Goal: Transaction & Acquisition: Purchase product/service

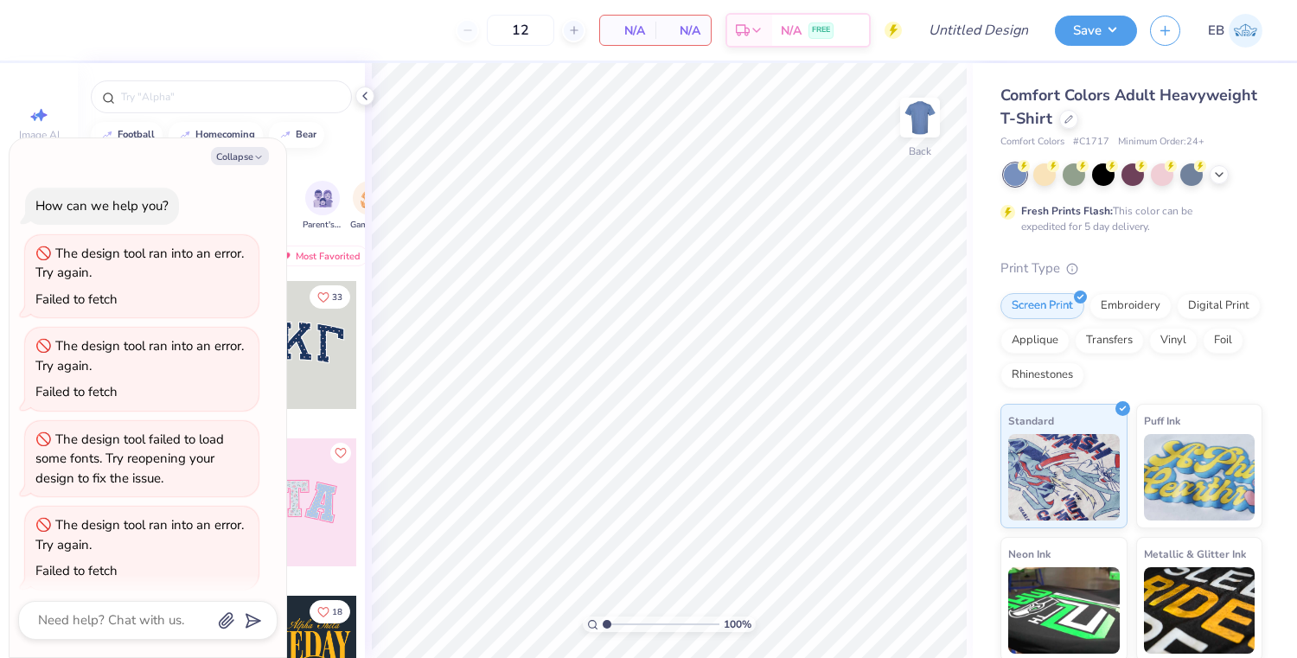
scroll to position [10, 0]
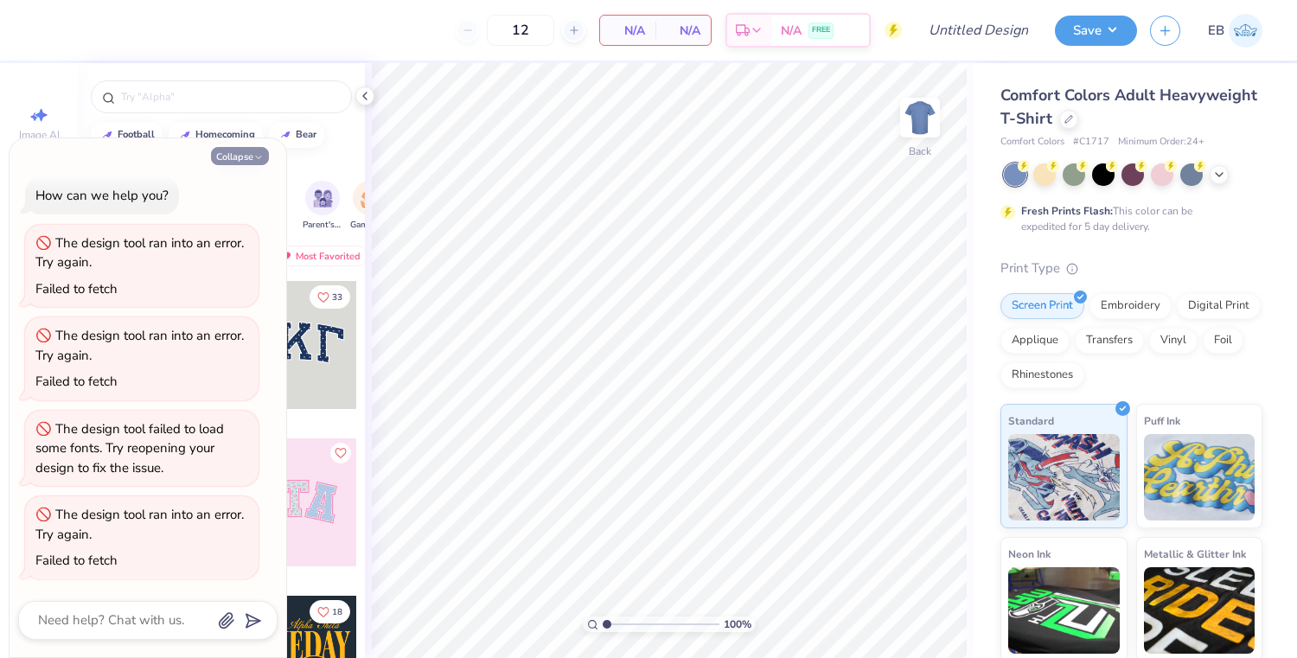
click at [236, 161] on button "Collapse" at bounding box center [240, 156] width 58 height 18
type textarea "x"
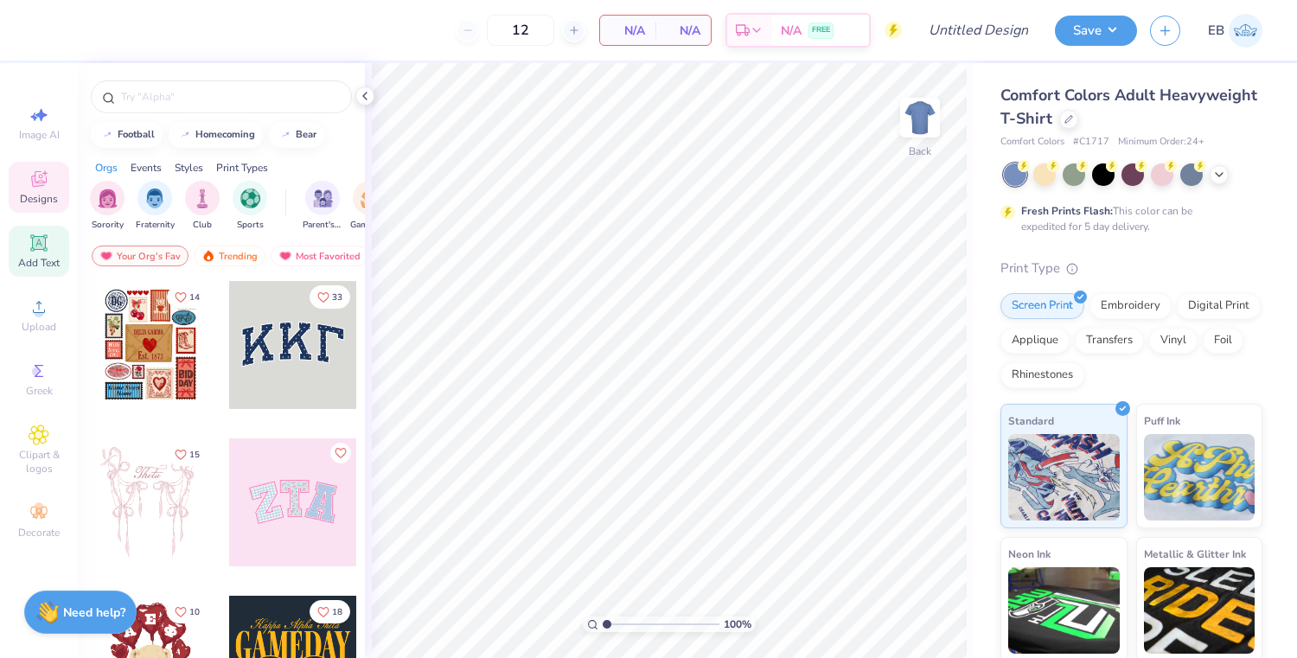
click at [40, 242] on icon at bounding box center [38, 242] width 13 height 13
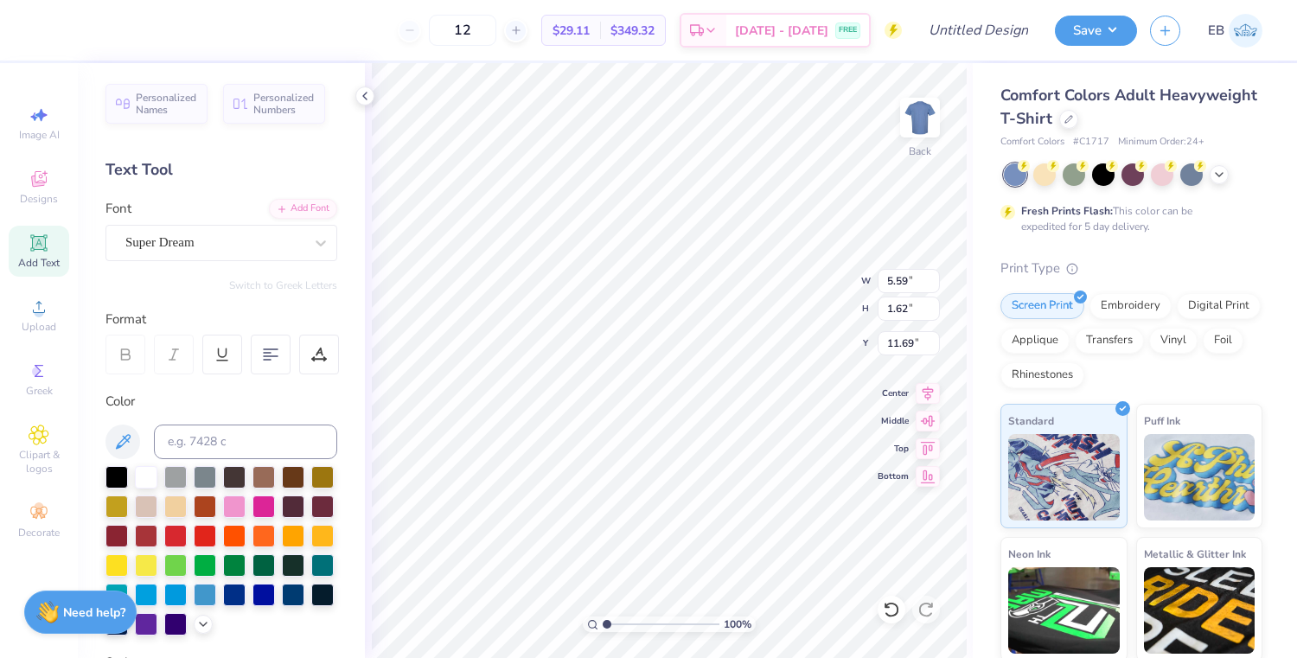
scroll to position [0, 0]
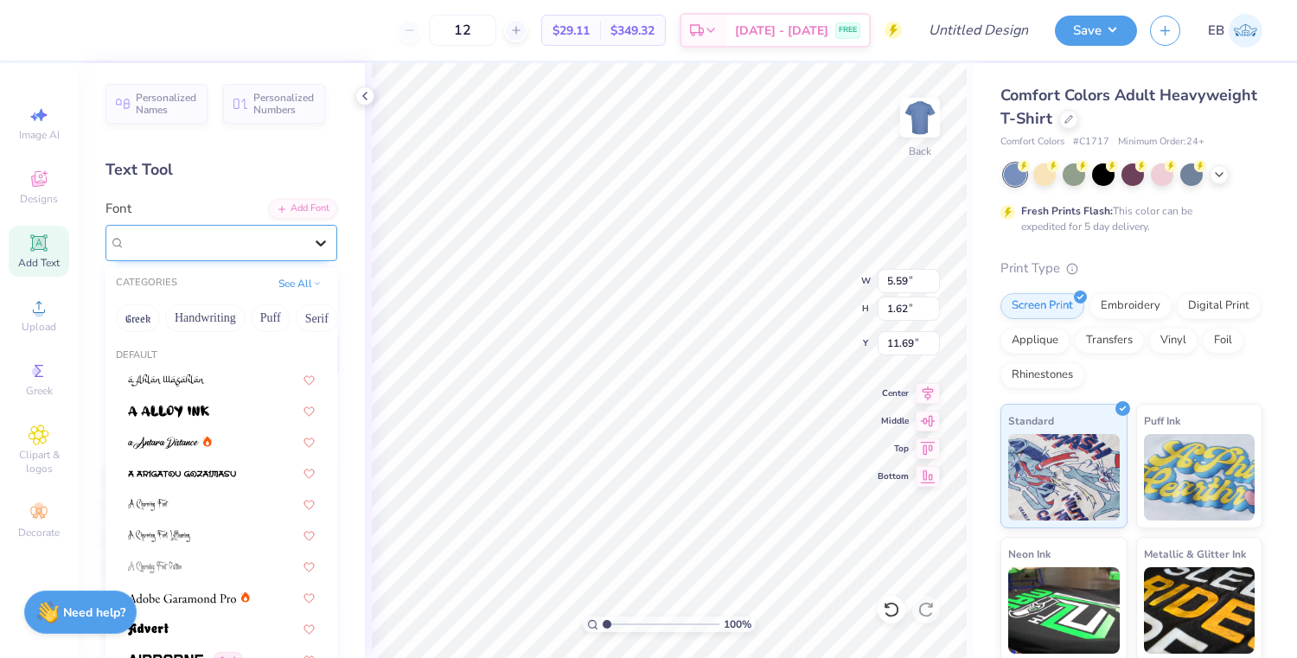
click at [323, 240] on icon at bounding box center [320, 242] width 17 height 17
click at [268, 317] on button "Puff" at bounding box center [271, 318] width 40 height 28
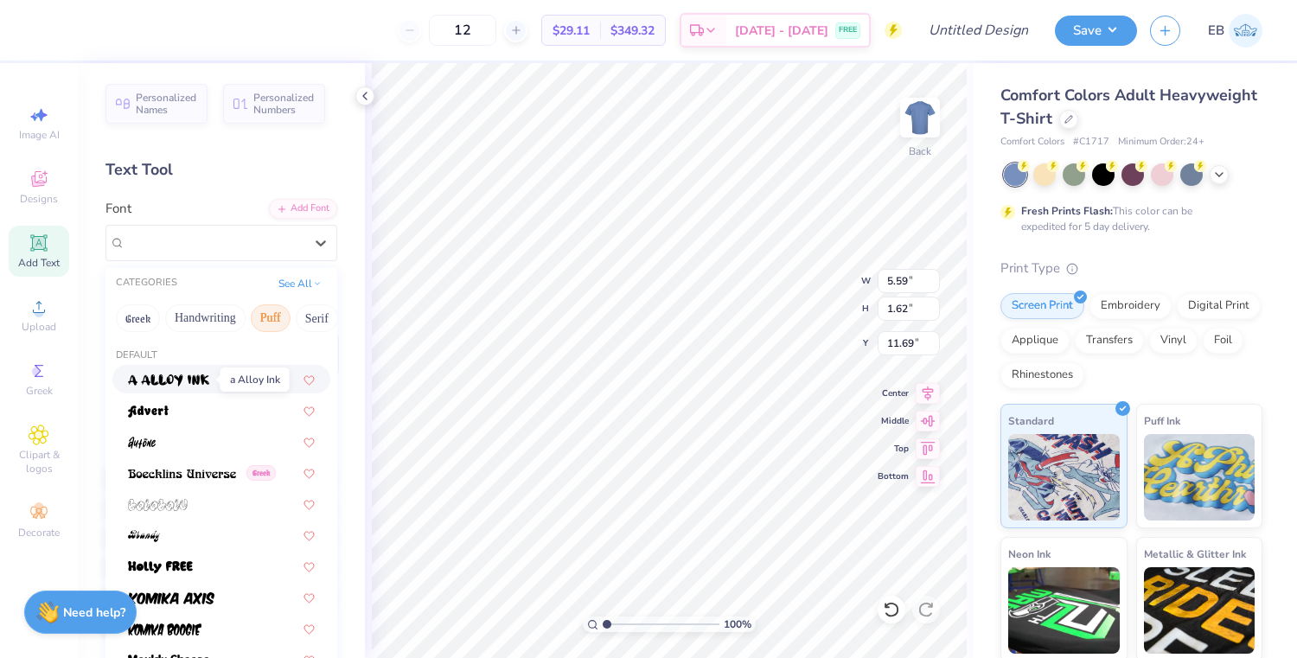
click at [201, 380] on img at bounding box center [168, 380] width 81 height 12
click at [318, 235] on icon at bounding box center [320, 242] width 17 height 17
click at [213, 418] on div at bounding box center [221, 410] width 187 height 18
click at [310, 240] on div at bounding box center [320, 242] width 31 height 31
click at [214, 555] on div at bounding box center [221, 566] width 218 height 29
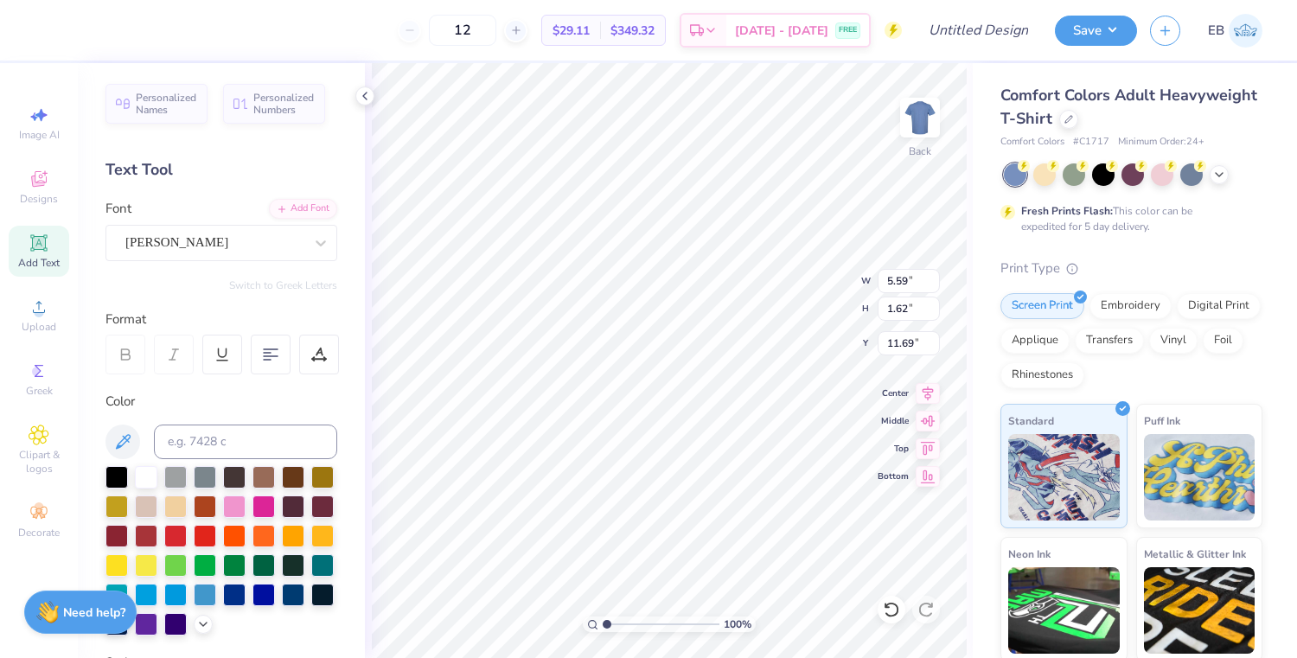
scroll to position [3, 2]
type textarea "Walk to Remember"
type textarea "Walk"
type input "5.61"
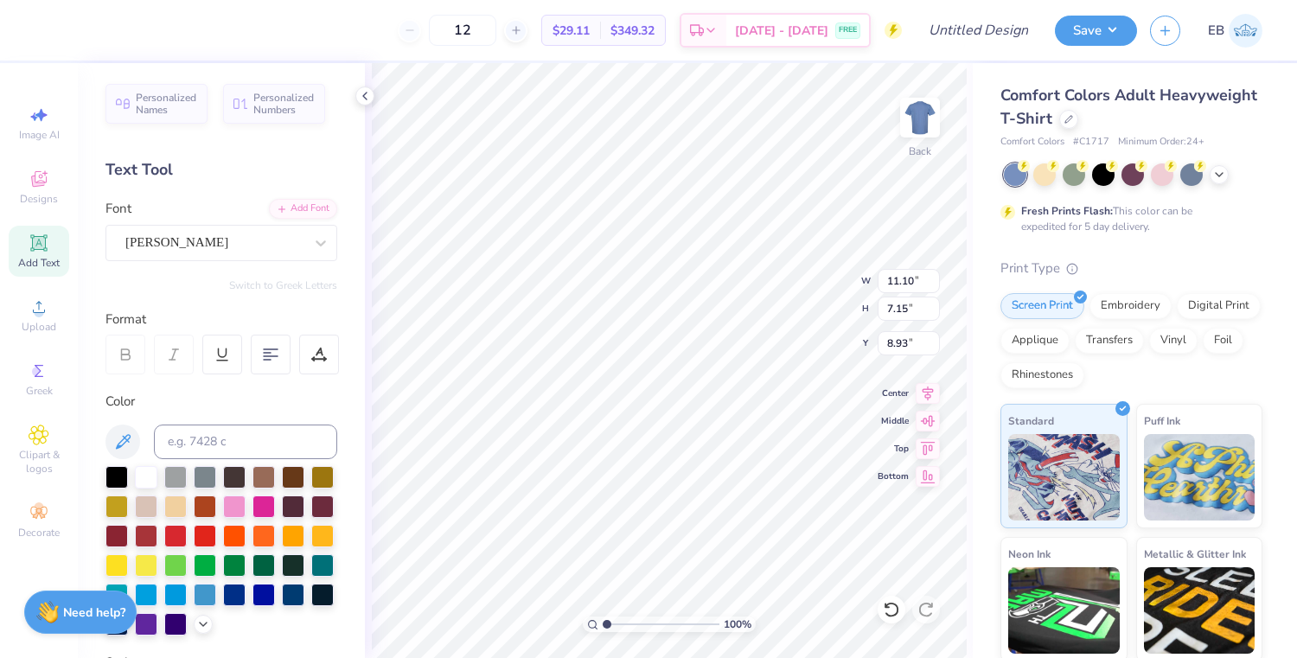
type input "1.63"
type input "11.69"
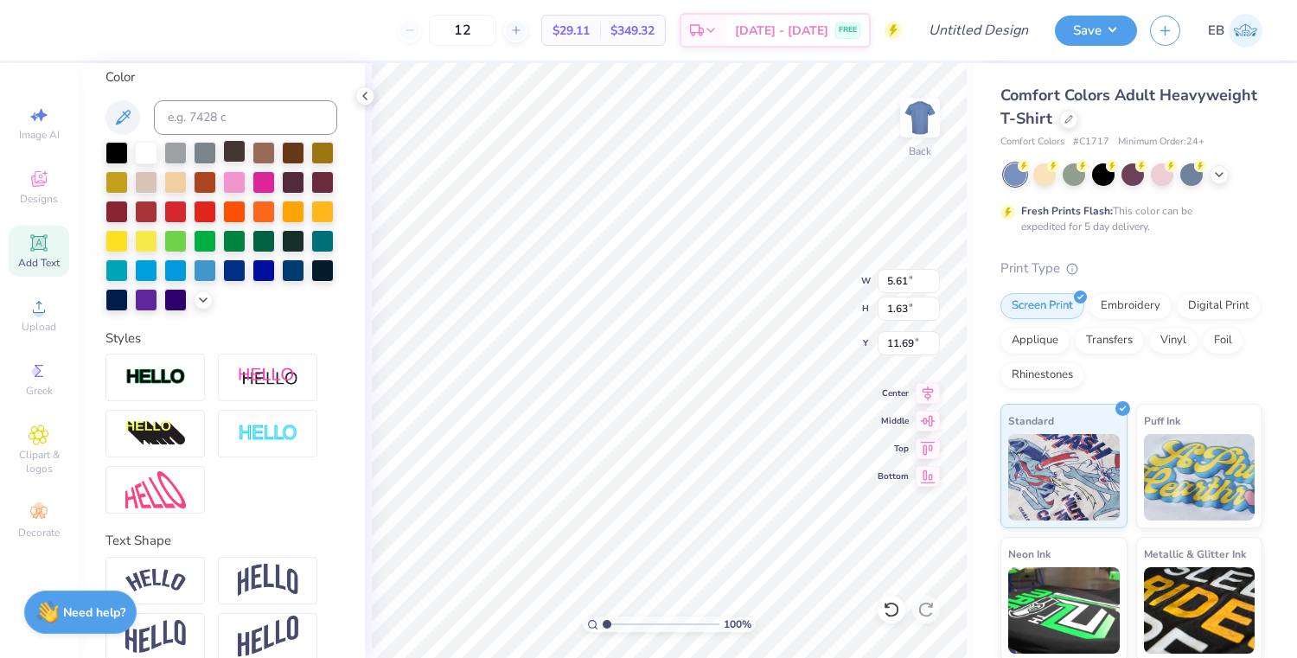
scroll to position [347, 0]
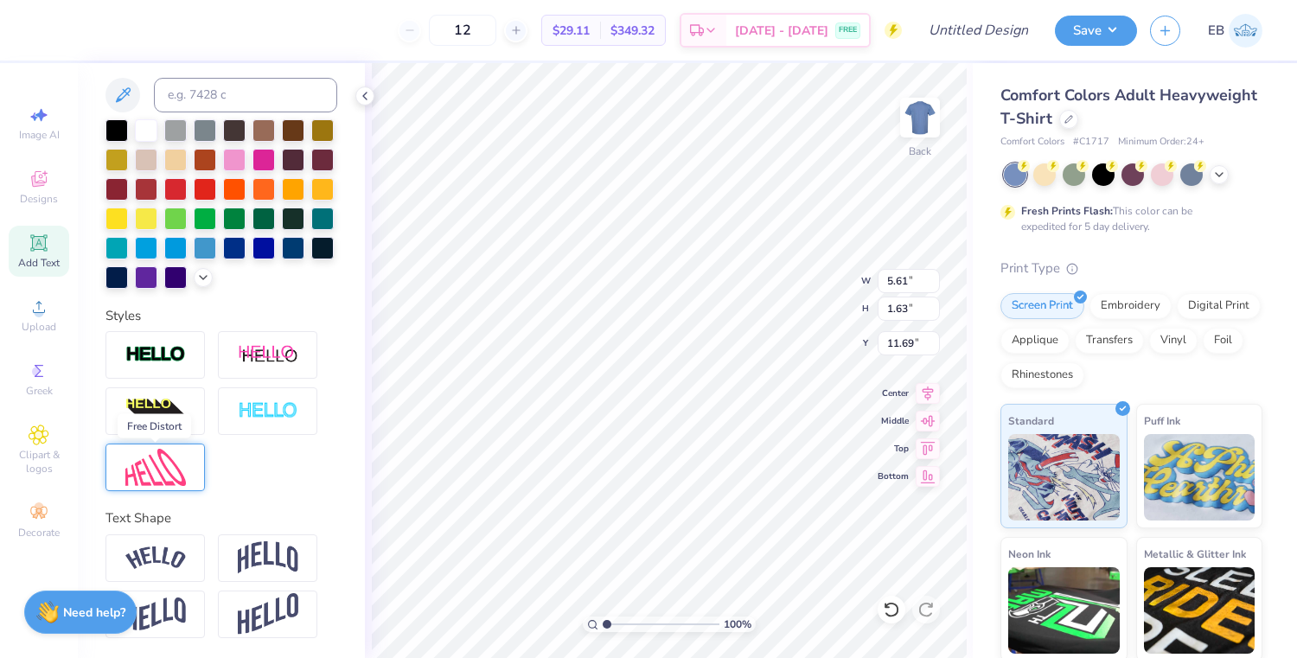
click at [162, 457] on img at bounding box center [155, 467] width 61 height 37
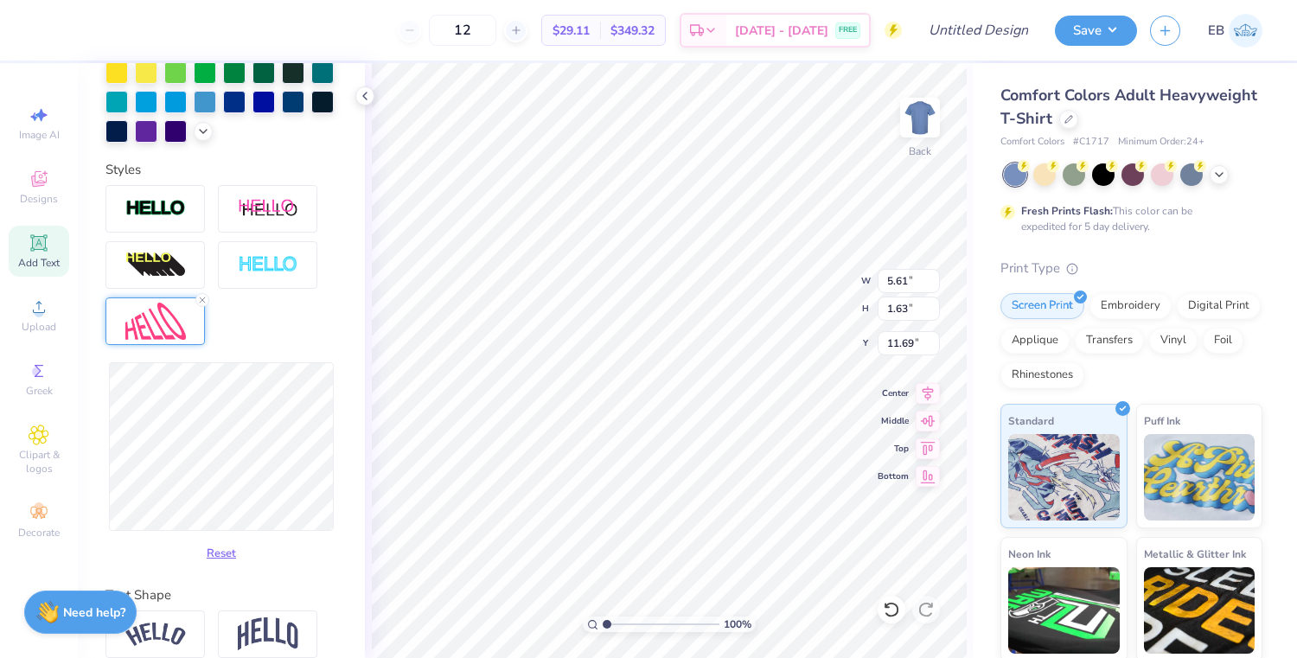
scroll to position [505, 0]
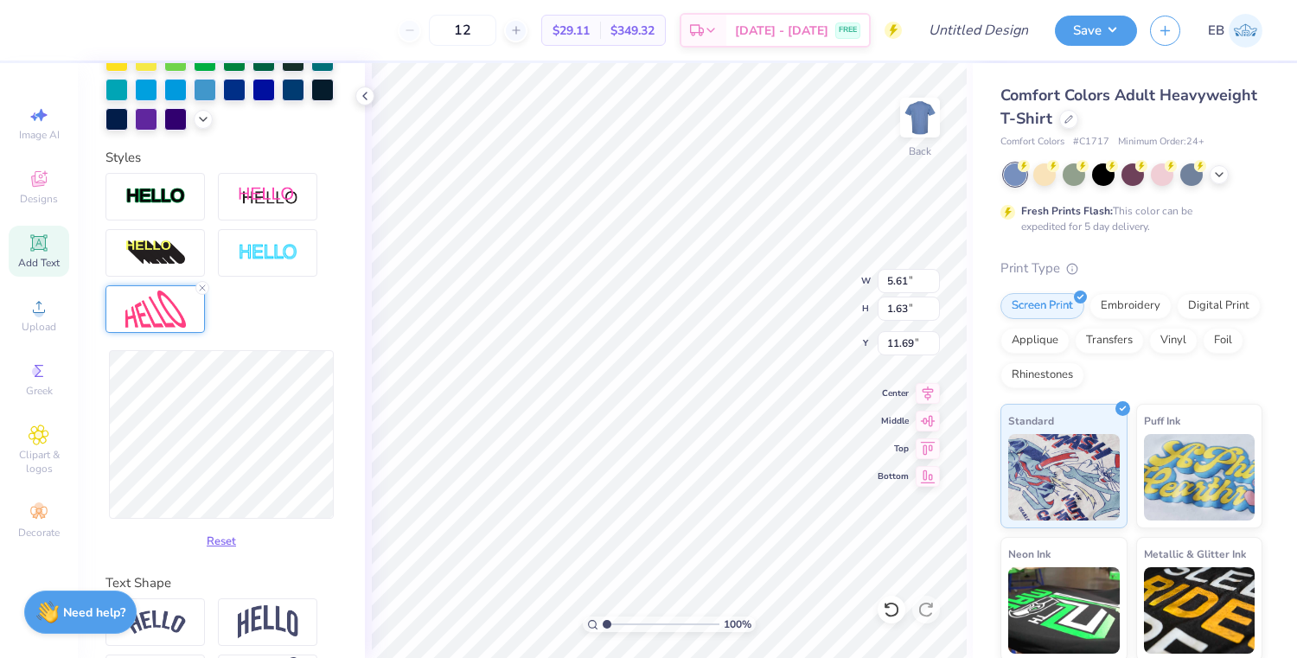
type input "5.87"
type input "3.30"
type input "10.85"
type input "5.95"
type input "3.81"
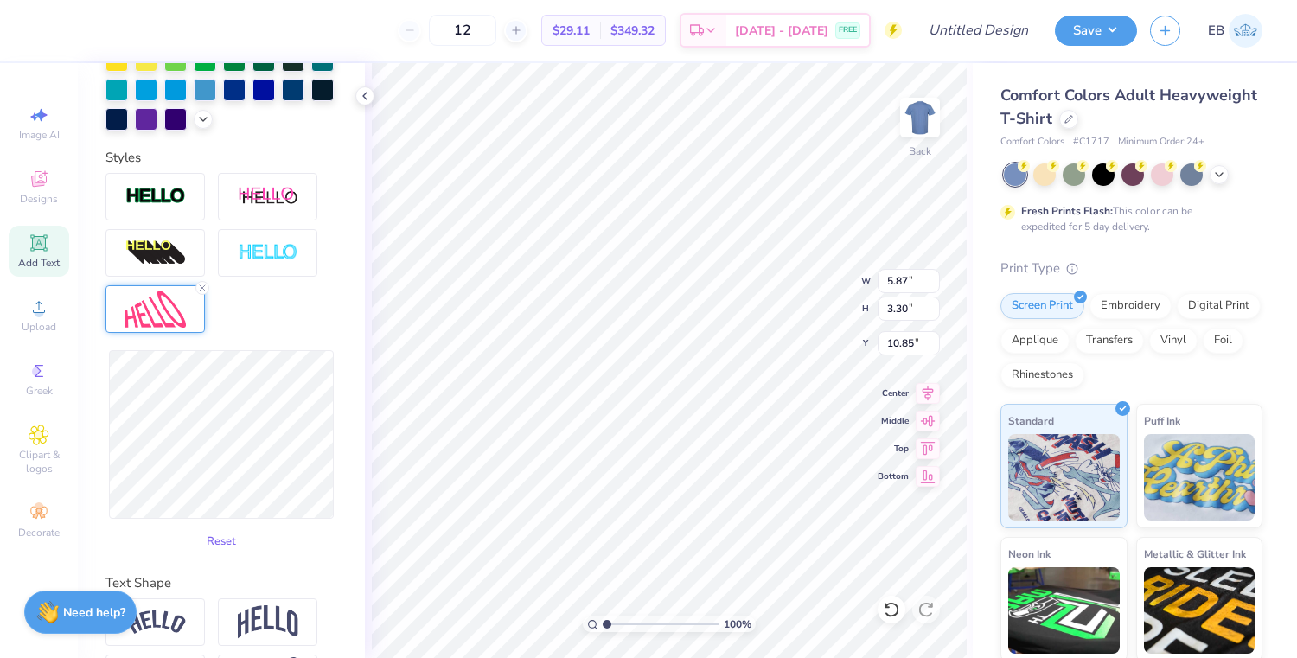
type input "10.60"
type input "6.55"
type input "3.88"
type input "10.56"
type input "7.18"
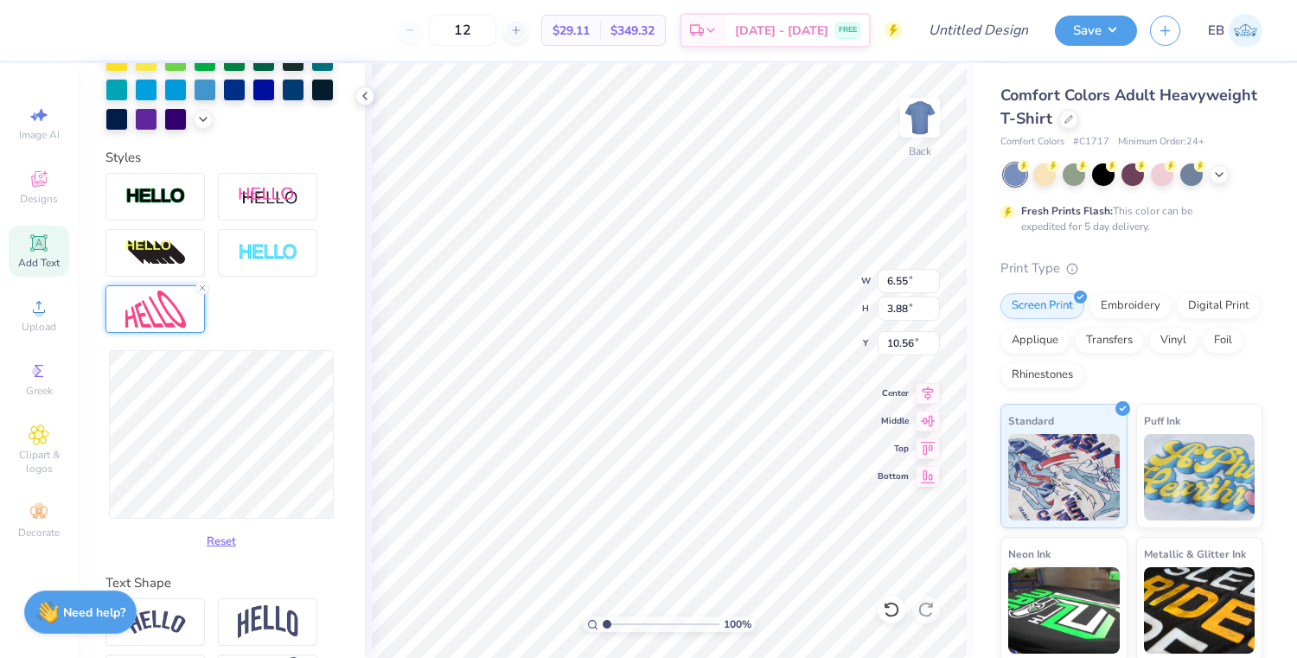
type input "3.81"
type input "10.59"
type input "7.17"
type input "10.60"
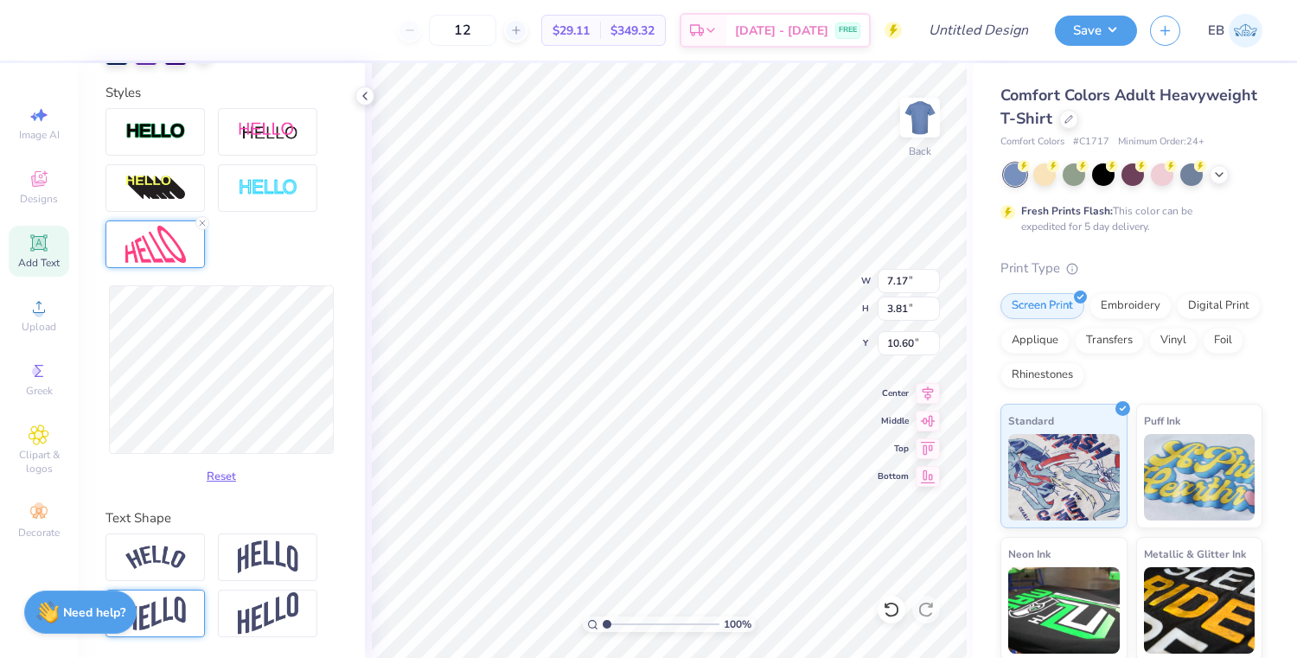
click at [169, 606] on img at bounding box center [155, 613] width 61 height 34
type input "7.15"
type input "3.35"
type input "10.82"
type input "7.12"
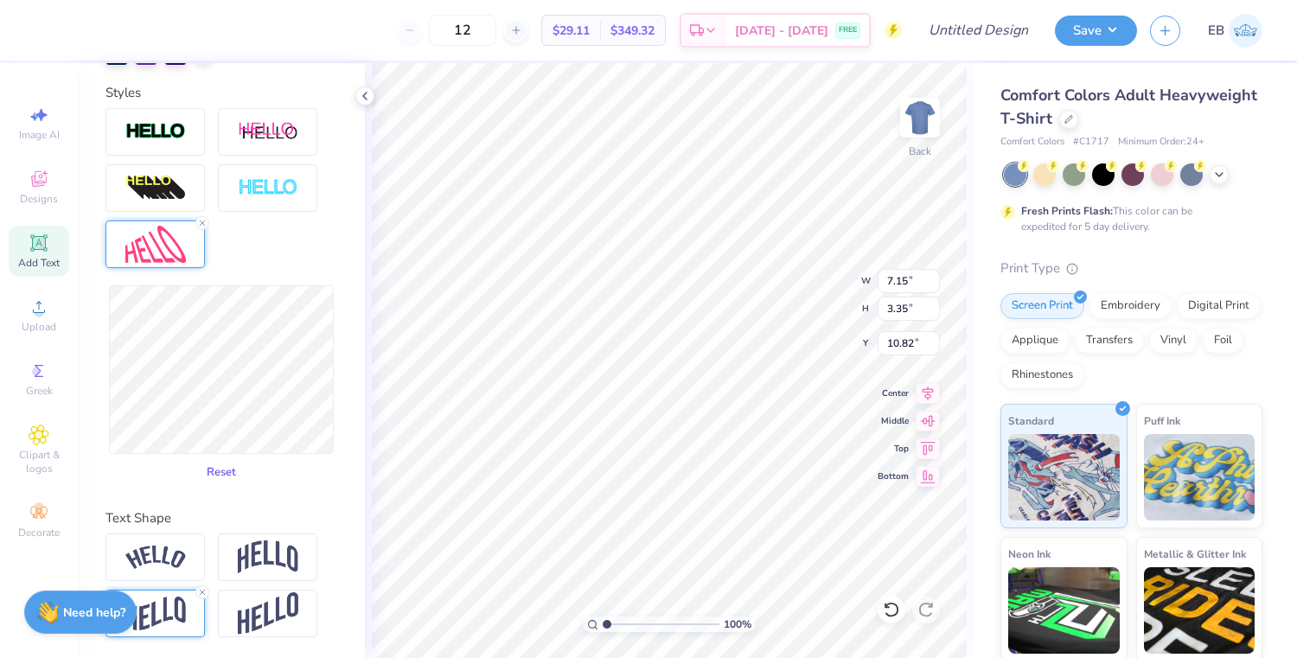
type input "4.01"
type input "10.50"
type input "7.08"
type input "4.08"
type input "10.46"
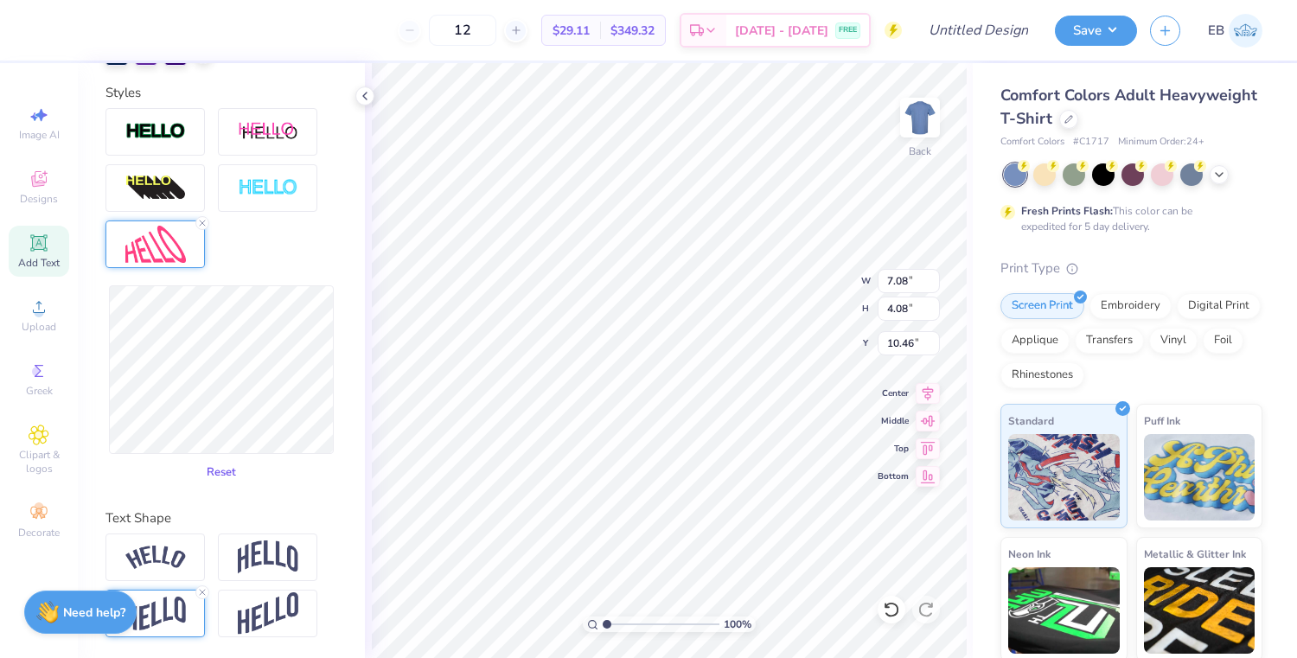
type input "7.29"
type input "4.02"
type input "10.49"
type input "7.27"
type input "4.07"
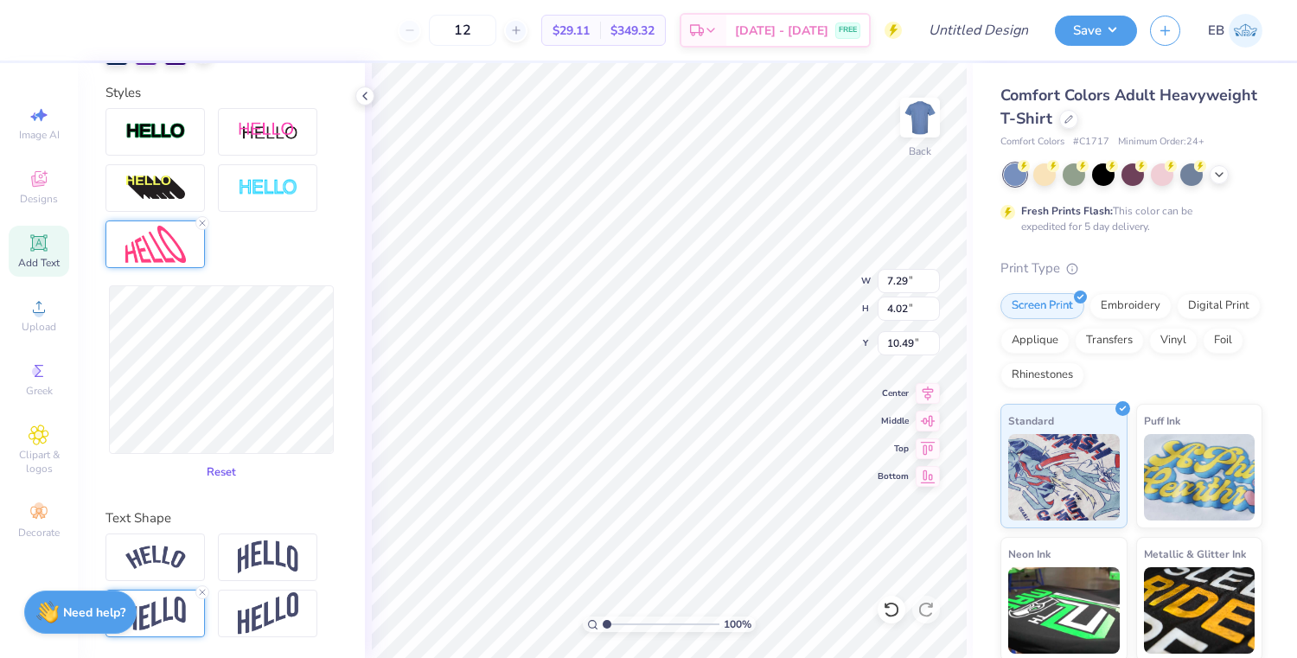
type input "10.47"
type input "7.33"
type input "3.45"
type input "10.77"
type input "7.32"
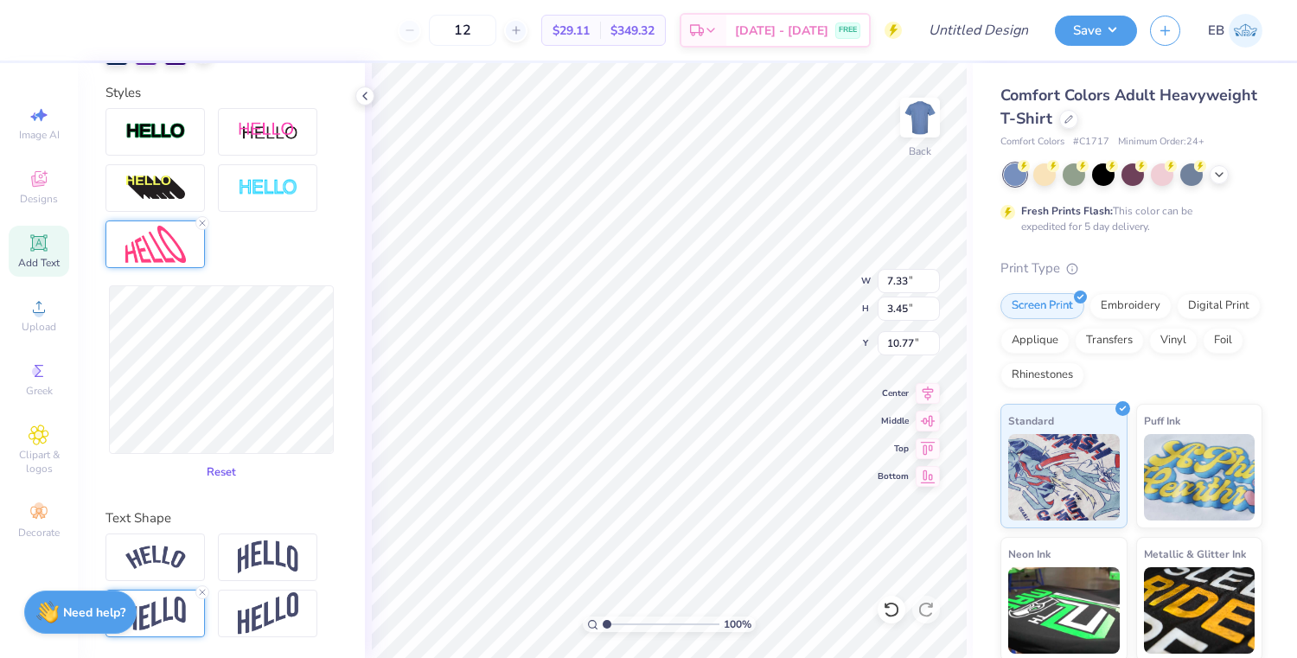
type input "3.83"
type input "10.59"
type input "7.33"
type input "3.70"
type input "10.65"
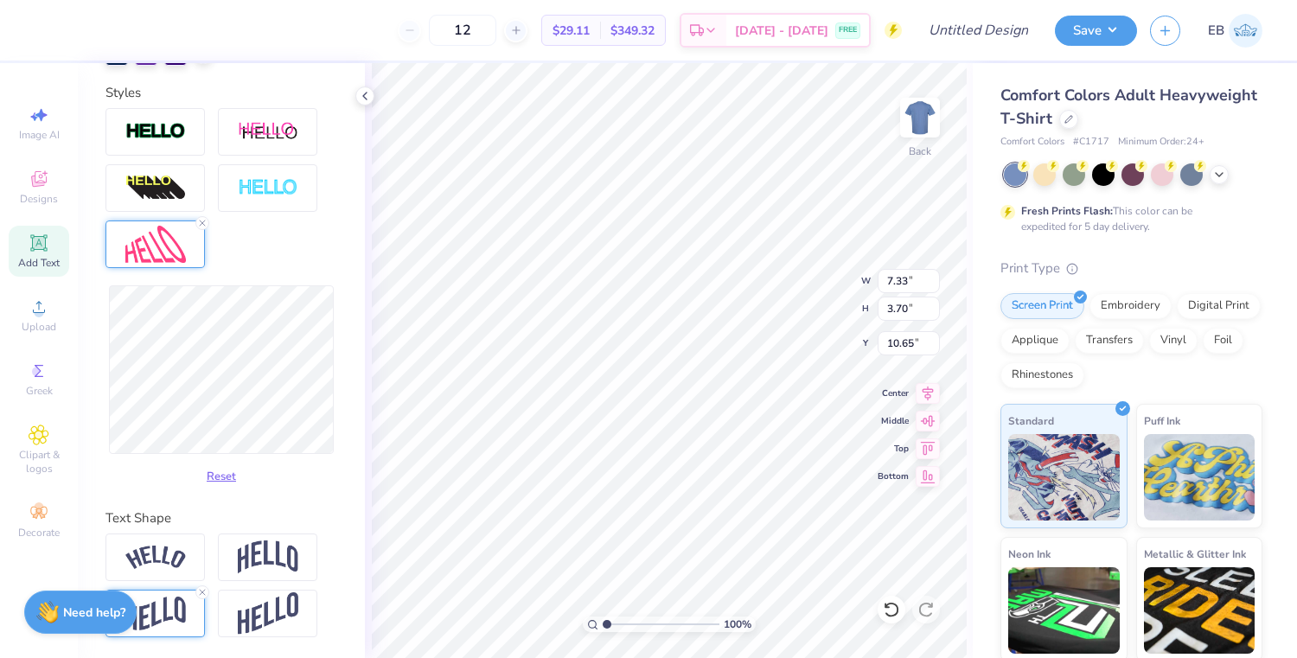
scroll to position [670, 0]
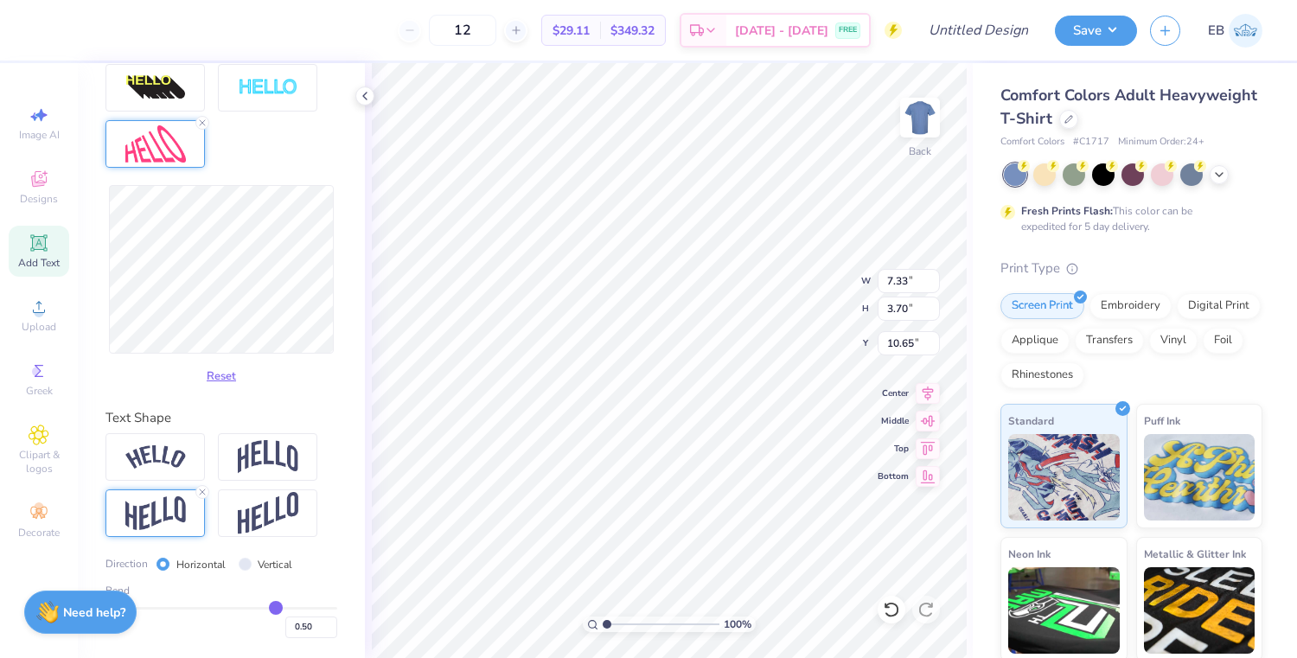
type input "0.49"
type input "0.48"
type input "0.47"
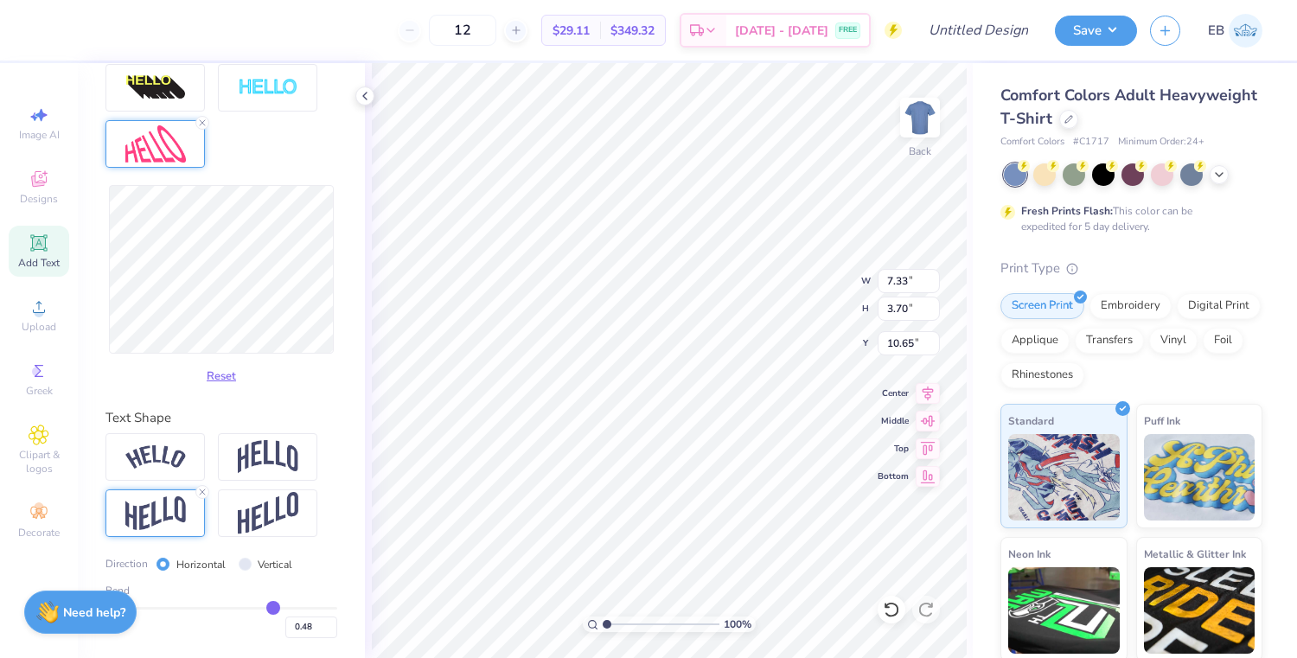
type input "0.47"
type input "0.46"
type input "0.45"
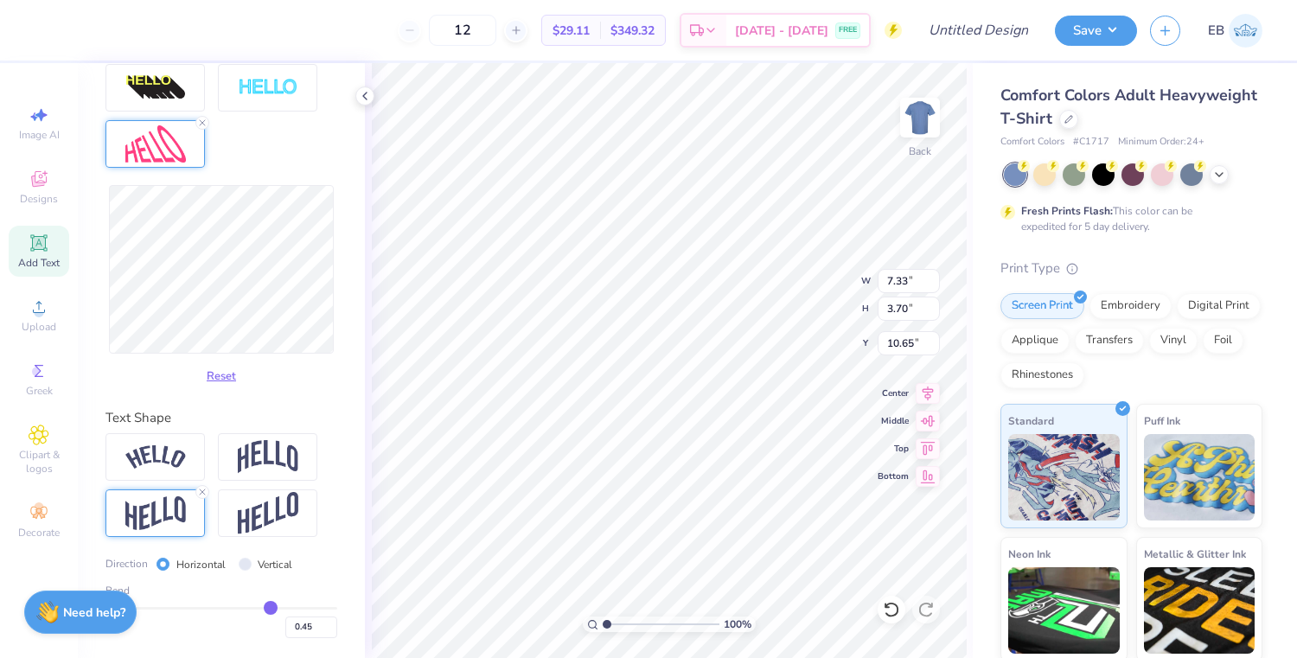
type input "0.44"
type input "0.43"
type input "0.42"
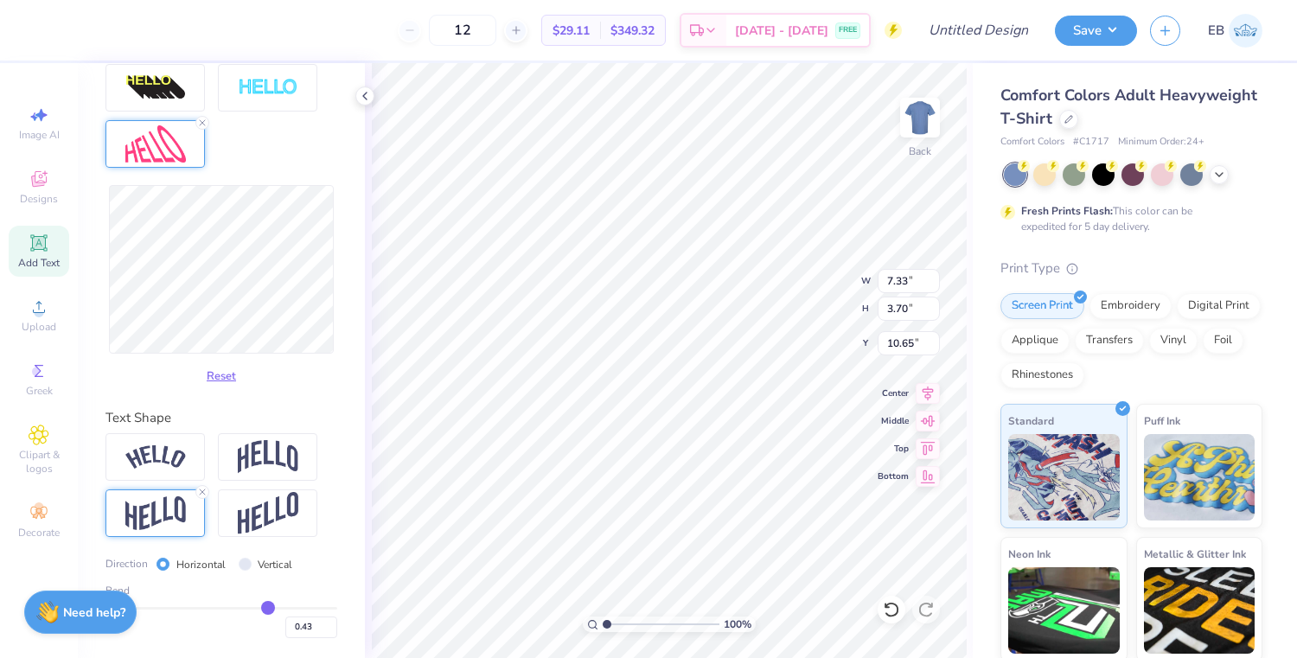
type input "0.42"
type input "0.41"
type input "0.4"
type input "0.40"
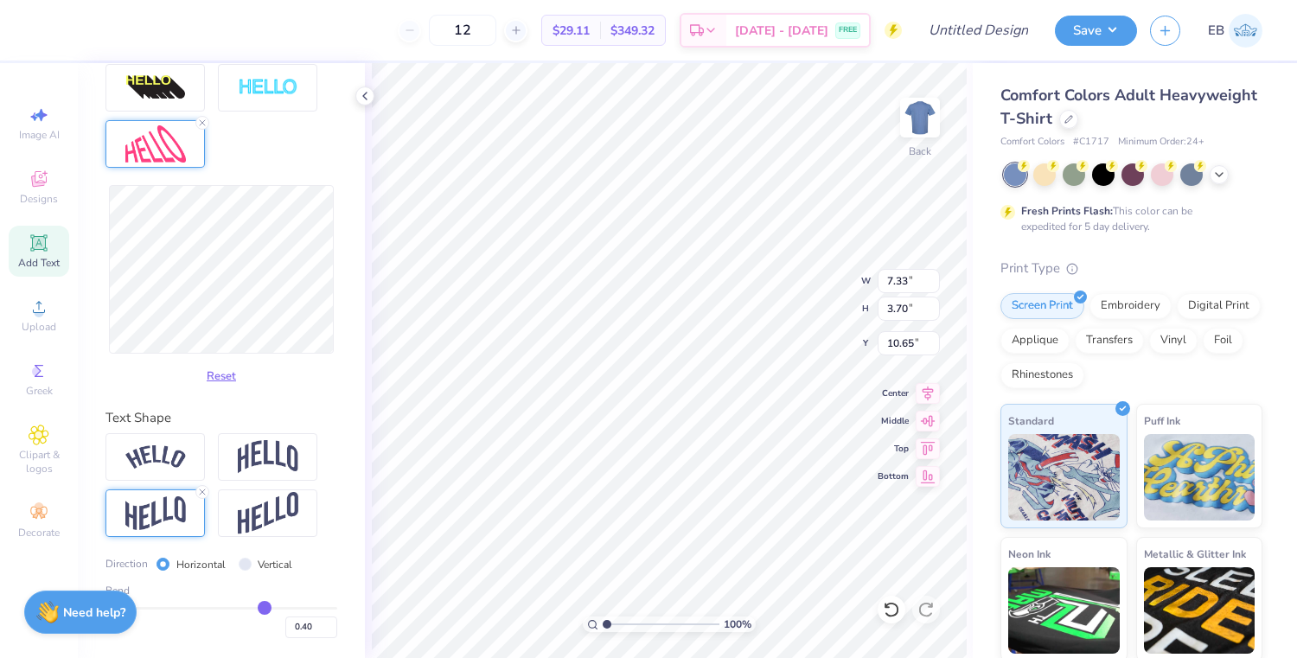
type input "0.39"
type input "0.38"
type input "0.37"
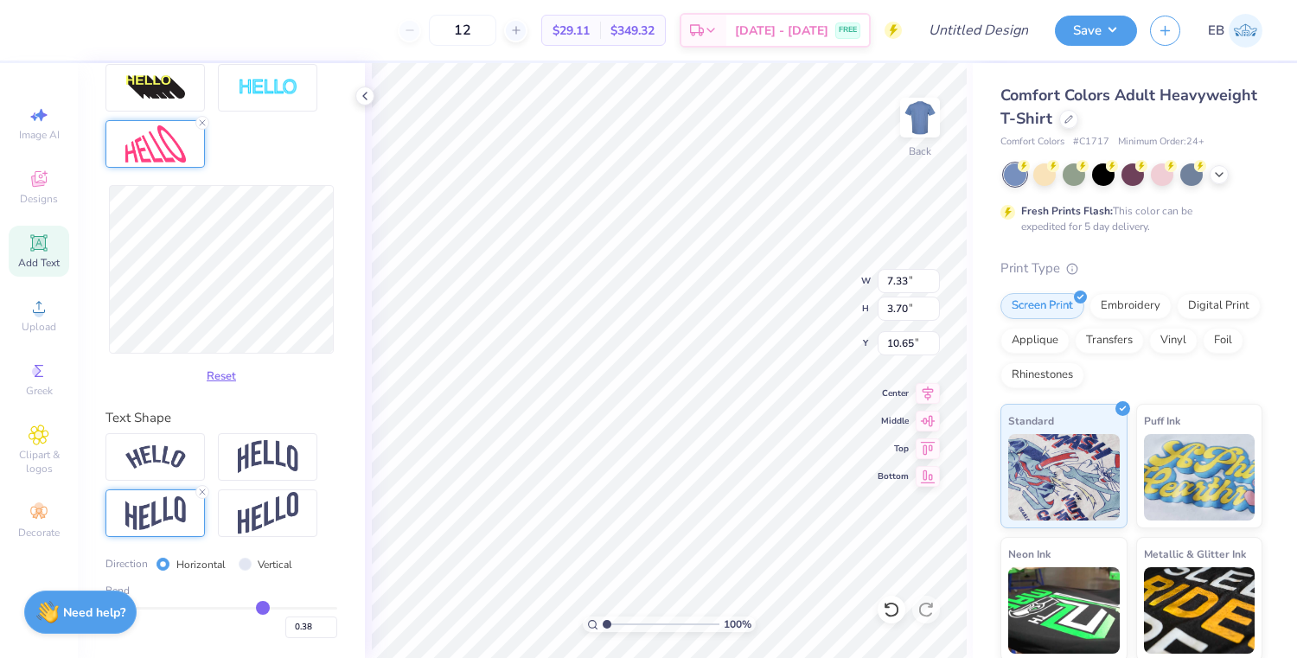
type input "0.37"
type input "0.36"
type input "0.35"
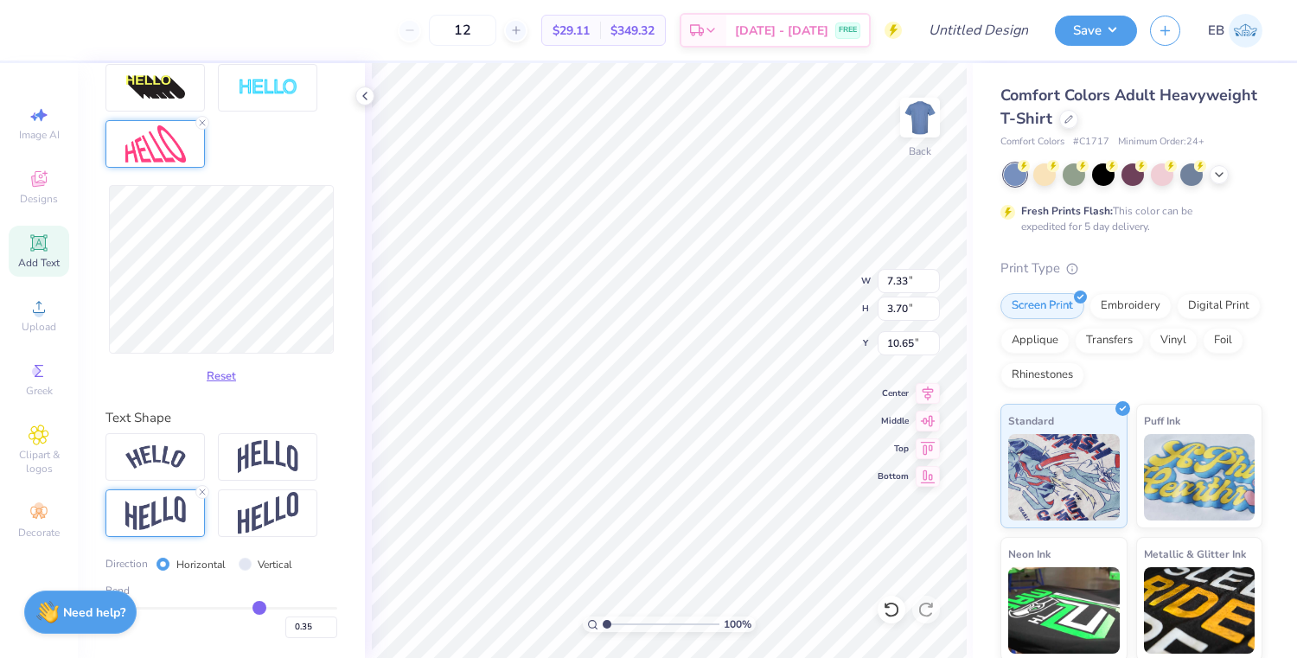
type input "0.34"
type input "0.33"
type input "0.32"
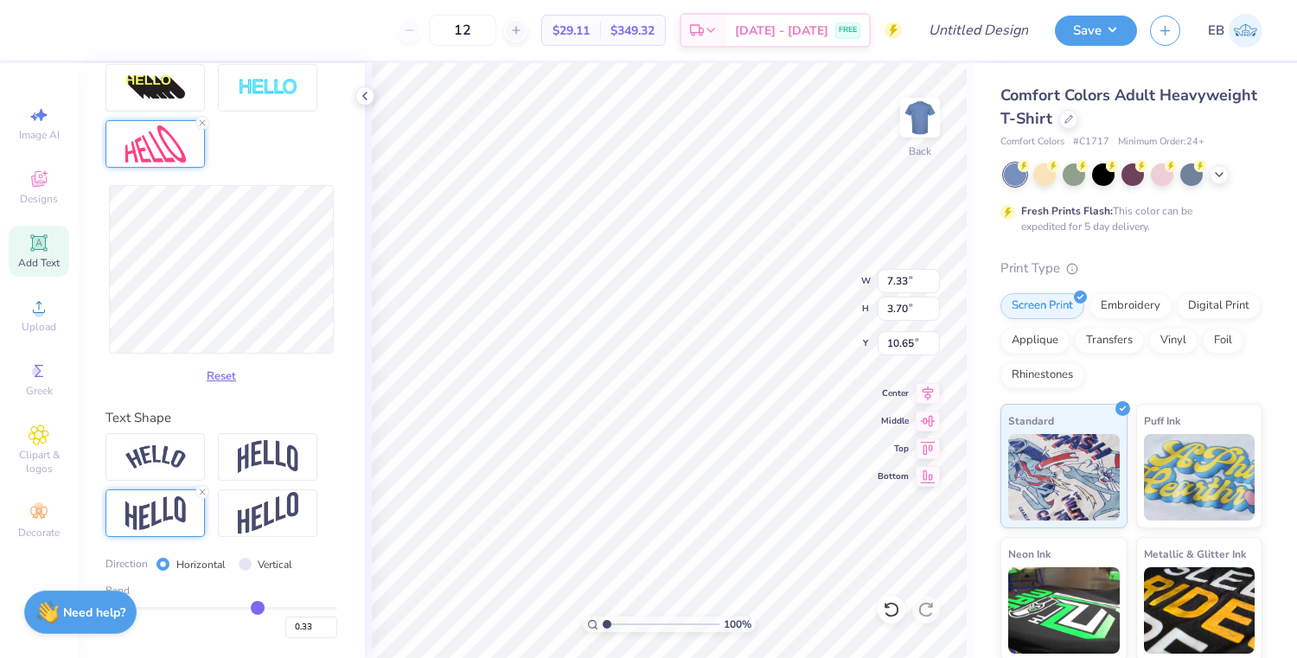
type input "0.32"
type input "0.31"
type input "0.3"
type input "0.30"
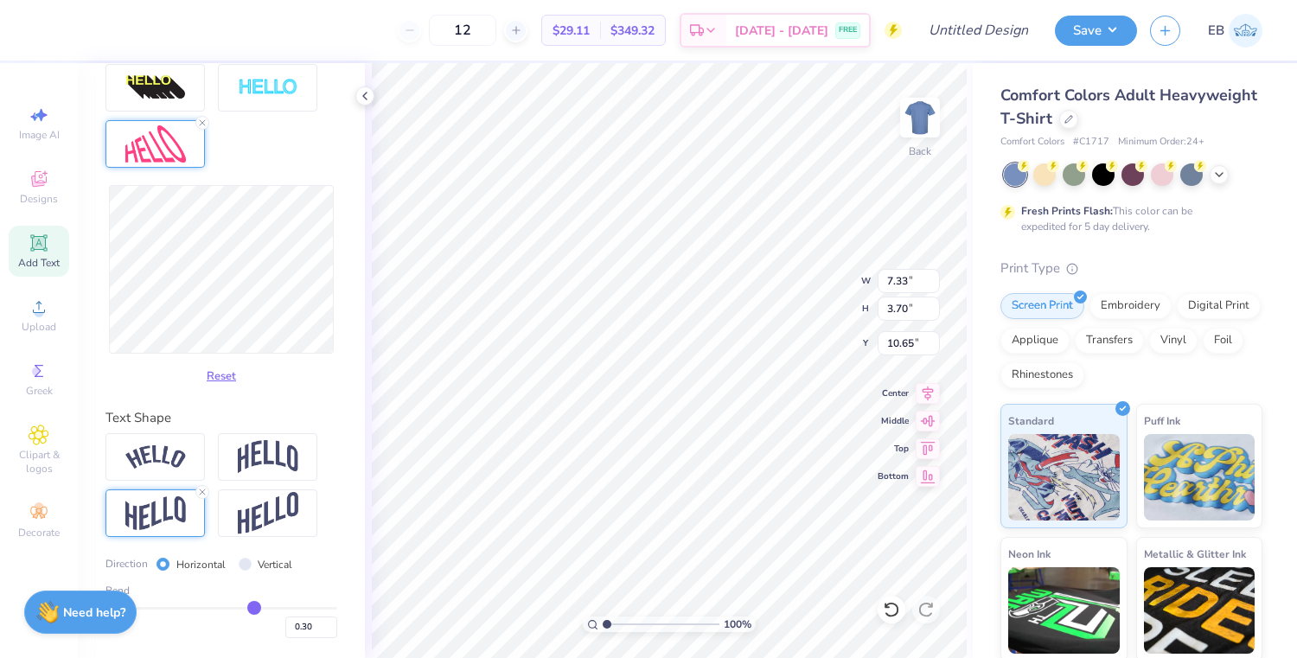
type input "0.29"
type input "0.28"
type input "0.27"
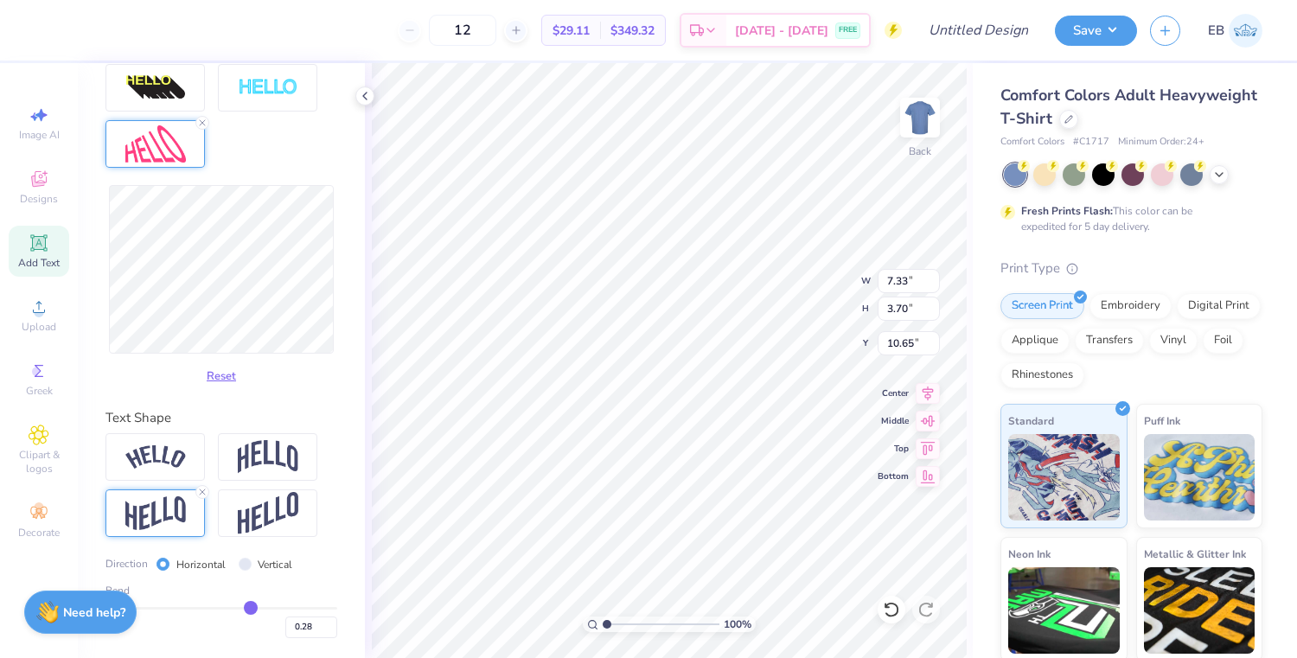
type input "0.27"
type input "0.26"
type input "0.25"
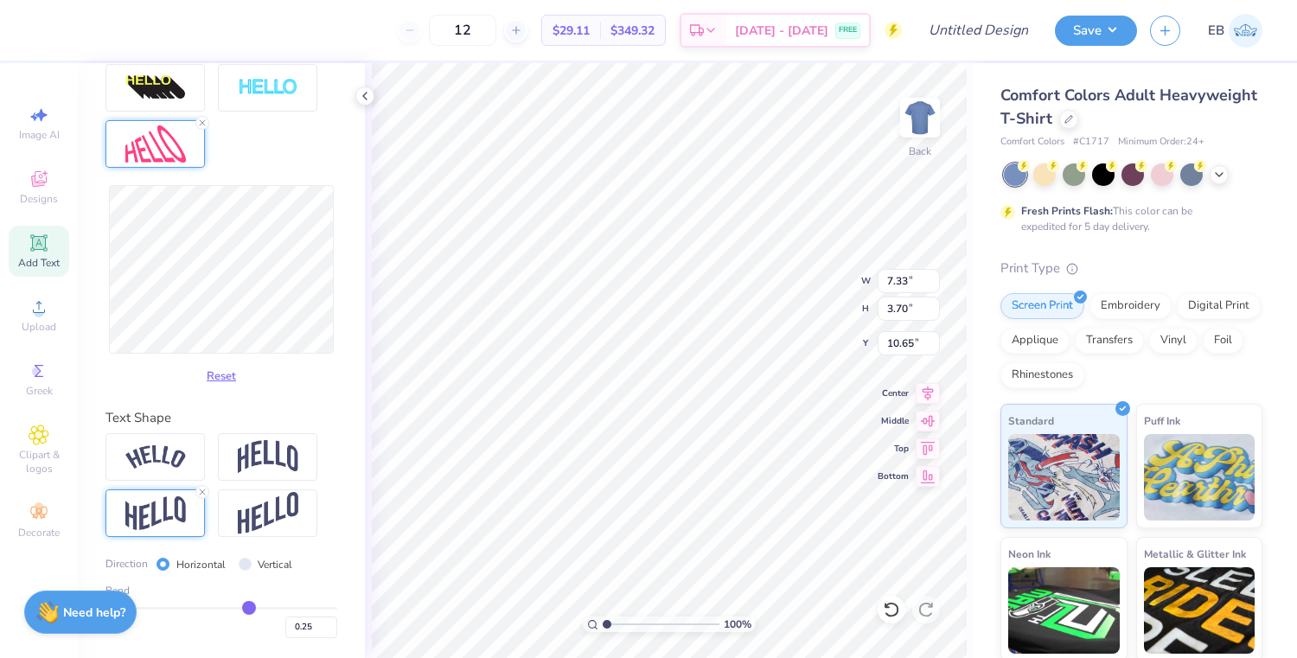
type input "0.24"
type input "0.23"
type input "0.22"
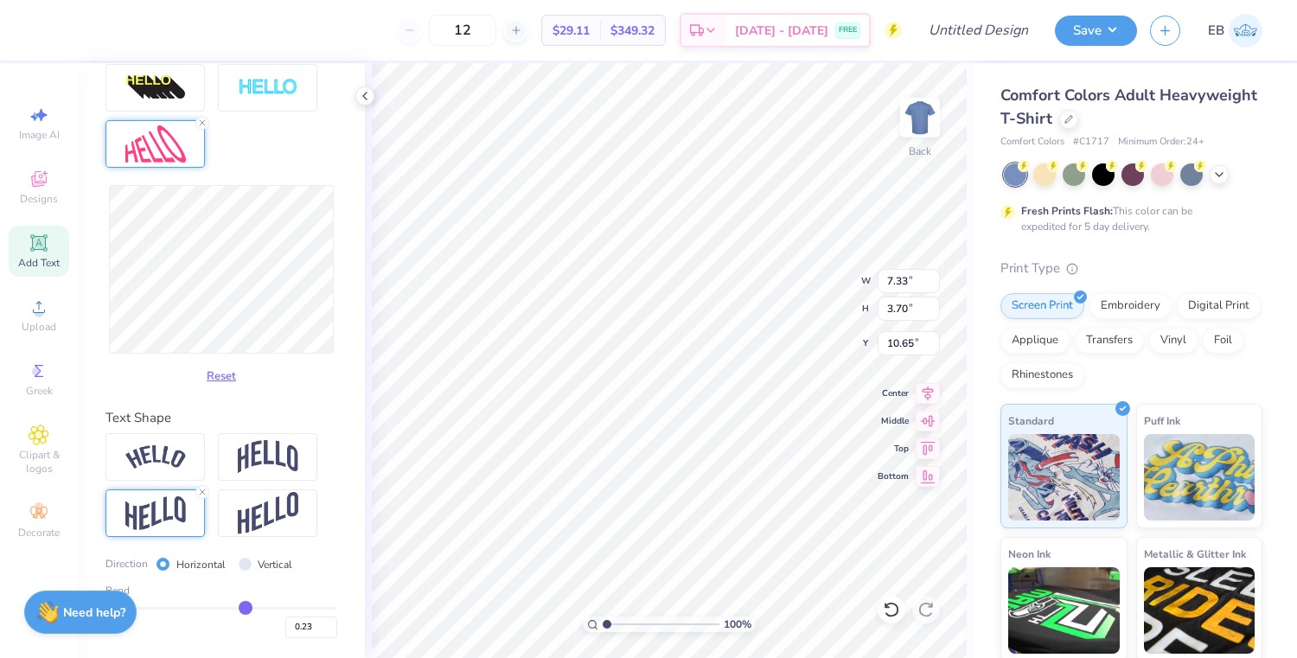
type input "0.22"
type input "0.21"
type input "0.2"
type input "0.20"
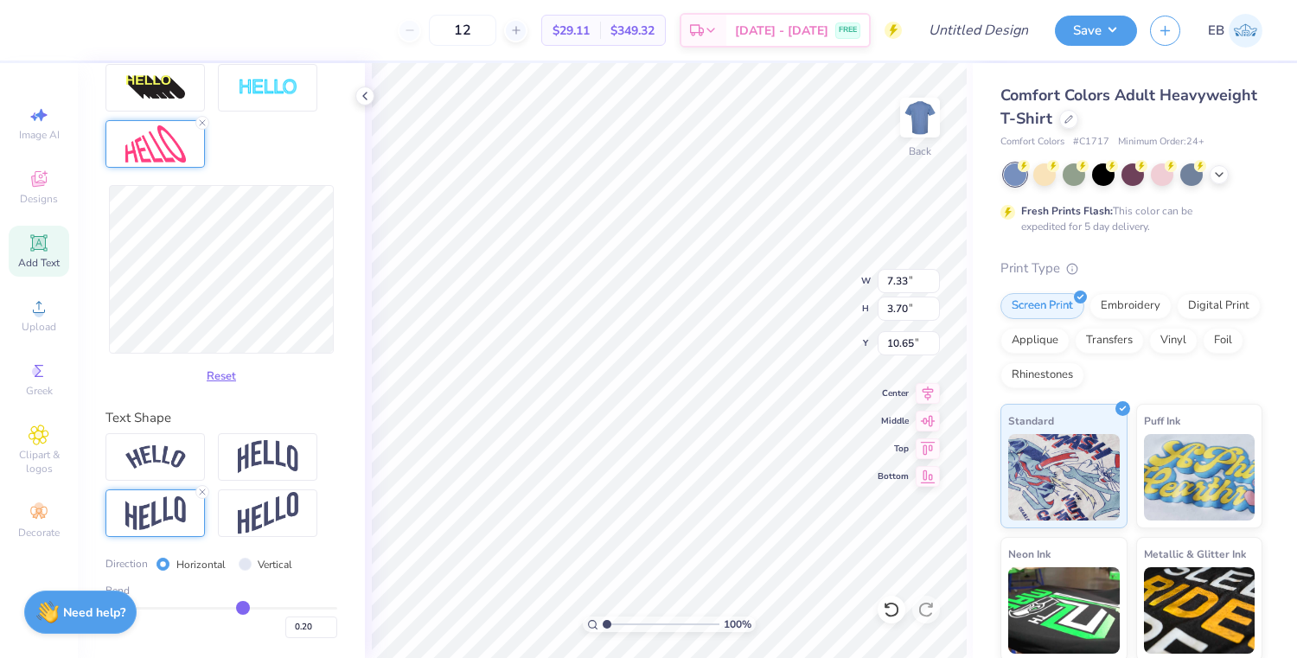
type input "0.19"
drag, startPoint x: 276, startPoint y: 609, endPoint x: 242, endPoint y: 605, distance: 33.9
type input "0.19"
click at [242, 607] on input "range" at bounding box center [221, 608] width 232 height 3
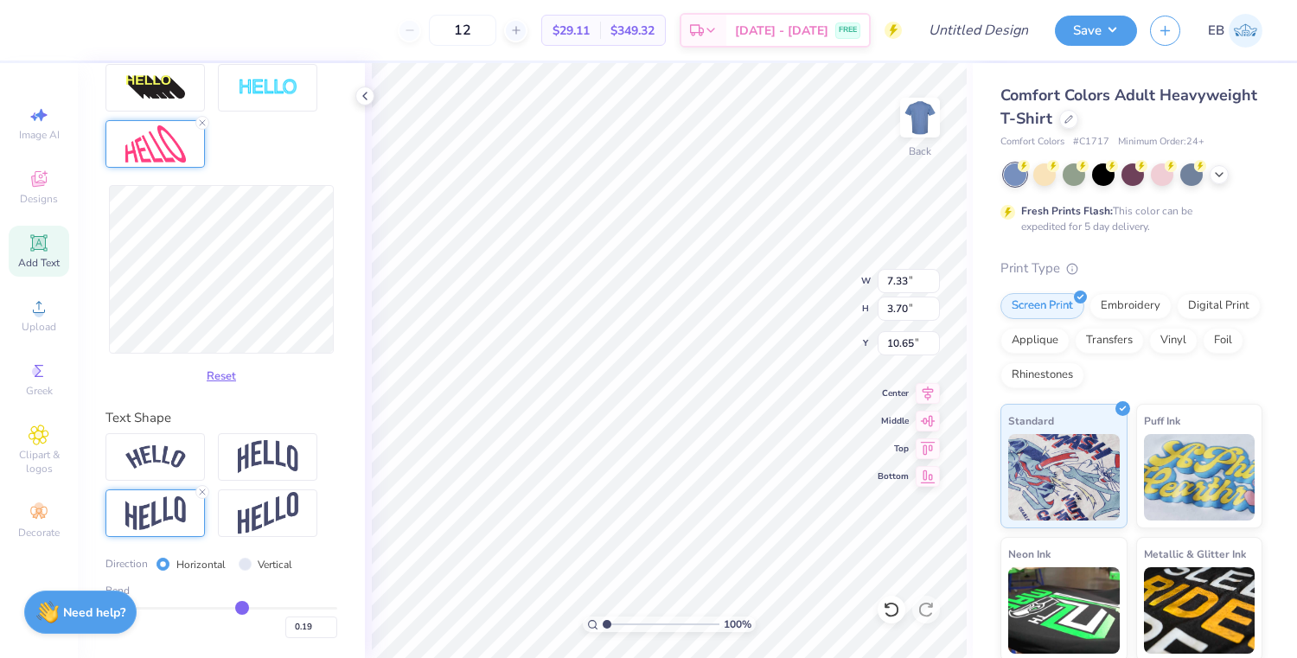
type input "7.36"
type input "3.73"
type input "6.97"
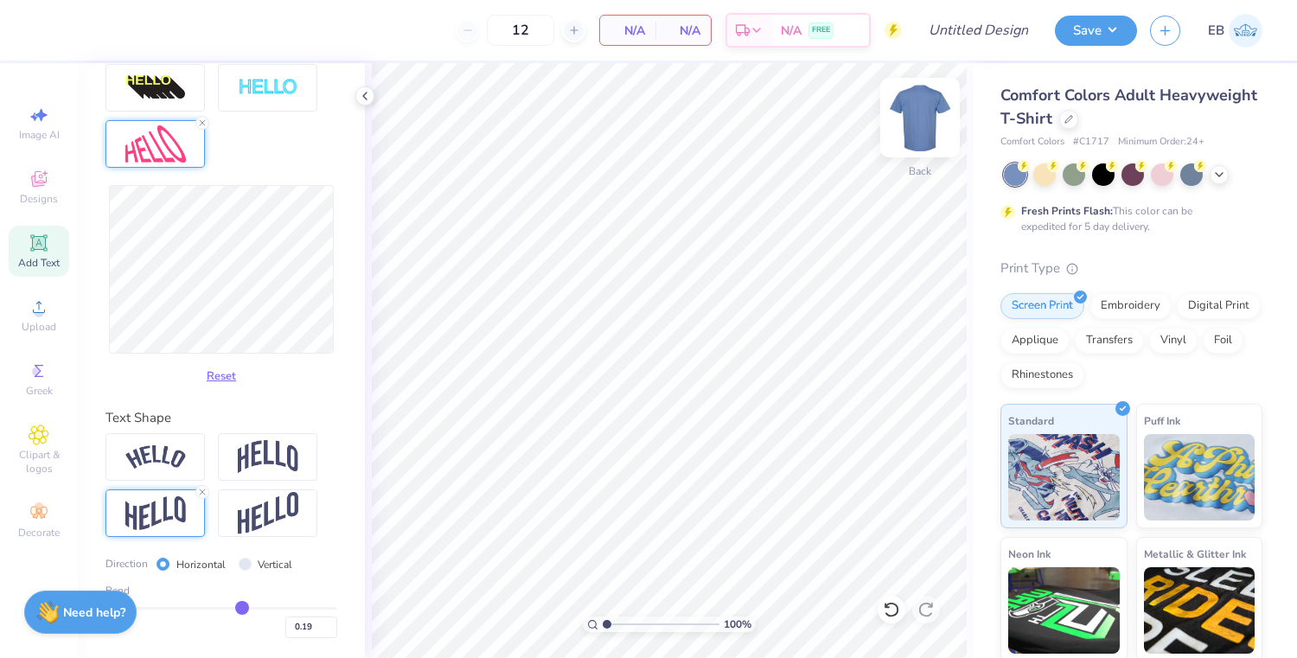
click at [905, 122] on img at bounding box center [919, 117] width 69 height 69
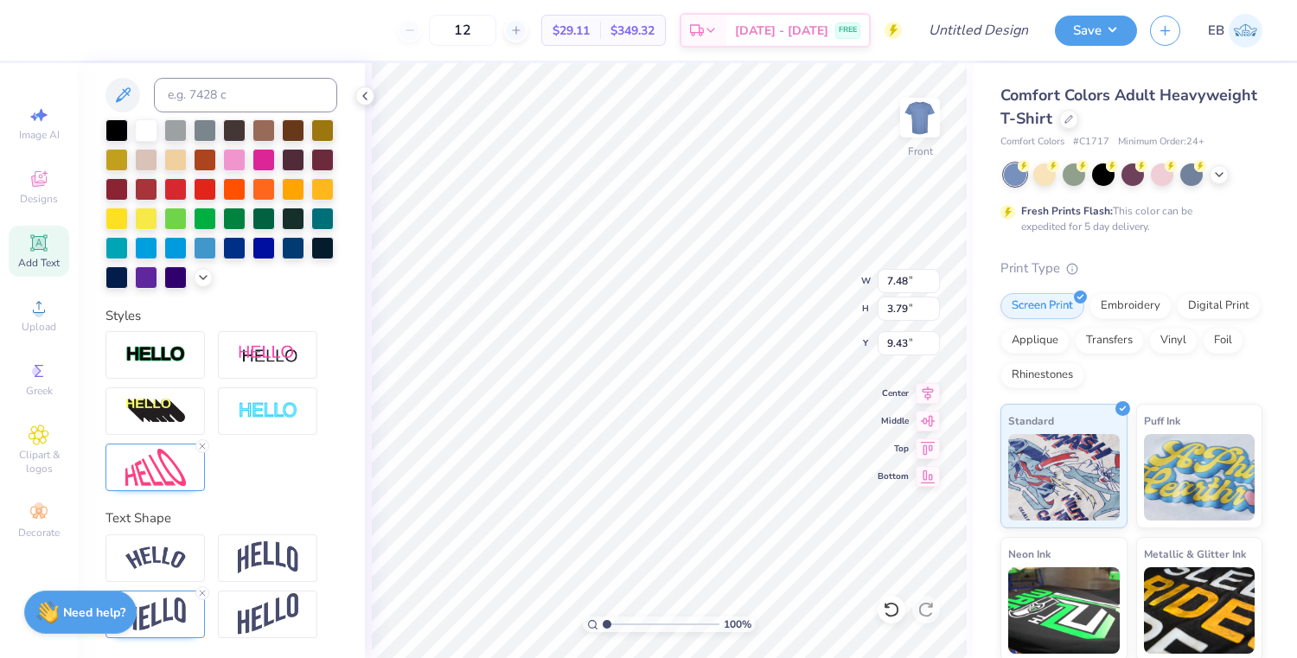
type input "8.81"
type input "13.18"
type textarea "to"
click at [182, 462] on img at bounding box center [155, 467] width 61 height 37
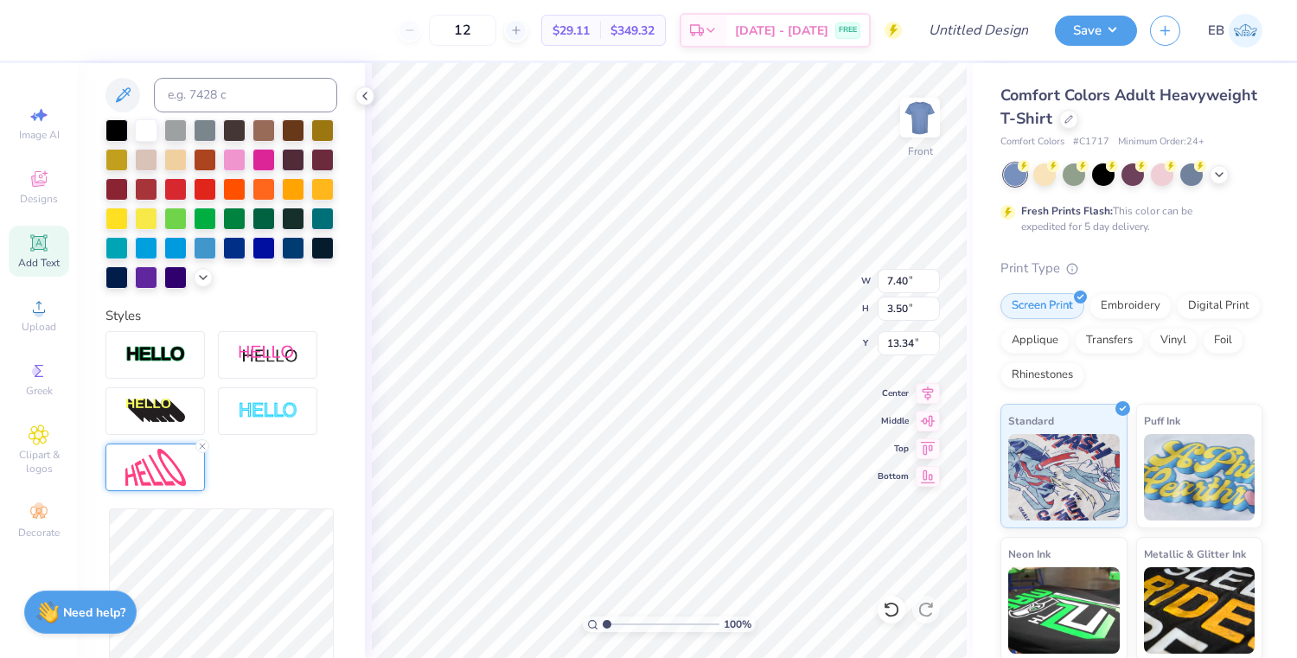
type input "6.93"
type input "2.74"
type input "13.71"
type input "5.93"
type input "2.57"
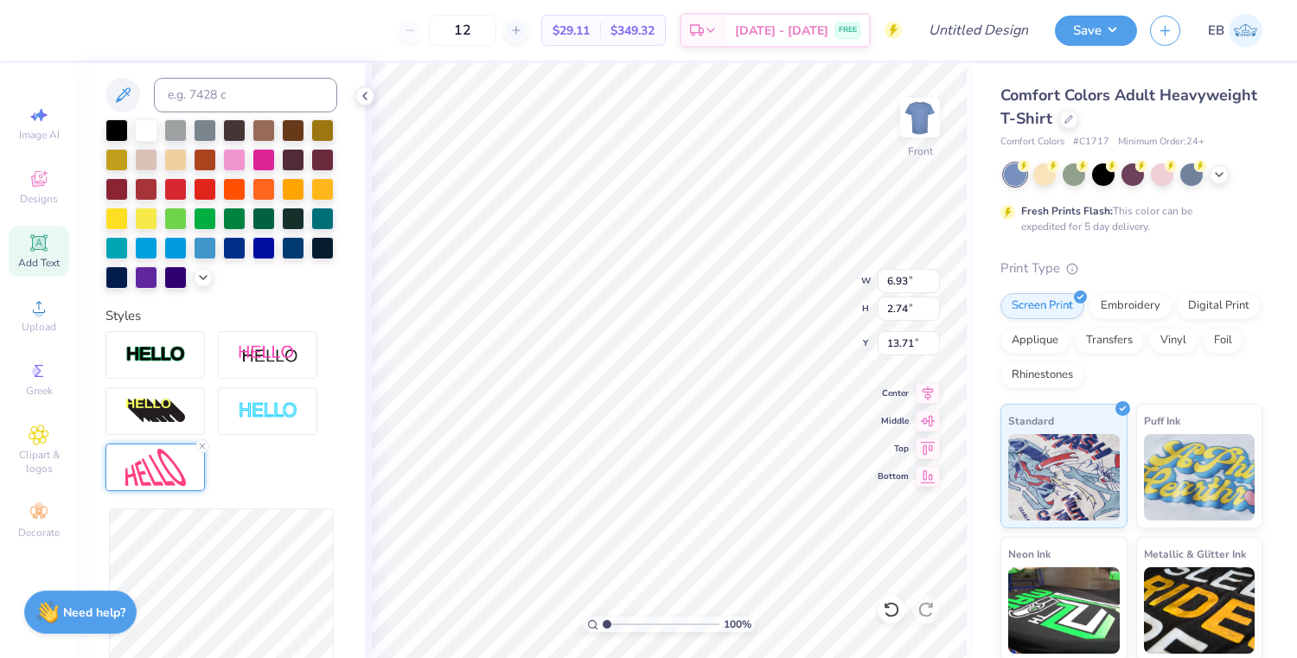
type input "13.80"
type input "5.79"
type input "2.45"
type input "13.86"
type input "5.85"
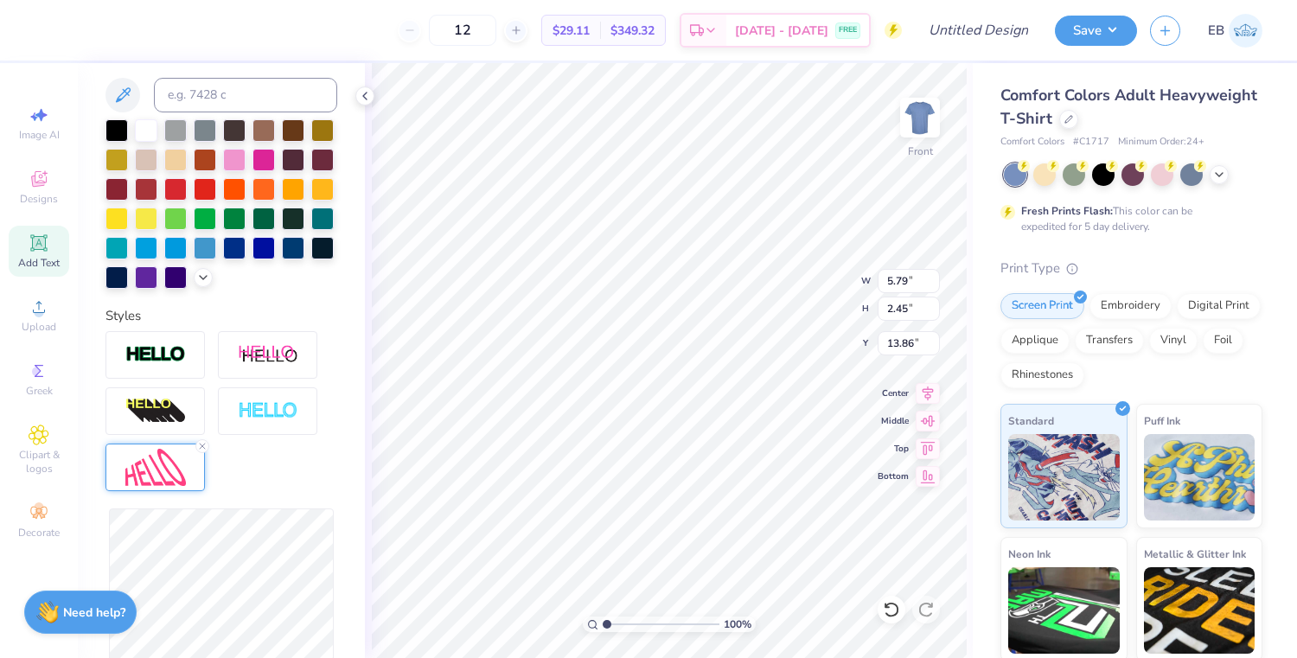
type input "2.78"
type input "13.70"
type input "5.83"
type input "2.02"
type input "14.07"
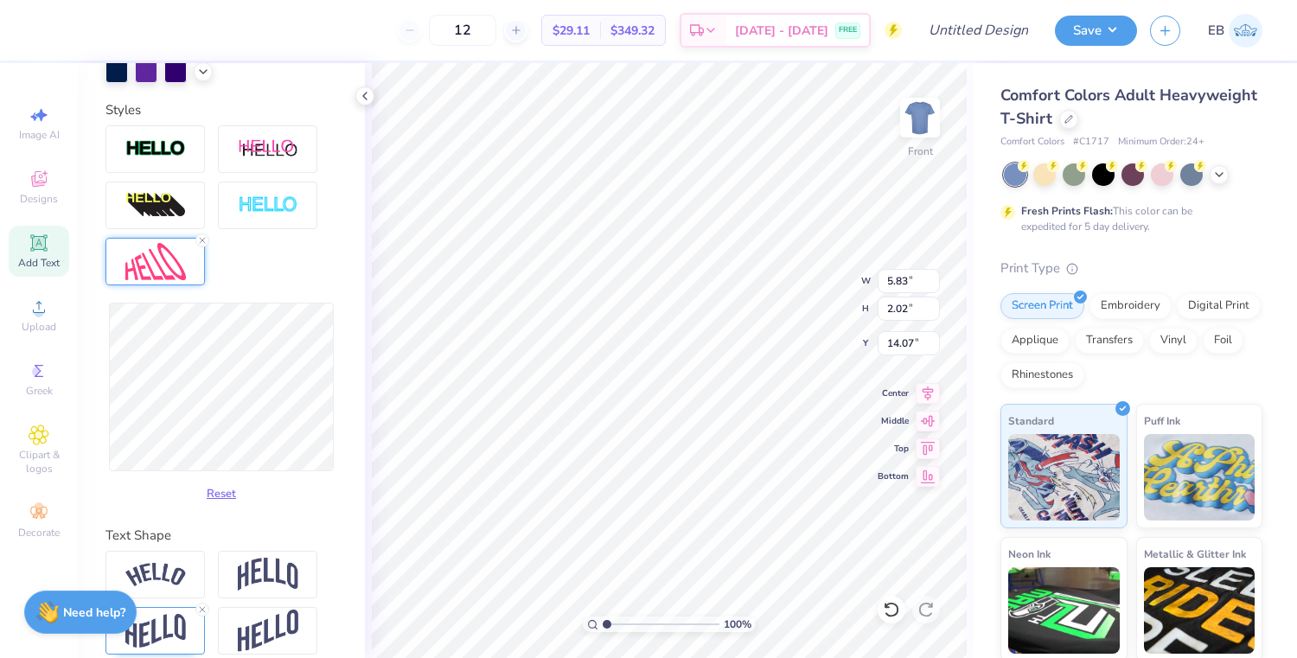
scroll to position [570, 0]
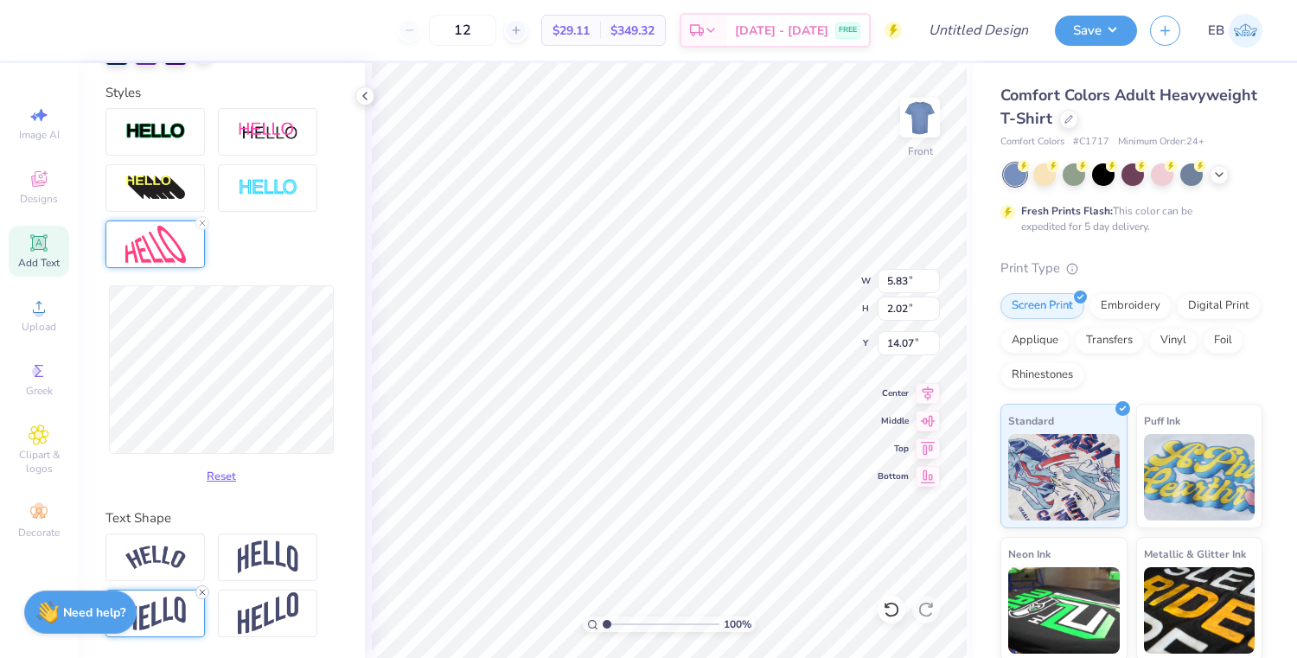
click at [201, 592] on line at bounding box center [202, 592] width 5 height 5
type input "5.78"
type input "2.00"
type input "14.08"
type input "5.17"
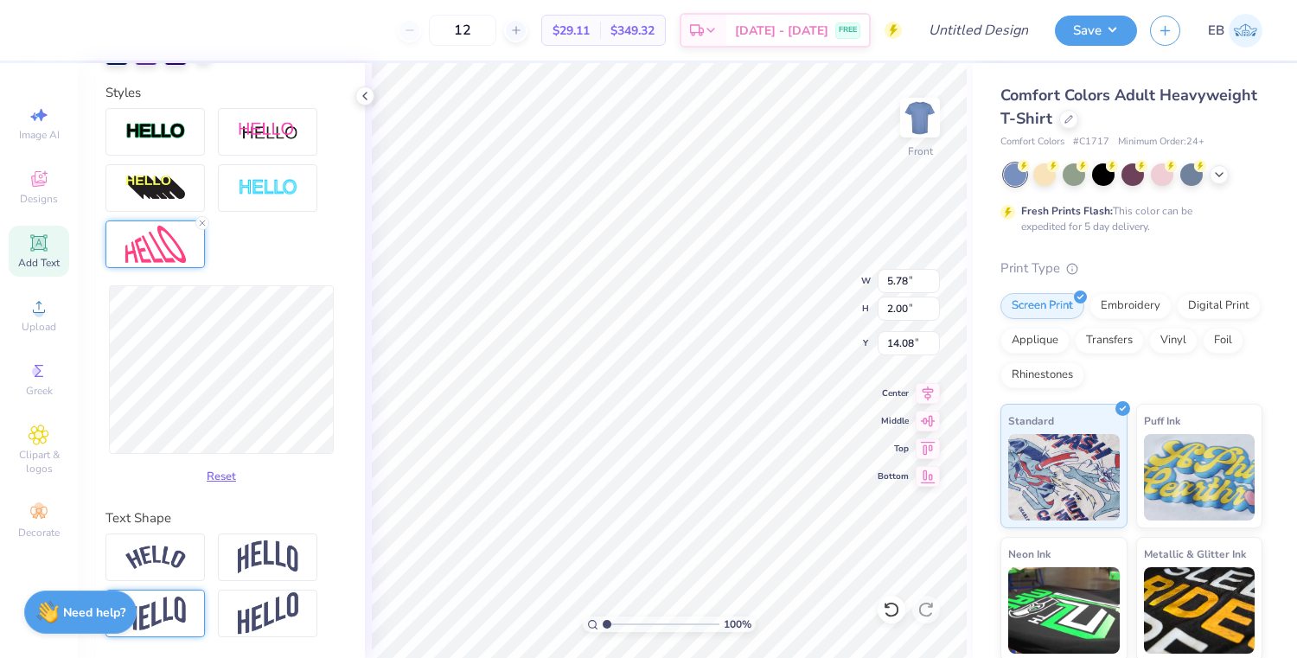
type input "1.71"
type input "14.23"
type textarea "t"
type input "2.44"
type input "1.80"
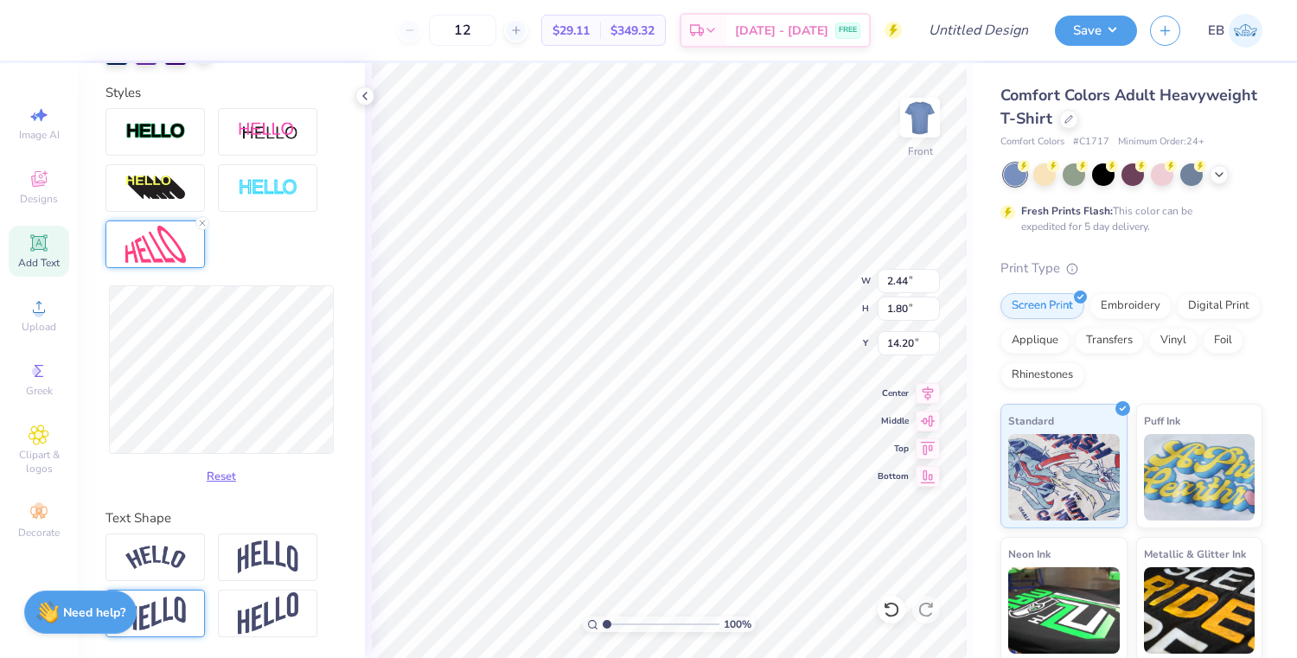
type input "14.20"
type input "2.45"
type input "2.15"
type input "14.02"
type input "2.46"
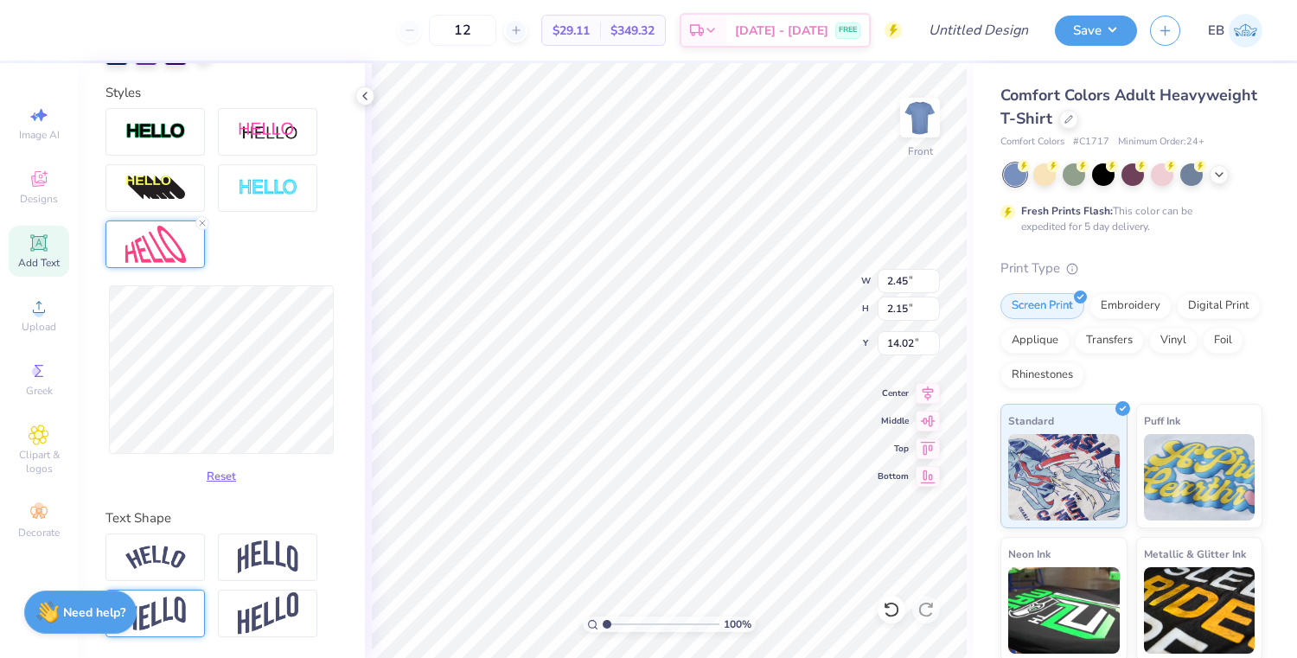
type input "2.45"
type input "13.87"
type input "2.20"
type input "2.51"
type input "13.84"
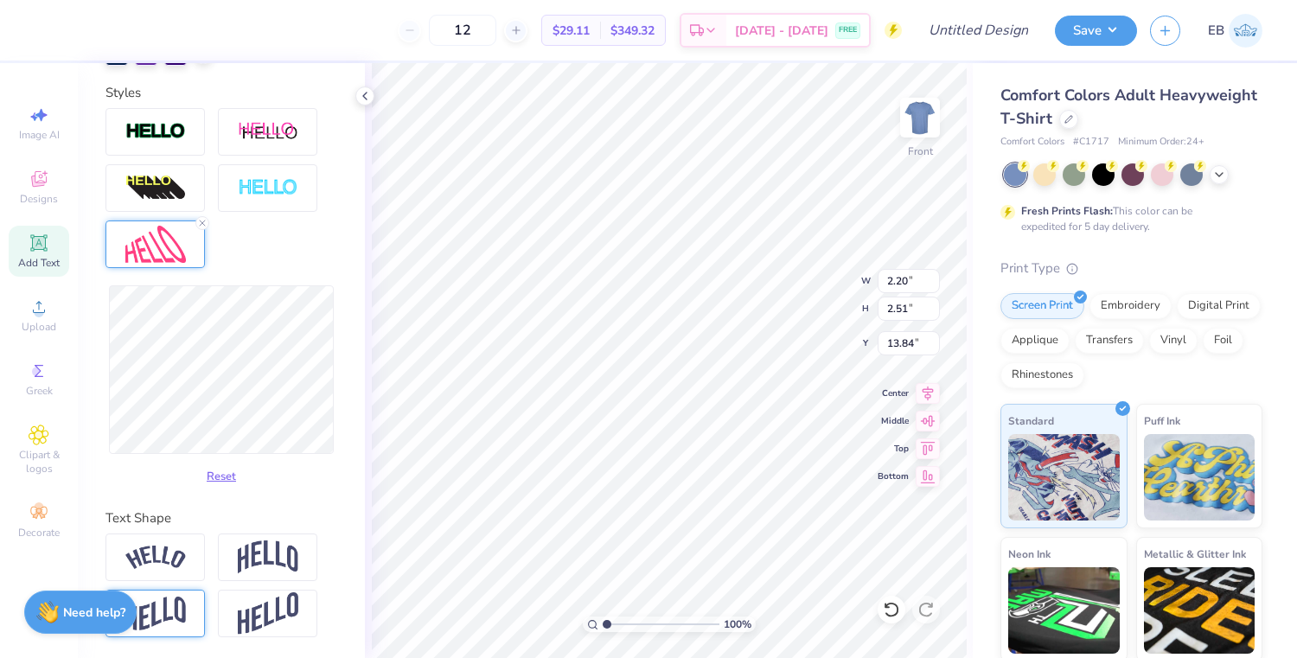
type input "1.88"
type input "2.57"
type input "13.81"
type input "1.71"
type input "2.54"
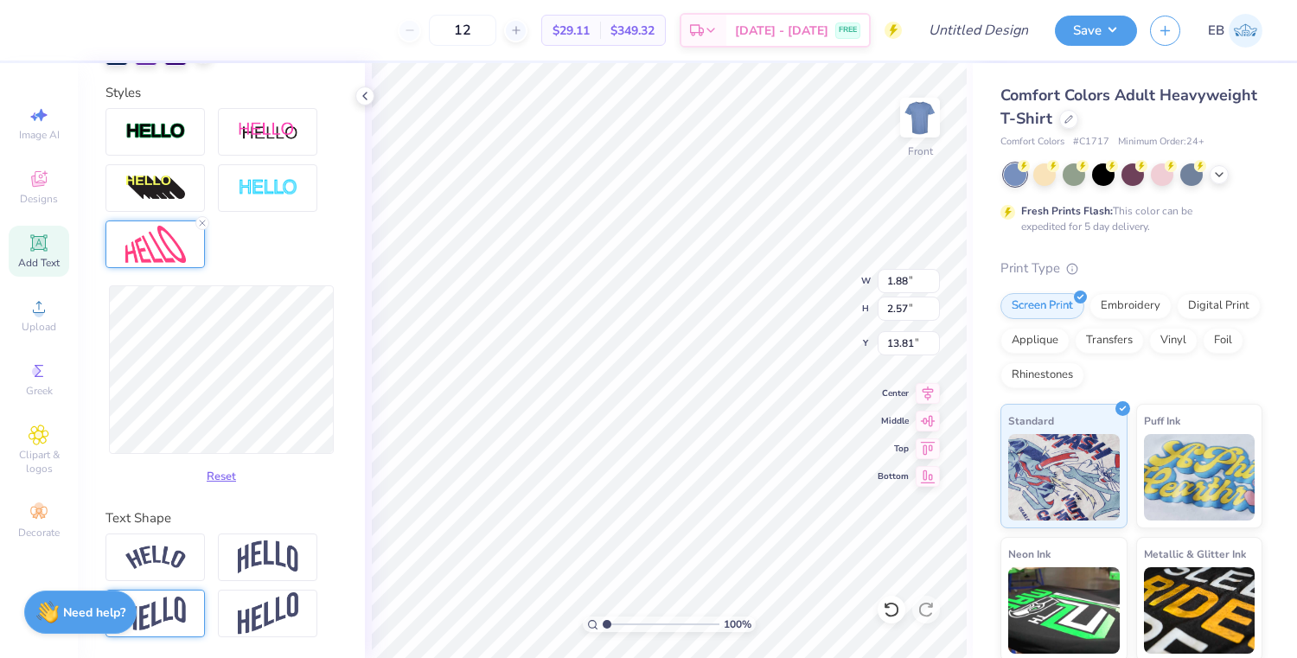
type input "13.82"
type input "12.18"
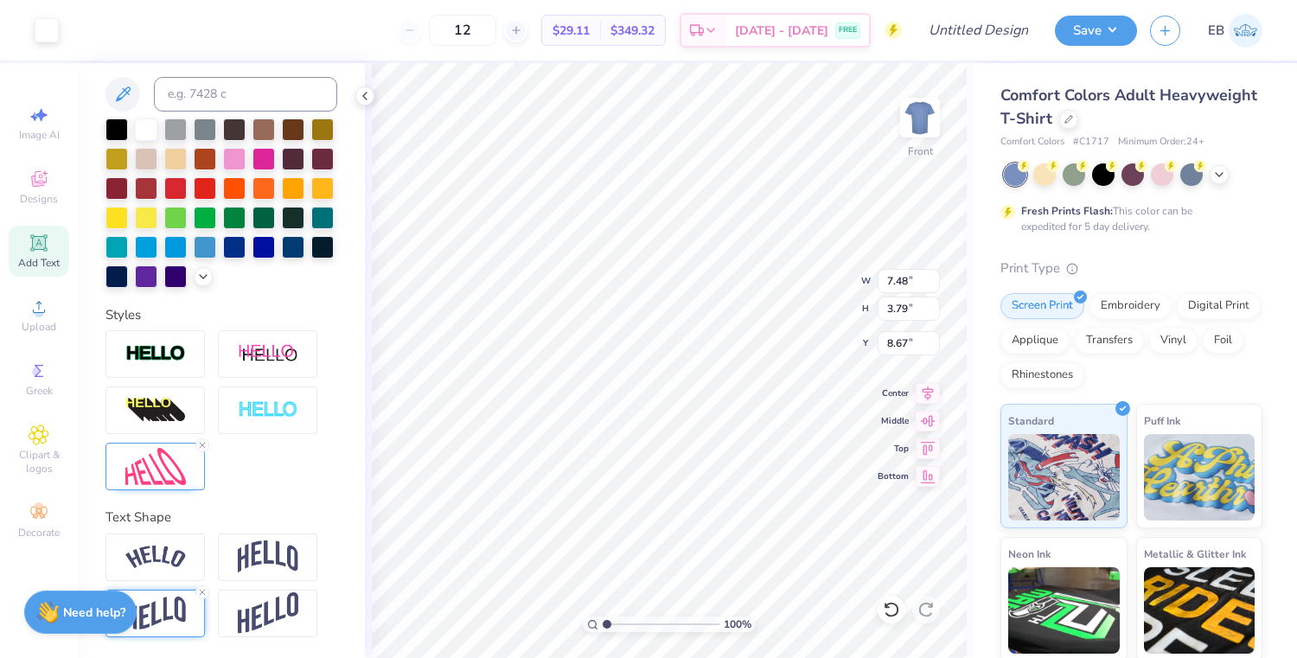
scroll to position [347, 0]
type input "16.42"
type textarea "Remember"
type input "14.36"
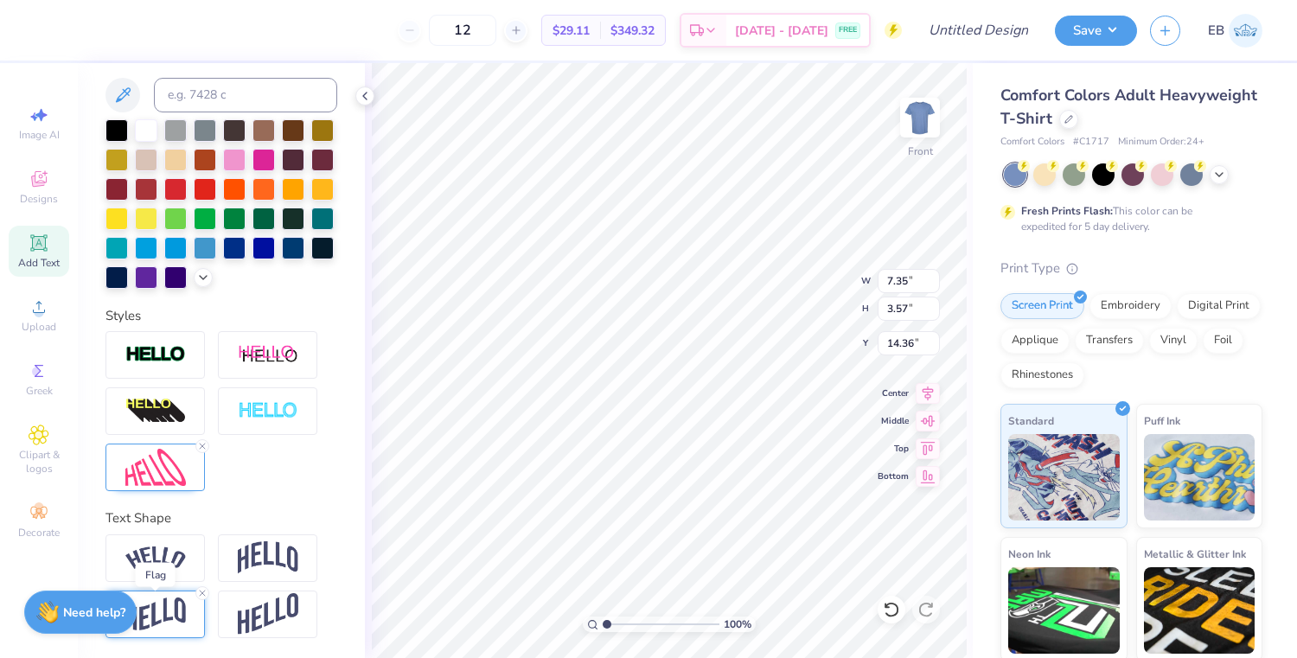
click at [174, 597] on img at bounding box center [155, 614] width 61 height 34
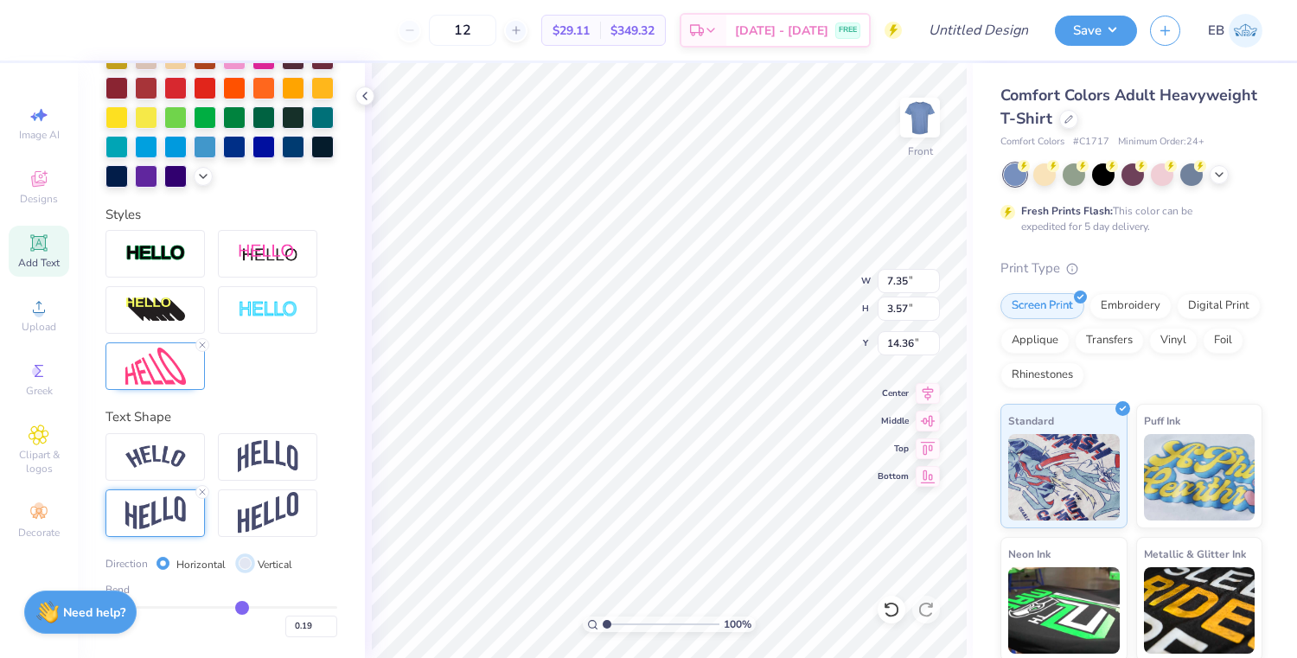
click at [241, 565] on input "Vertical" at bounding box center [245, 563] width 13 height 13
radio input "true"
type input "7.30"
click at [163, 564] on input "Horizontal" at bounding box center [162, 563] width 13 height 13
radio input "true"
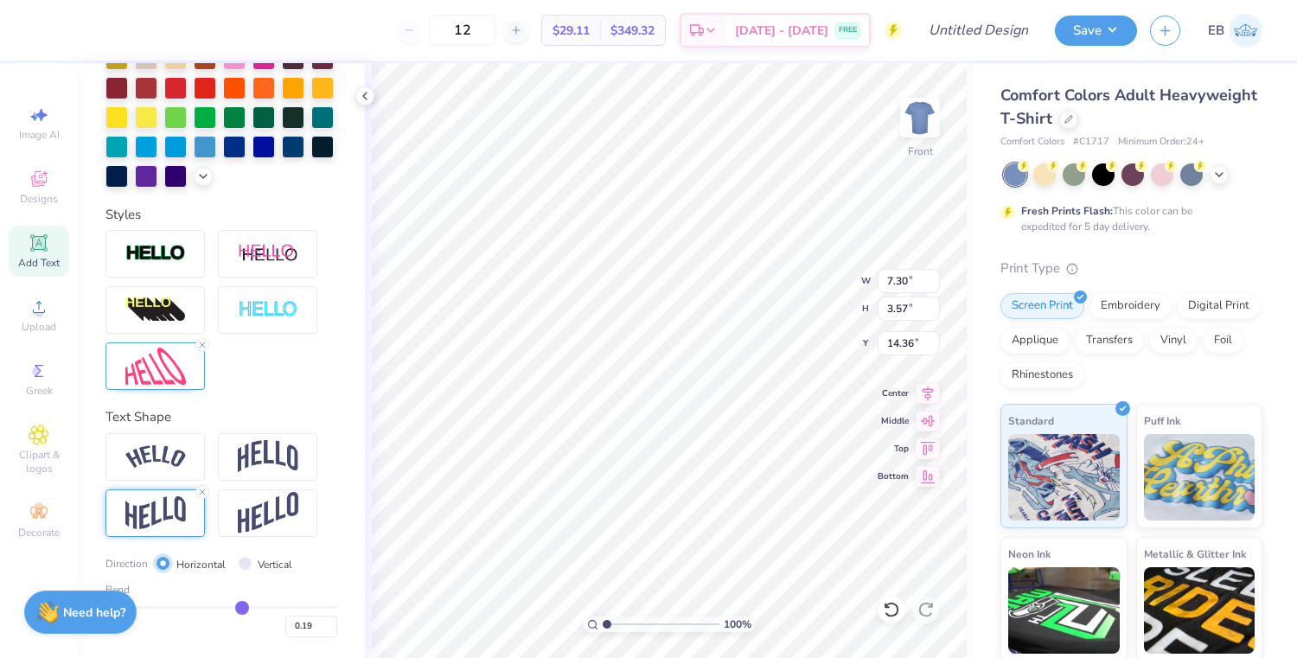
type input "7.35"
type input "0.2"
type input "0.20"
type input "0.19"
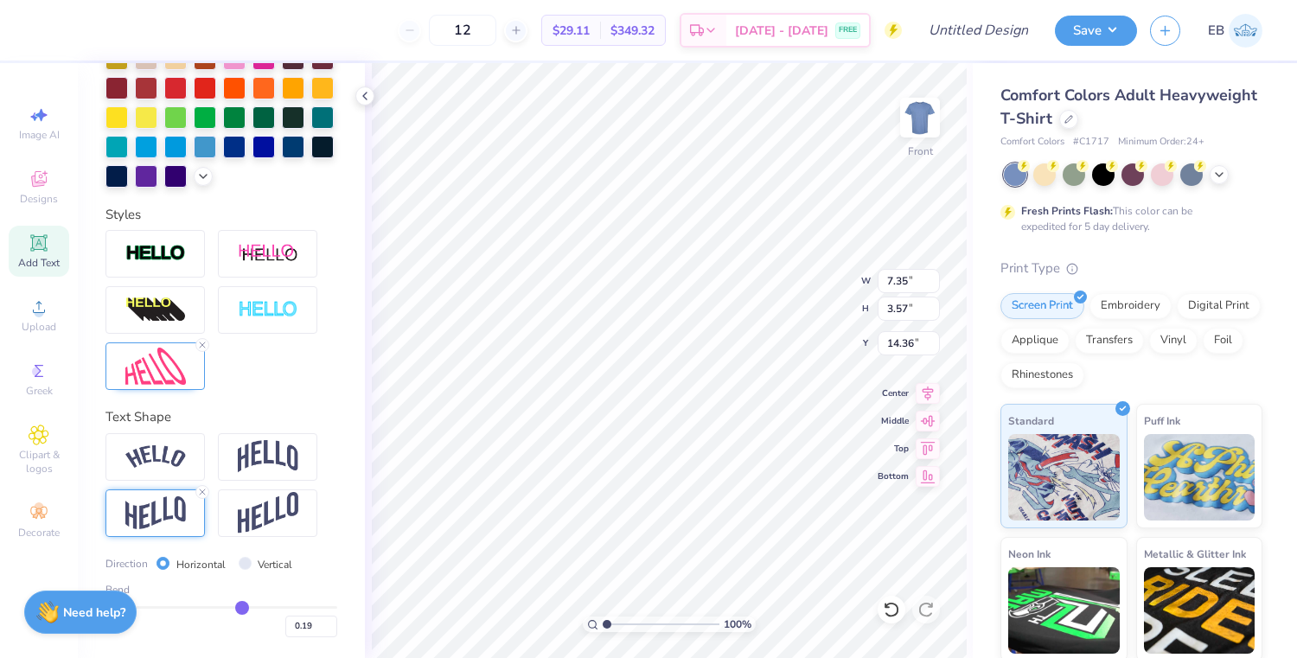
type input "0.18"
type input "0.17"
type input "0.16"
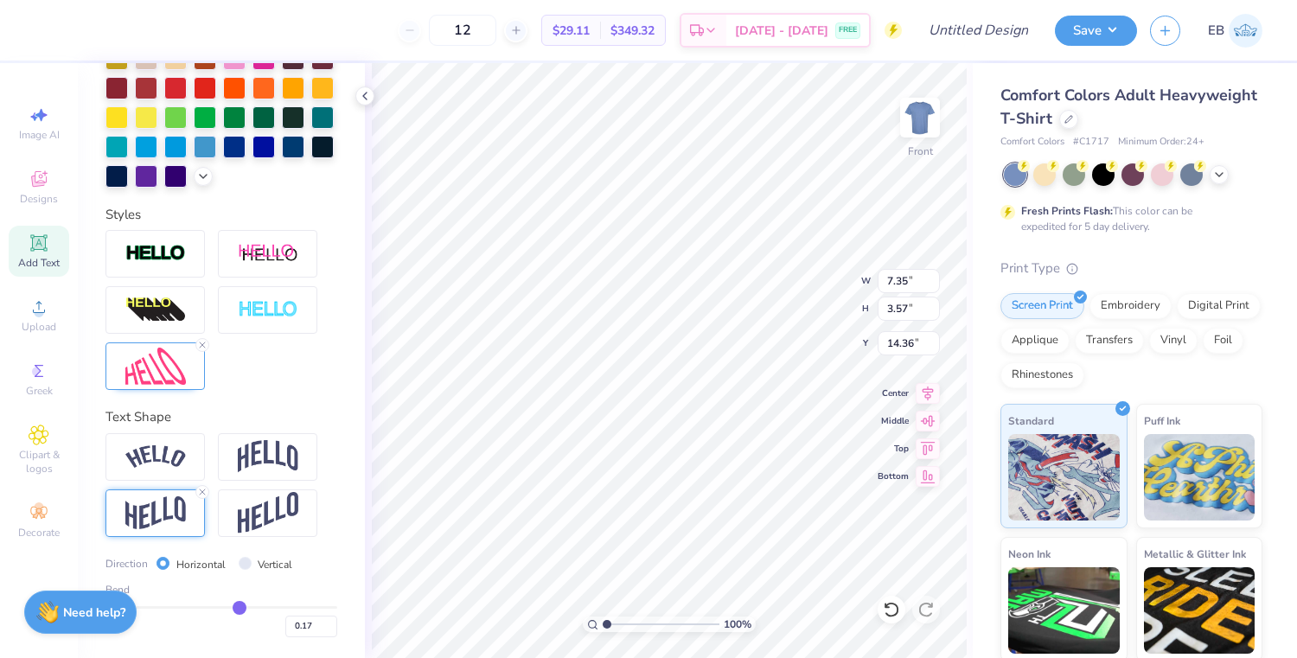
type input "0.16"
type input "0.15"
type input "0.13"
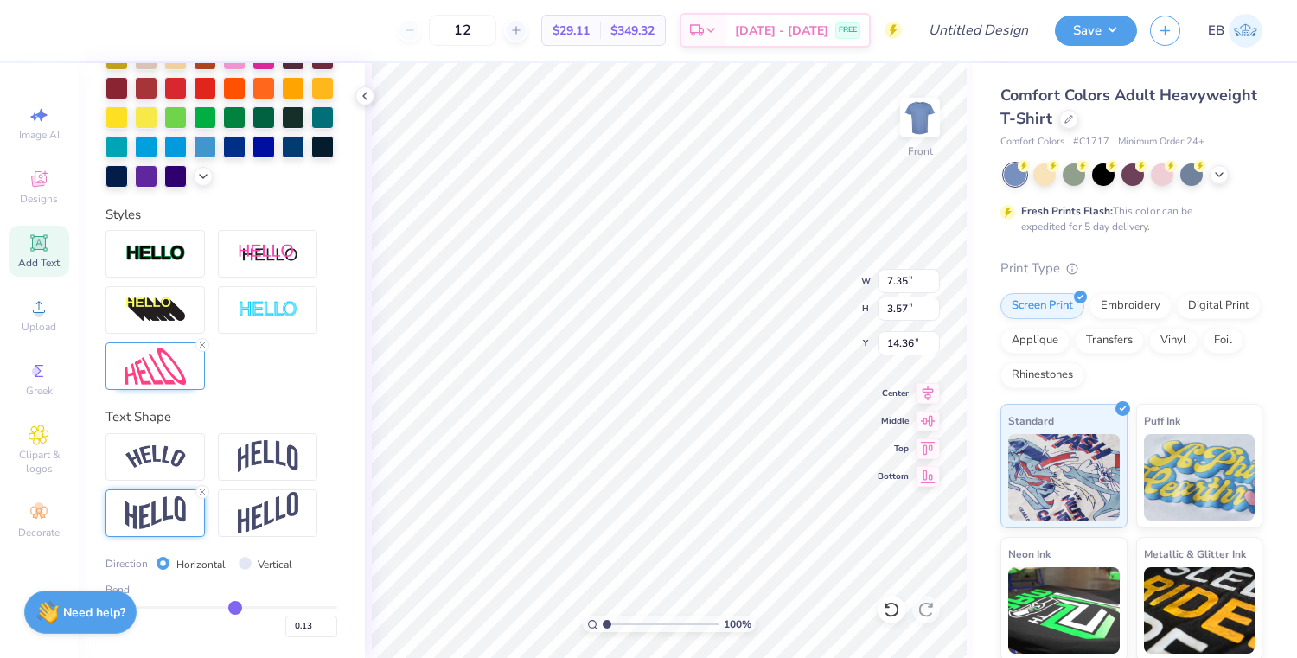
type input "0.12"
type input "0.11"
type input "0.1"
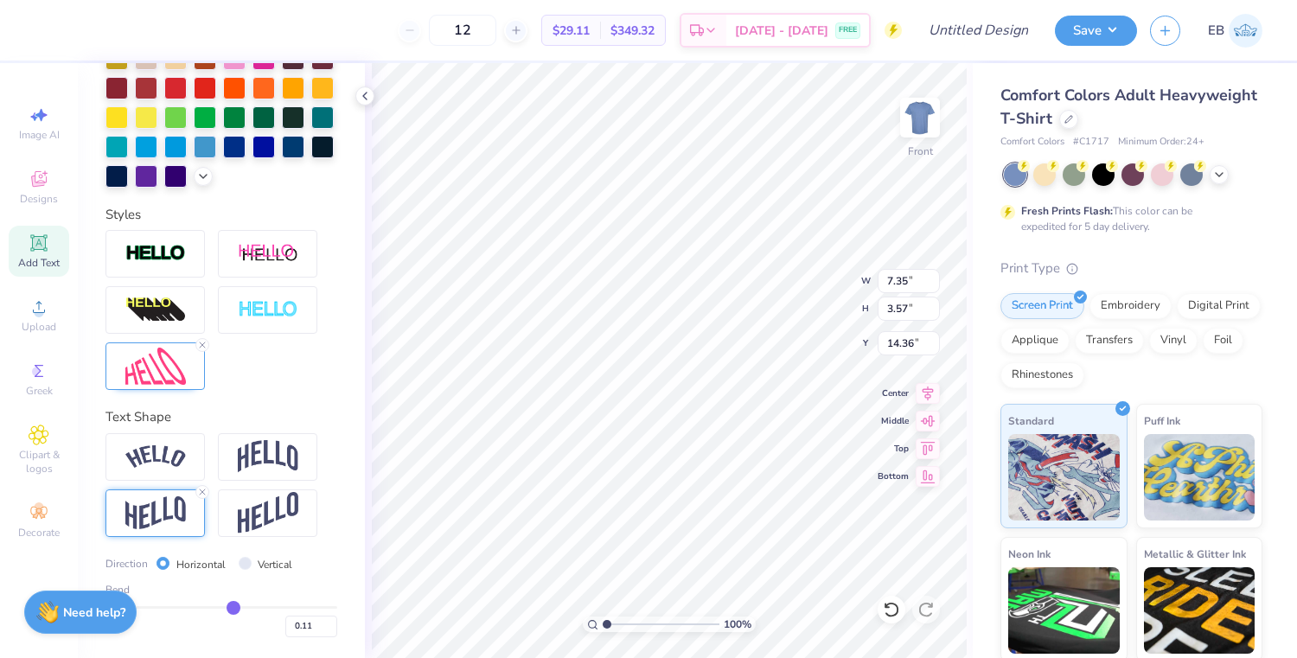
type input "0.10"
type input "0.09"
type input "0.08"
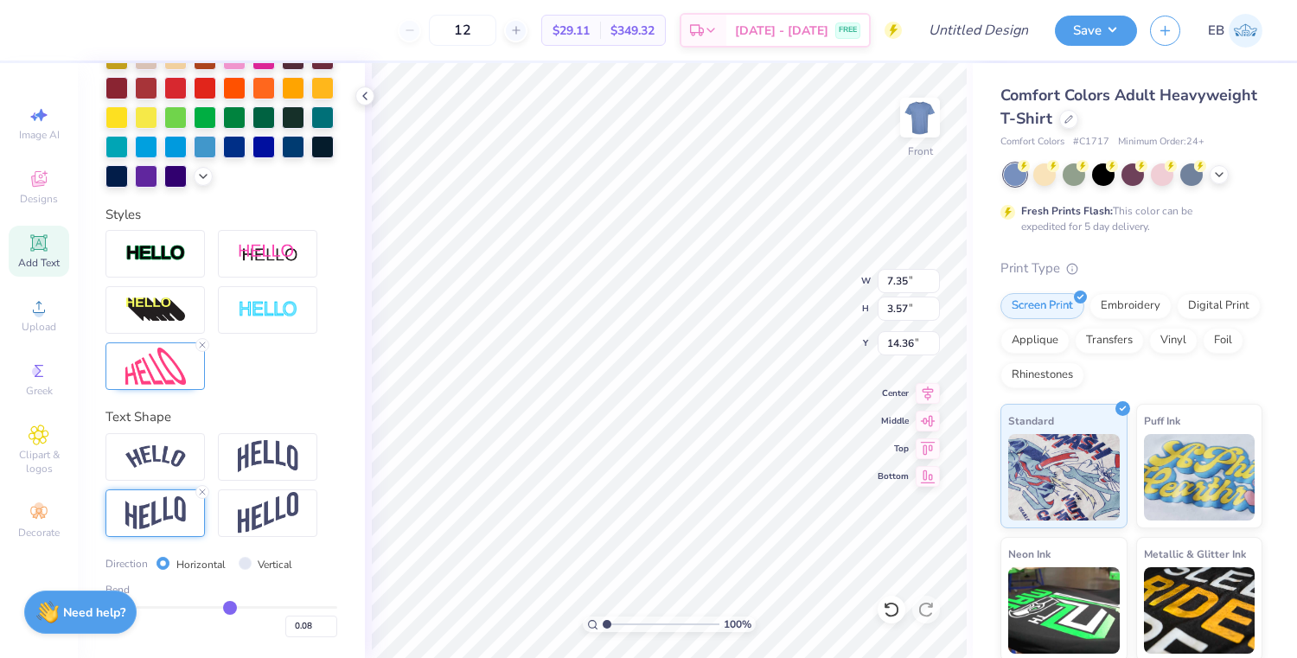
type input "0.07"
type input "0.06"
type input "0.05"
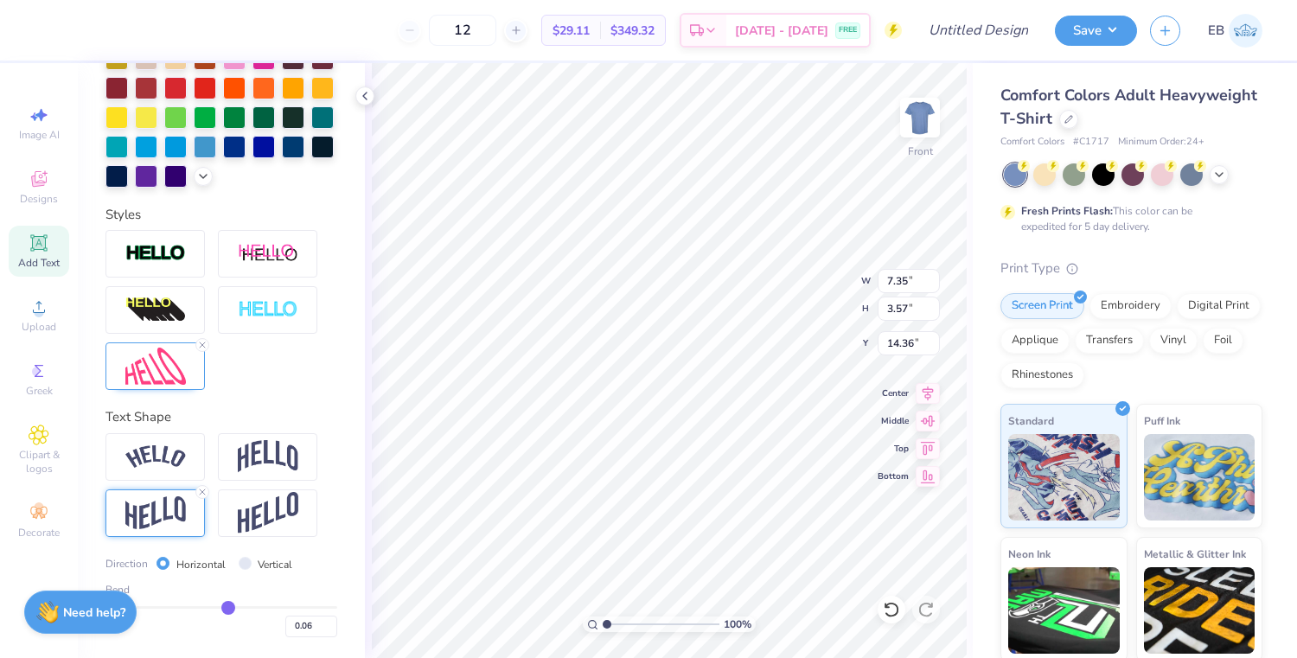
type input "0.05"
type input "0.04"
type input "0.03"
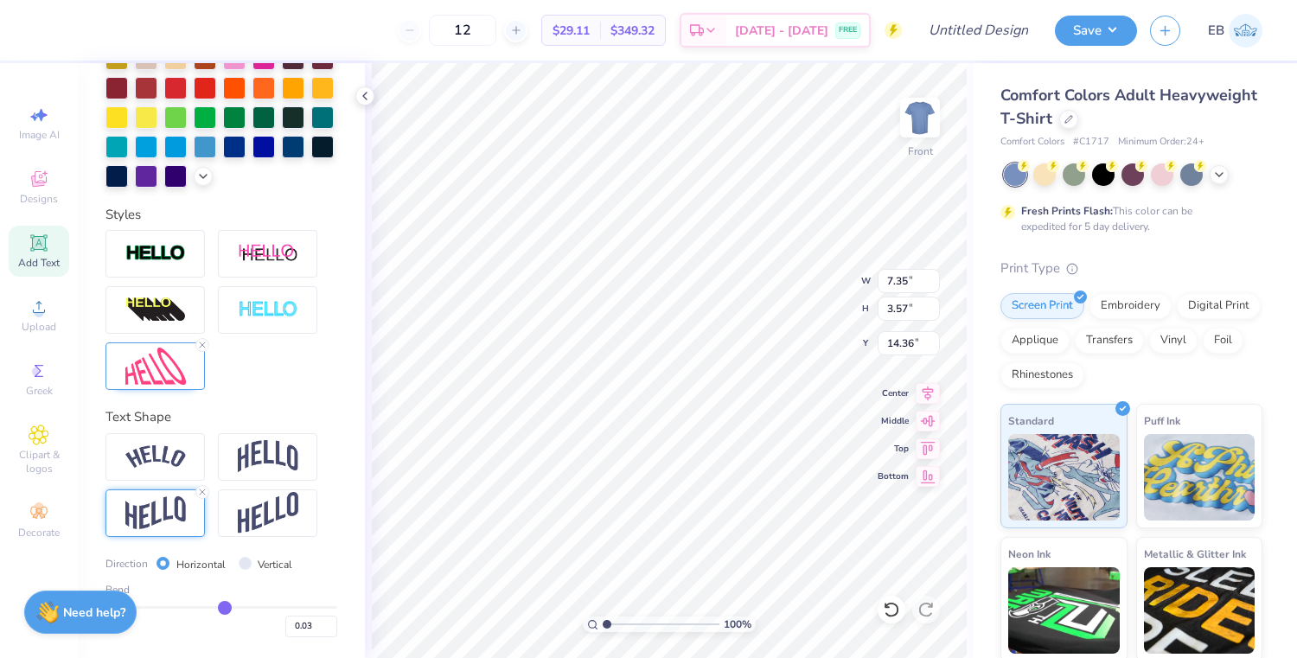
type input "0.02"
type input "0.01"
drag, startPoint x: 243, startPoint y: 609, endPoint x: 221, endPoint y: 609, distance: 21.6
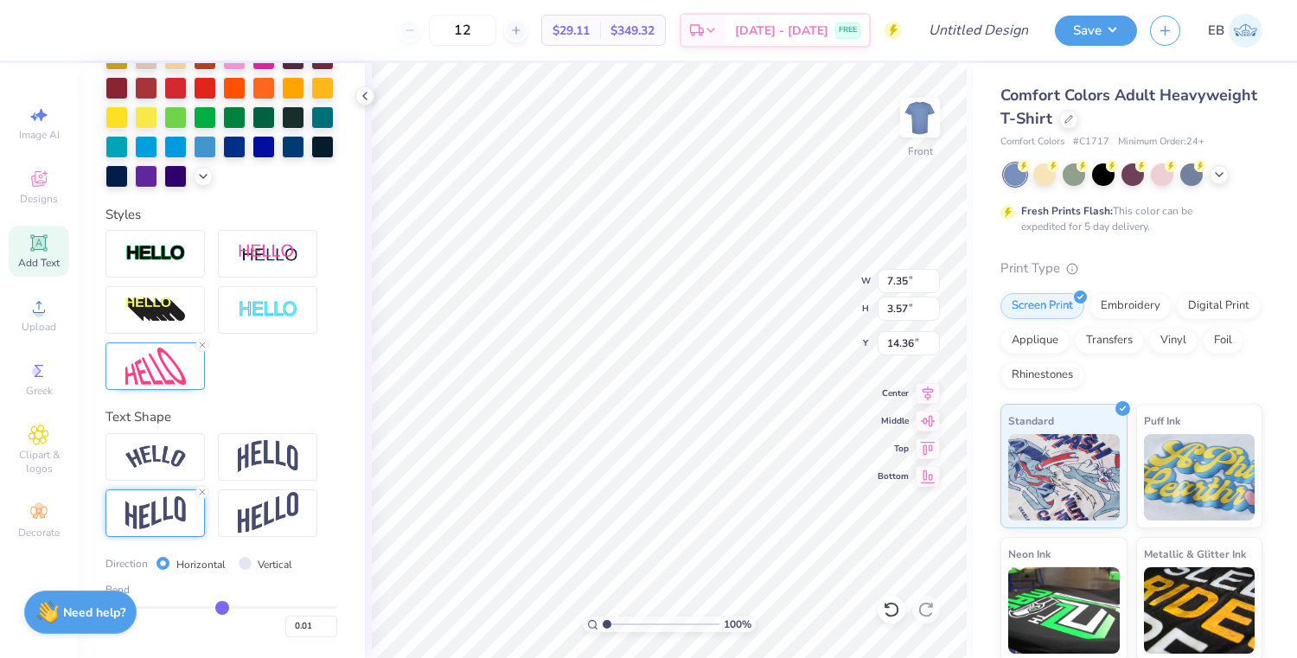
type input "0.01"
click at [221, 609] on input "range" at bounding box center [221, 607] width 232 height 3
drag, startPoint x: 221, startPoint y: 609, endPoint x: 212, endPoint y: 609, distance: 9.5
click at [212, 609] on input "range" at bounding box center [221, 607] width 232 height 3
click at [35, 113] on icon at bounding box center [39, 115] width 21 height 21
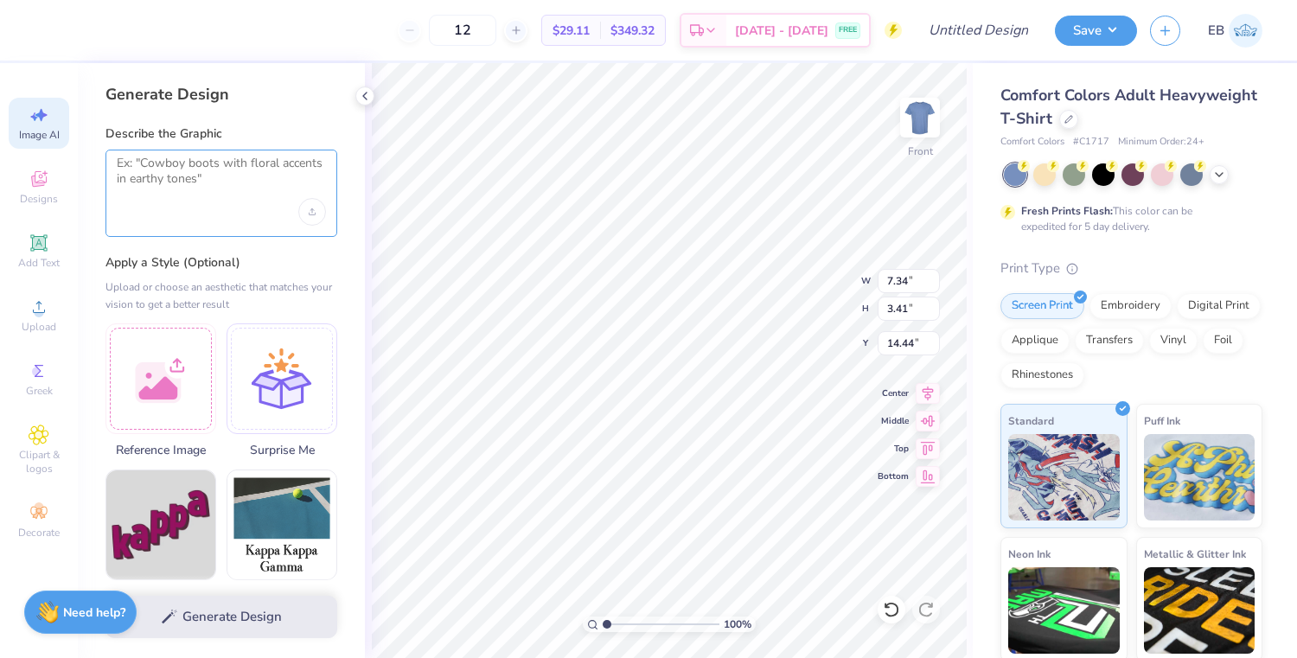
click at [192, 194] on textarea at bounding box center [221, 177] width 209 height 43
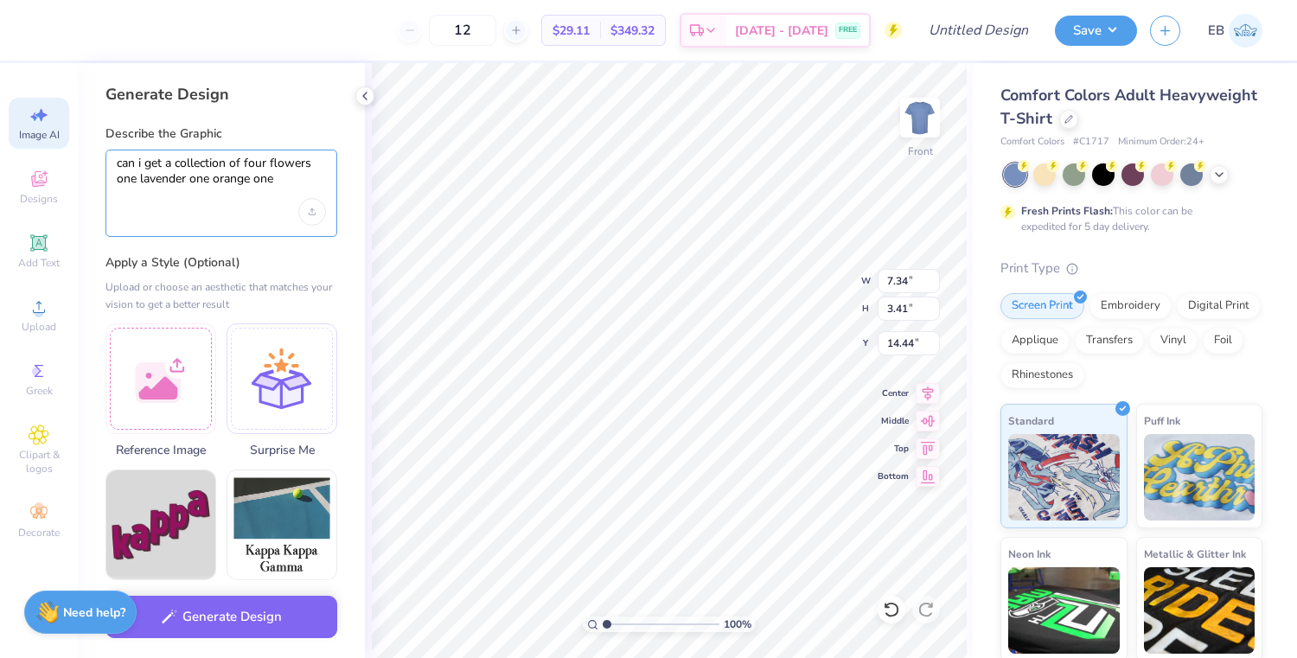
click at [167, 179] on textarea "can i get a collection of four flowers one lavender one orange one" at bounding box center [221, 177] width 209 height 43
click at [272, 180] on textarea "can i get a collection of four flowers one purple one orange one" at bounding box center [221, 177] width 209 height 43
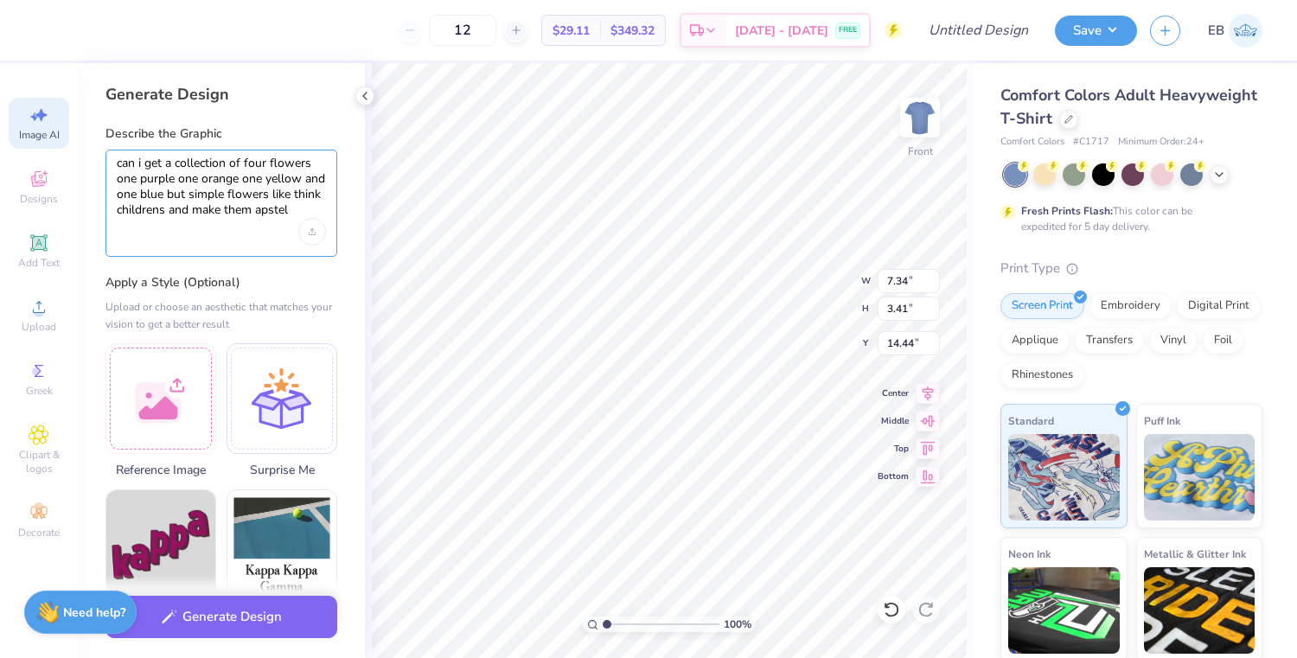
click at [276, 214] on textarea "can i get a collection of four flowers one purple one orange one yellow and one…" at bounding box center [221, 187] width 209 height 63
click at [169, 209] on textarea "can i get a collection of four flowers one purple one orange one yellow and one…" at bounding box center [221, 187] width 209 height 63
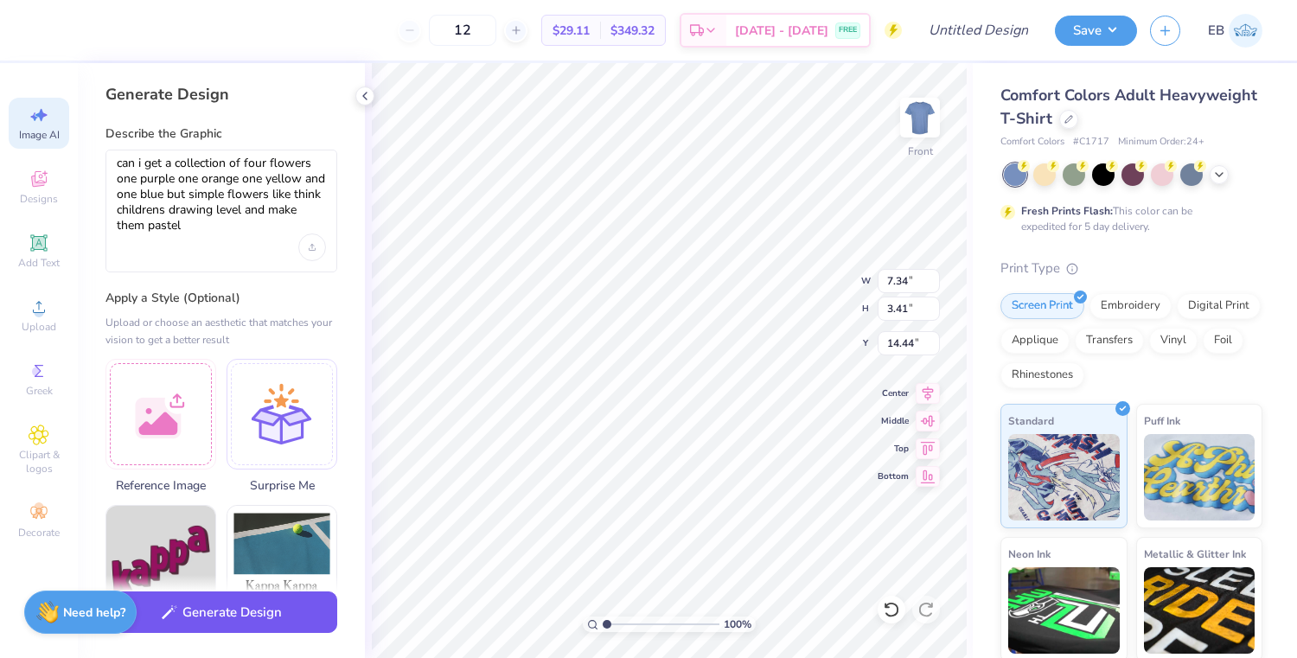
click at [199, 609] on button "Generate Design" at bounding box center [221, 612] width 232 height 42
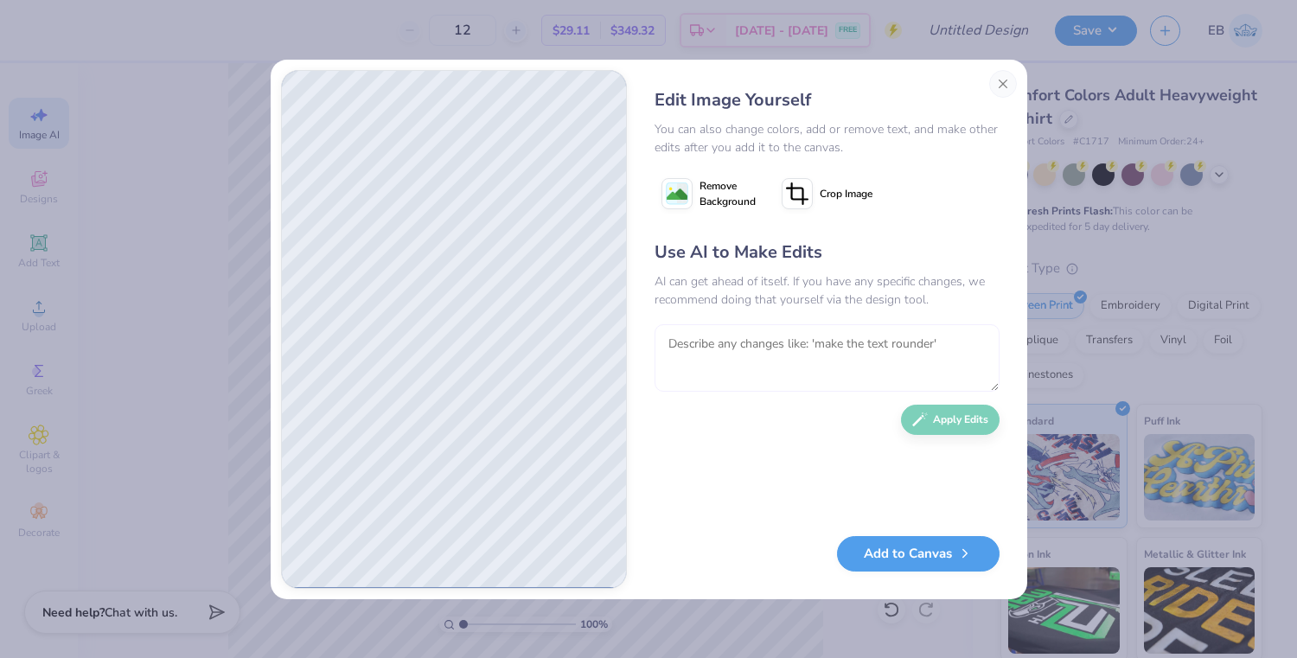
click at [734, 340] on textarea at bounding box center [826, 357] width 345 height 67
click at [964, 409] on button "Apply Edits" at bounding box center [950, 415] width 99 height 30
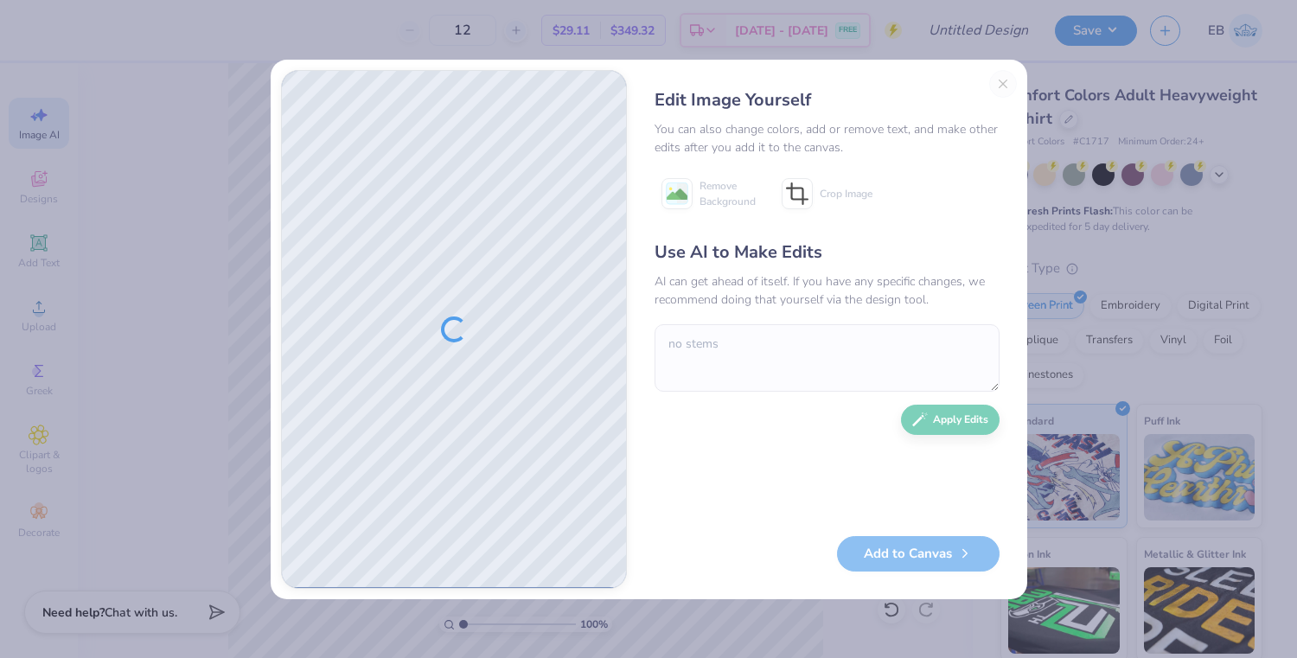
click at [997, 391] on div "Use AI to Make Edits AI can get ahead of itself. If you have any specific chang…" at bounding box center [826, 379] width 345 height 280
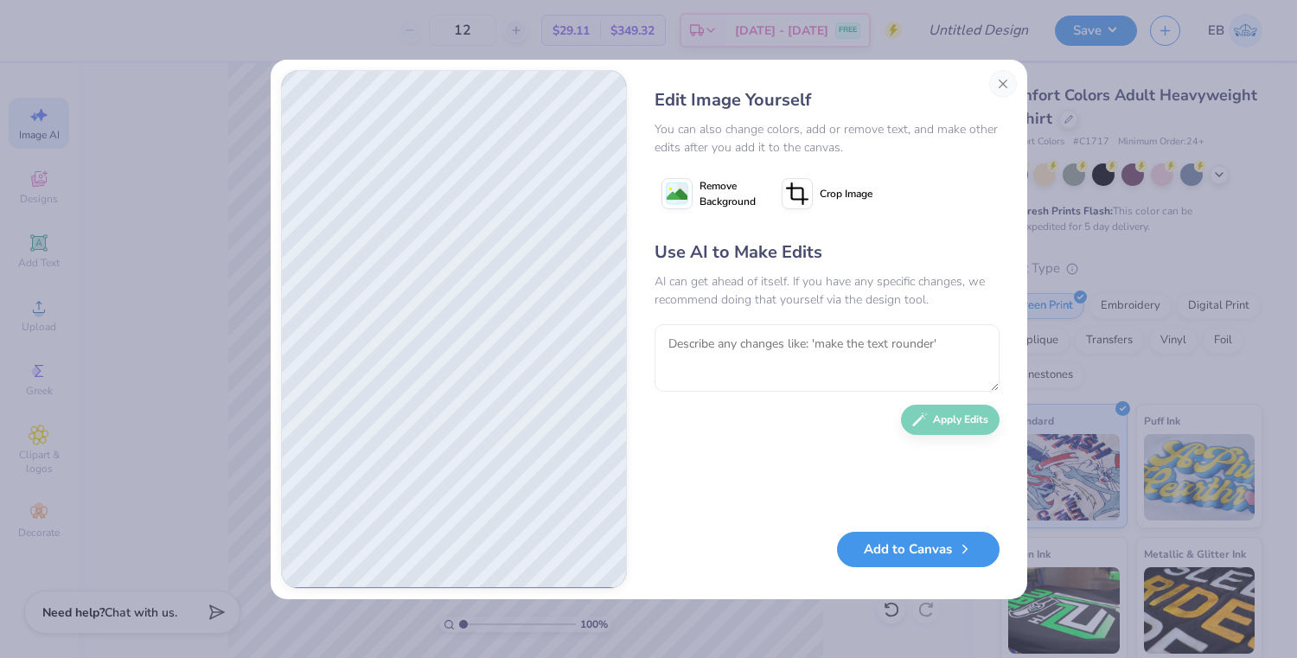
click at [890, 553] on button "Add to Canvas" at bounding box center [918, 549] width 163 height 35
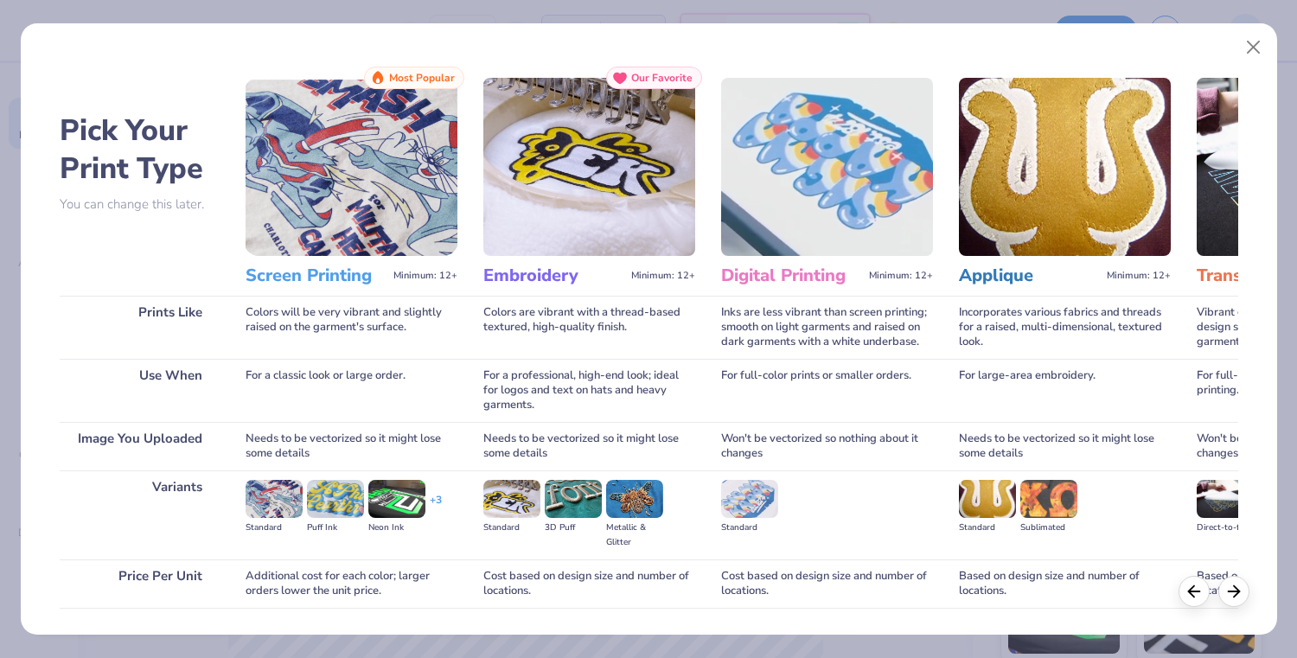
scroll to position [118, 0]
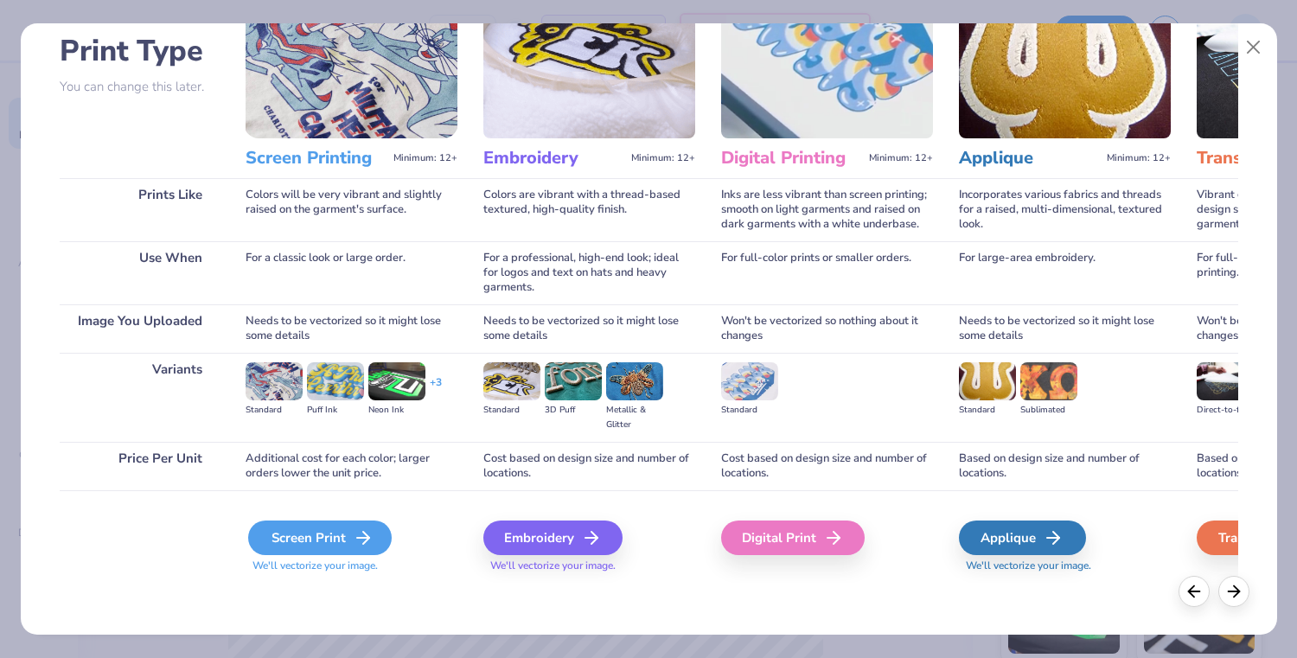
click at [322, 531] on div "Screen Print" at bounding box center [320, 537] width 144 height 35
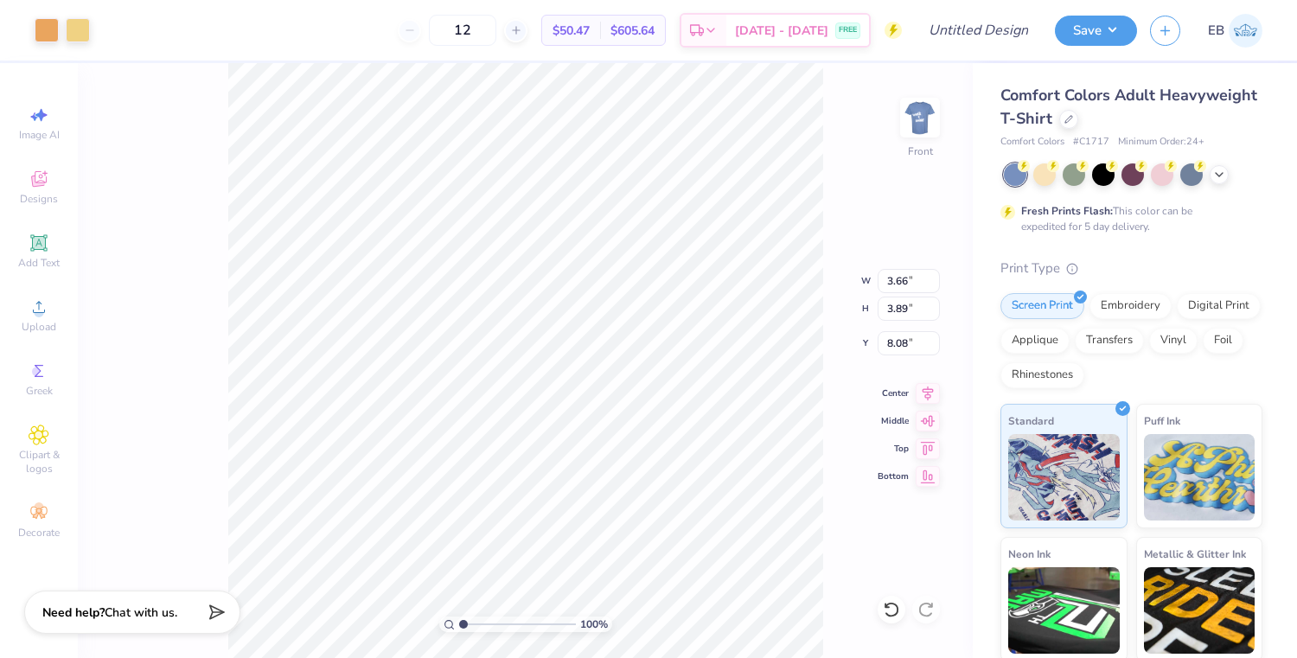
type input "3.73"
type input "3.93"
type input "14.49"
type input "5.61"
type input "5.91"
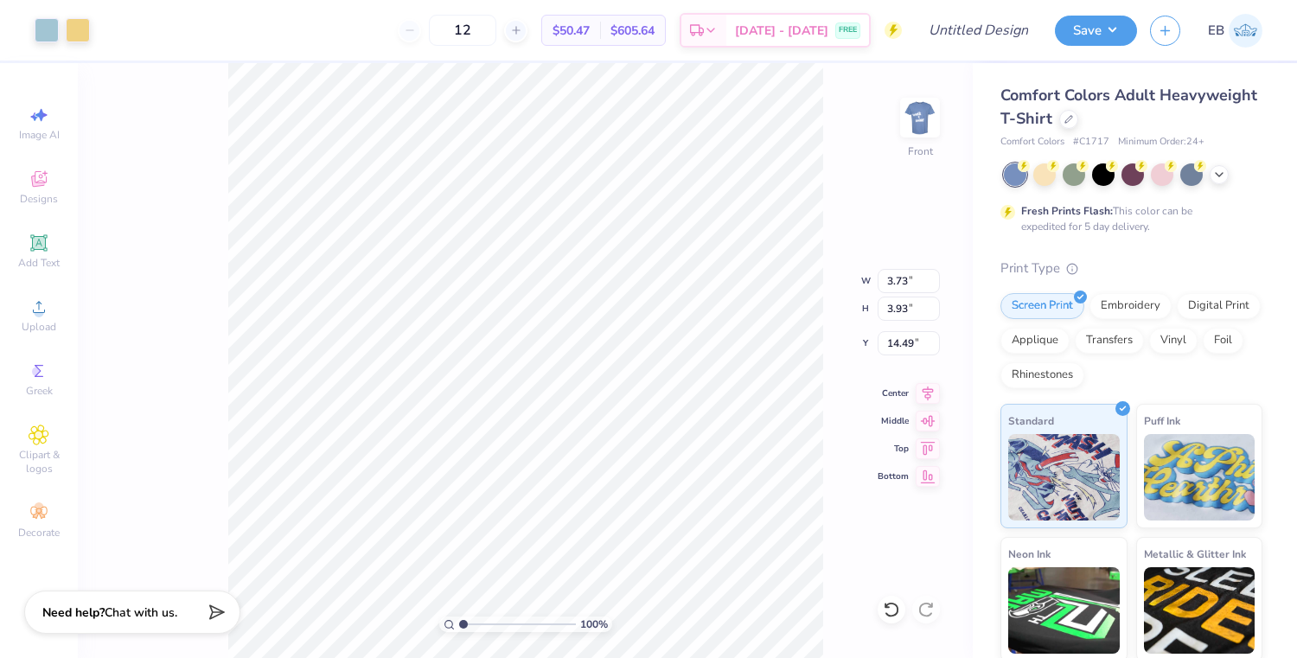
type input "12.50"
type input "3.65"
type input "3.88"
type input "14.07"
type input "5.15"
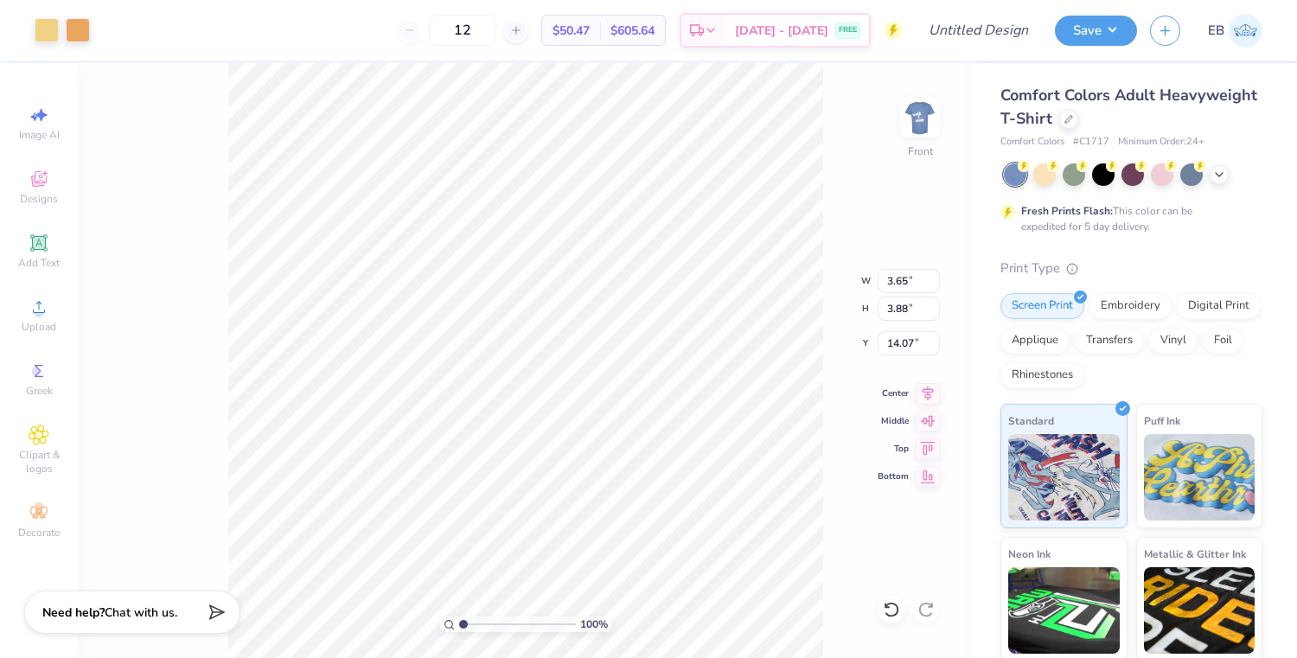
type input "5.48"
type input "11.31"
type input "3.66"
type input "3.99"
type input "8.97"
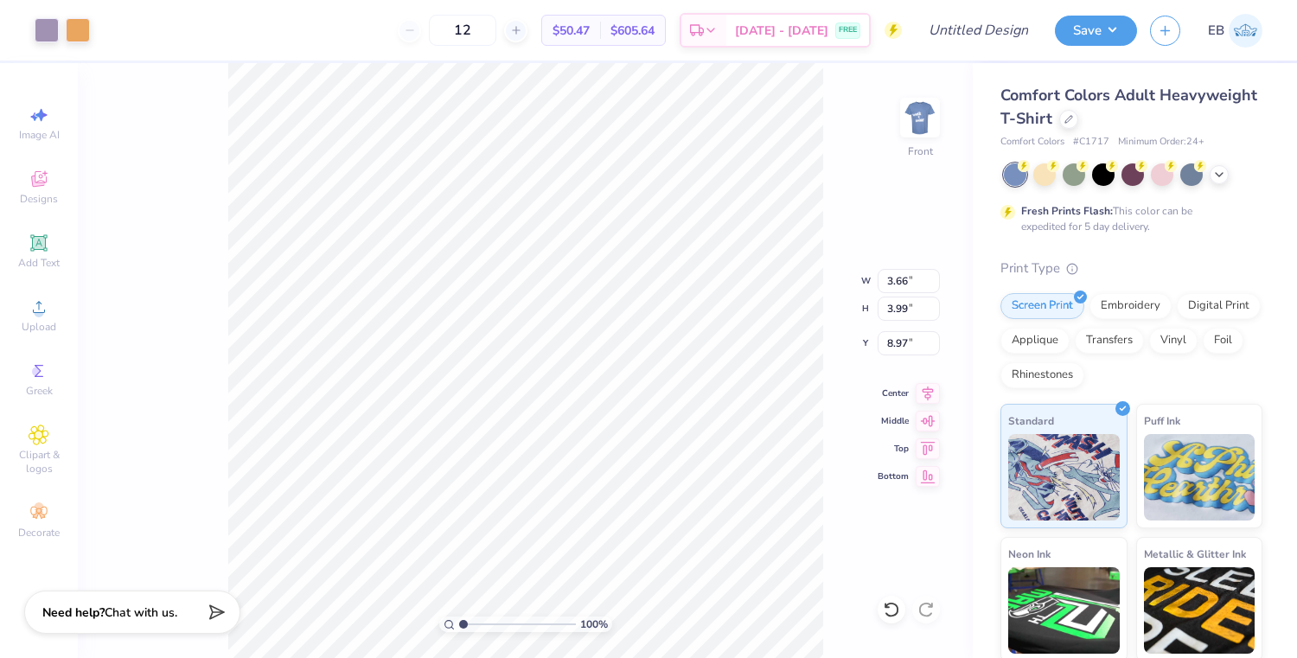
type input "4.95"
type input "5.39"
type input "7.57"
type input "5.49"
type input "5.98"
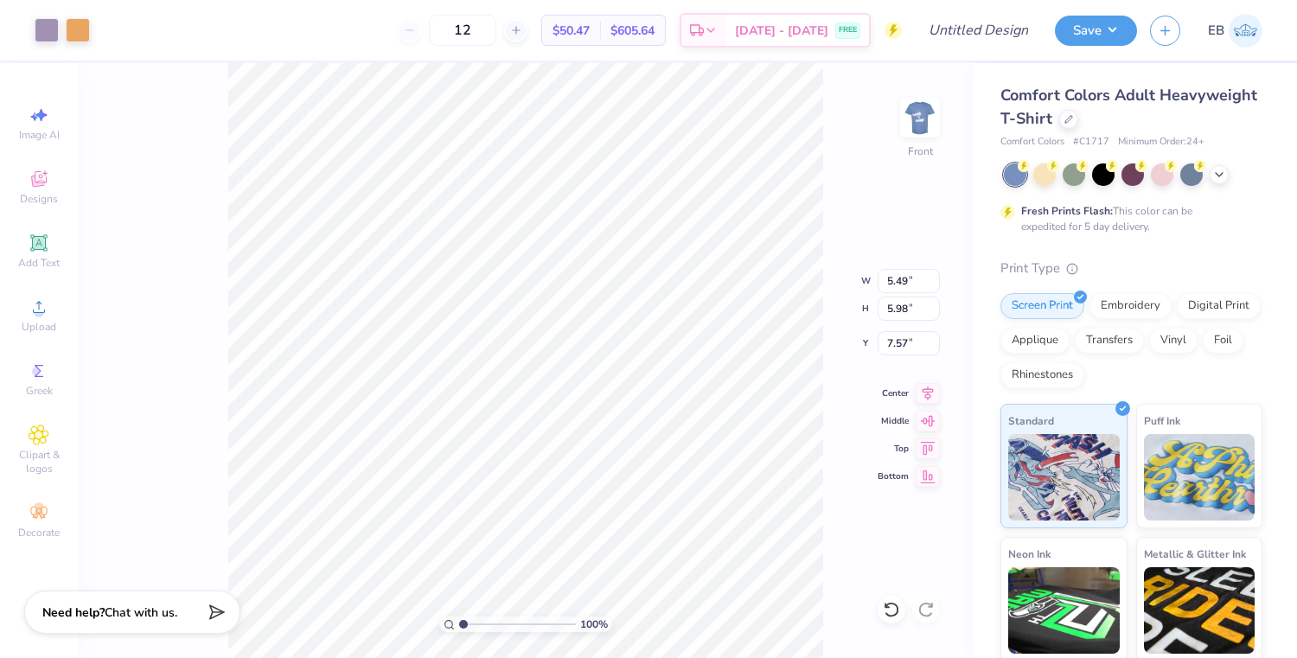
type input "5.61"
type input "5.91"
type input "12.41"
type input "5.49"
type input "5.98"
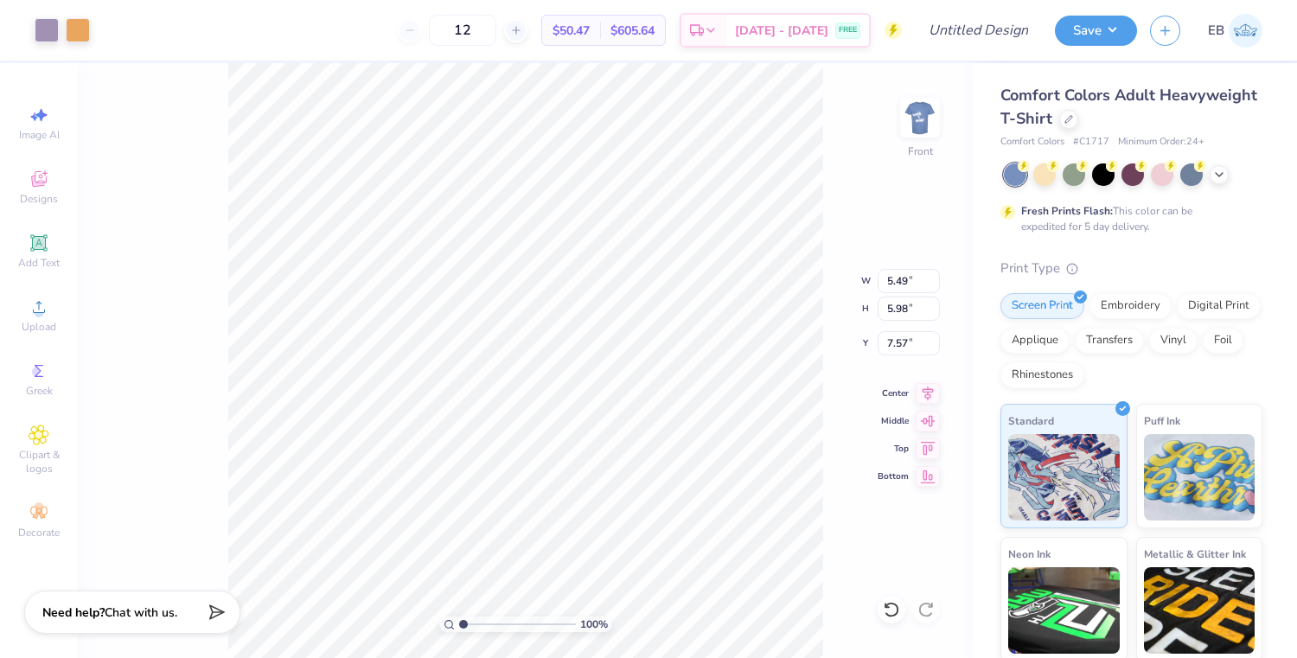
type input "7.25"
type input "3.66"
type input "3.89"
type input "8.30"
type input "4.90"
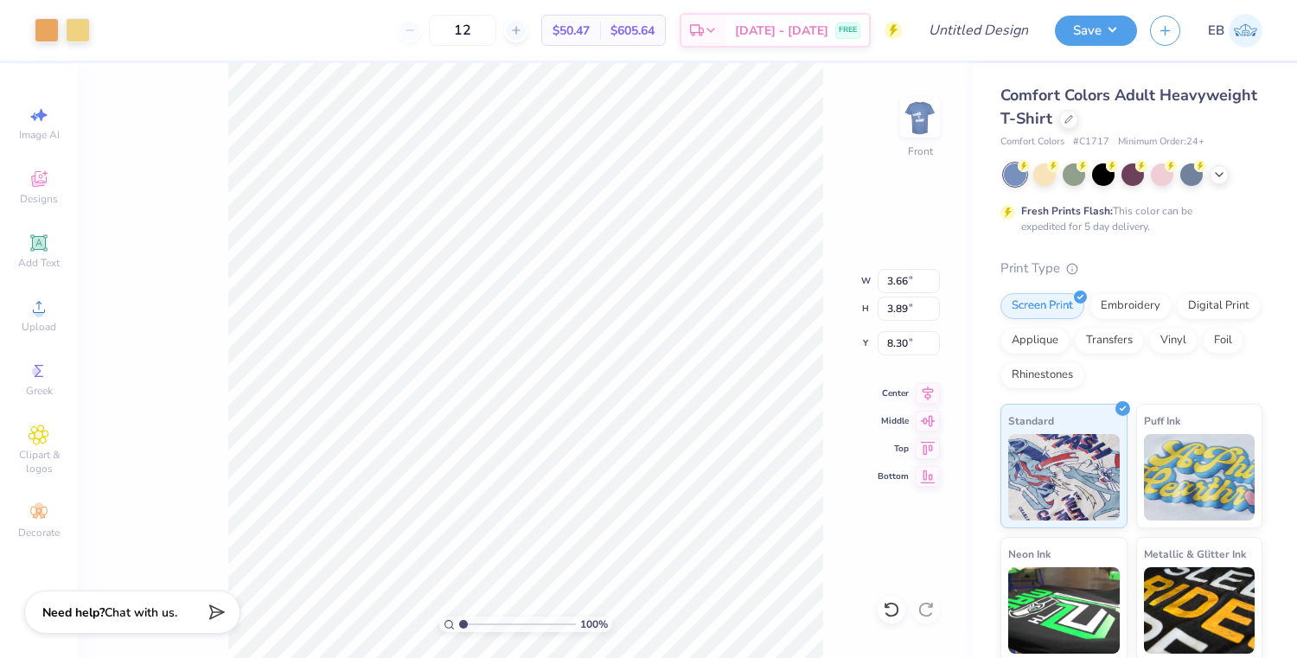
type input "5.21"
type input "8.54"
type input "5.20"
type input "5.52"
type input "14.03"
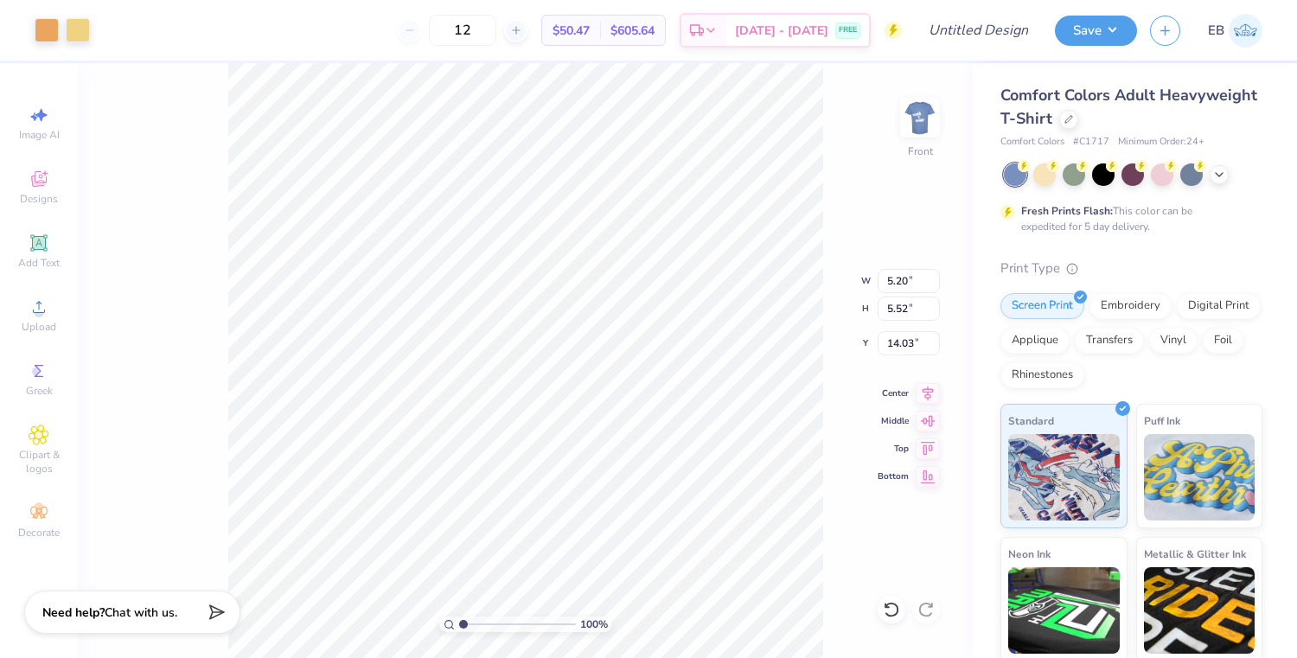
type input "5.15"
type input "5.48"
type input "7.76"
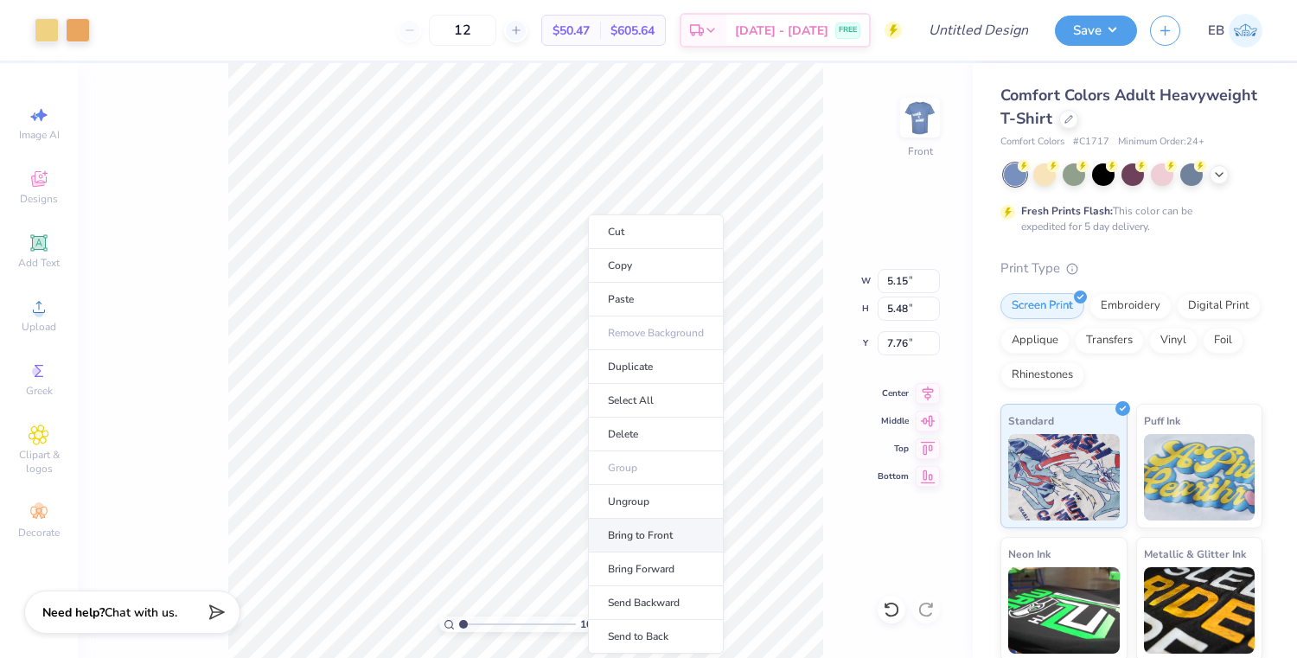
click at [643, 542] on li "Bring to Front" at bounding box center [656, 536] width 136 height 34
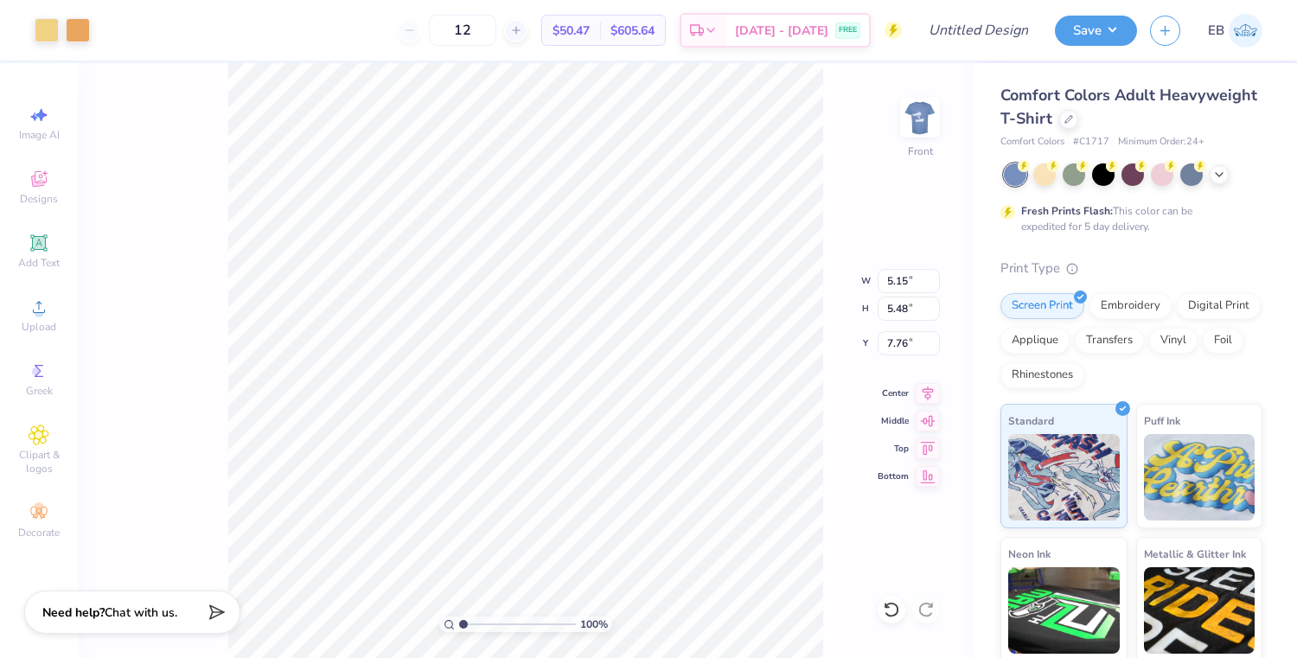
type input "5.20"
type input "5.52"
type input "11.59"
type input "5.49"
type input "5.98"
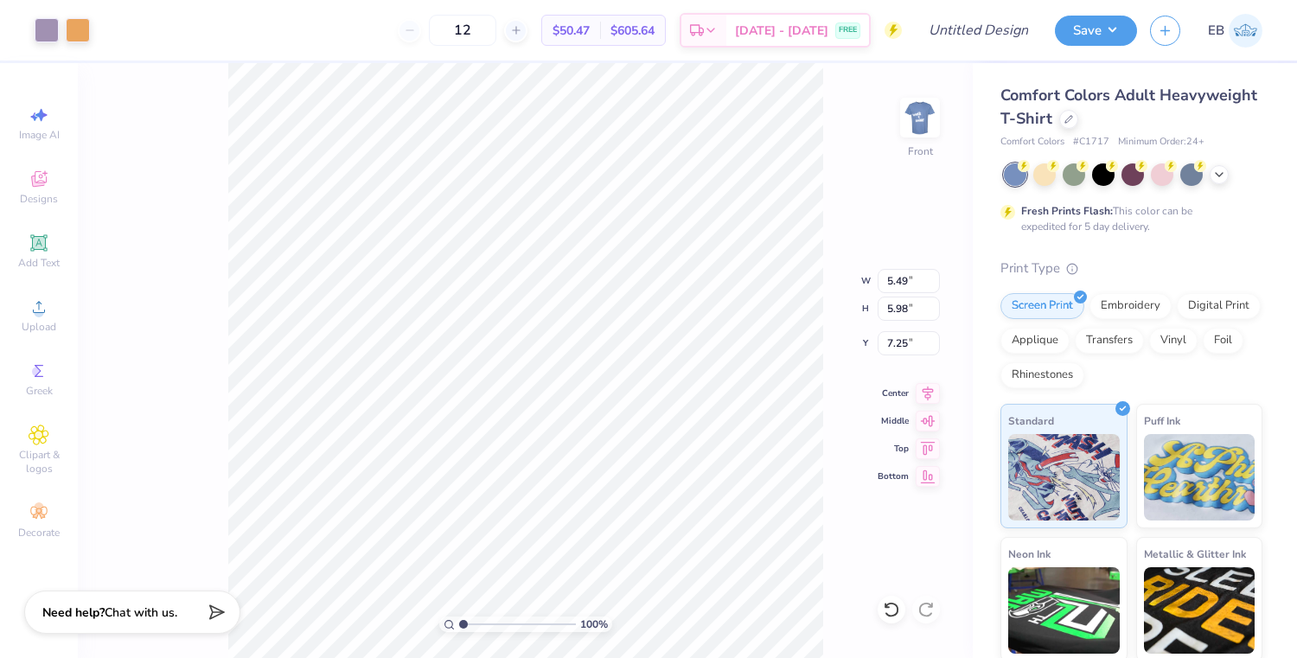
type input "7.02"
click at [565, 538] on li "Bring to Front" at bounding box center [593, 536] width 136 height 34
type input "5.15"
type input "5.48"
type input "7.77"
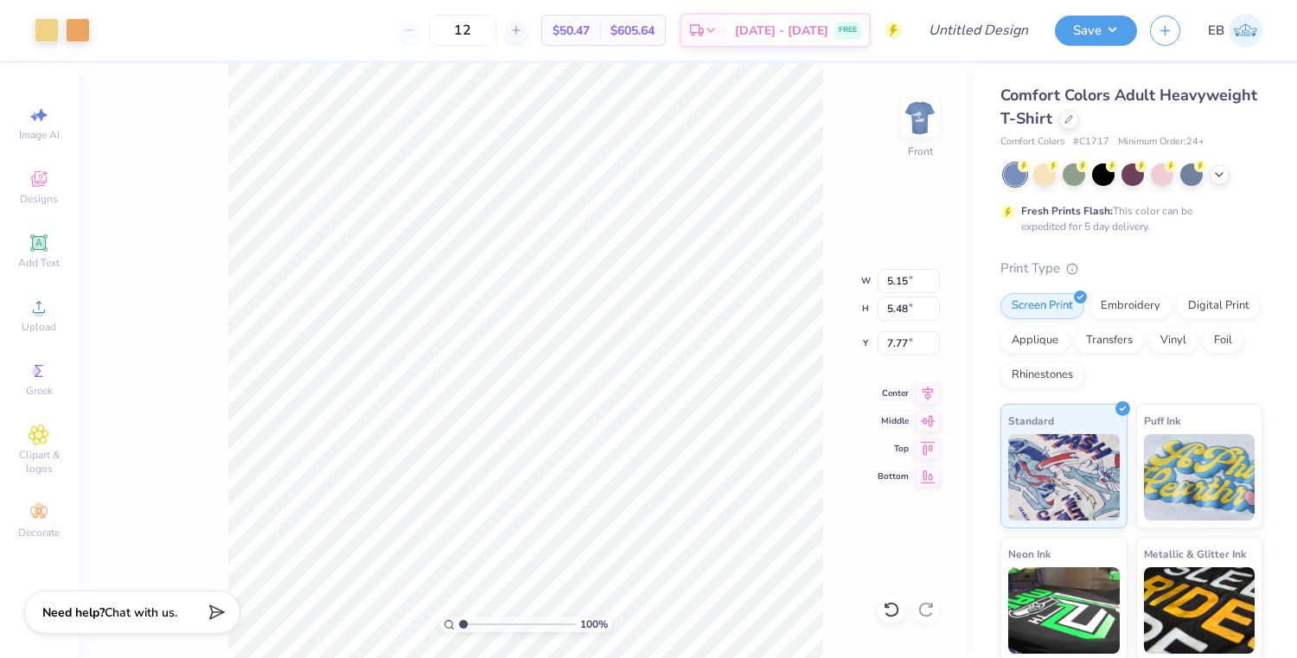
type input "5.61"
type input "5.91"
type input "11.59"
type input "5.86"
type input "5.74"
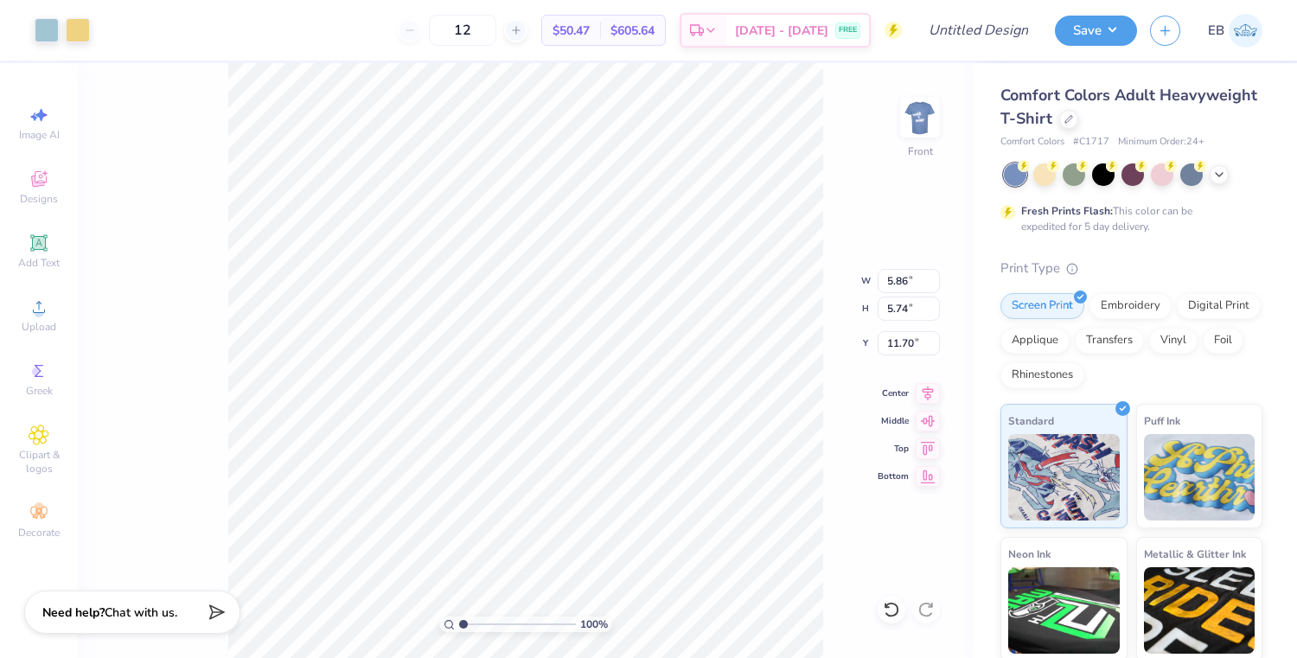
type input "11.59"
click at [648, 530] on li "Bring to Front" at bounding box center [679, 536] width 136 height 34
type input "5.49"
type input "5.98"
type input "7.01"
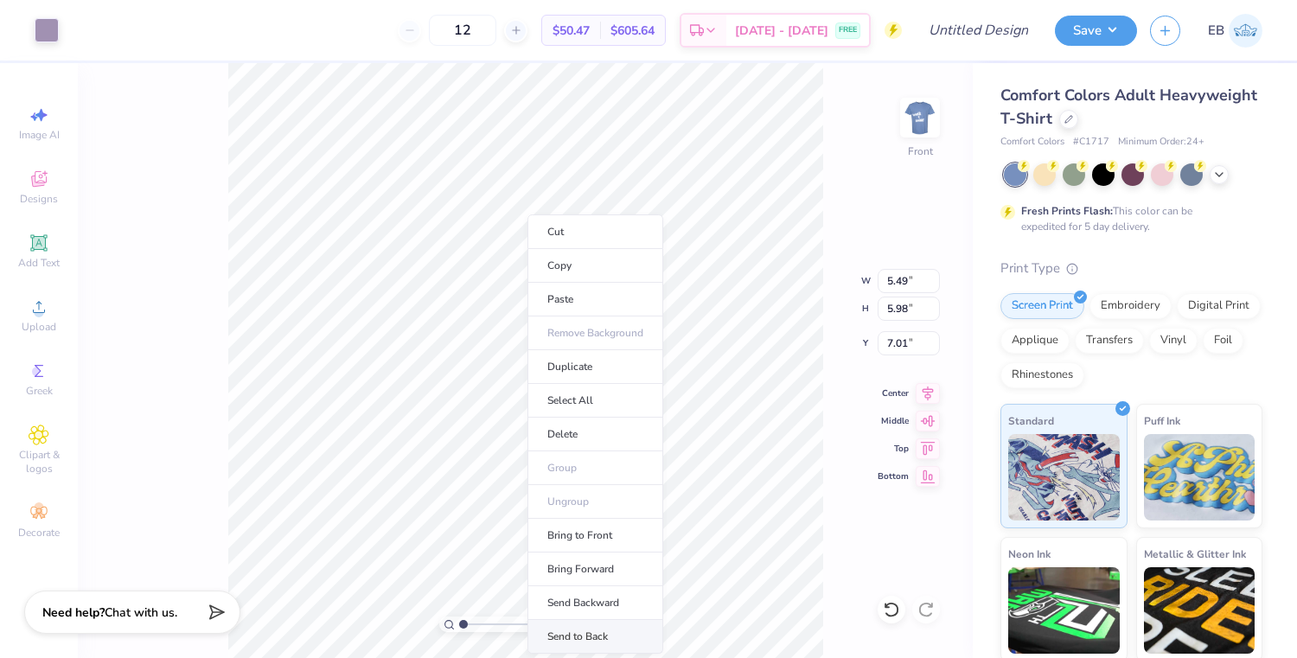
click at [569, 621] on li "Send to Back" at bounding box center [595, 637] width 136 height 34
type input "5.15"
type input "5.48"
type input "7.78"
type input "11.25"
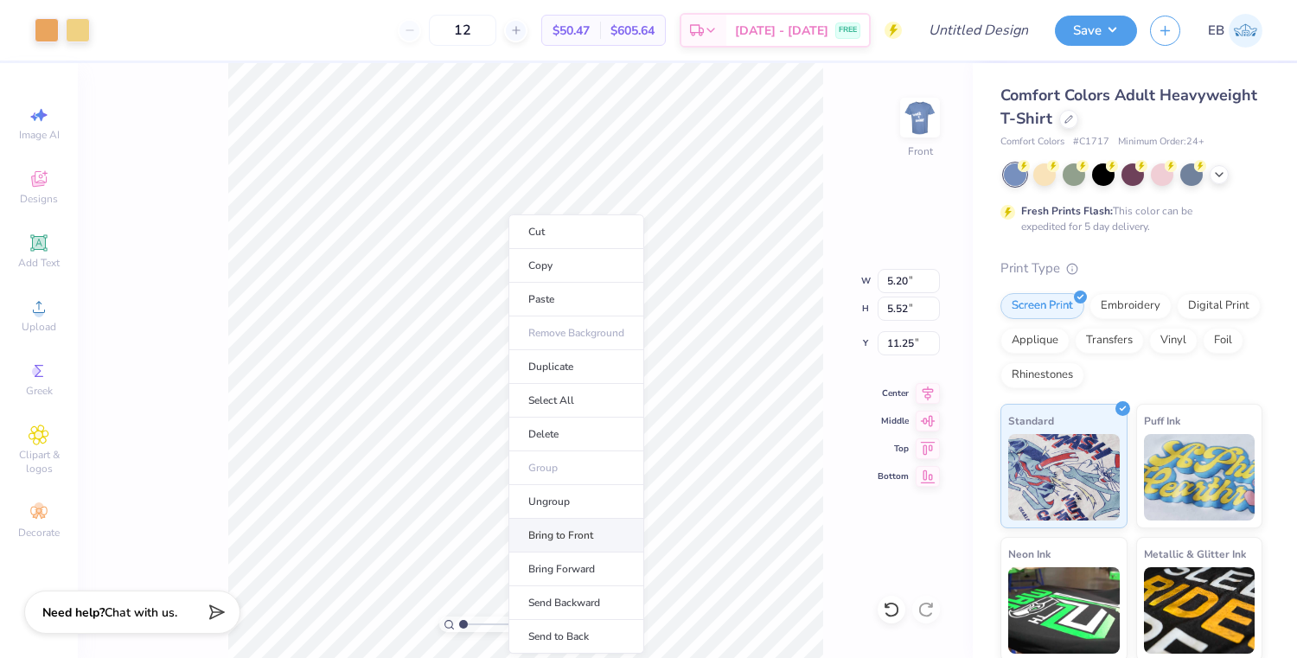
click at [570, 539] on li "Bring to Front" at bounding box center [576, 536] width 136 height 34
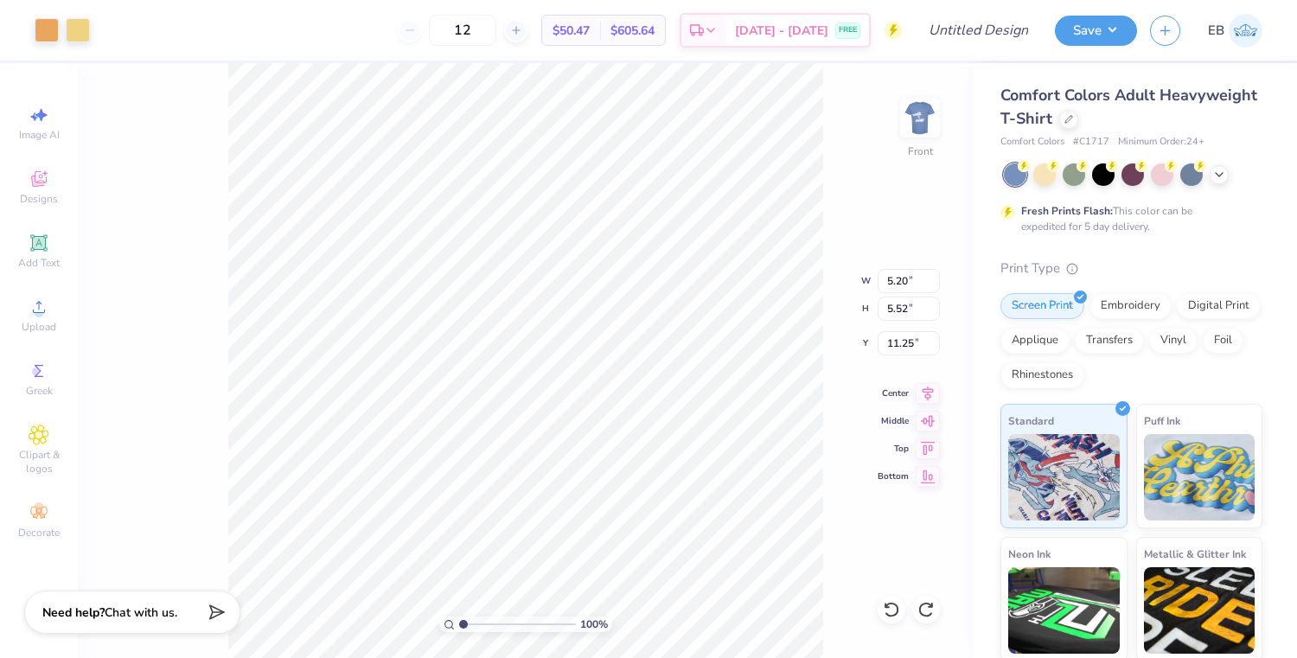
type input "5.15"
type input "5.48"
type input "7.78"
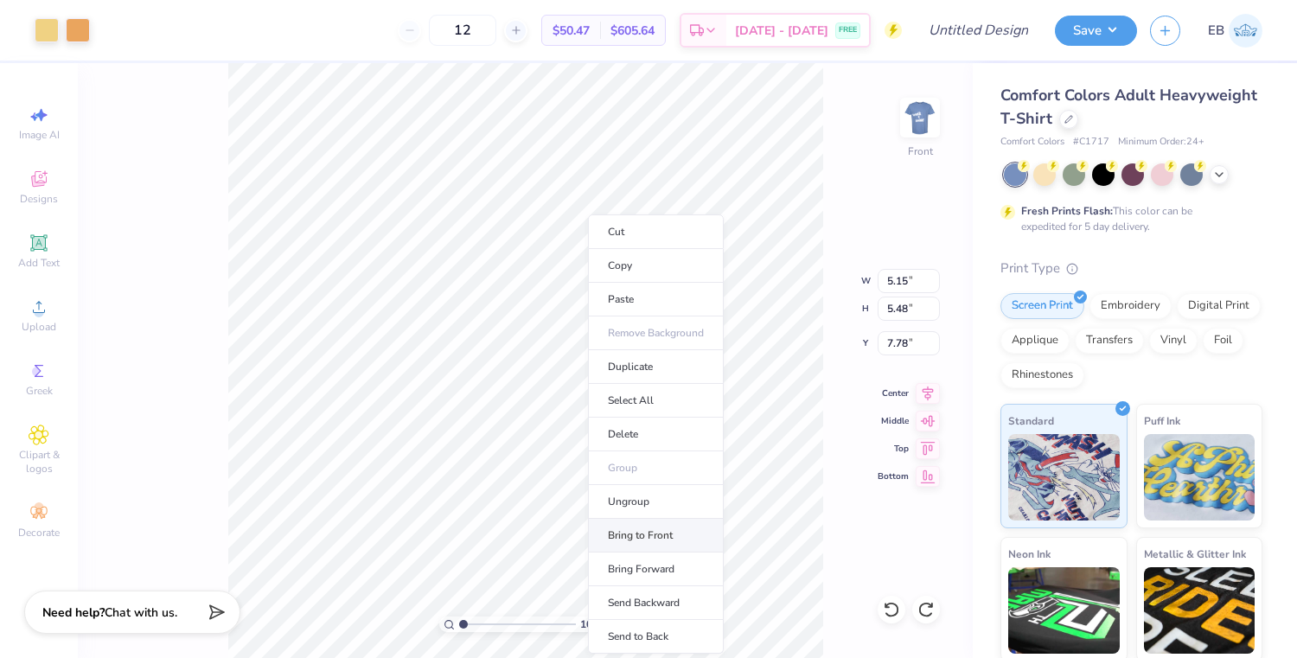
click at [642, 538] on li "Bring to Front" at bounding box center [656, 536] width 136 height 34
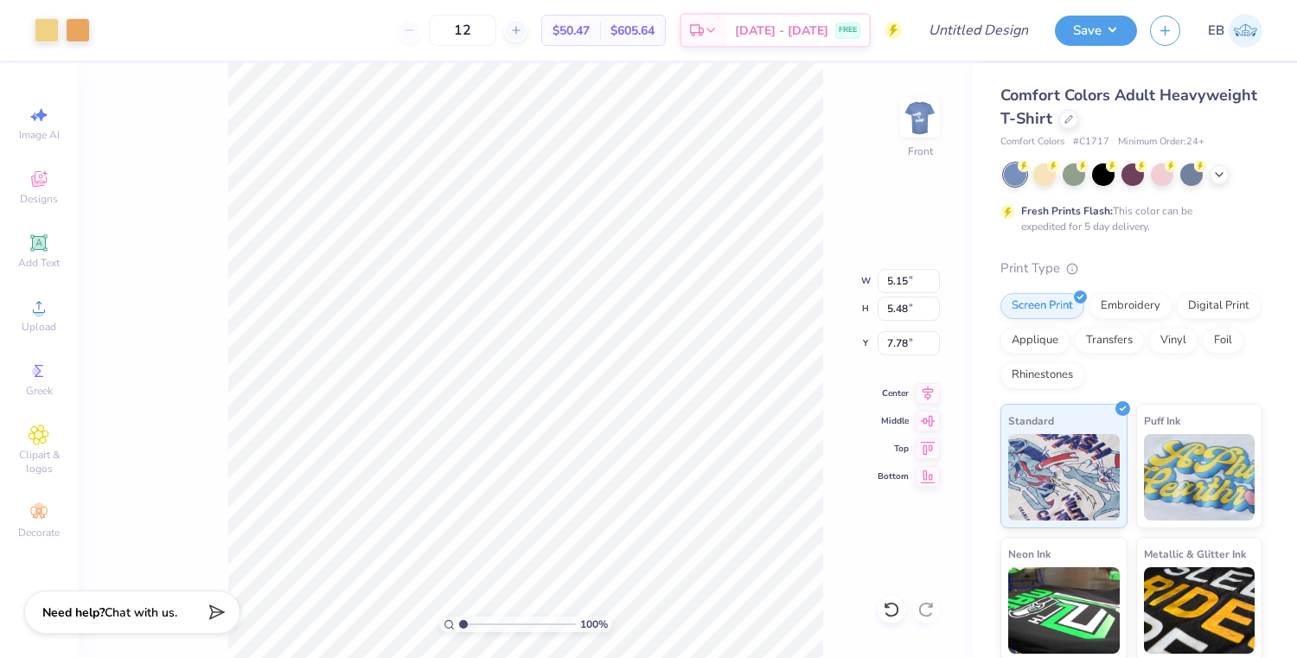
type input "5.20"
type input "5.52"
type input "10.99"
type input "5.86"
type input "5.74"
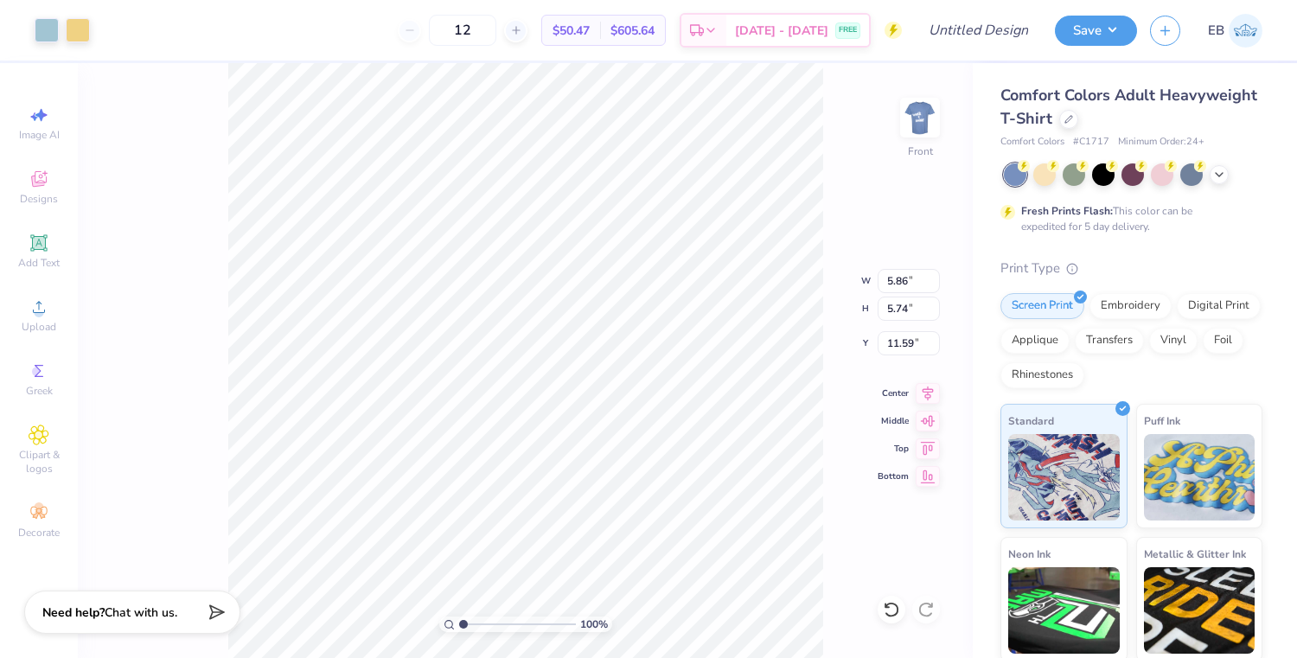
type input "11.98"
type input "5.20"
type input "5.52"
type input "10.50"
type input "5.49"
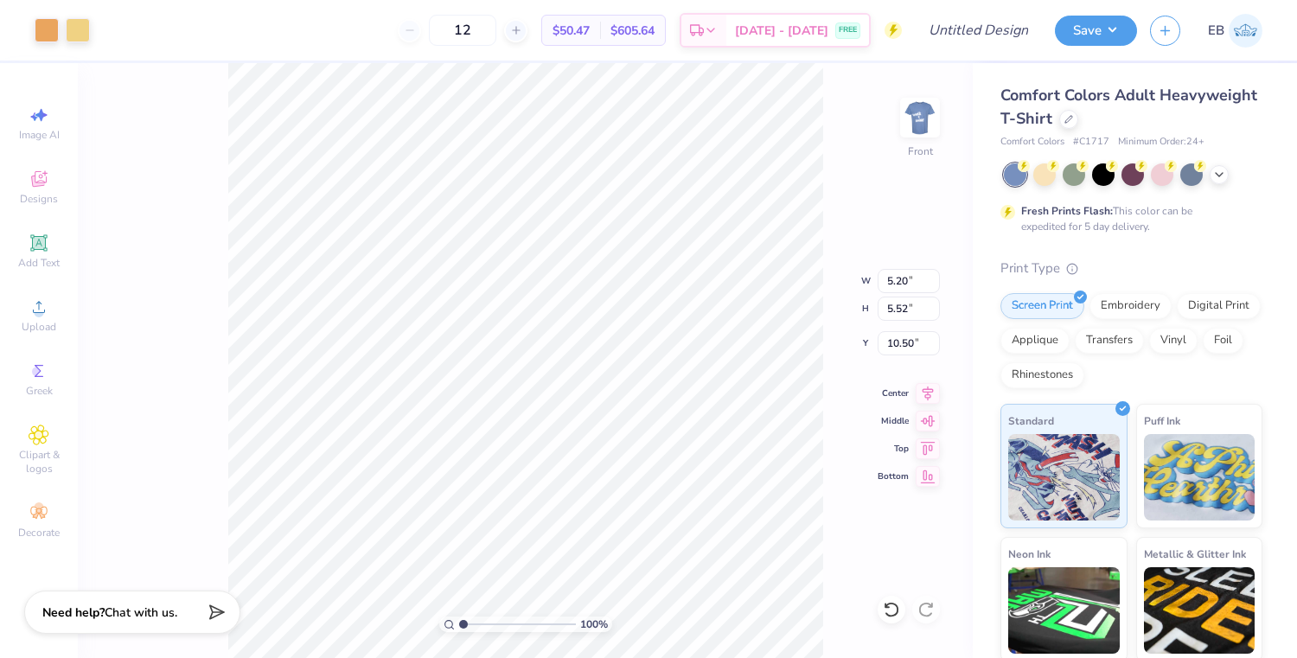
type input "5.98"
type input "6.77"
type input "5.15"
type input "5.48"
type input "7.78"
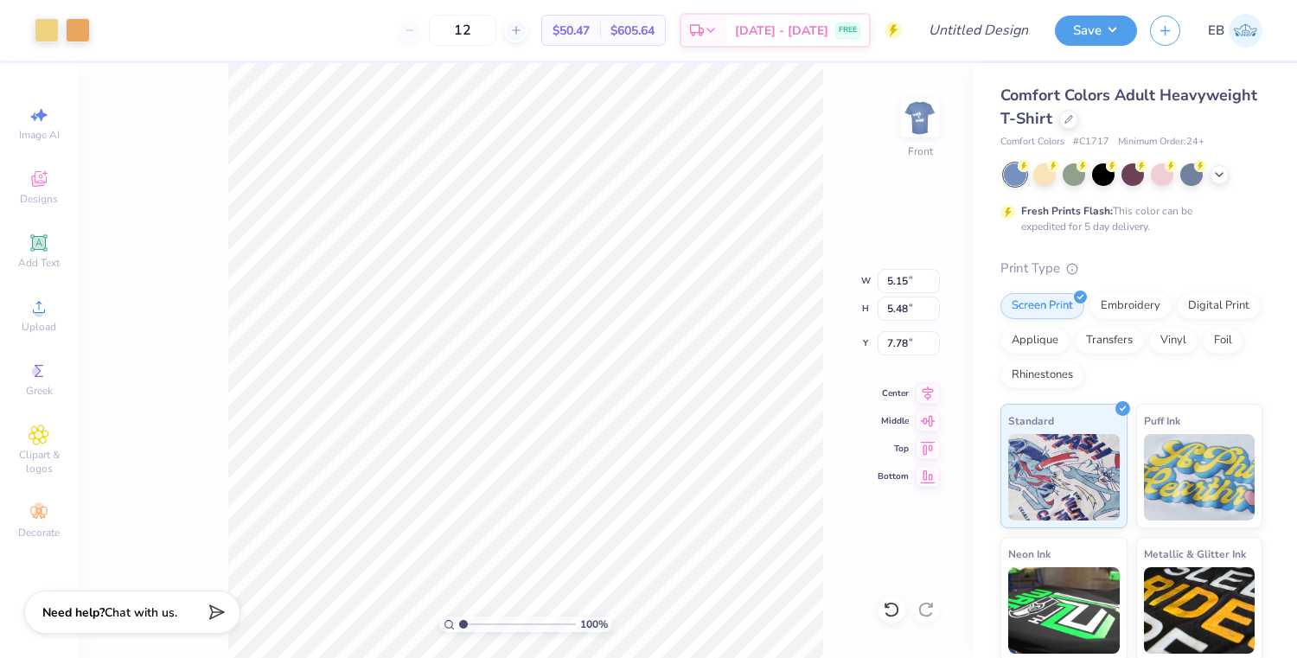
type input "5.31"
type input "5.64"
type input "5.49"
type input "5.98"
type input "7.05"
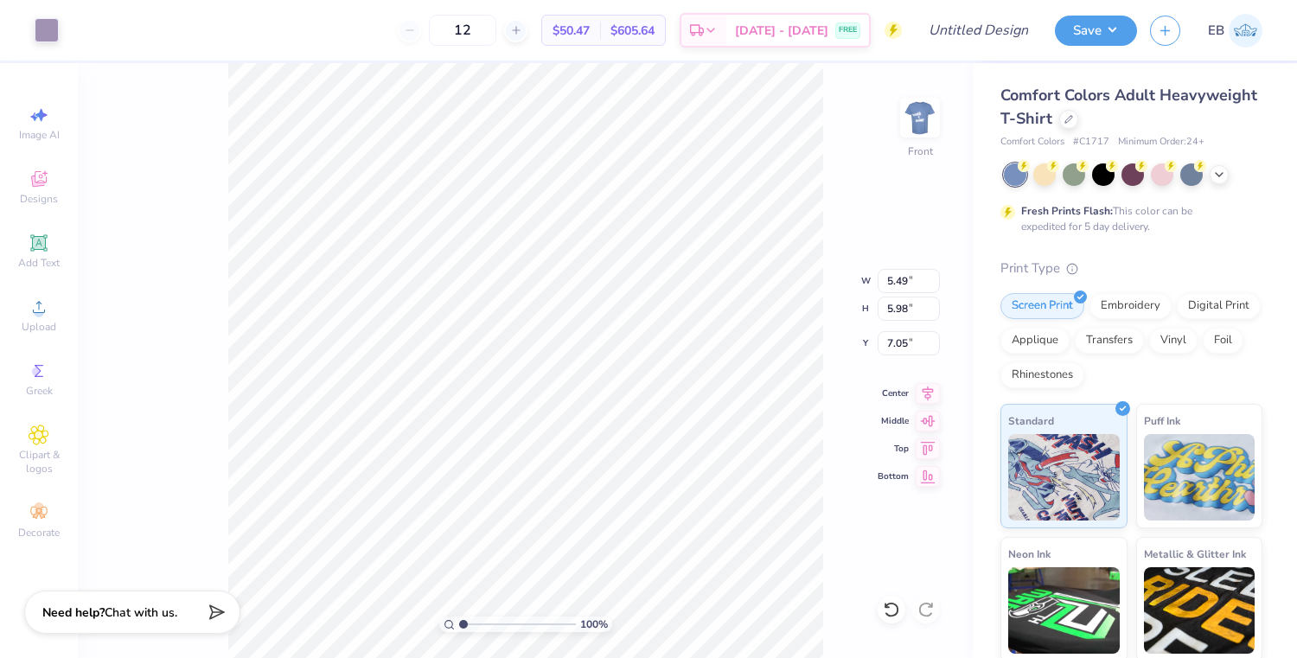
type input "5.86"
type input "5.74"
type input "11.98"
type input "5.97"
type input "5.59"
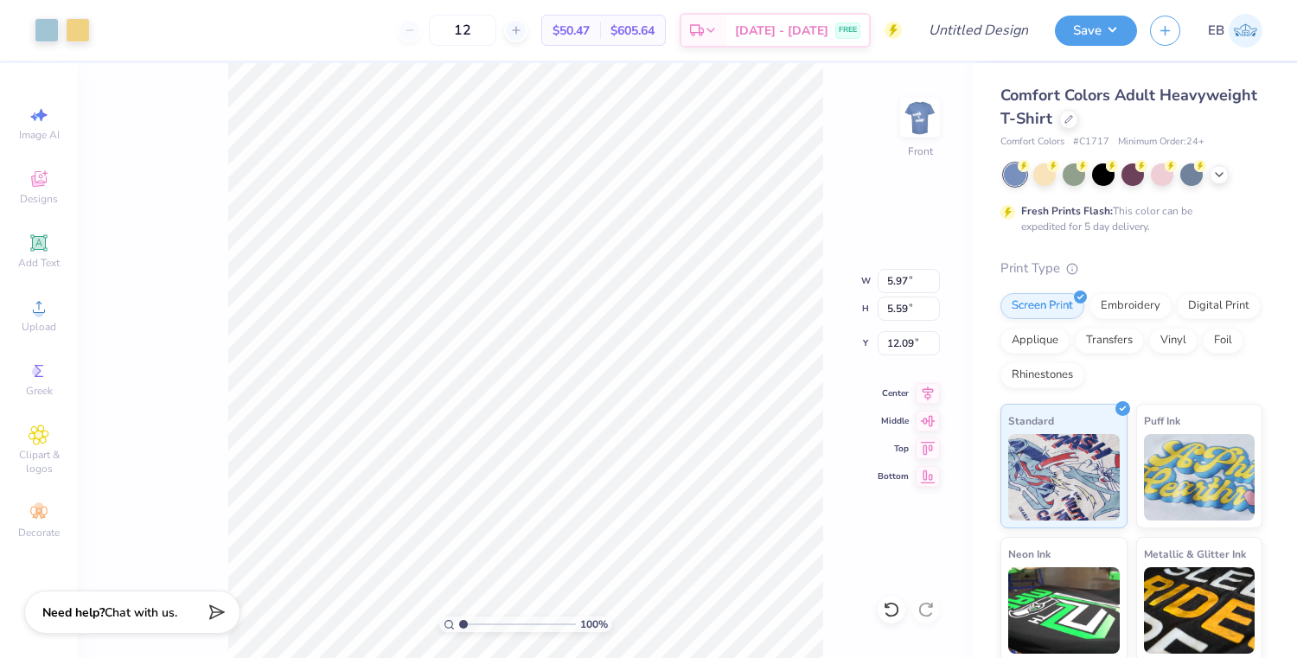
type input "11.72"
type input "5.20"
type input "5.52"
type input "10.28"
type input "5.49"
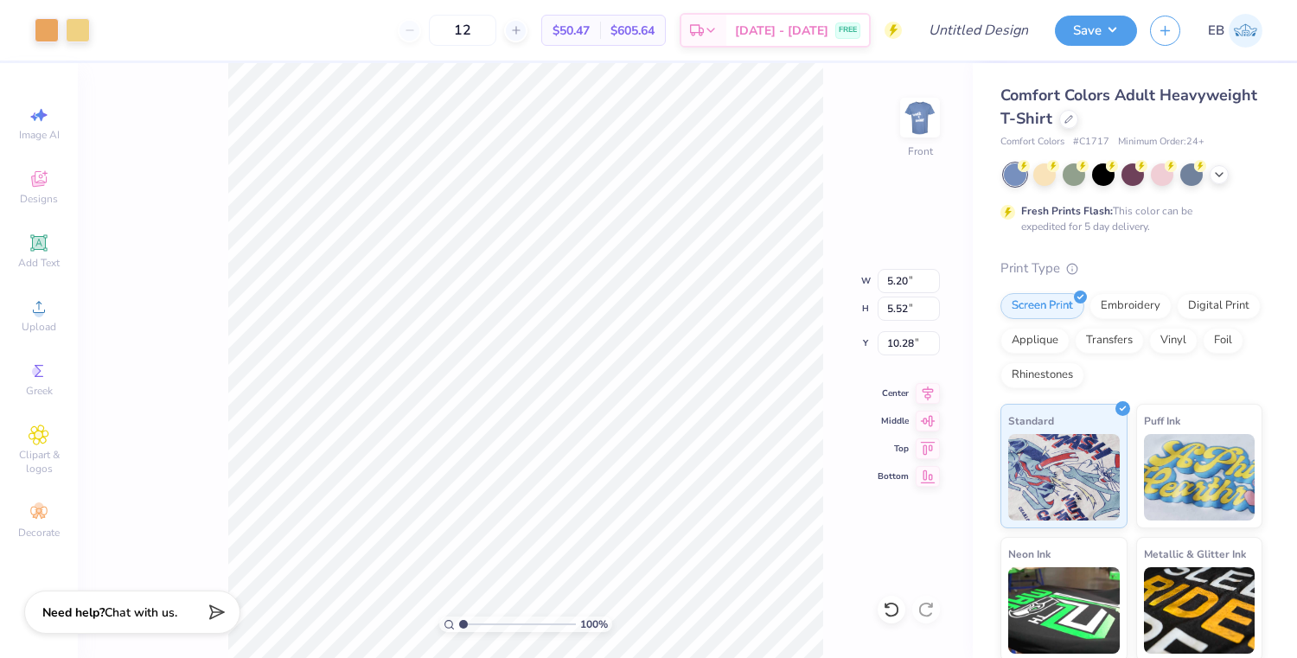
type input "5.98"
type input "7.05"
type input "1.60"
type input "1.61"
type input "9.24"
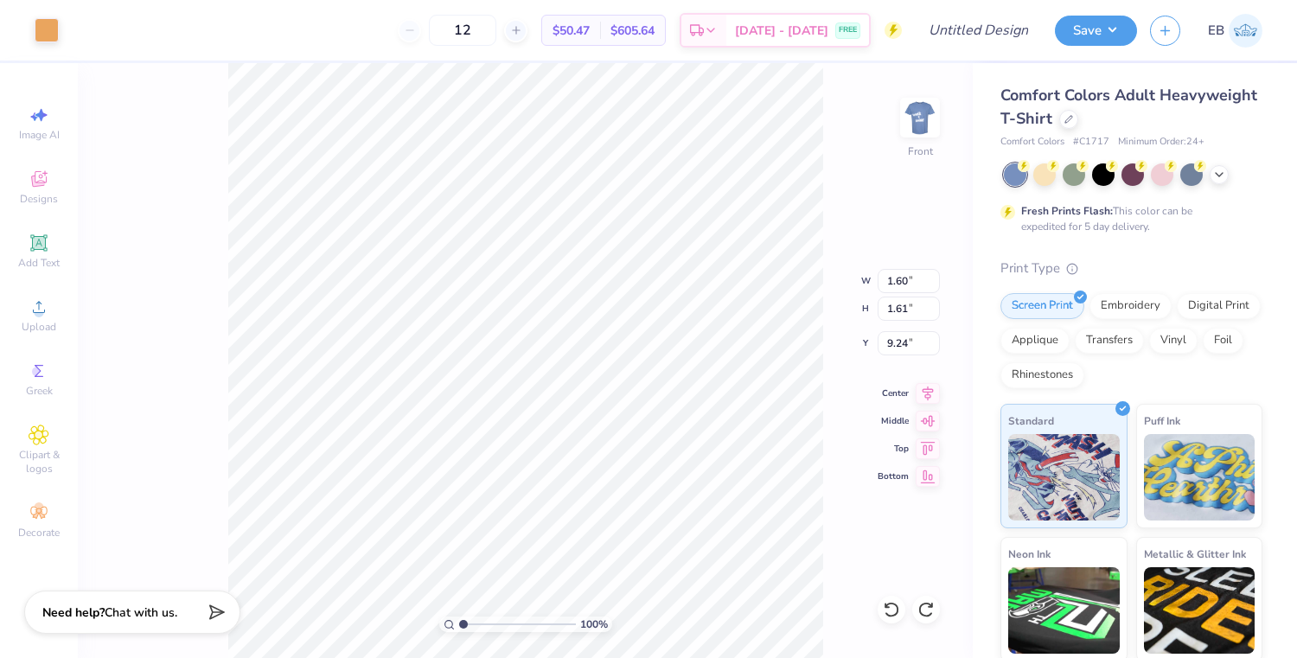
type input "5.49"
type input "5.98"
type input "7.05"
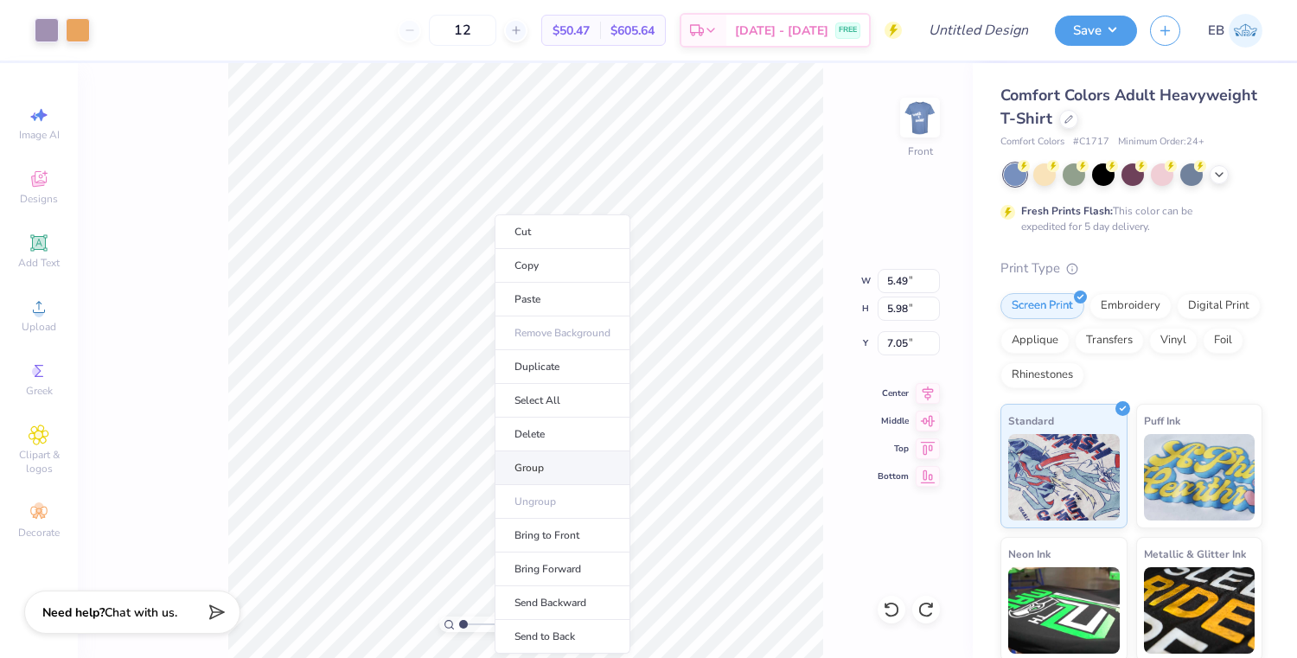
click at [530, 468] on li "Group" at bounding box center [562, 468] width 136 height 34
click at [549, 632] on li "Send to Back" at bounding box center [576, 637] width 136 height 34
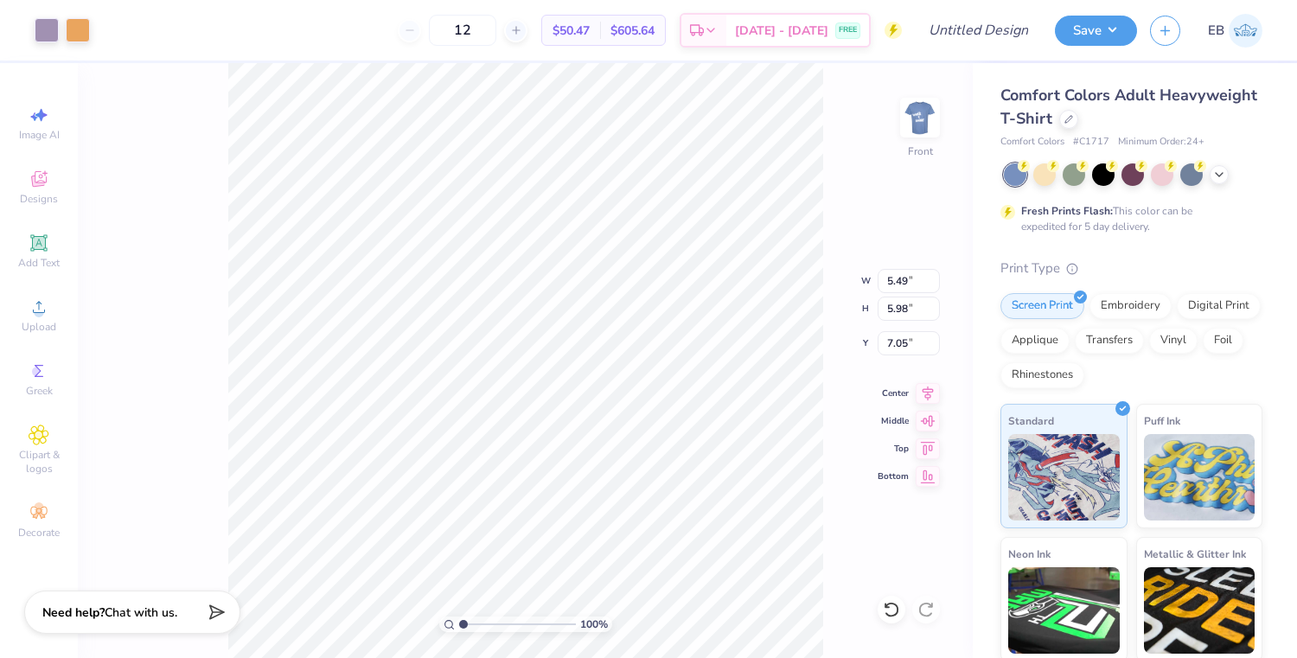
type input "5.97"
type input "5.59"
type input "11.61"
type input "5.49"
type input "5.98"
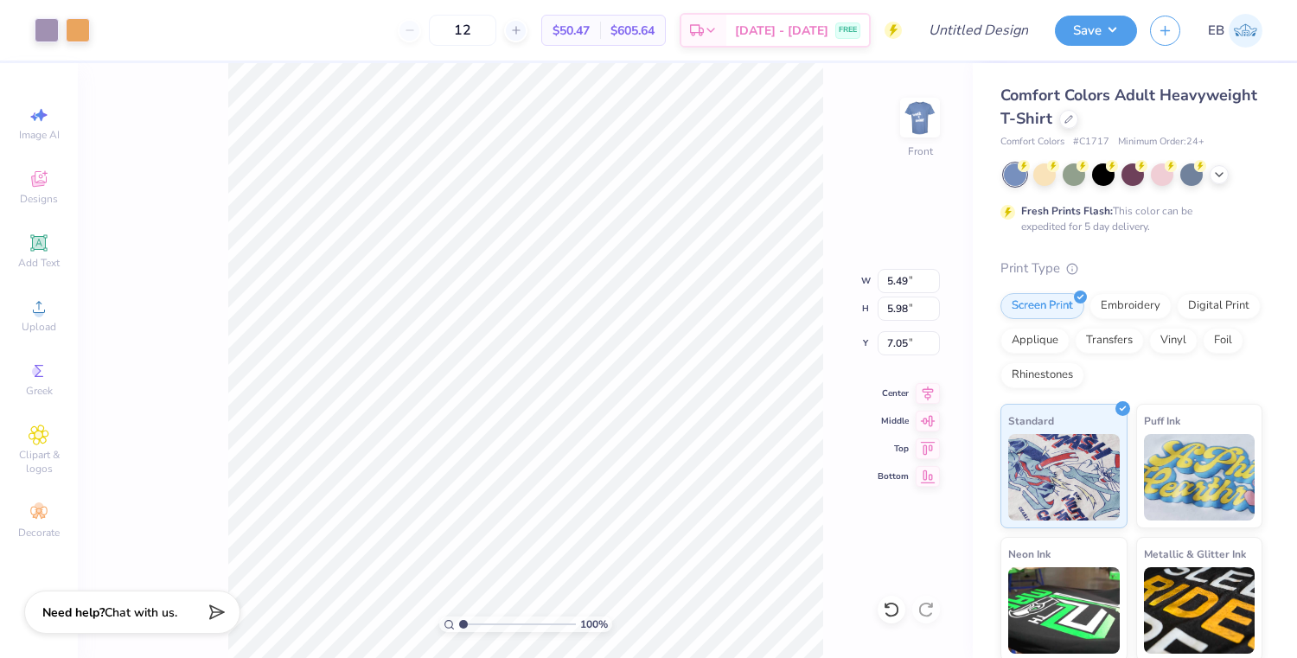
type input "6.79"
click at [569, 559] on li "Bring Forward" at bounding box center [570, 569] width 136 height 34
type input "5.97"
type input "5.59"
type input "11.68"
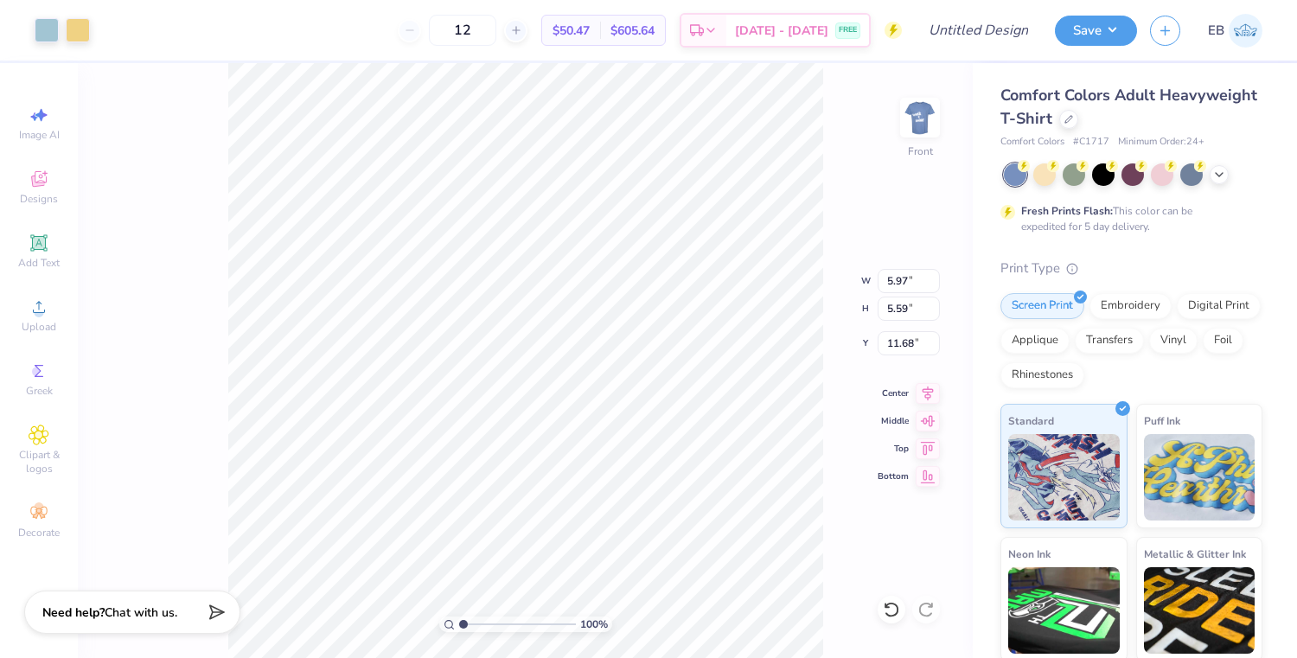
type input "5.20"
type input "5.52"
type input "10.60"
type input "5.66"
type input "6.01"
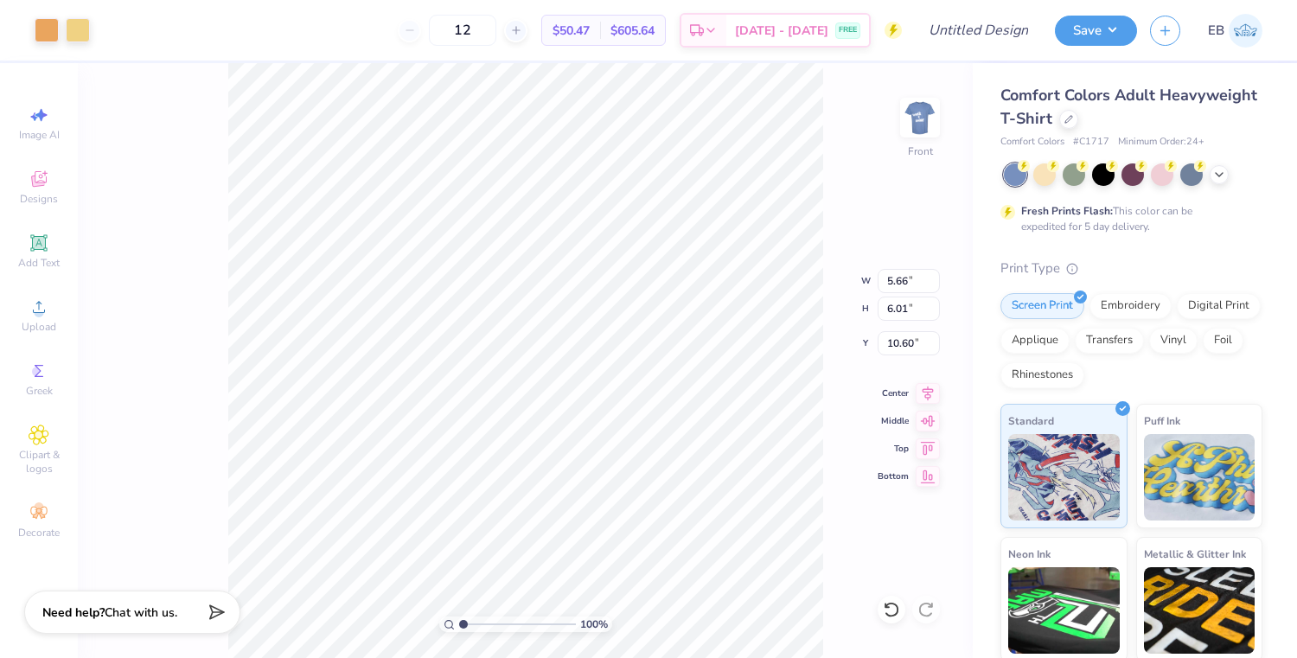
type input "10.42"
type input "5.49"
type input "5.98"
type input "6.94"
type input "5.31"
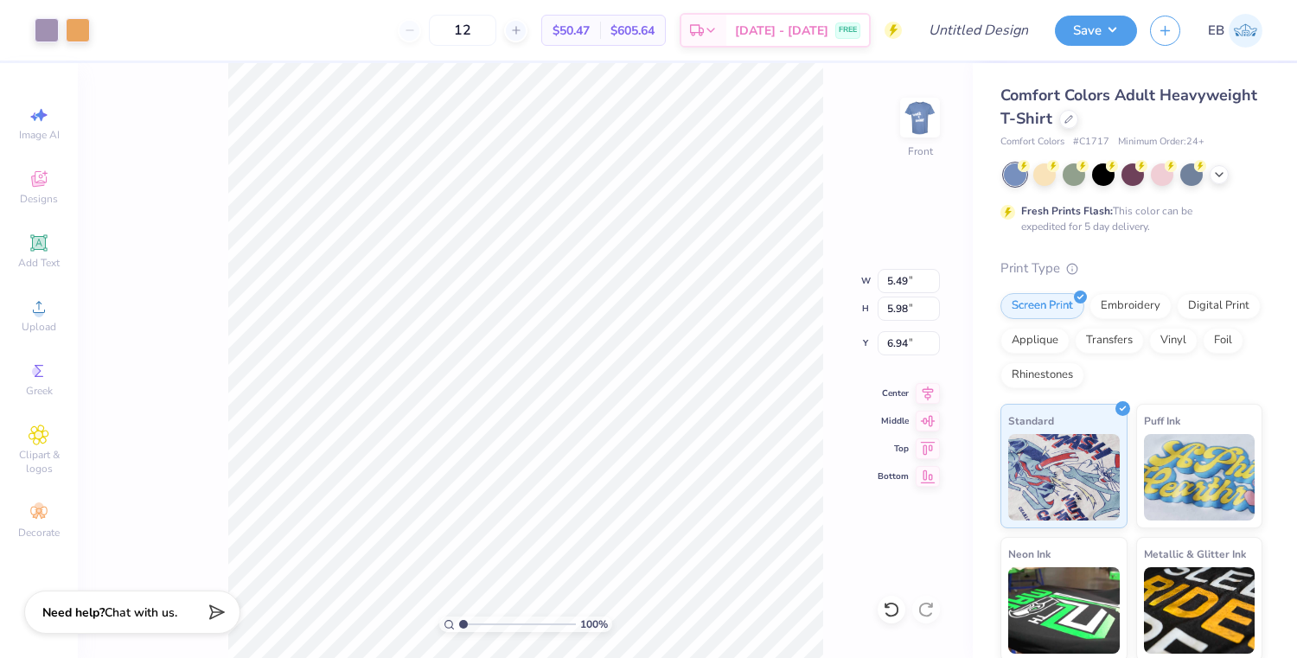
type input "5.64"
type input "7.78"
type input "11.04"
type input "10.89"
type input "6.87"
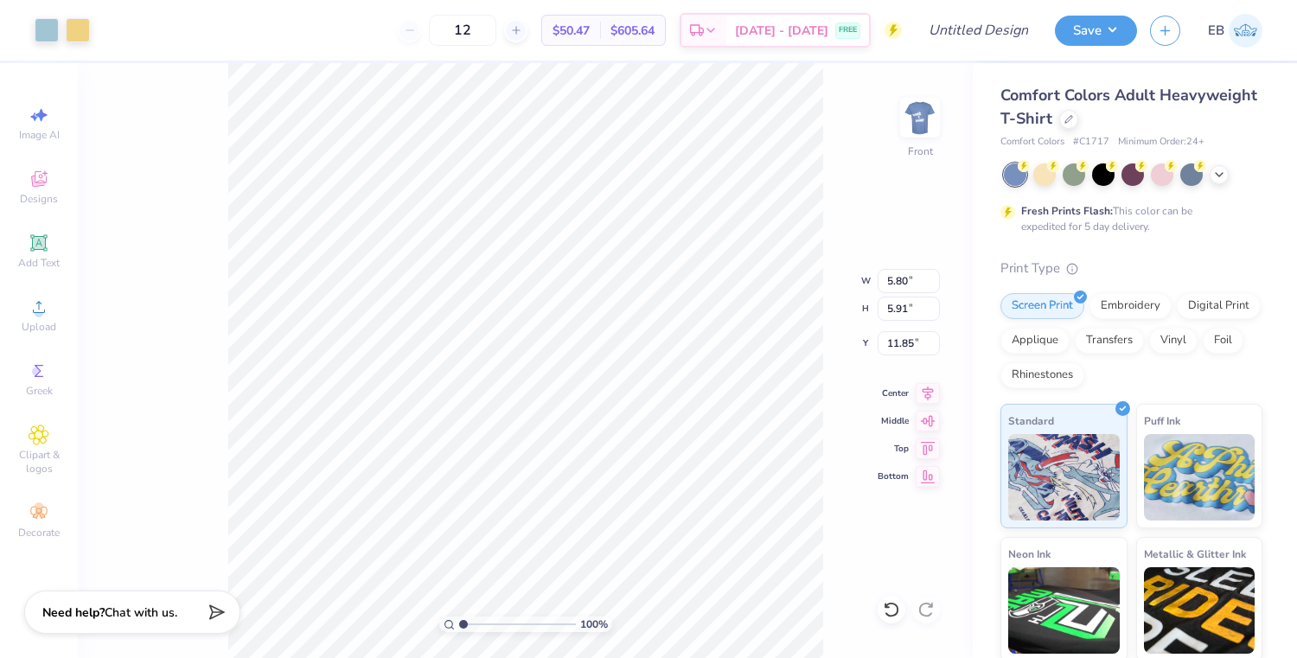
type input "11.86"
type input "13.07"
type input "12.66"
type input "4.94"
type input "13.61"
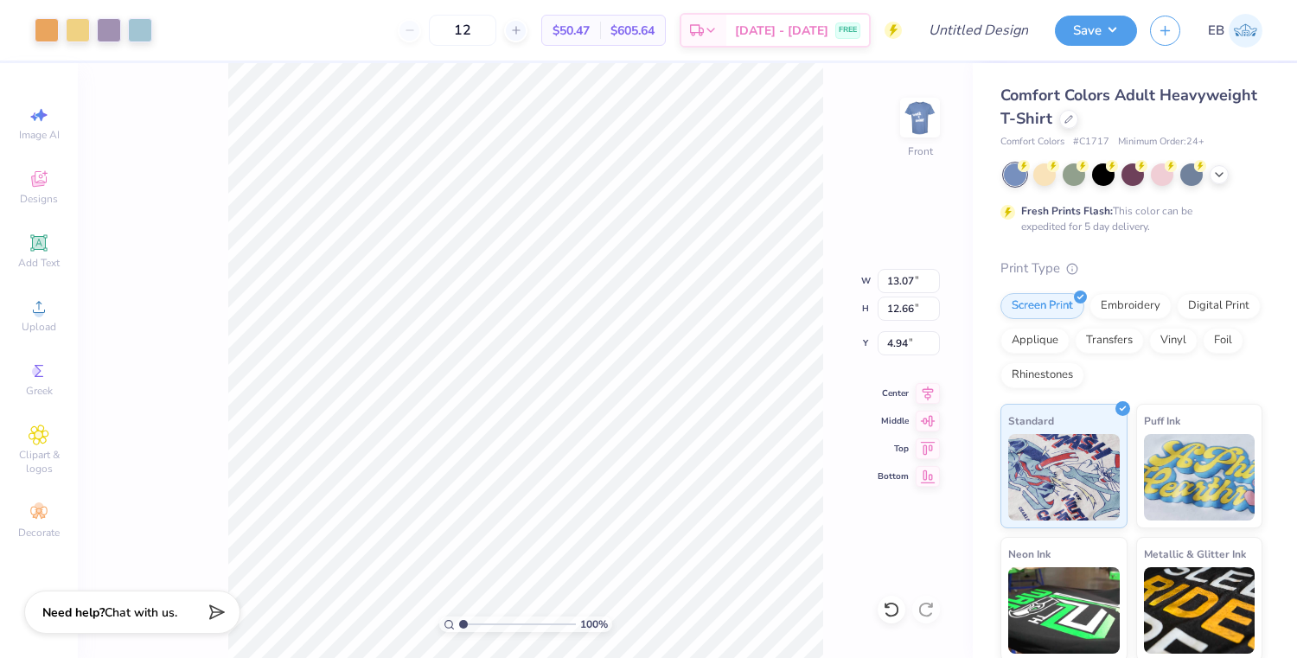
type input "13.18"
type input "4.98"
type input "6.39"
type input "13.03"
type input "13.08"
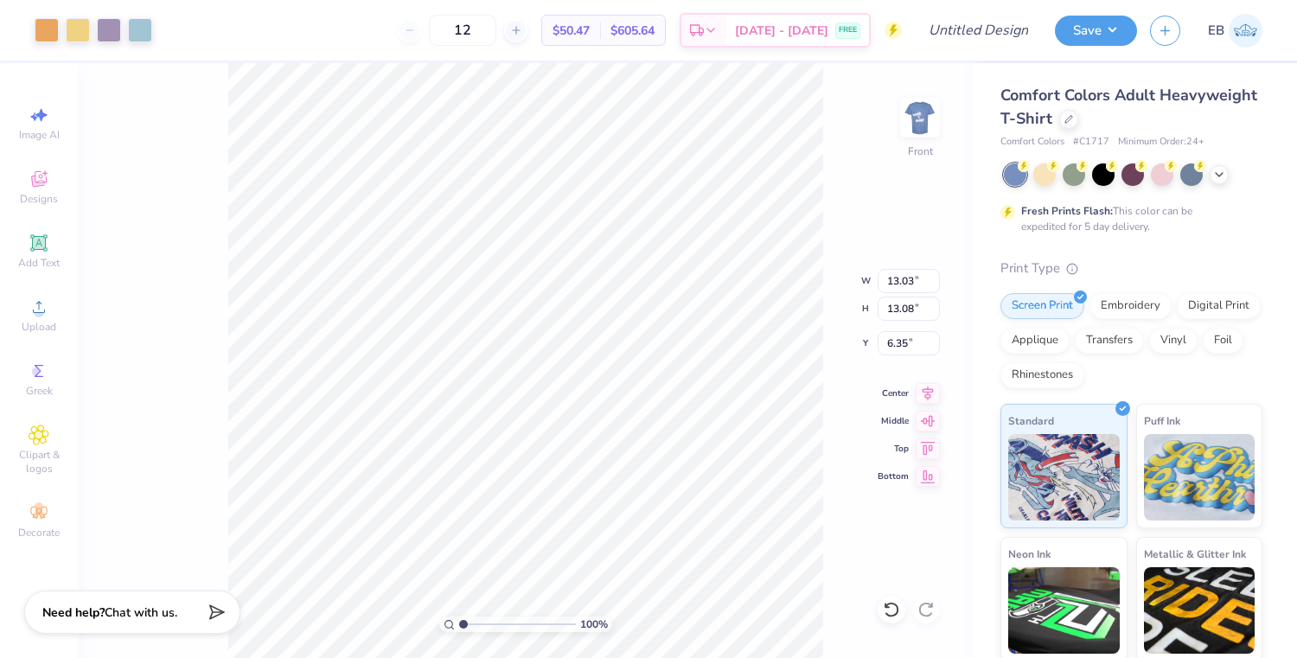
type input "6.36"
type input "12.47"
type input "6.84"
type input "7.26"
type input "10.12"
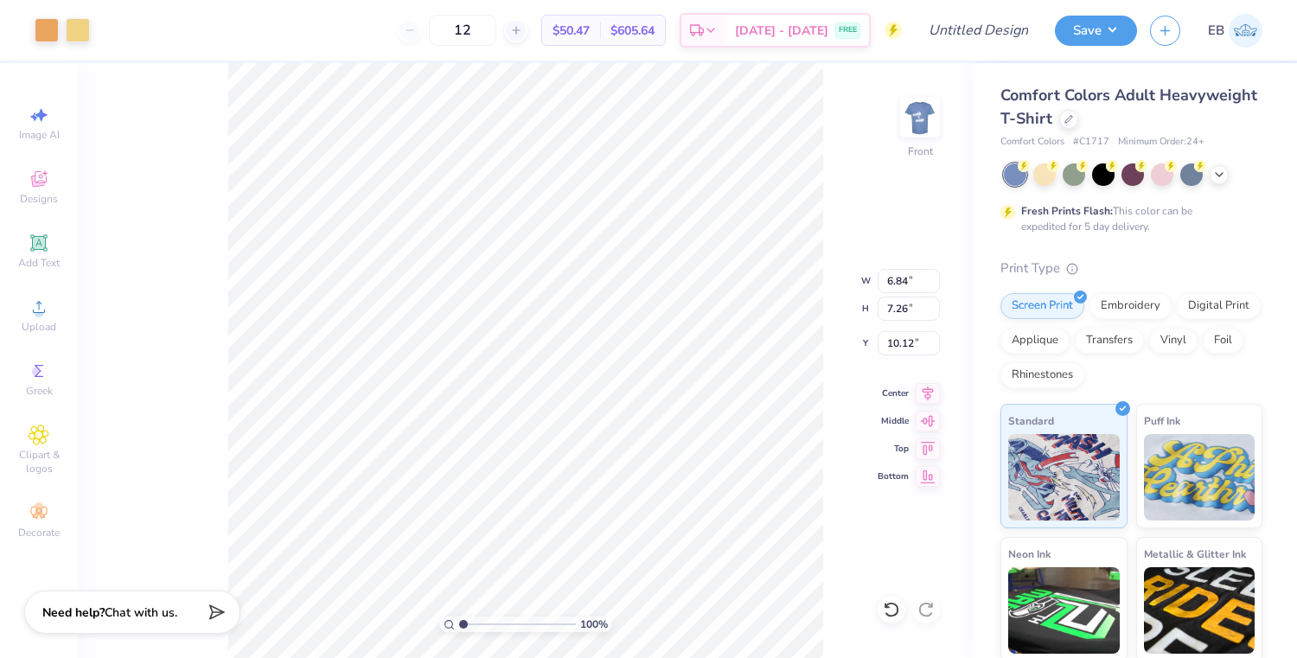
type input "7.34"
type input "7.79"
type input "10.89"
type input "6.80"
type input "7.17"
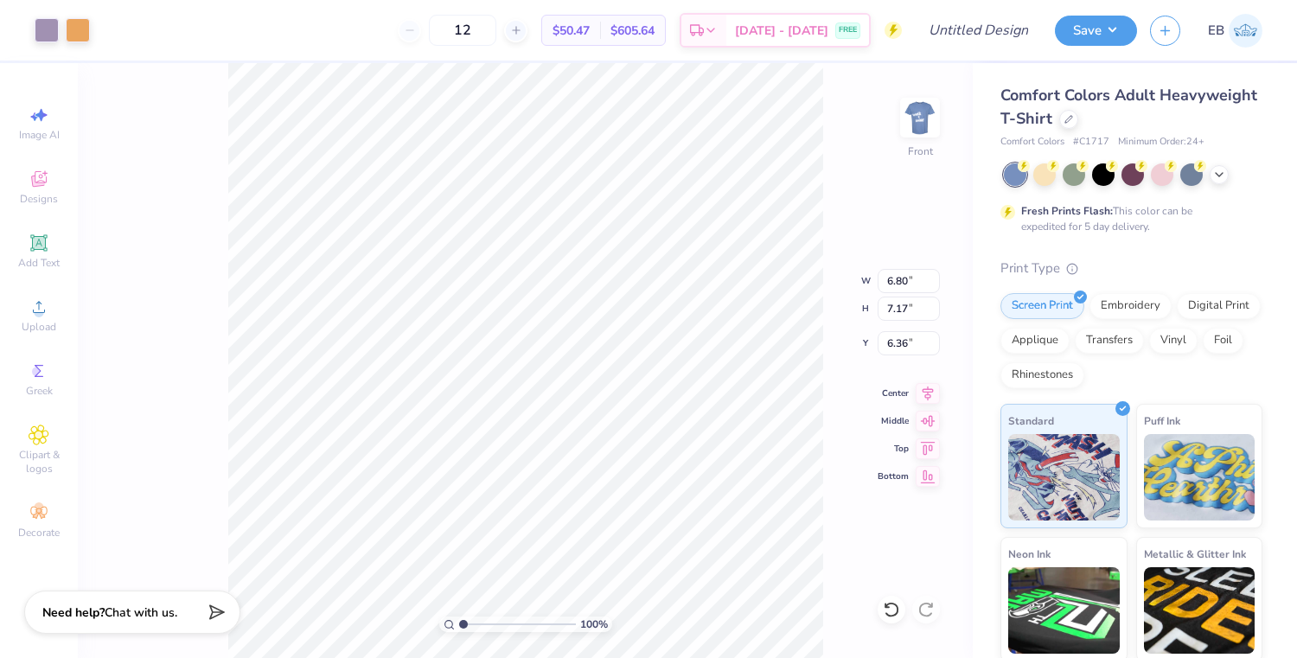
type input "6.58"
type input "6.63"
type input "7.23"
type input "6.54"
type input "6.85"
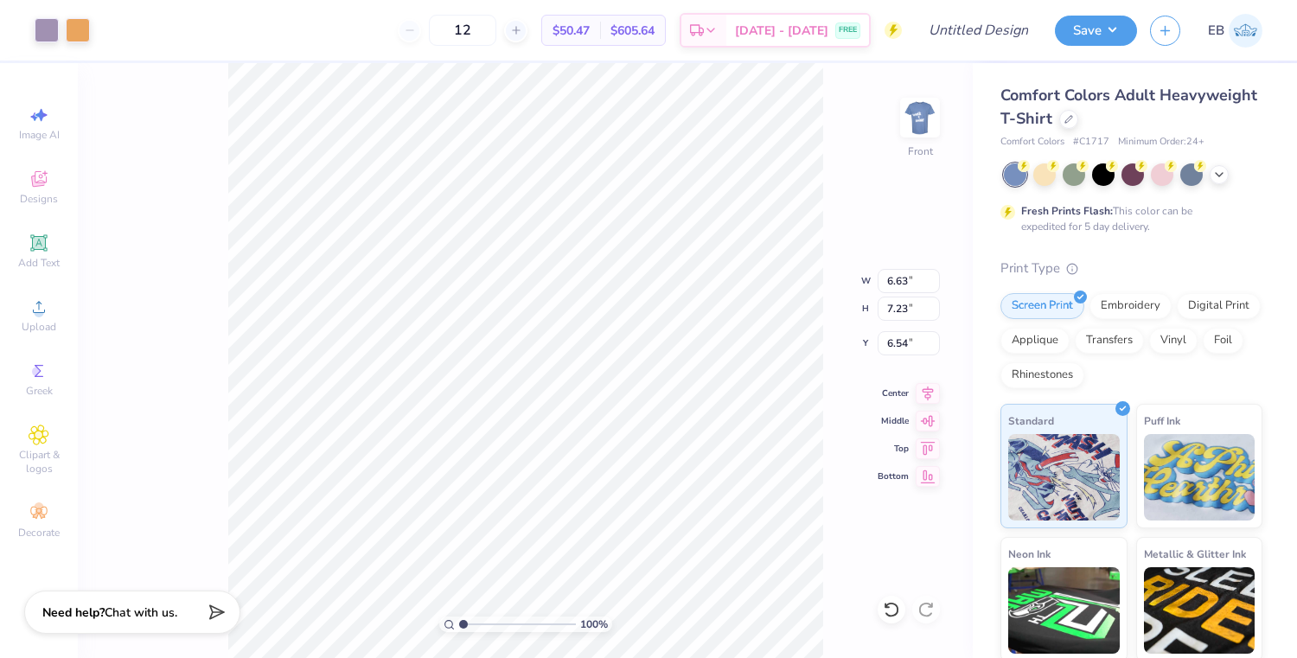
type input "7.22"
type input "7.28"
type input "7.34"
type input "7.79"
type input "10.89"
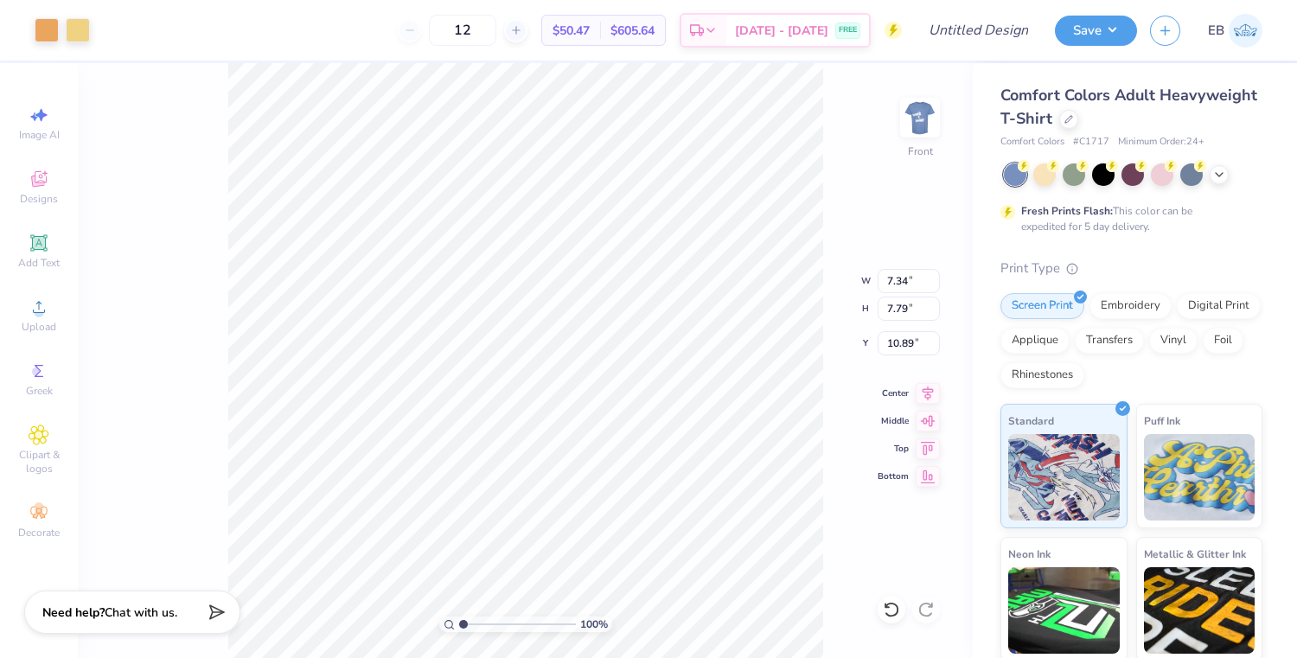
type input "7.22"
type input "6.91"
type input "12.47"
type input "6.58"
type input "6.80"
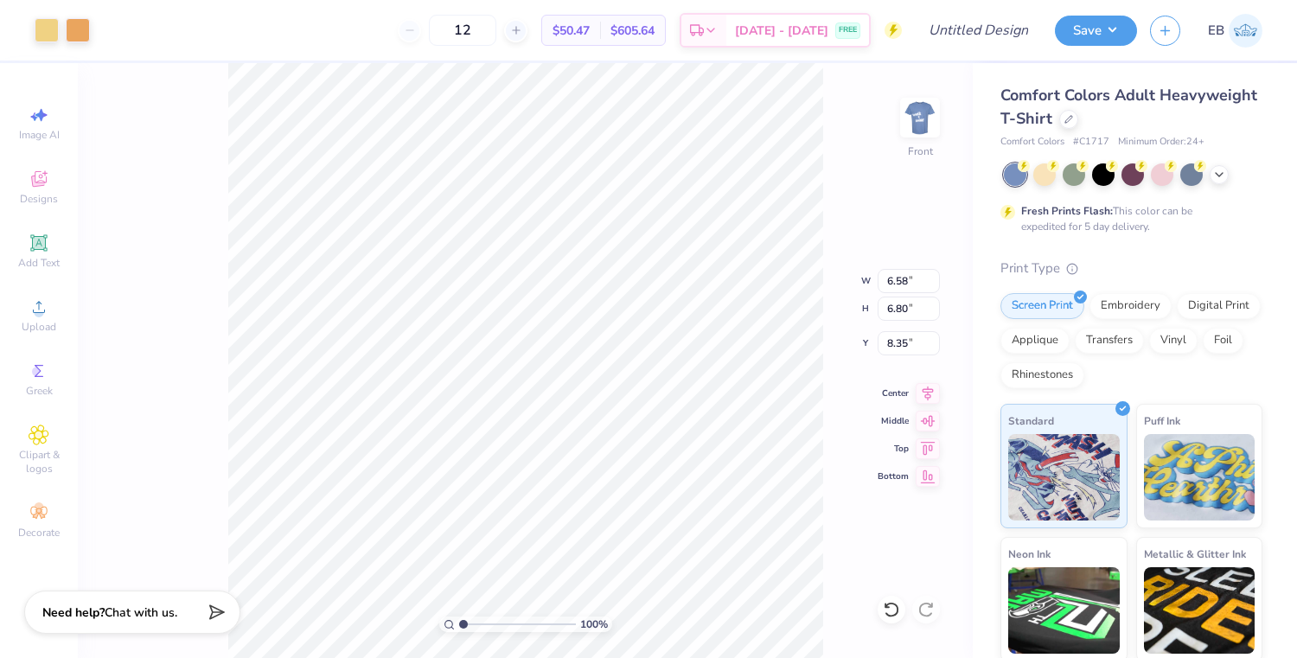
type input "8.37"
type input "6.93"
type input "7.16"
type input "7.63"
type input "7.22"
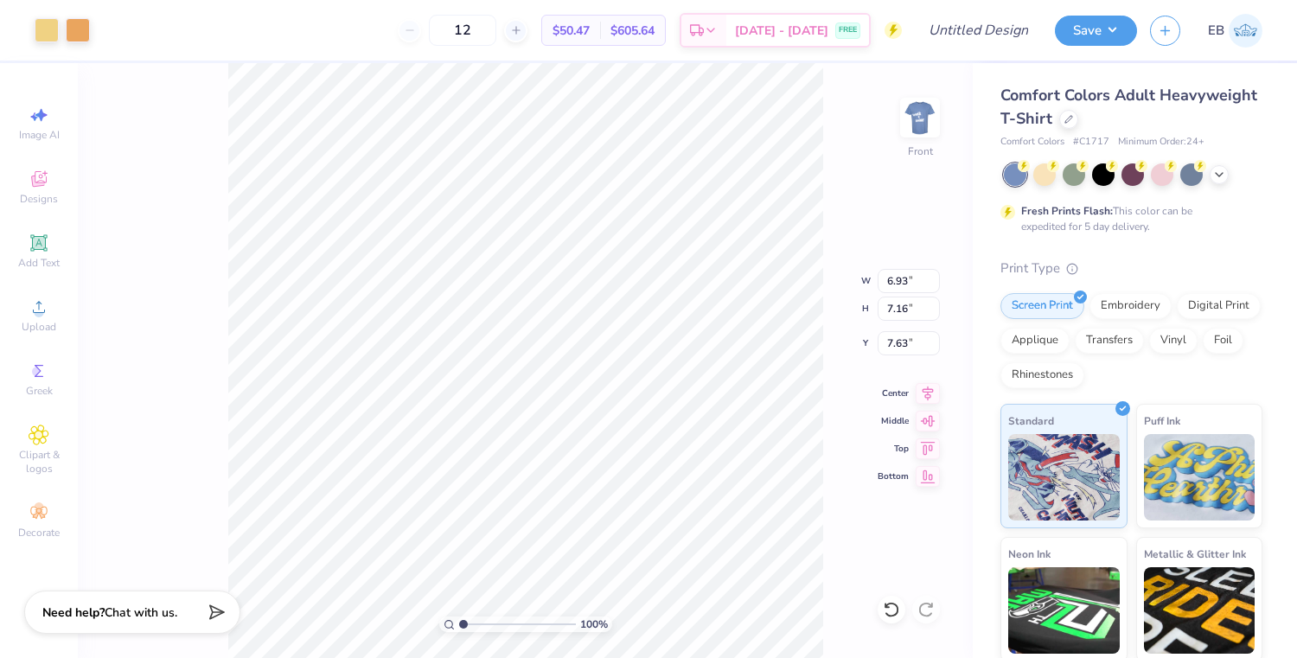
type input "6.91"
type input "12.47"
type input "6.95"
type input "7.17"
type input "12.26"
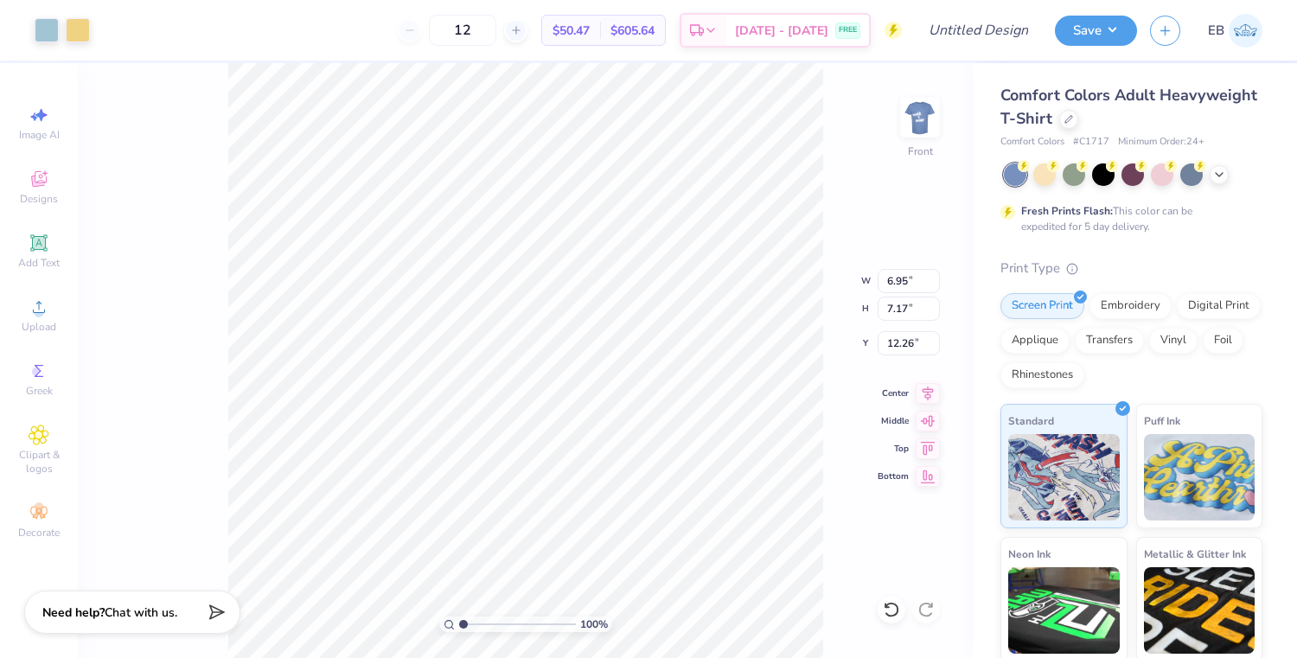
type input "7.34"
type input "7.79"
type input "10.61"
type input "13.91"
type input "12.48"
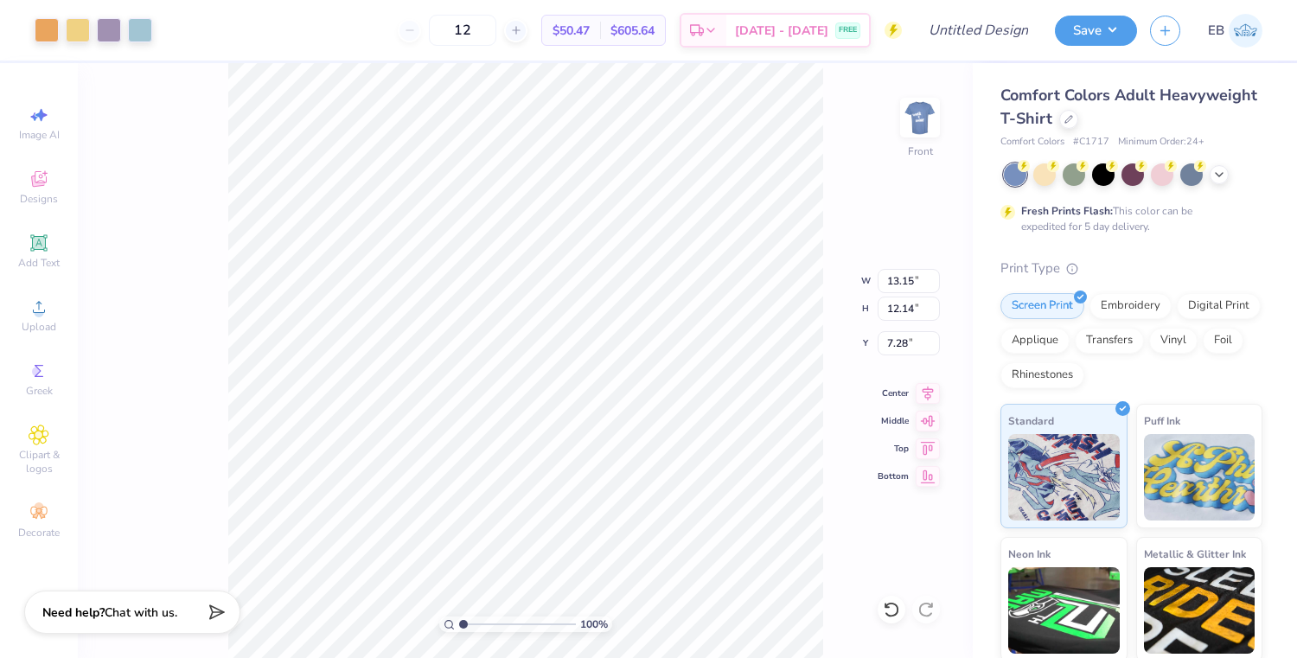
type input "7.15"
type input "7.90"
type input "12.33"
type input "7.63"
type input "7.62"
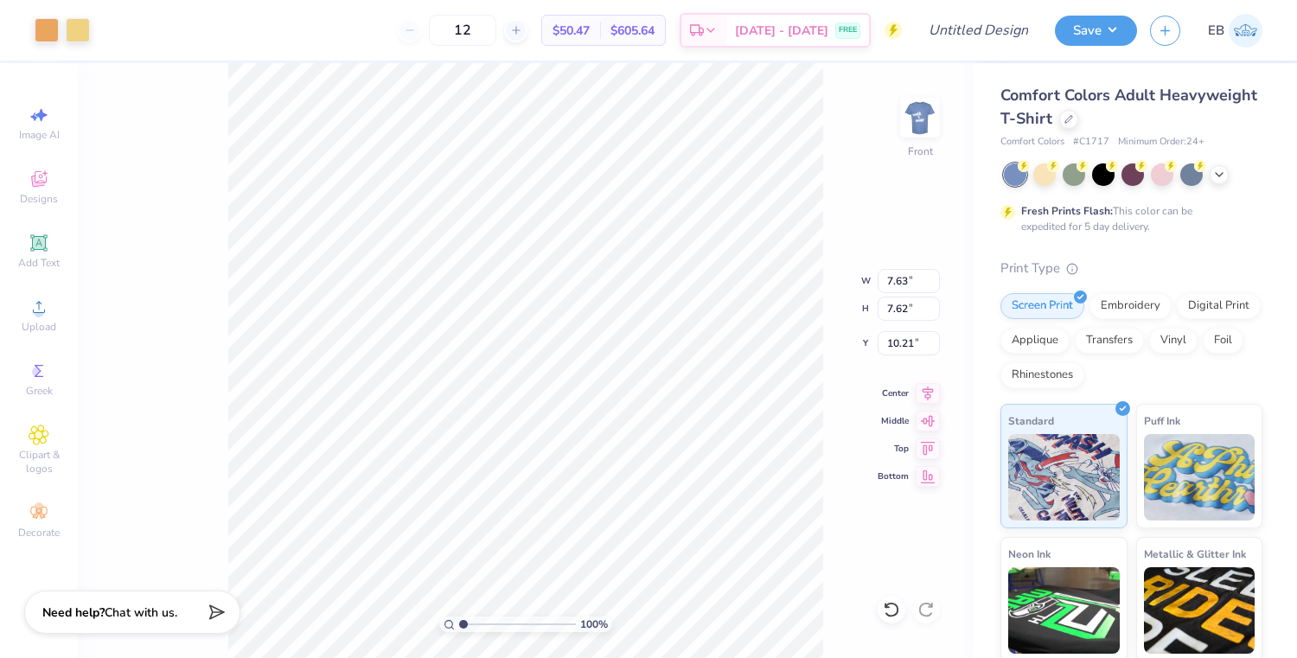
type input "9.94"
type input "7.00"
type input "6.76"
type input "7.23"
type input "6.81"
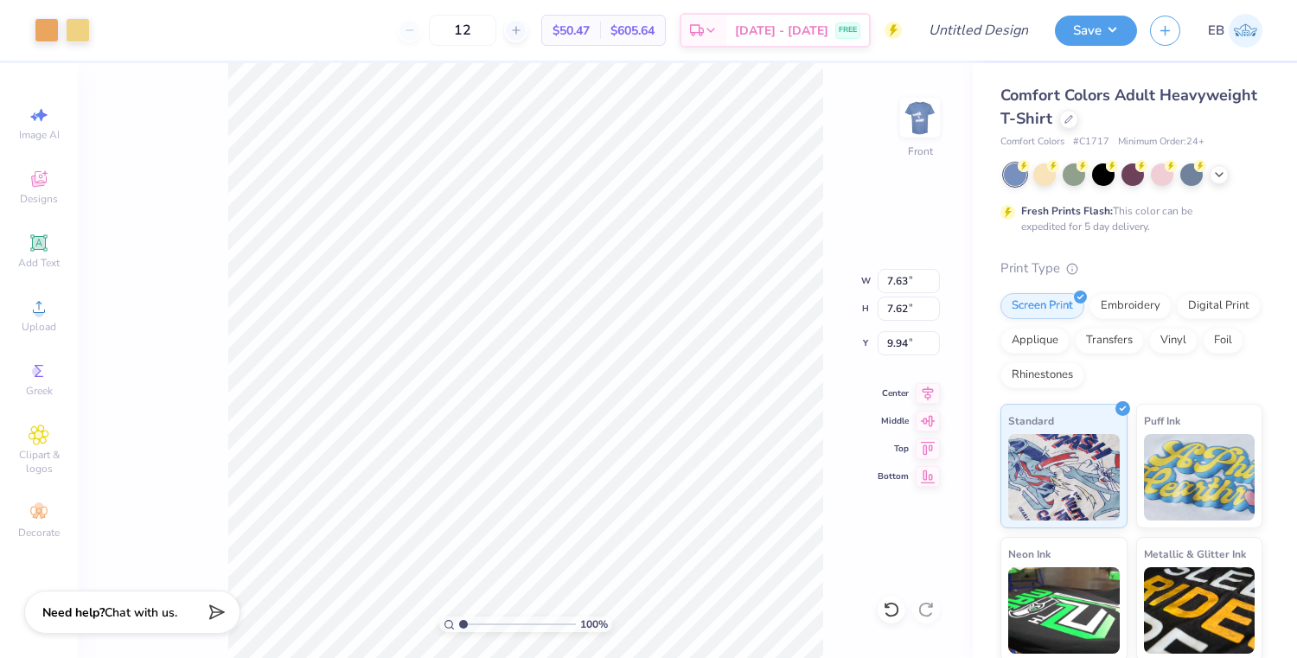
type input "10.42"
type input "13.70"
type input "12.94"
type input "6.72"
type input "13.91"
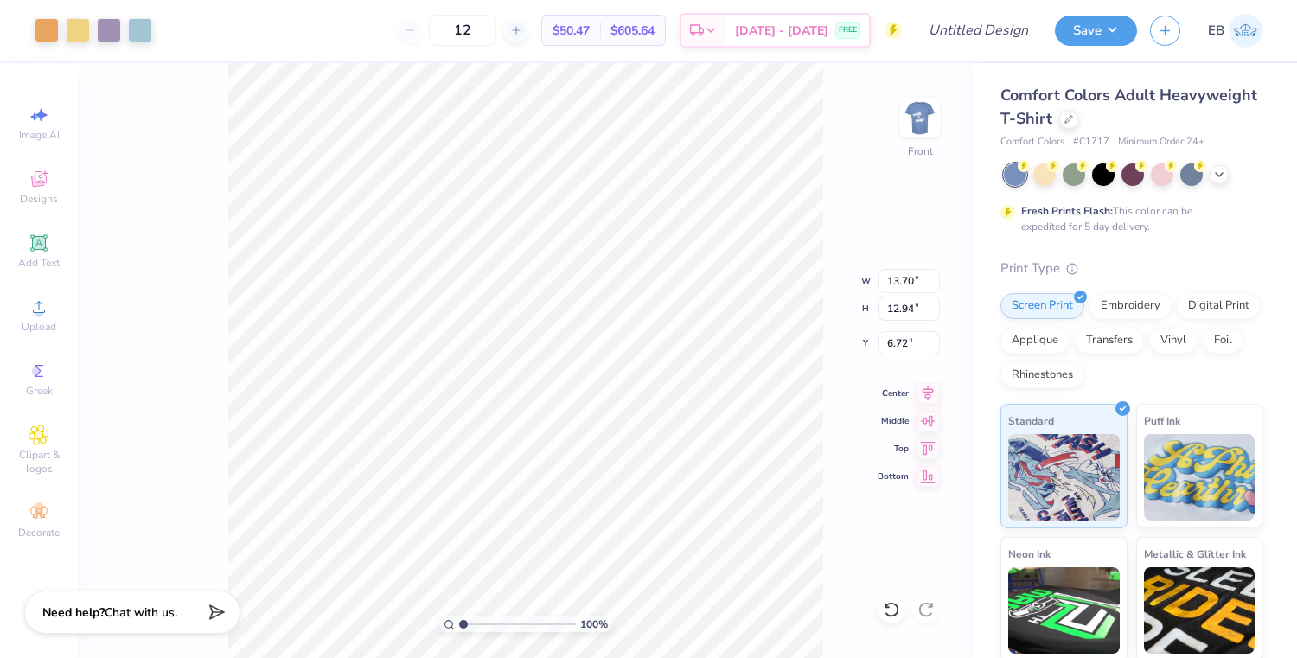
type input "13.14"
type input "6.74"
type input "14.25"
type input "13.46"
type input "6.78"
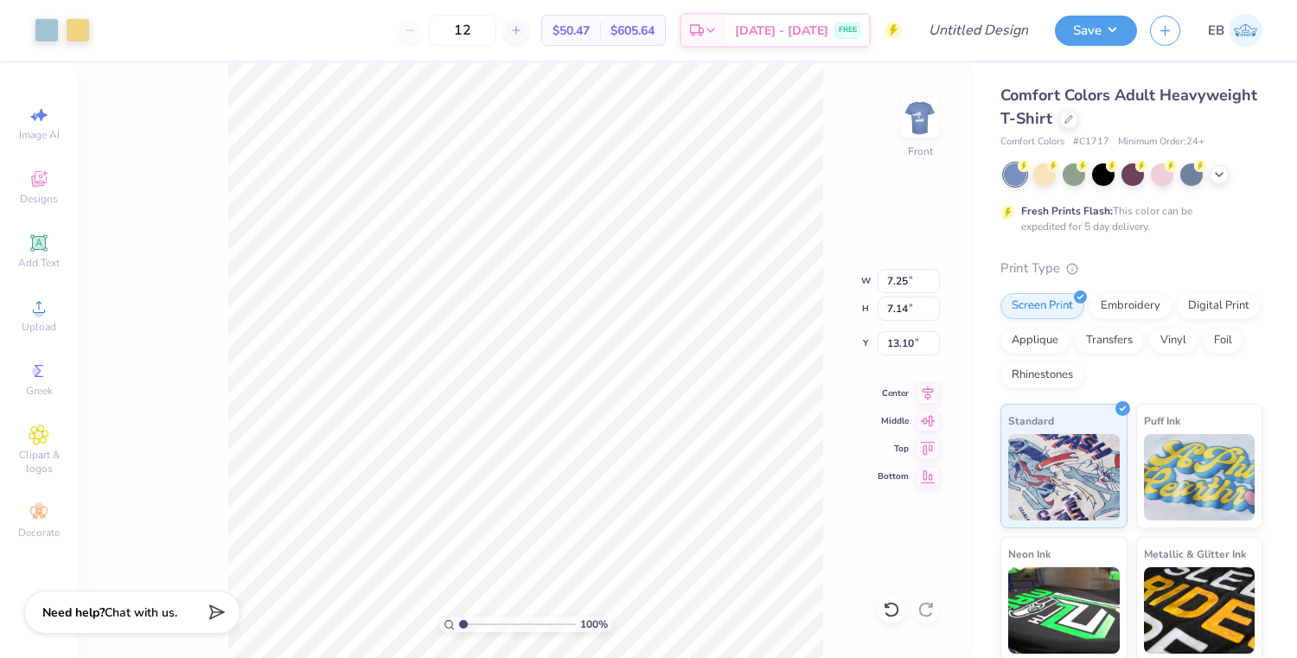
type input "12.62"
type input "8.15"
type input "7.77"
type input "10.27"
type input "7.31"
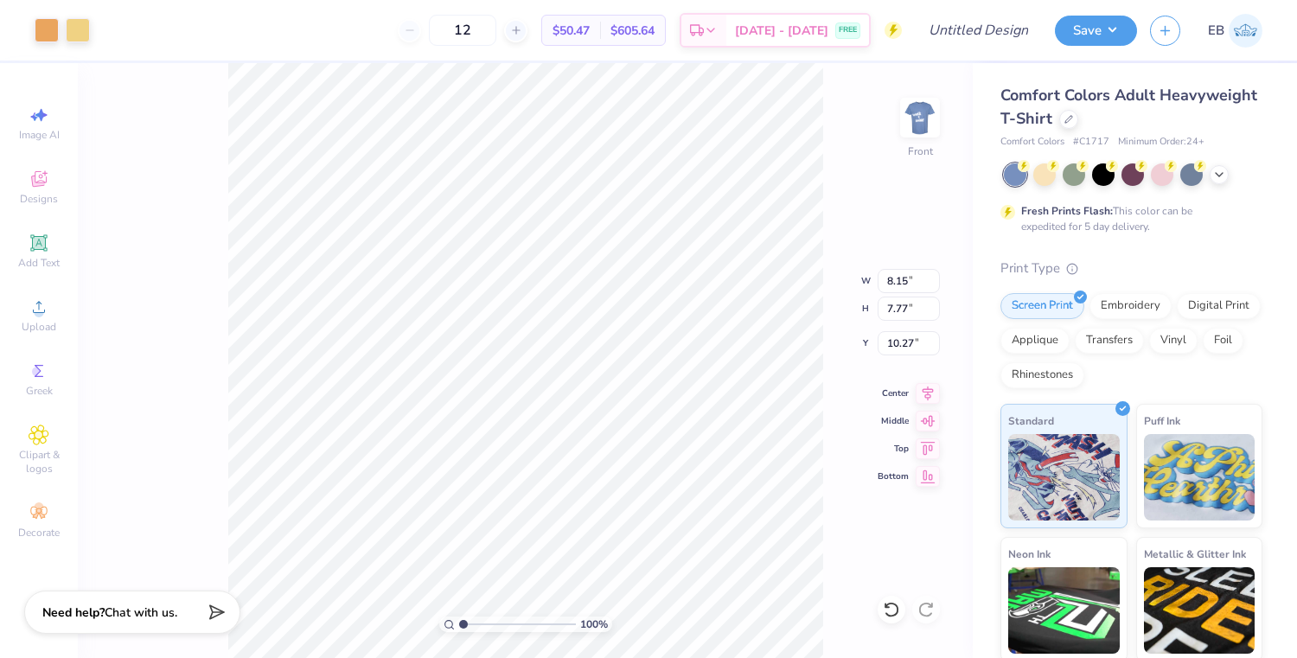
type input "7.38"
type input "6.78"
type input "8.15"
type input "7.77"
type input "10.27"
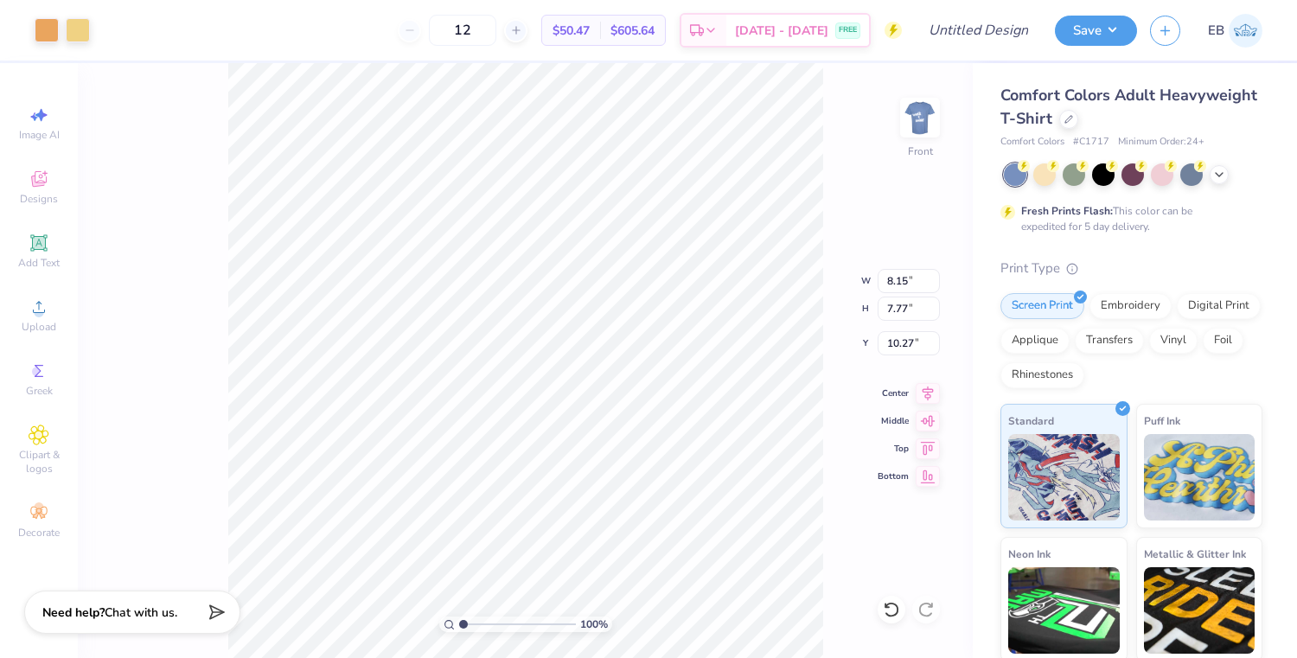
type input "8.07"
type input "7.74"
type input "10.18"
type input "8.49"
type input "7.18"
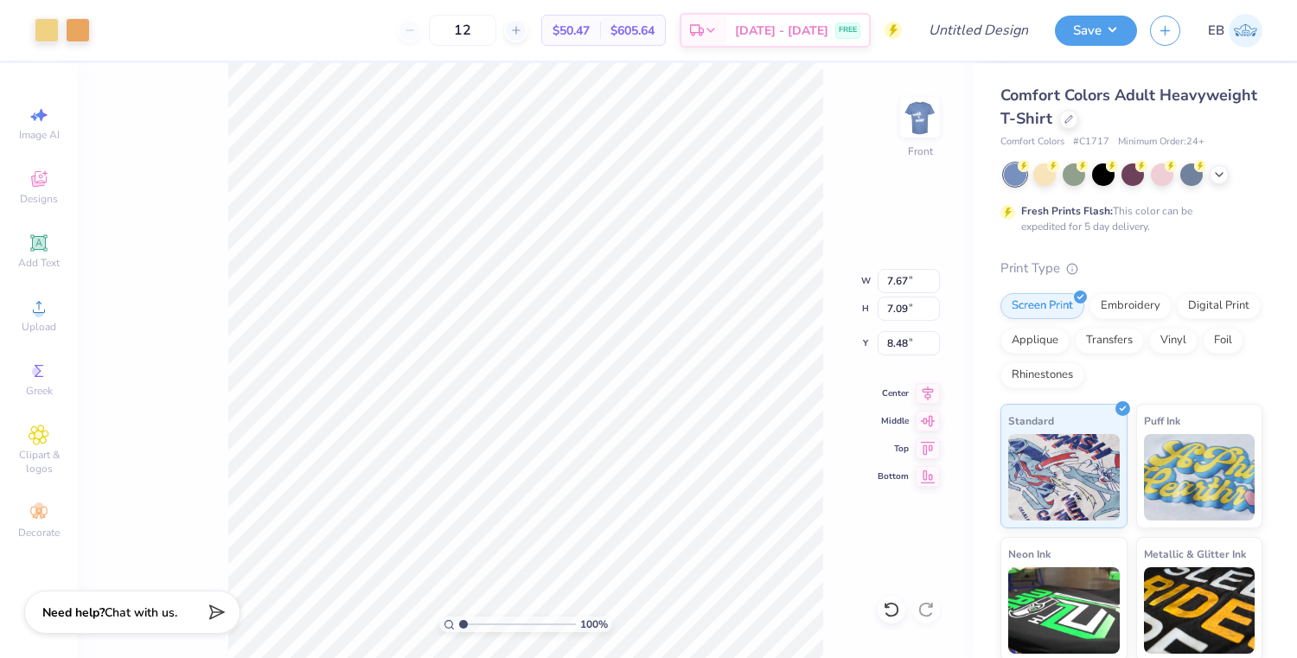
type input "7.45"
type input "7.73"
type input "7.25"
type input "7.14"
type input "12.19"
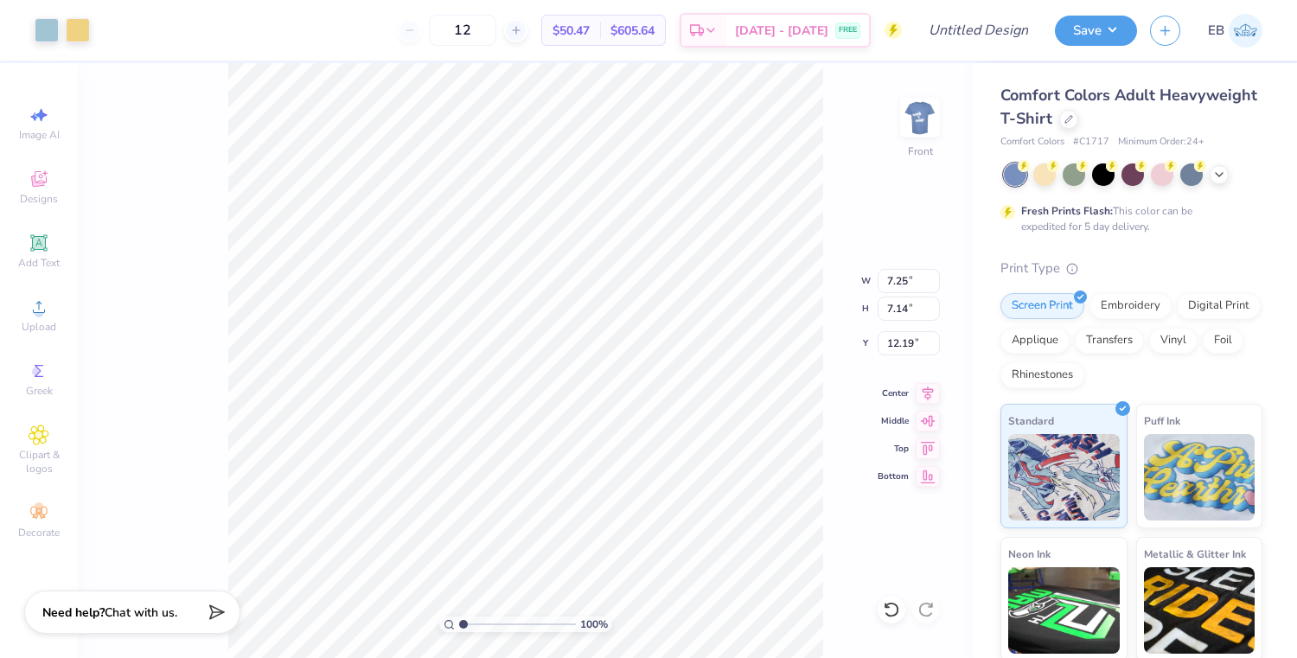
type input "8.07"
type input "7.74"
type input "11.01"
type input "7.31"
type input "7.38"
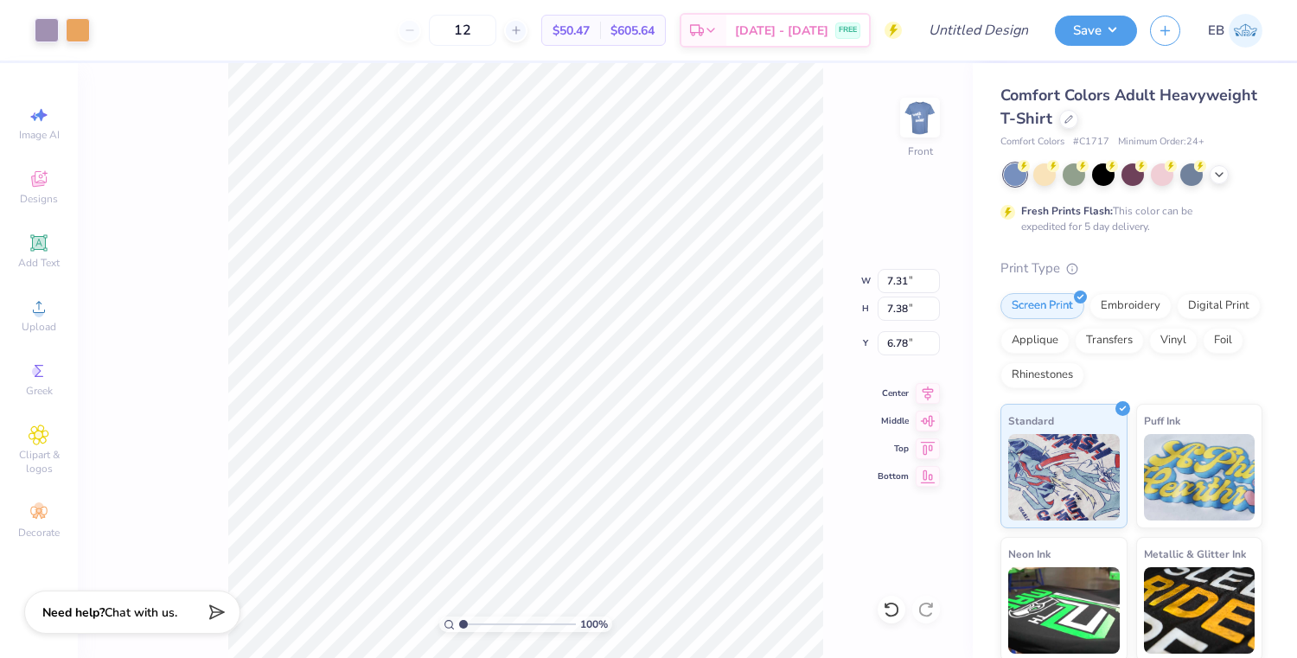
type input "6.67"
type input "7.00"
type input "7.52"
type input "6.23"
type input "10.78"
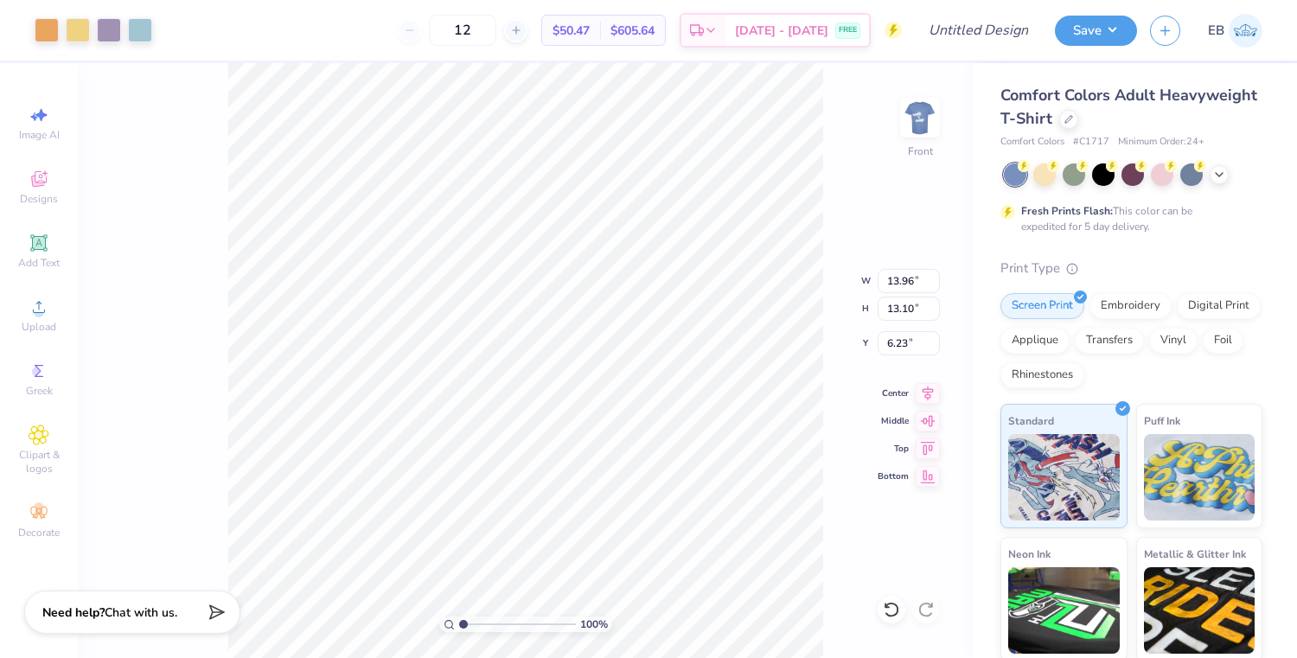
type input "13.27"
type input "13.71"
type input "6.06"
type input "7.38"
type input "7.16"
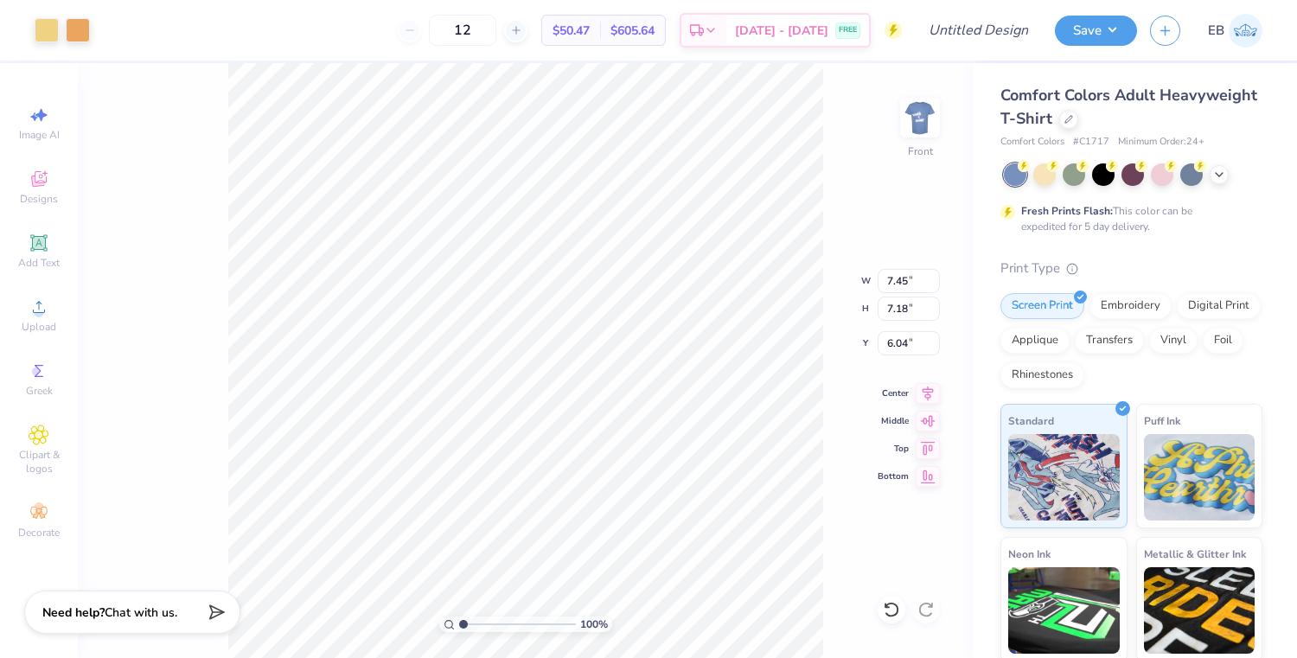
type input "5.95"
type input "7.45"
type input "7.18"
type input "6.04"
type input "10.62"
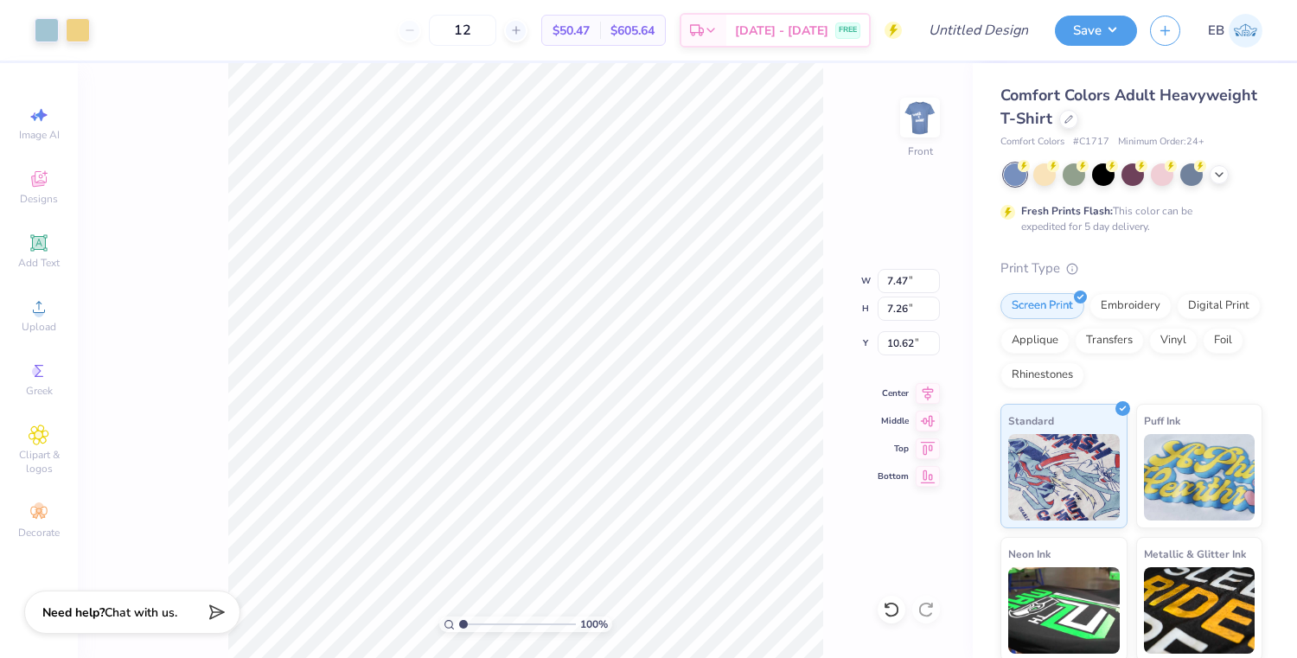
type input "7.52"
type input "7.09"
type input "10.75"
type input "7.68"
type input "7.95"
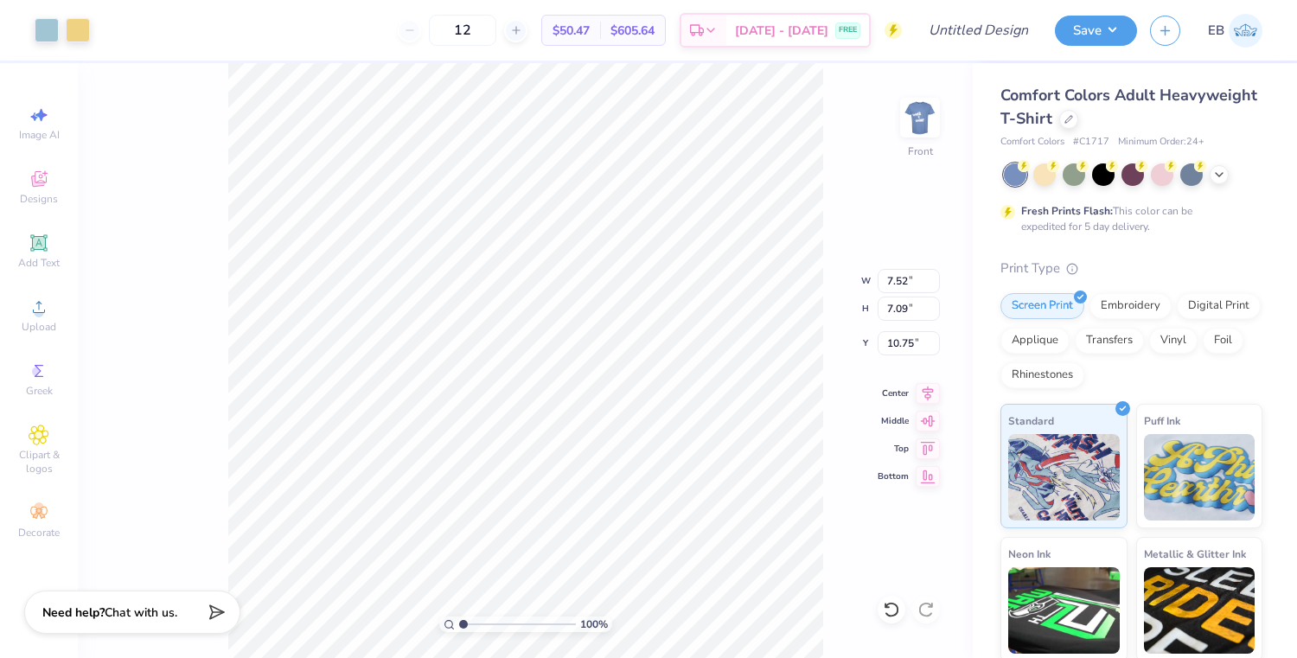
type input "11.82"
type input "7.61"
type input "8.05"
type input "11.78"
type input "13.76"
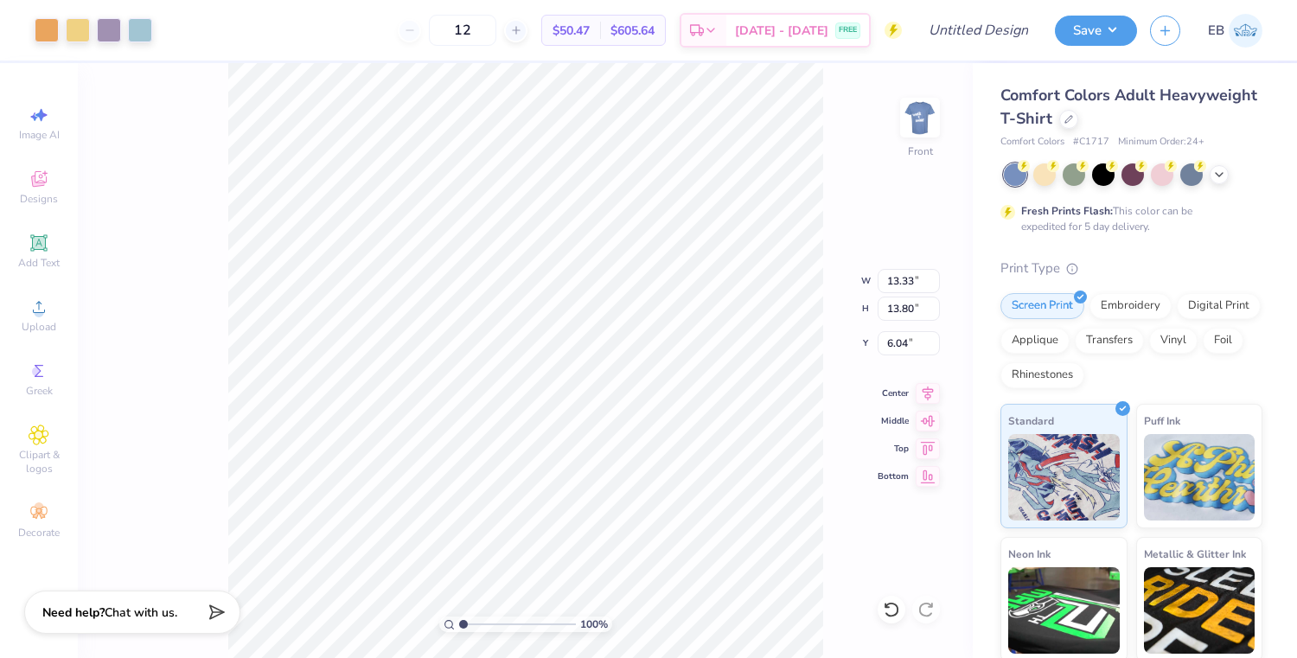
type input "14.24"
type input "5.58"
type input "13.99"
type input "14.48"
type input "5.72"
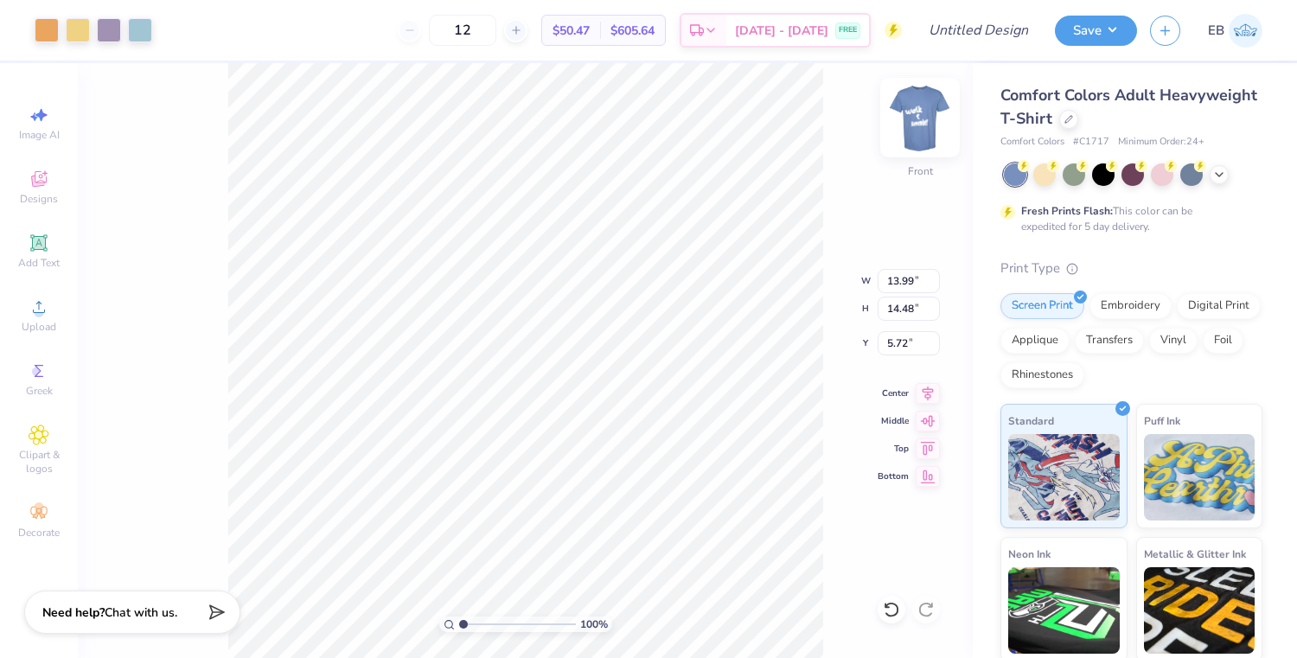
click at [938, 105] on div at bounding box center [920, 118] width 80 height 80
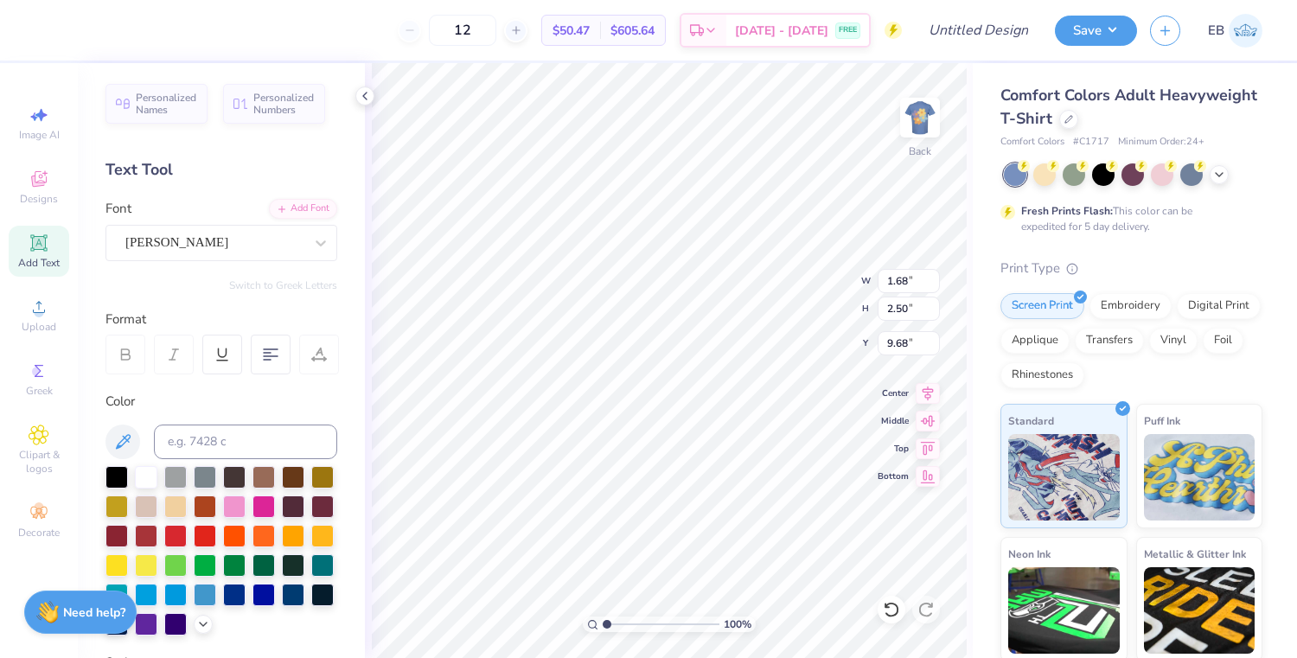
type textarea "to"
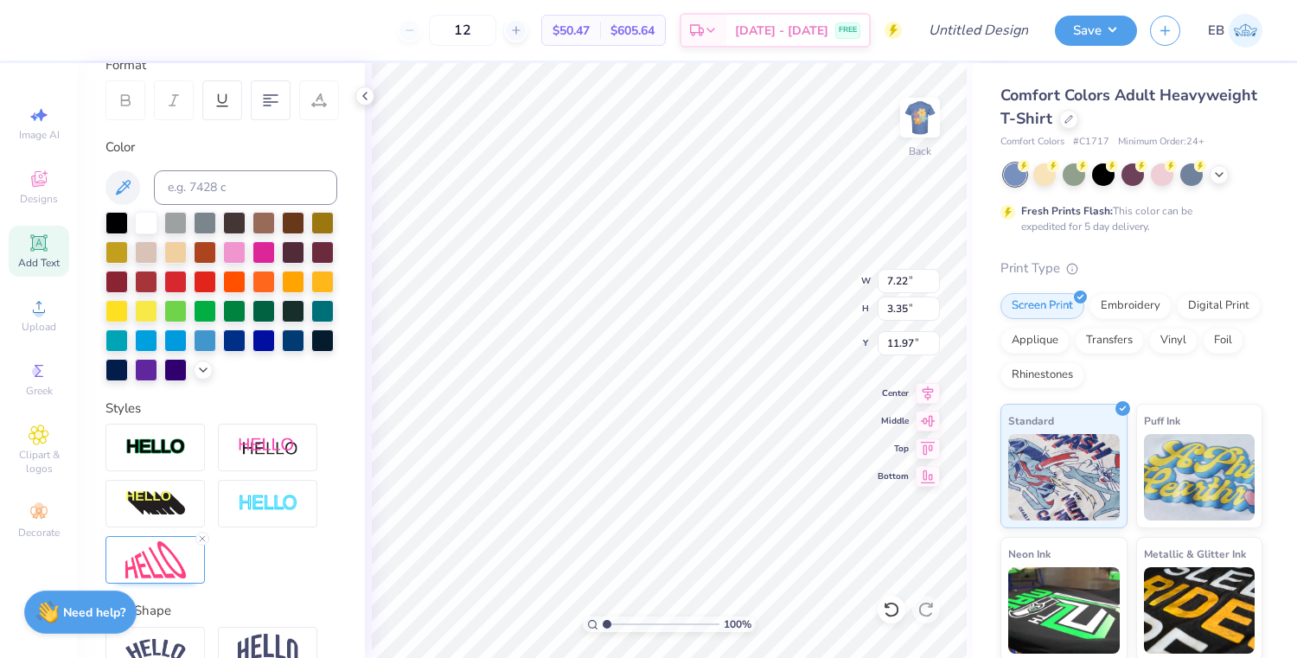
scroll to position [347, 0]
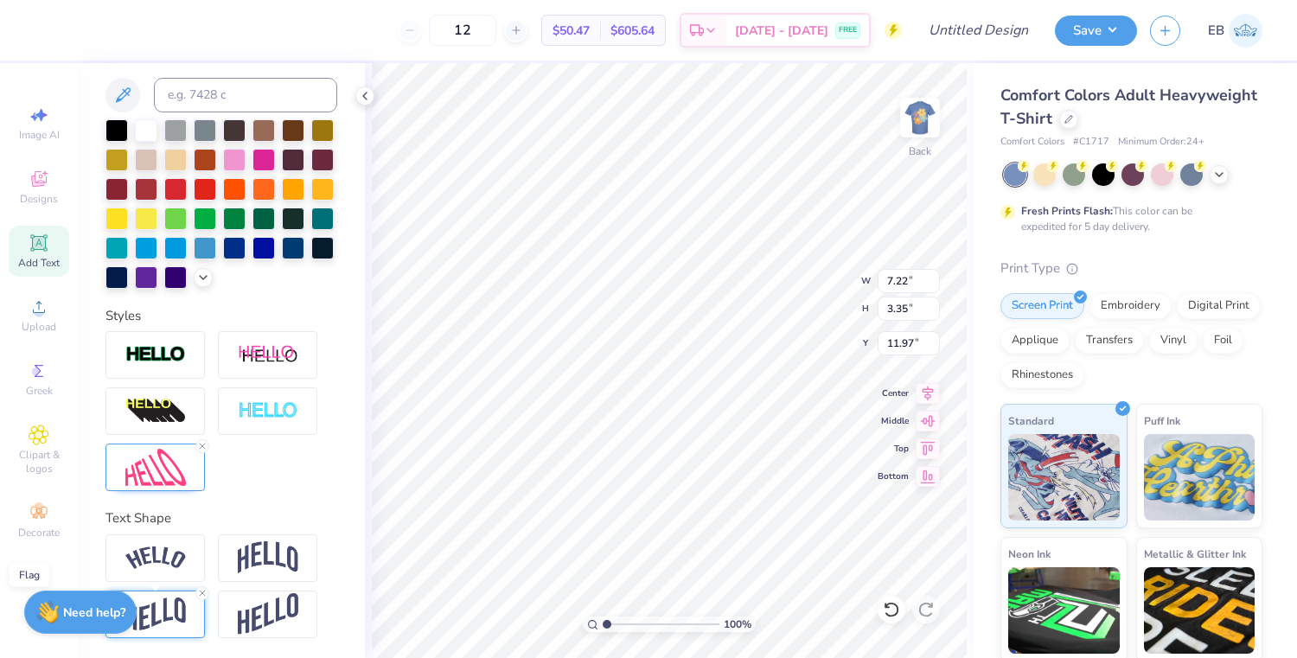
click at [175, 603] on img at bounding box center [155, 614] width 61 height 34
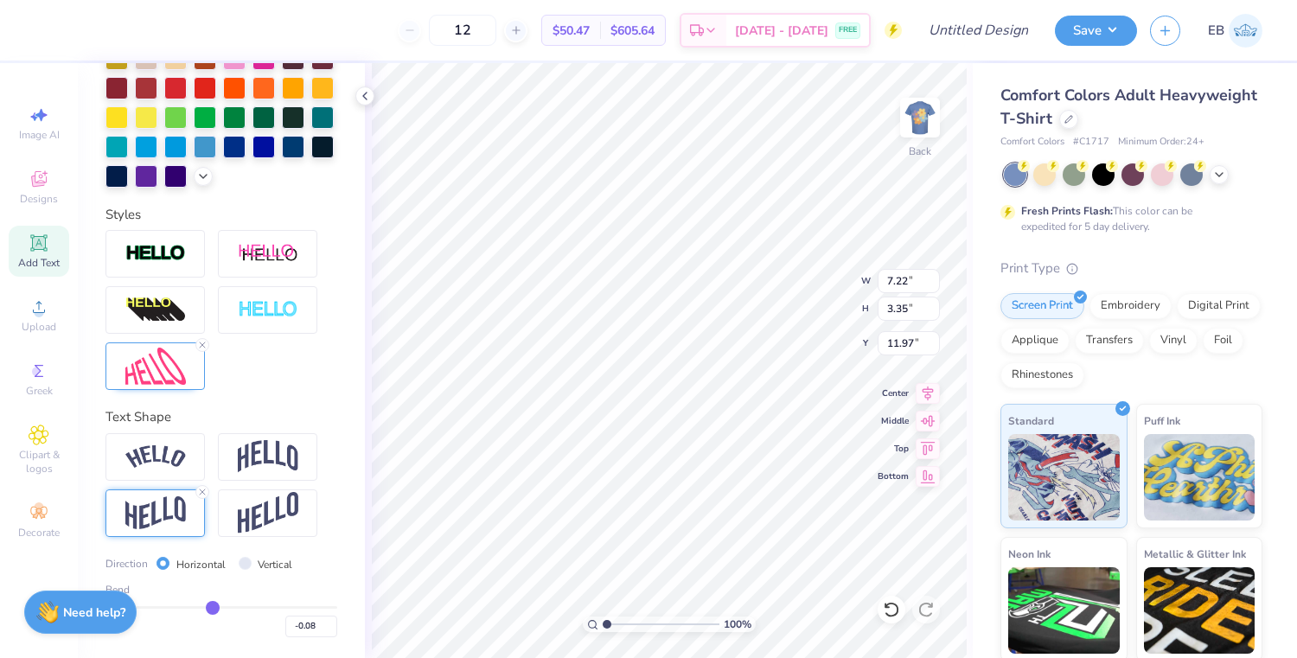
type input "-0.07"
type input "-0.06"
type input "-0.04"
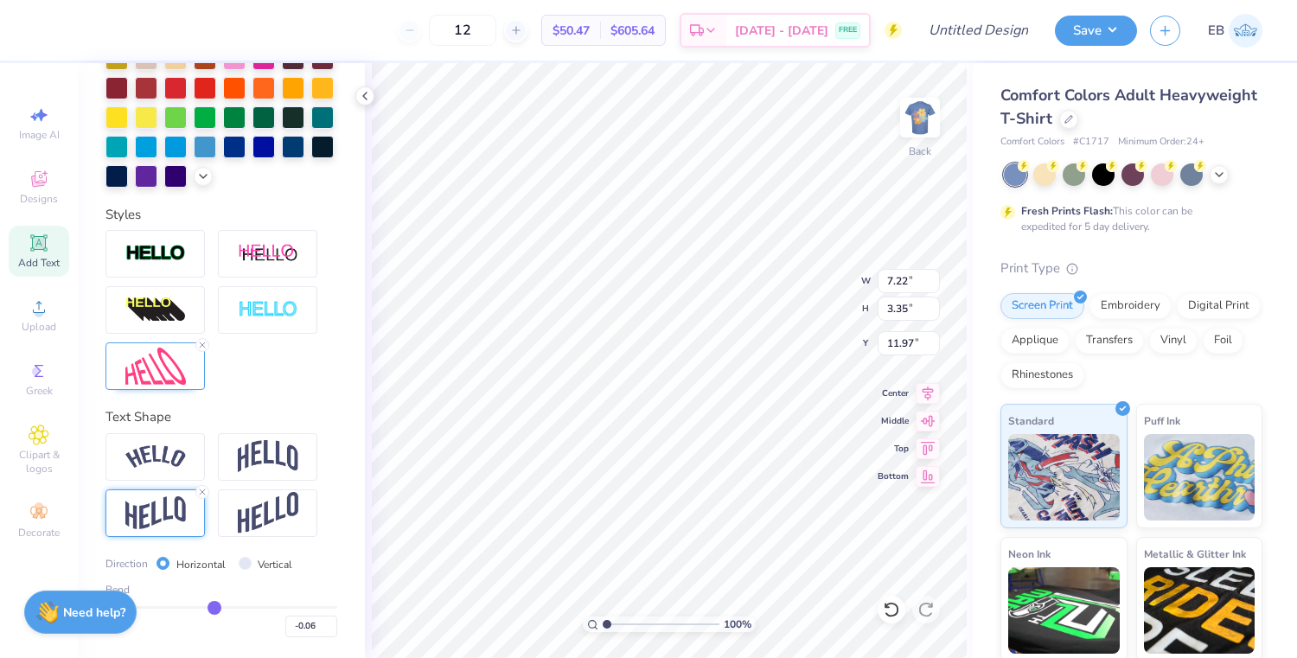
type input "-0.04"
type input "-0.03"
type input "-0.02"
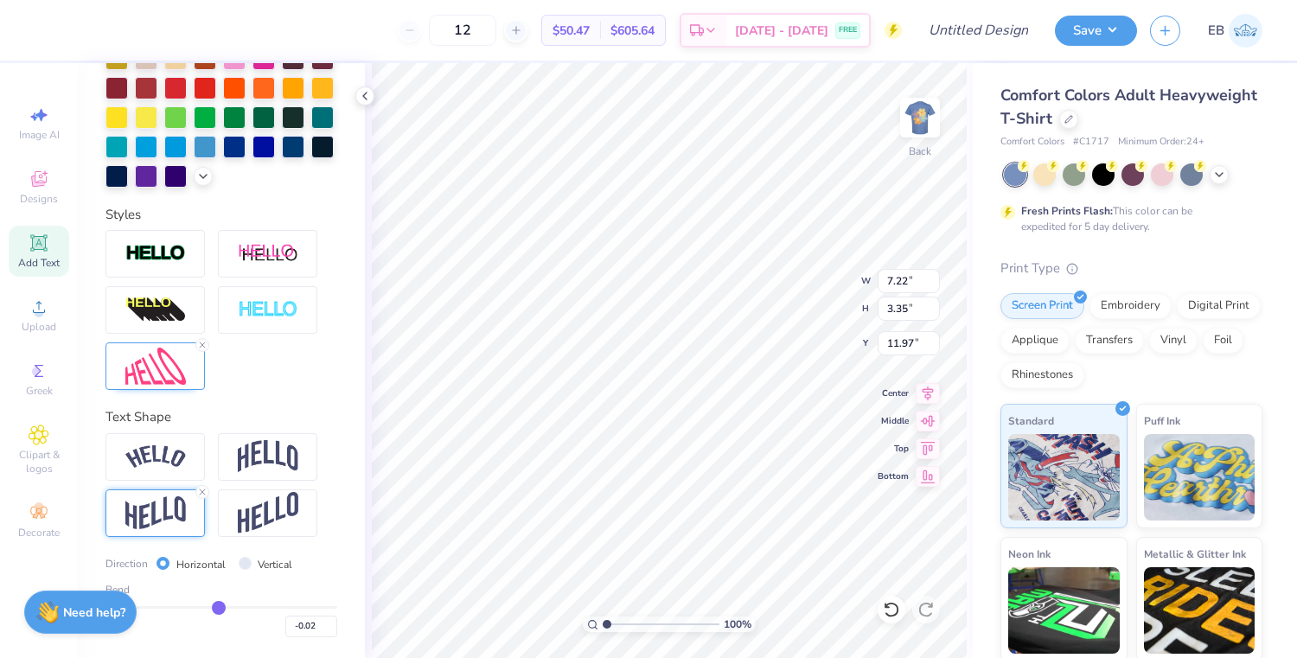
type input "-0.01"
type input "0"
type input "0.00"
type input "0.01"
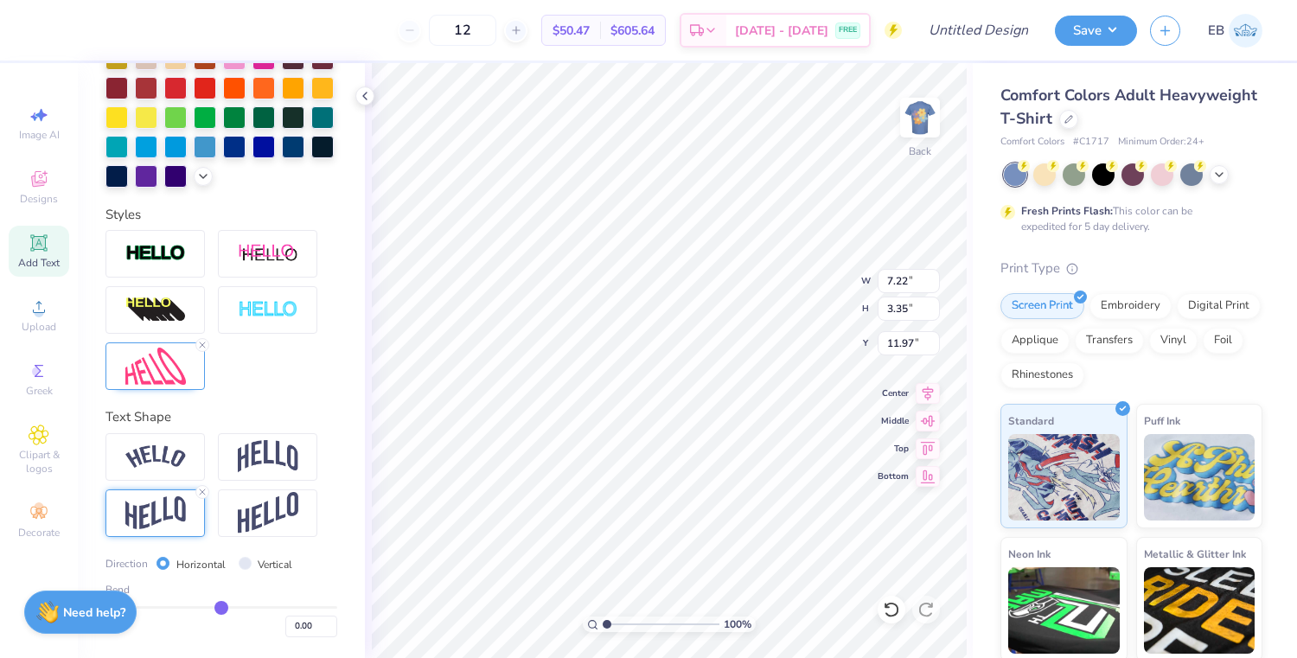
type input "0.01"
type input "0.02"
type input "0.03"
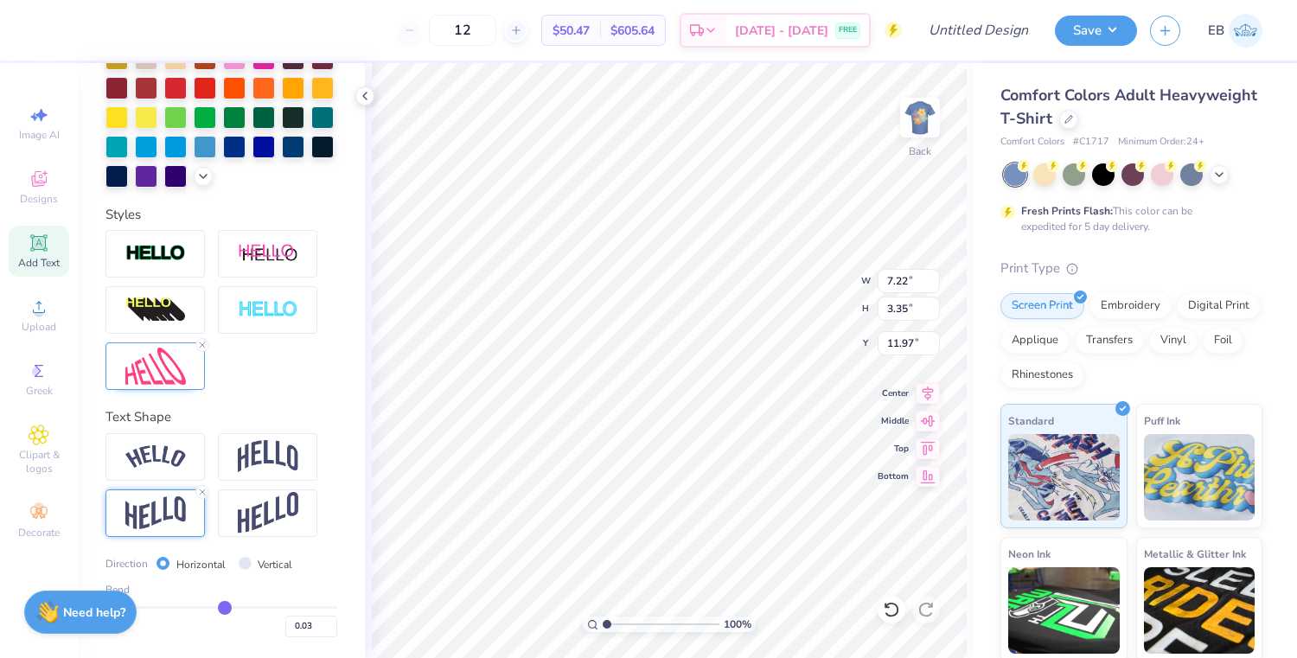
type input "0.04"
type input "0.05"
type input "0.06"
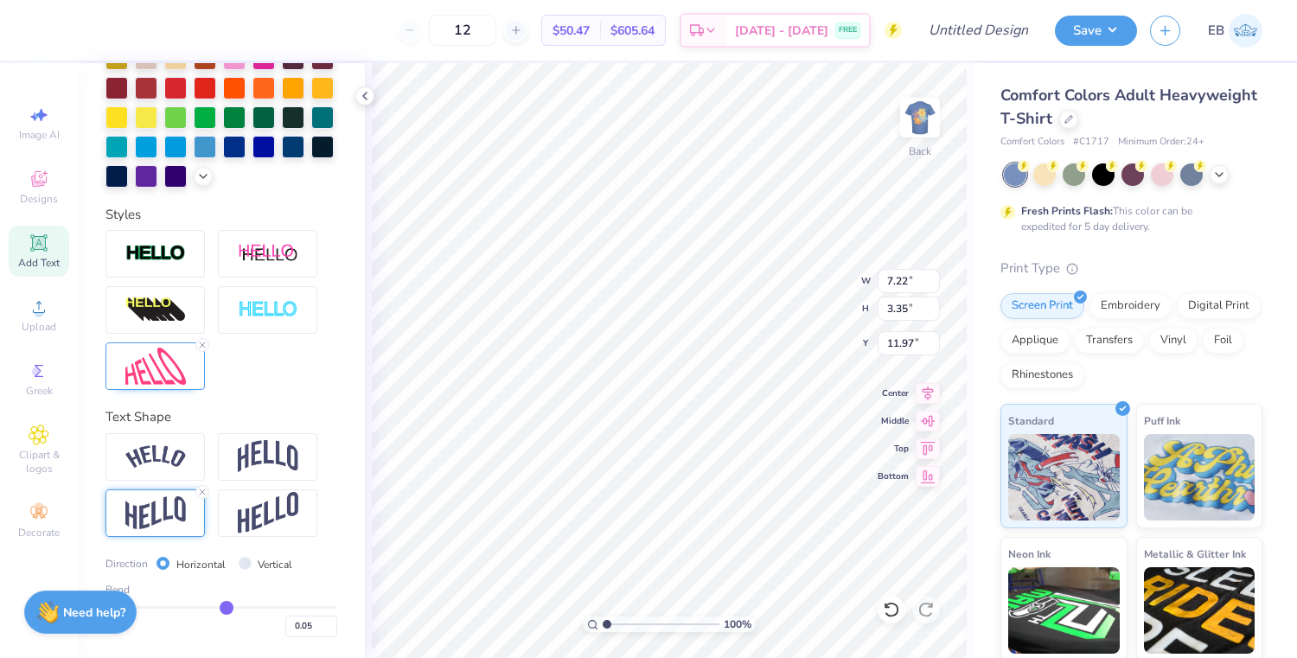
type input "0.06"
type input "0.07"
type input "0.08"
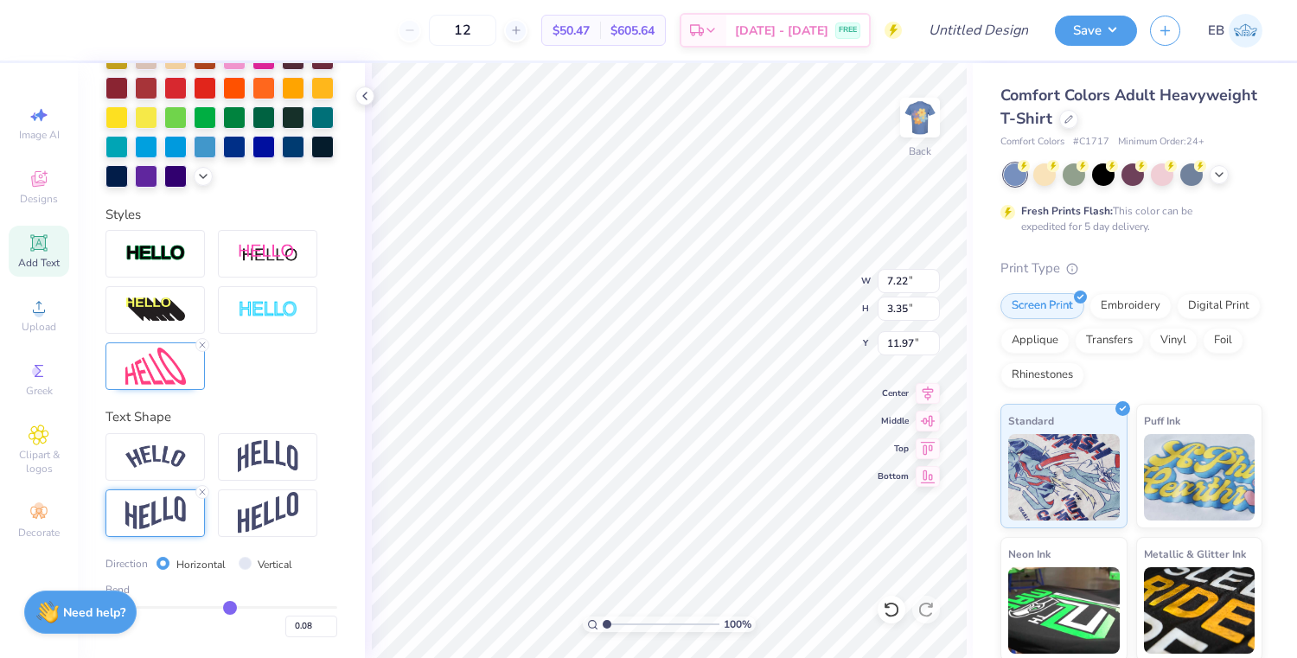
type input "0.09"
type input "0.1"
type input "0.10"
type input "0.11"
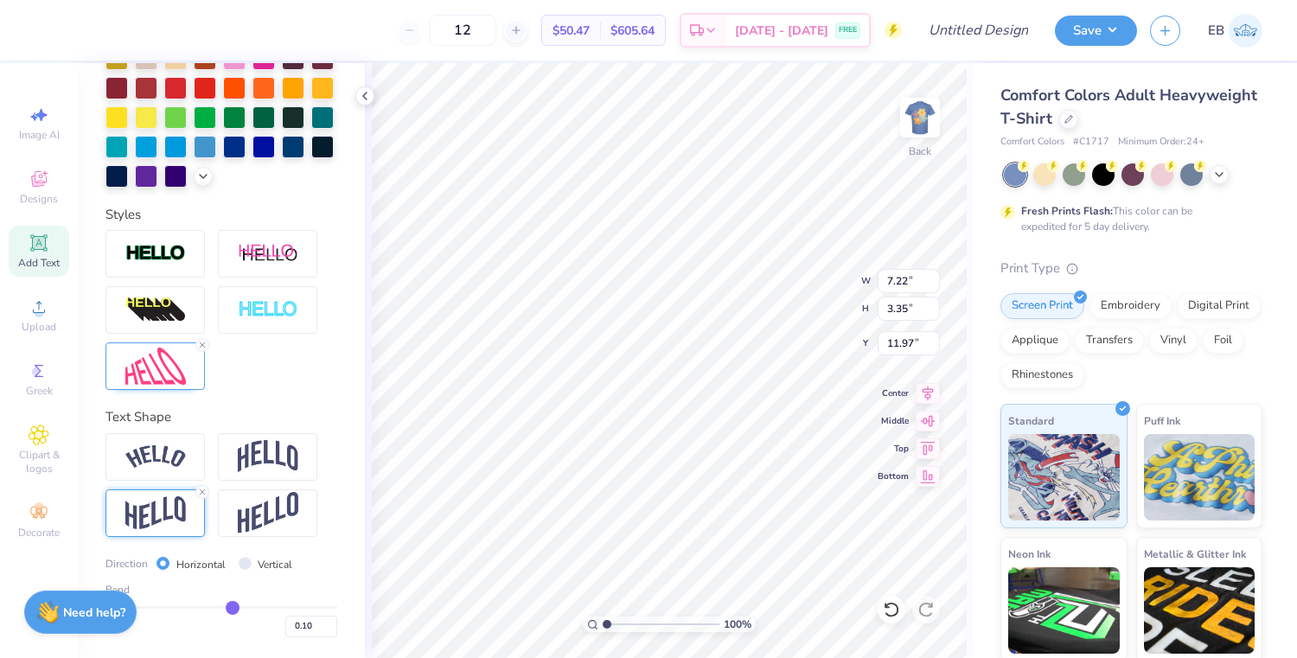
type input "0.11"
type input "0.12"
type input "0.13"
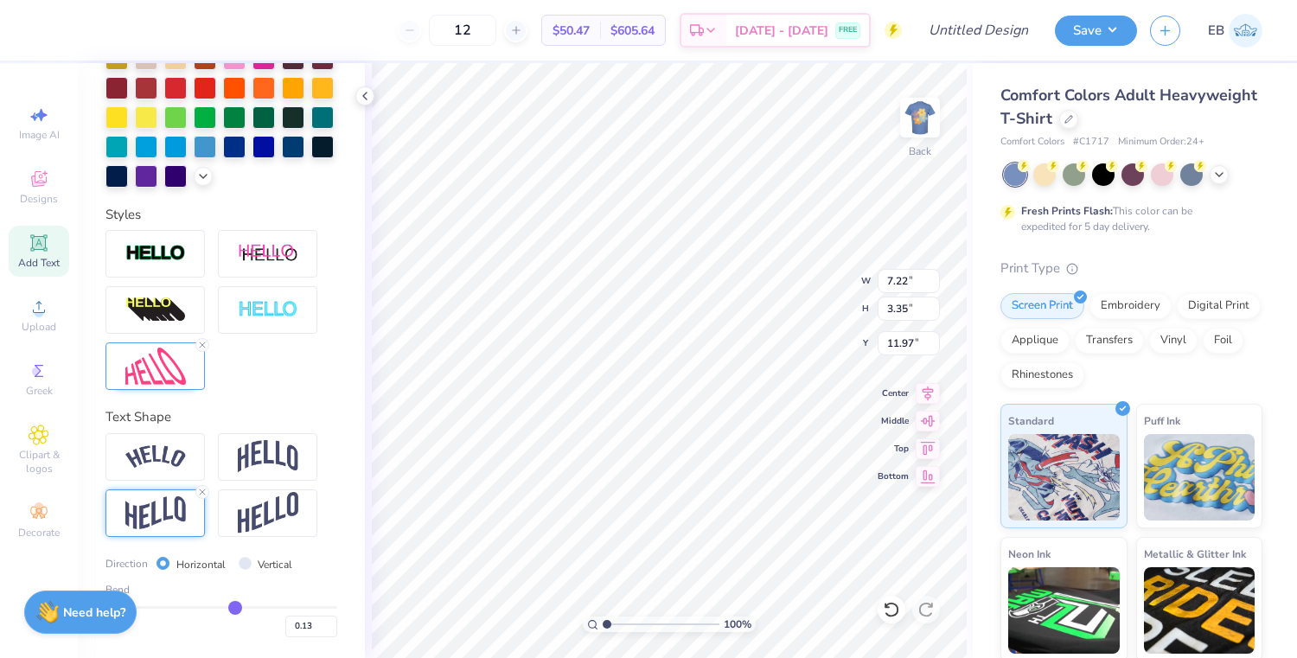
type input "0.14"
type input "0.15"
type input "0.16"
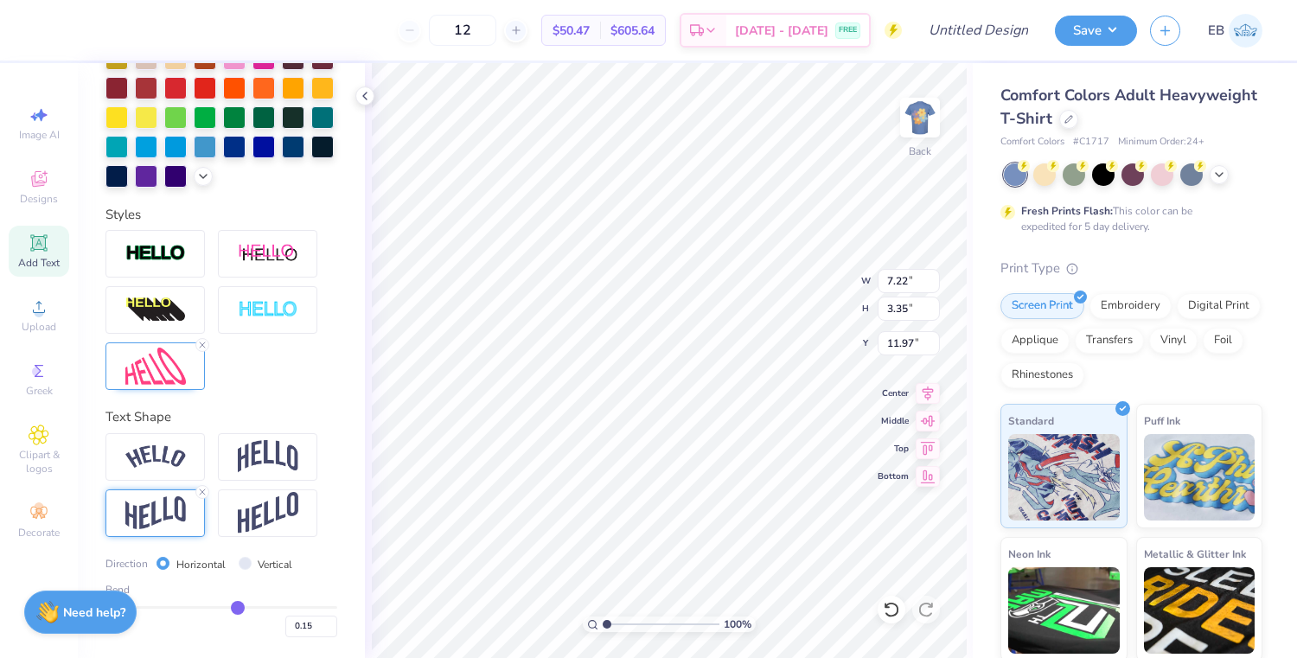
type input "0.16"
type input "0.17"
type input "0.18"
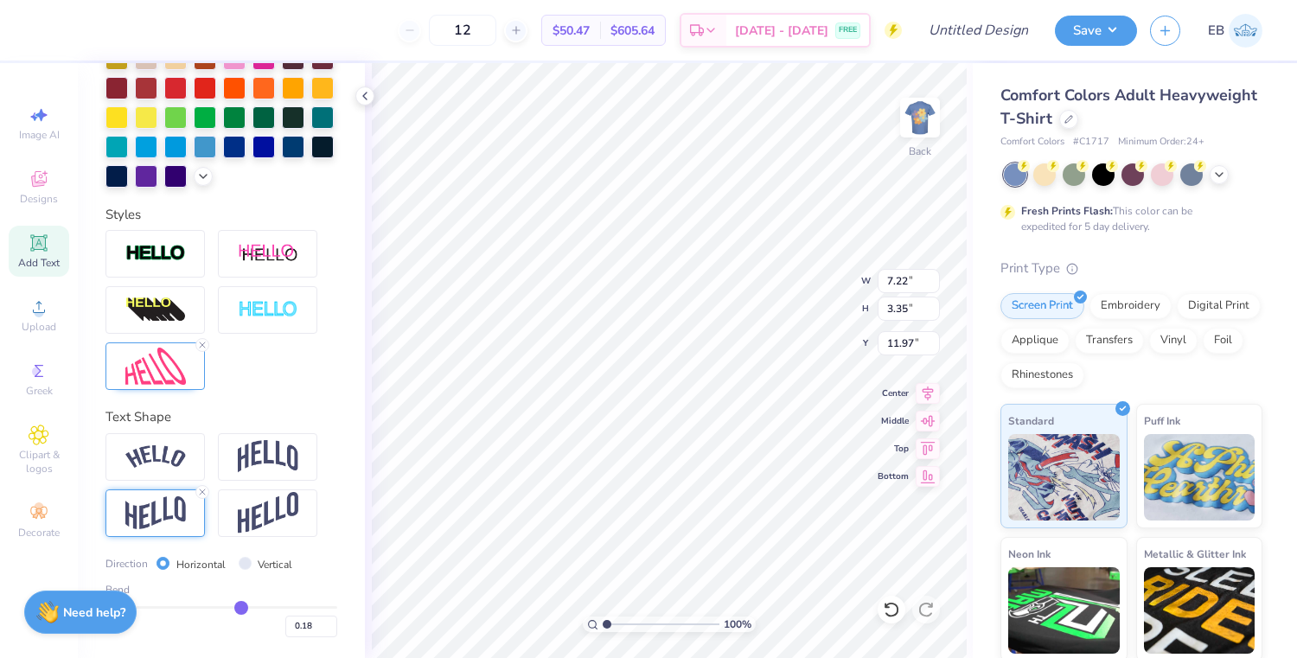
type input "0.19"
type input "0.2"
type input "0.20"
drag, startPoint x: 214, startPoint y: 608, endPoint x: 243, endPoint y: 608, distance: 29.4
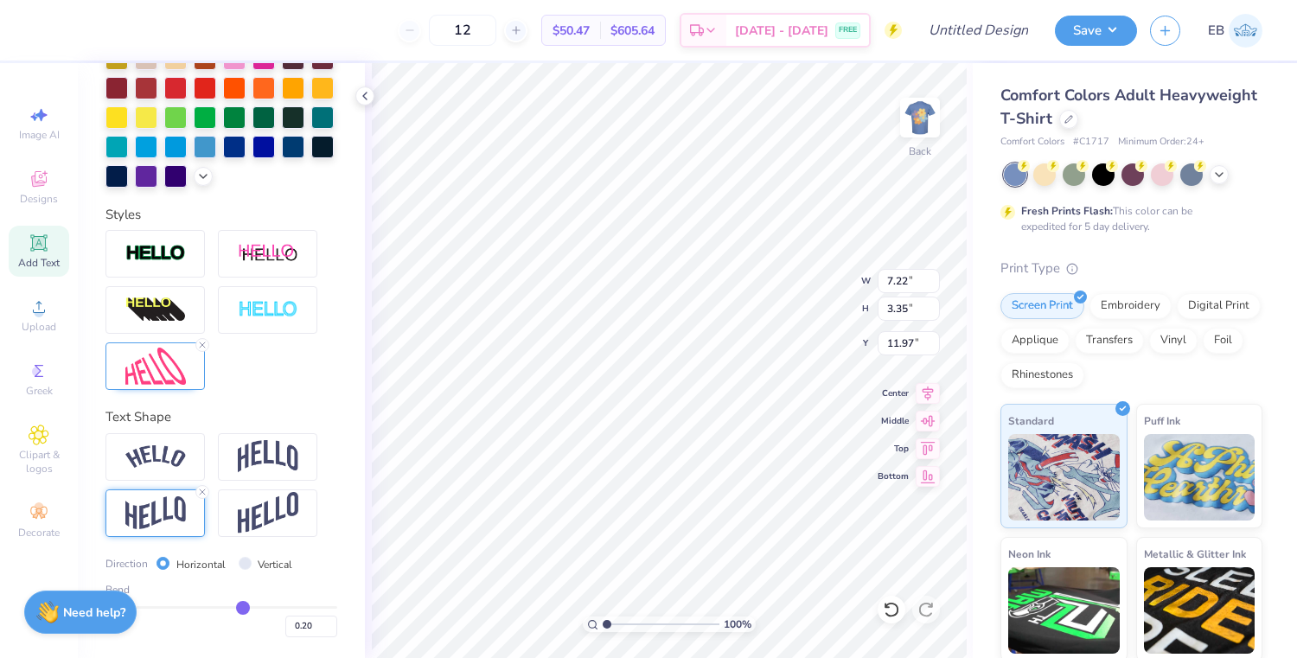
type input "0.2"
click at [243, 608] on input "range" at bounding box center [221, 607] width 232 height 3
type input "7.23"
type input "3.51"
type input "11.89"
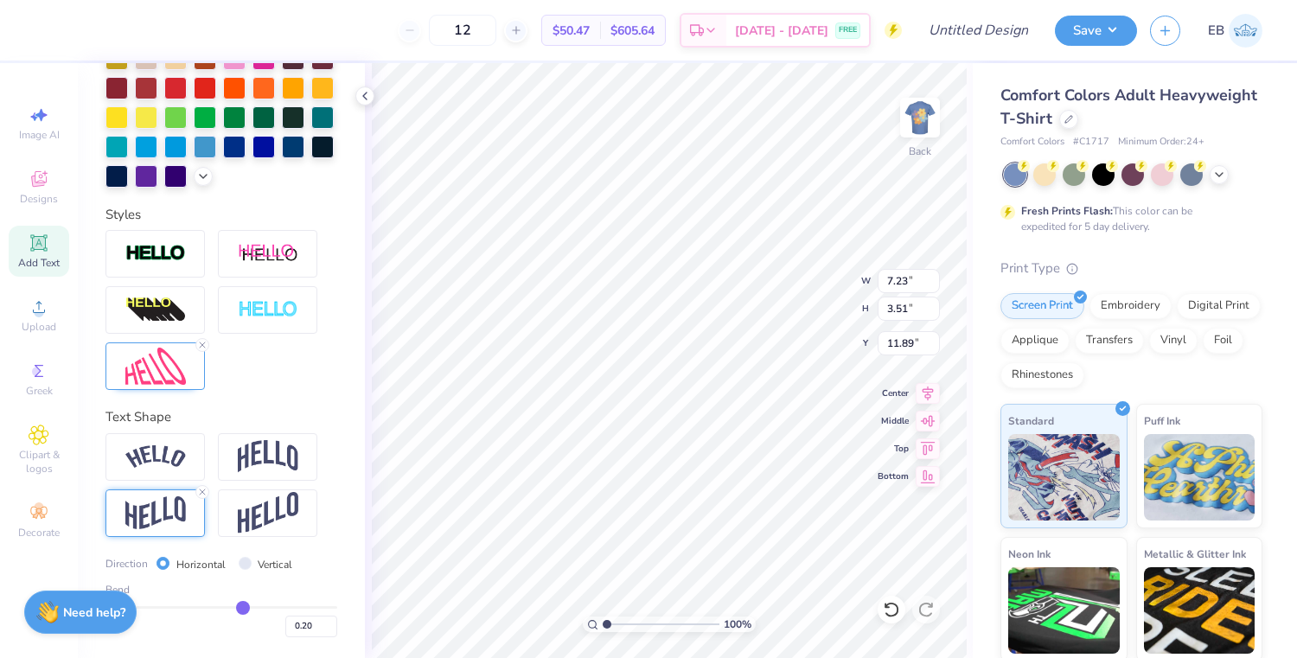
type input "0.23"
type input "0.24"
type input "0.25"
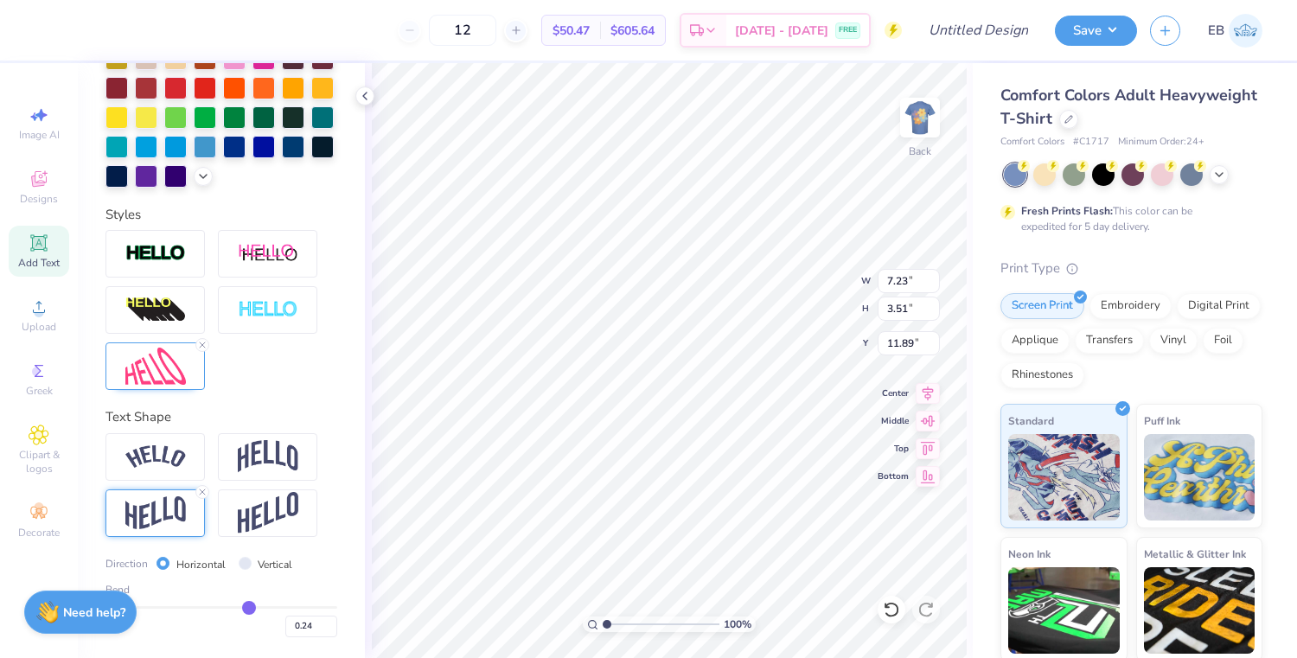
type input "0.25"
type input "0.26"
type input "0.27"
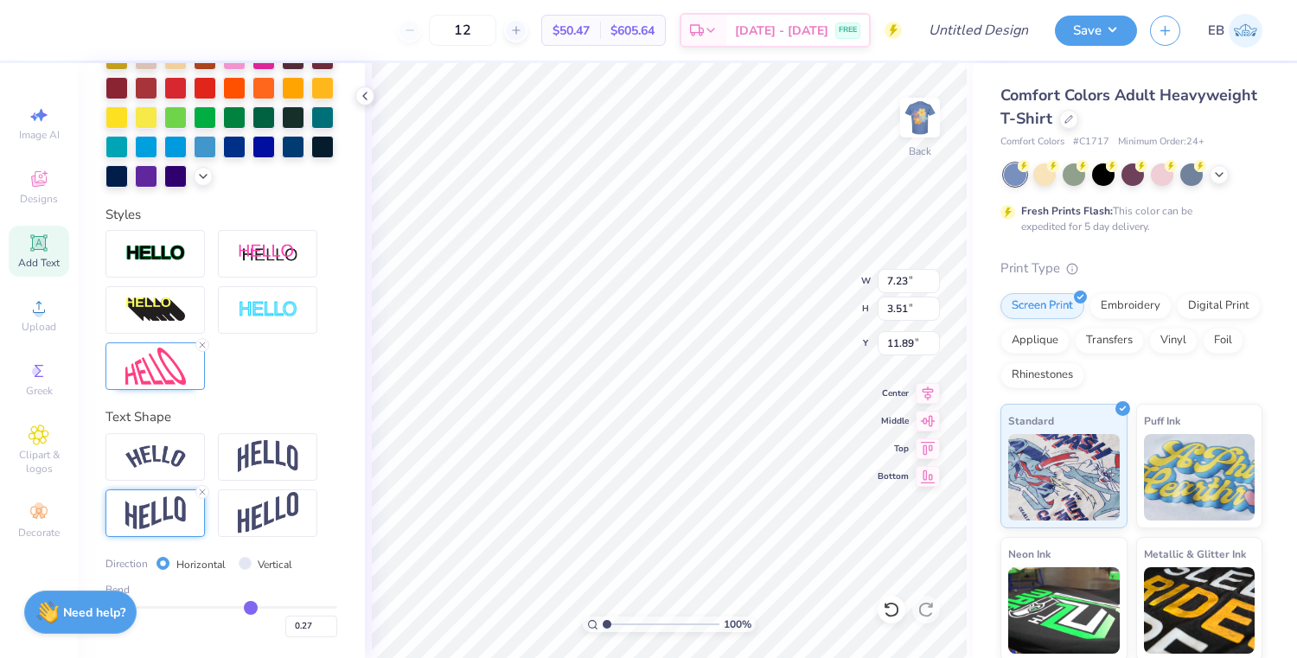
type input "0.28"
type input "0.29"
type input "0.31"
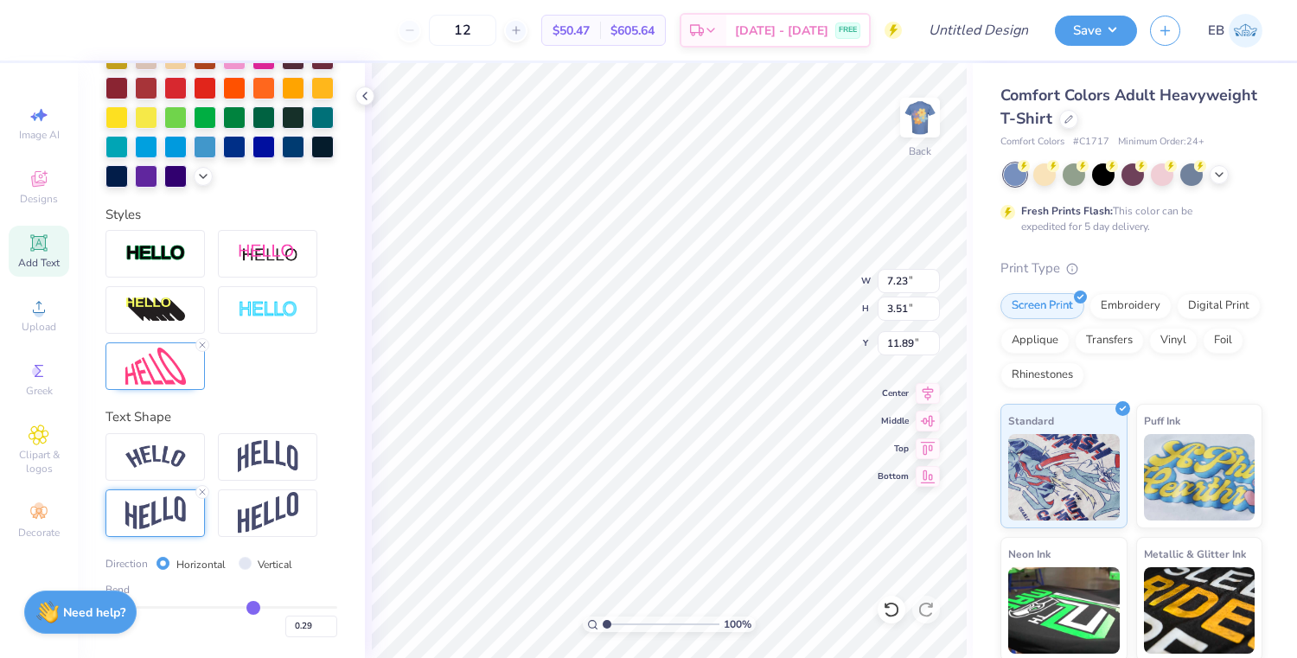
type input "0.31"
type input "0.33"
type input "0.35"
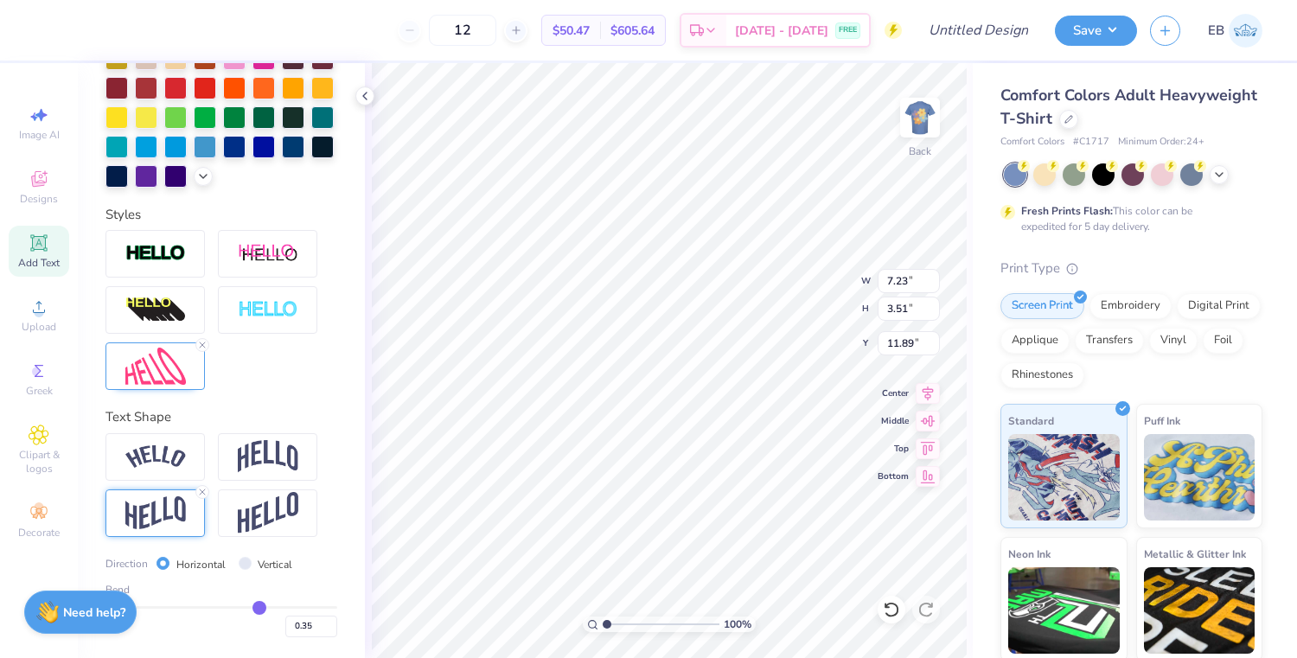
type input "0.37"
type input "0.39"
type input "0.41"
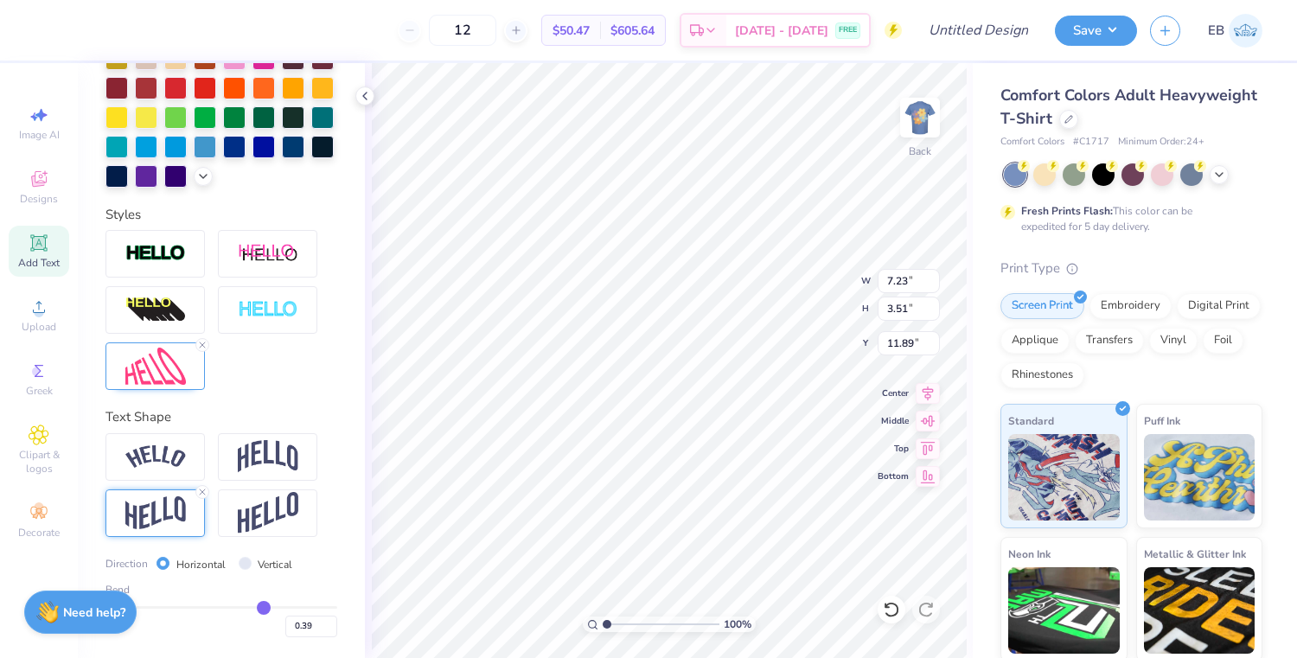
type input "0.41"
type input "0.43"
type input "0.44"
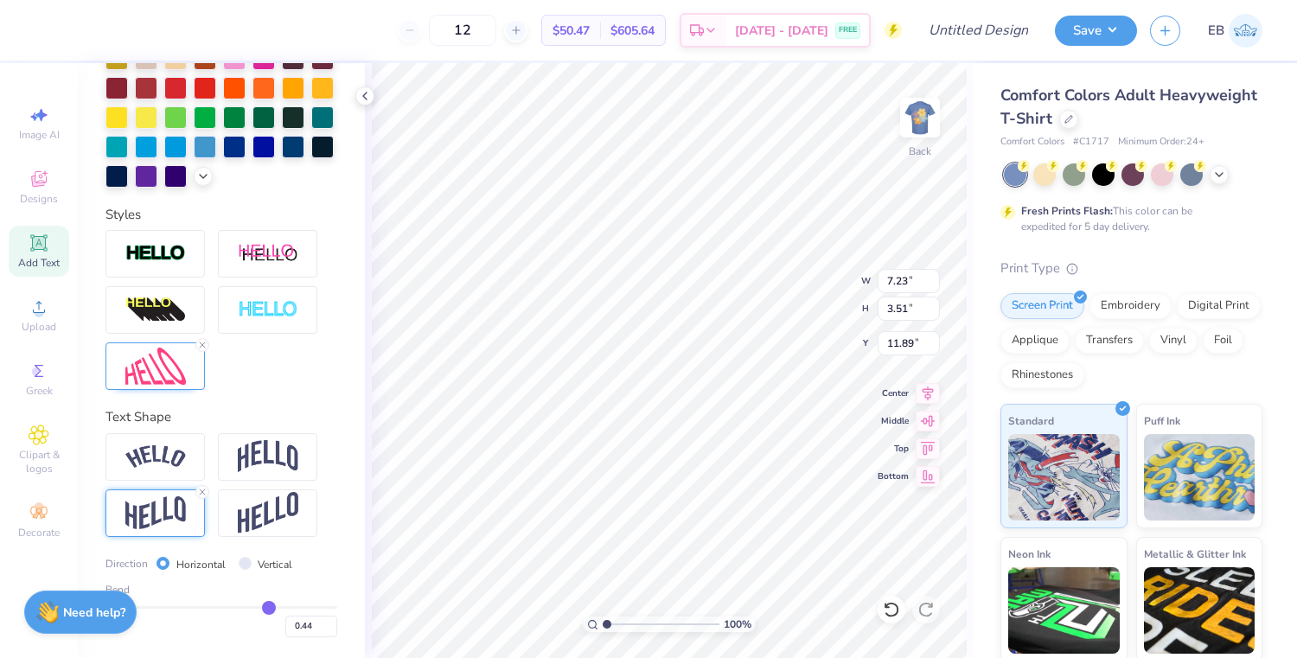
type input "0.45"
type input "0.46"
type input "0.47"
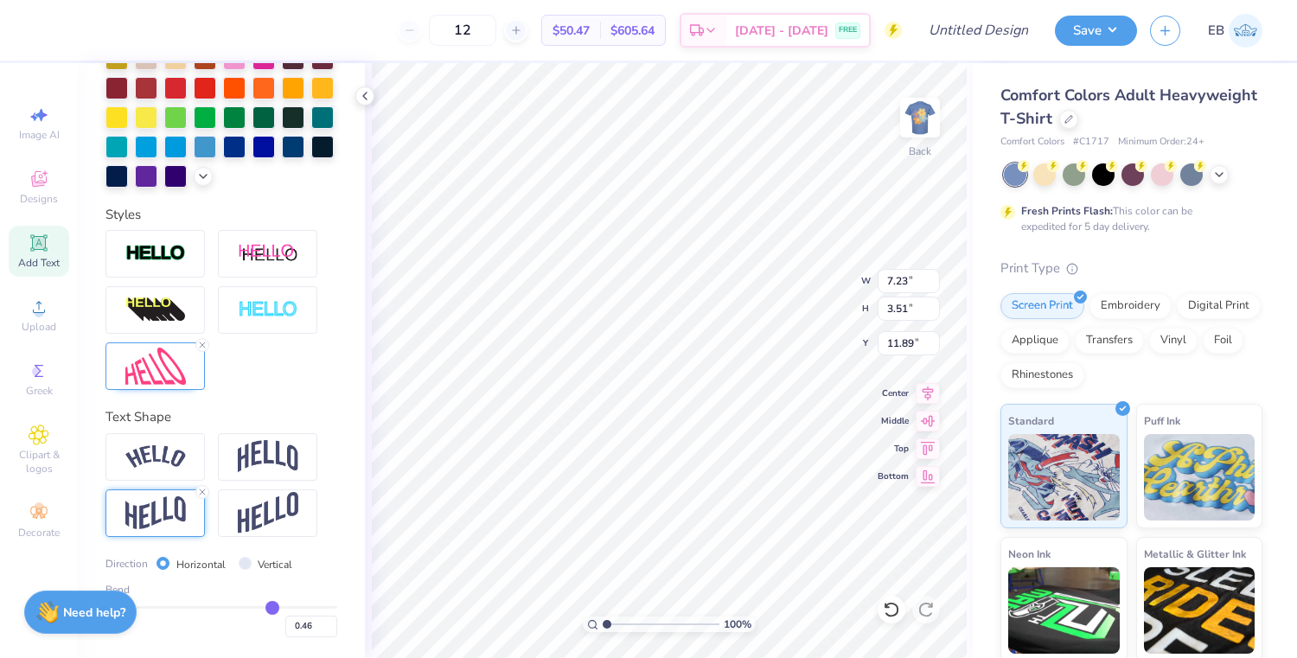
type input "0.47"
drag, startPoint x: 246, startPoint y: 608, endPoint x: 270, endPoint y: 607, distance: 23.4
type input "0.47"
click at [271, 607] on input "range" at bounding box center [221, 607] width 232 height 3
type input "3.50"
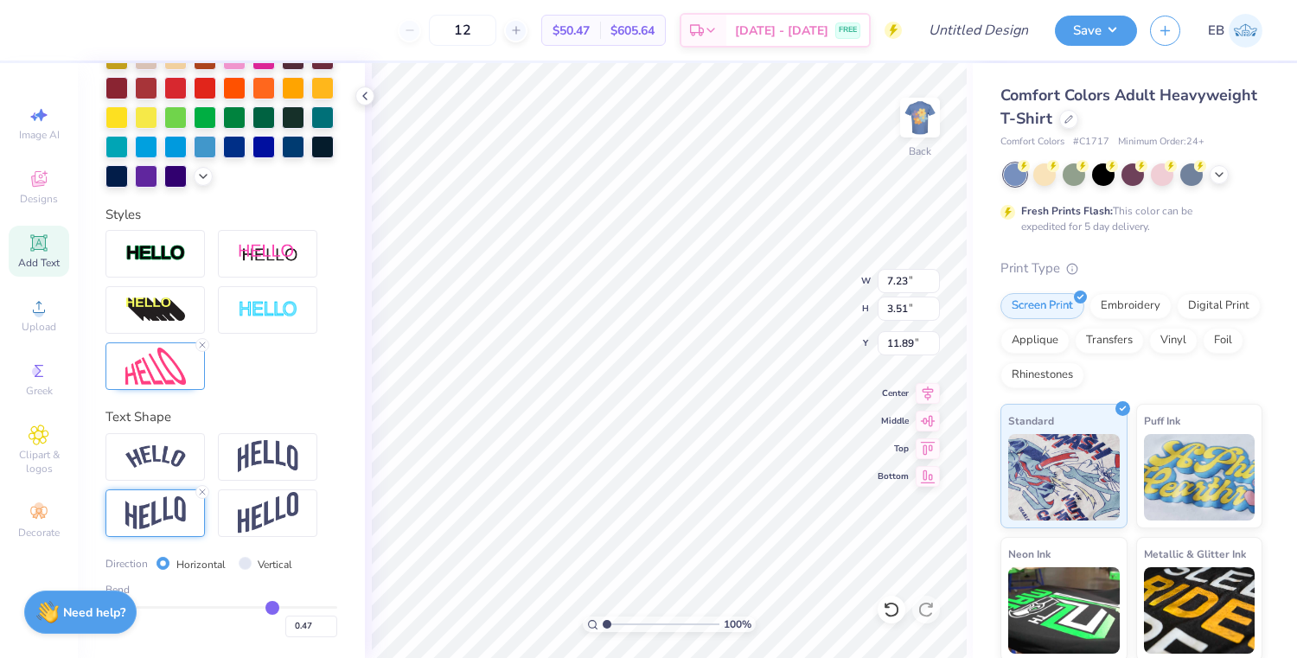
type input "11.90"
click at [170, 368] on img at bounding box center [155, 366] width 61 height 37
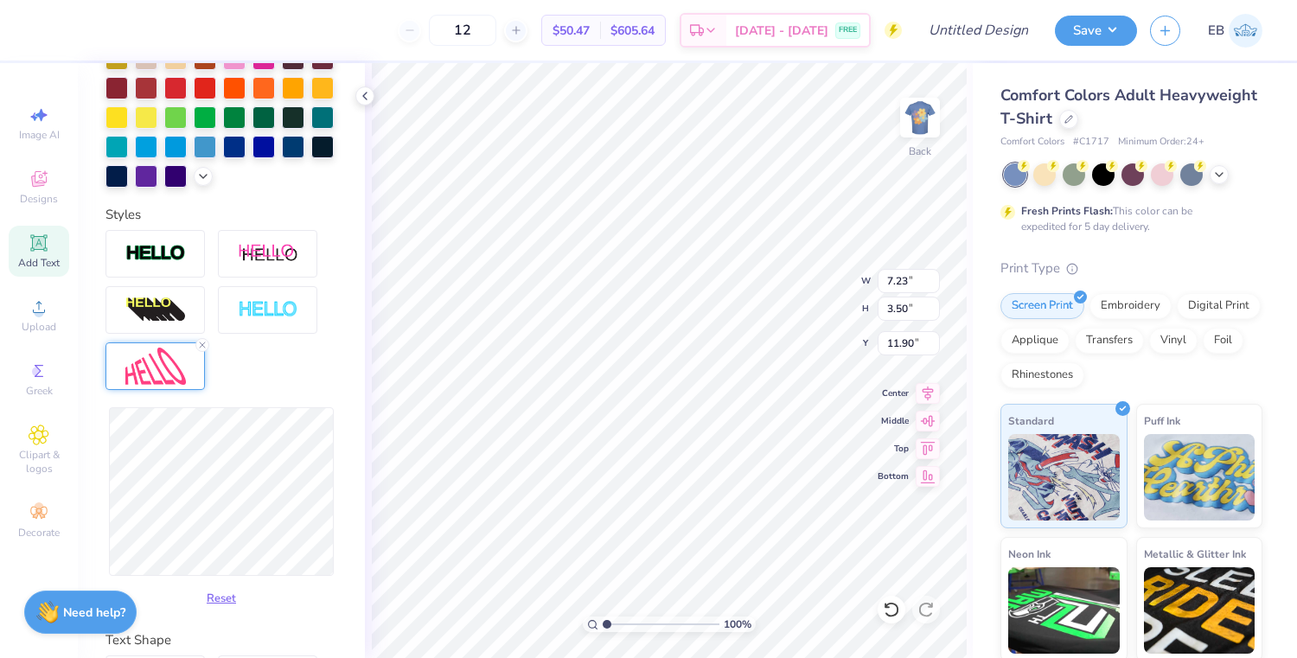
type input "9.63"
type input "5.09"
type input "11.10"
type input "10.56"
type input "5.45"
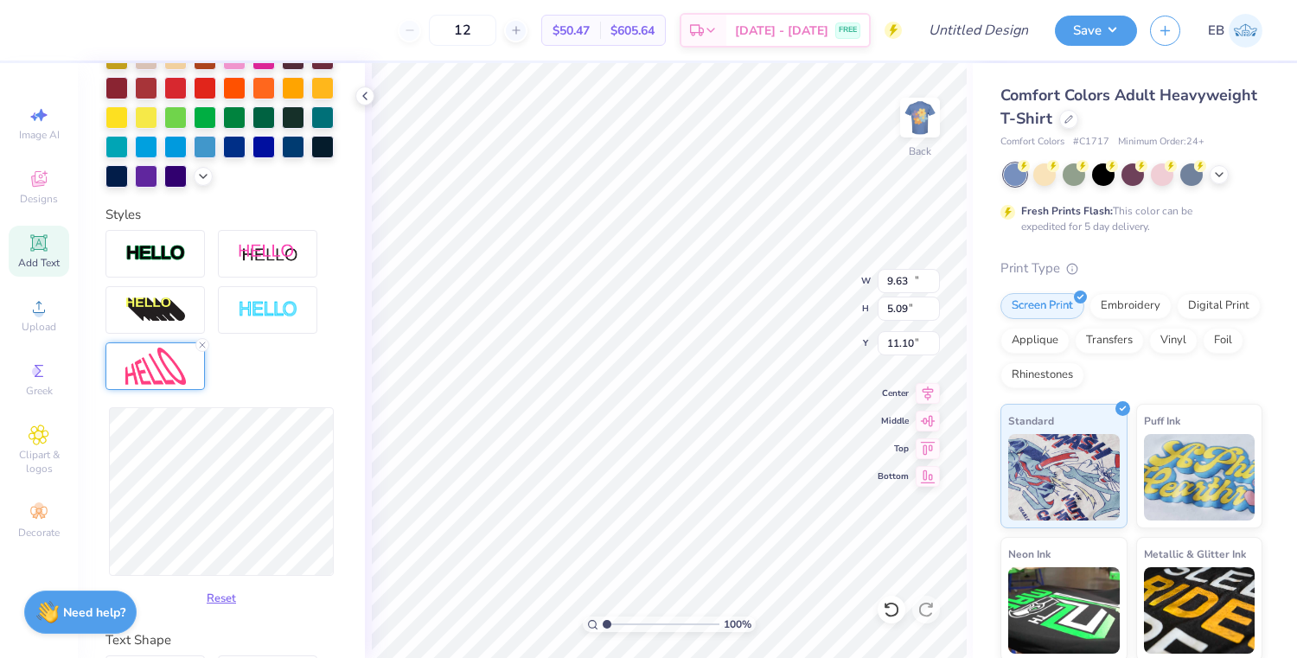
type input "10.92"
type input "11.02"
type input "5.60"
type input "10.85"
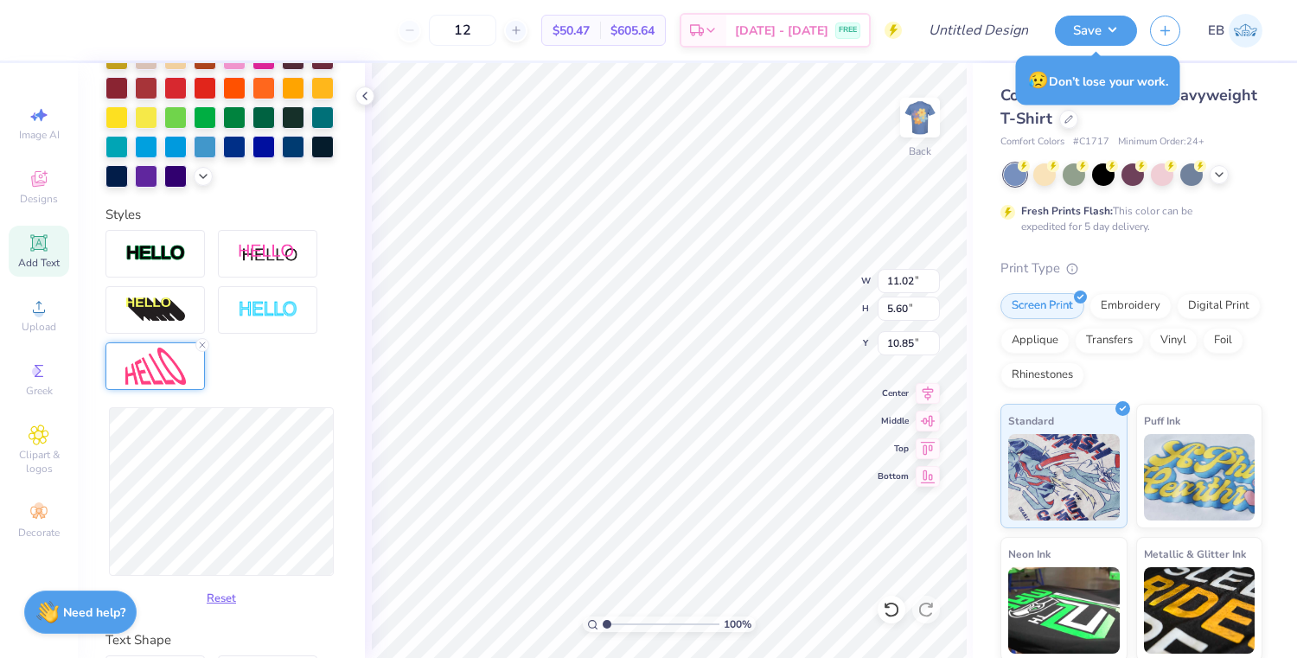
type input "10.98"
type input "6.98"
type input "10.16"
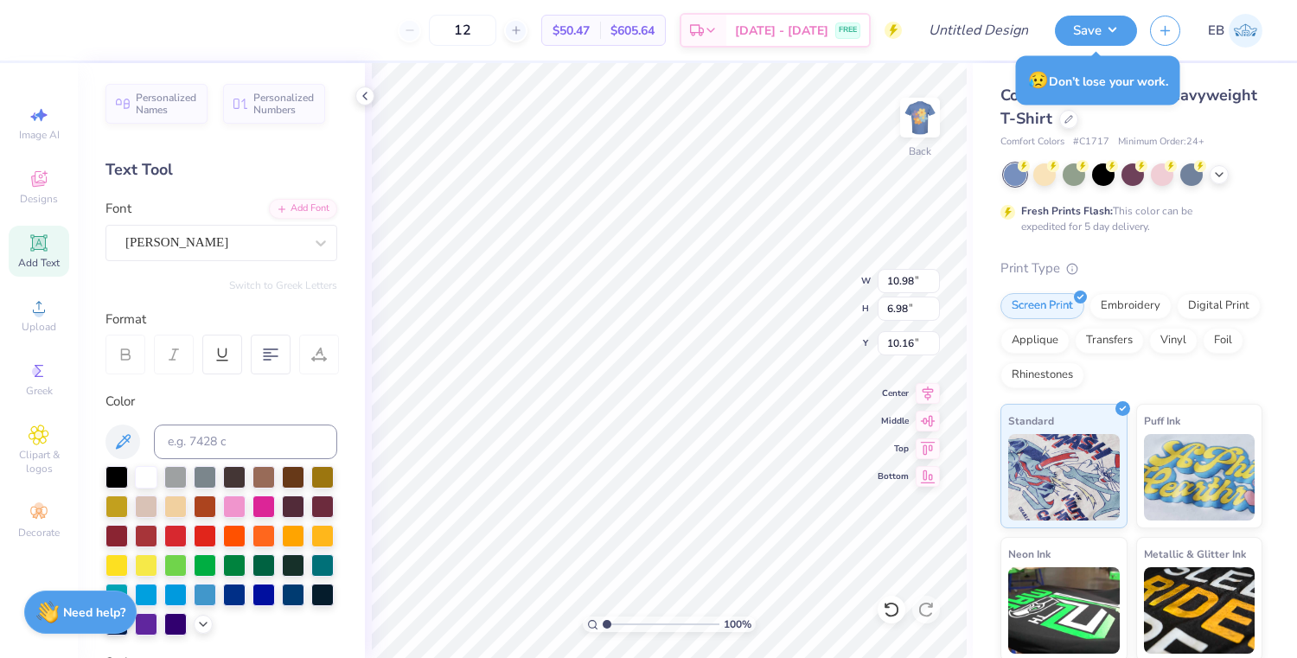
scroll to position [448, 0]
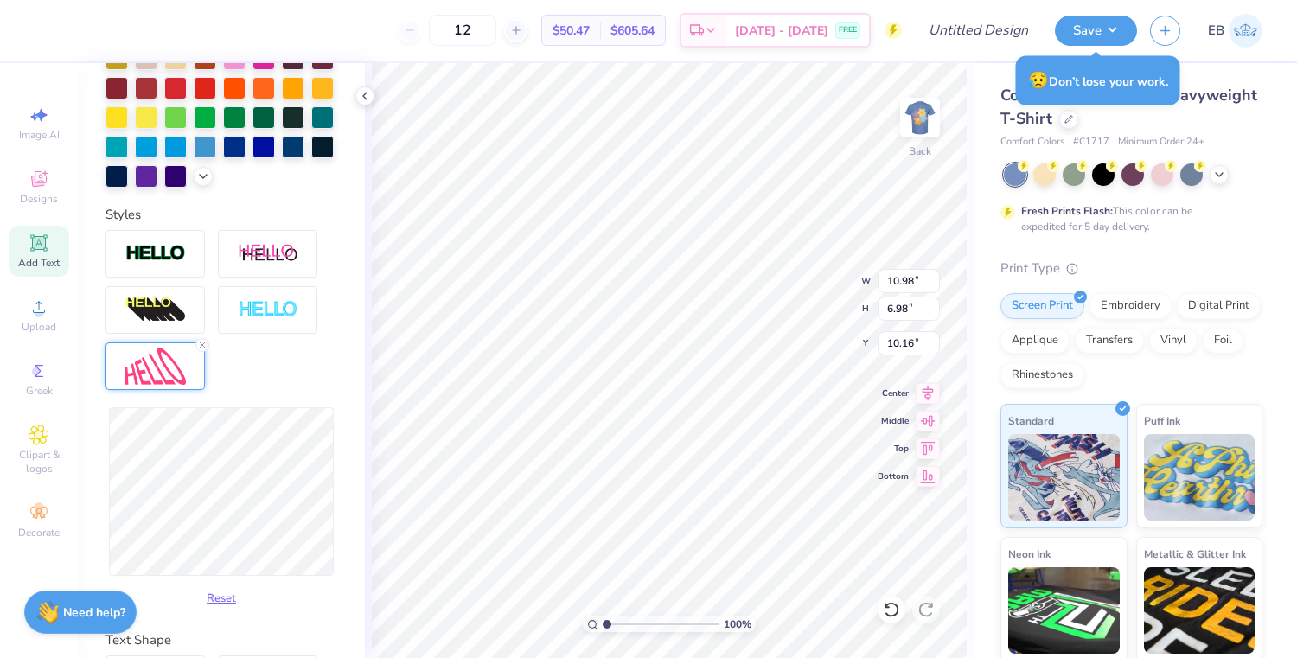
type input "11.97"
type input "7.01"
type input "10.14"
type input "12.53"
type input "6.93"
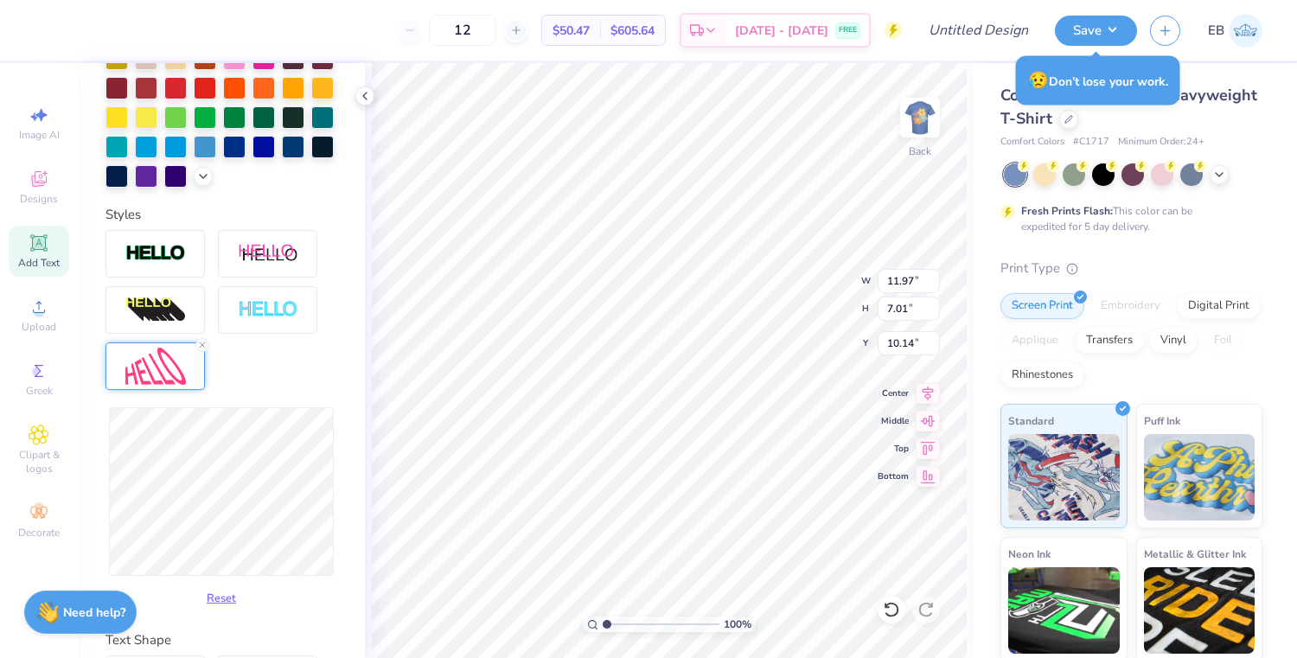
type input "10.18"
type input "10.87"
type input "6.97"
type input "10.16"
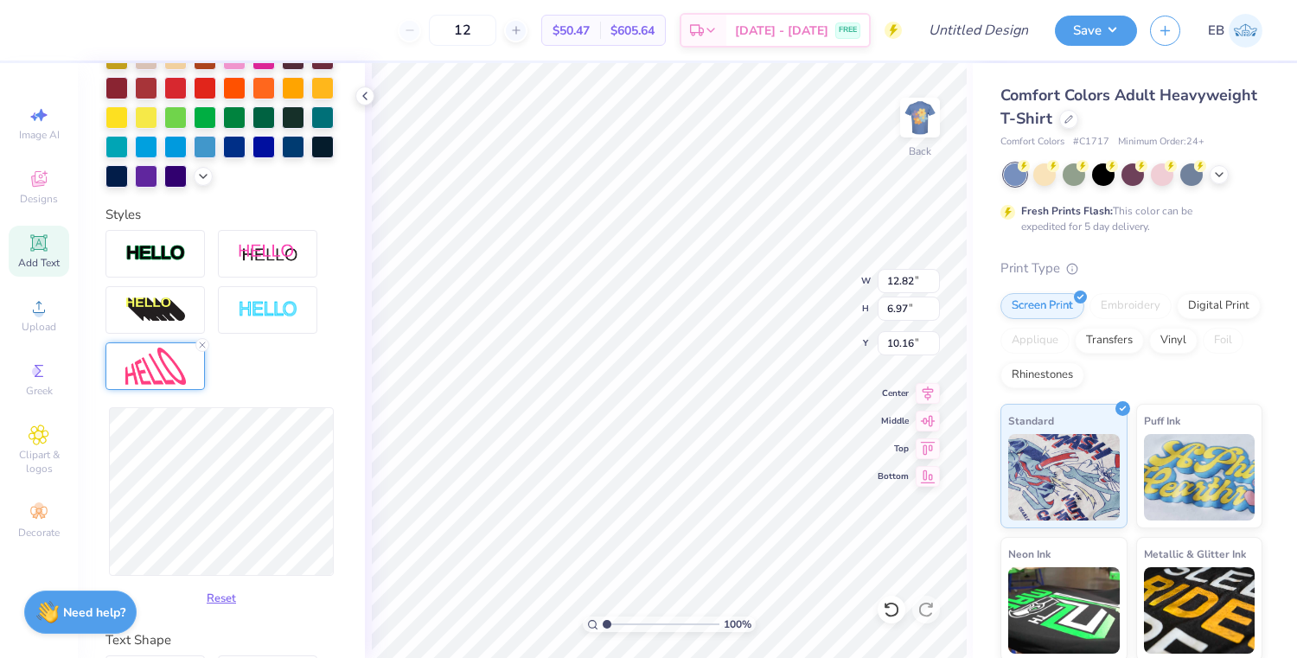
type input "13.65"
type input "6.95"
type input "10.17"
type input "6.03"
type input "10.63"
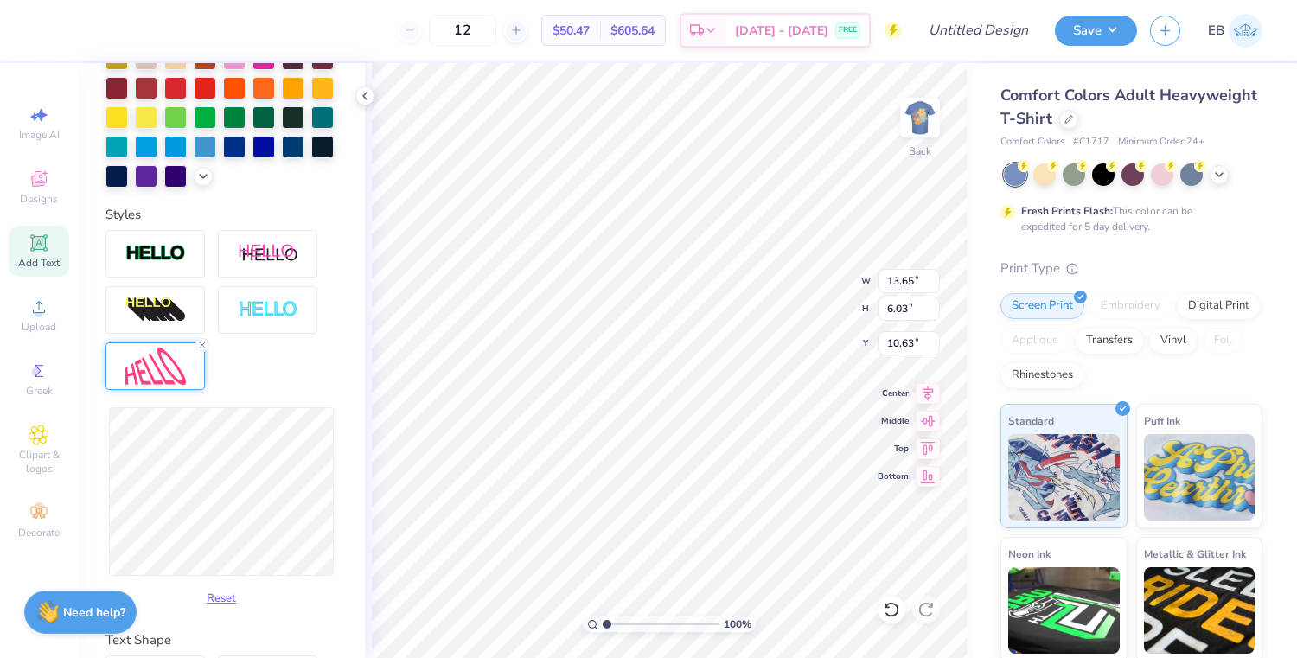
type input "12.89"
type input "6.27"
type input "10.51"
type input "14.17"
type input "6.19"
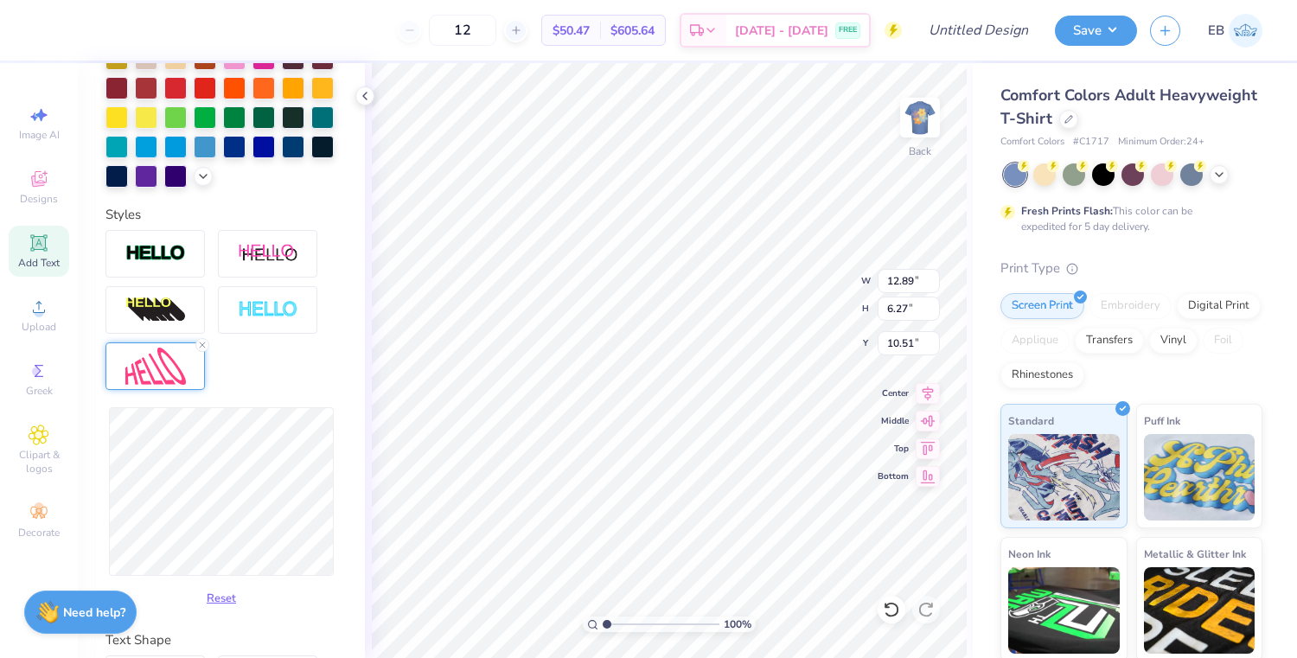
type input "10.55"
type input "13.24"
type input "6.33"
type input "10.48"
type input "13.00"
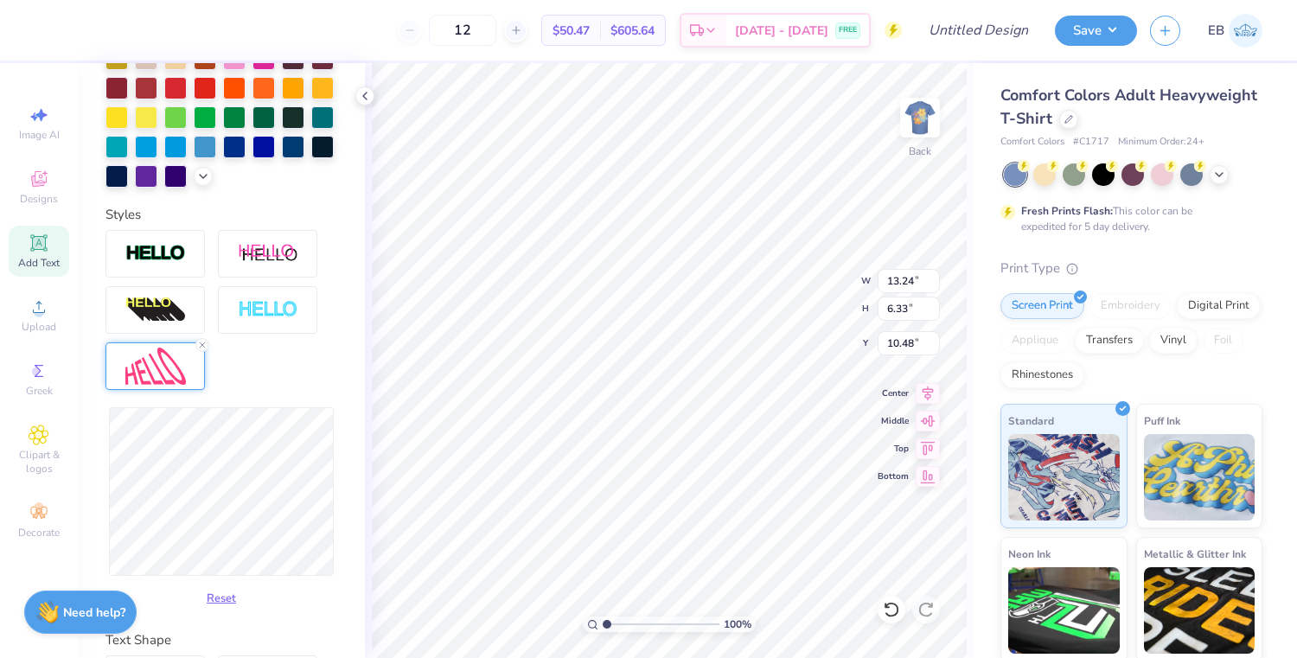
type input "6.31"
type input "10.49"
type input "12.50"
type input "6.30"
type input "10.50"
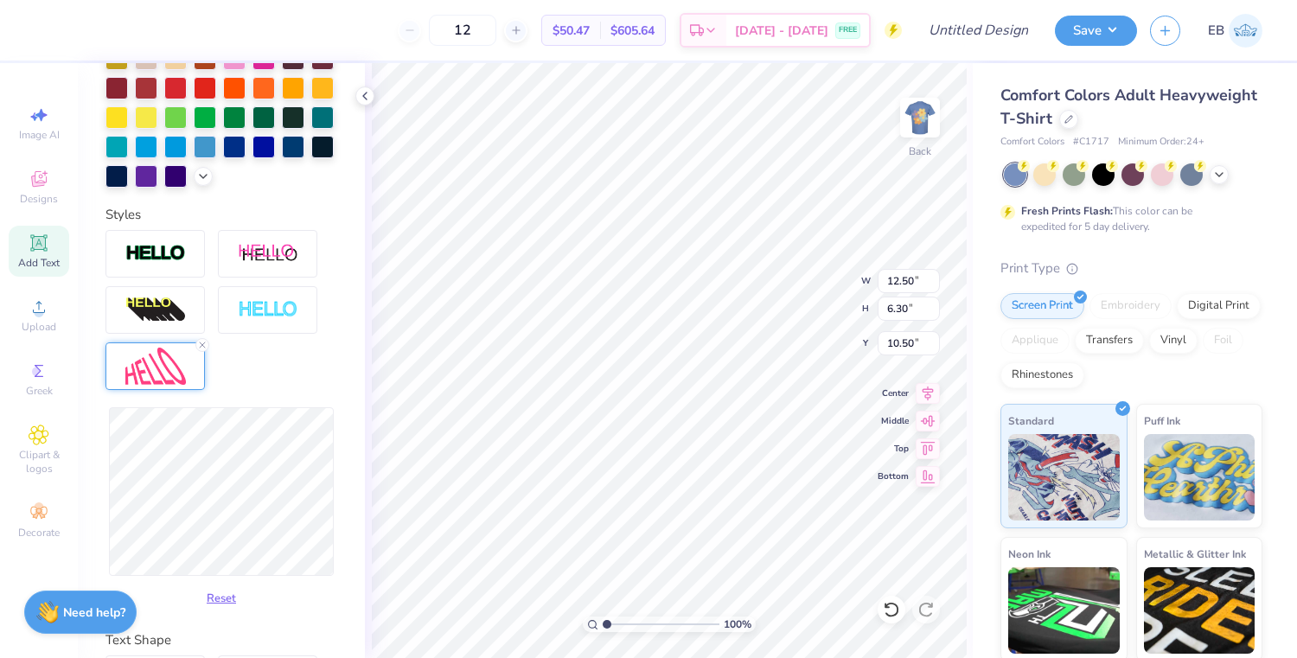
type input "13.18"
type input "6.11"
type input "10.59"
type input "14.17"
type input "6.10"
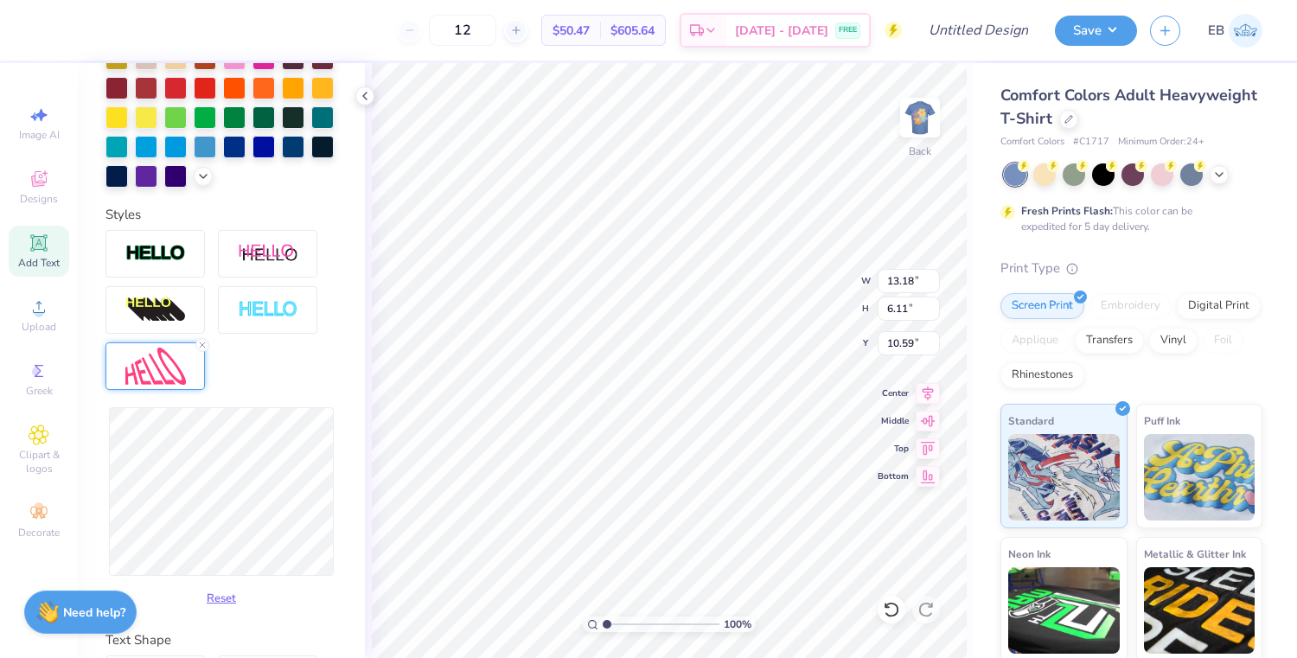
type input "10.60"
click at [335, 437] on div "Reset" at bounding box center [221, 510] width 232 height 206
type input "5.56"
type input "10.87"
type input "13.29"
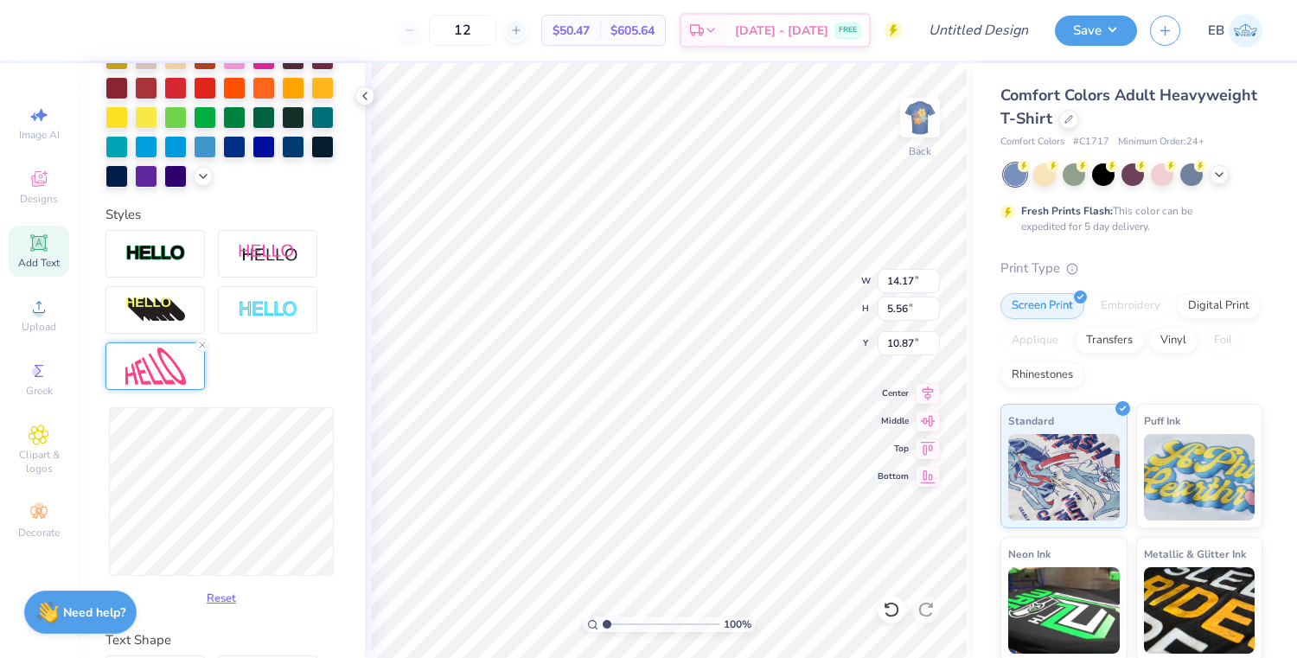
type input "5.47"
type input "10.91"
type input "12.10"
type input "5.62"
type input "10.84"
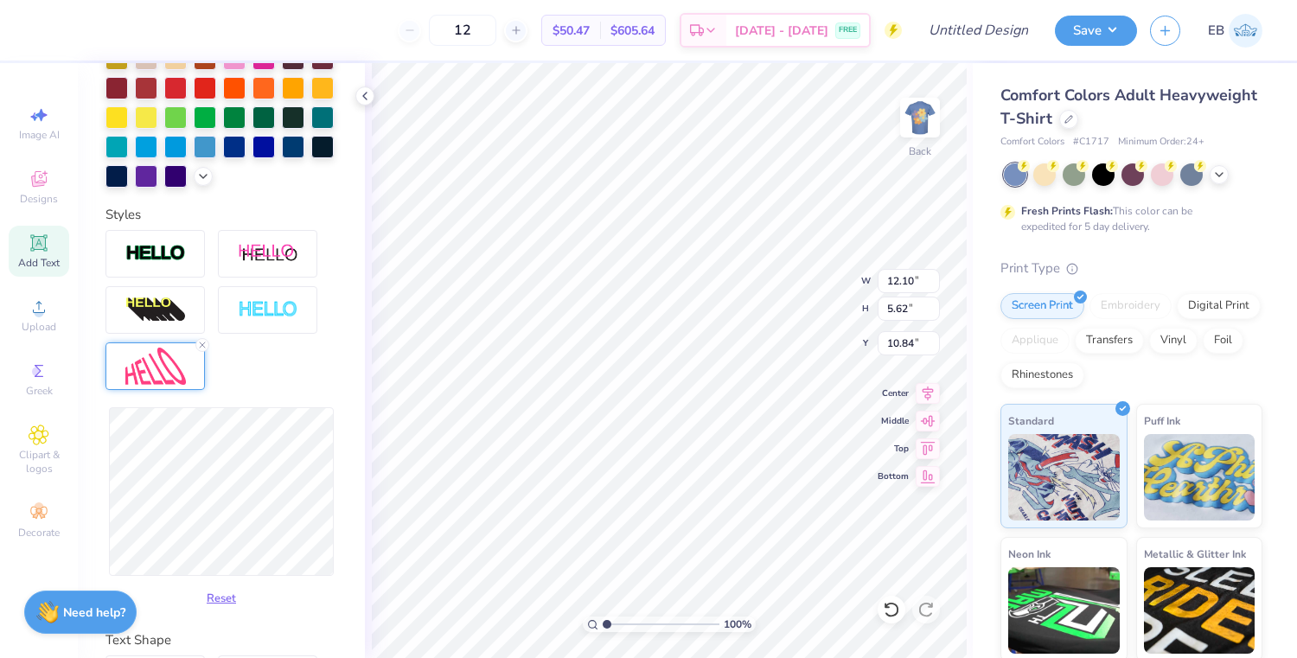
type input "12.17"
type input "6.12"
type input "10.59"
type input "12.88"
type input "6.05"
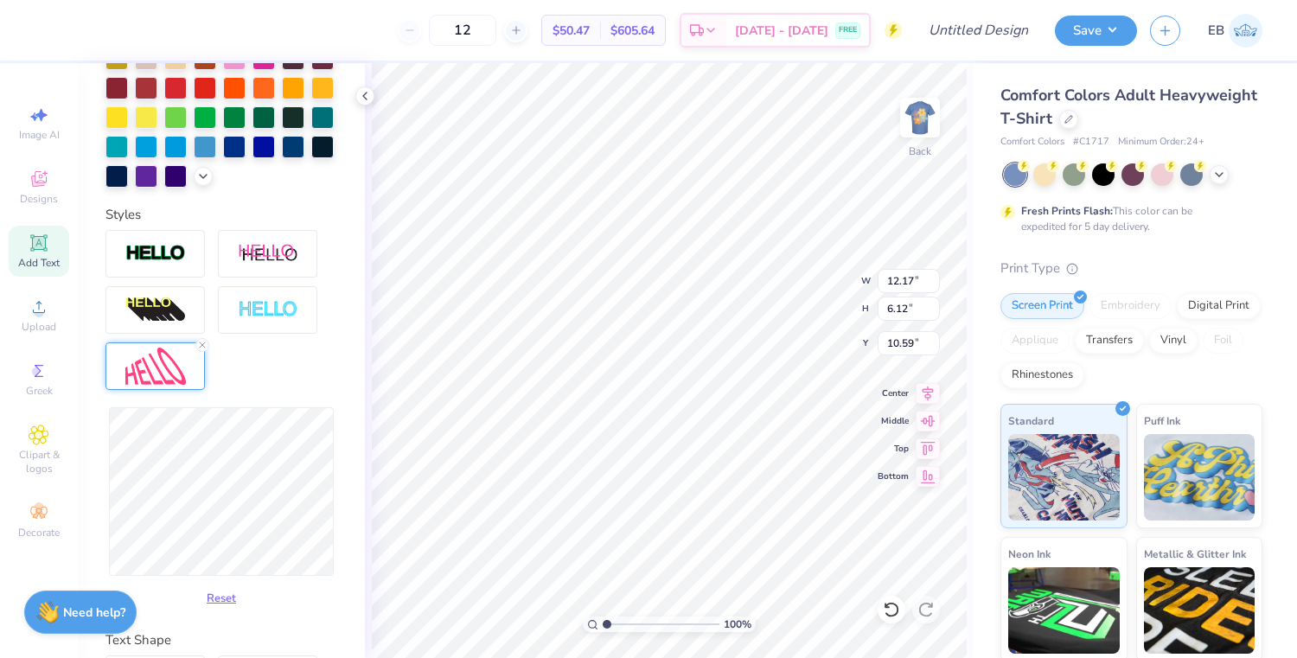
type input "10.62"
type input "13.06"
type input "6.20"
type input "10.55"
type input "13.08"
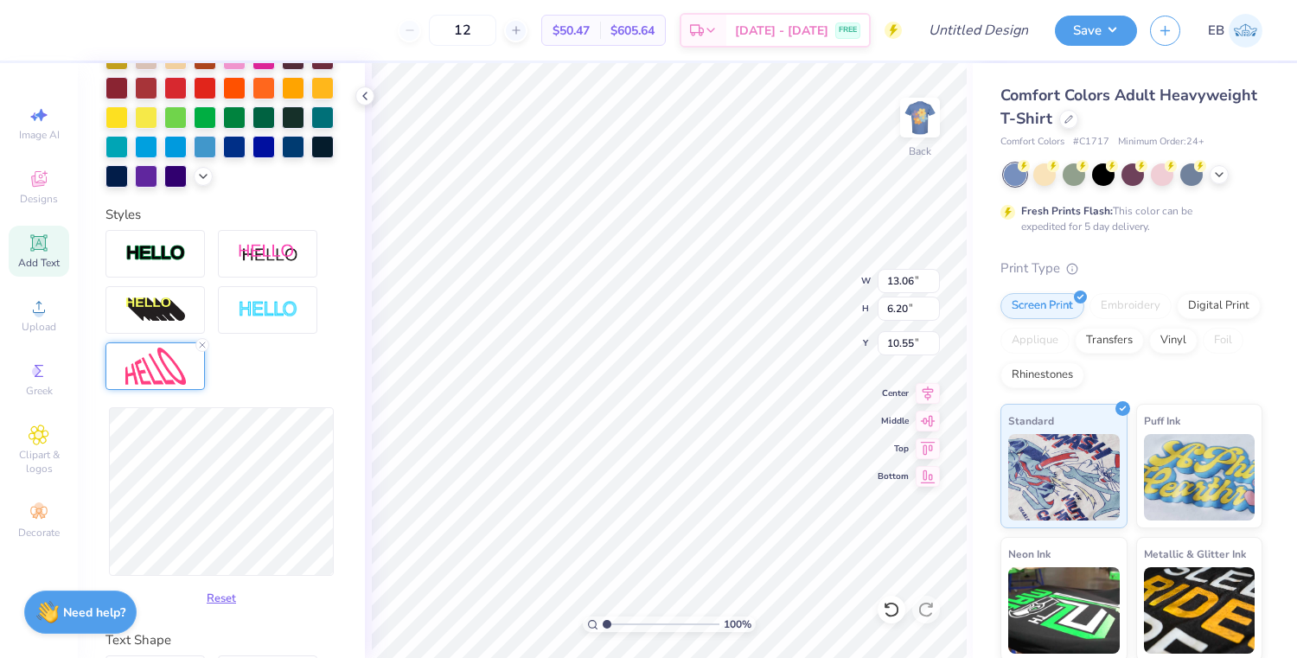
type input "6.13"
type input "10.58"
type input "13.54"
type input "5.98"
type input "10.66"
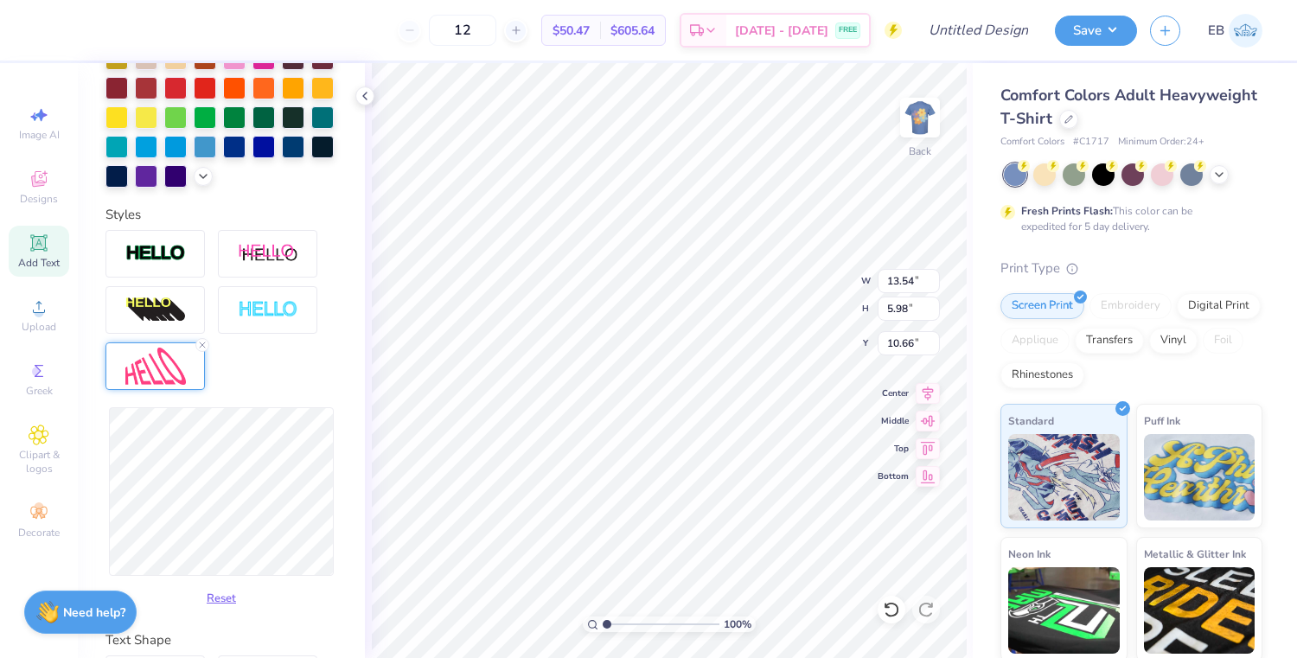
type input "13.92"
type input "5.92"
type input "10.69"
type input "13.88"
type input "6.25"
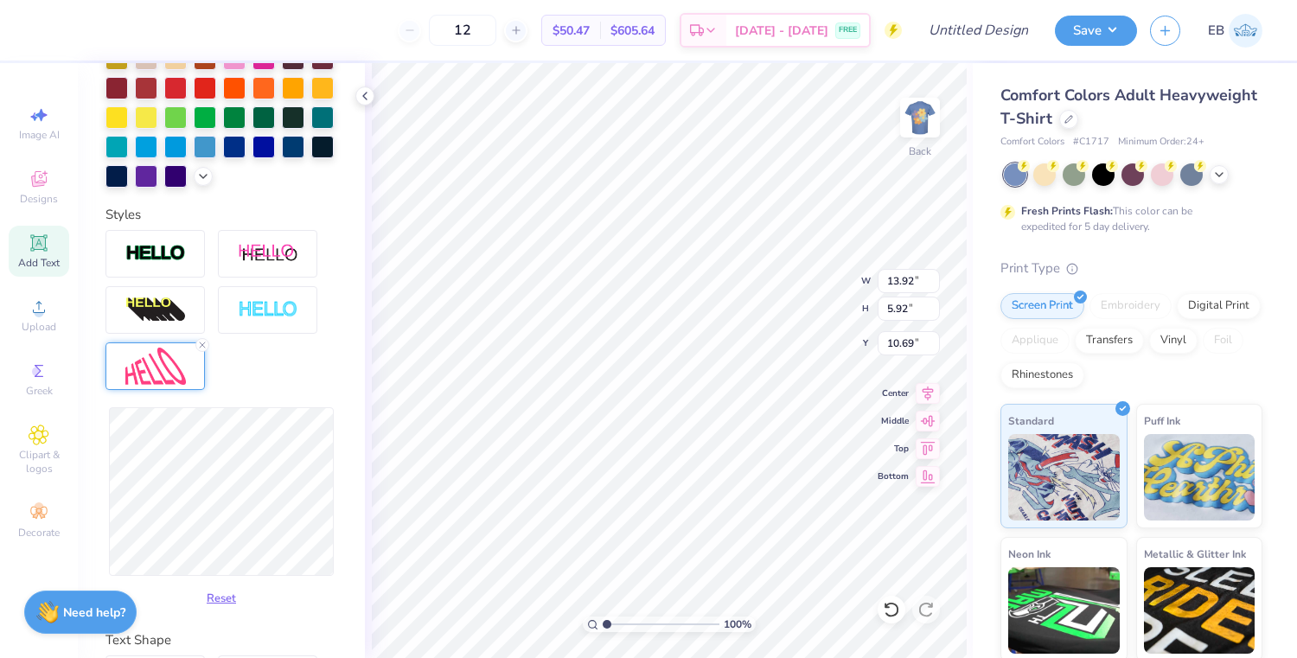
type input "10.52"
type input "14.15"
type input "6.89"
type input "10.20"
type input "14.17"
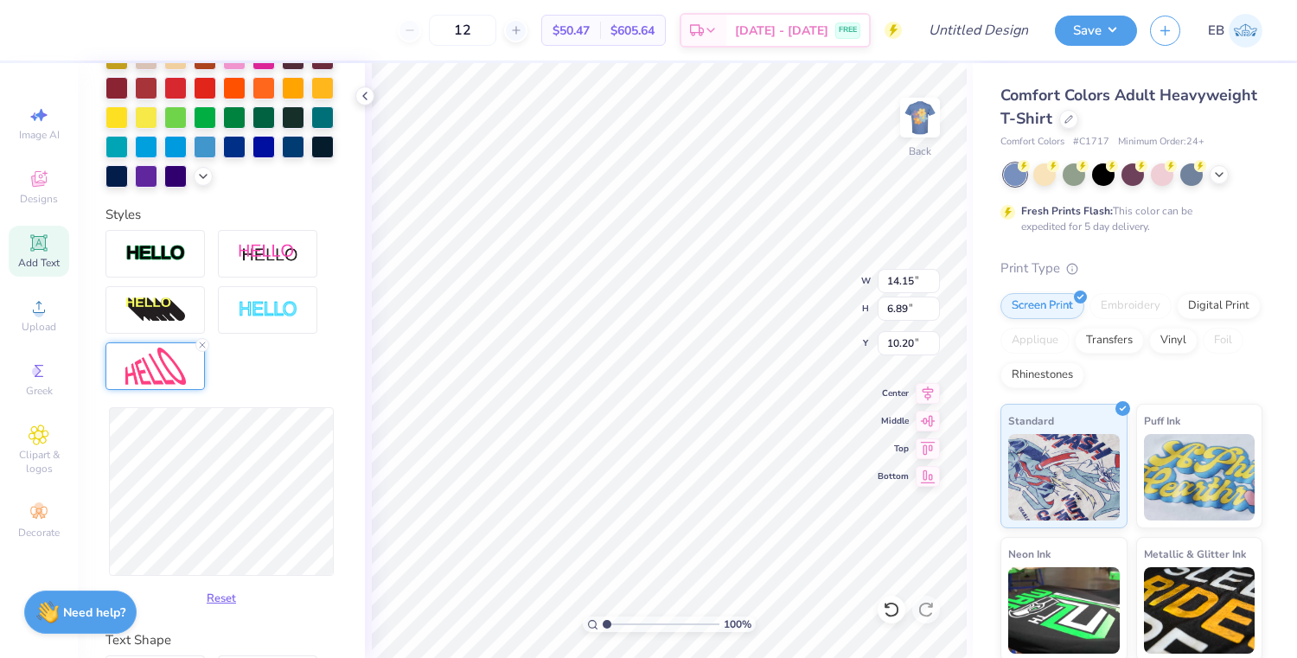
type input "7.04"
type input "10.13"
type input "14.01"
type input "7.05"
type input "10.12"
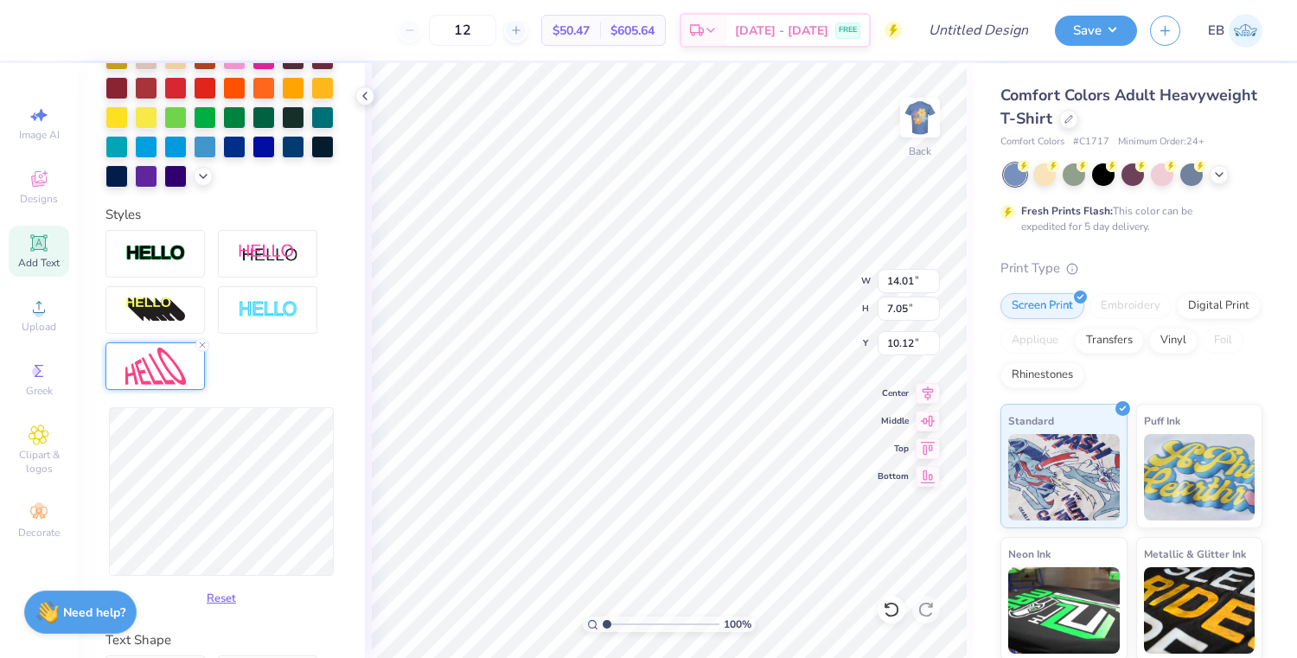
type input "13.33"
type input "7.25"
type input "10.02"
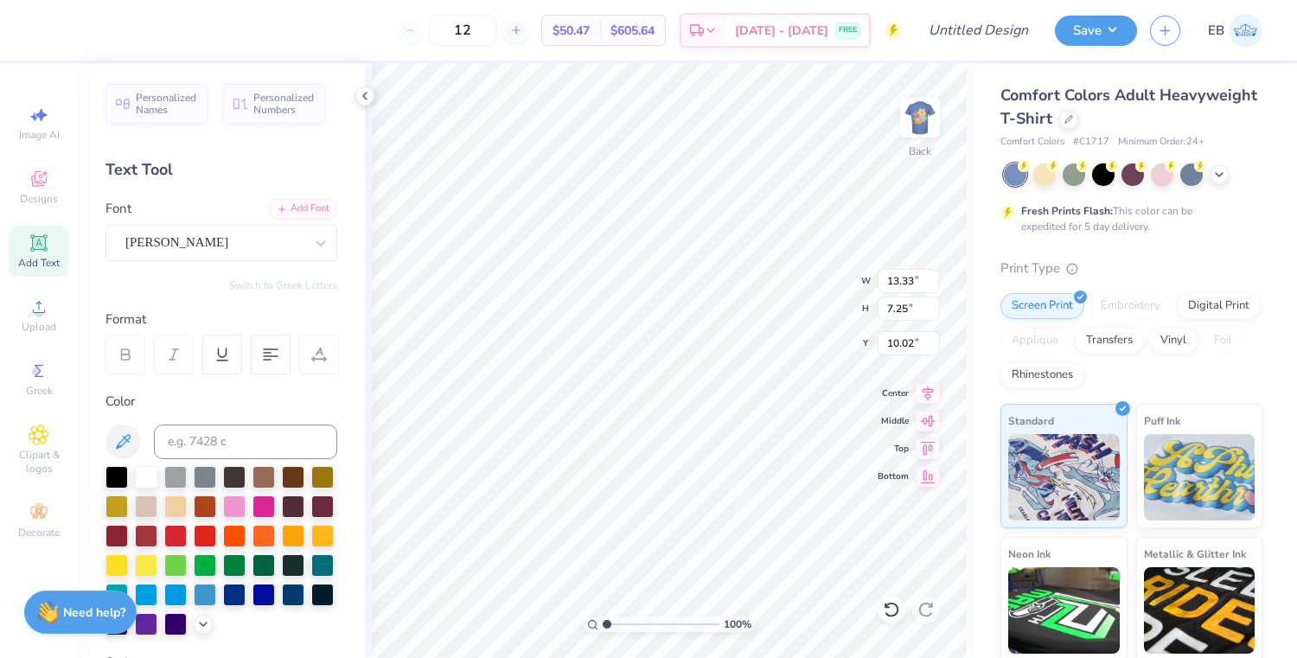
scroll to position [448, 0]
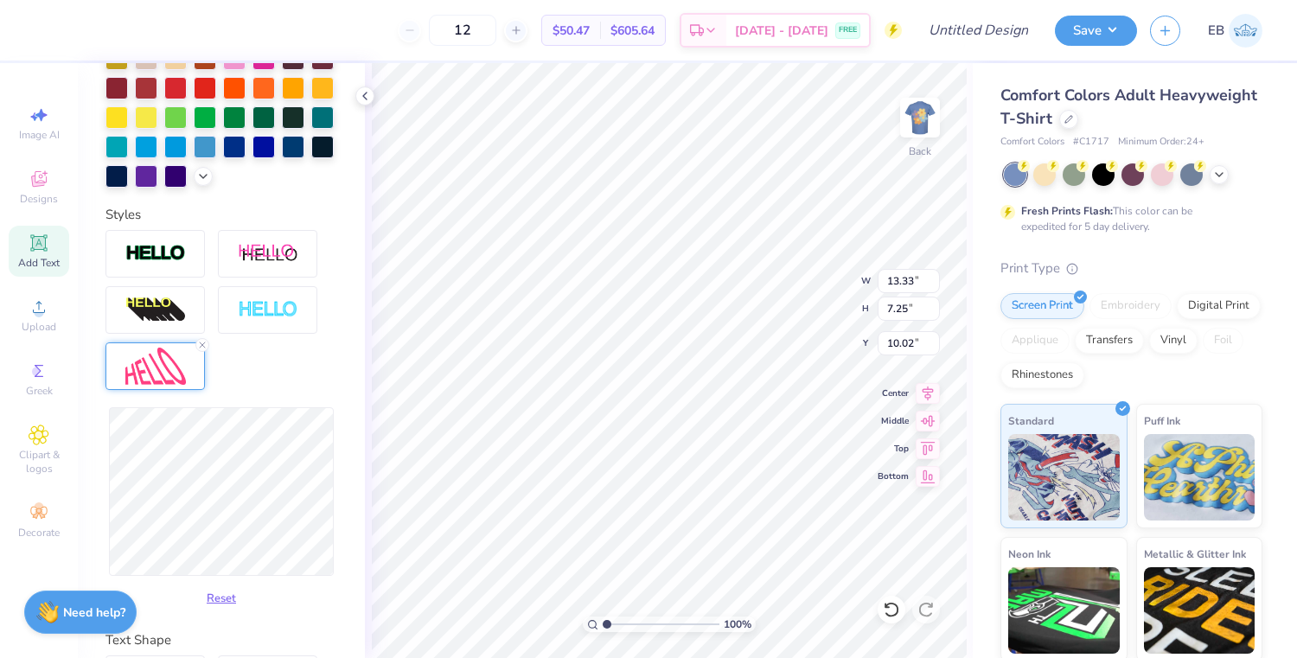
type input "14.15"
type input "1.70"
type input "2.09"
type input "9.88"
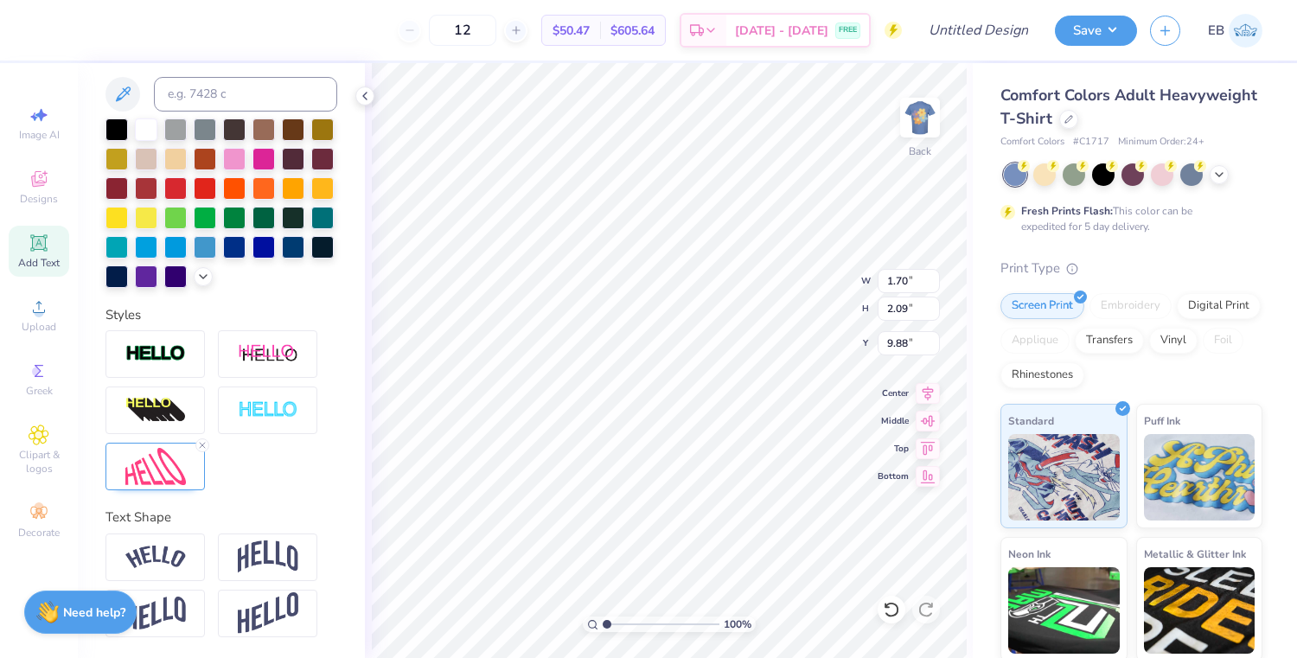
scroll to position [347, 0]
type input "2.78"
type input "3.42"
type input "7.36"
type input "3.73"
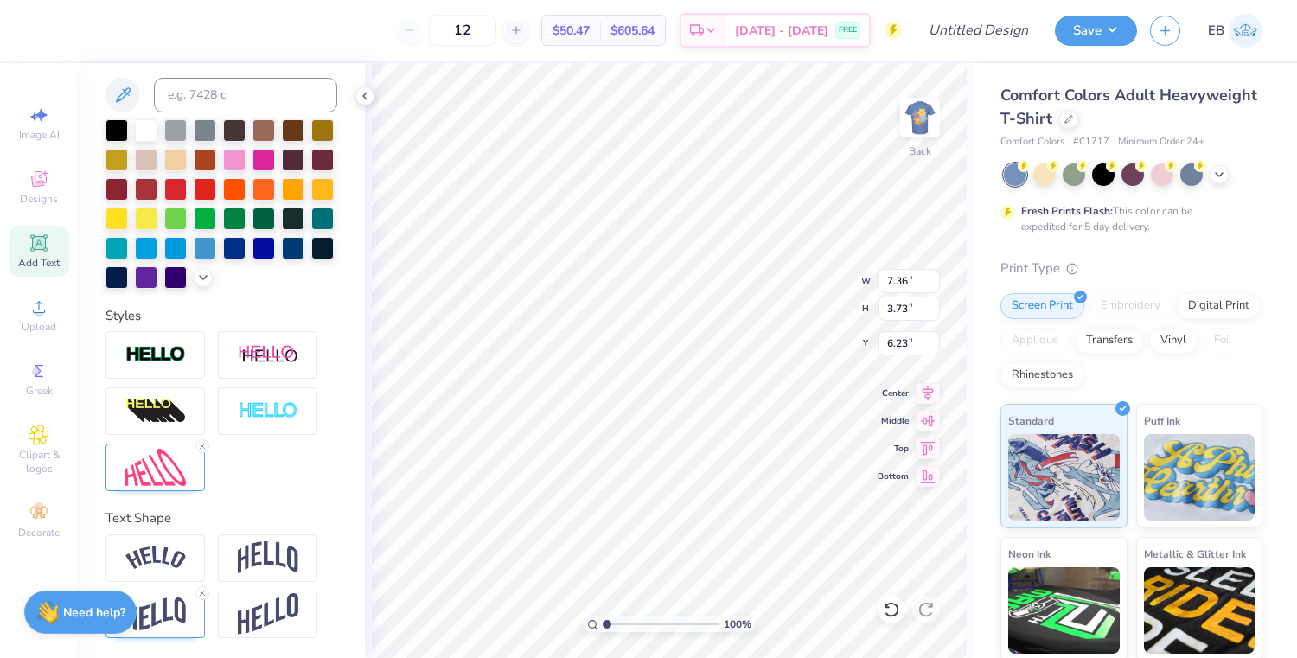
type input "6.16"
type input "7.88"
type input "3.99"
type input "5.89"
type input "8.88"
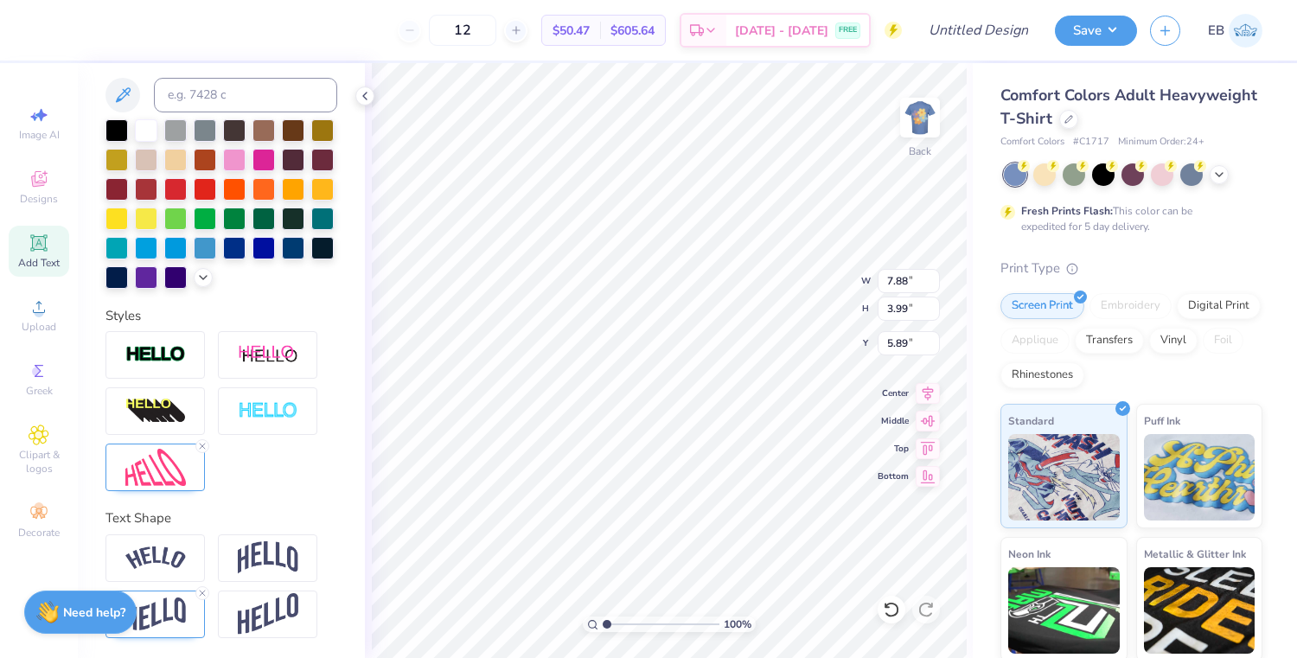
type input "4.50"
type input "5.39"
type input "13.33"
type input "7.25"
type input "11.83"
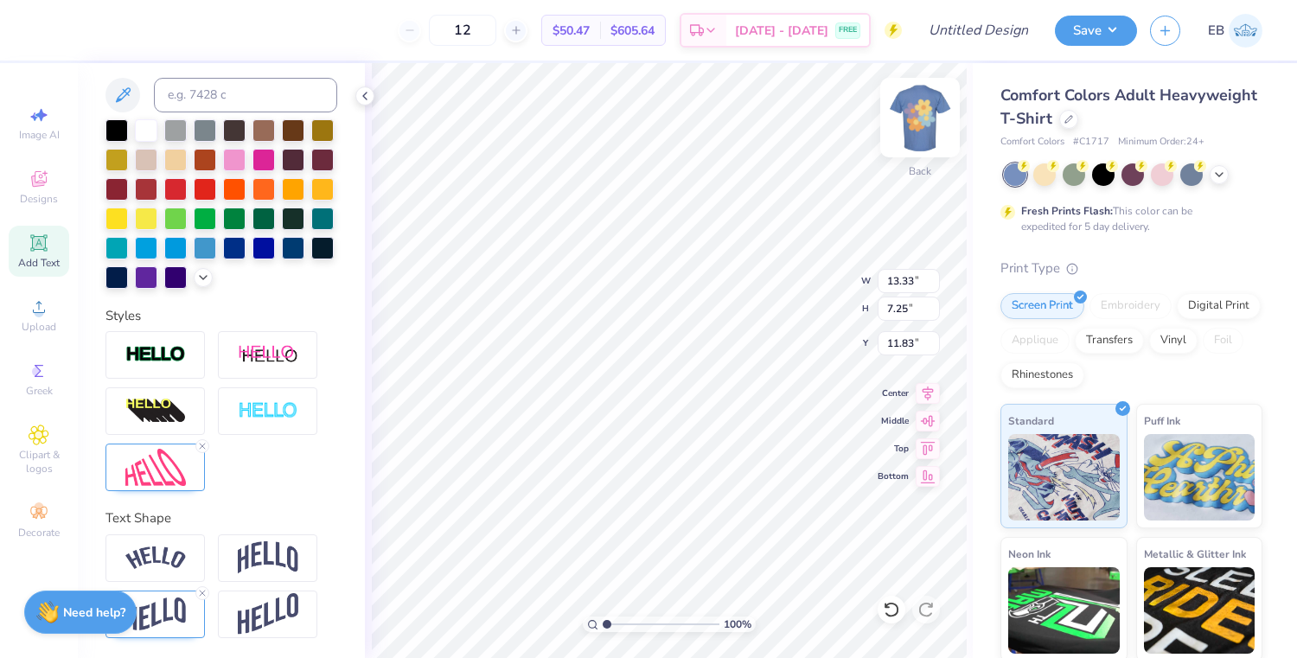
click at [915, 126] on img at bounding box center [919, 117] width 69 height 69
click at [923, 135] on img at bounding box center [919, 117] width 69 height 69
click at [913, 126] on img at bounding box center [919, 117] width 69 height 69
click at [180, 463] on img at bounding box center [155, 467] width 61 height 37
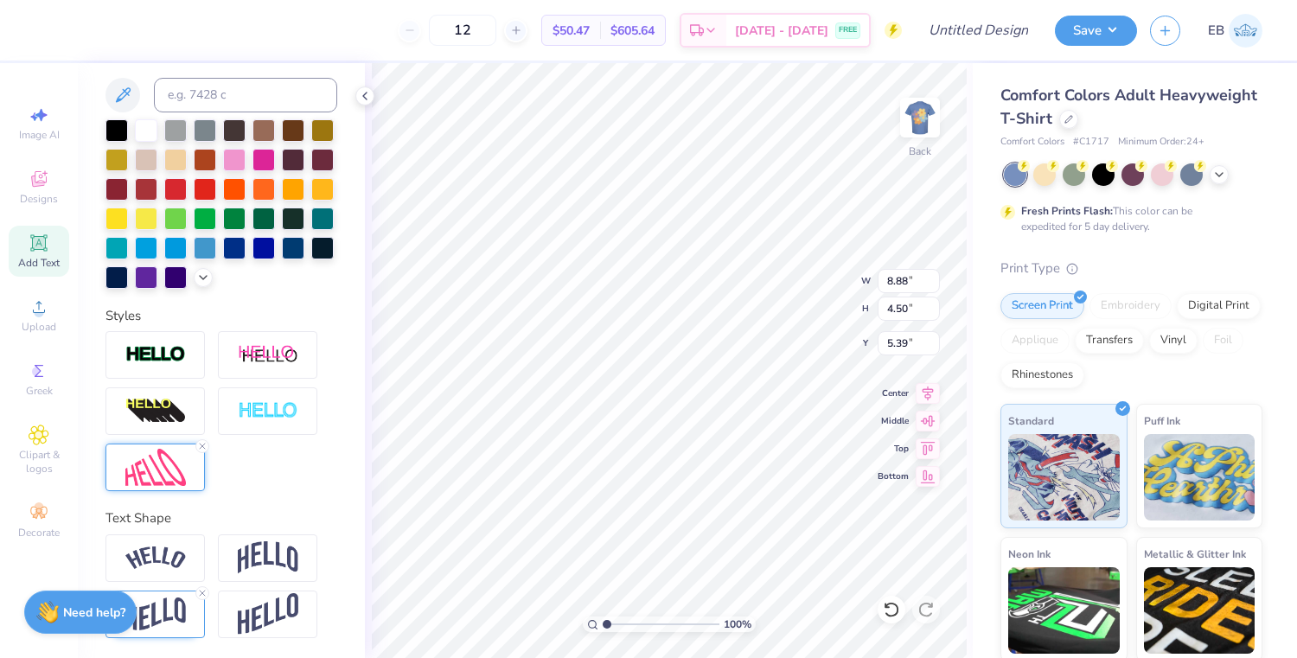
click at [175, 469] on img at bounding box center [155, 467] width 61 height 37
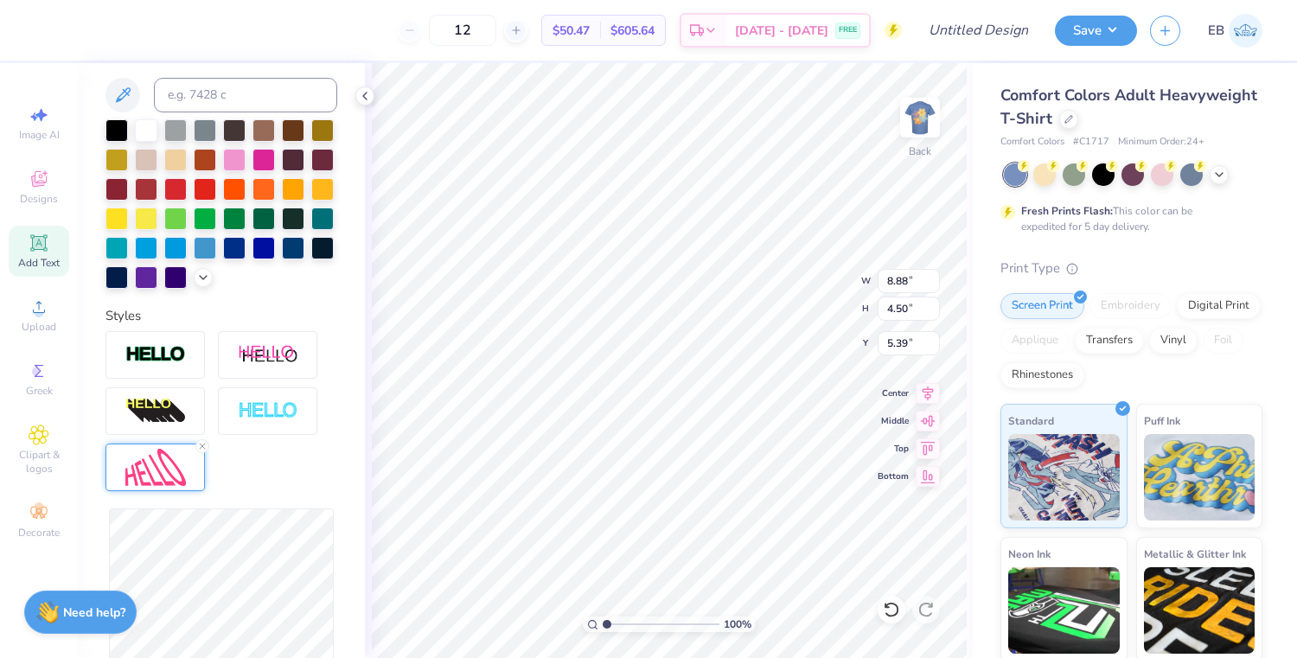
type input "8.39"
type input "4.44"
type input "5.41"
type input "8.00"
type input "4.27"
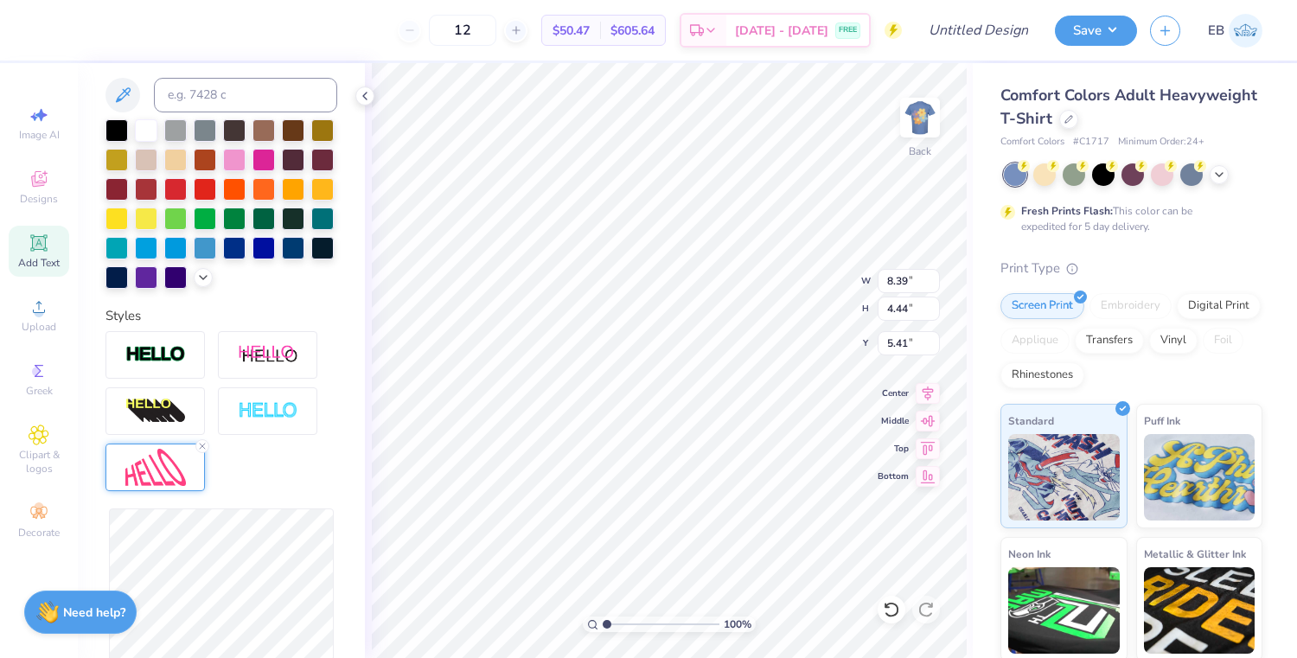
type input "5.50"
type input "7.54"
type input "4.29"
type input "5.49"
type input "7.32"
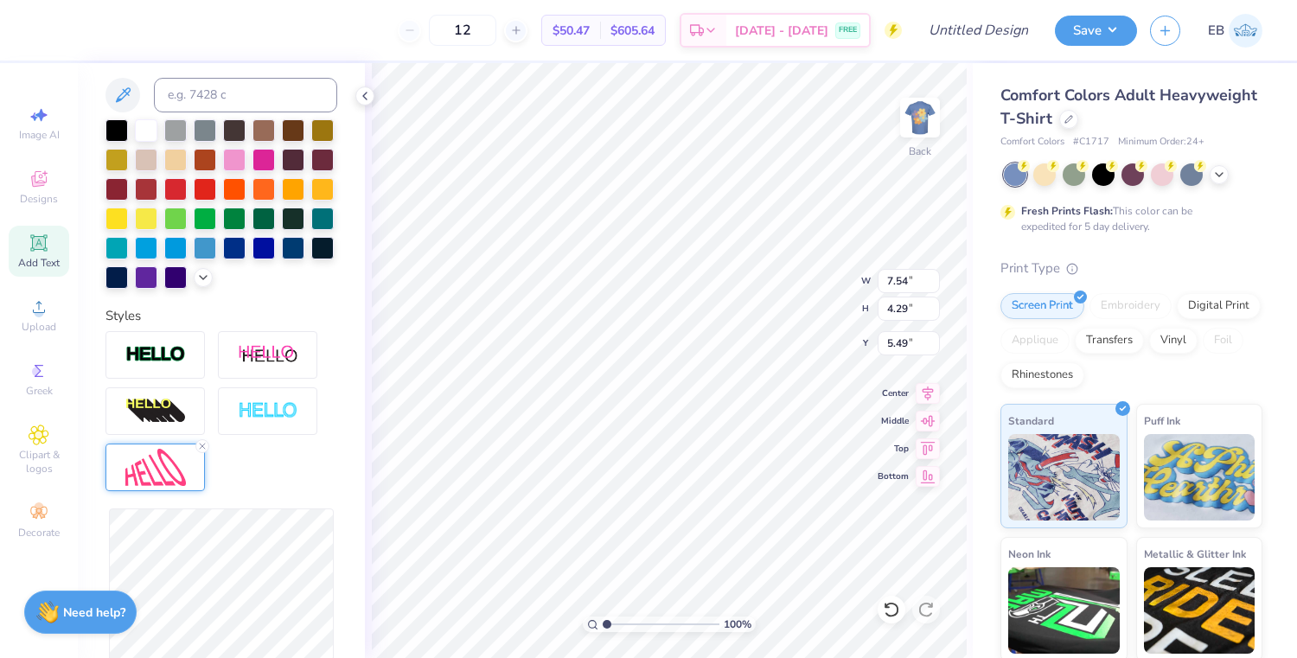
type input "4.20"
type input "5.53"
type input "7.26"
type input "4.22"
type input "7.16"
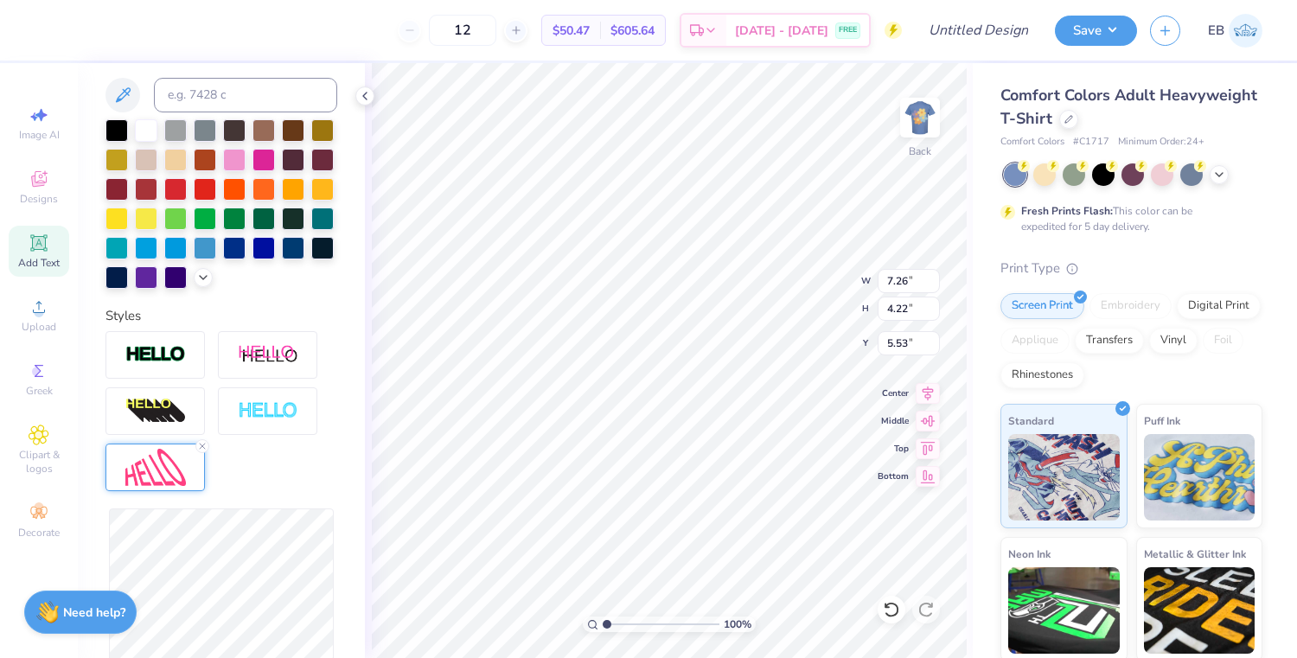
type input "4.30"
type input "5.49"
type input "6.97"
type input "4.16"
type input "5.56"
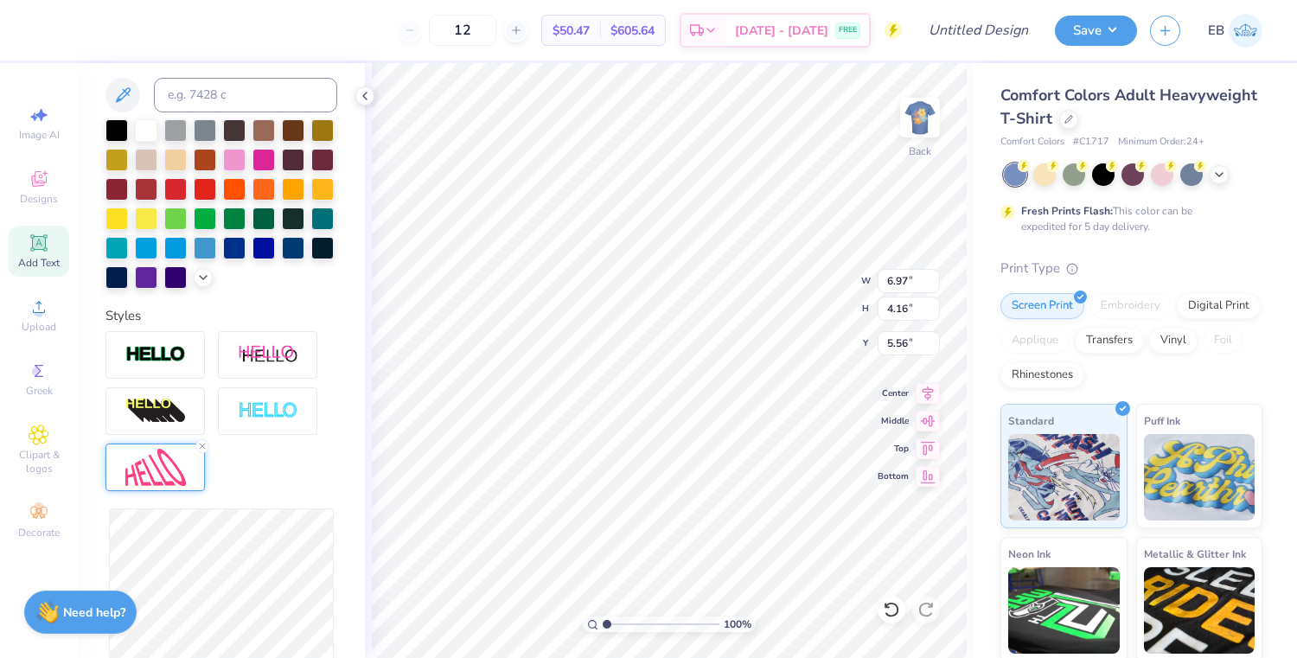
type input "6.98"
type input "4.85"
type input "5.21"
click at [335, 615] on div "Reset" at bounding box center [221, 611] width 232 height 206
type input "7.88"
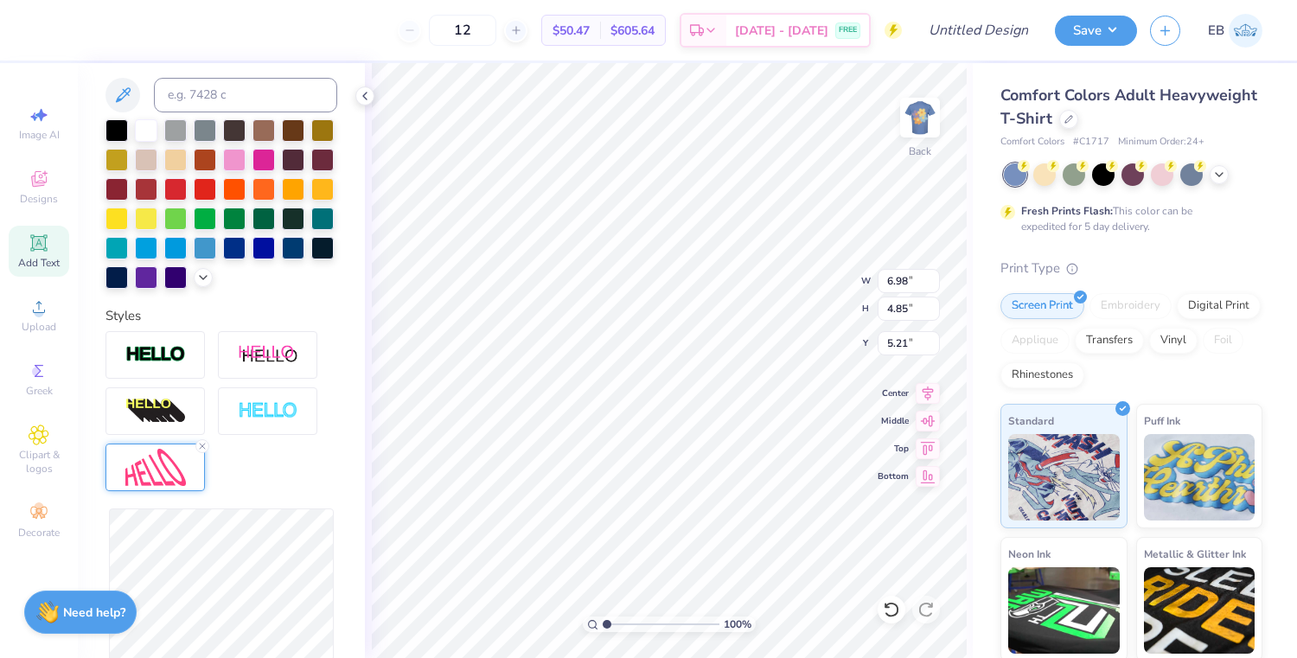
type input "4.90"
type input "5.19"
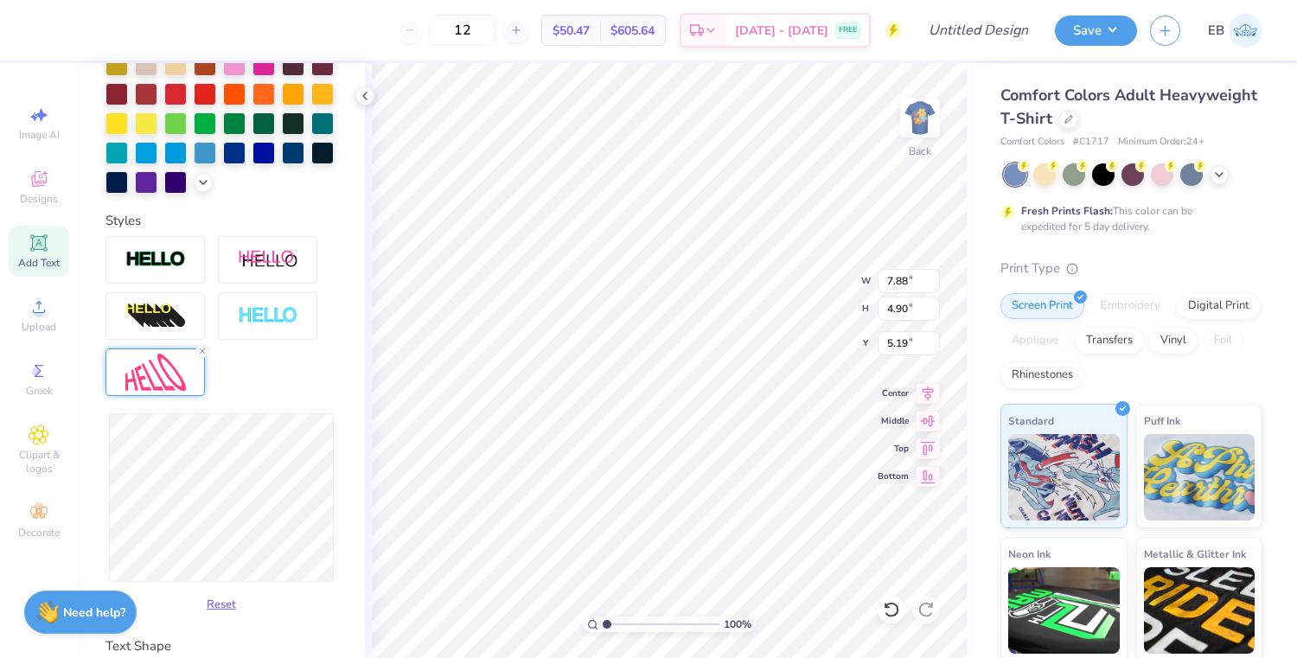
scroll to position [570, 0]
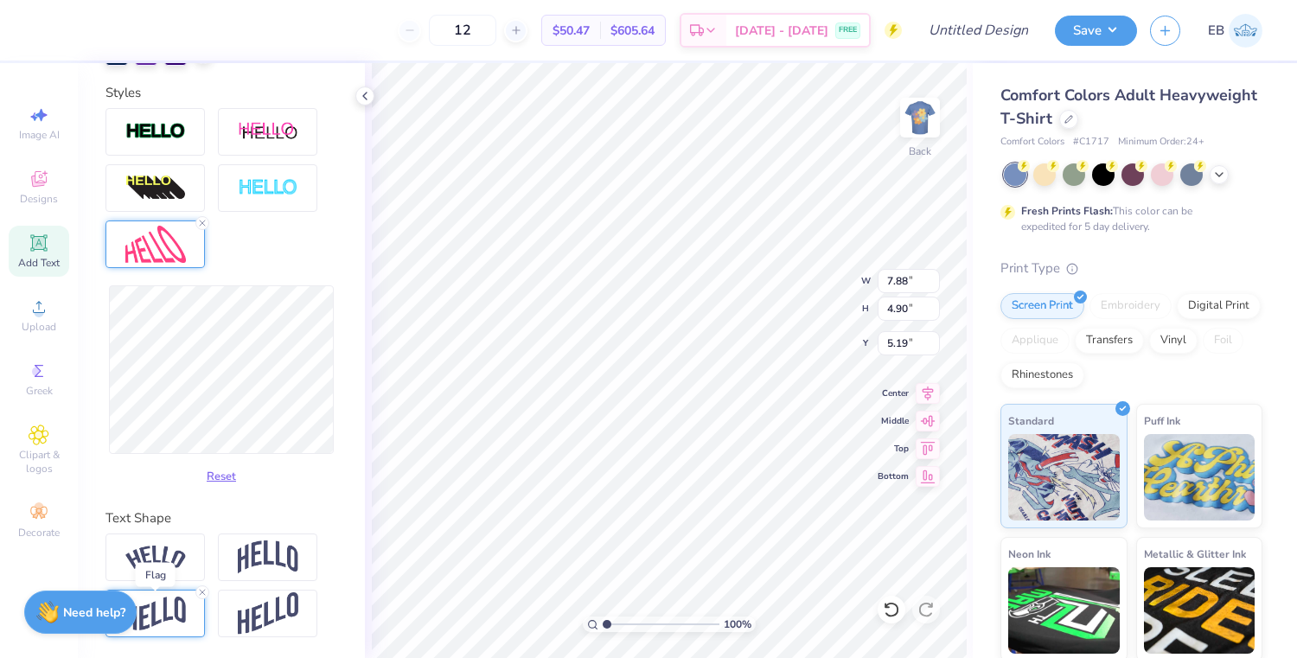
click at [170, 622] on img at bounding box center [155, 613] width 61 height 34
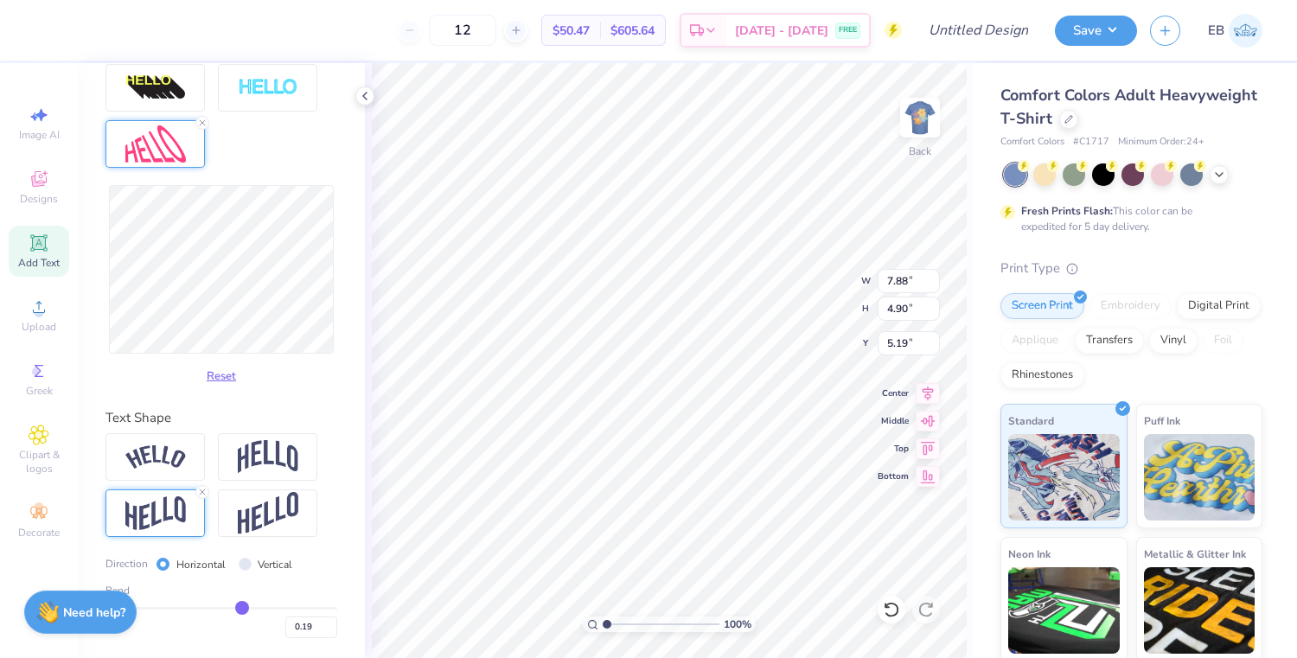
type input "0.18"
type input "0.19"
type input "0.2"
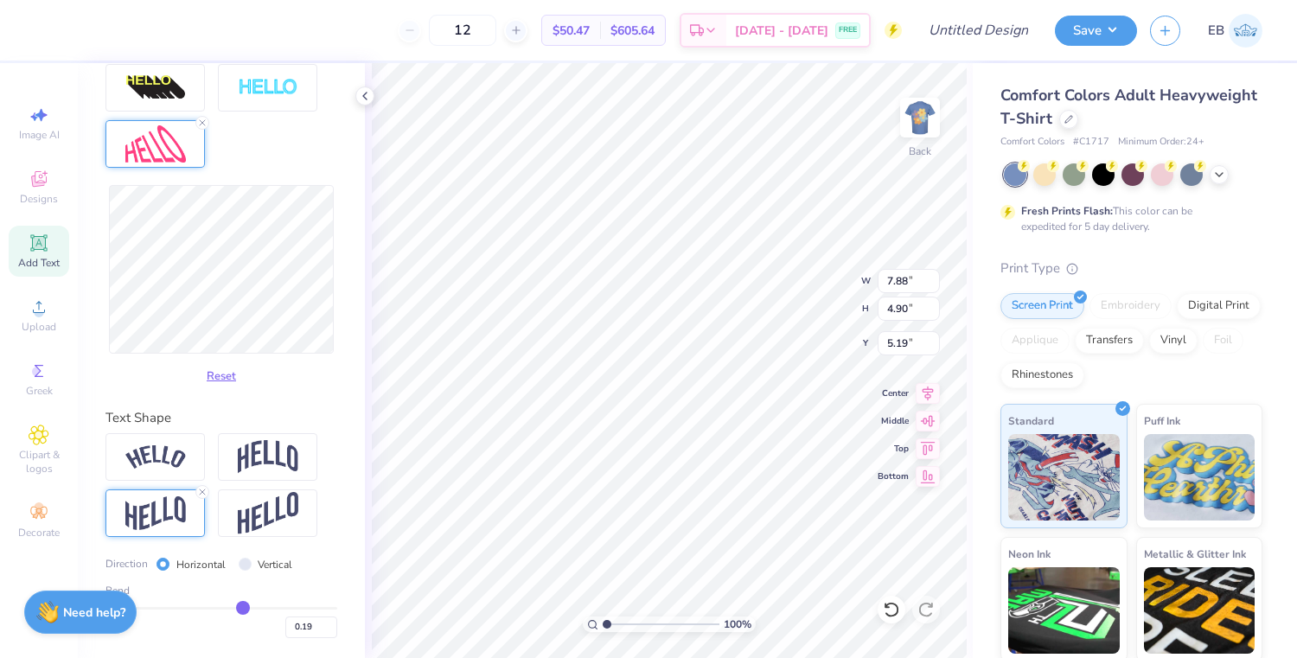
type input "0.20"
type input "0.21"
type input "0.22"
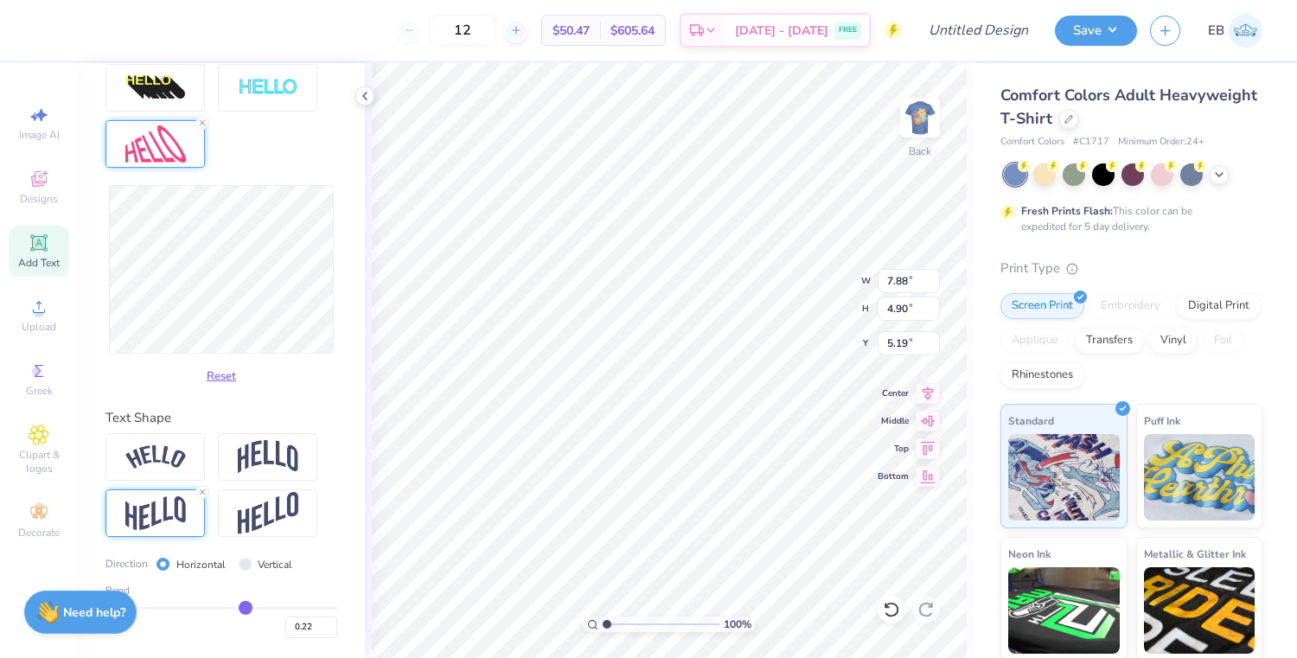
type input "0.23"
type input "0.24"
type input "0.25"
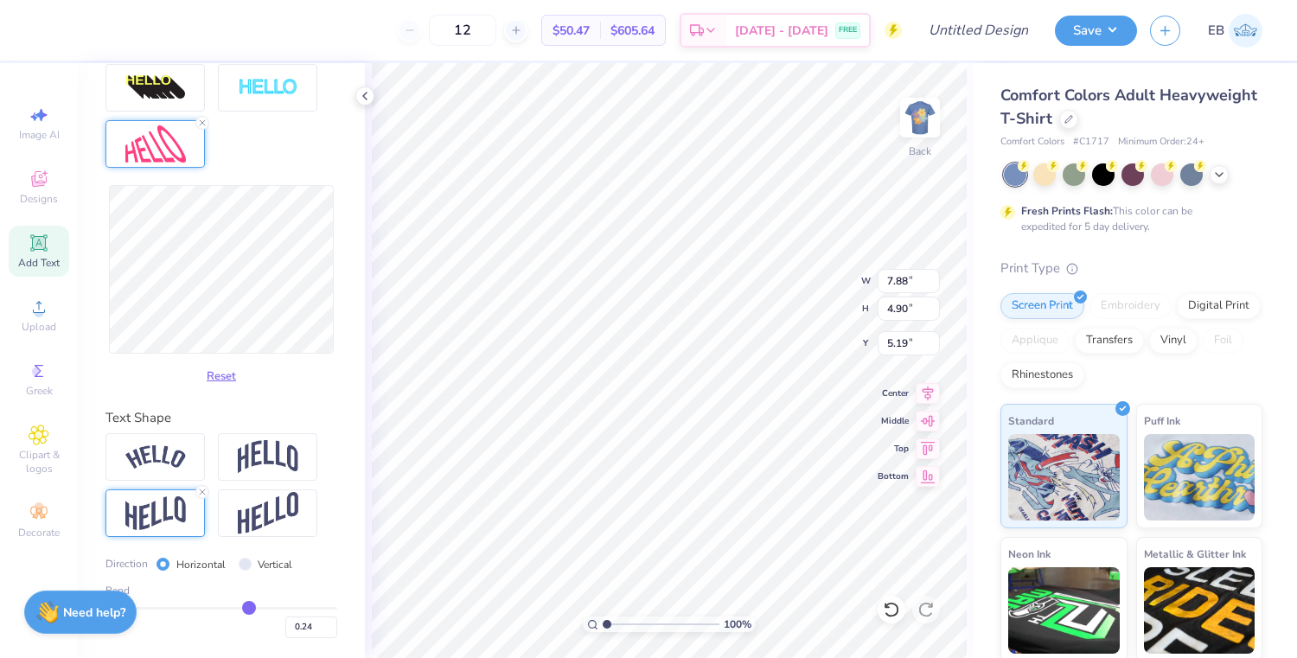
type input "0.25"
type input "0.27"
type input "0.28"
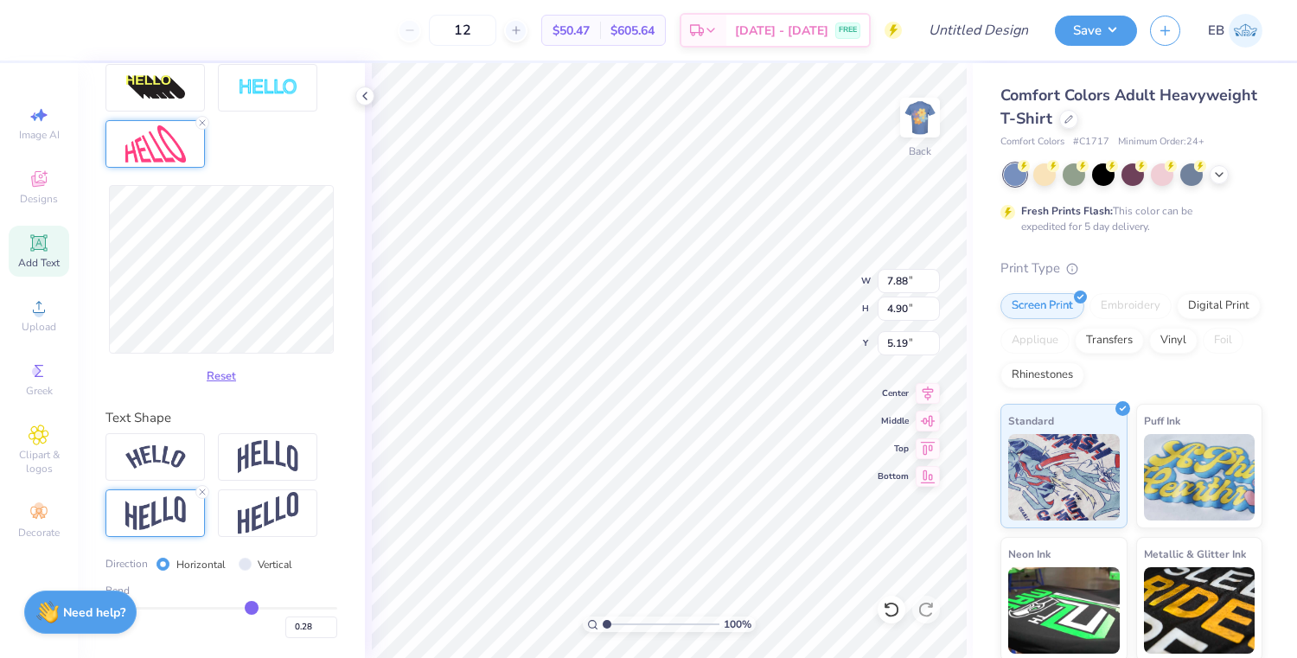
type input "0.29"
type input "0.3"
type input "0.30"
type input "0.31"
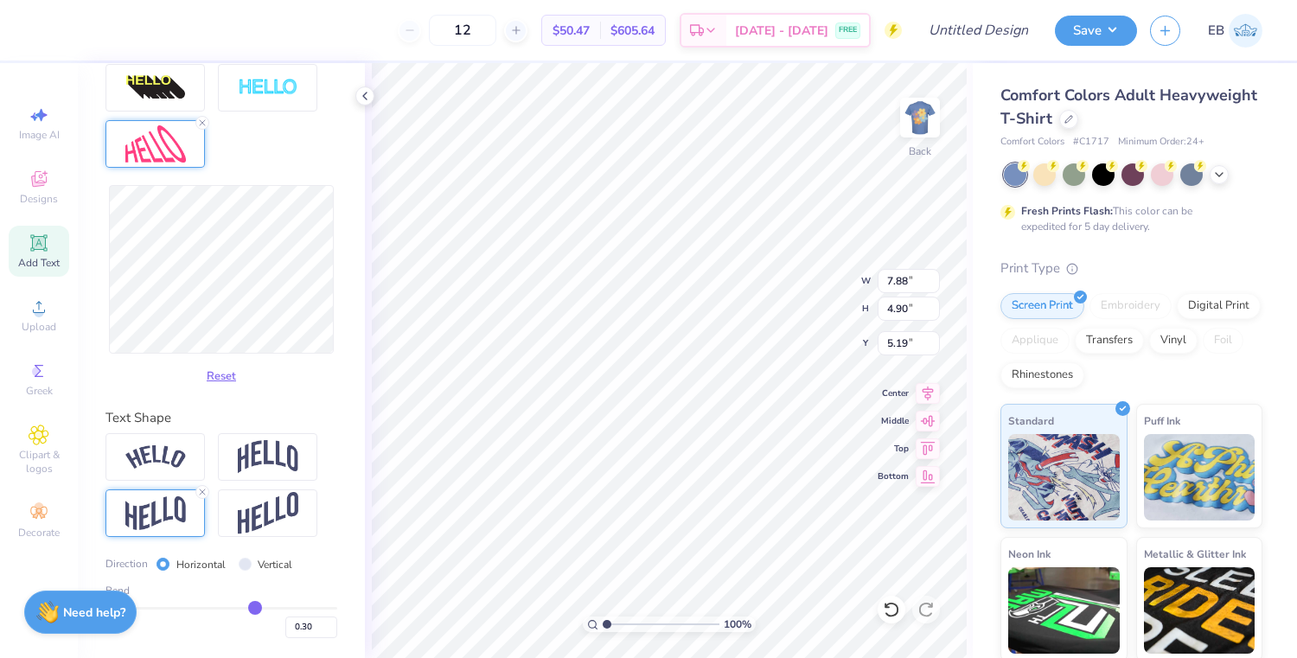
type input "0.31"
type input "0.32"
type input "0.33"
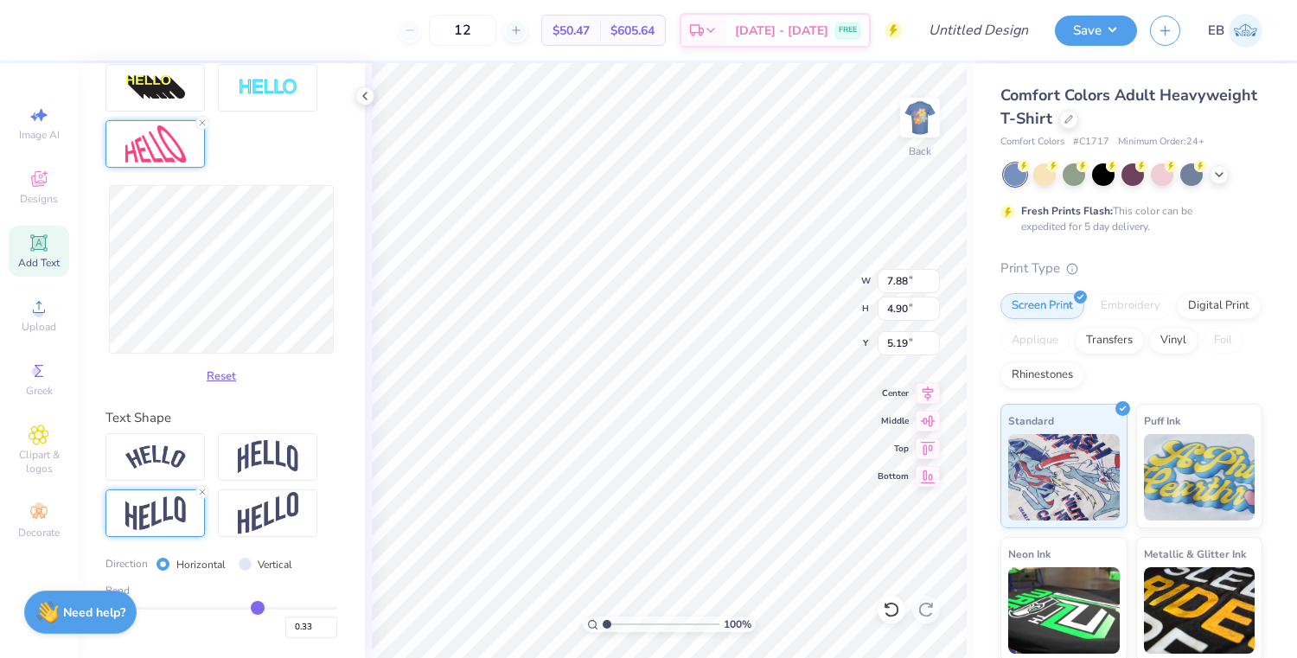
type input "0.34"
drag, startPoint x: 240, startPoint y: 607, endPoint x: 258, endPoint y: 607, distance: 18.2
type input "0.34"
click at [258, 607] on input "range" at bounding box center [221, 608] width 232 height 3
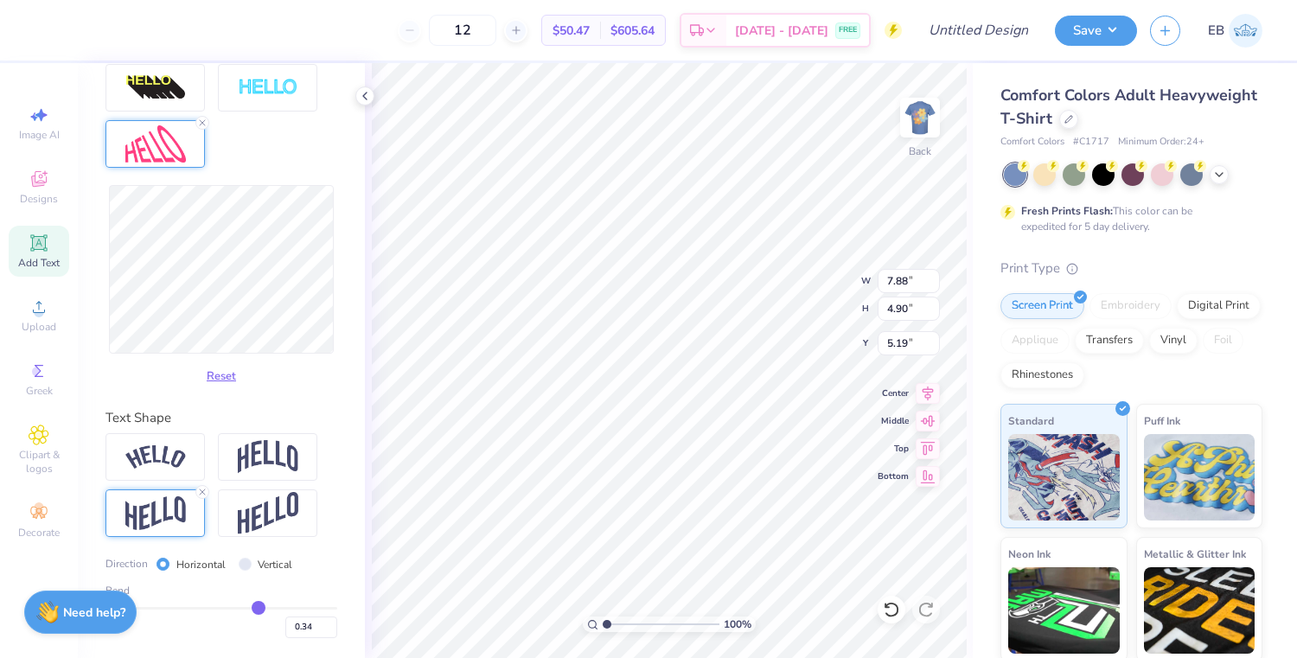
type input "7.81"
type input "4.87"
type input "5.20"
click at [912, 121] on img at bounding box center [919, 117] width 69 height 69
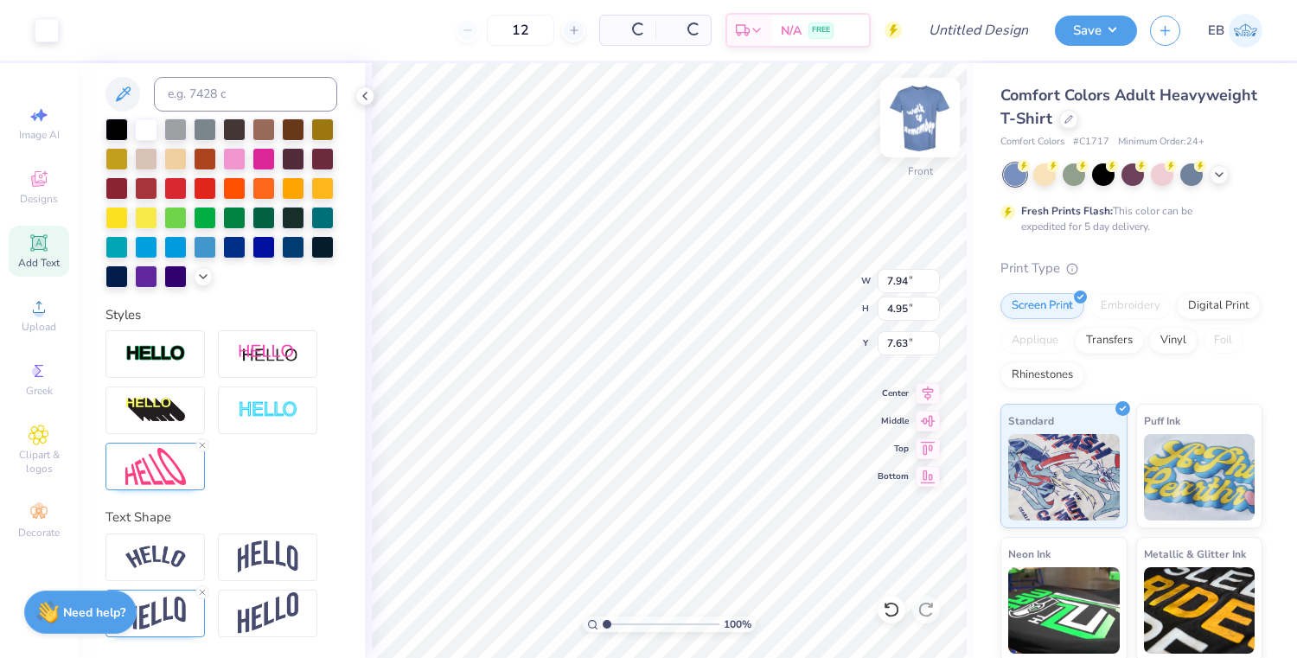
scroll to position [347, 0]
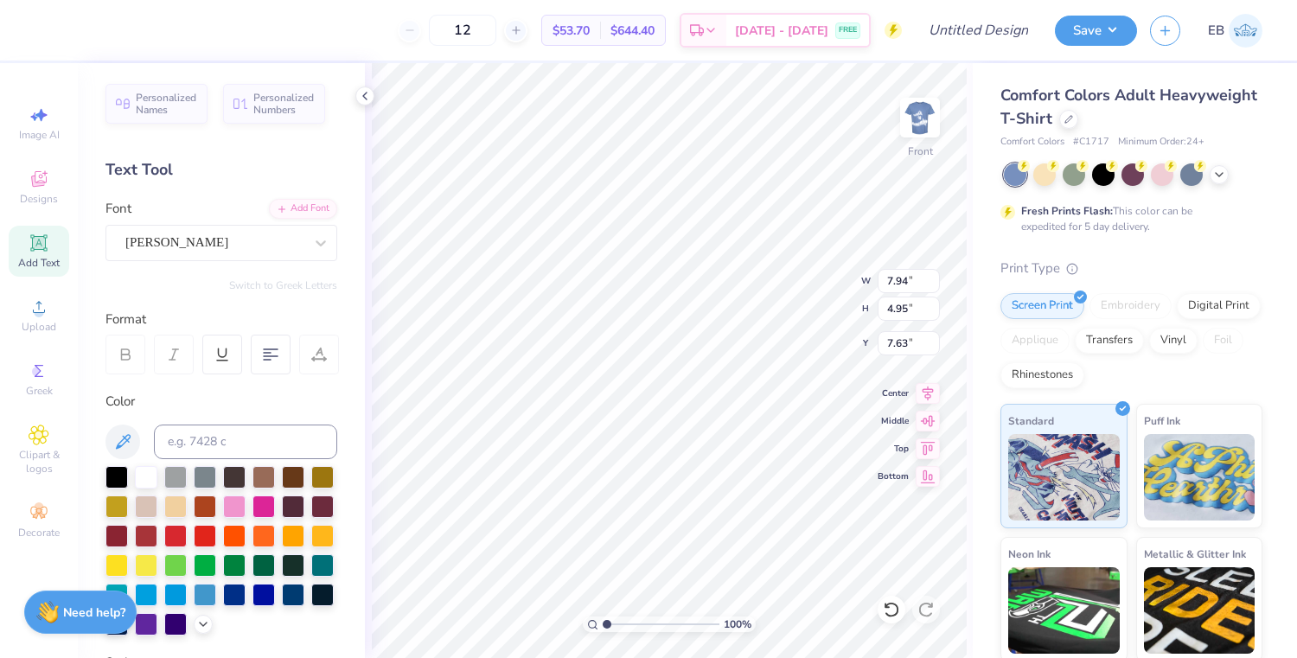
scroll to position [347, 0]
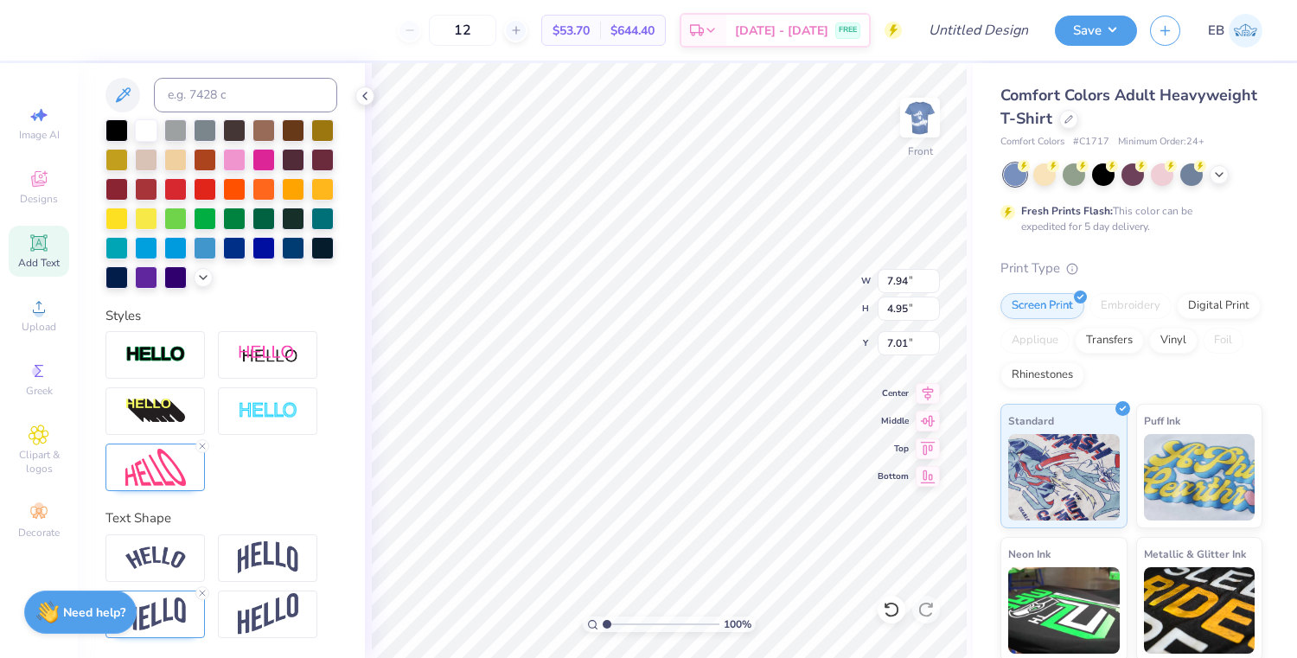
type input "7.01"
type input "7.83"
type input "4.44"
type input "7.78"
click at [919, 118] on img at bounding box center [919, 117] width 69 height 69
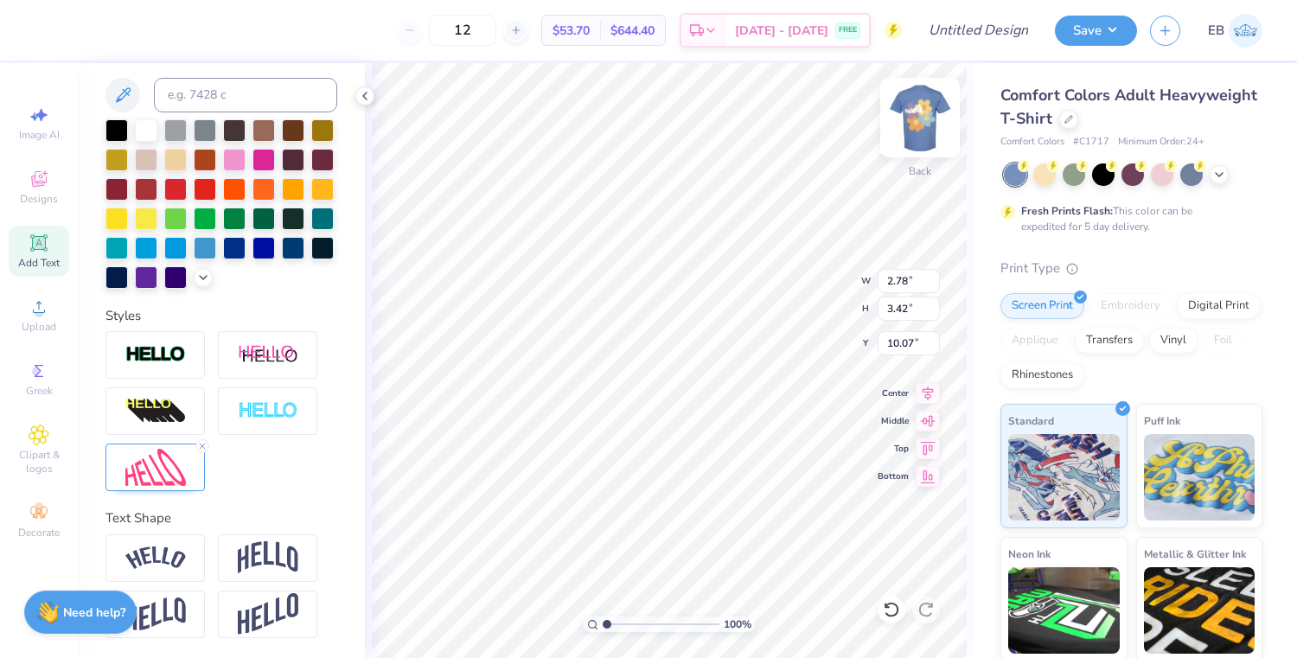
click at [919, 124] on img at bounding box center [919, 117] width 69 height 69
type input "10.67"
click at [913, 123] on img at bounding box center [919, 117] width 69 height 69
type input "11.78"
click at [931, 108] on img at bounding box center [919, 117] width 69 height 69
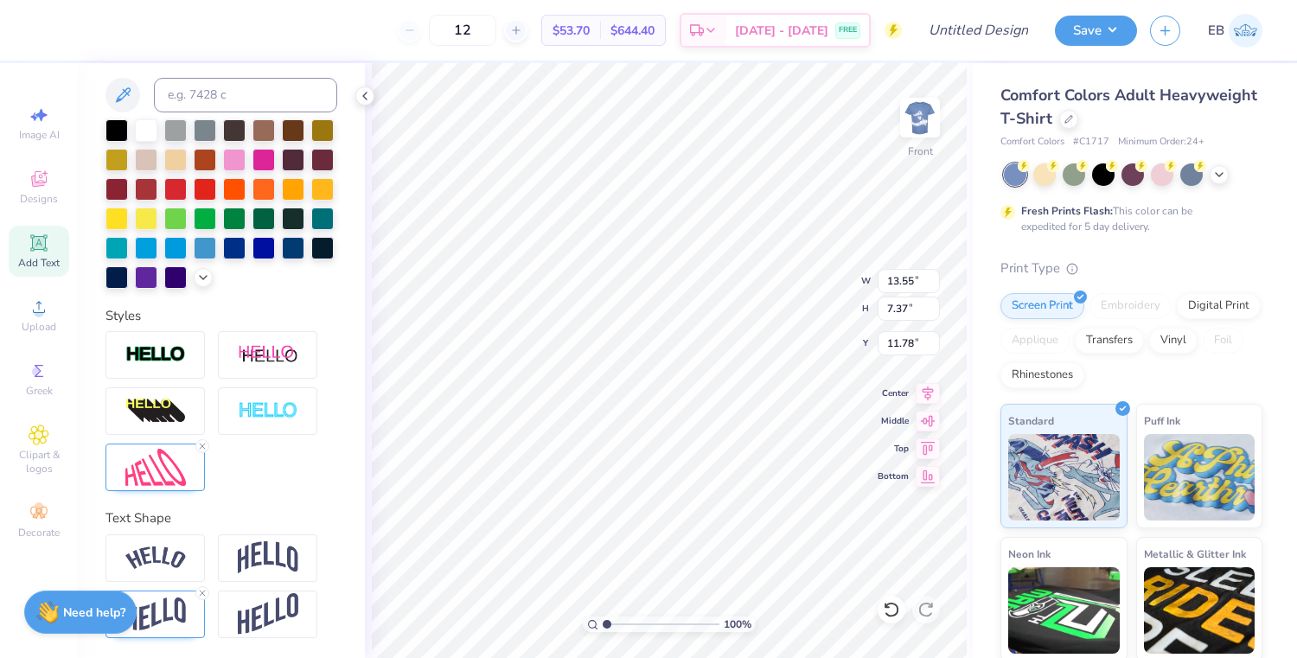
type input "13.55"
type input "7.37"
type input "12.40"
type input "2.83"
type input "3.47"
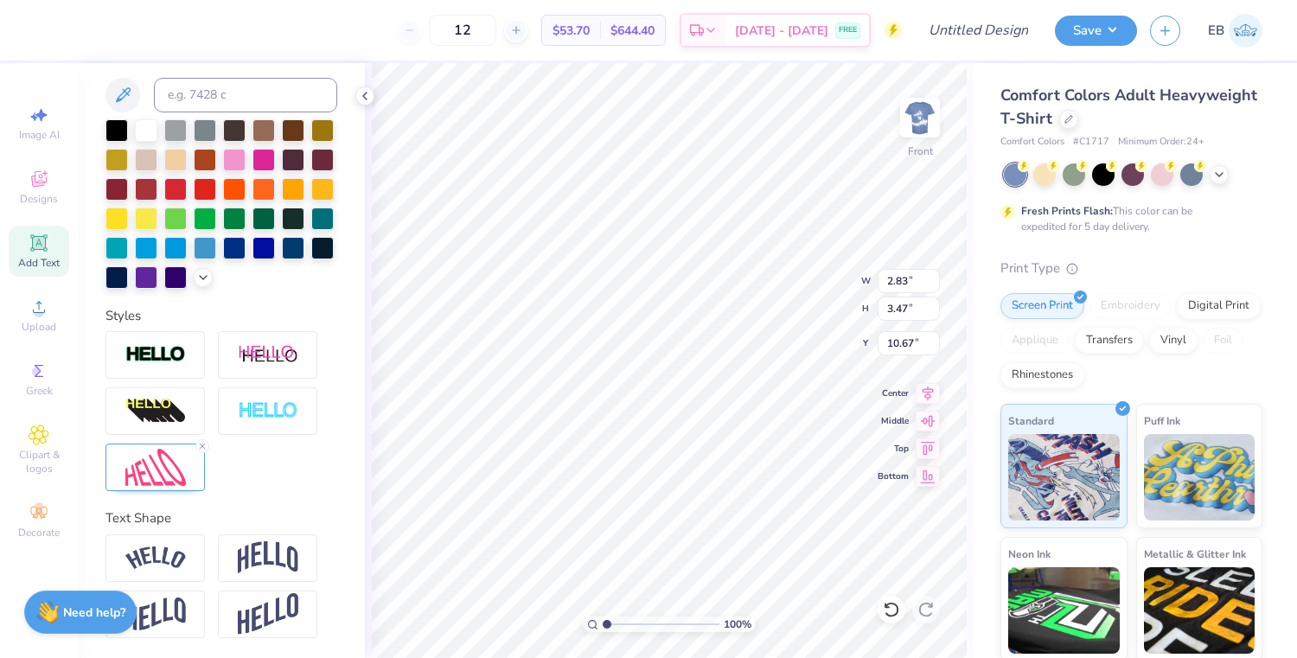
type input "12.01"
type input "13.55"
type input "7.37"
type input "12.22"
type input "11.72"
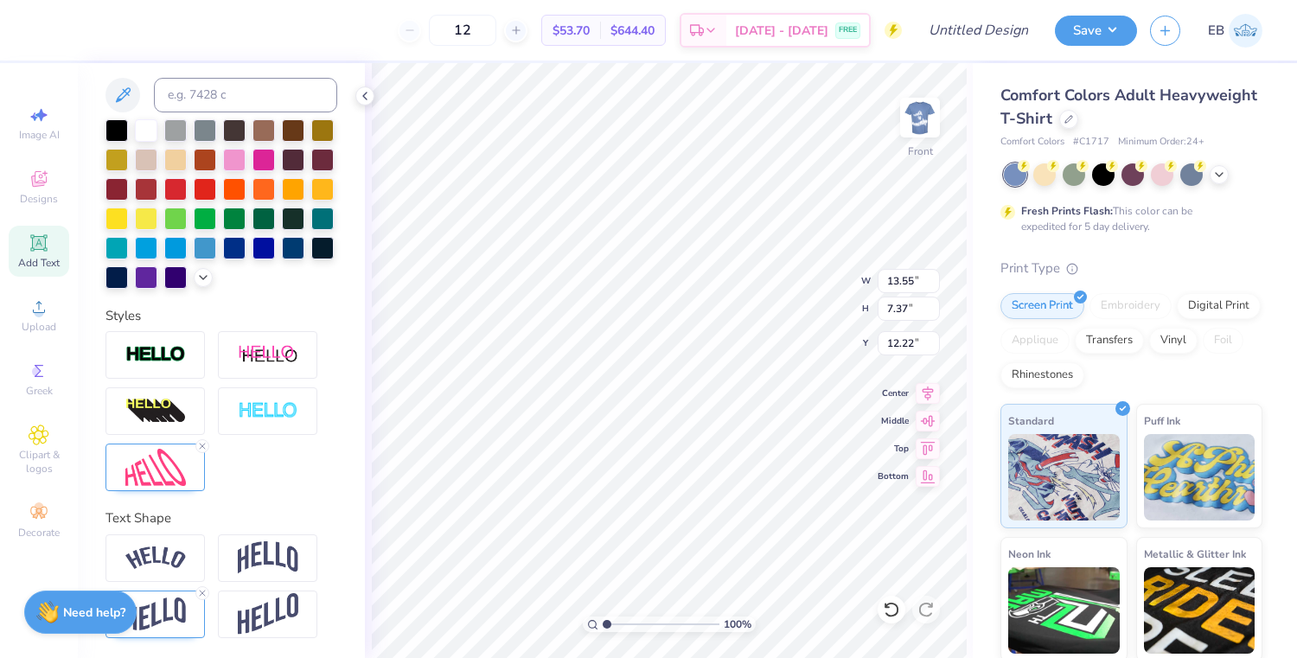
type input "6.37"
type input "12.01"
type input "11.20"
type input "7.52"
type input "11.43"
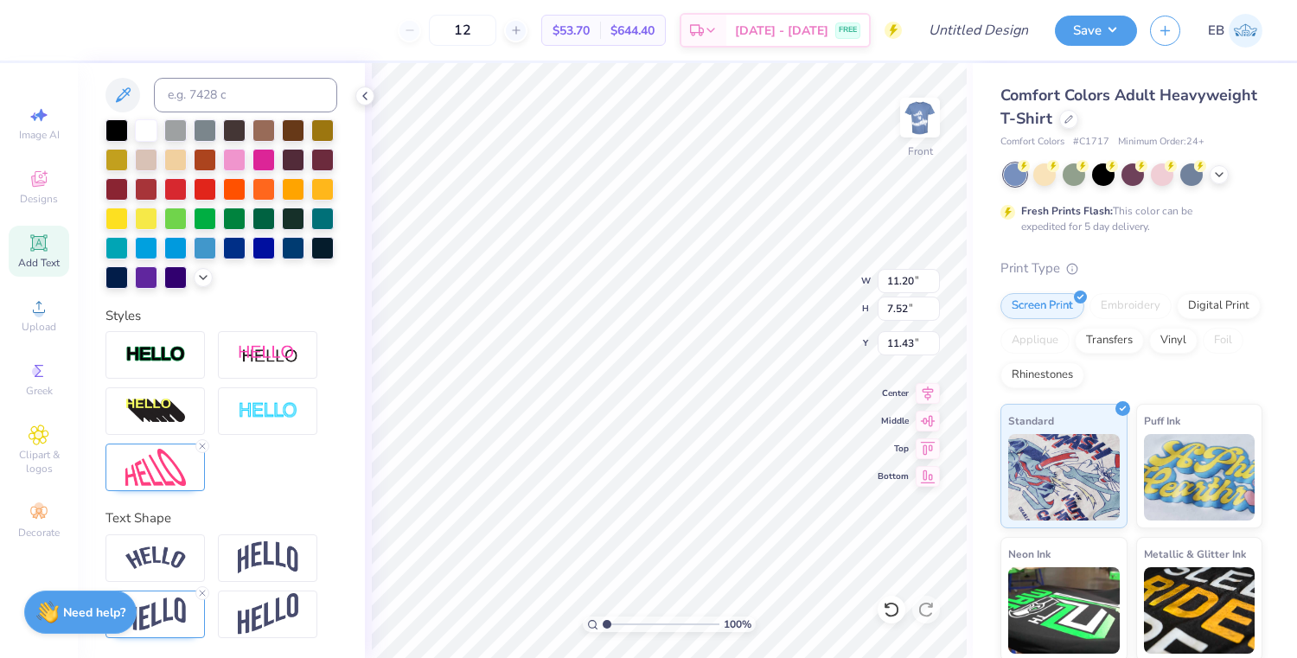
type input "10.66"
type input "7.16"
type input "11.01"
type input "9.35"
type input "6.28"
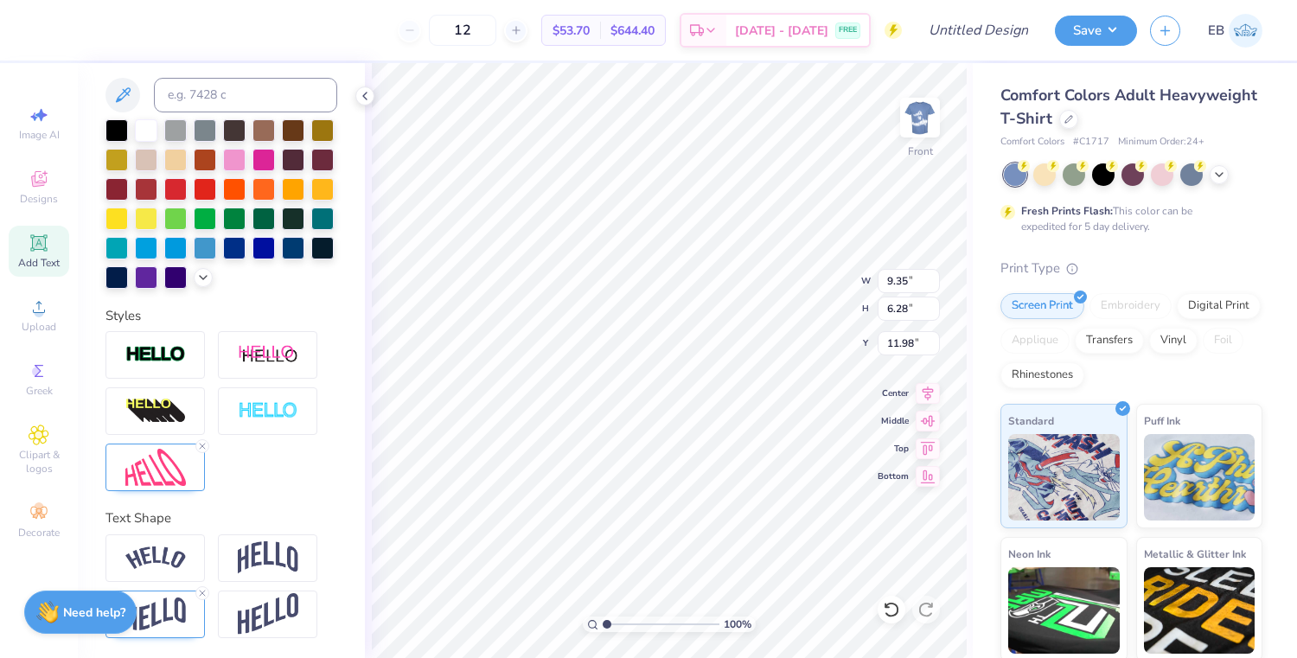
type input "12.35"
click at [169, 597] on img at bounding box center [155, 614] width 61 height 34
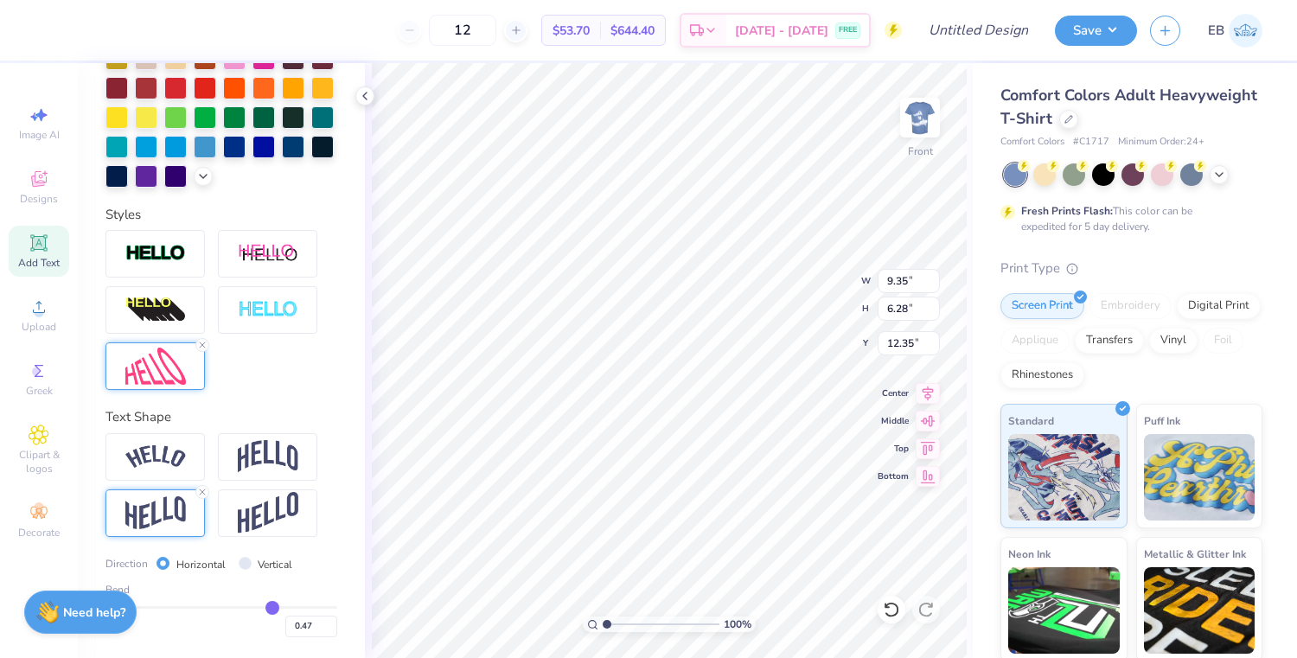
click at [174, 368] on img at bounding box center [155, 366] width 61 height 37
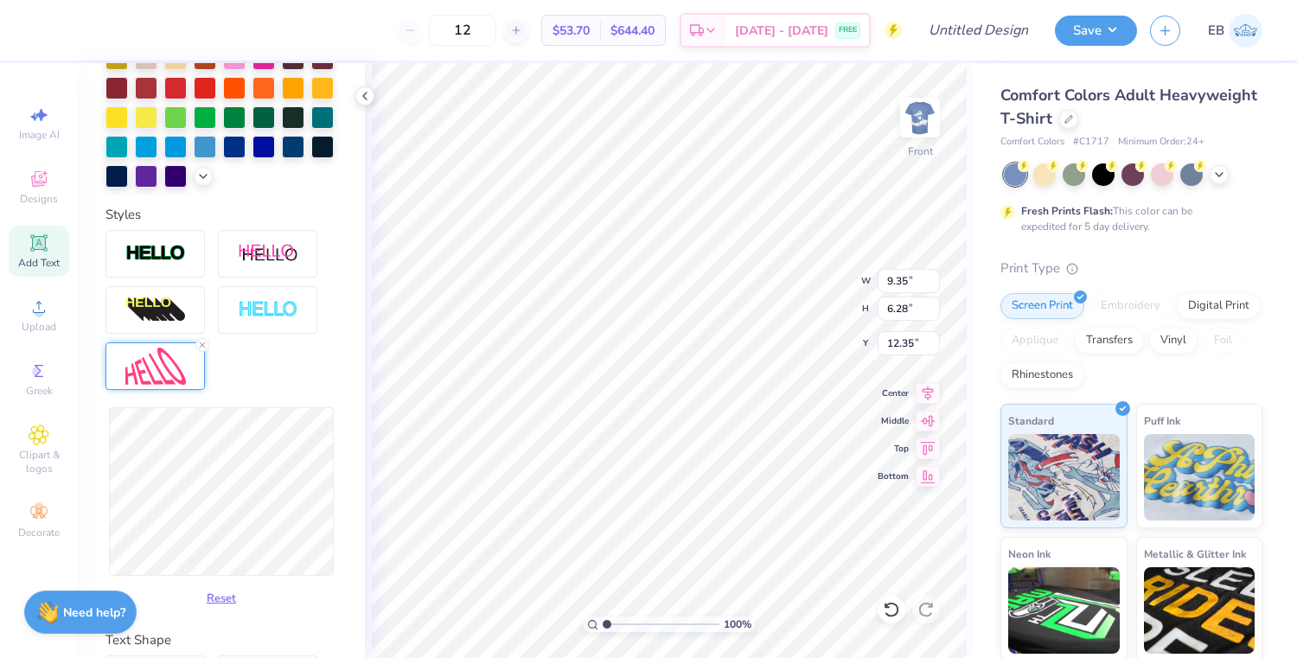
type input "9.06"
type input "5.88"
type input "12.70"
type input "9.43"
type input "5.92"
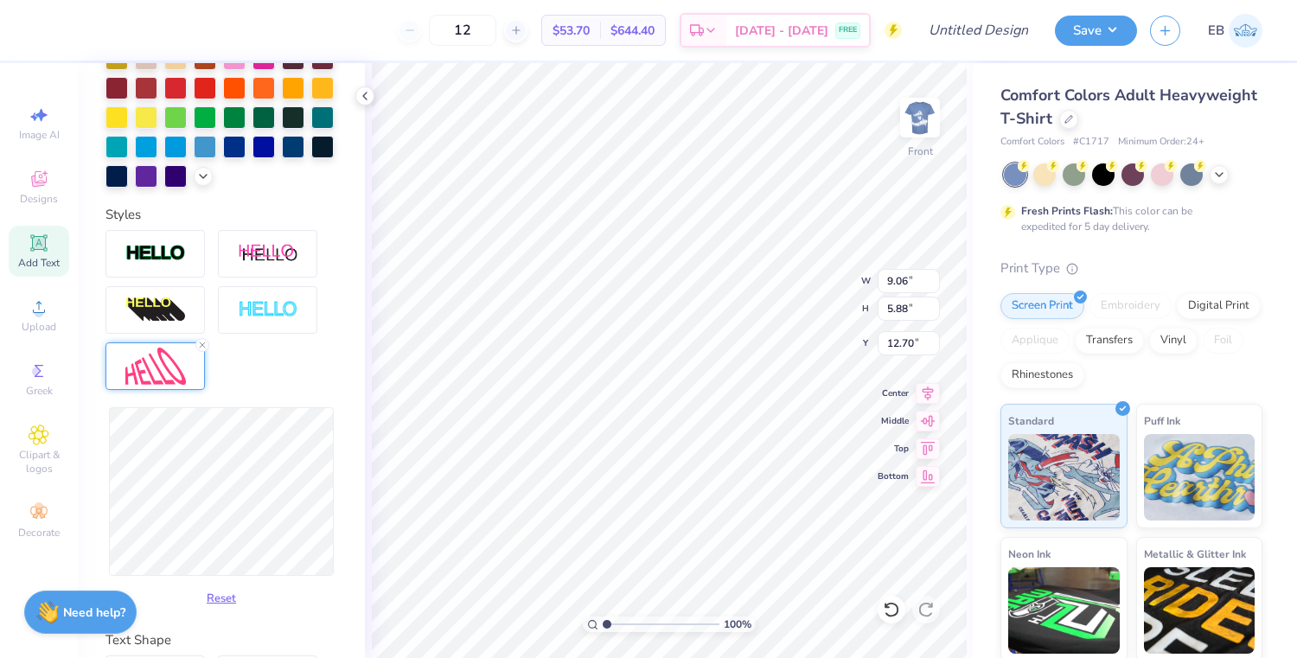
type input "12.61"
type input "9.36"
type input "6.88"
type input "12.17"
type input "9.38"
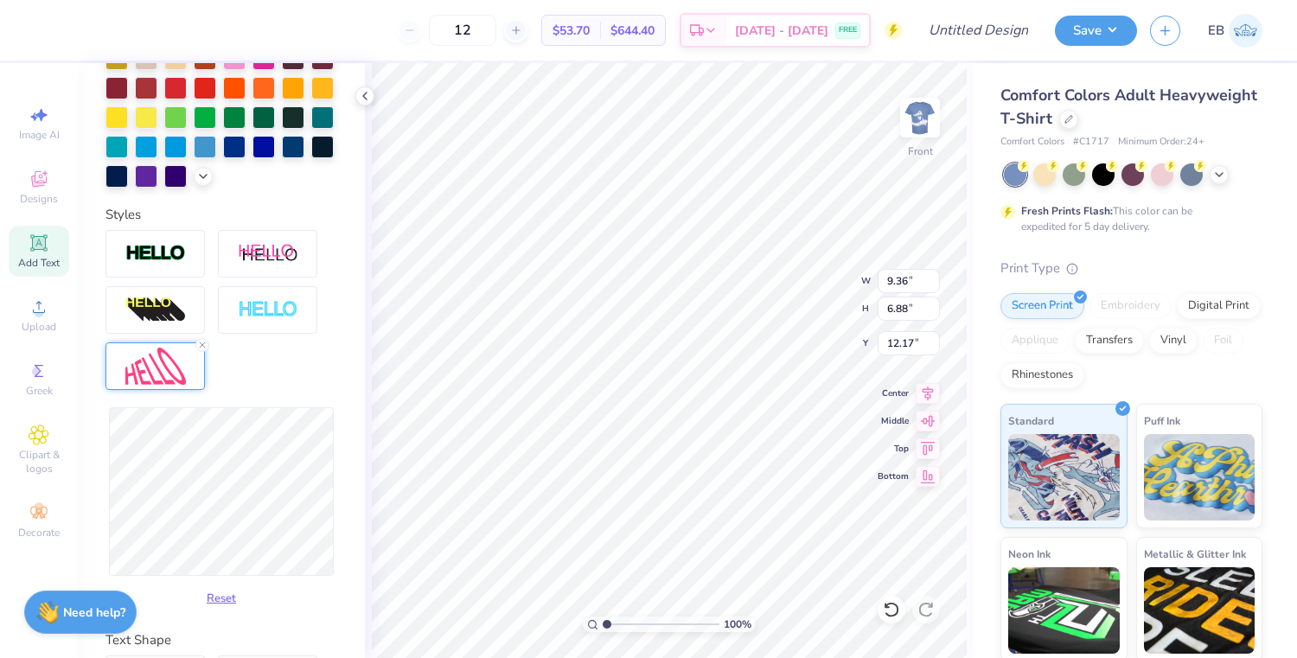
type input "6.80"
type input "12.09"
type input "9.26"
type input "6.69"
type input "12.15"
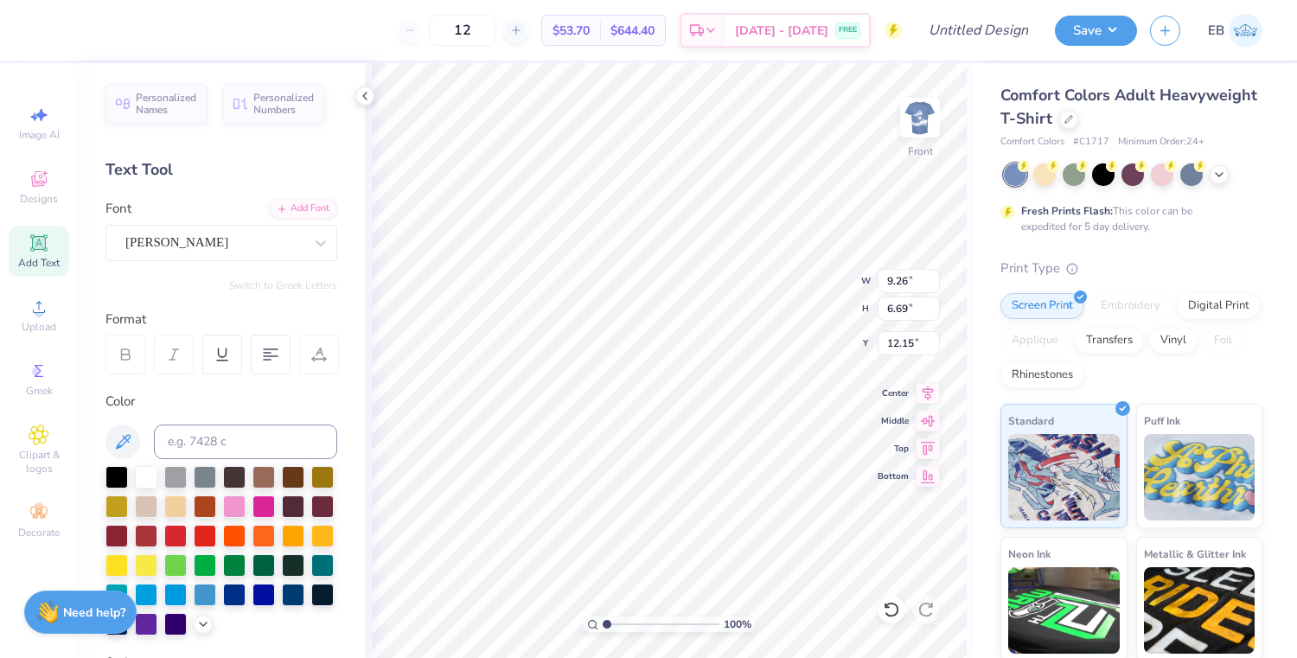
scroll to position [448, 0]
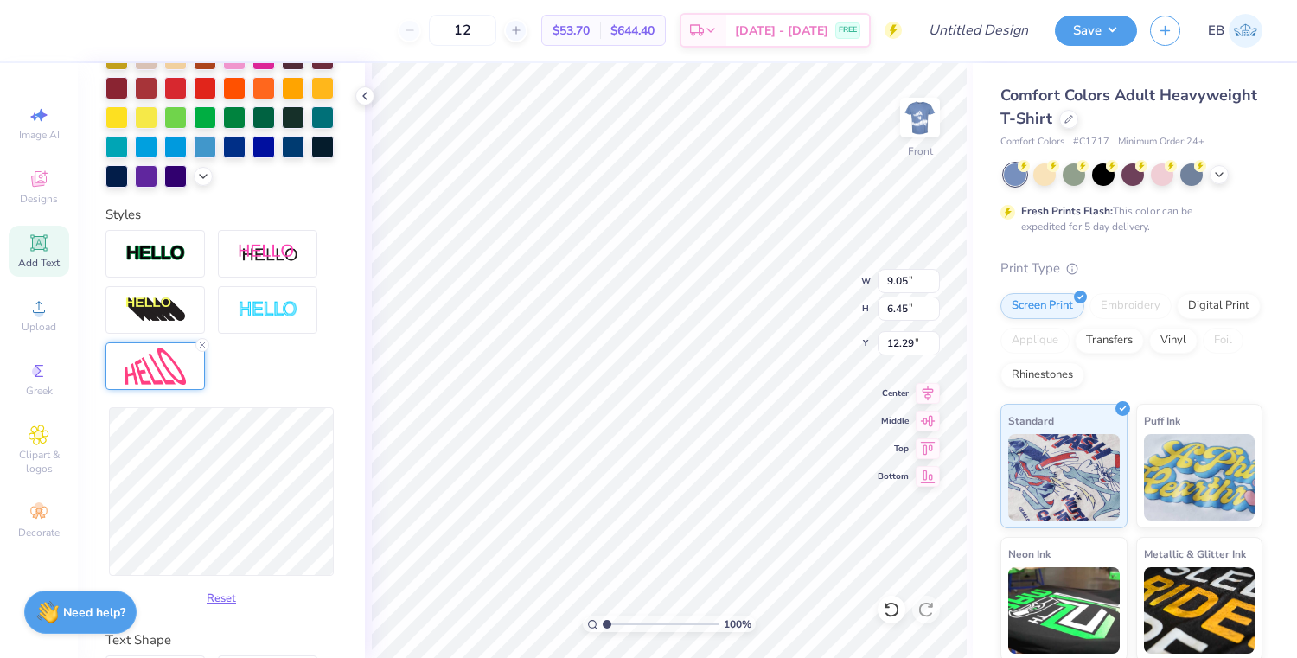
type input "9.05"
type input "6.45"
type input "12.29"
type input "7.99"
type input "8.45"
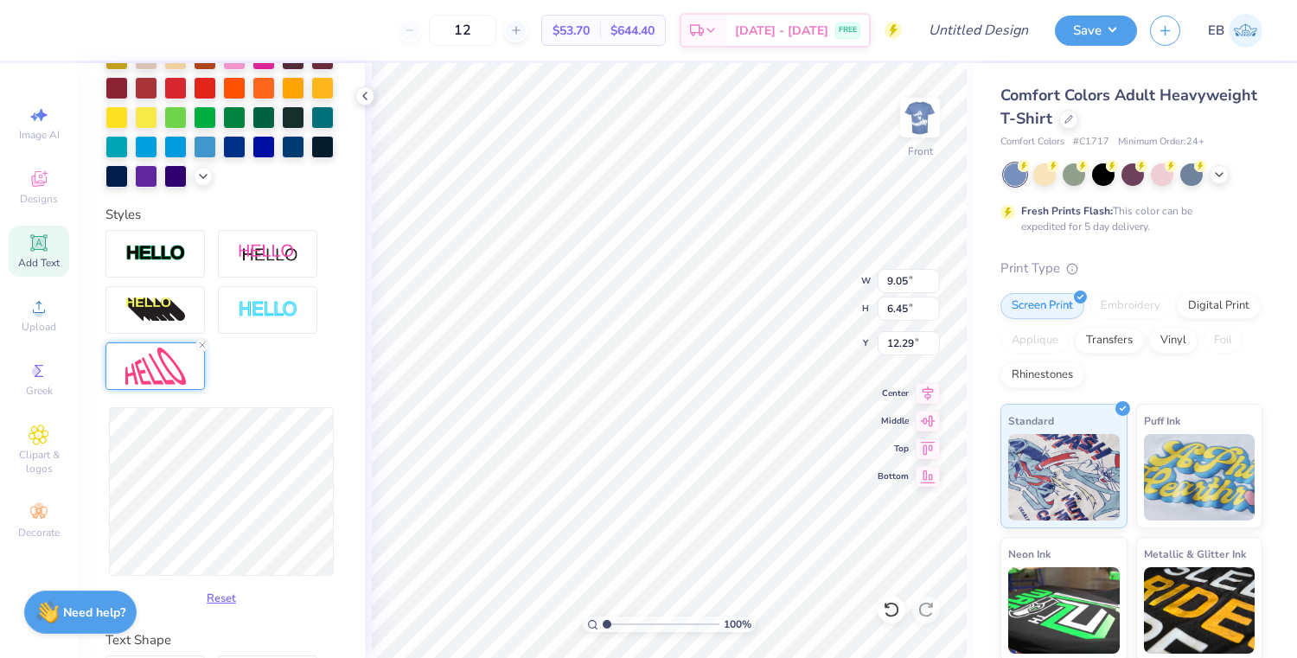
type input "11.76"
type input "9.05"
type input "6.45"
type input "12.29"
type input "9.47"
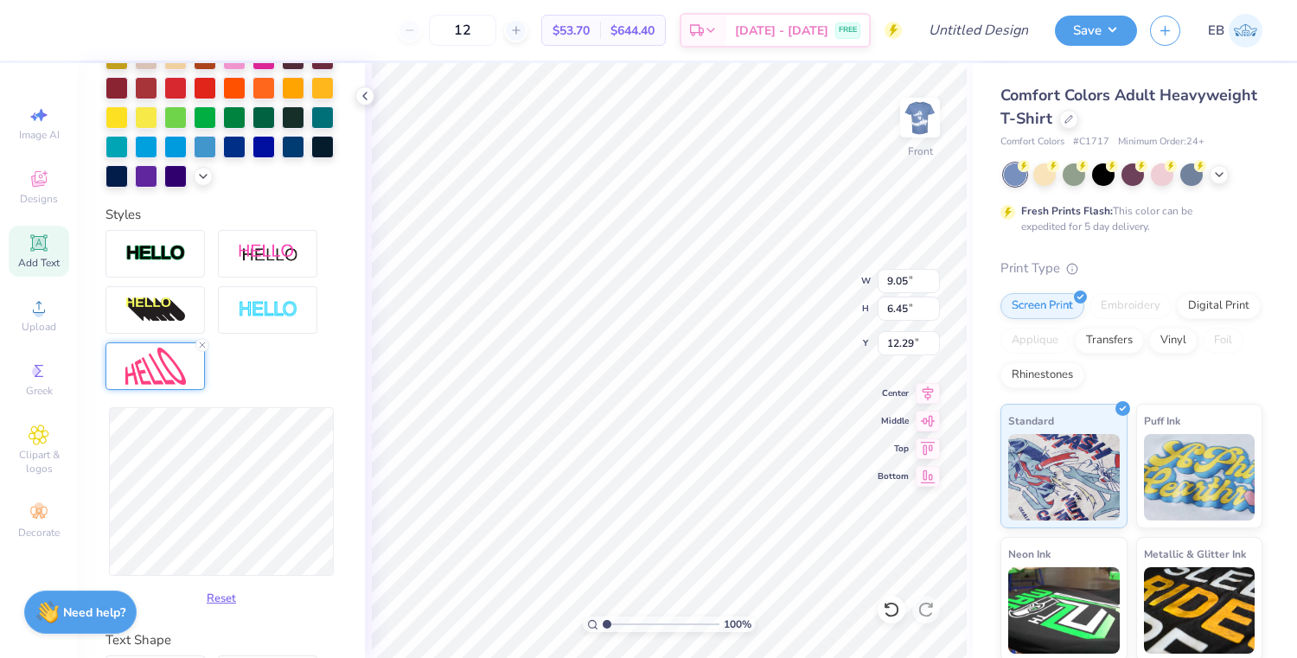
type input "6.74"
type input "12.22"
type input "2.83"
type input "3.47"
type input "12.01"
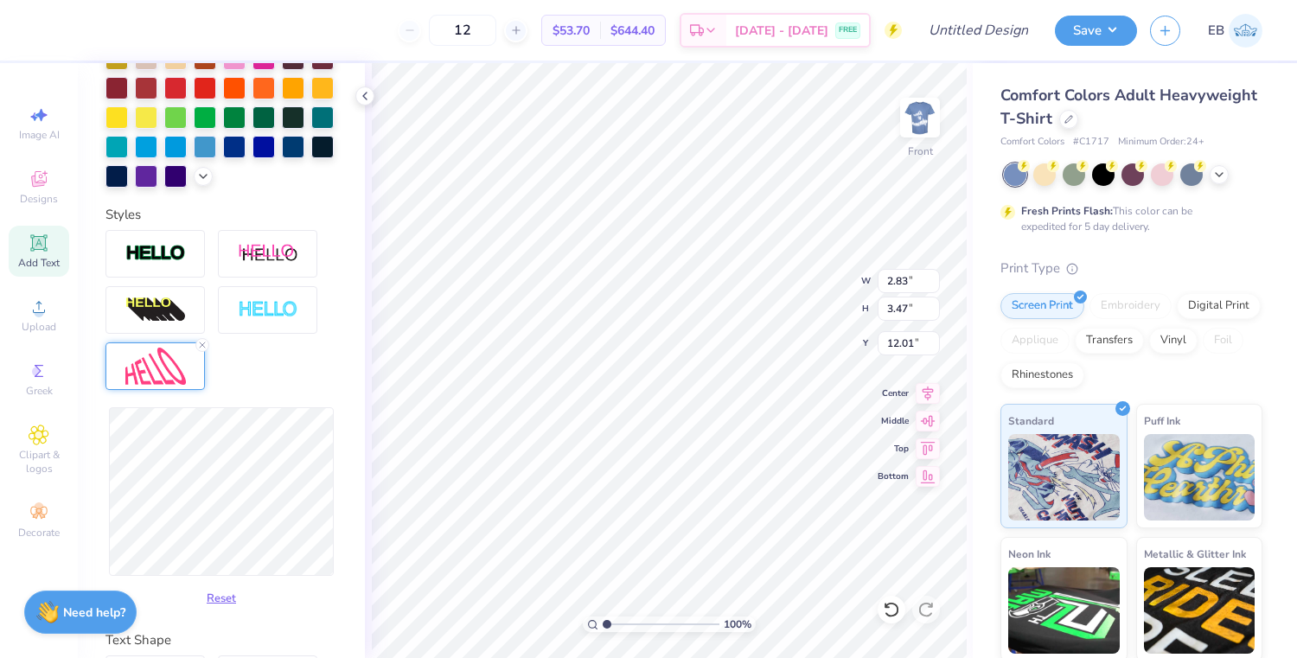
scroll to position [347, 0]
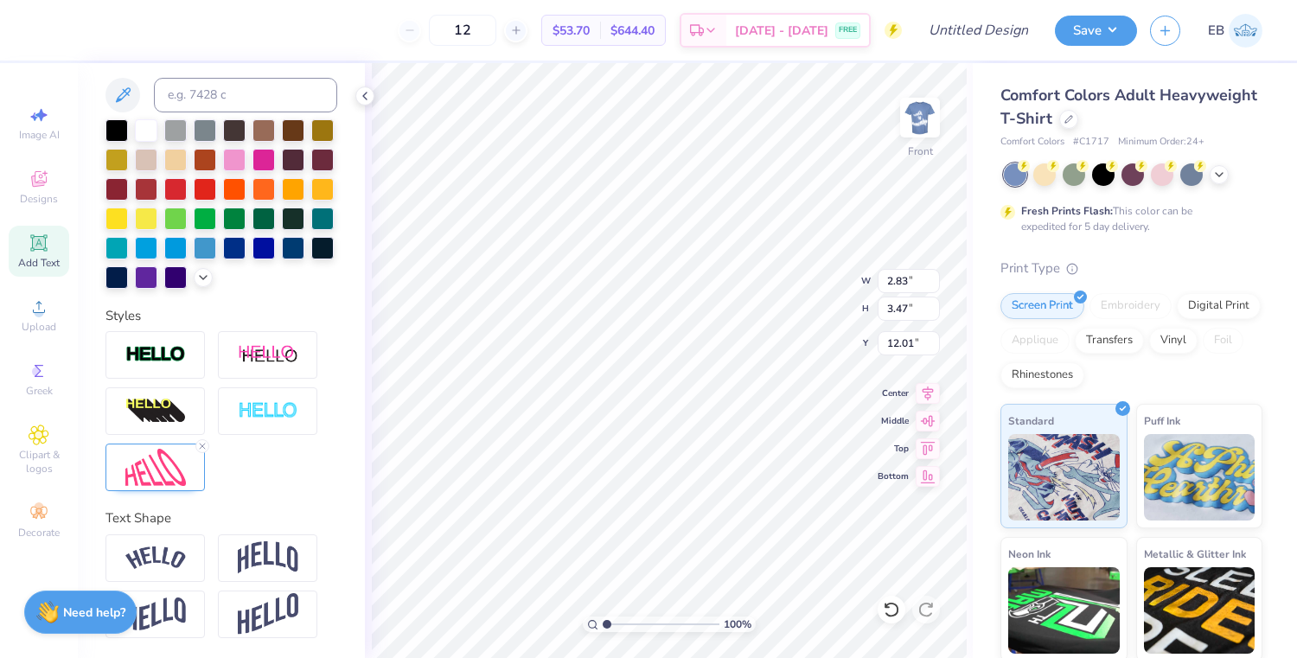
type input "9.47"
type input "6.74"
type input "12.22"
type input "12.85"
type input "7.83"
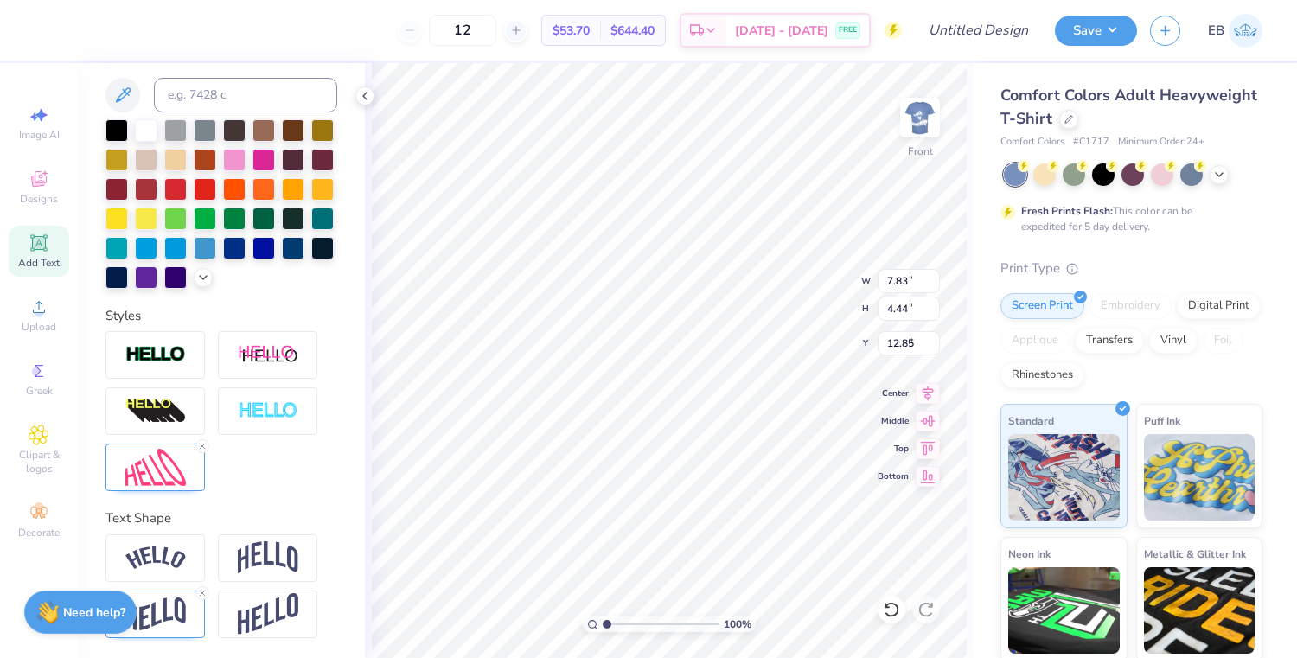
type input "4.44"
type input "7.78"
type input "7.91"
type input "4.65"
type input "7.57"
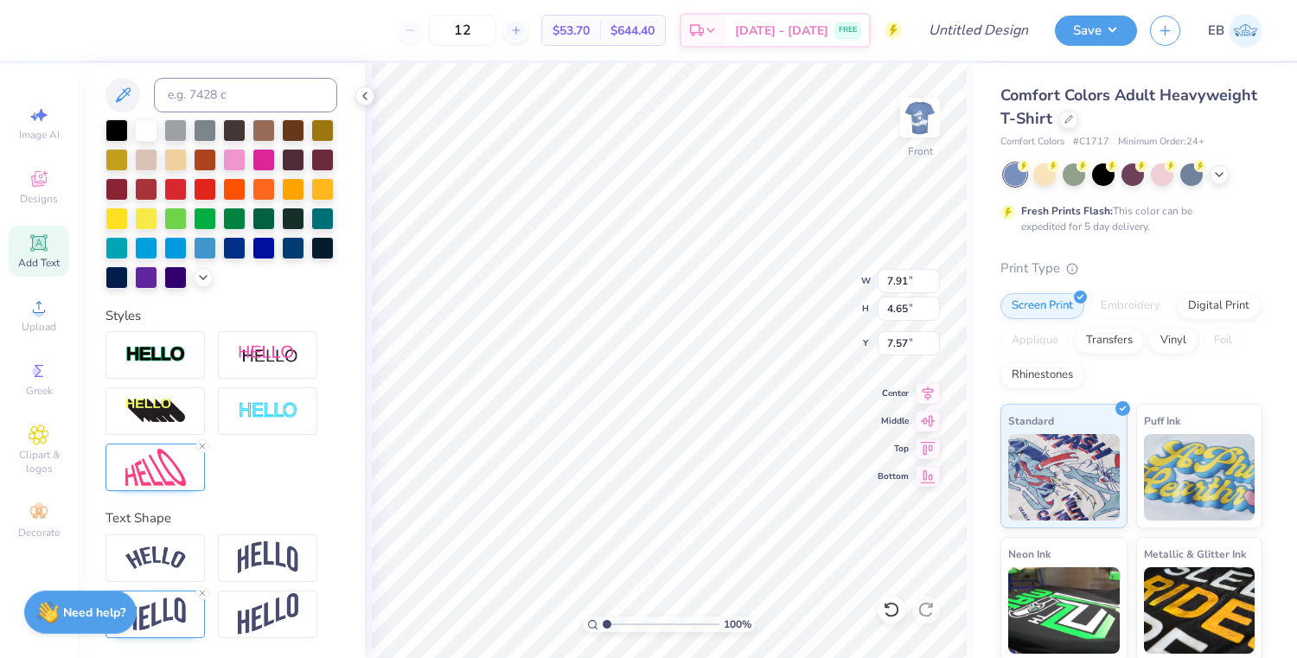
type input "7.19"
type input "4.23"
type input "7.99"
type input "9.47"
type input "6.74"
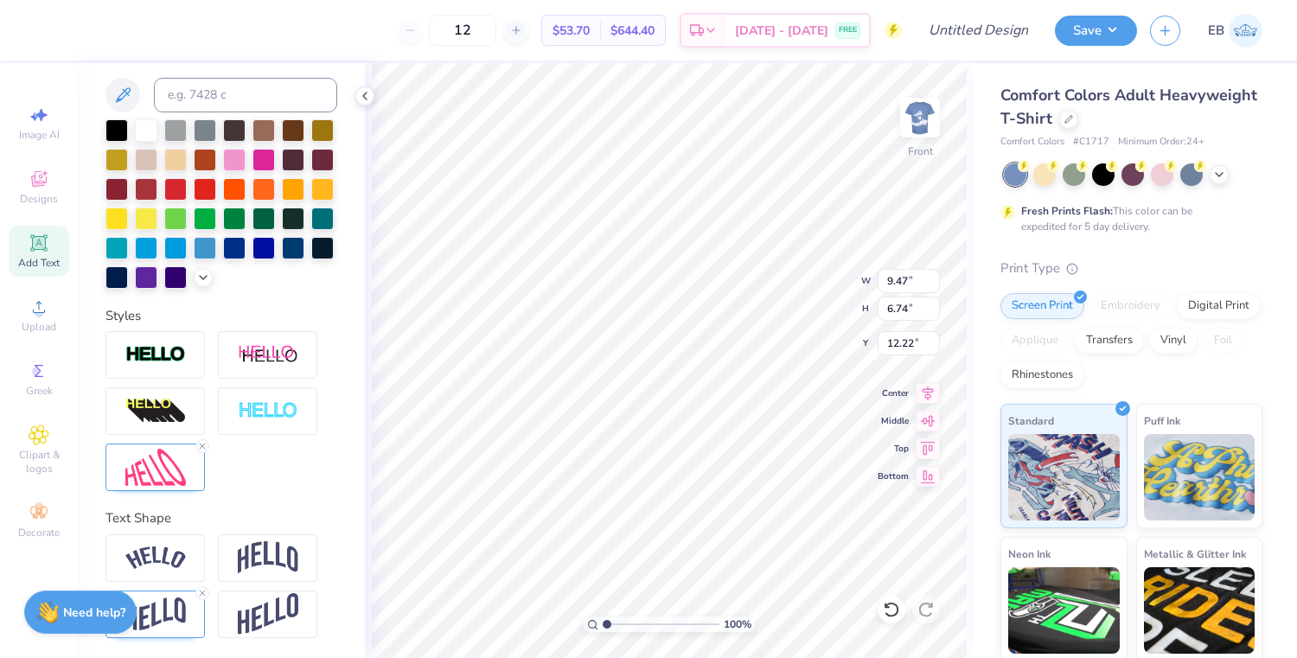
type input "11.76"
type input "7.88"
type input "7.24"
type input "7.34"
type input "9.47"
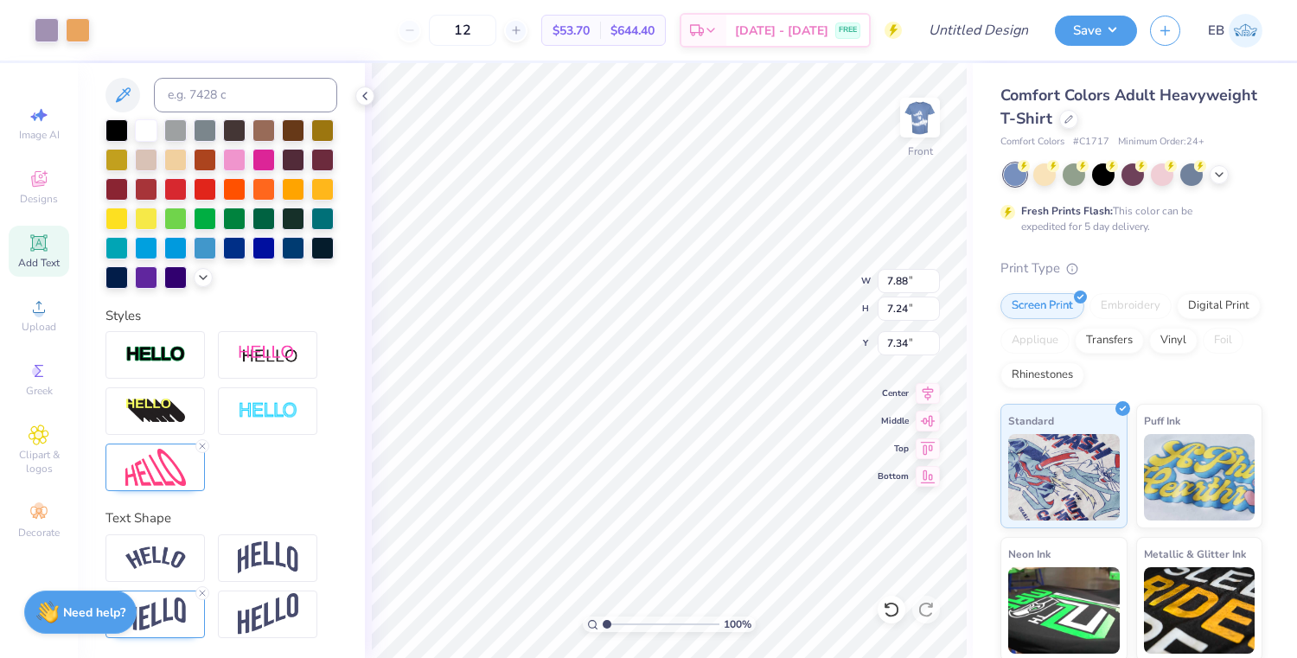
type input "6.74"
type input "11.76"
type input "2.83"
type input "3.47"
type input "12.85"
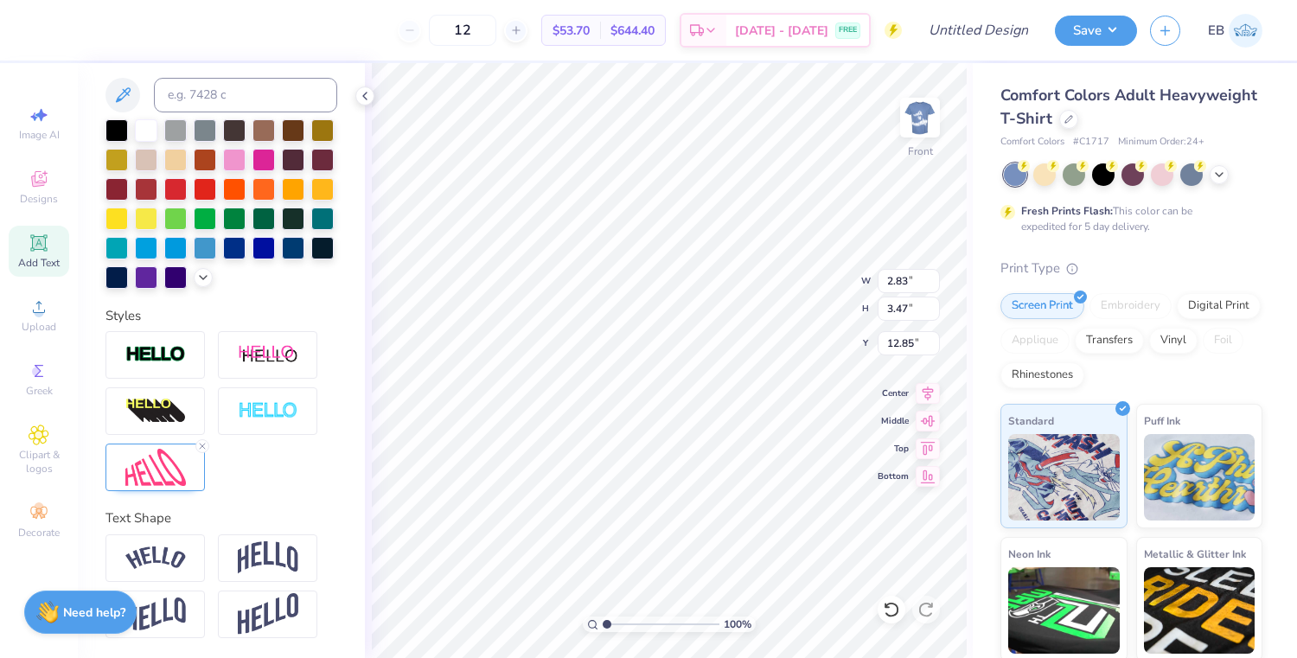
type input "9.47"
type input "6.74"
type input "14.38"
type input "2.83"
type input "3.47"
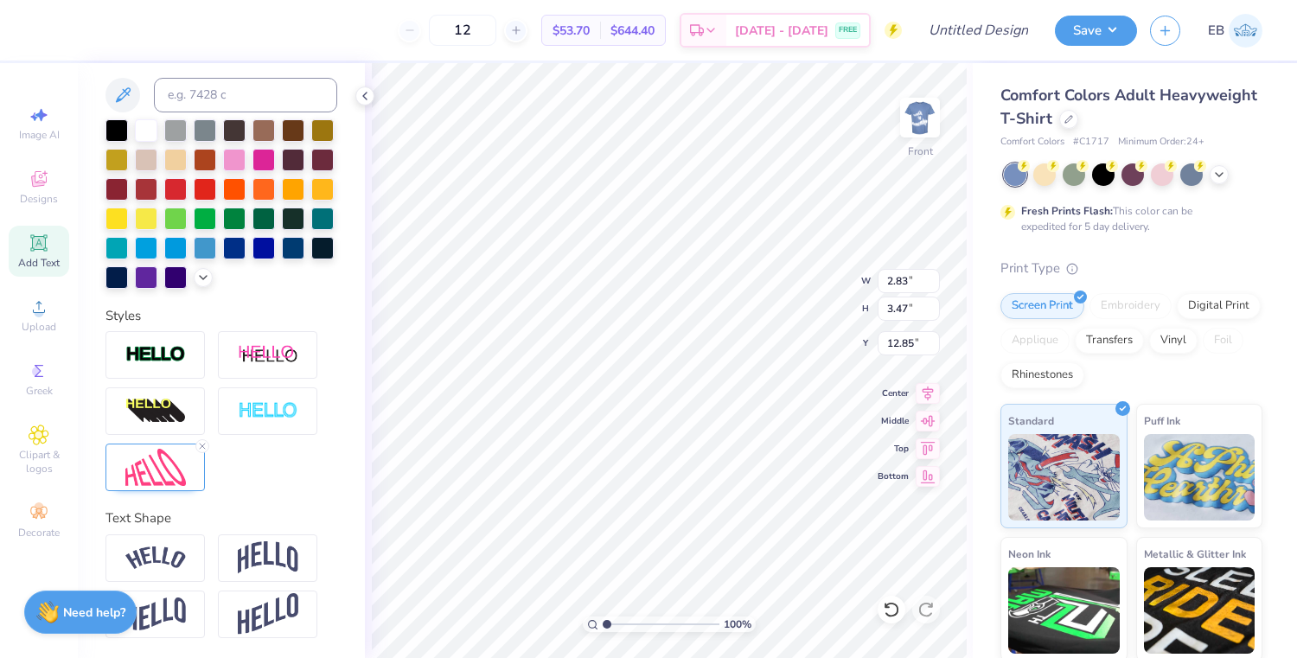
type input "12.65"
type input "2.38"
type input "2.93"
type input "12.29"
type input "9.47"
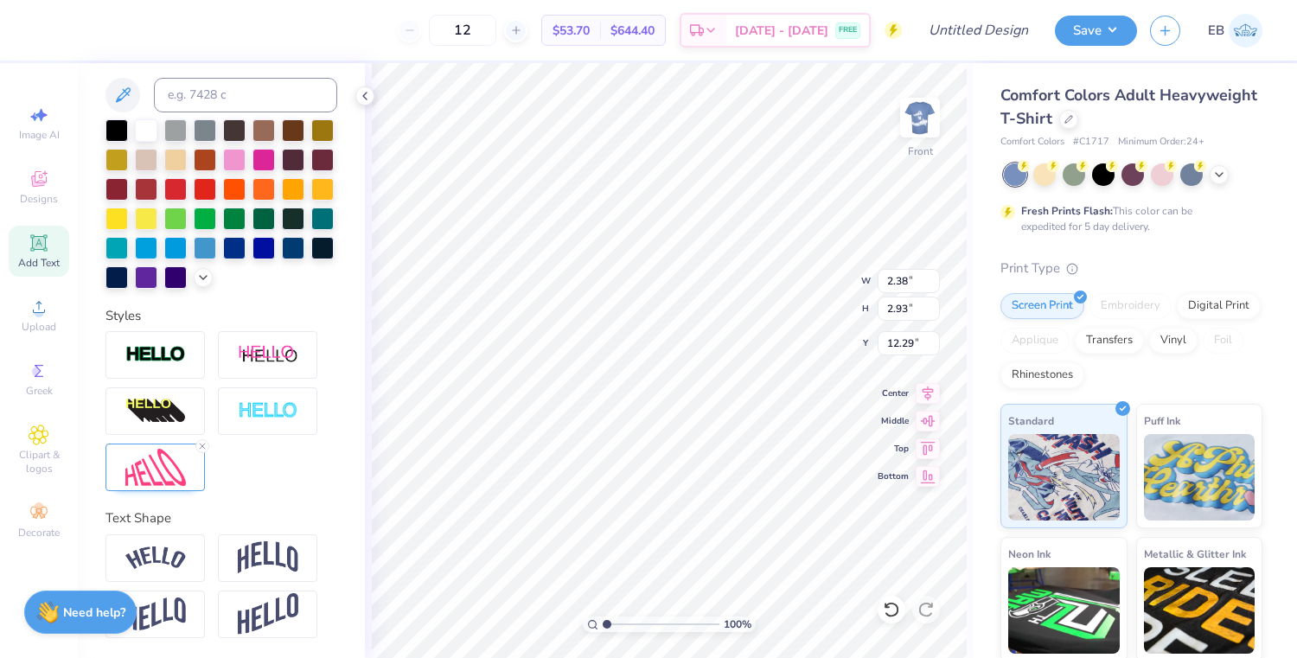
type input "6.74"
type input "11.84"
click at [153, 615] on img at bounding box center [155, 614] width 61 height 34
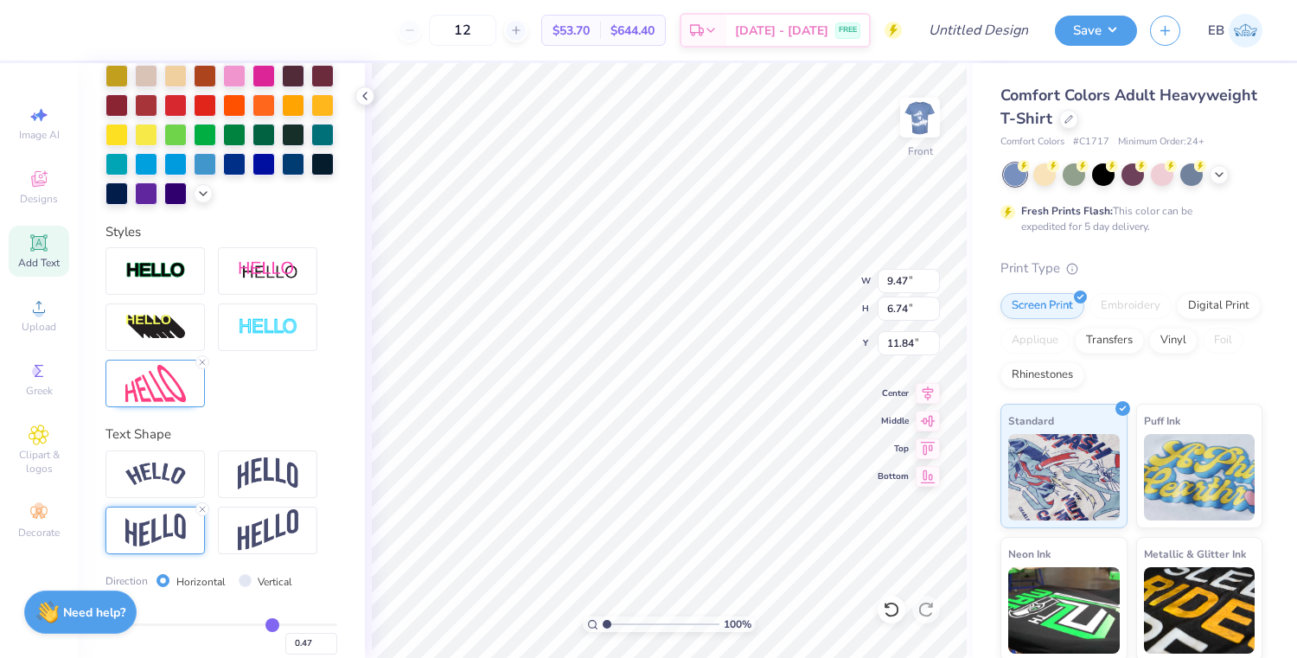
scroll to position [448, 0]
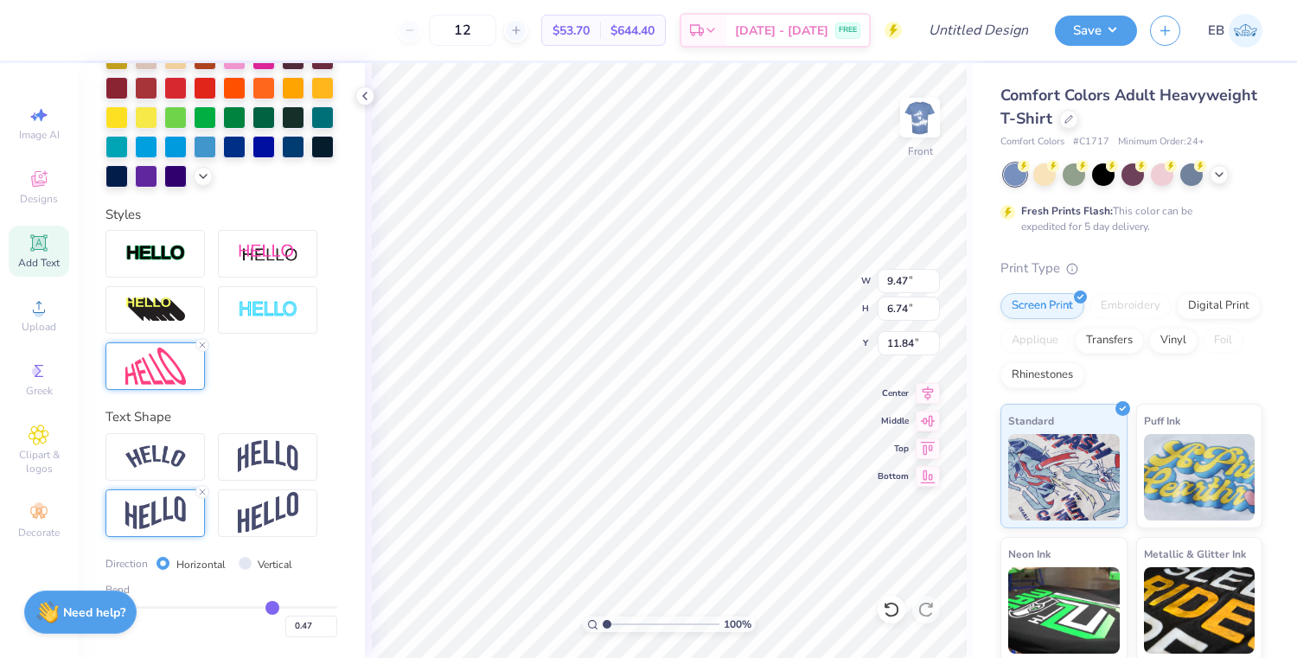
click at [164, 377] on img at bounding box center [155, 366] width 61 height 37
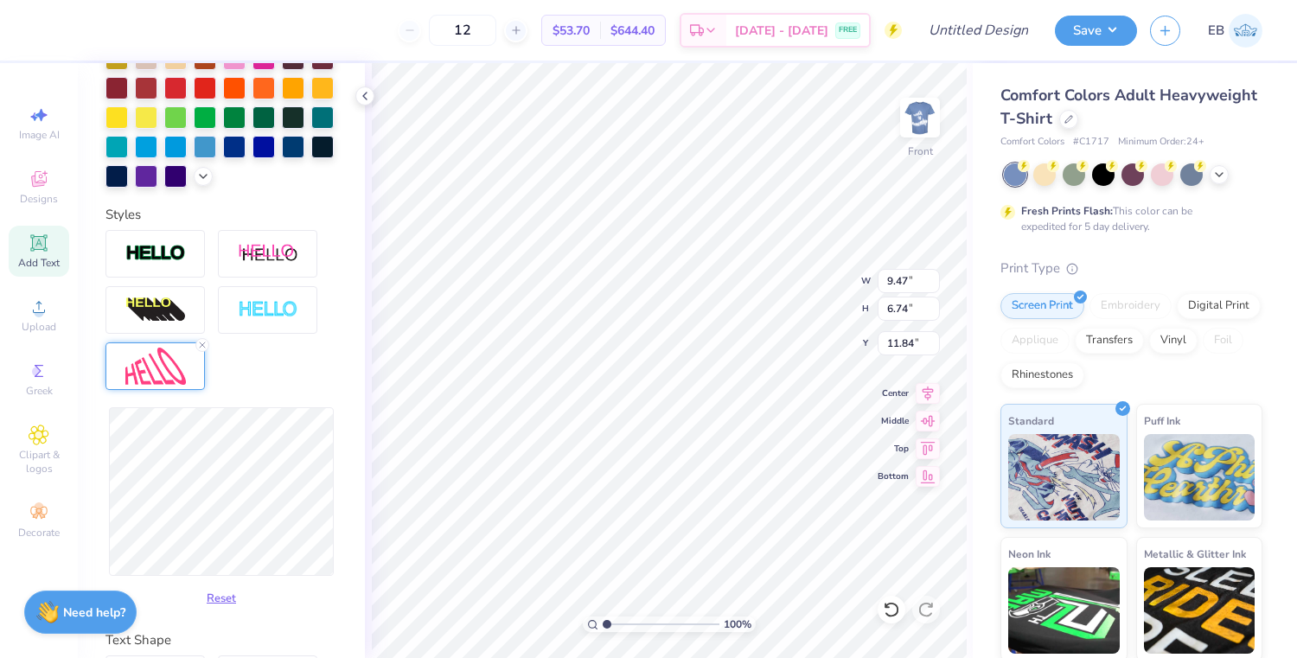
type input "9.62"
type input "6.70"
type input "11.89"
type input "9.76"
type input "6.75"
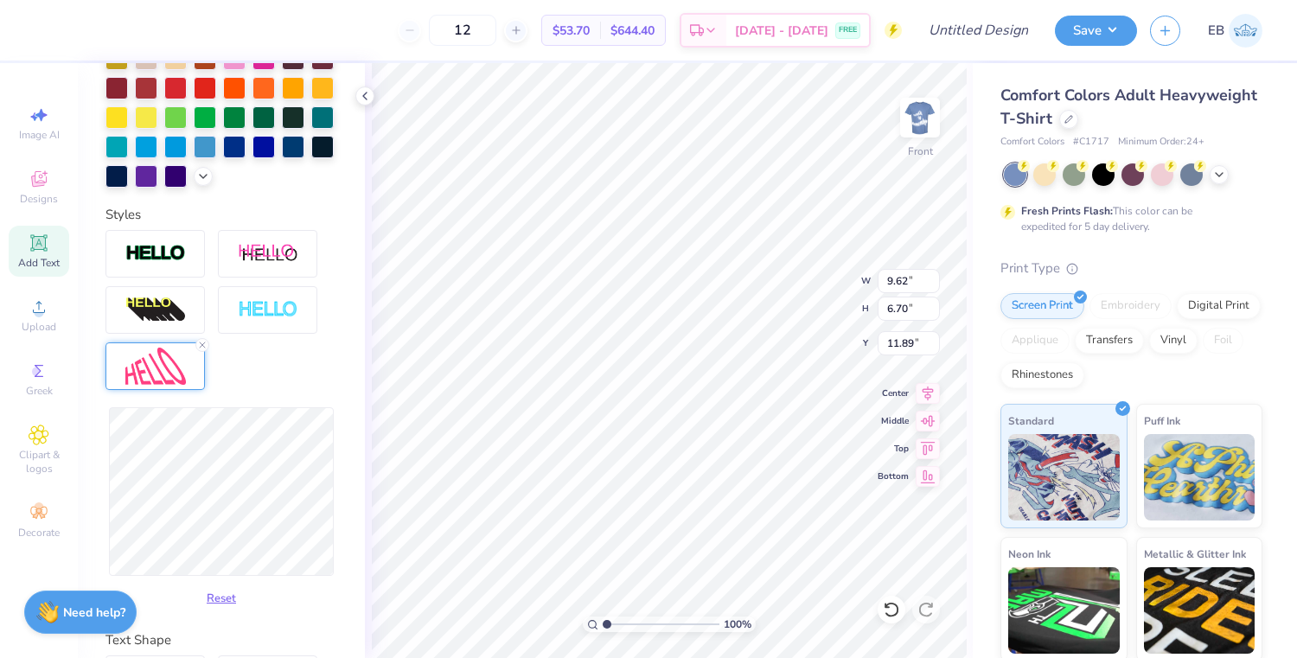
type input "11.83"
type input "9.19"
type input "6.79"
type input "11.82"
type input "7.19"
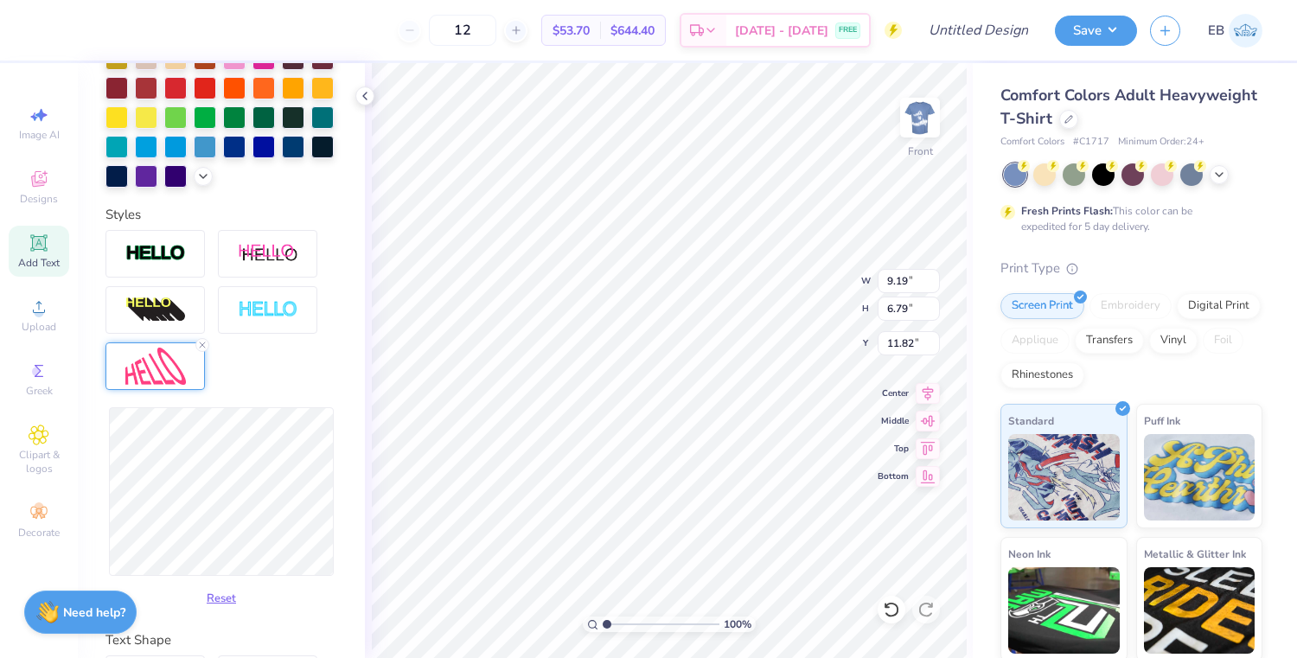
type input "4.23"
type input "7.99"
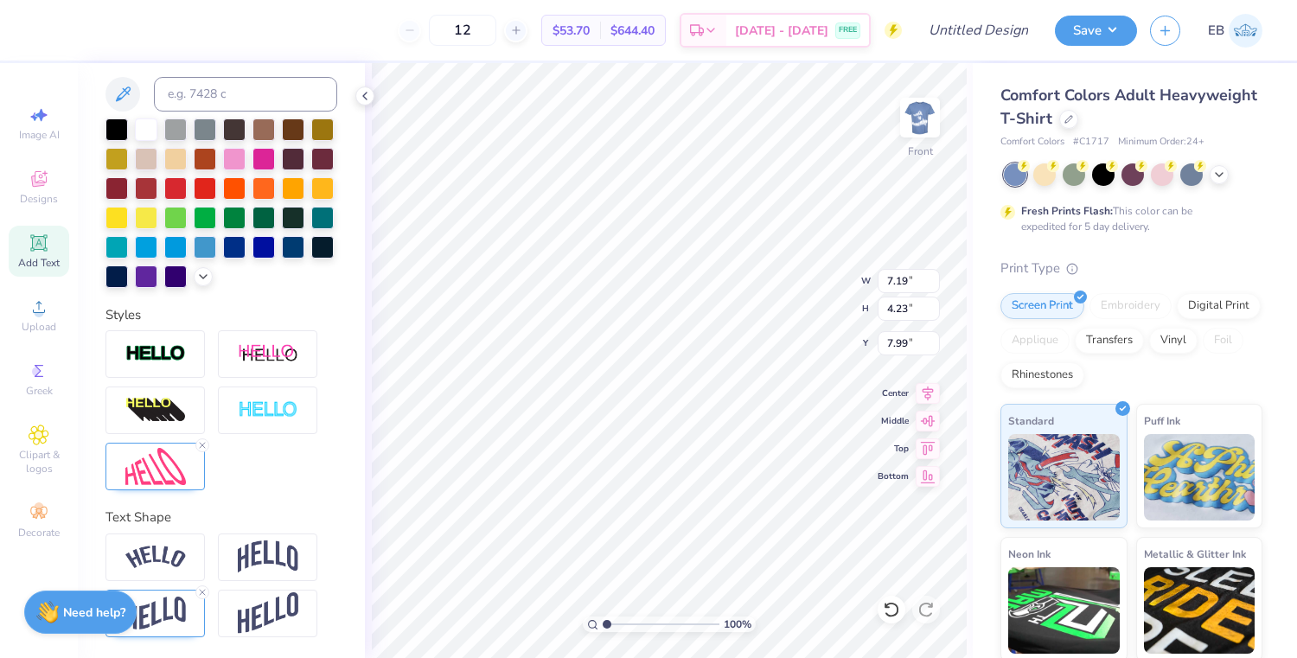
scroll to position [347, 0]
click at [183, 475] on img at bounding box center [155, 467] width 61 height 37
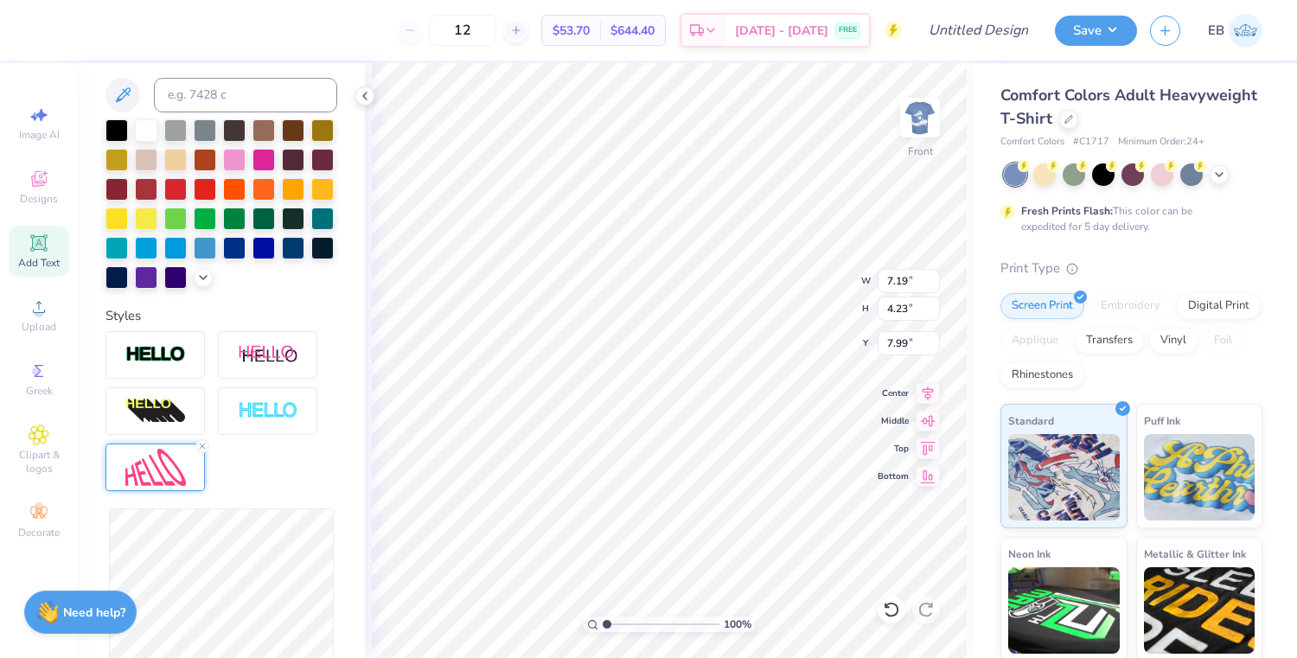
type input "7.76"
type input "4.33"
type input "7.93"
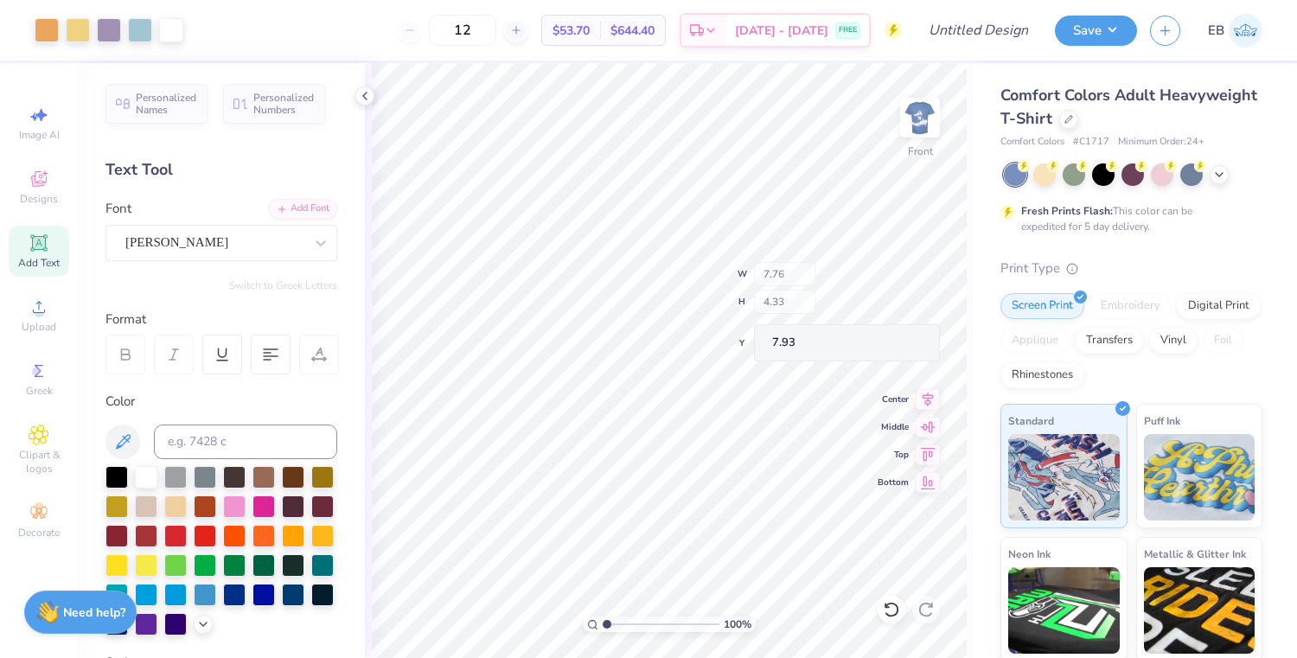
scroll to position [347, 0]
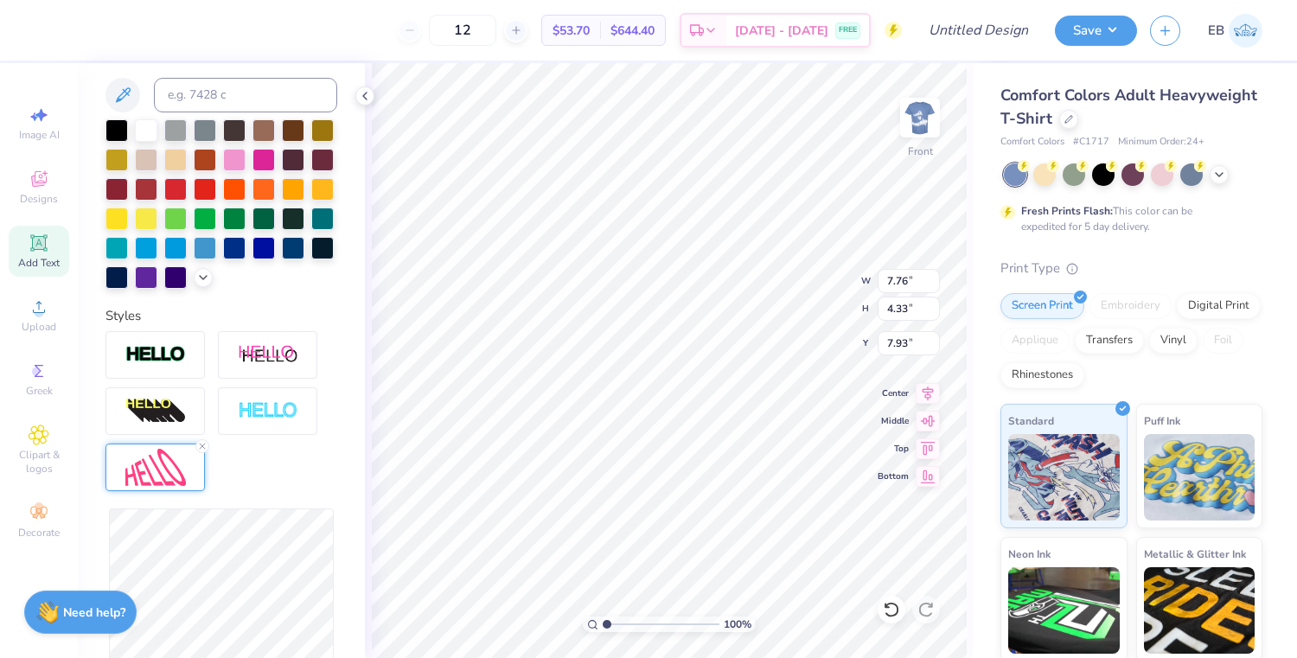
type input "7.49"
type input "7.70"
type input "4.12"
type input "8.17"
type input "7.74"
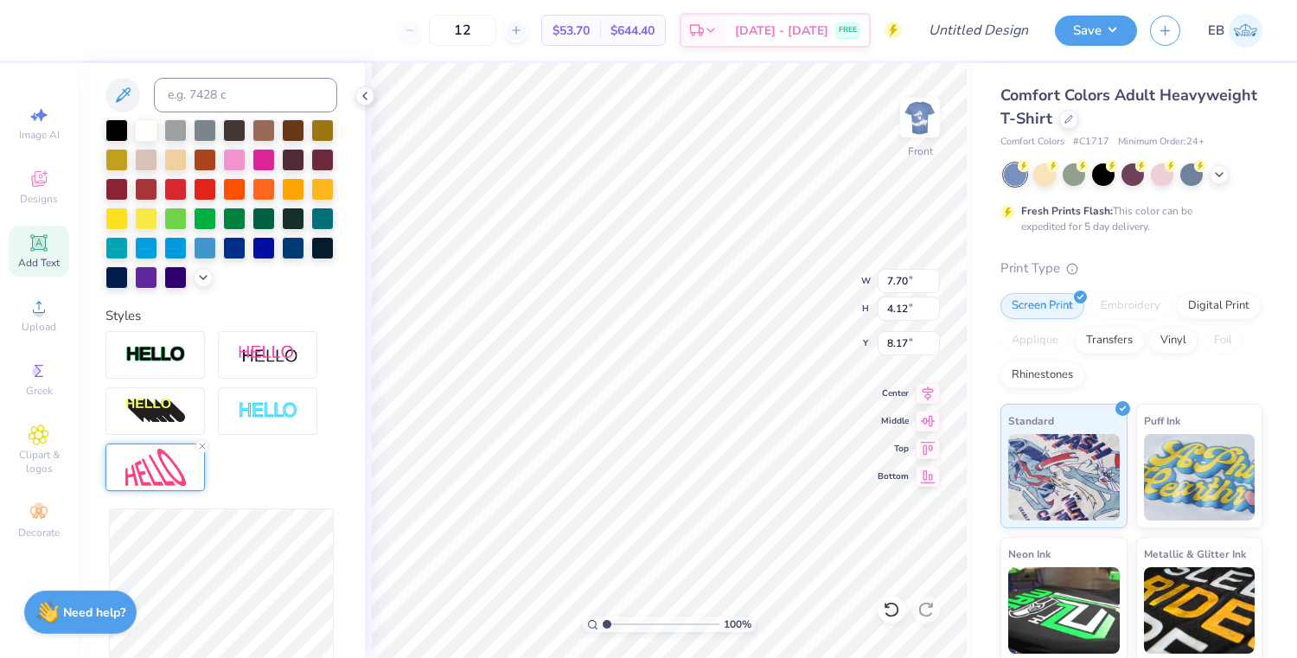
type input "2.59"
type input "9.07"
type input "8.08"
type input "4.88"
type input "7.26"
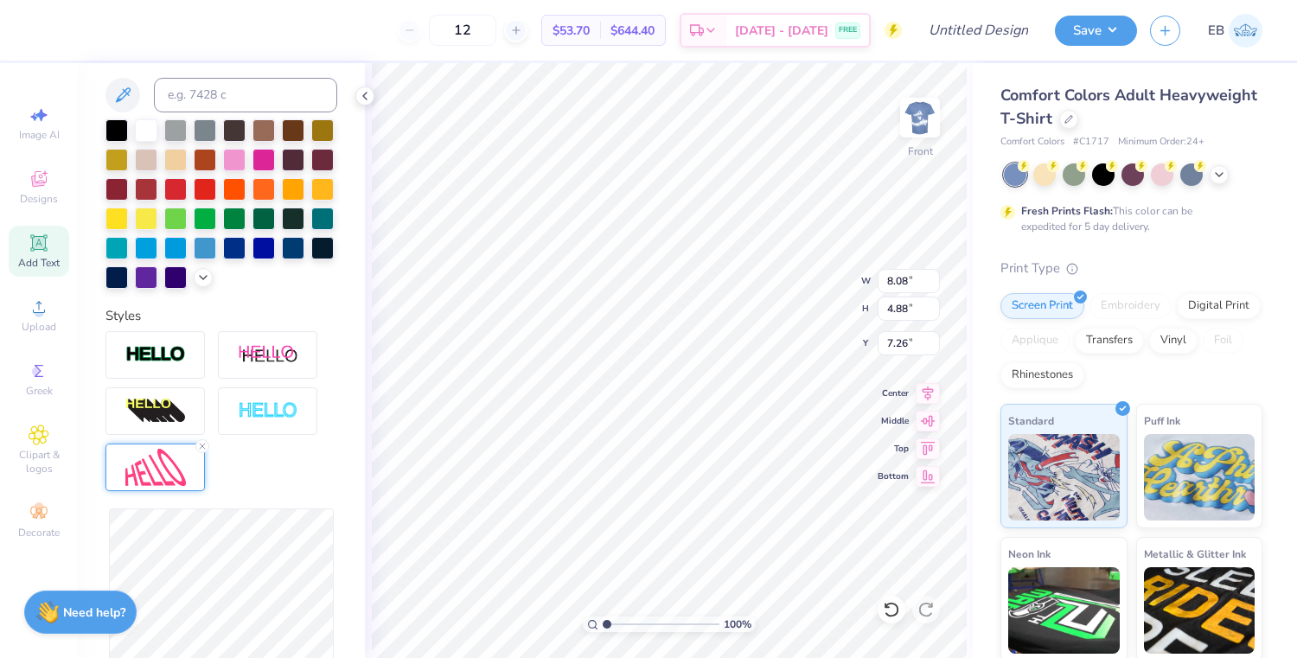
type input "8.05"
type input "4.99"
type input "7.45"
type input "7.59"
type input "3.76"
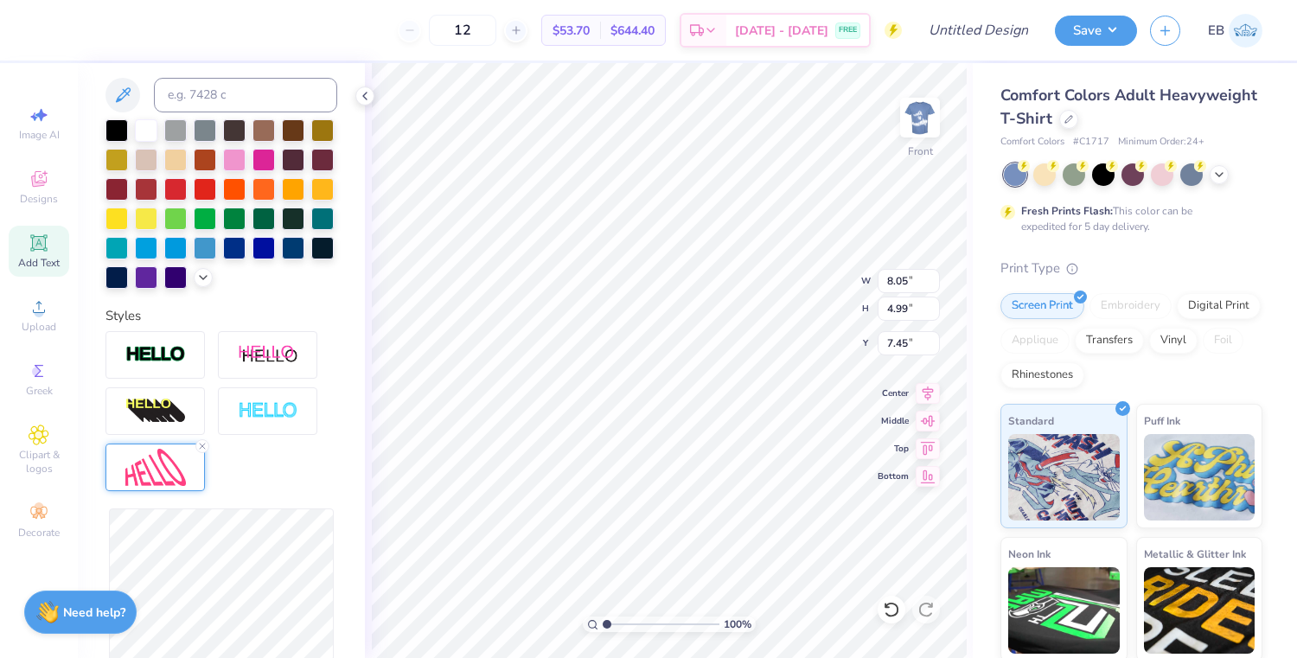
type input "7.70"
type input "7.87"
type input "3.04"
type input "8.34"
type input "8.48"
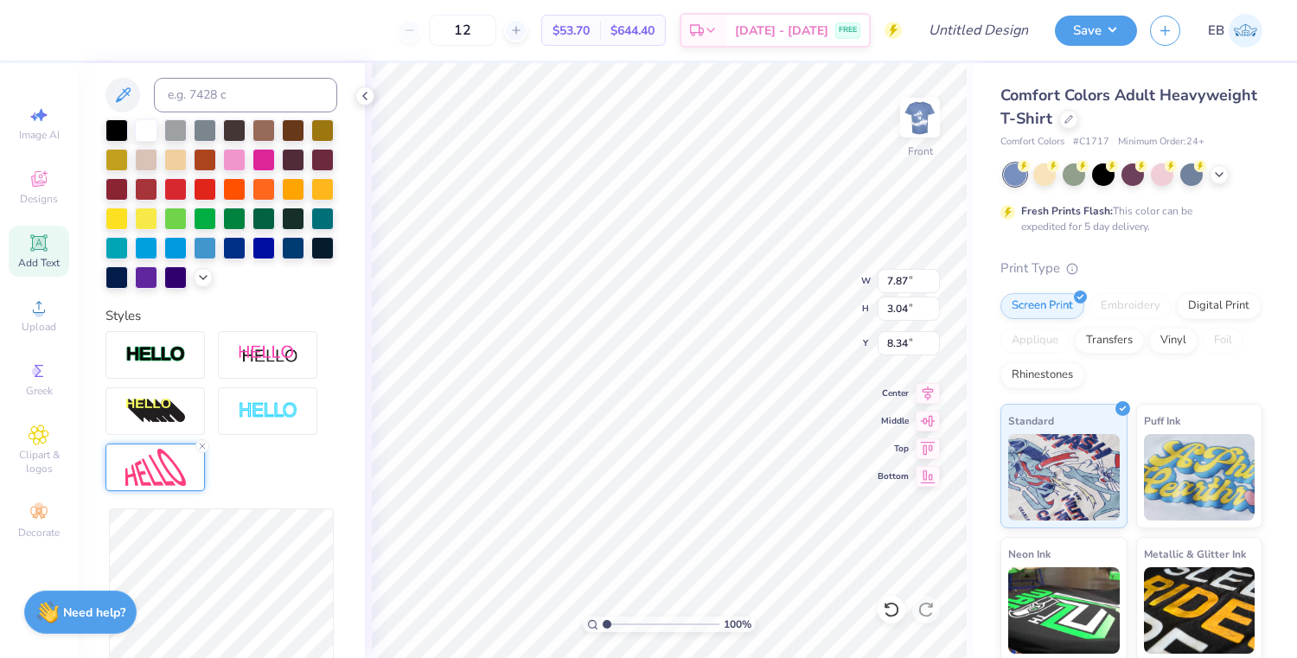
type input "2.85"
type input "8.40"
type input "8.62"
type input "4.01"
type input "7.77"
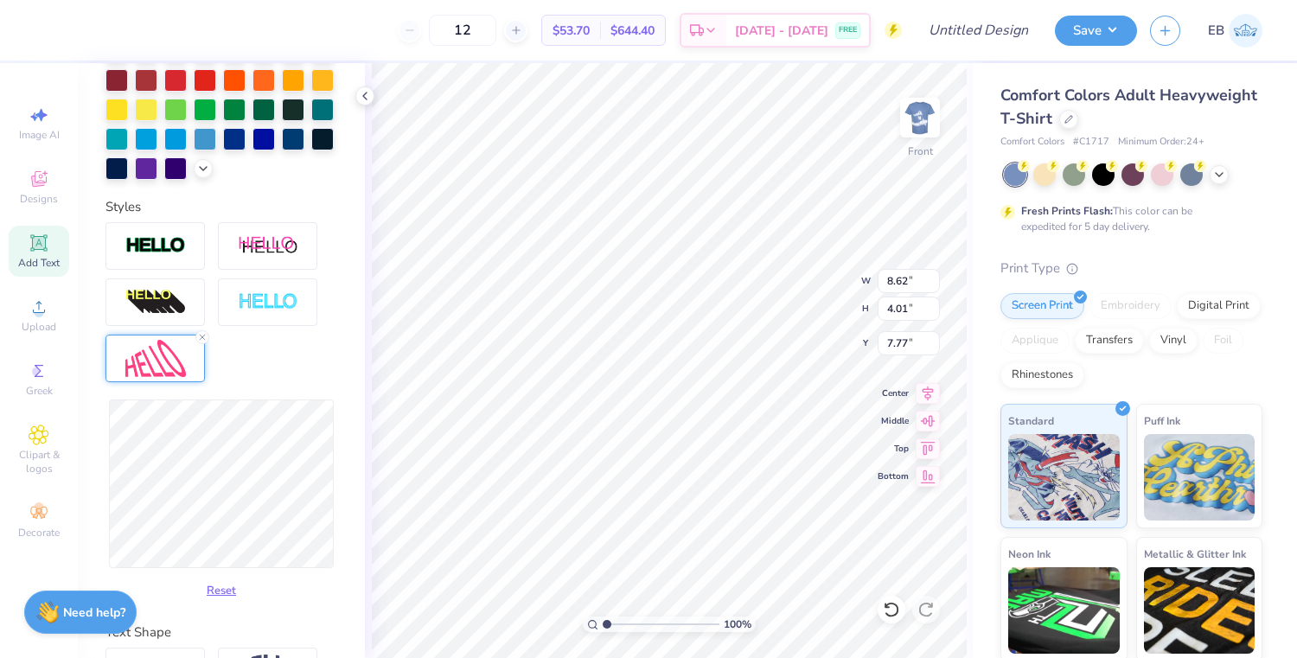
scroll to position [570, 0]
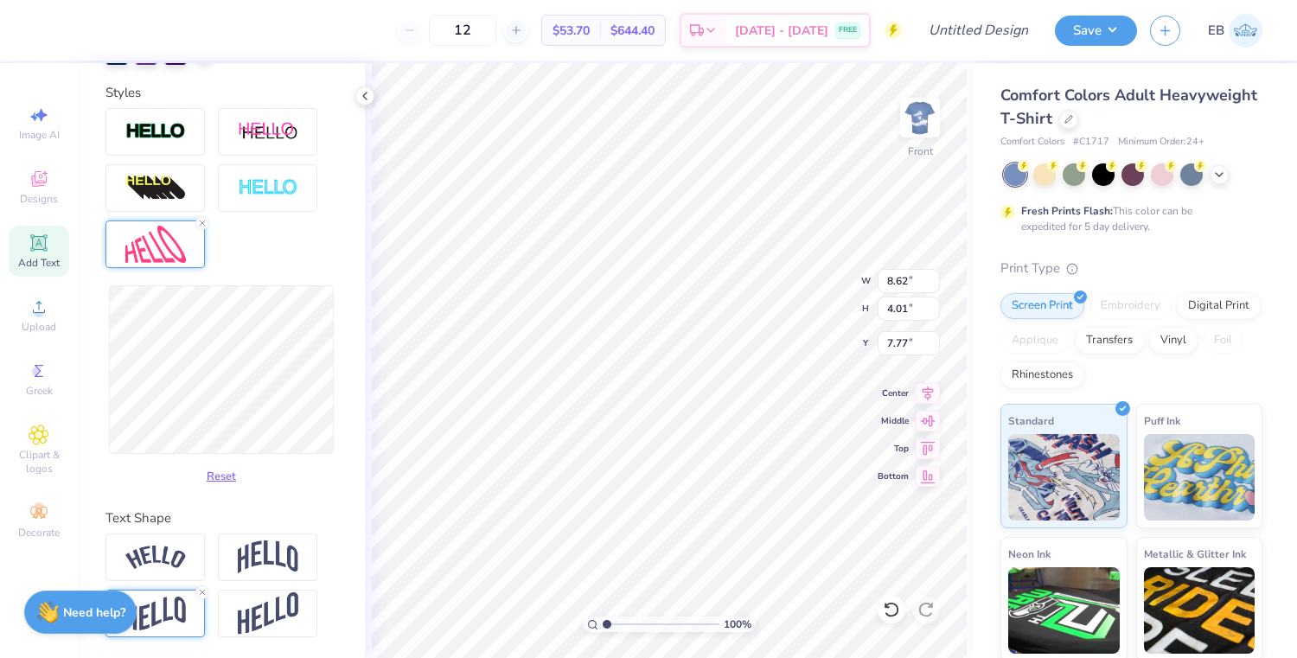
click at [186, 622] on div at bounding box center [154, 614] width 99 height 48
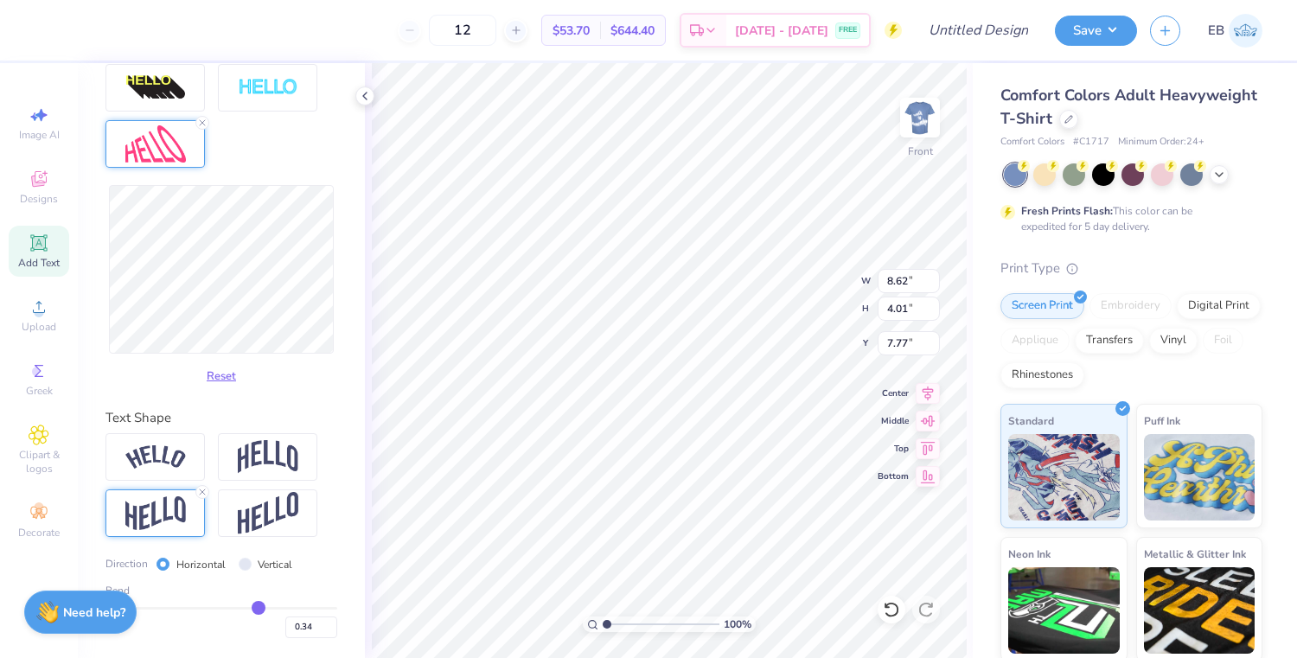
type input "0.36"
type input "0.37"
type input "0.38"
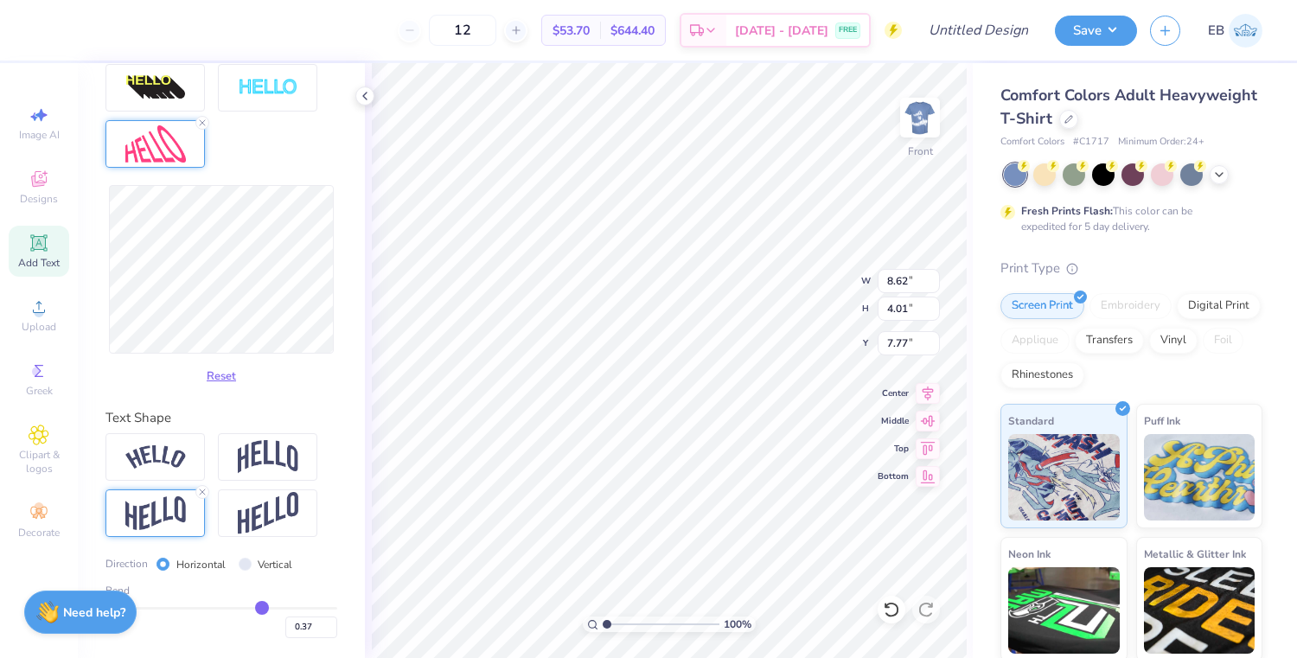
type input "0.38"
click at [263, 608] on input "range" at bounding box center [221, 608] width 232 height 3
type input "8.61"
type input "3.94"
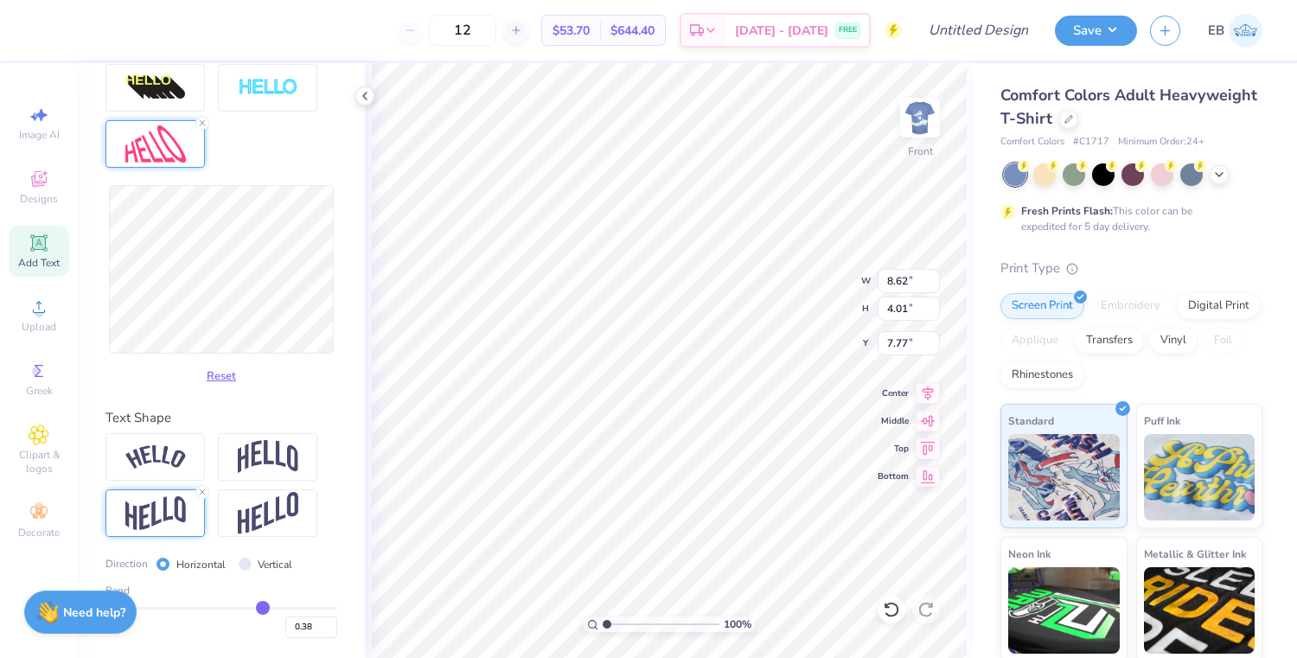
type input "7.84"
type input "0.37"
type input "0.35"
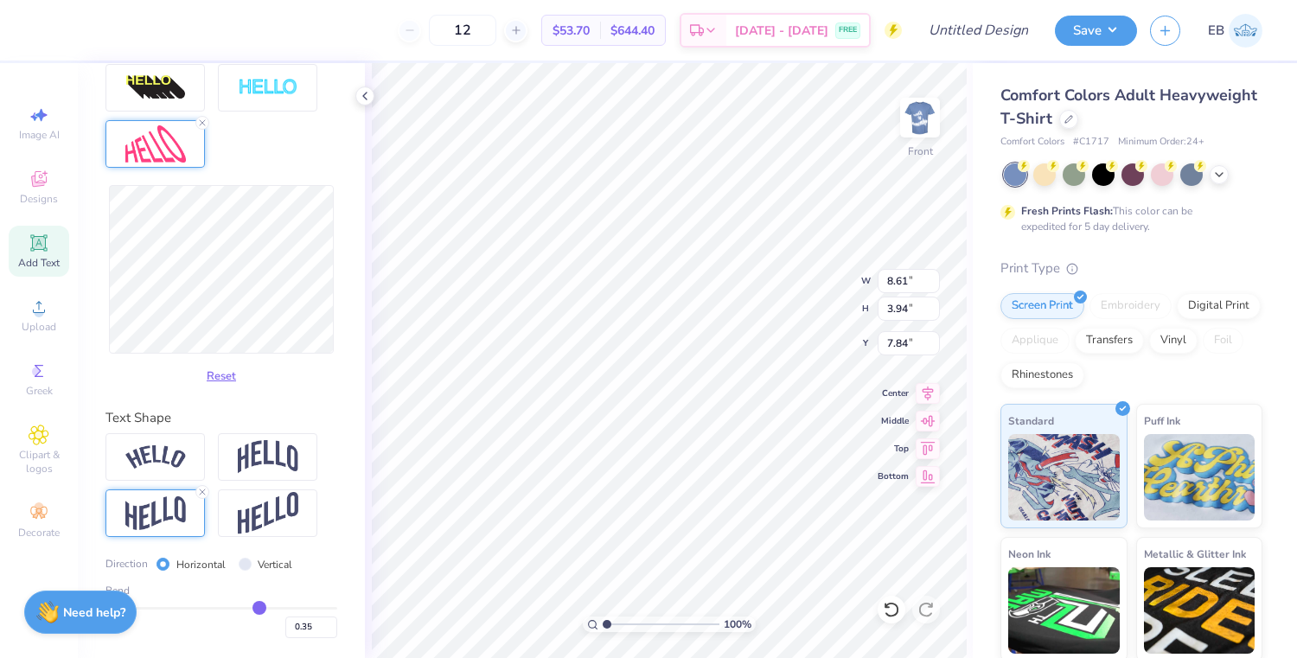
type input "0.33"
type input "0.31"
type input "0.29"
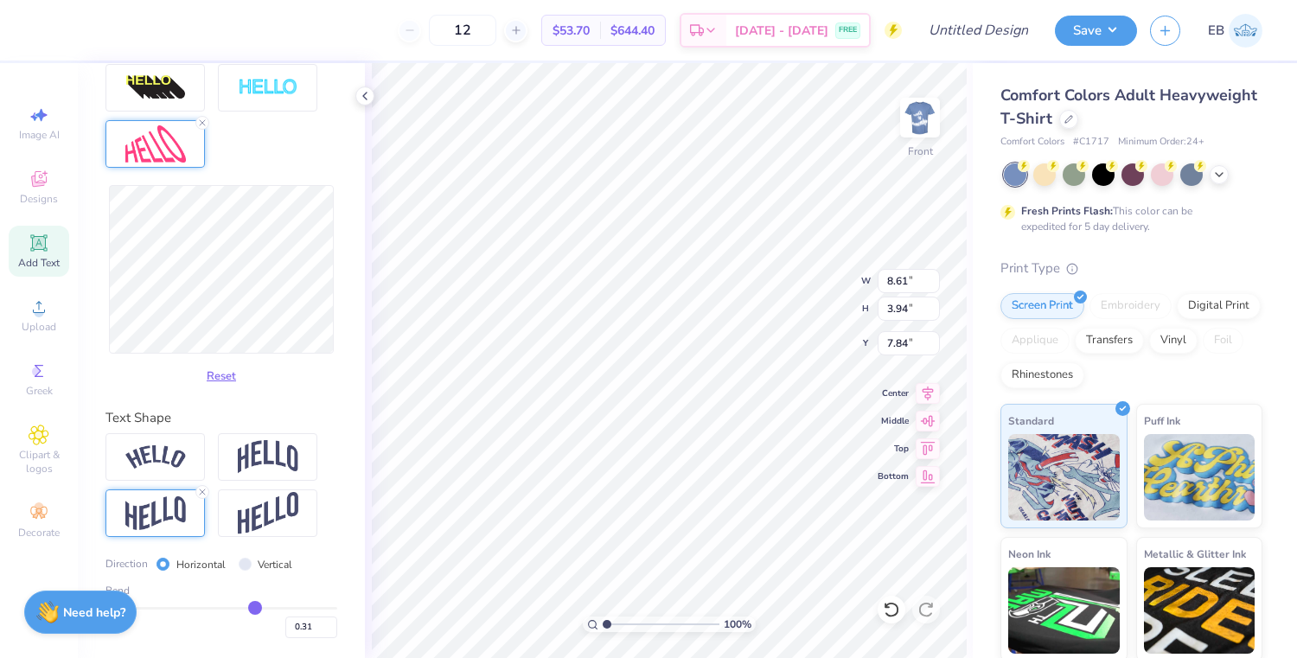
type input "0.29"
type input "0.27"
type input "0.24"
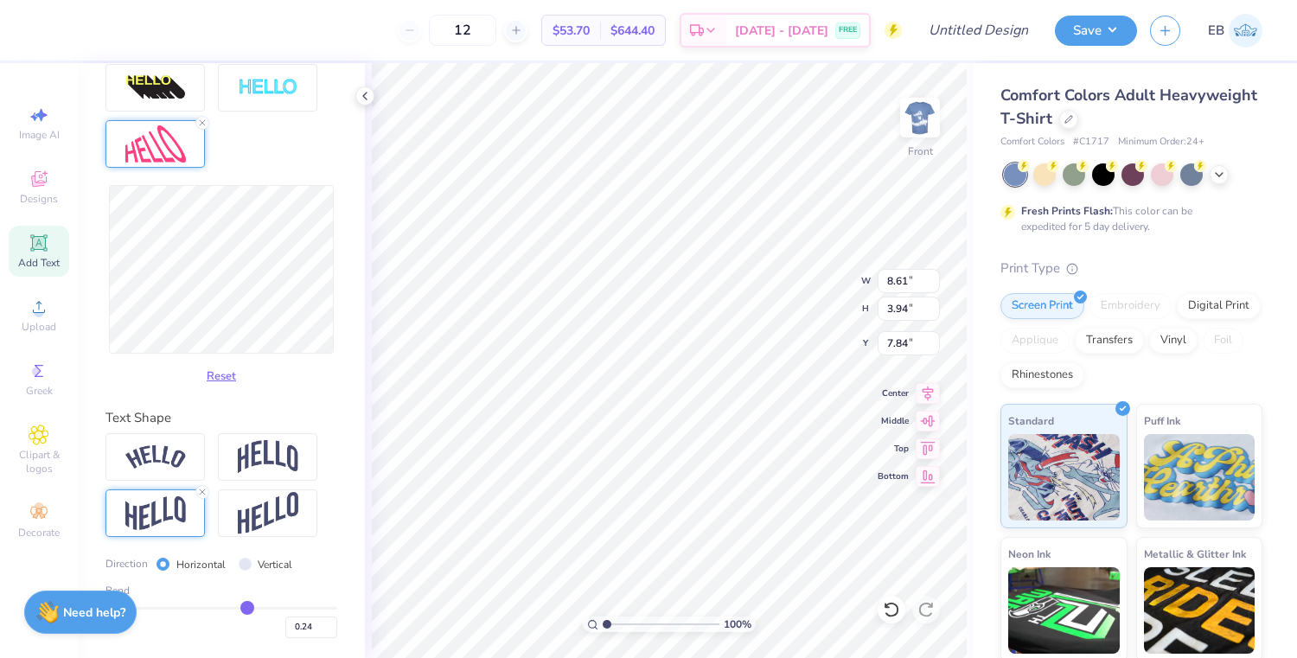
type input "0.19"
type input "0.17"
type input "0.12"
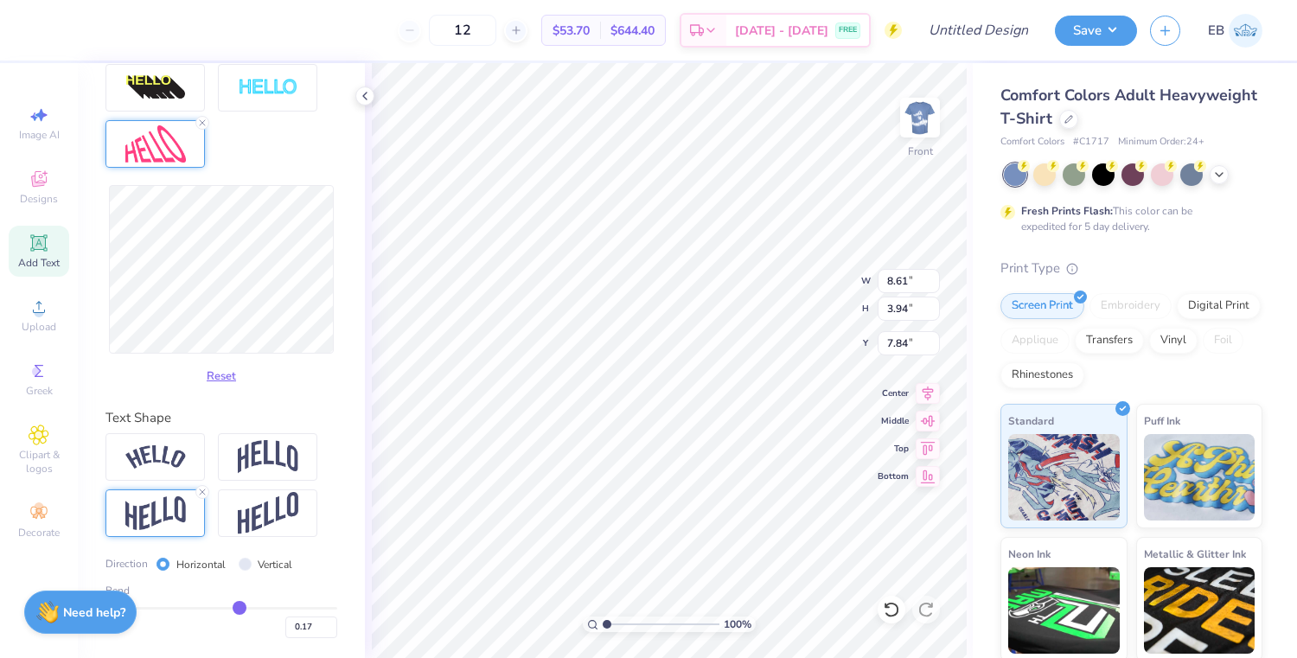
type input "0.12"
type input "0.09"
type input "0.08"
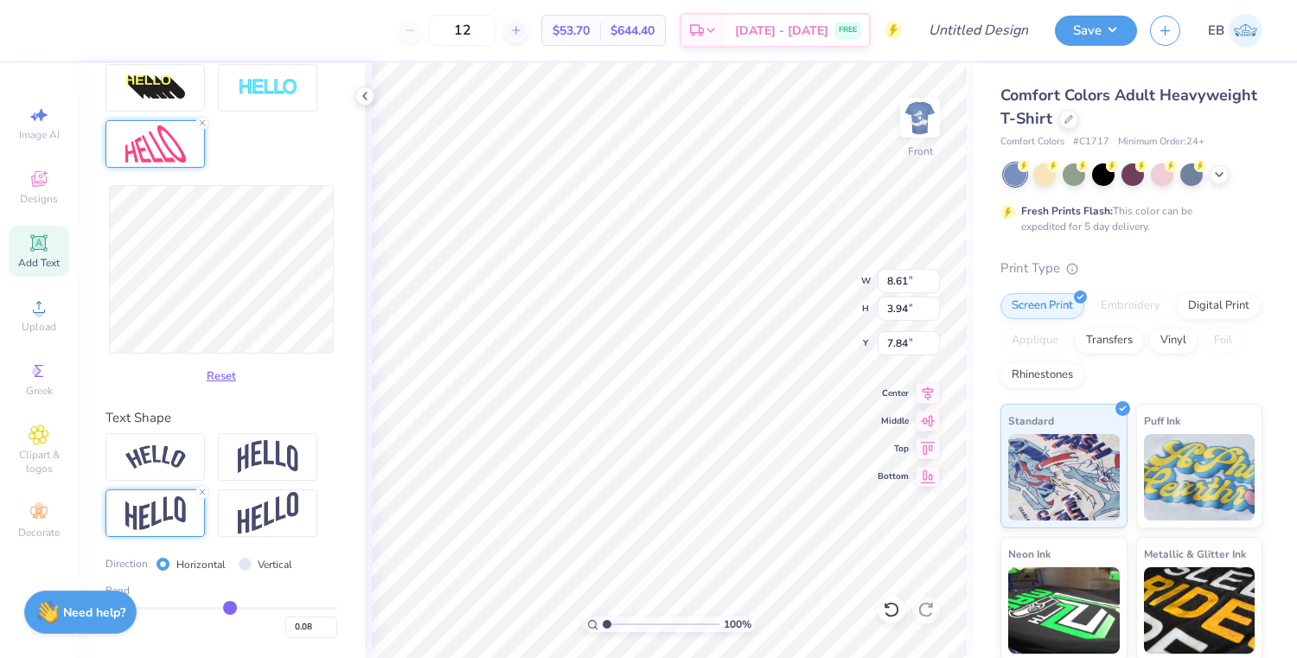
type input "0.05"
type input "0.03"
type input "0.02"
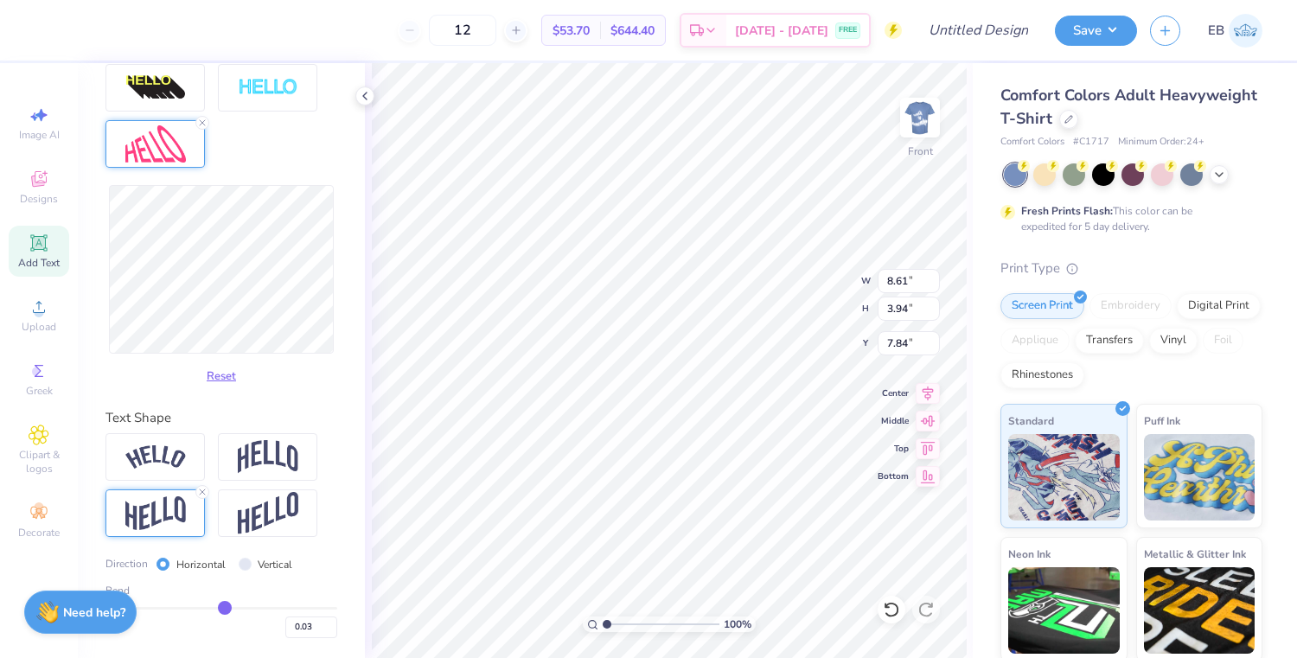
type input "0.02"
type input "0.01"
drag, startPoint x: 263, startPoint y: 608, endPoint x: 222, endPoint y: 607, distance: 40.6
type input "0.01"
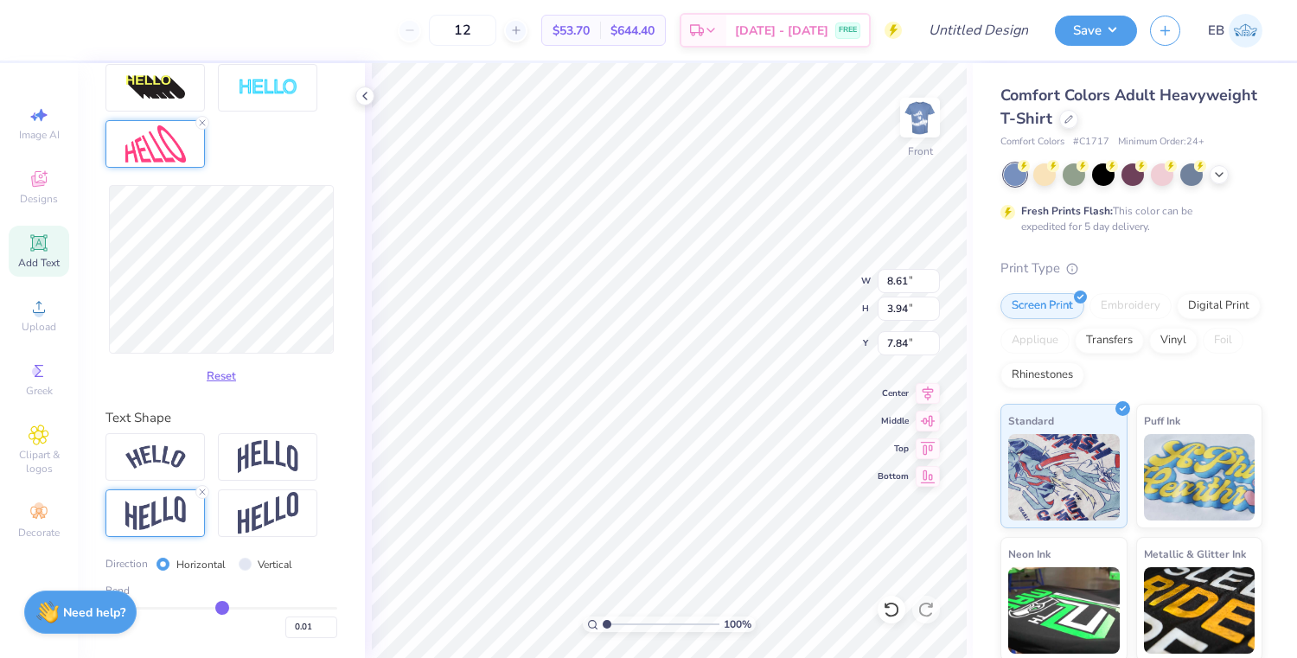
click at [222, 607] on input "range" at bounding box center [221, 608] width 232 height 3
type input "8.68"
type input "4.78"
type input "7.39"
type input "0.02"
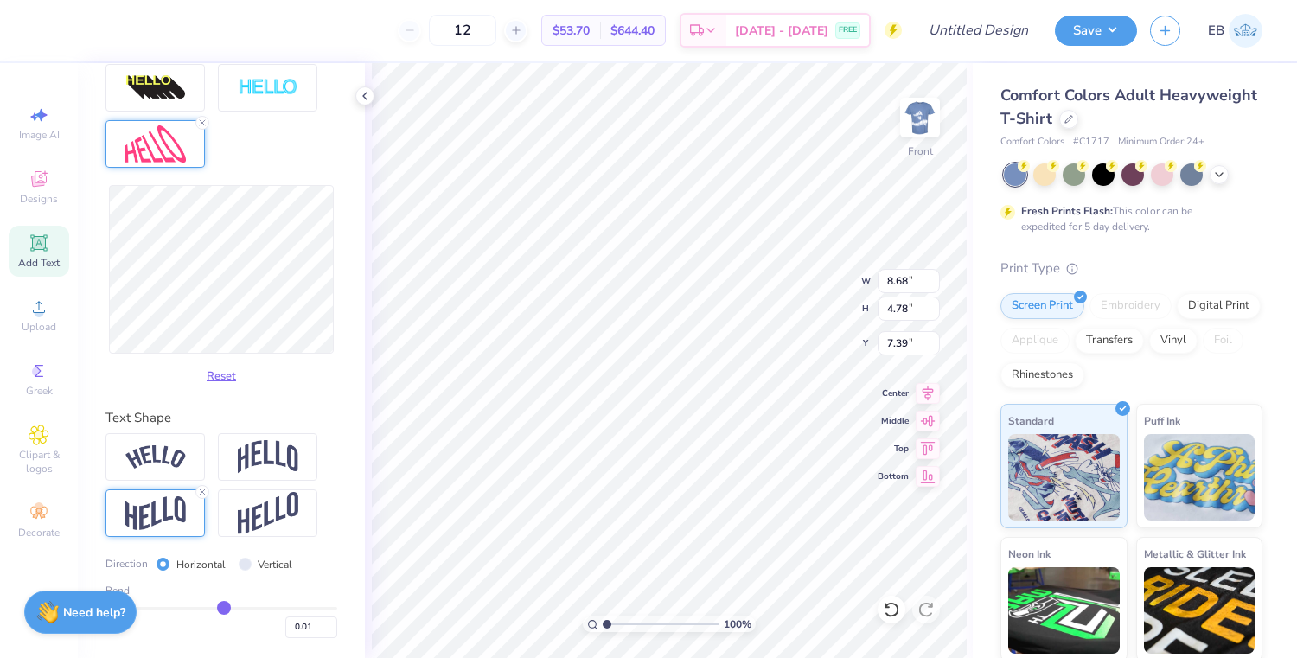
type input "0.02"
type input "0.03"
type input "0.04"
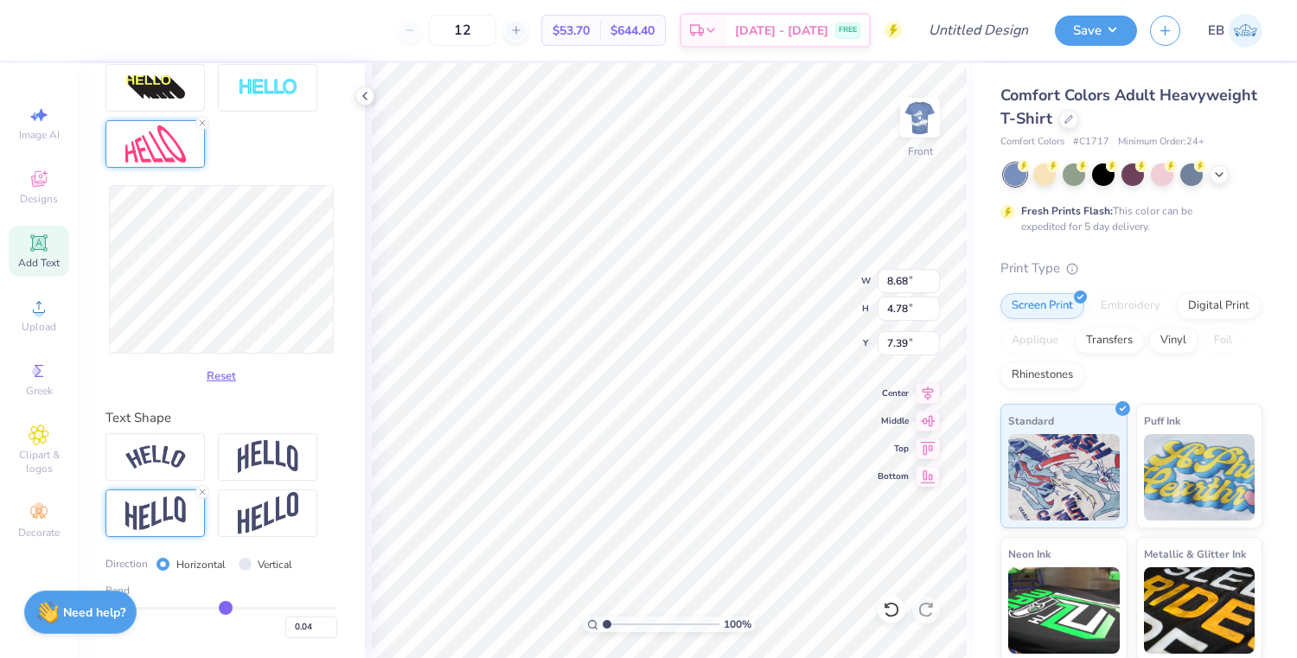
type input "0.06"
type input "0.07"
type input "0.08"
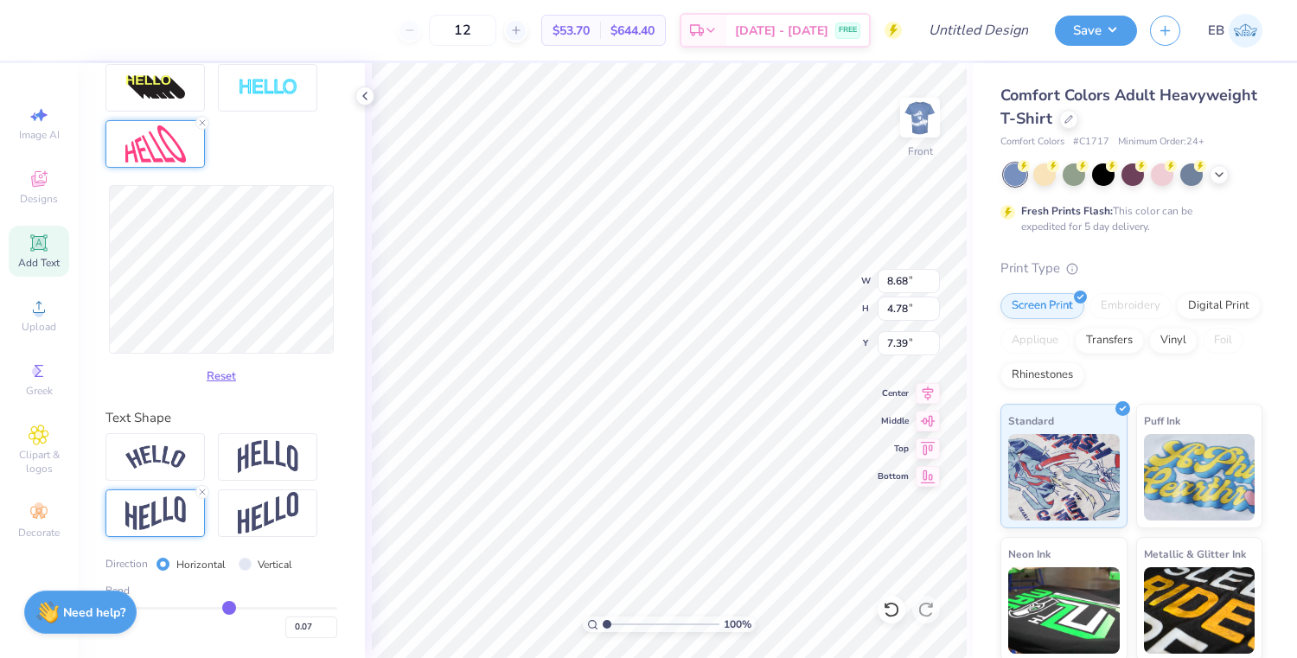
type input "0.08"
type input "0.1"
type input "0.10"
type input "0.11"
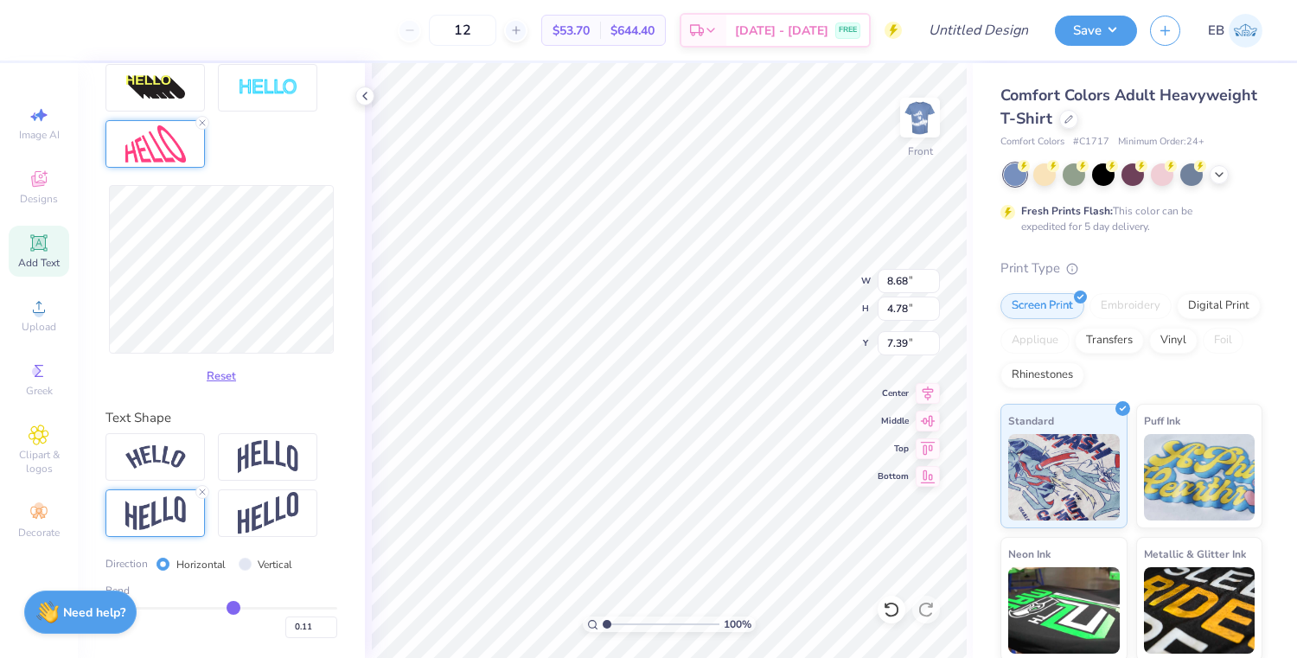
type input "0.12"
type input "0.13"
type input "0.14"
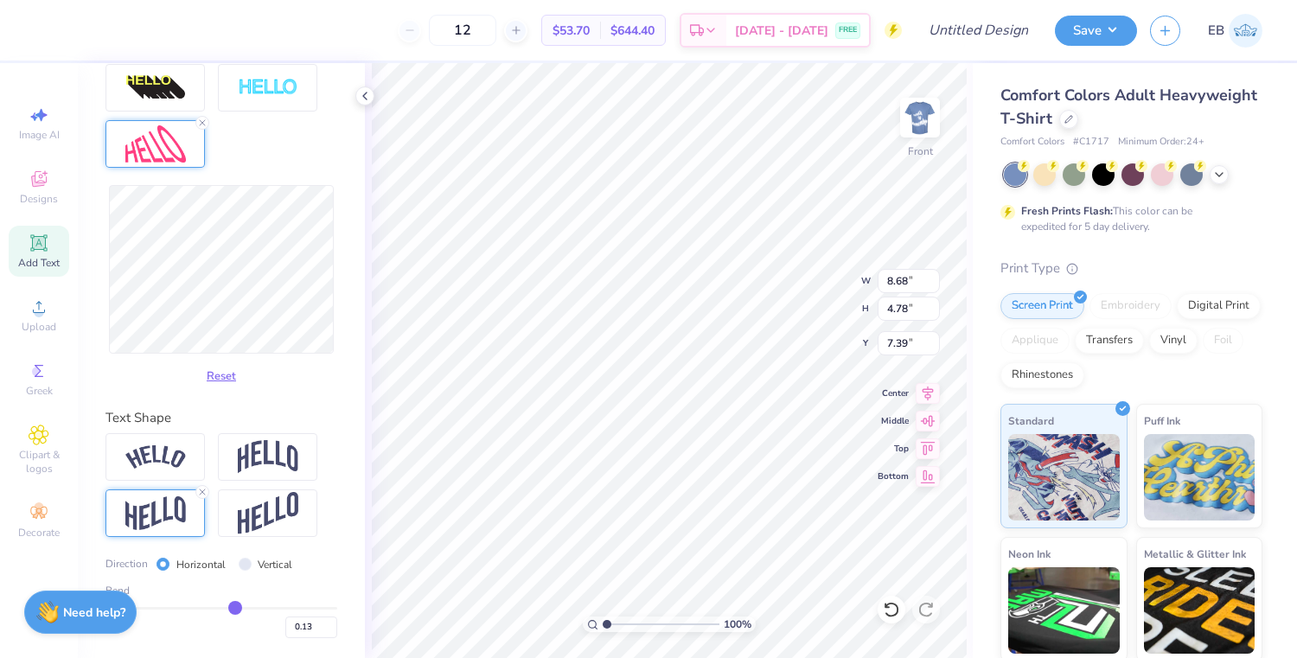
type input "0.14"
type input "0.15"
type input "0.16"
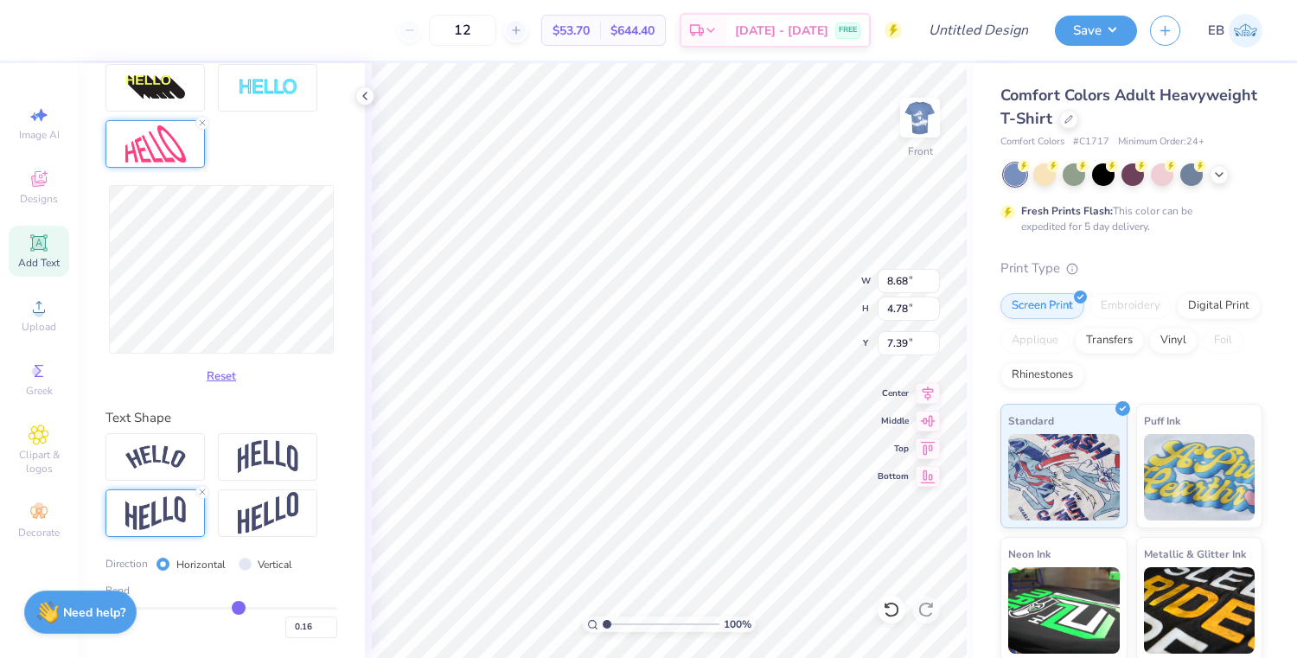
type input "0.18"
type input "0.19"
type input "0.21"
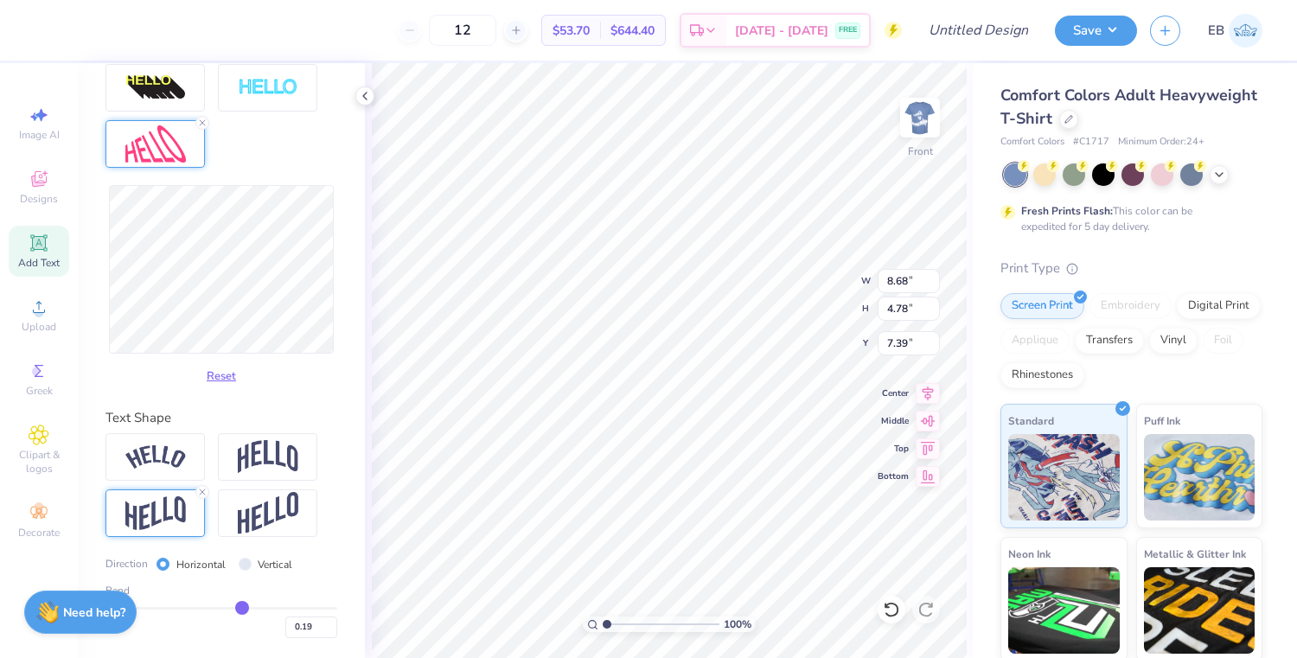
type input "0.21"
type input "0.24"
type input "0.25"
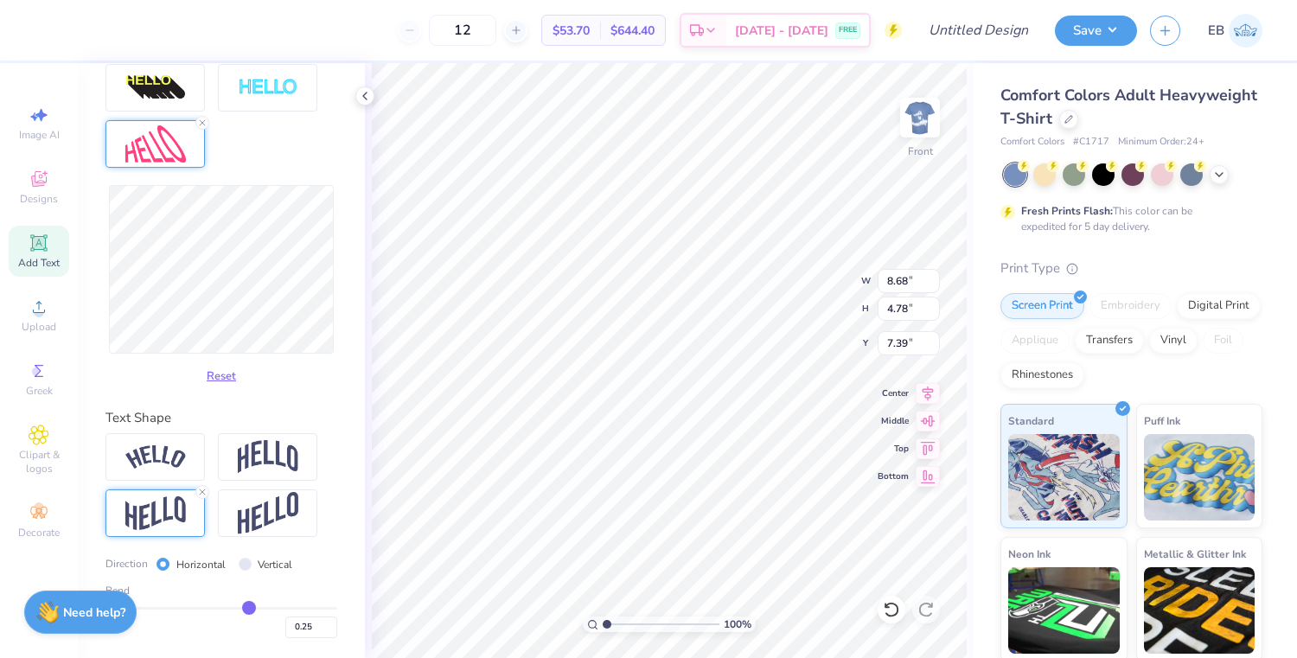
type input "0.26"
type input "0.27"
type input "0.28"
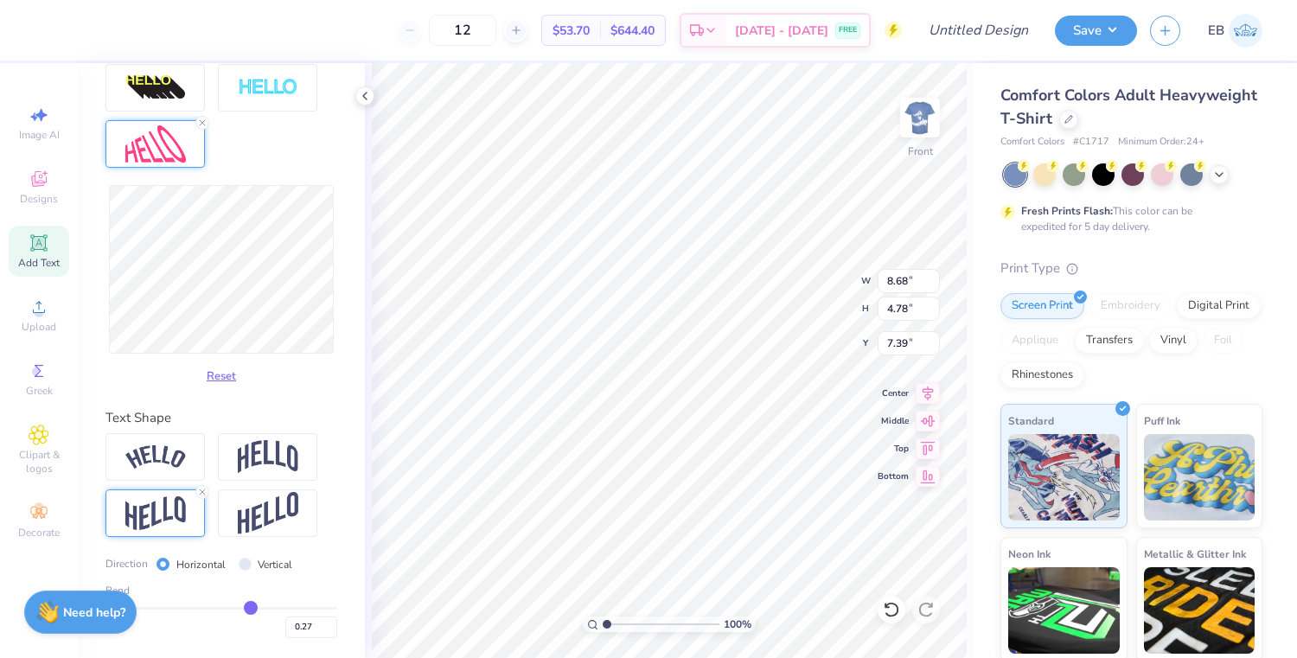
type input "0.28"
drag, startPoint x: 222, startPoint y: 607, endPoint x: 252, endPoint y: 607, distance: 29.4
type input "0.28"
click at [252, 607] on input "range" at bounding box center [221, 608] width 232 height 3
type input "8.63"
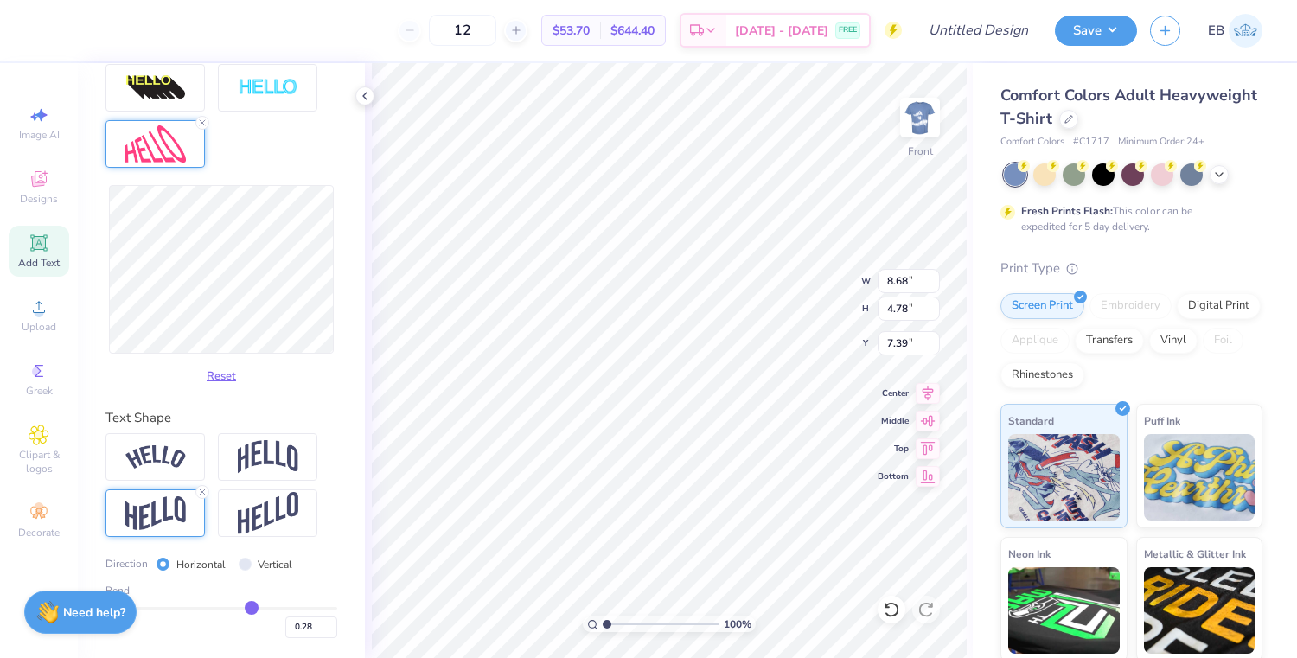
type input "4.14"
type input "7.71"
type input "8.12"
type input "7.73"
type input "8.15"
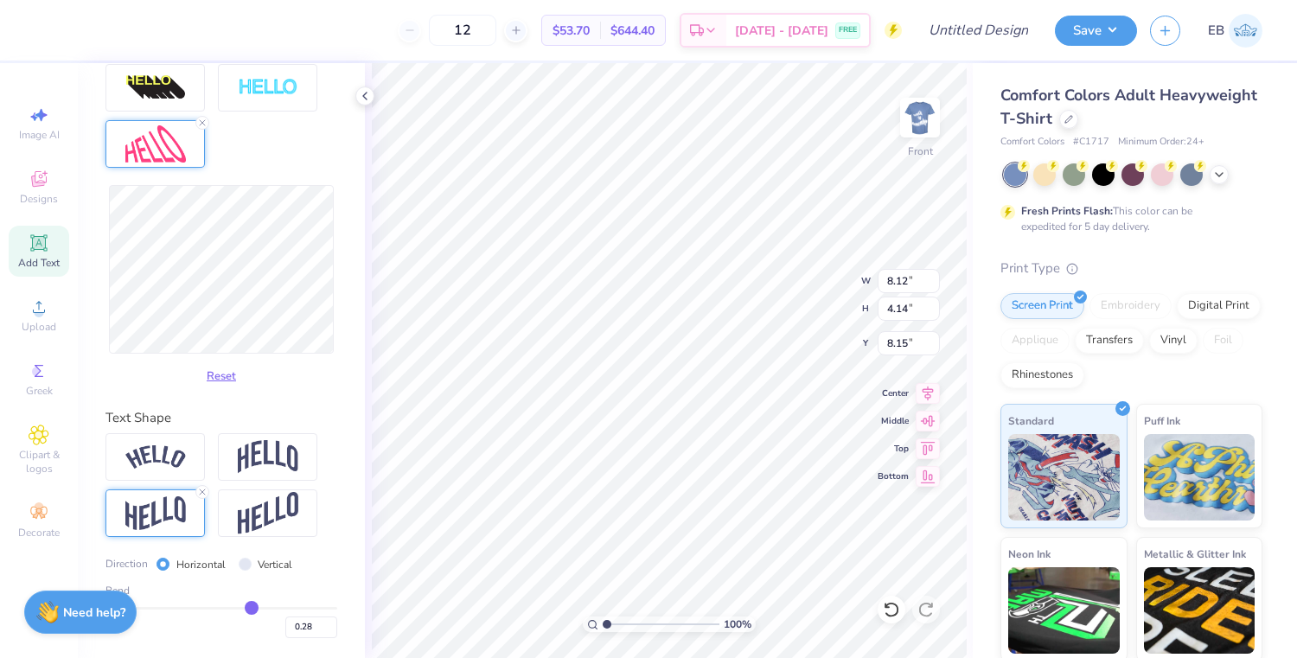
type input "9.19"
type input "6.79"
type input "11.82"
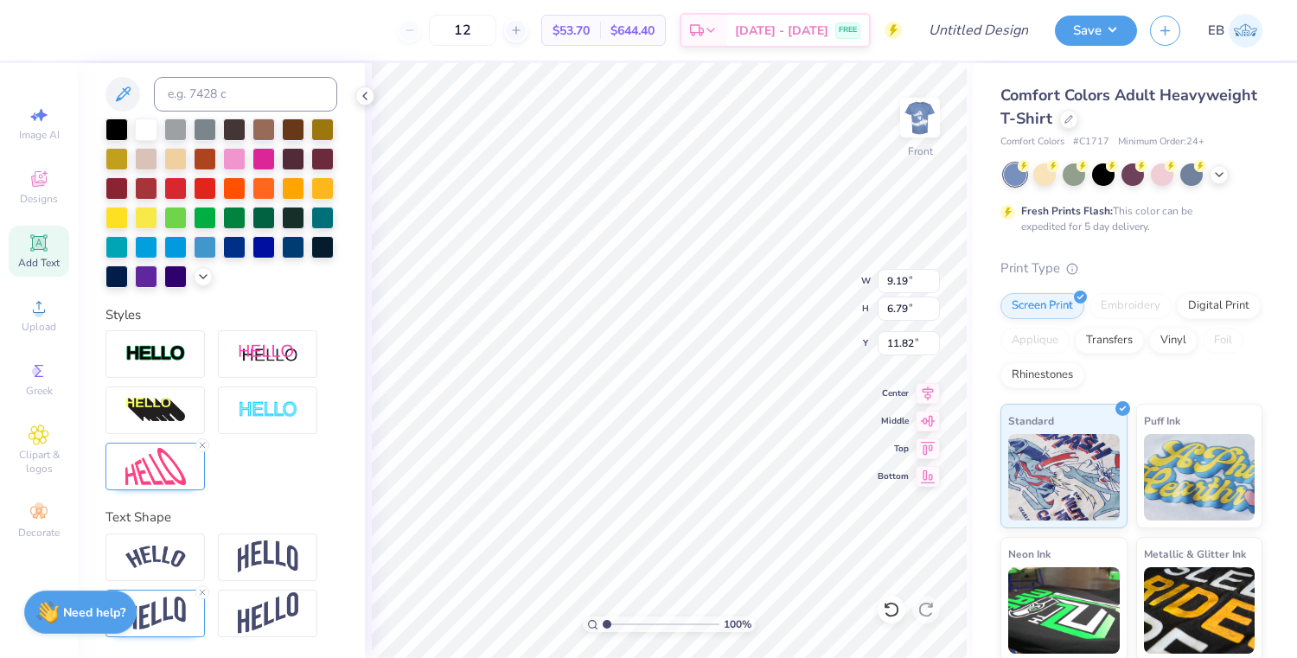
scroll to position [347, 0]
type input "8.95"
type input "6.61"
type input "11.95"
type input "8.88"
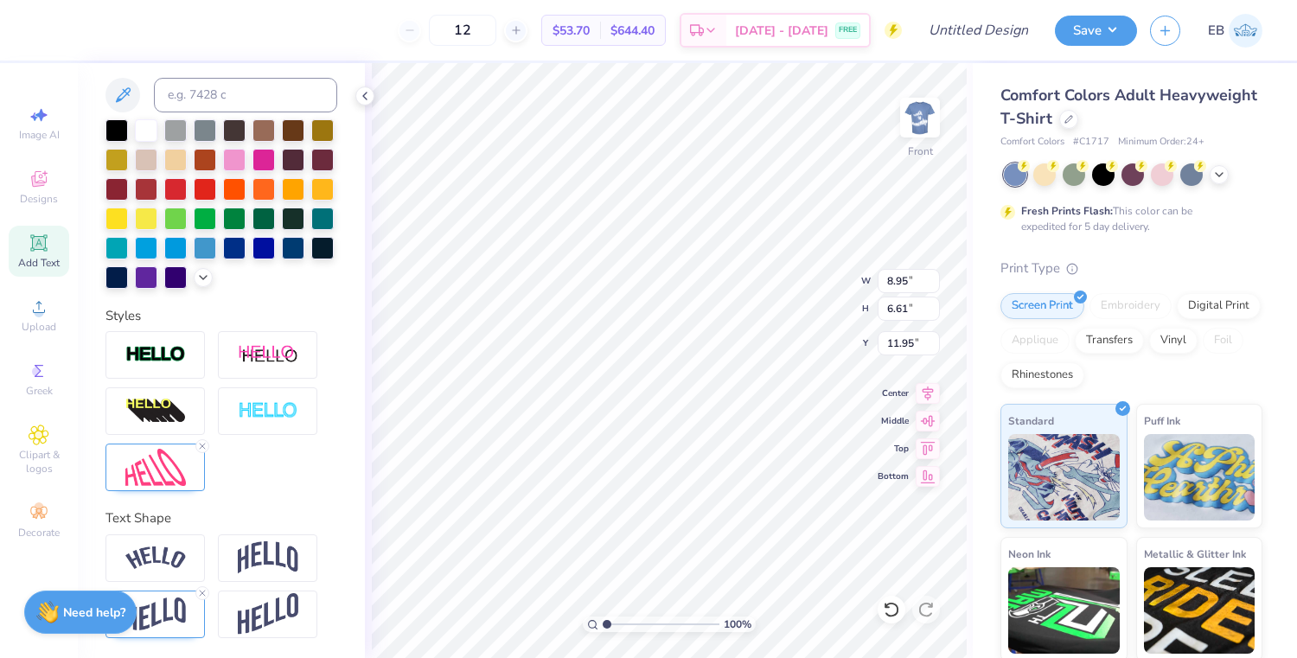
type input "6.80"
type input "11.91"
type input "9.10"
type input "6.97"
type input "11.72"
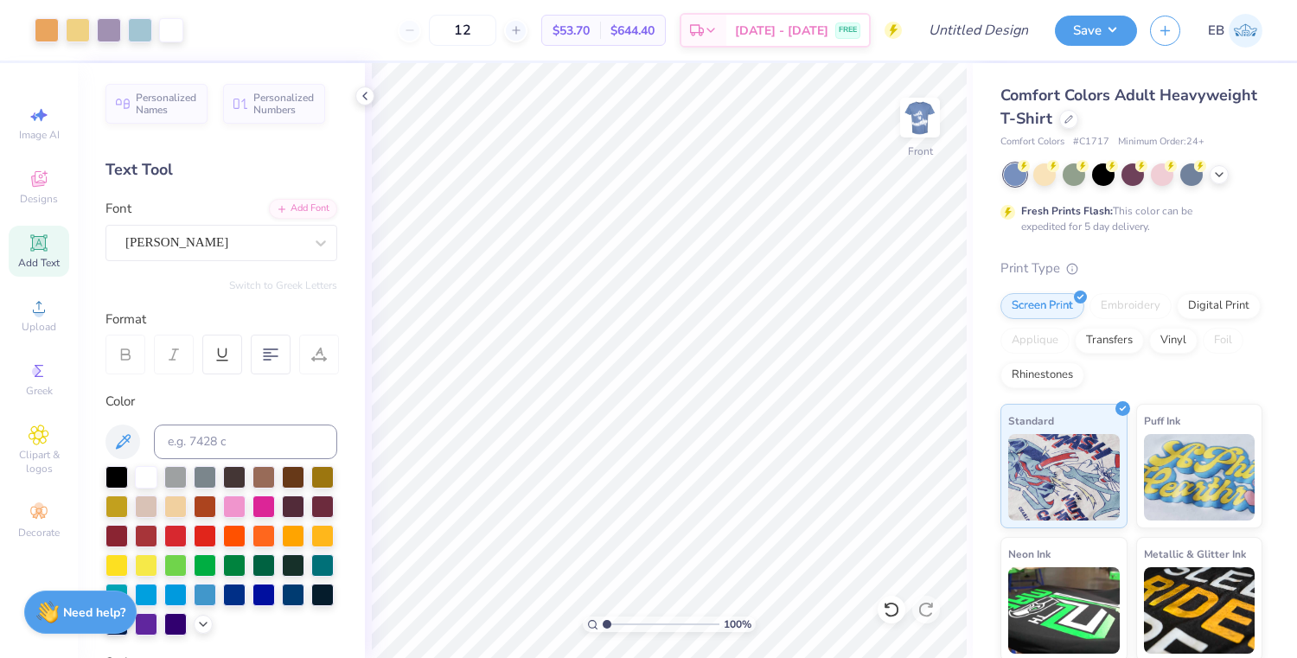
scroll to position [347, 0]
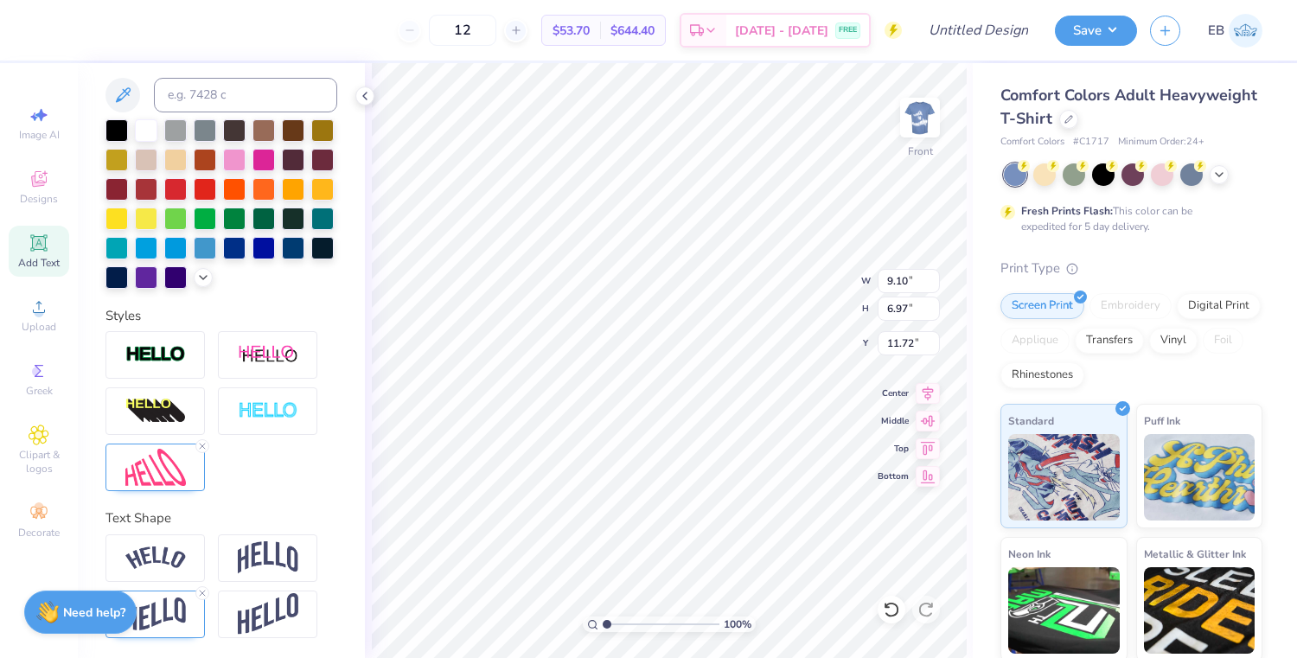
type input "11.73"
type input "2.38"
type input "2.93"
type input "12.64"
type input "8.12"
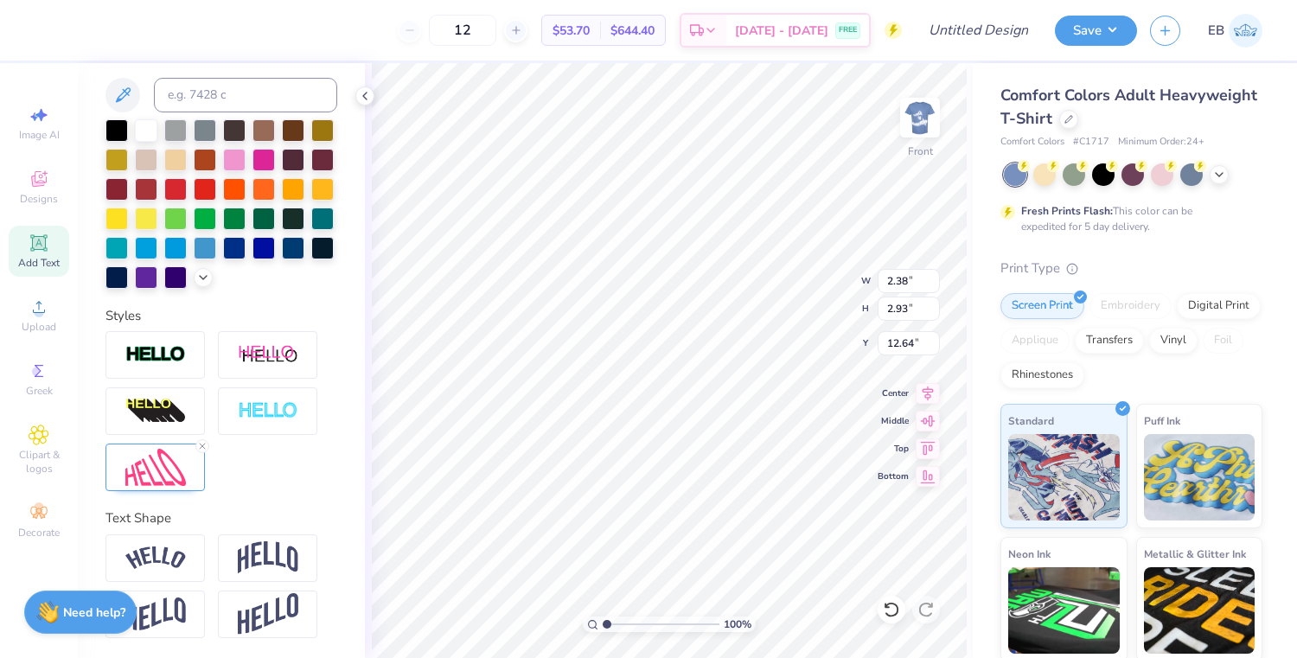
type input "4.14"
type input "8.50"
click at [1066, 122] on div at bounding box center [1068, 117] width 19 height 19
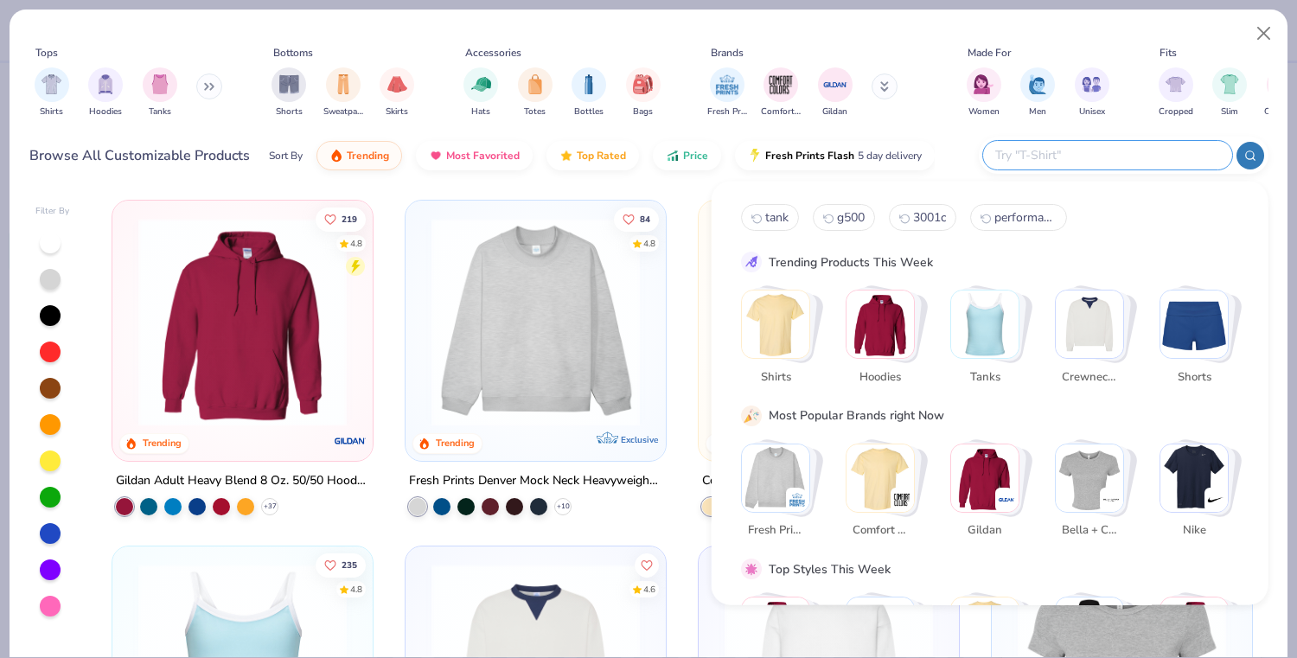
click at [1110, 156] on input "text" at bounding box center [1106, 155] width 226 height 20
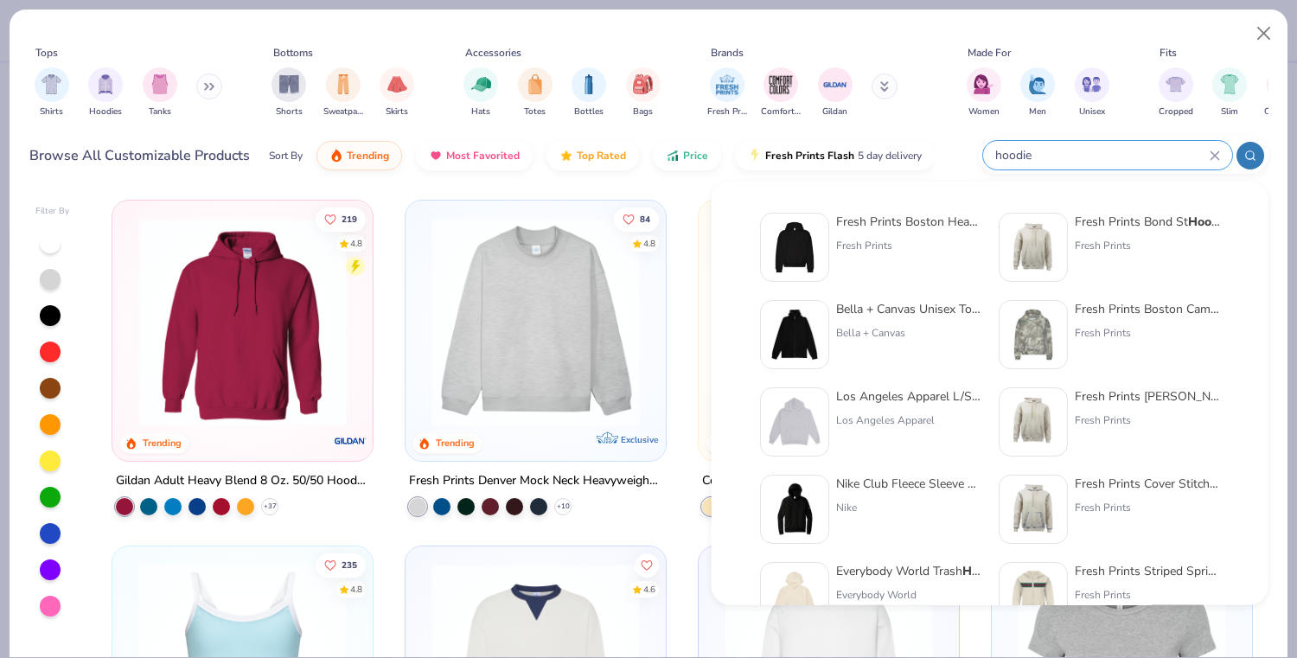
type input "hoodie"
click at [1129, 220] on div "Fresh Prints Bond St Hoodie" at bounding box center [1147, 222] width 145 height 18
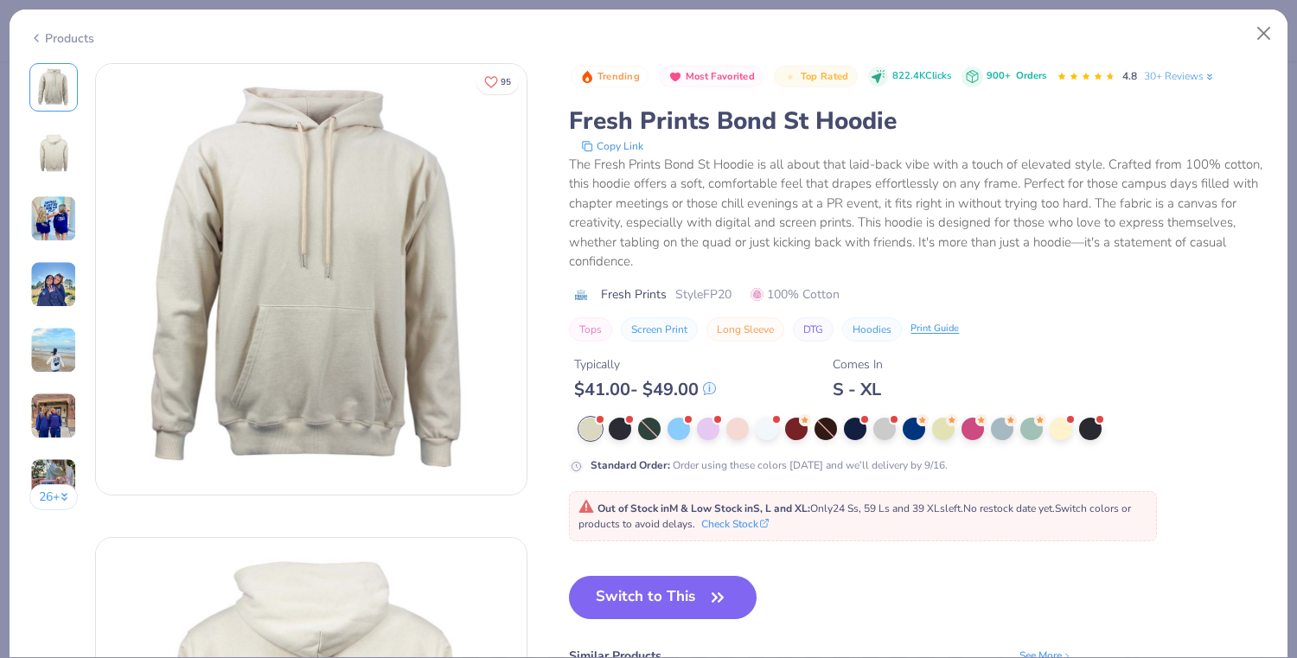
click at [63, 226] on img at bounding box center [53, 218] width 47 height 47
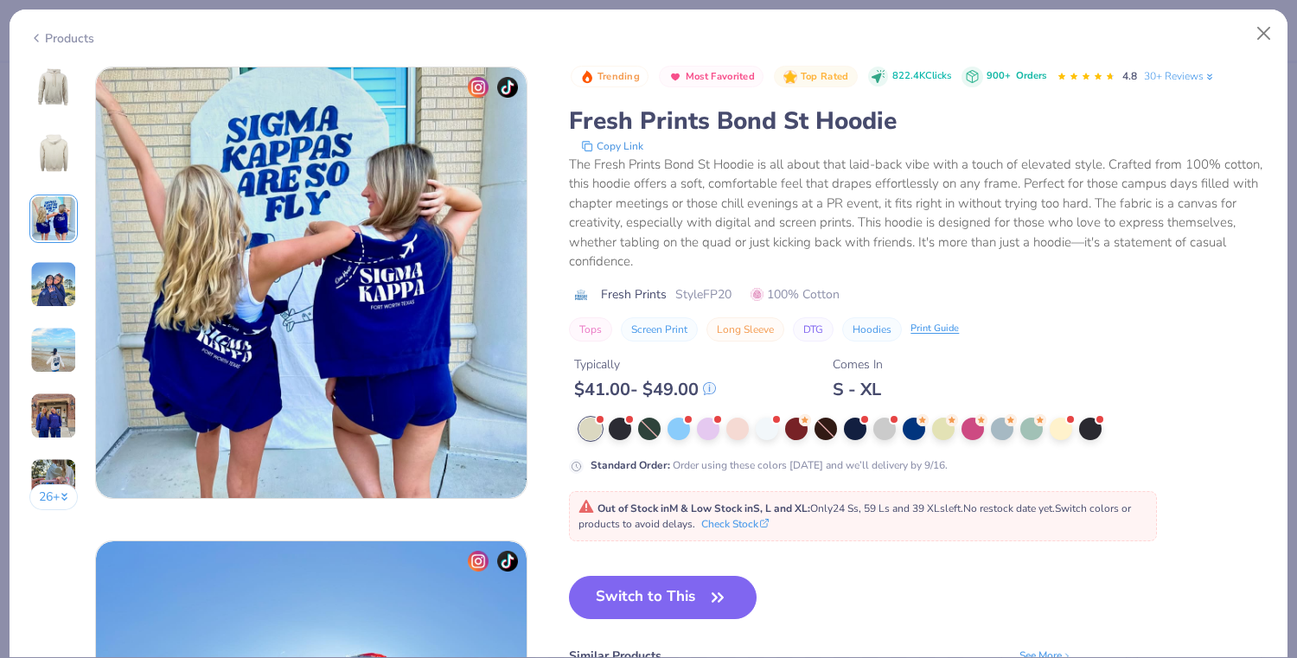
scroll to position [947, 0]
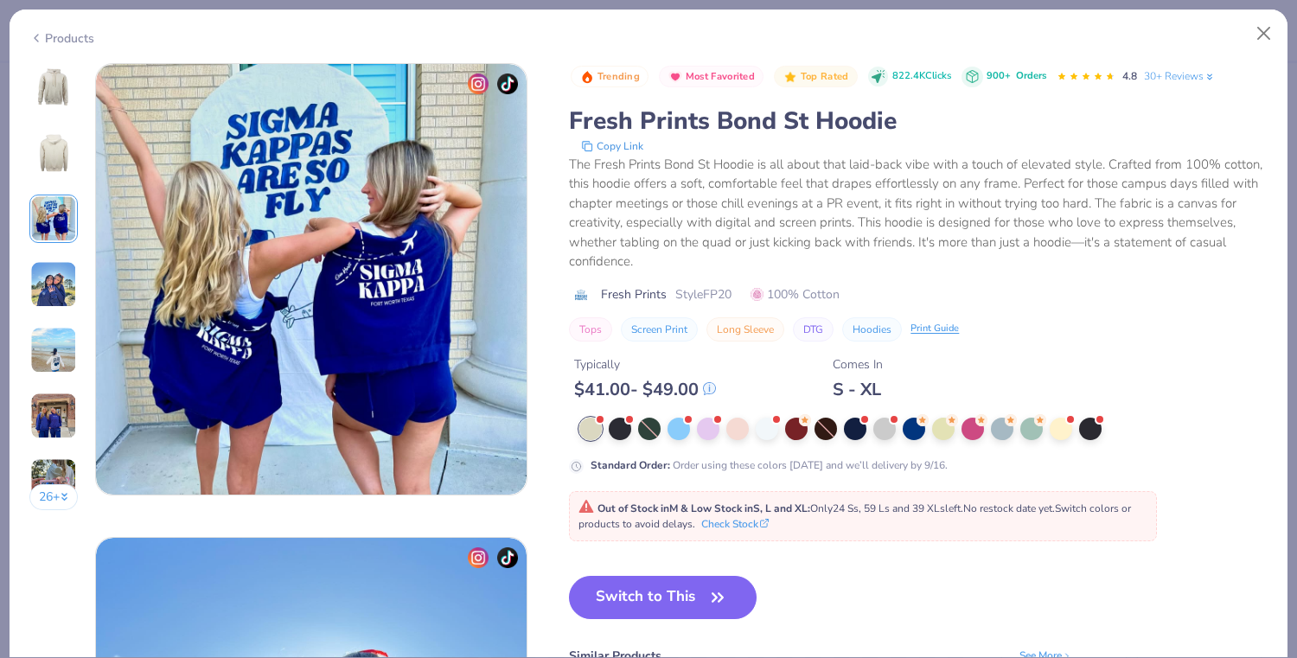
click at [54, 293] on img at bounding box center [53, 284] width 47 height 47
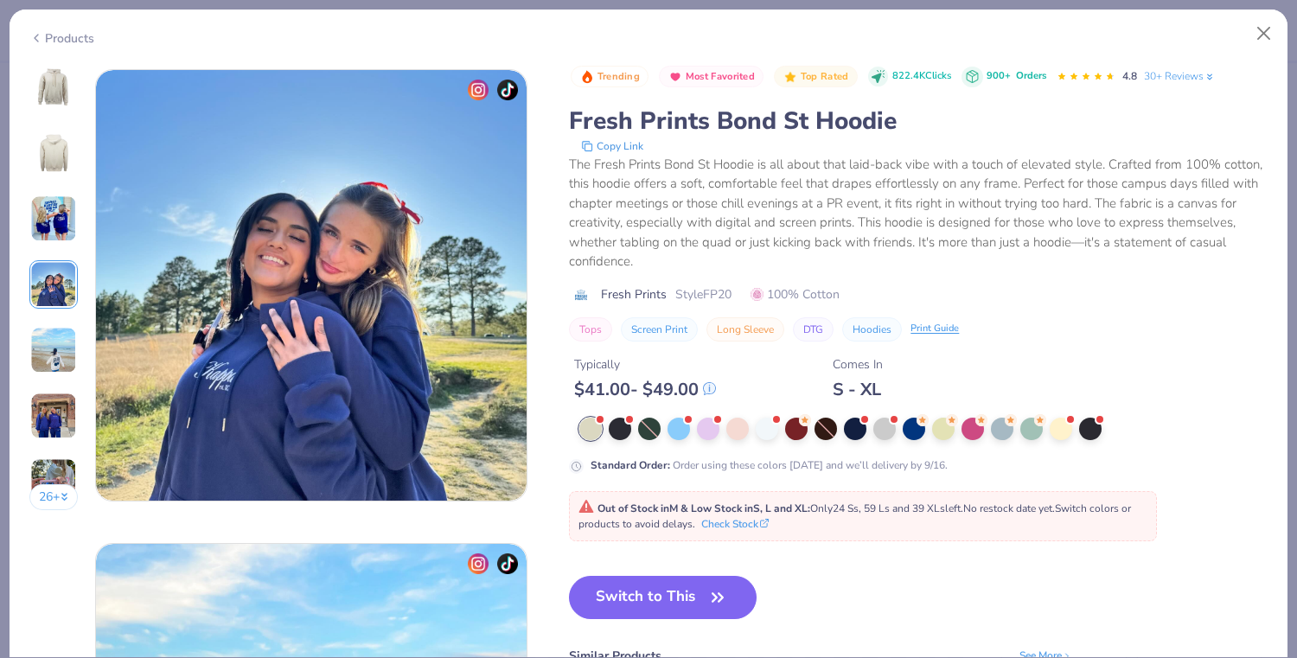
scroll to position [1421, 0]
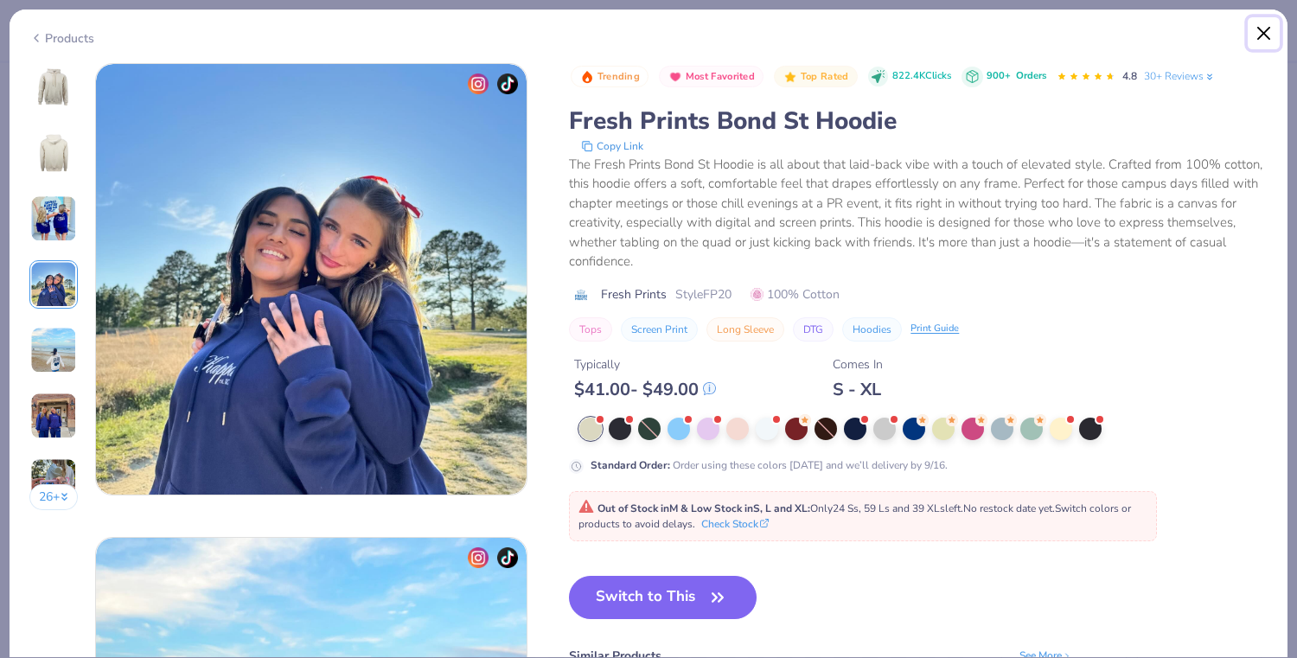
click at [1259, 35] on button "Close" at bounding box center [1263, 33] width 33 height 33
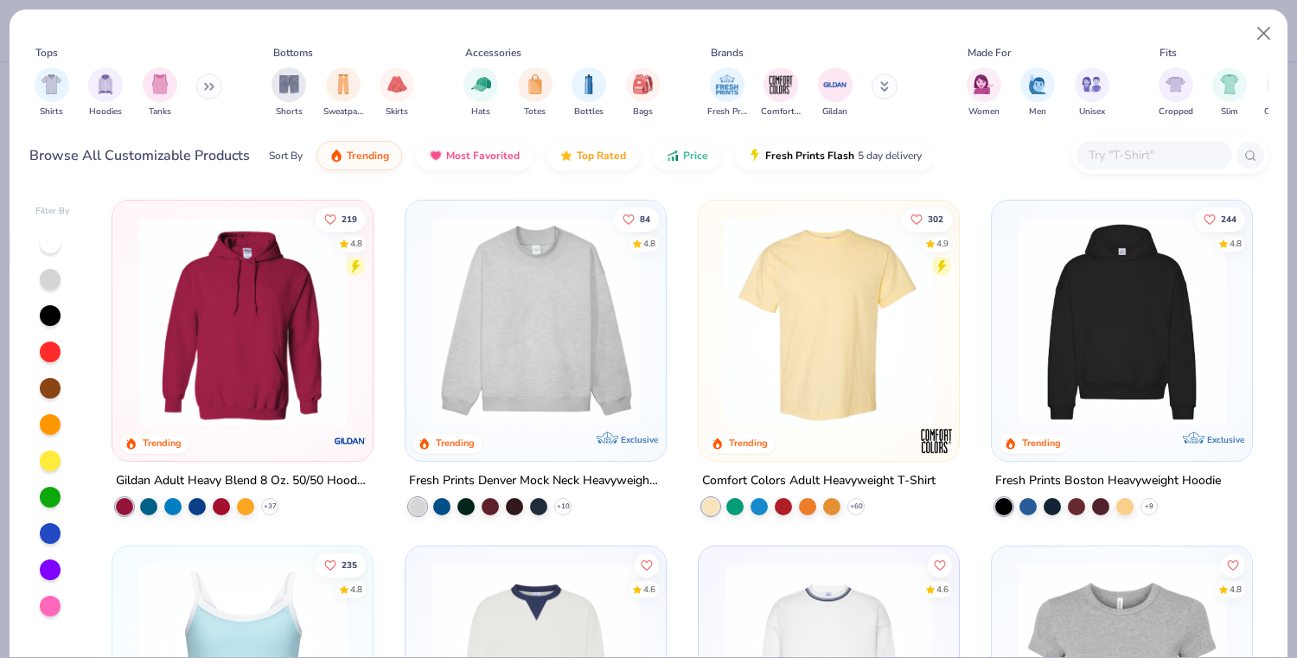
click at [1058, 300] on img at bounding box center [1122, 322] width 226 height 208
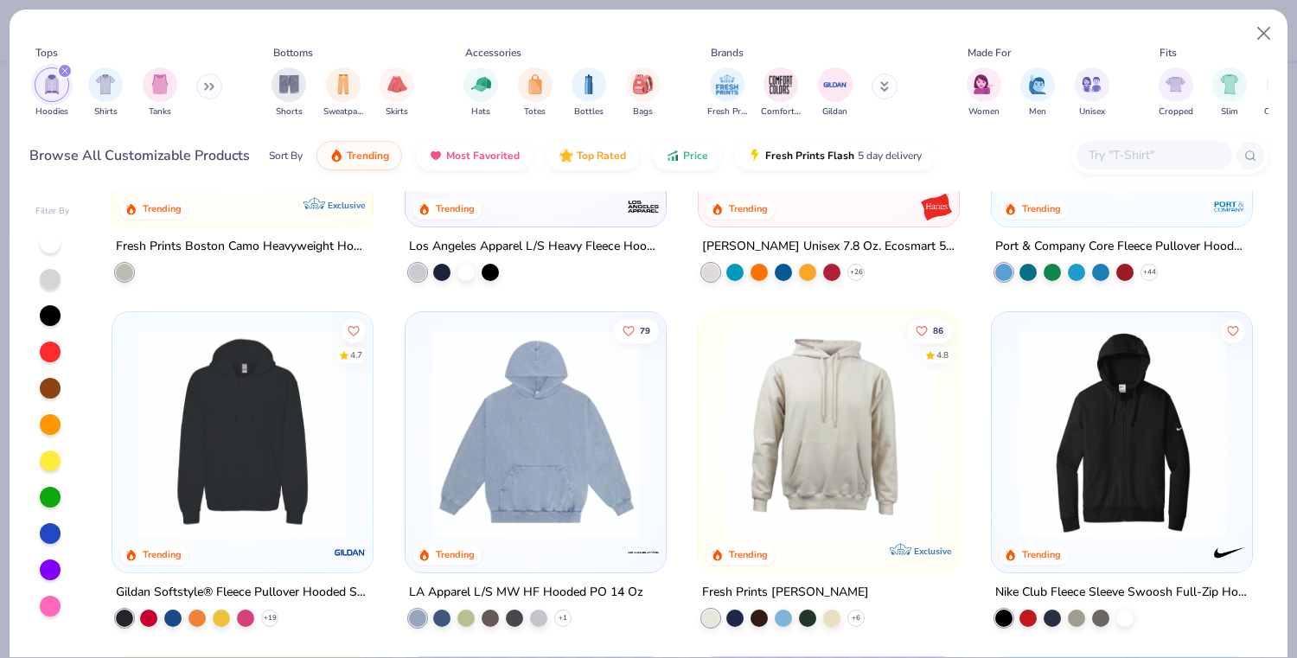
scroll to position [582, 0]
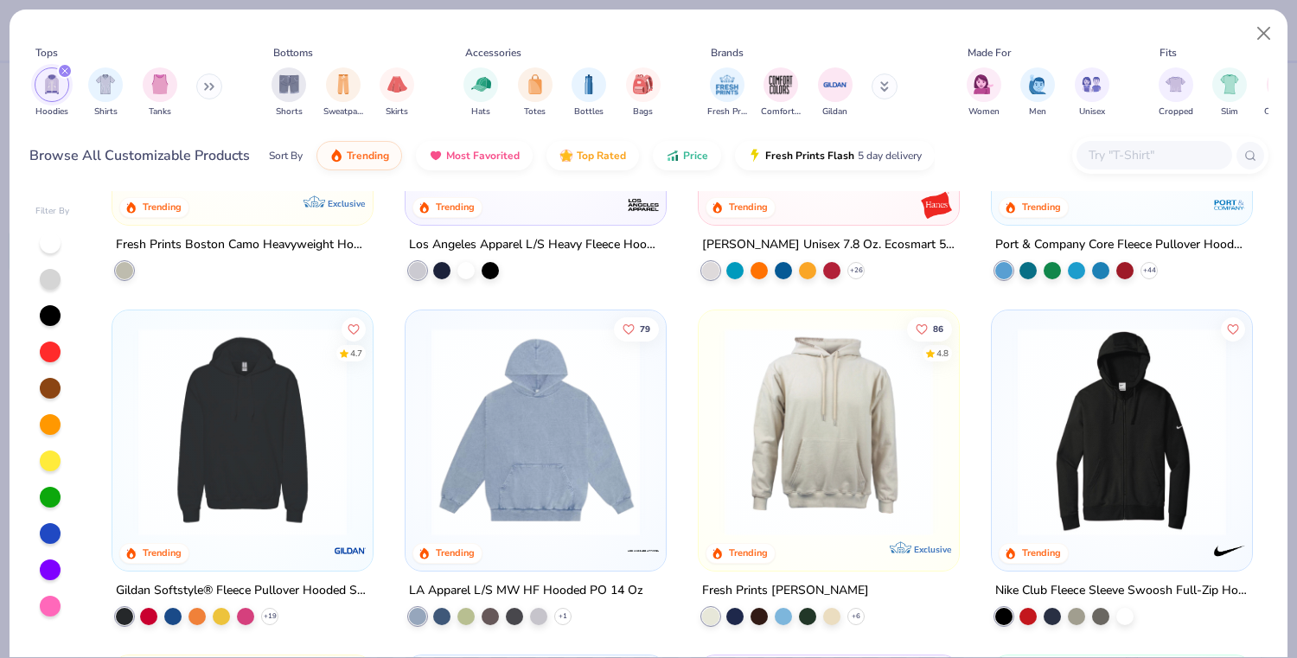
click at [288, 428] on img at bounding box center [243, 431] width 226 height 208
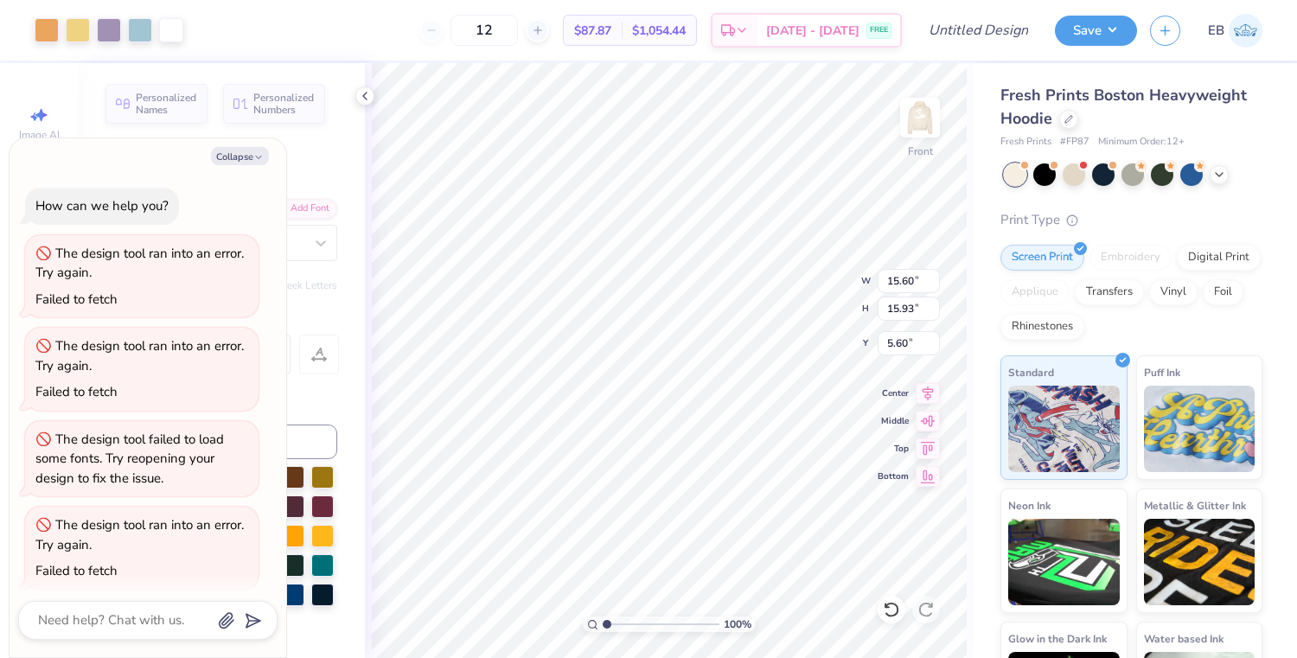
scroll to position [705, 0]
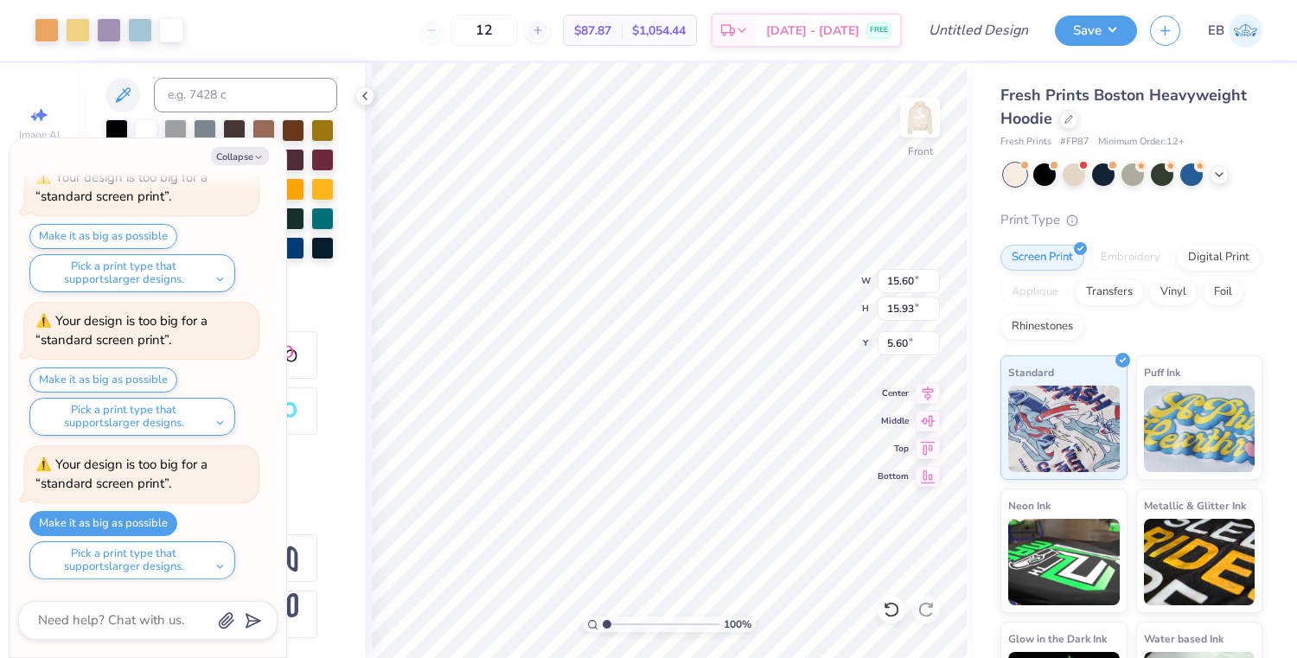
type input "6.34"
type textarea "x"
click at [145, 527] on button "Make it as big as possible" at bounding box center [103, 523] width 148 height 25
type input "16.20"
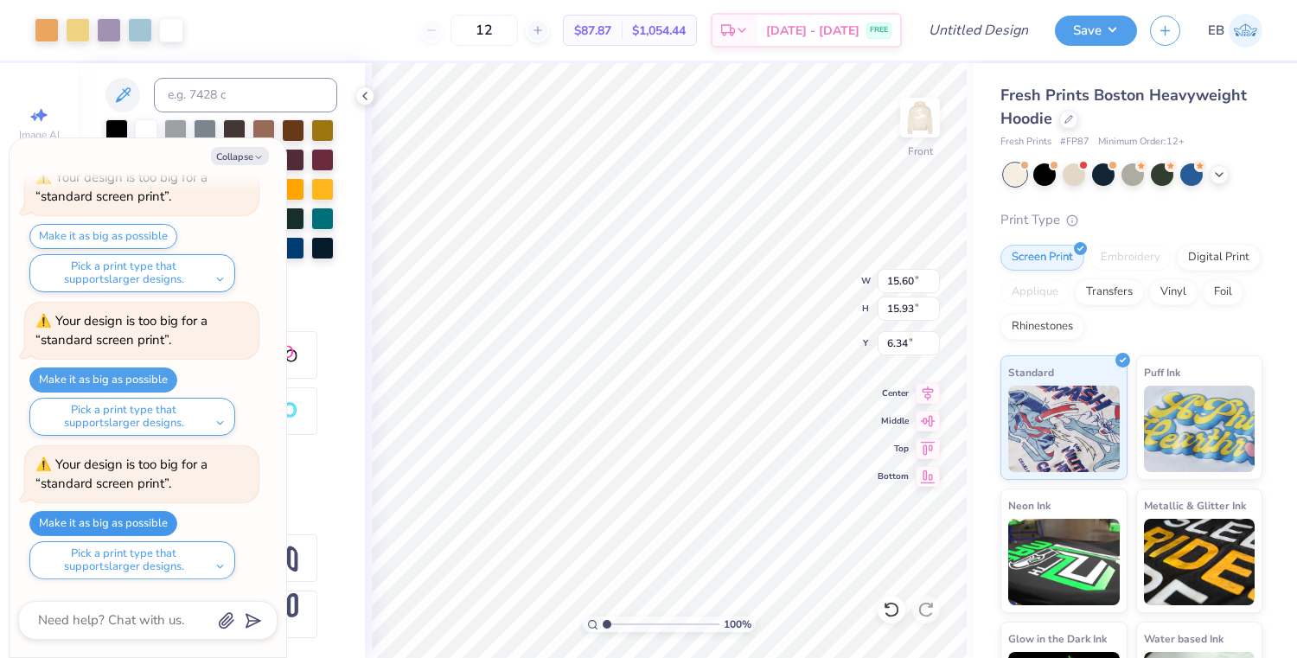
type input "16.55"
type input "6.41"
click at [145, 527] on button "Make it as big as possible" at bounding box center [103, 523] width 148 height 25
type textarea "x"
type input "6.48"
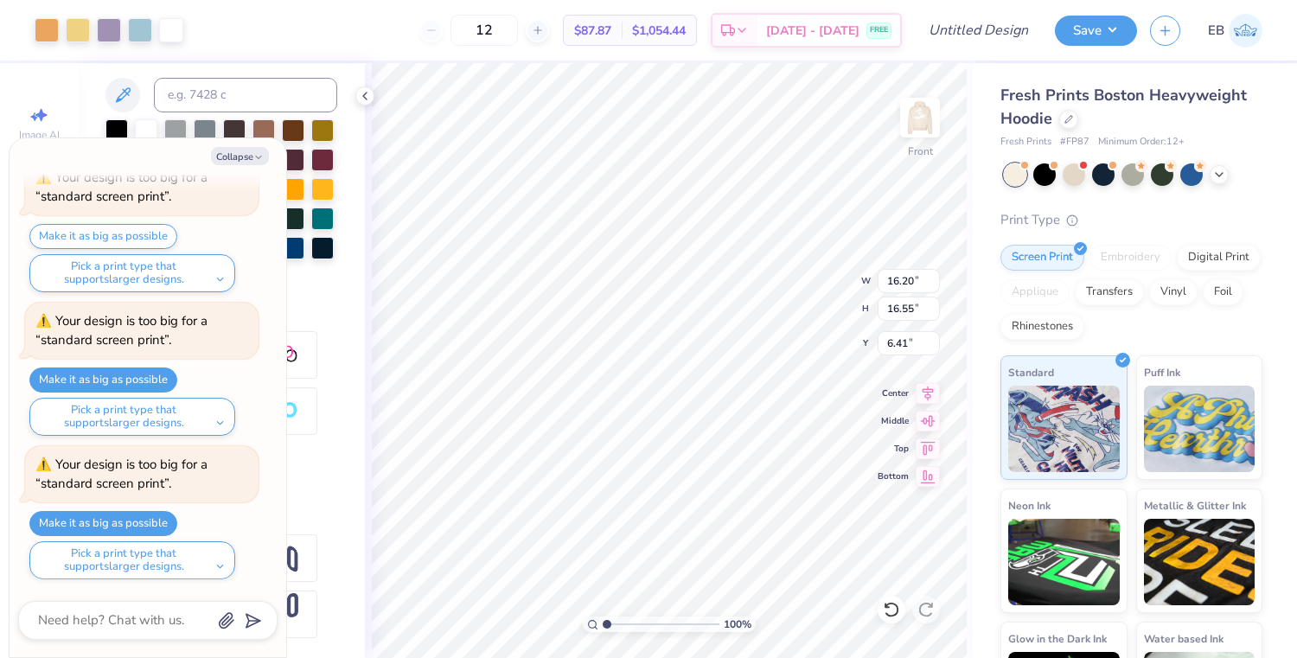
type textarea "x"
click at [154, 520] on button "Make it as big as possible" at bounding box center [103, 523] width 148 height 25
type input "6.41"
type textarea "x"
type input "6.48"
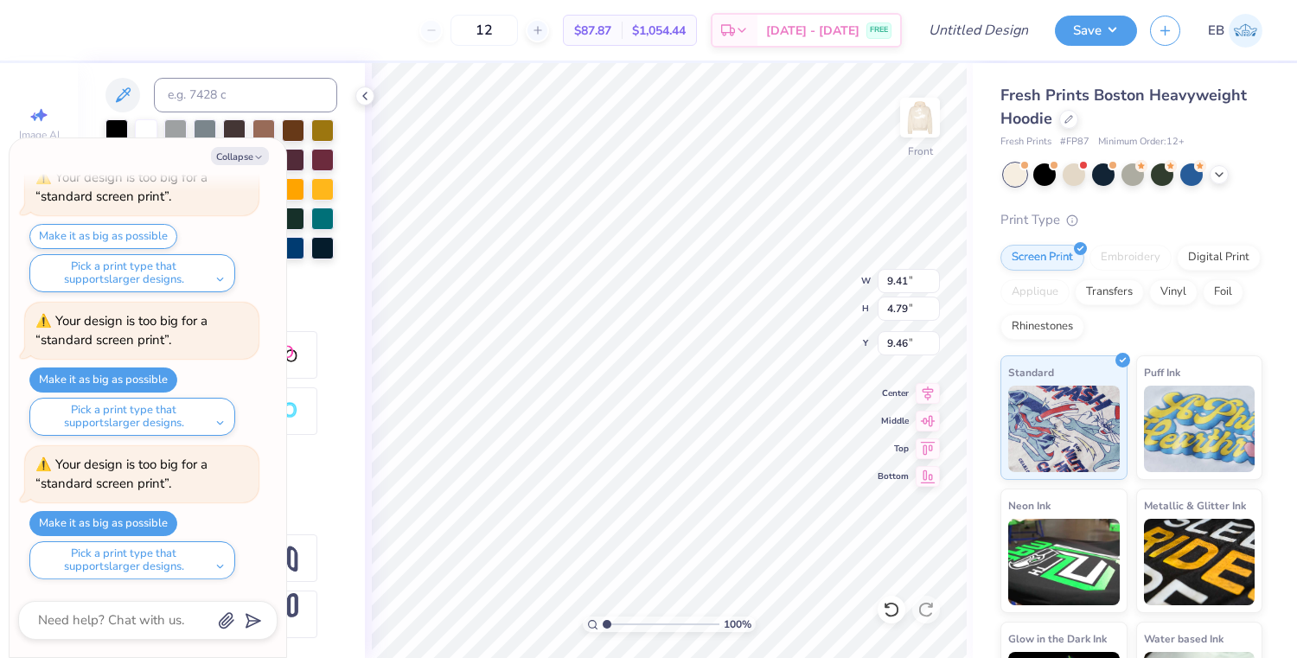
type textarea "x"
type input "9.95"
type input "5.07"
type input "9.18"
type textarea "x"
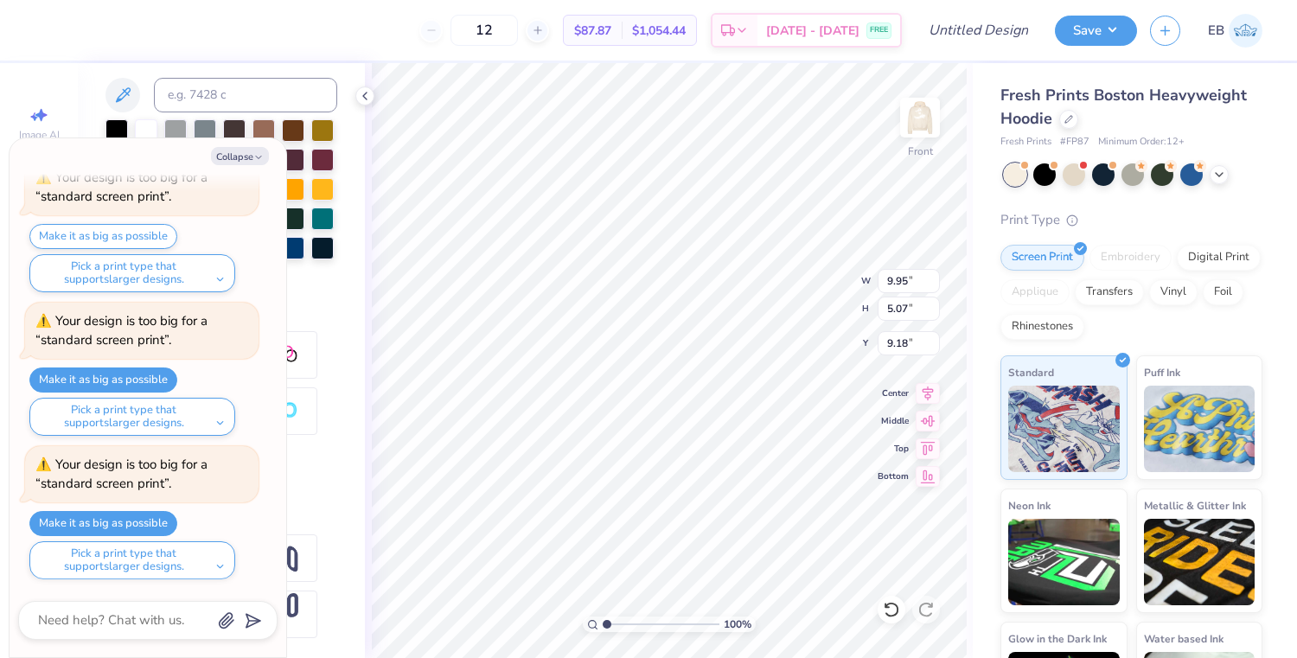
type input "10.54"
type input "8.08"
type input "13.20"
click at [253, 162] on icon "button" at bounding box center [258, 157] width 10 height 10
type textarea "x"
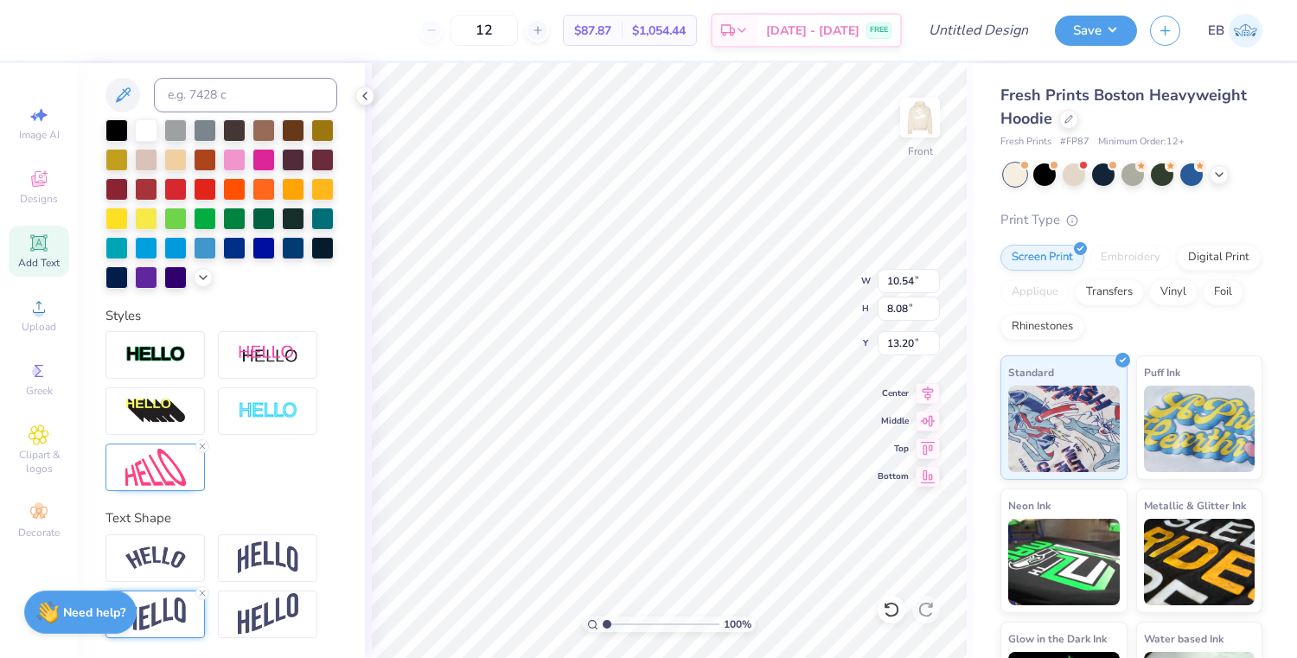
click at [181, 603] on img at bounding box center [155, 614] width 61 height 34
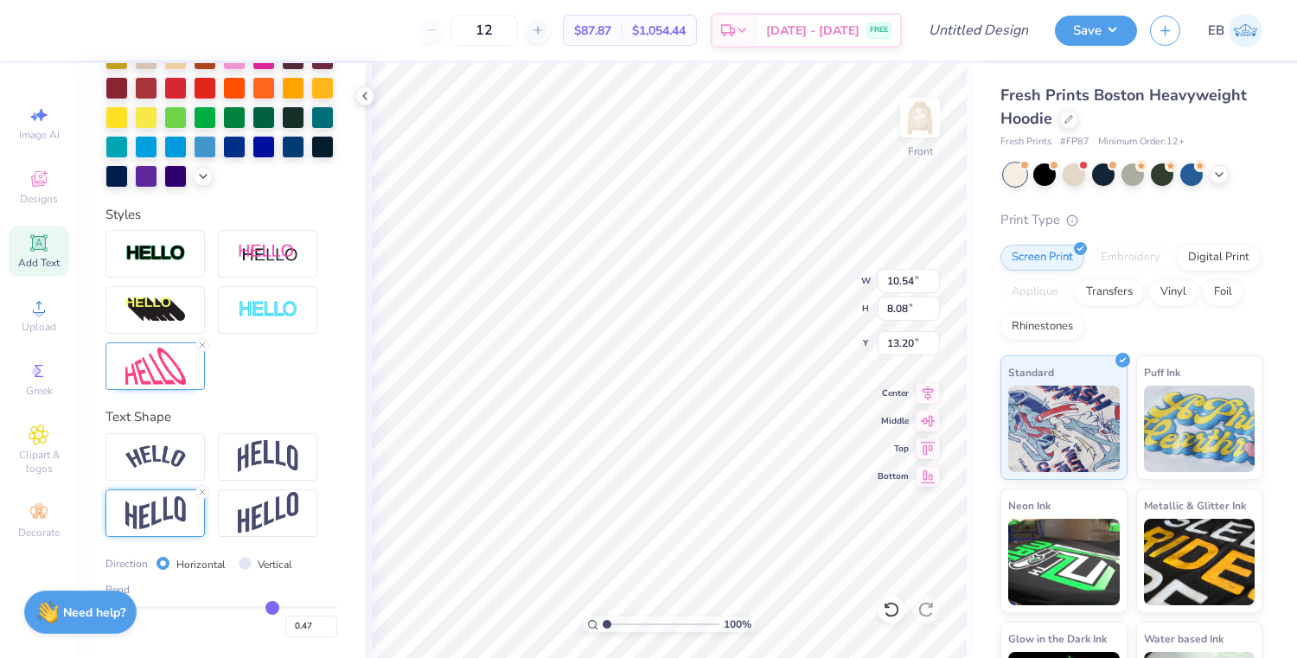
type input "0.49"
type input "0.5"
type input "0.50"
type input "0.51"
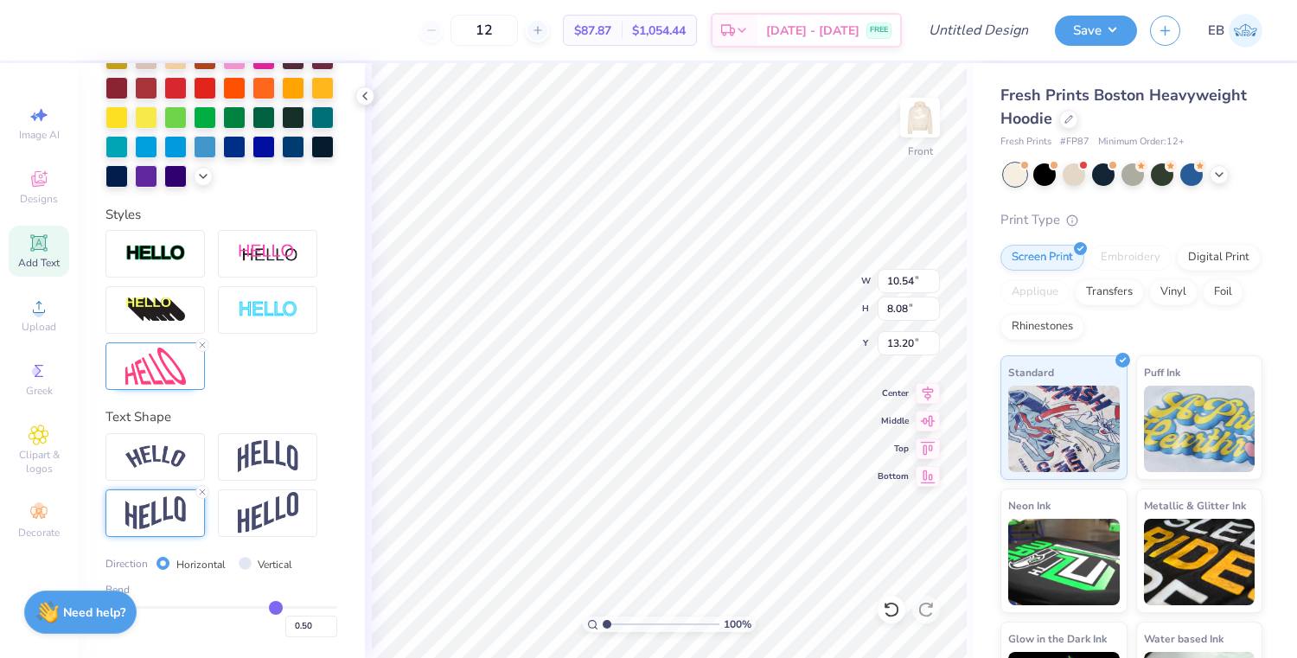
type input "0.51"
type input "0.52"
type input "0.53"
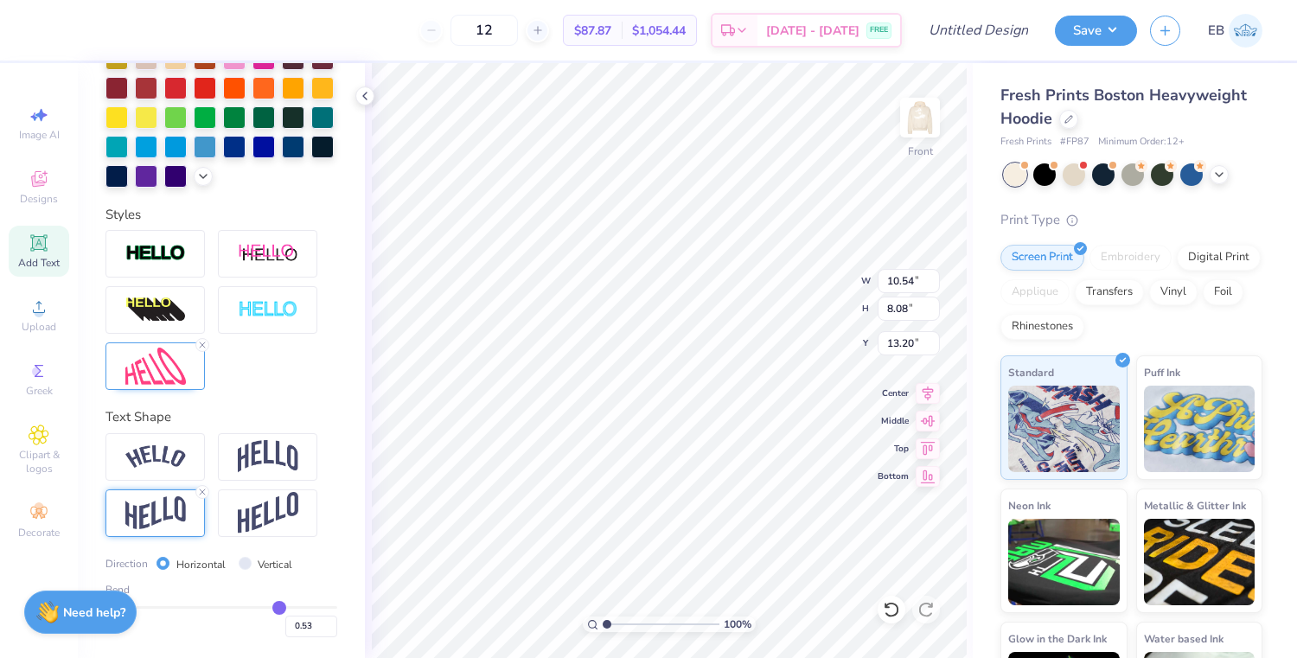
type input "0.54"
type input "0.55"
type input "0.56"
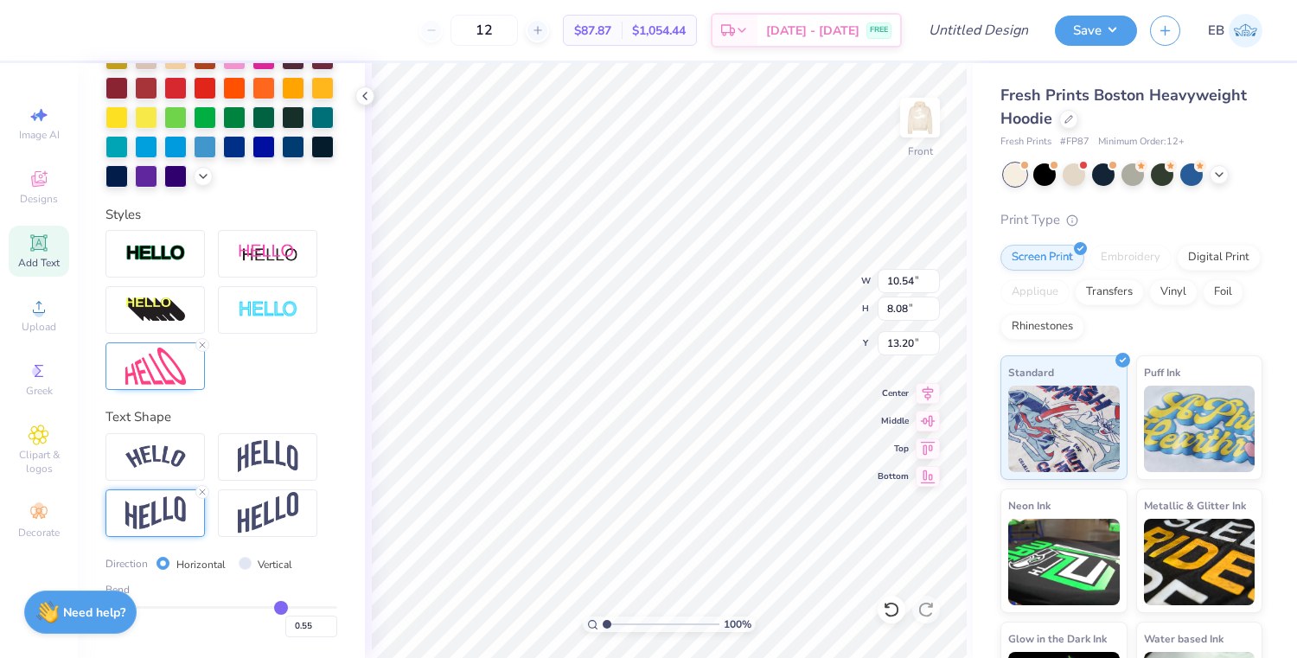
type input "0.56"
type input "0.57"
type input "0.58"
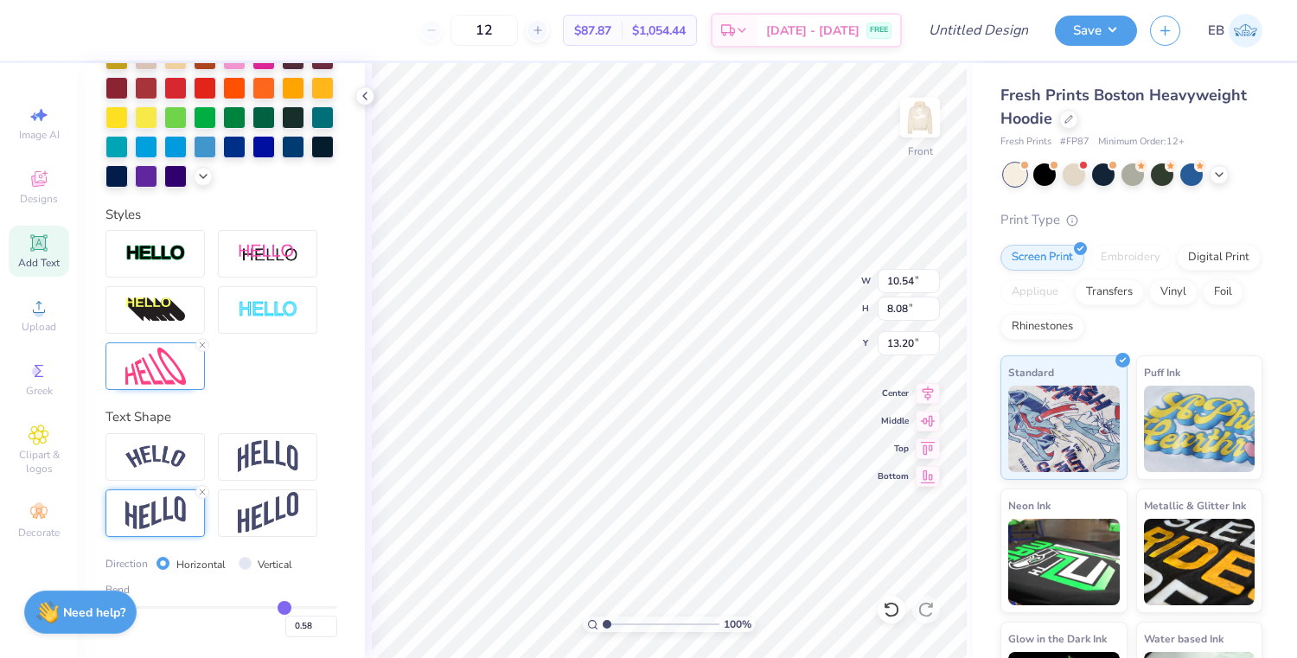
type input "0.59"
type input "0.6"
type input "0.60"
type input "0.61"
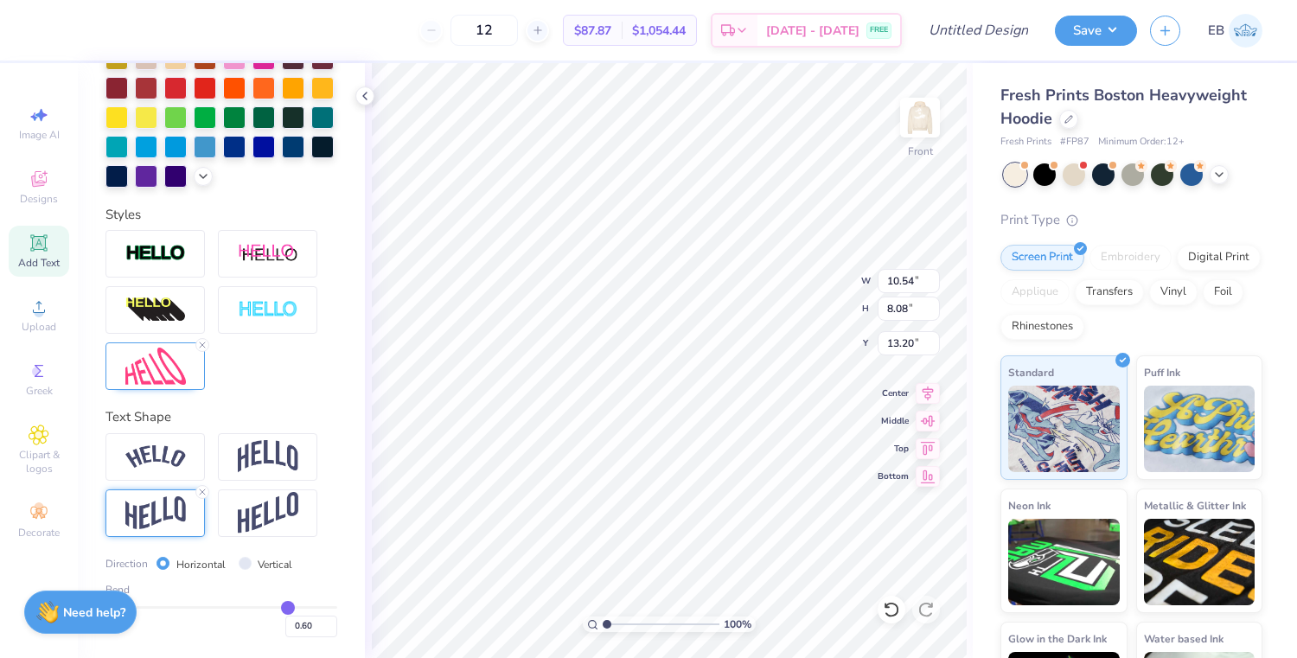
type input "0.61"
drag, startPoint x: 274, startPoint y: 607, endPoint x: 287, endPoint y: 607, distance: 13.0
type input "0.61"
click at [287, 607] on input "range" at bounding box center [221, 607] width 232 height 3
type input "10.39"
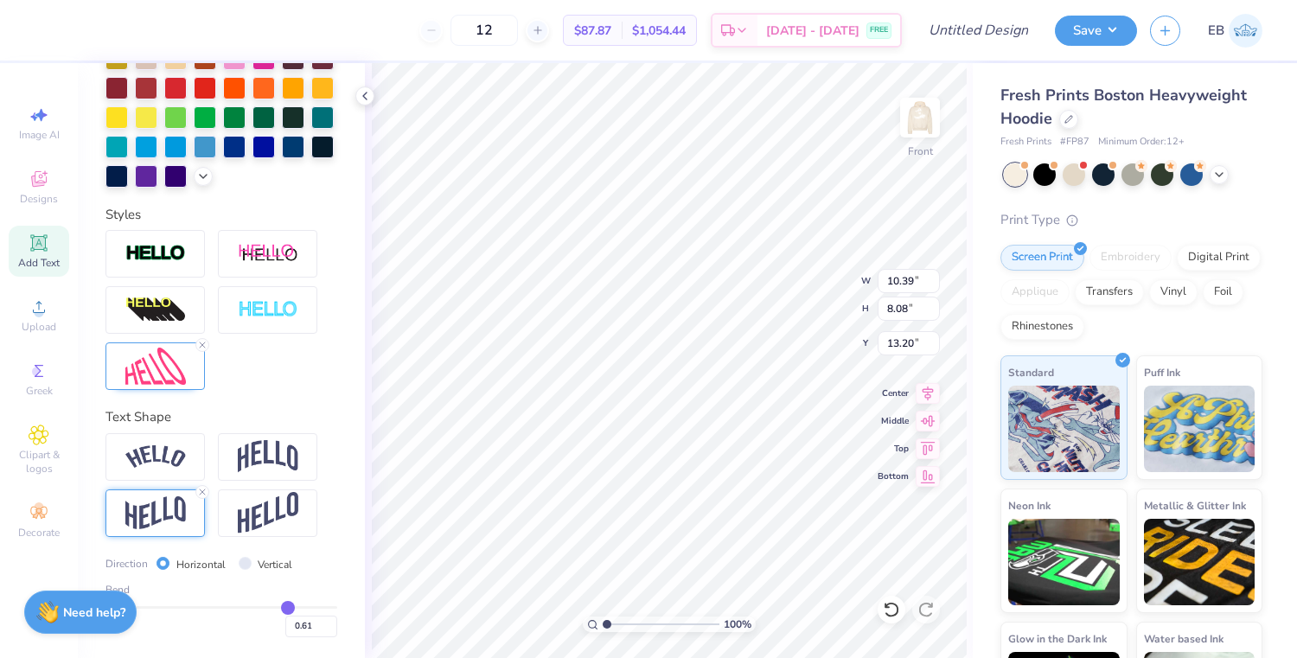
type input "7.97"
type input "0.62"
type input "0.63"
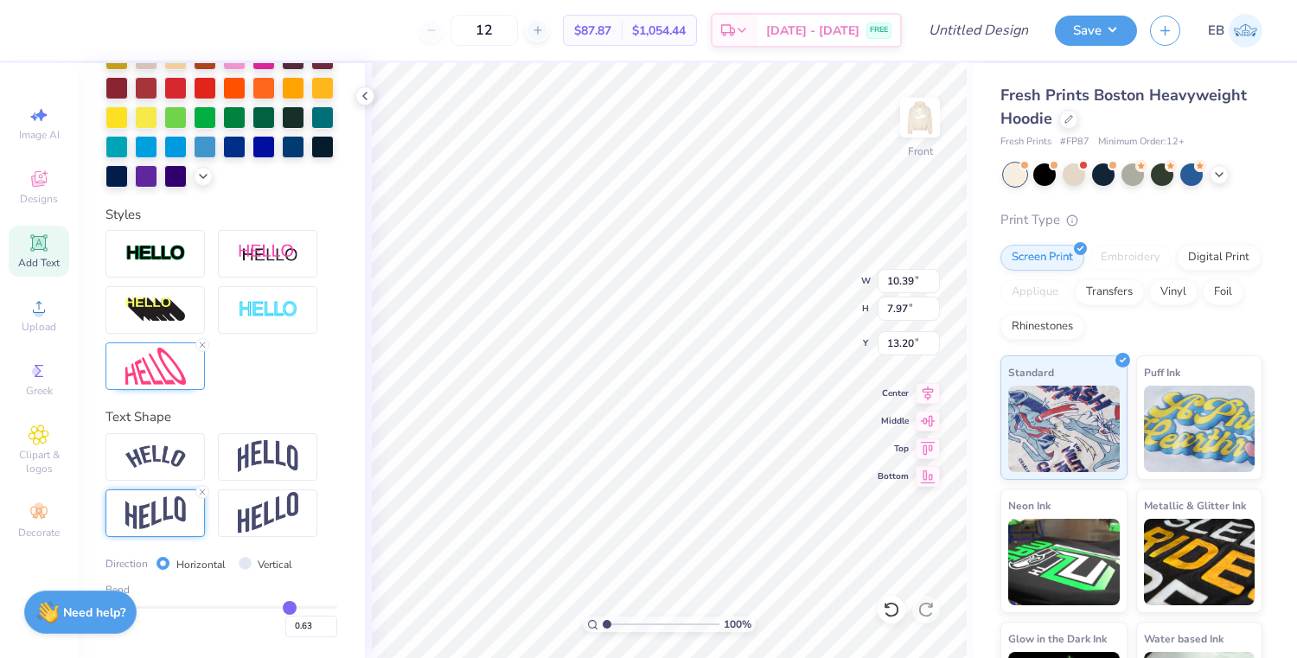
type input "0.64"
type input "0.67"
type input "0.68"
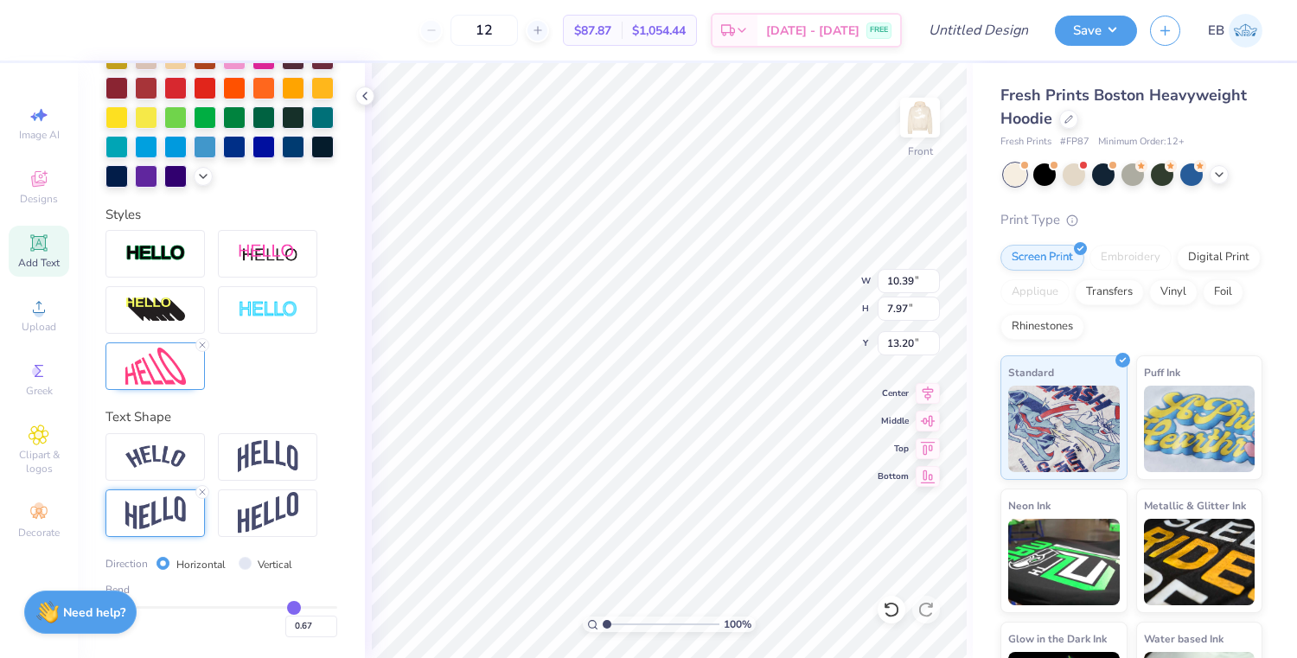
type input "0.68"
type input "0.69"
type input "0.7"
type input "0.70"
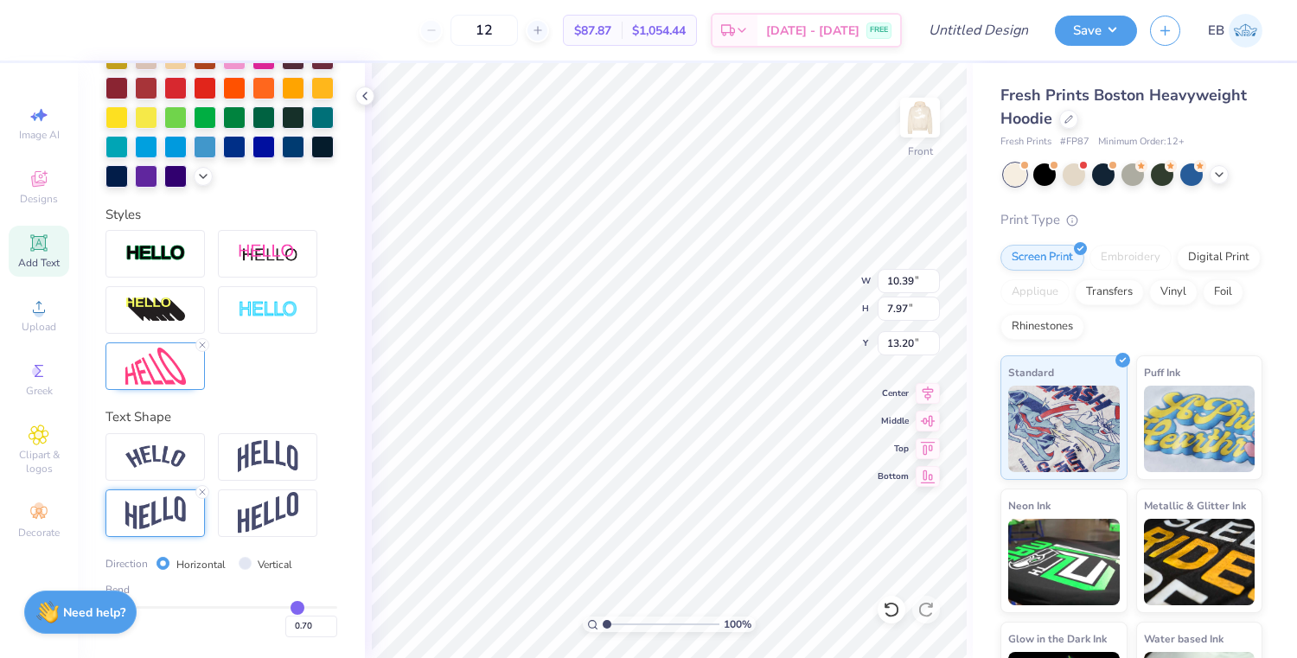
type input "0.71"
type input "0.72"
drag, startPoint x: 287, startPoint y: 607, endPoint x: 300, endPoint y: 607, distance: 13.0
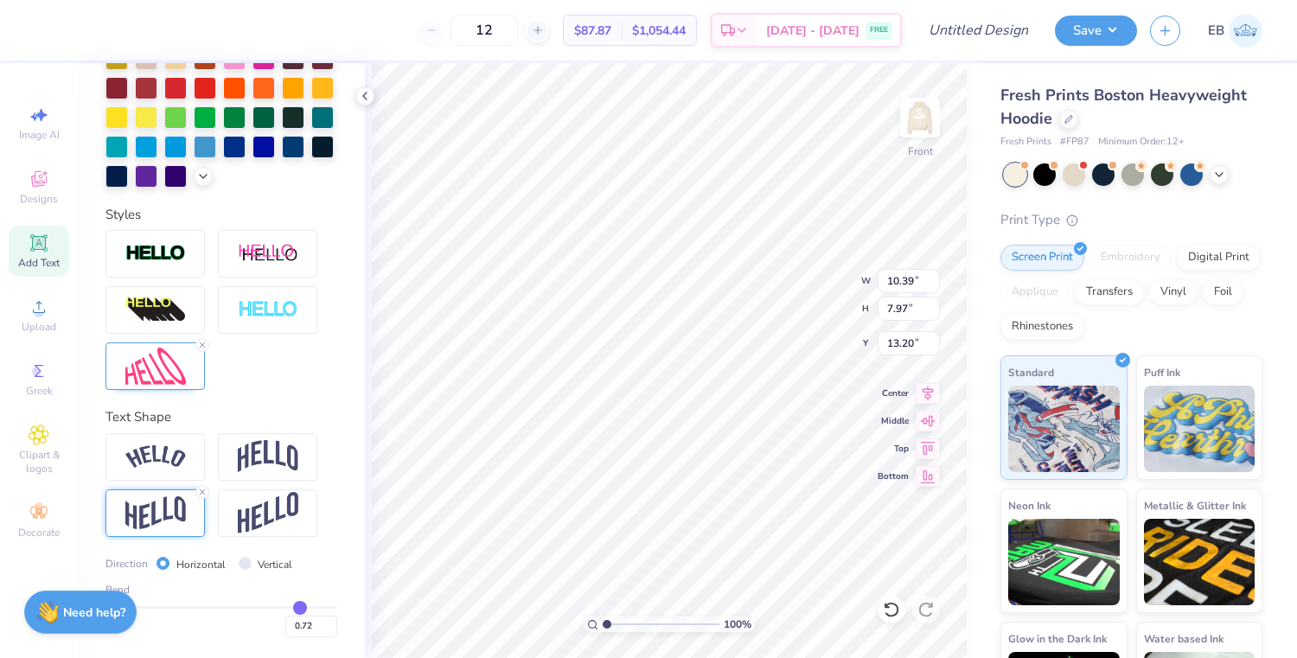
type input "0.72"
click at [300, 607] on input "range" at bounding box center [221, 607] width 232 height 3
type input "10.29"
type input "7.95"
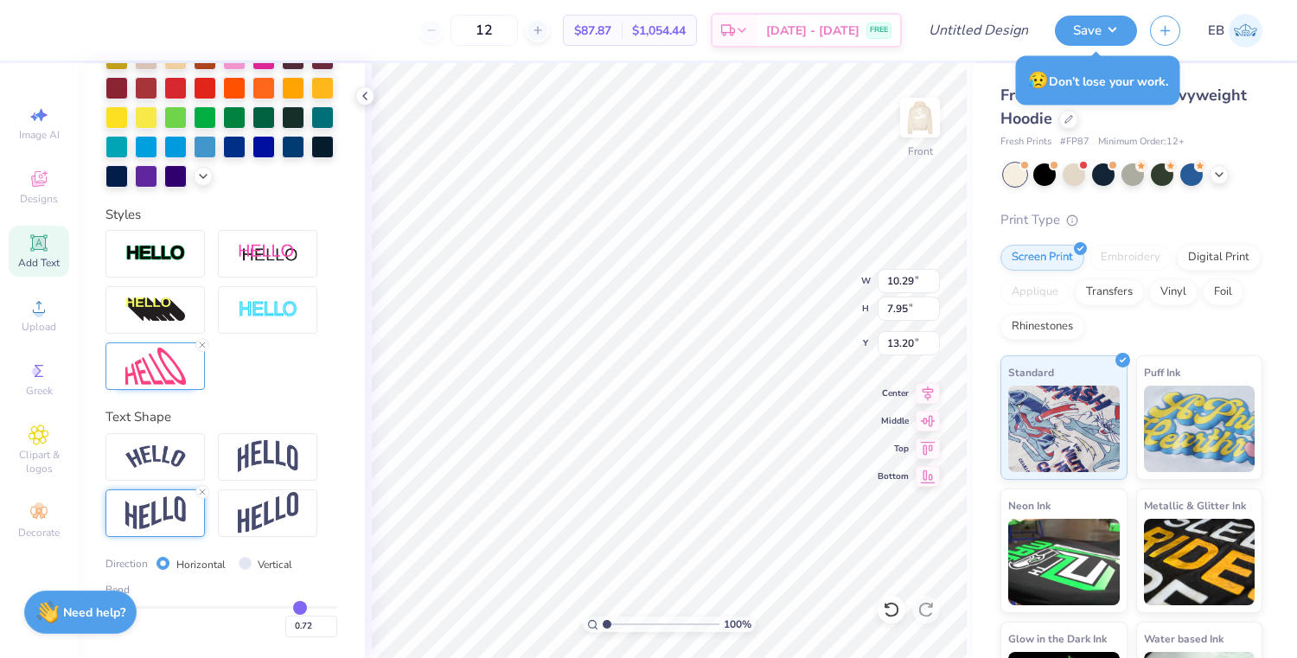
type input "0.71"
type input "0.7"
type input "0.70"
type input "0.69"
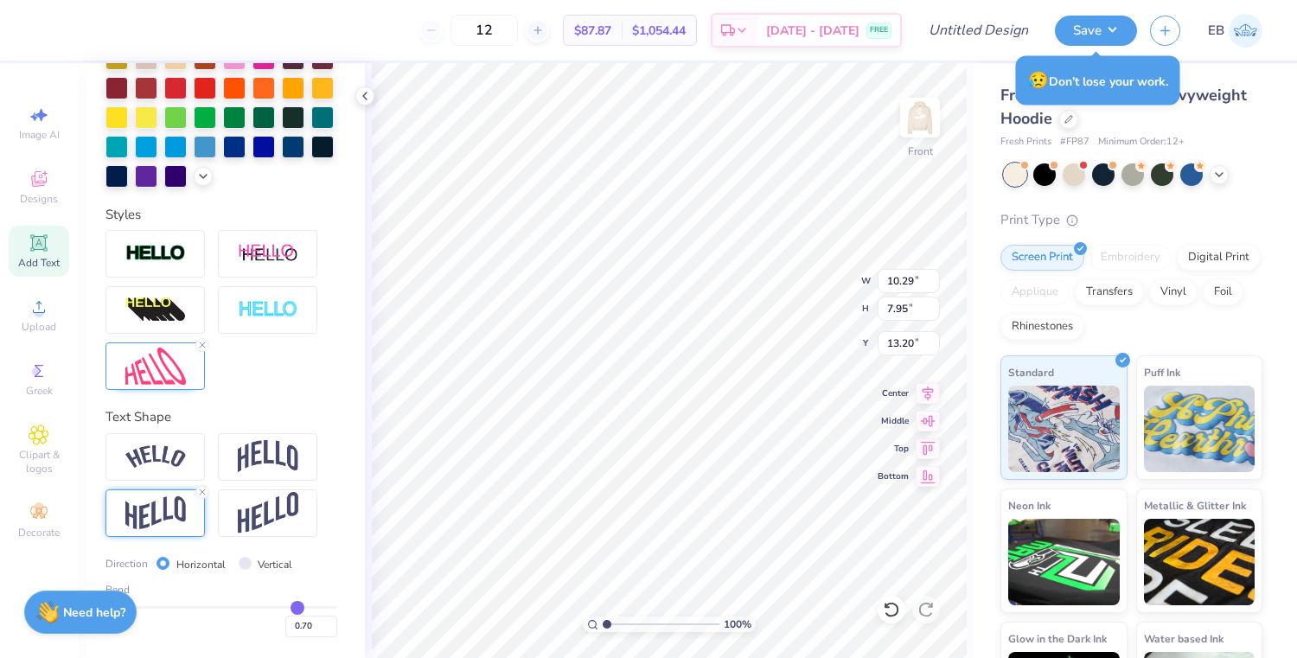
type input "0.69"
type input "0.68"
type input "0.67"
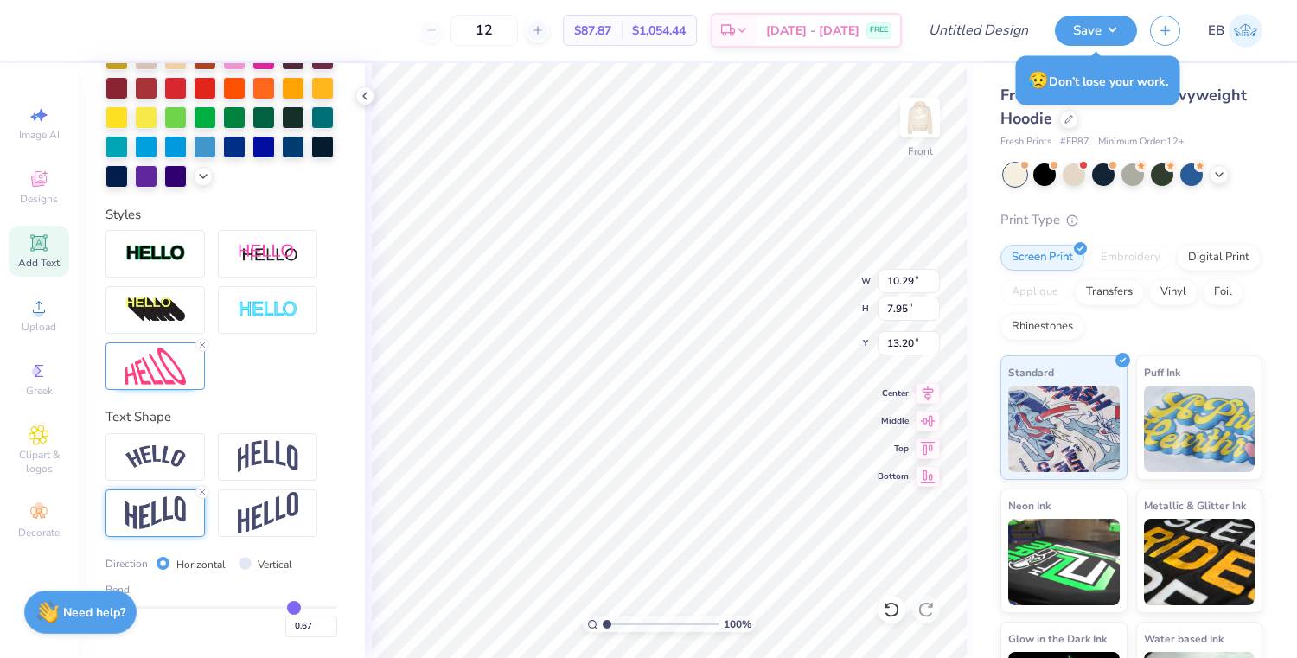
type input "0.66"
type input "0.65"
type input "0.64"
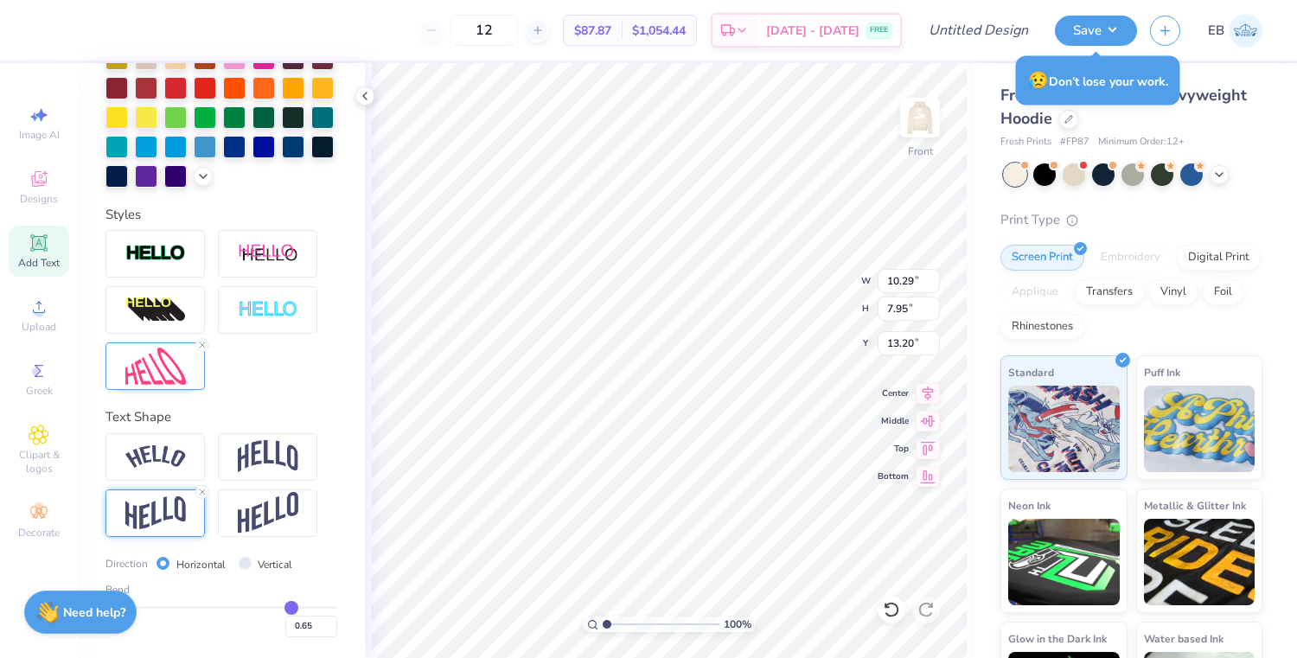
type input "0.64"
drag, startPoint x: 299, startPoint y: 605, endPoint x: 290, endPoint y: 604, distance: 8.7
type input "0.64"
click at [290, 606] on input "range" at bounding box center [221, 607] width 232 height 3
click at [175, 370] on img at bounding box center [155, 366] width 61 height 37
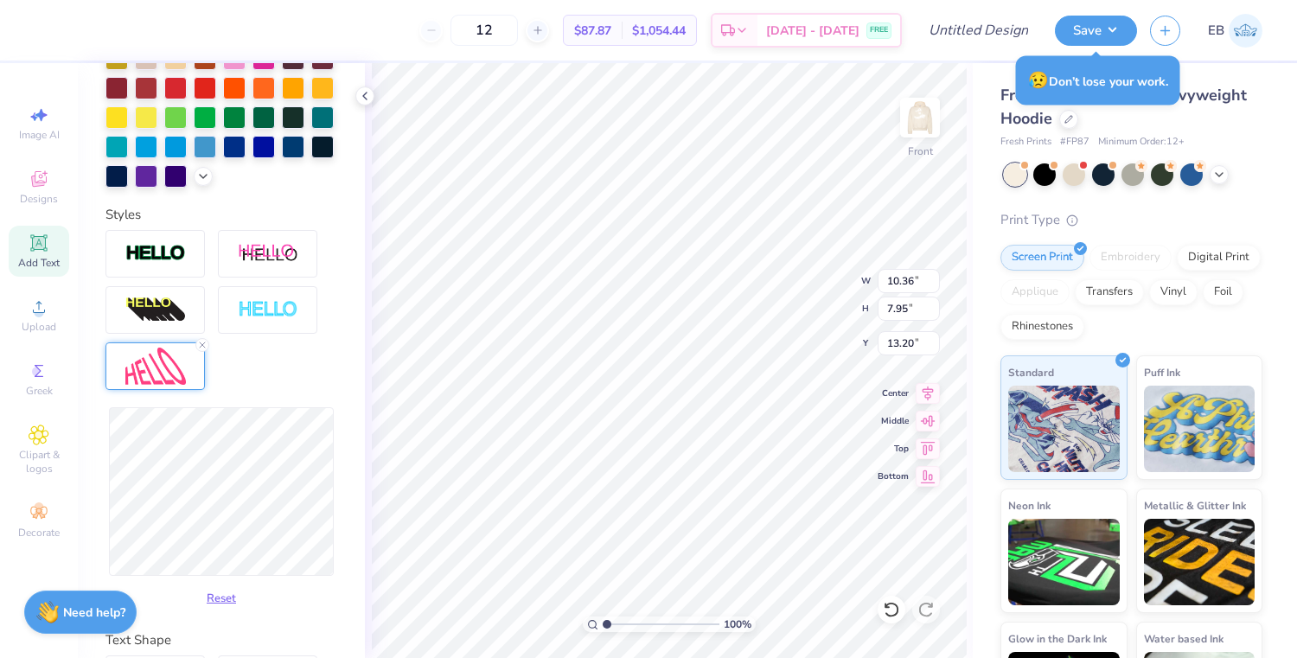
type input "10.75"
type input "8.24"
type input "12.97"
type input "10.51"
type input "8.61"
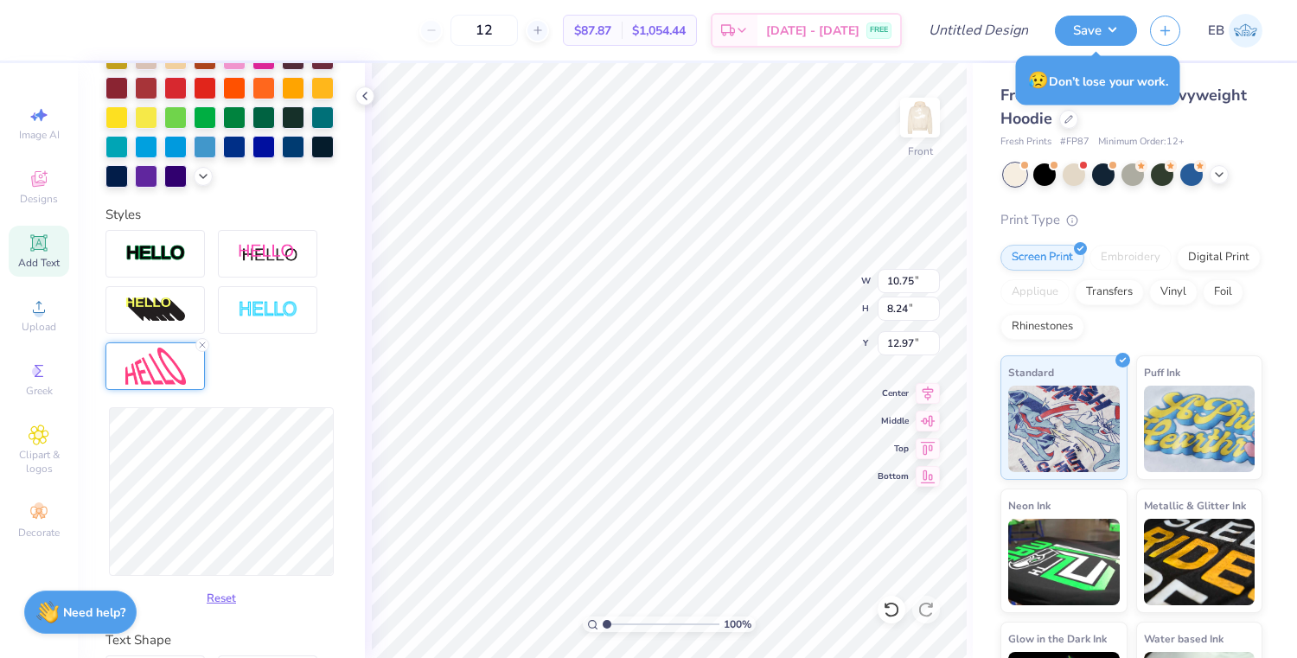
type input "12.77"
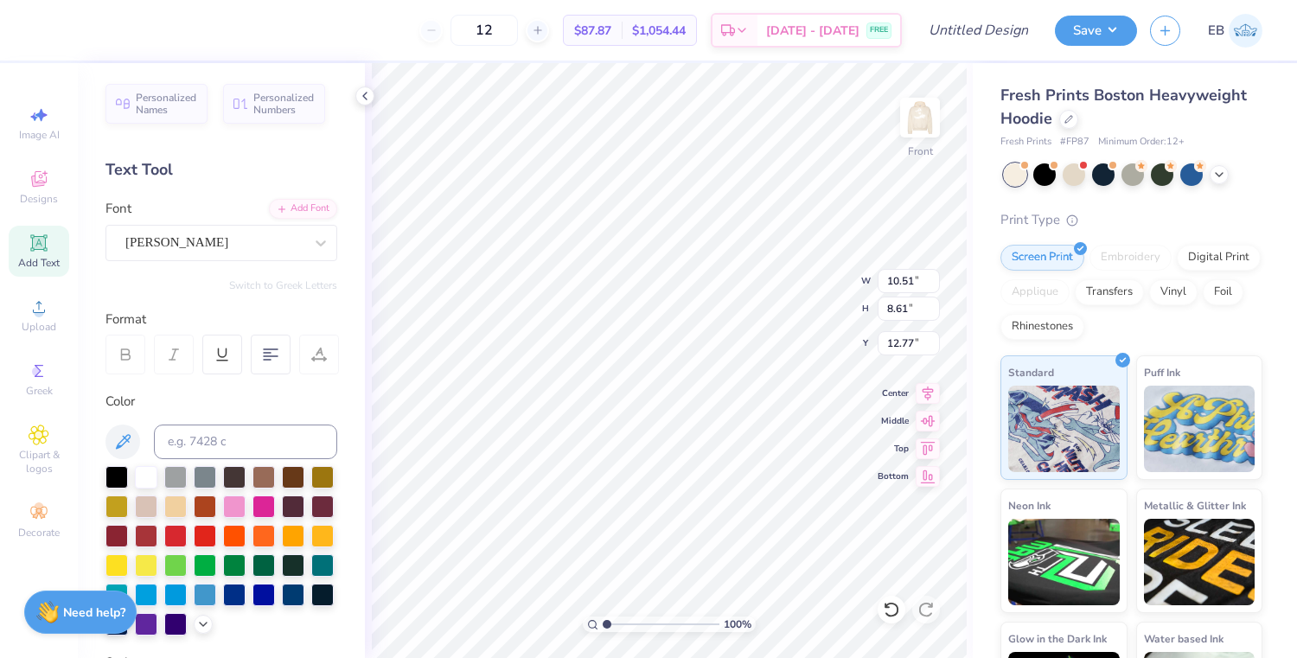
scroll to position [448, 0]
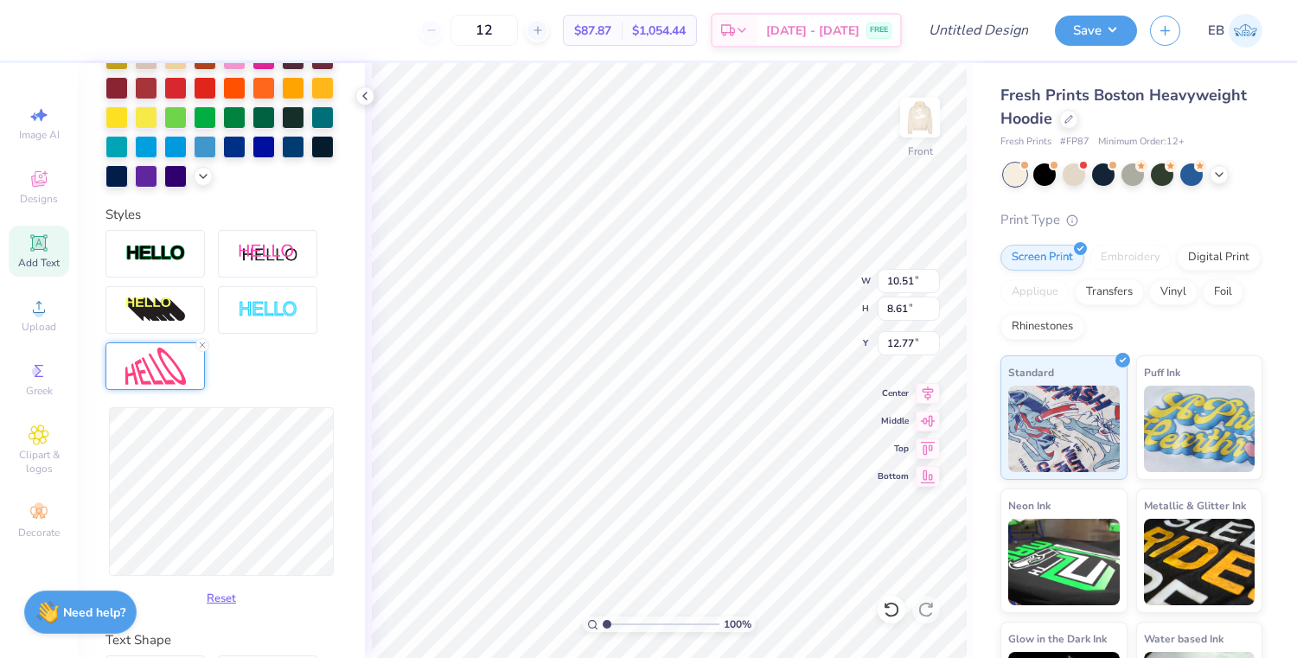
type input "10.85"
type input "9.12"
type input "12.53"
type input "11.24"
type input "9.08"
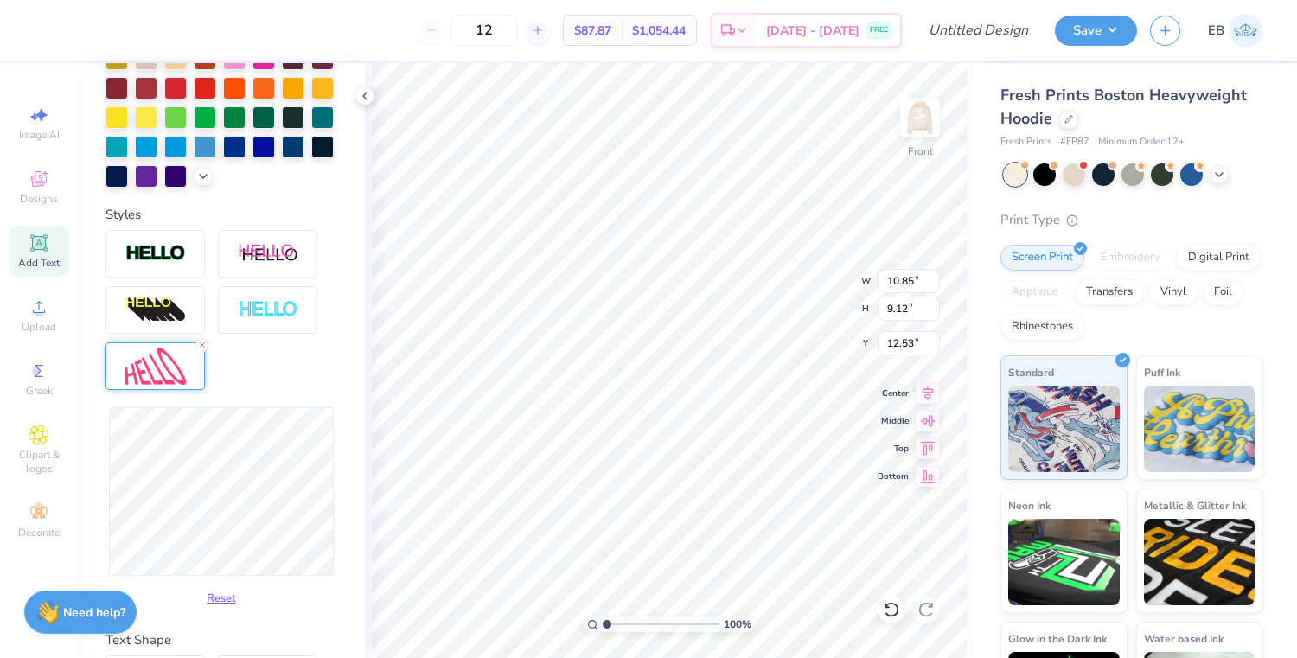
type input "12.56"
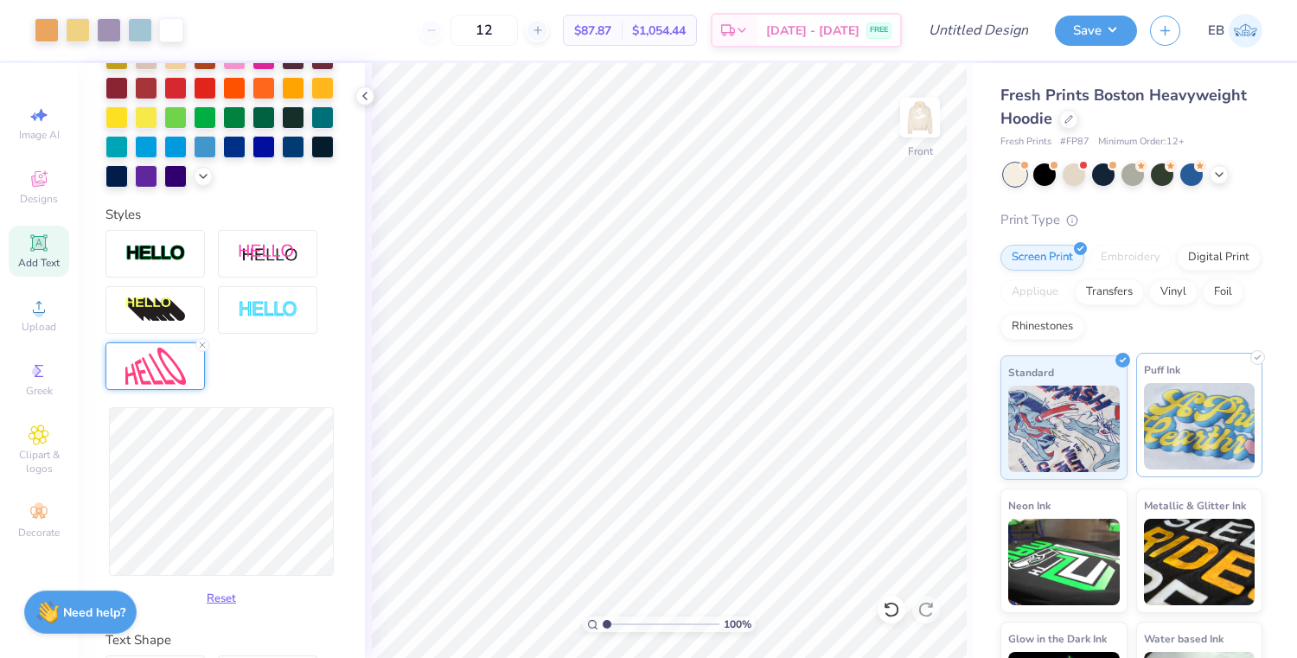
click at [1155, 419] on img at bounding box center [1200, 426] width 112 height 86
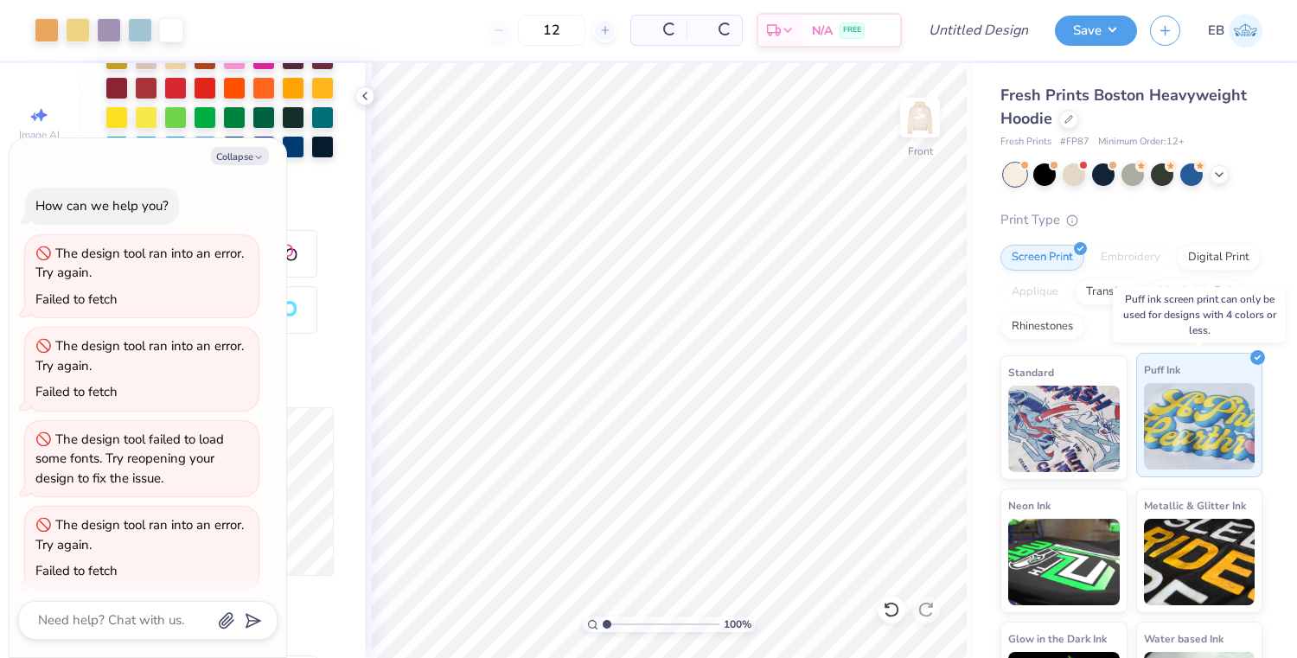
scroll to position [1020, 0]
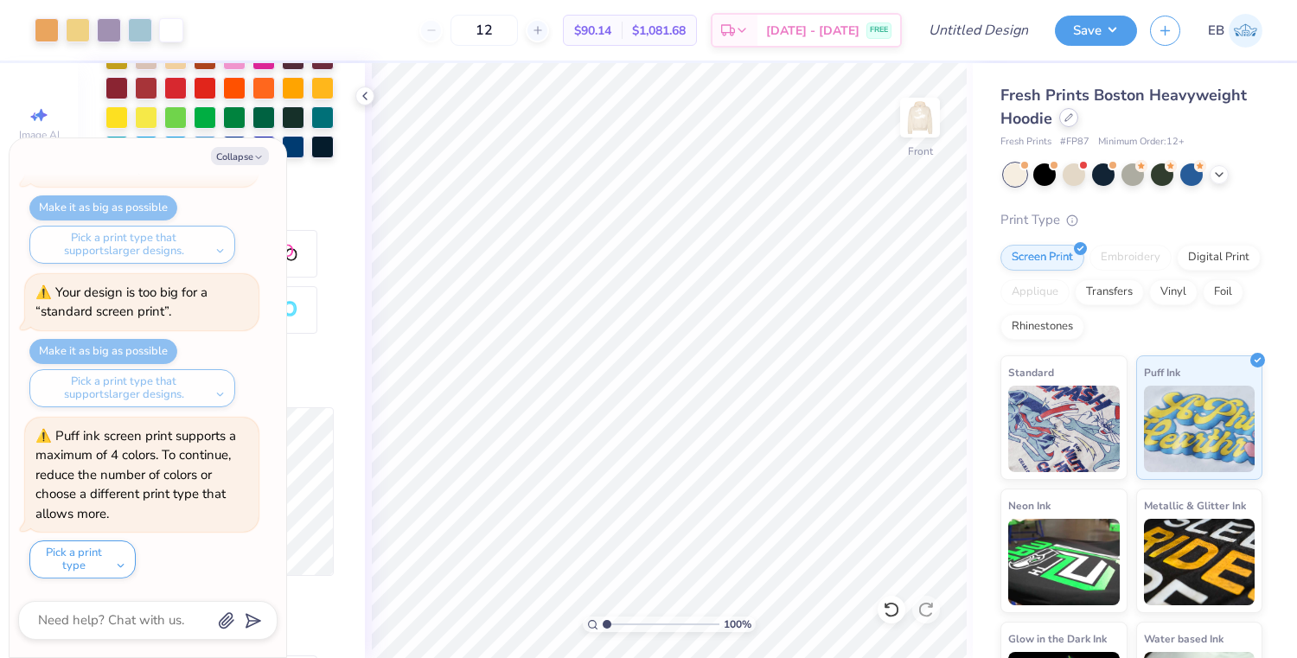
click at [1068, 119] on icon at bounding box center [1068, 117] width 9 height 9
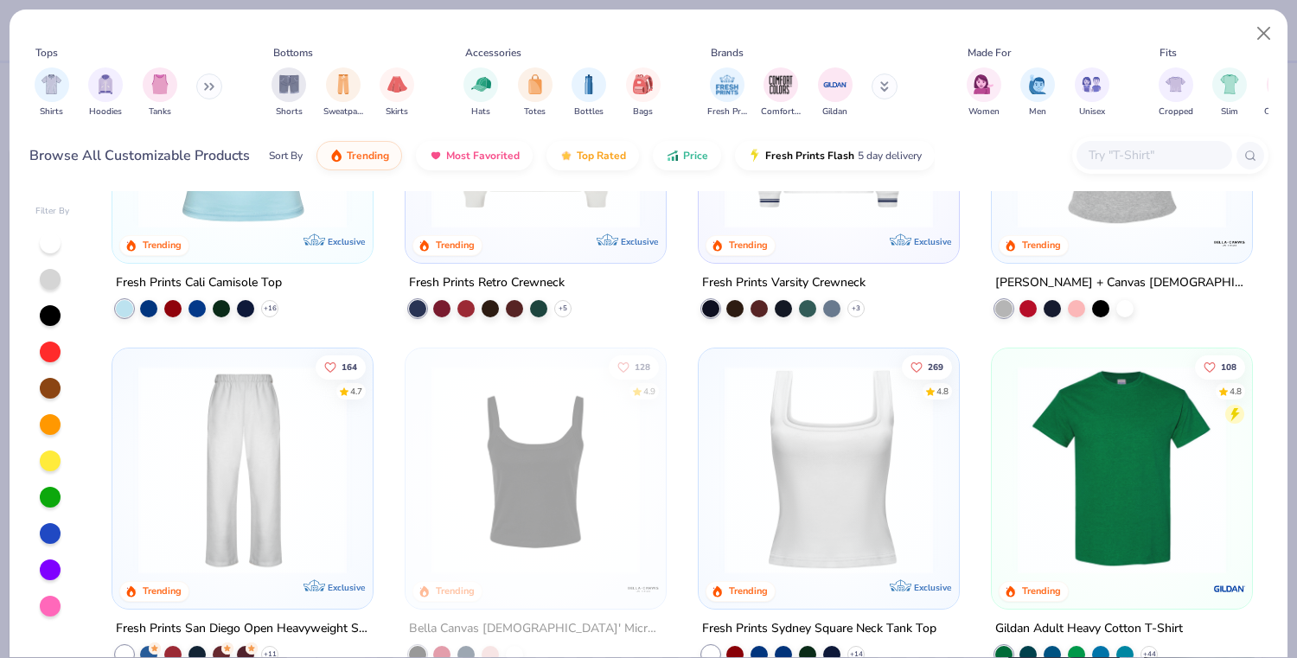
scroll to position [558, 0]
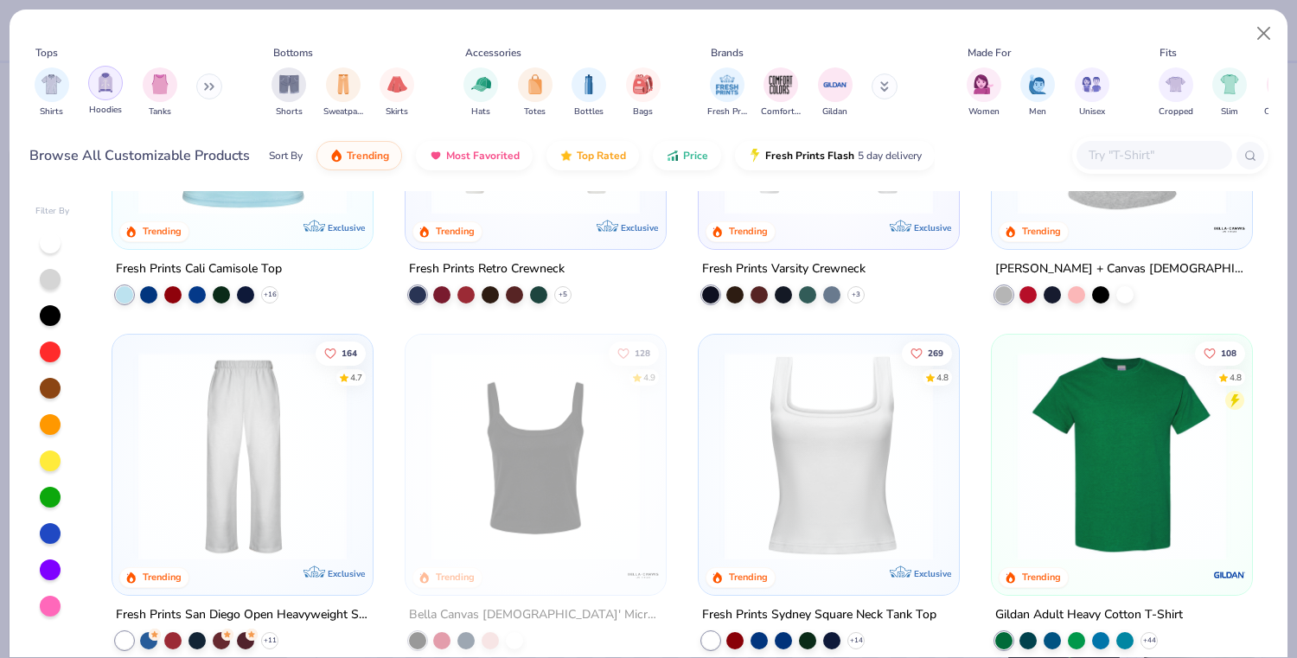
click at [107, 83] on img "filter for Hoodies" at bounding box center [105, 83] width 19 height 20
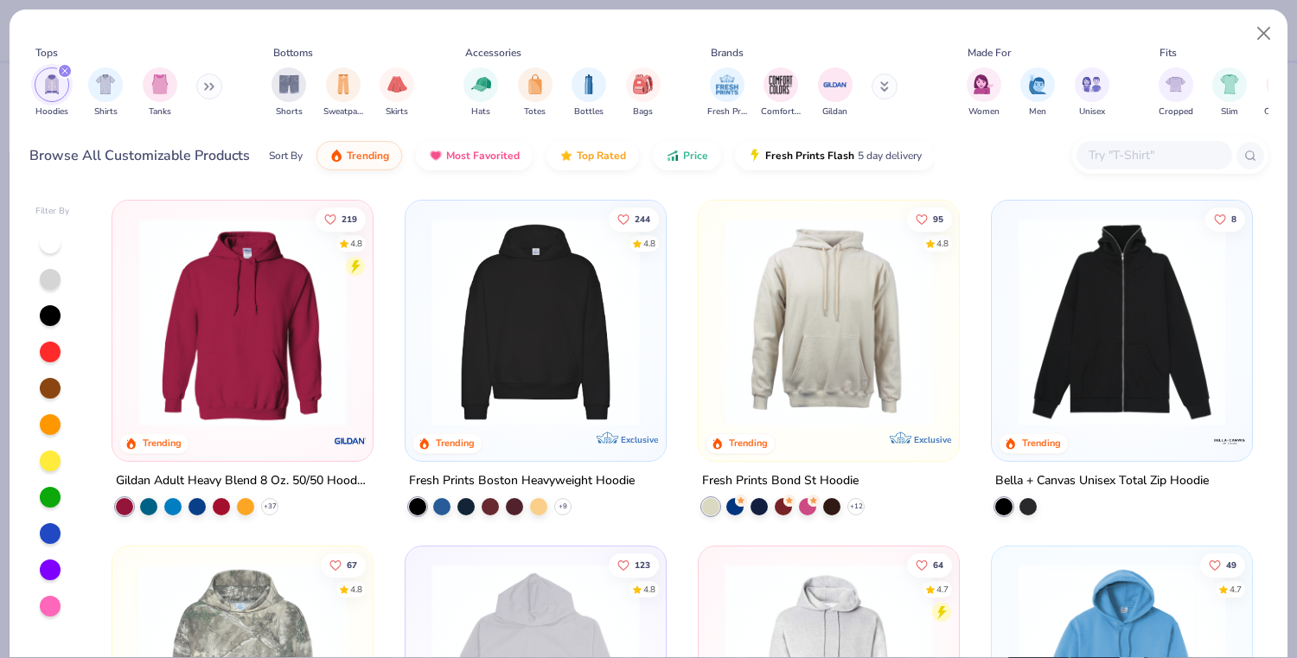
click at [297, 305] on img at bounding box center [243, 322] width 226 height 208
type textarea "x"
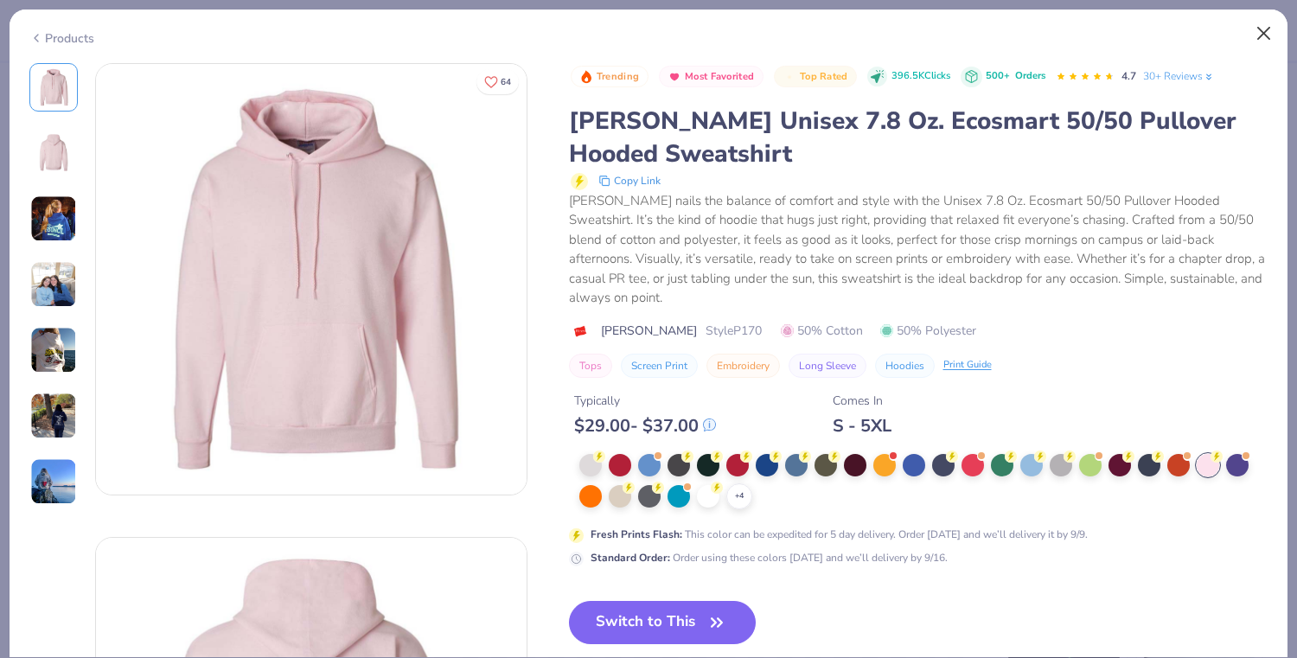
scroll to position [395, 0]
click at [1265, 32] on button "Close" at bounding box center [1263, 33] width 33 height 33
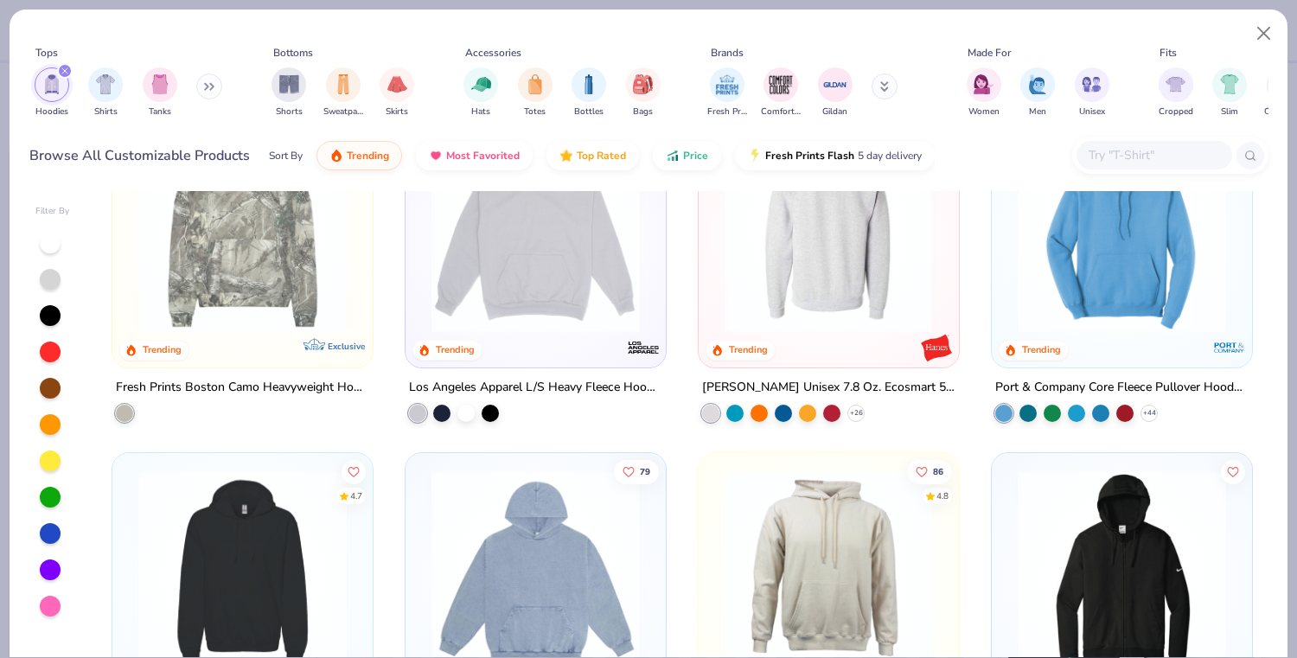
scroll to position [445, 0]
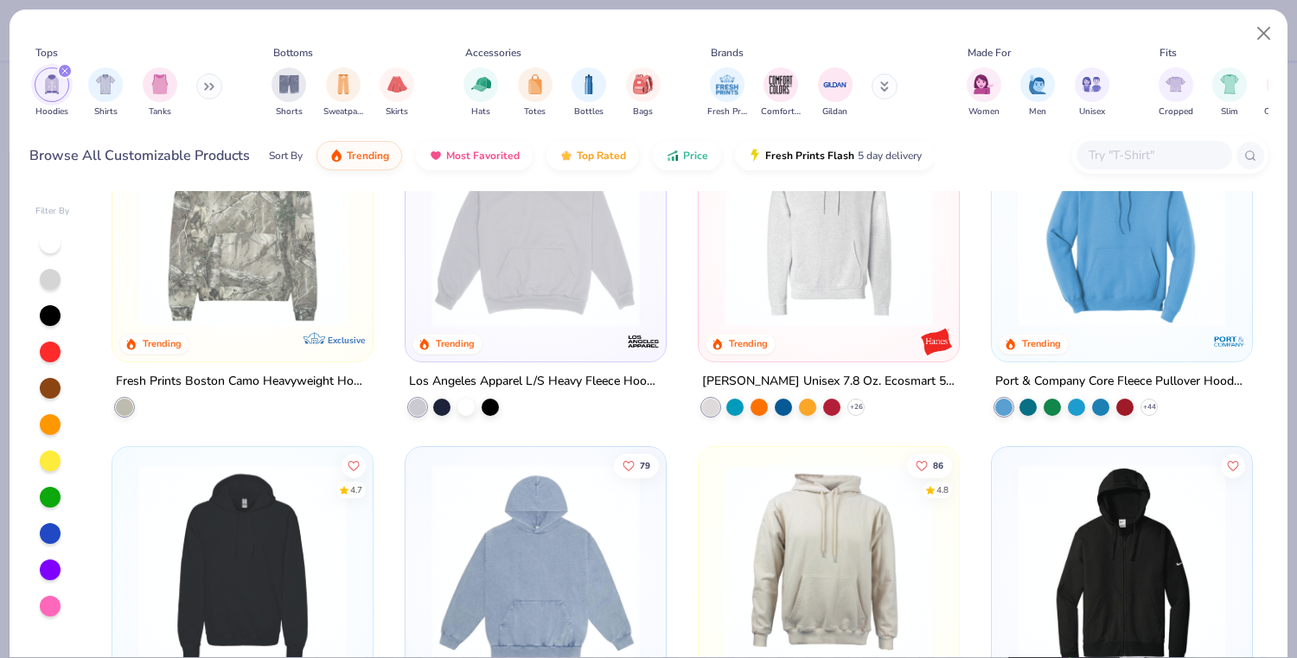
click at [1081, 321] on img at bounding box center [1122, 222] width 226 height 208
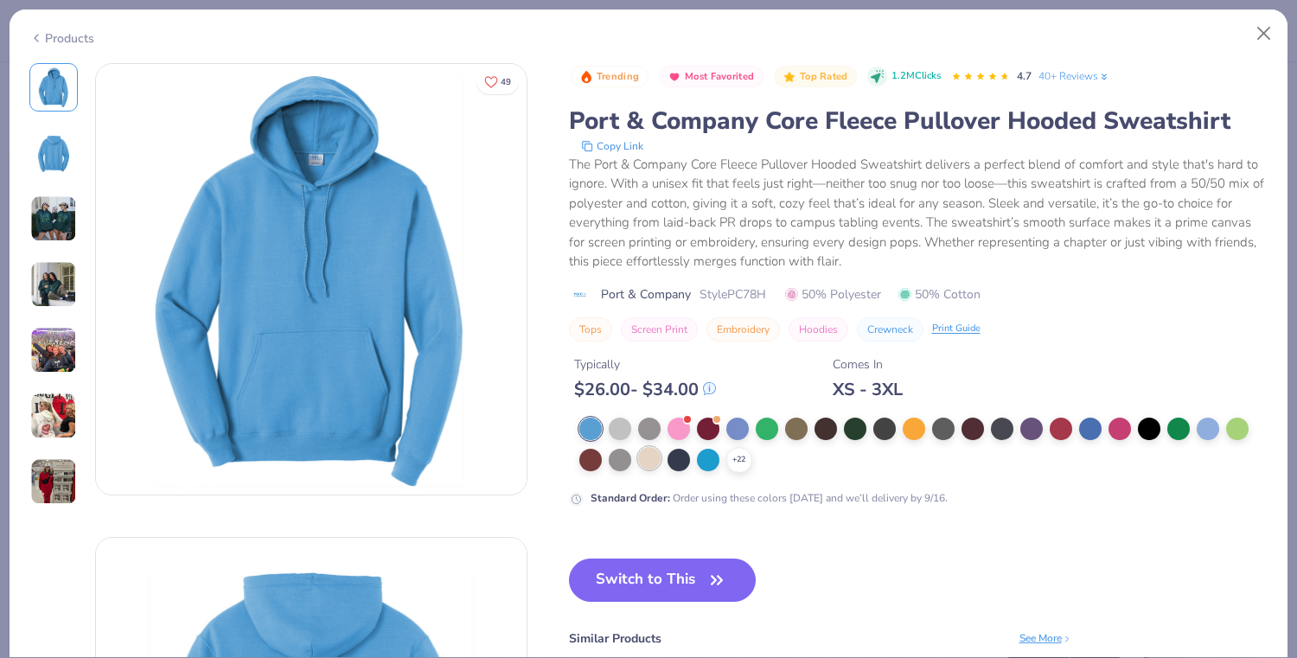
click at [647, 465] on div at bounding box center [649, 458] width 22 height 22
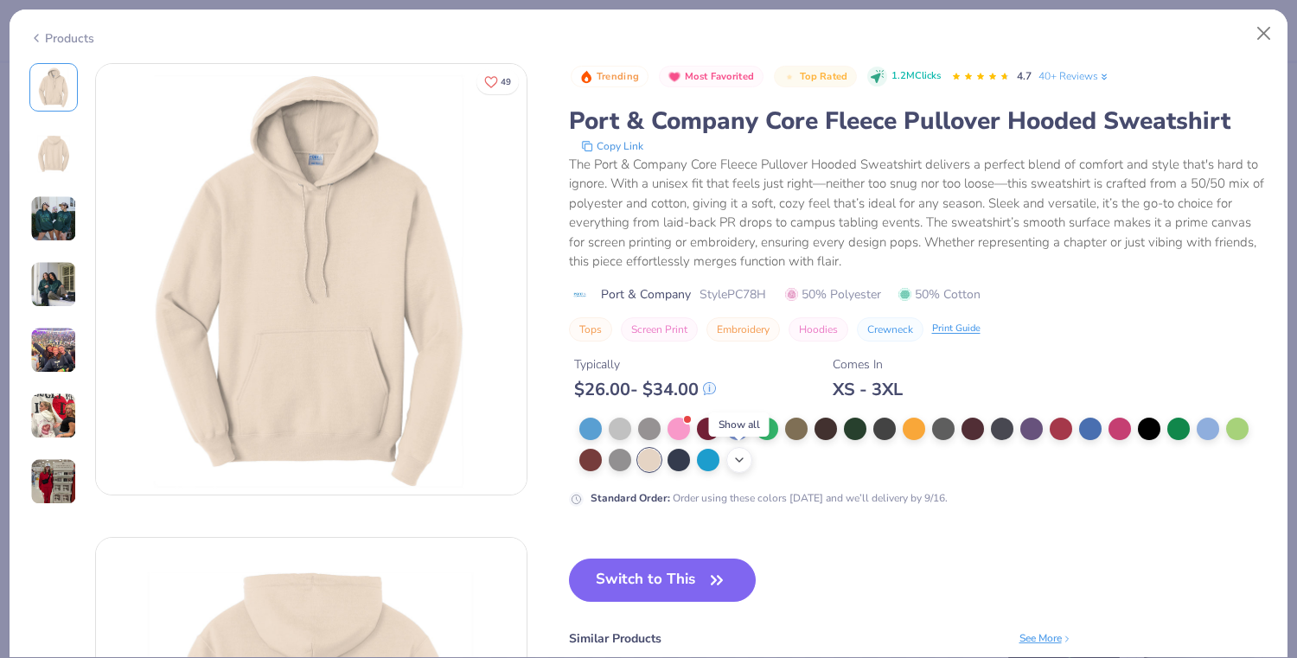
click at [741, 468] on div "+ 22" at bounding box center [739, 460] width 26 height 26
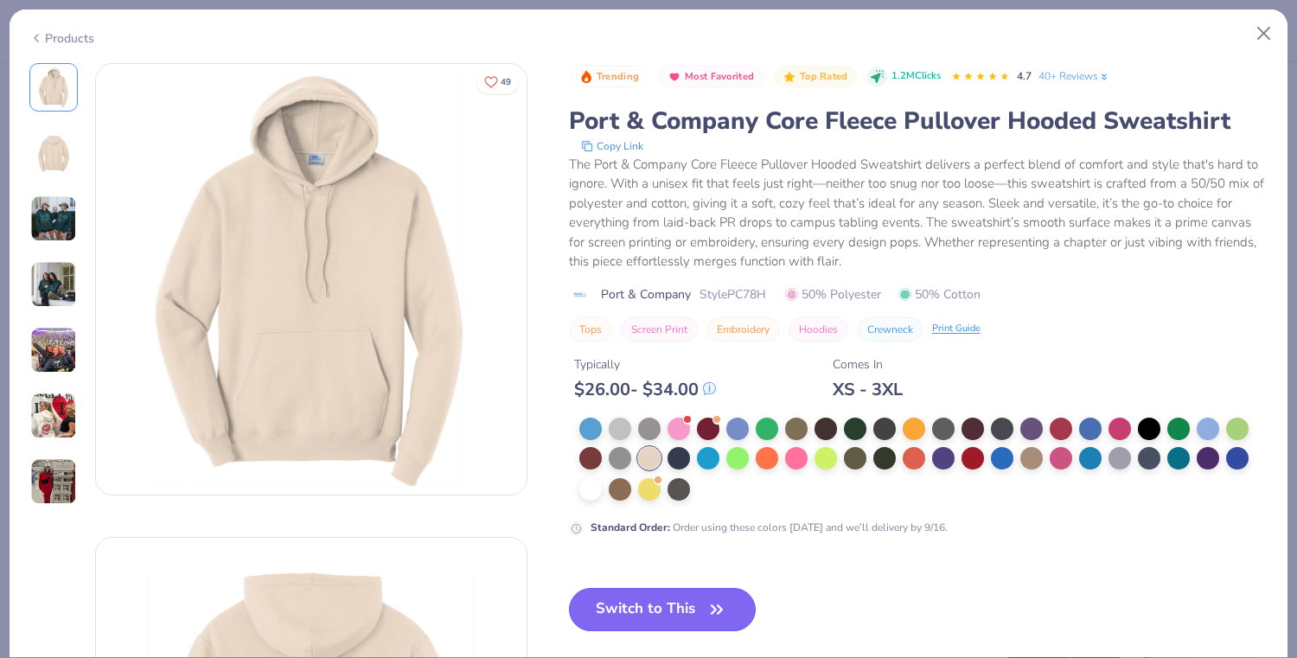
click at [641, 607] on button "Switch to This" at bounding box center [663, 609] width 188 height 43
click at [683, 613] on button "Switch to This" at bounding box center [663, 609] width 188 height 43
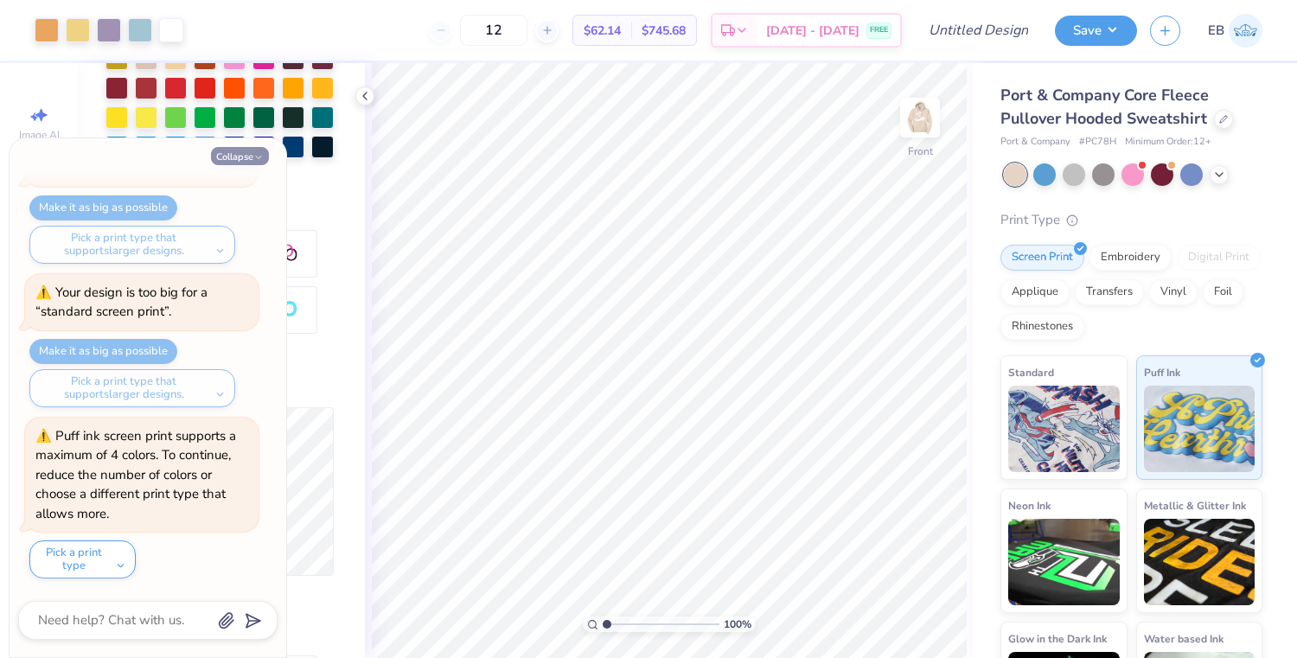
click at [254, 158] on icon "button" at bounding box center [258, 157] width 10 height 10
type textarea "x"
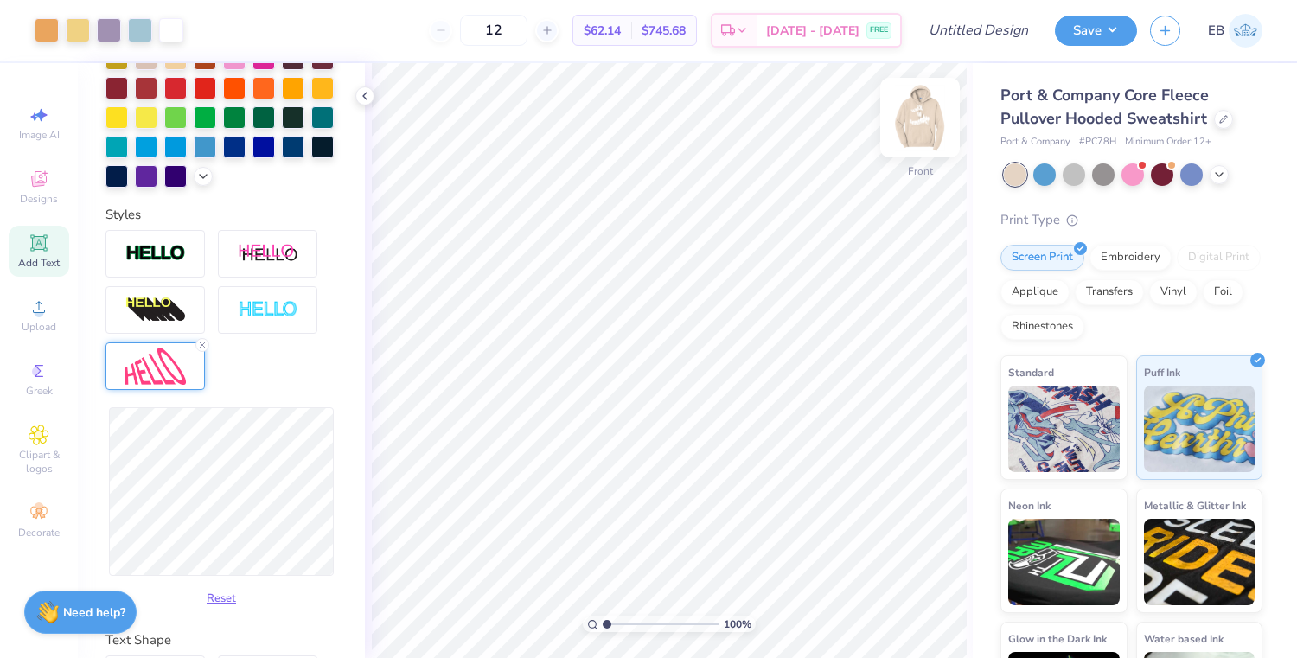
click at [922, 123] on img at bounding box center [919, 117] width 69 height 69
click at [922, 135] on div at bounding box center [920, 118] width 40 height 40
click at [926, 123] on img at bounding box center [919, 117] width 69 height 69
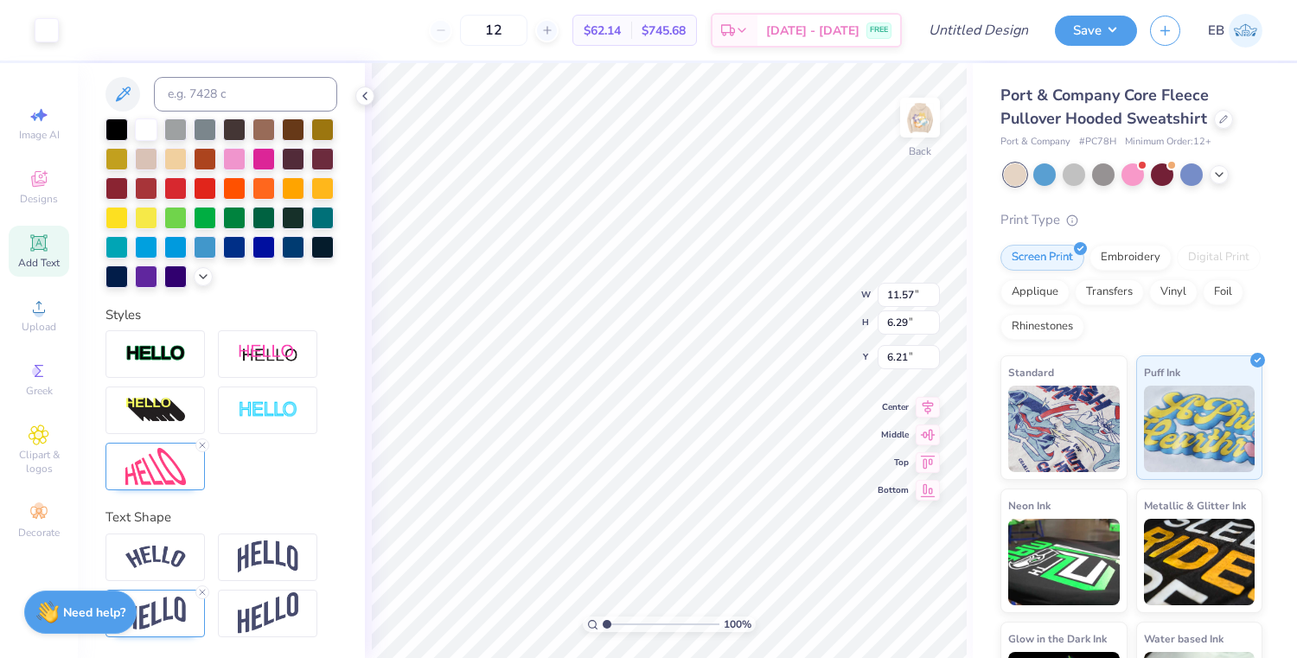
scroll to position [347, 0]
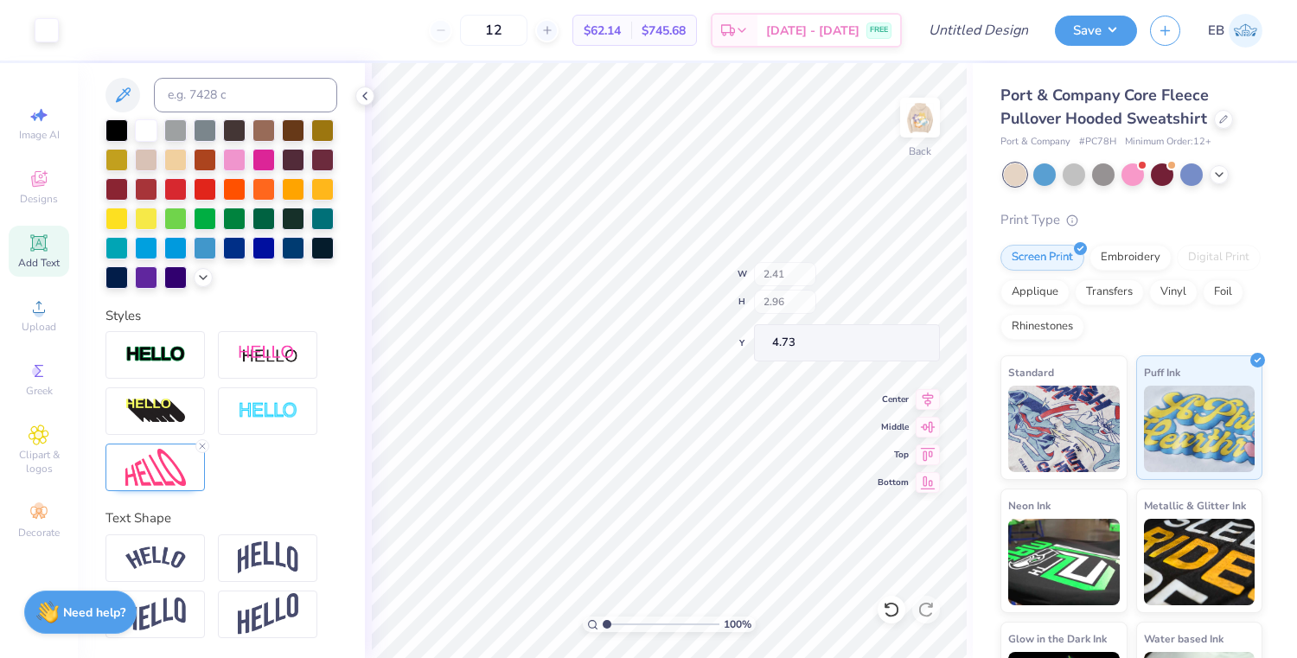
type input "5.02"
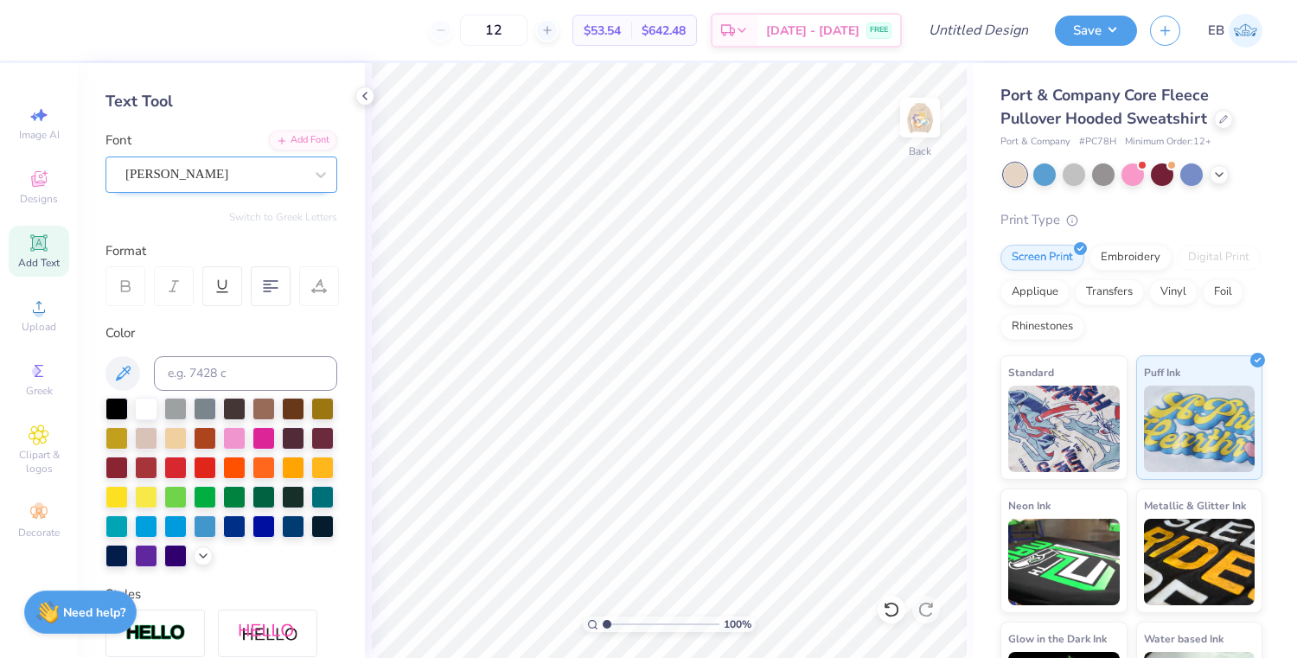
scroll to position [77, 0]
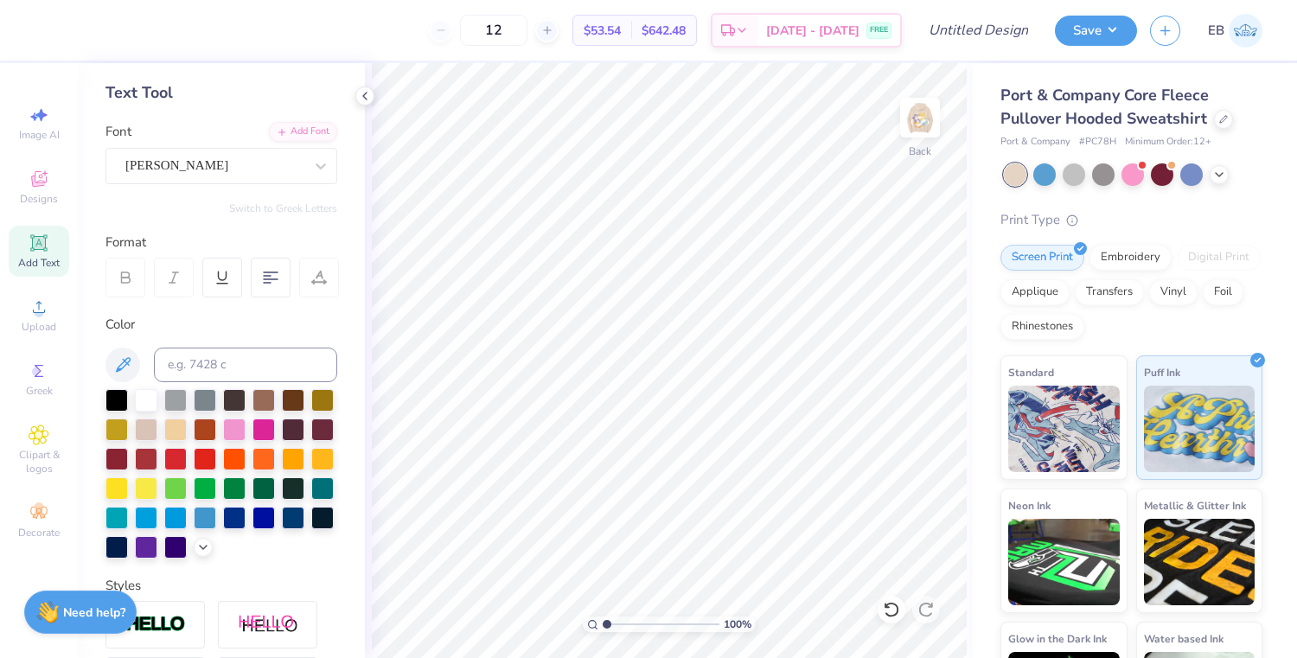
click at [42, 246] on icon at bounding box center [38, 242] width 13 height 13
type textarea "Sigma Kappa 2025"
click at [928, 401] on div "100 % Back W 7.43 7.43 " H 2.15 2.15 " Y 5.42 5.42 " Center Middle Top Bottom" at bounding box center [669, 360] width 608 height 595
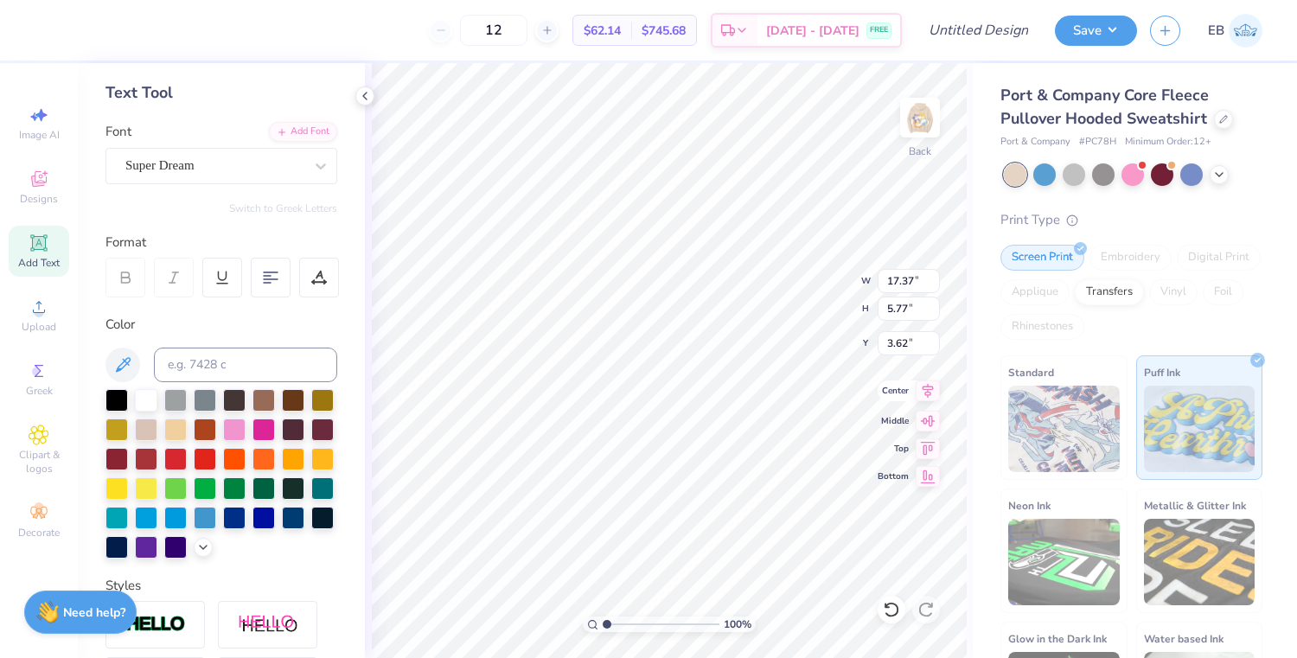
type input "17.37"
type input "5.77"
type input "3.62"
click at [273, 279] on icon at bounding box center [271, 278] width 16 height 16
click at [363, 99] on icon at bounding box center [365, 96] width 14 height 14
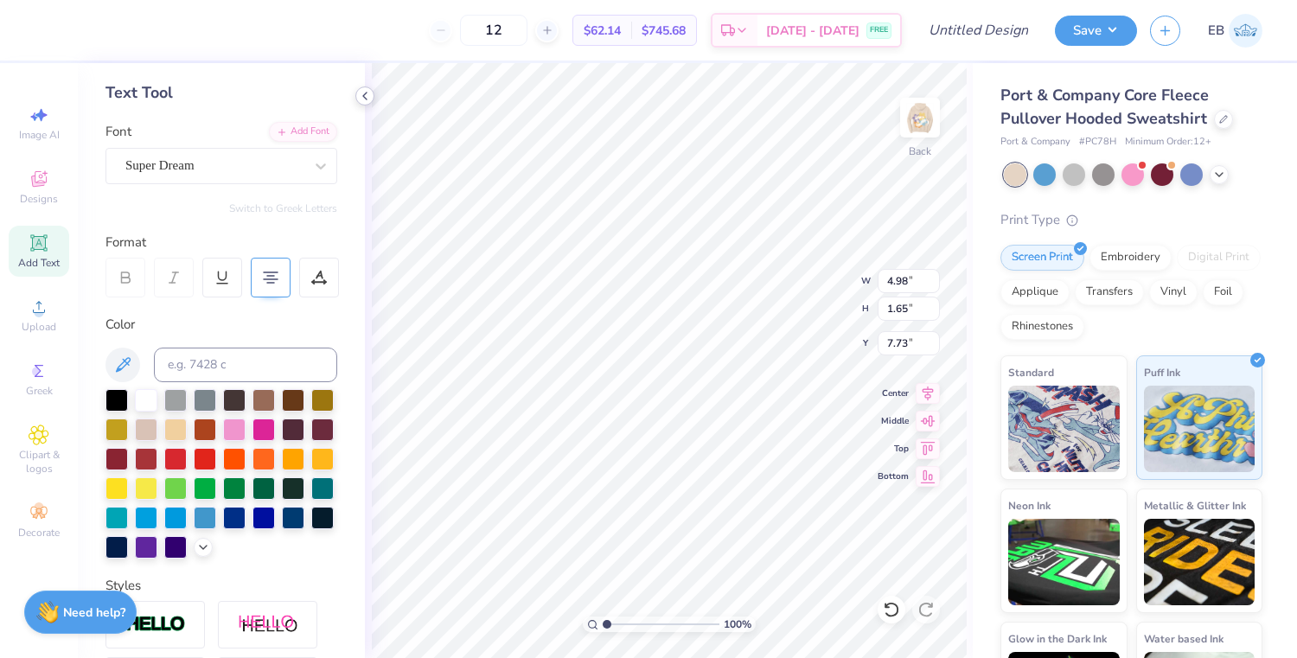
type input "4.98"
type input "1.65"
type input "2.17"
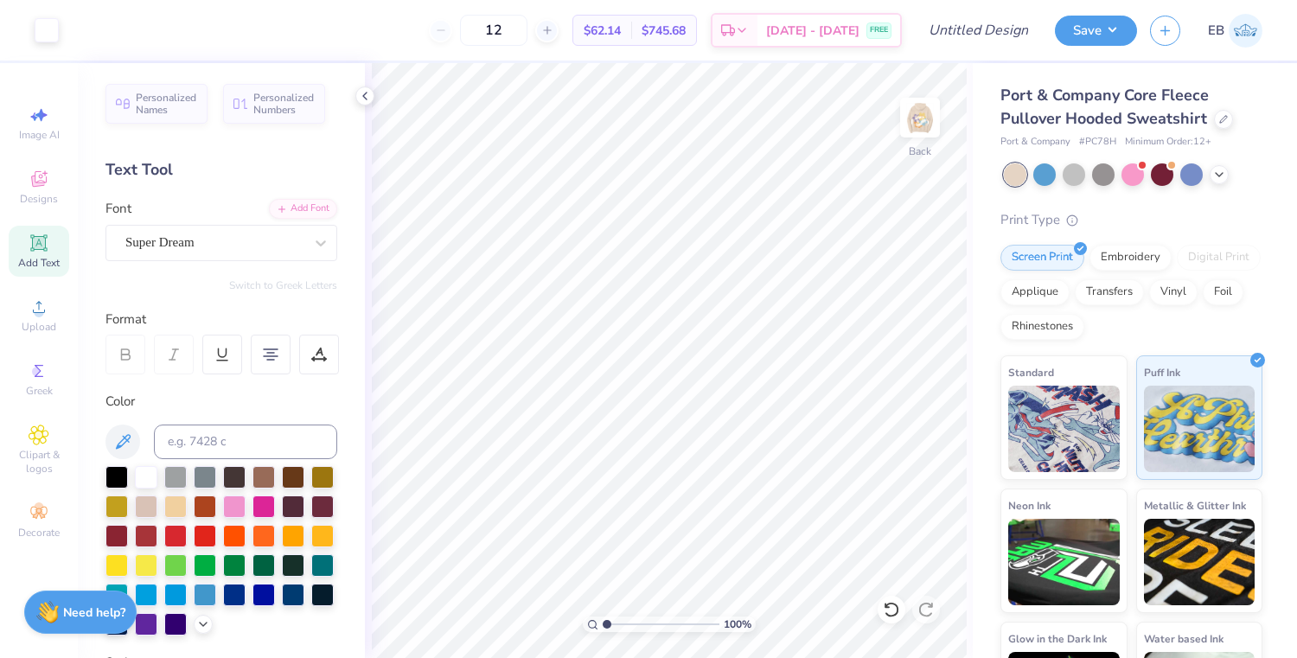
scroll to position [77, 0]
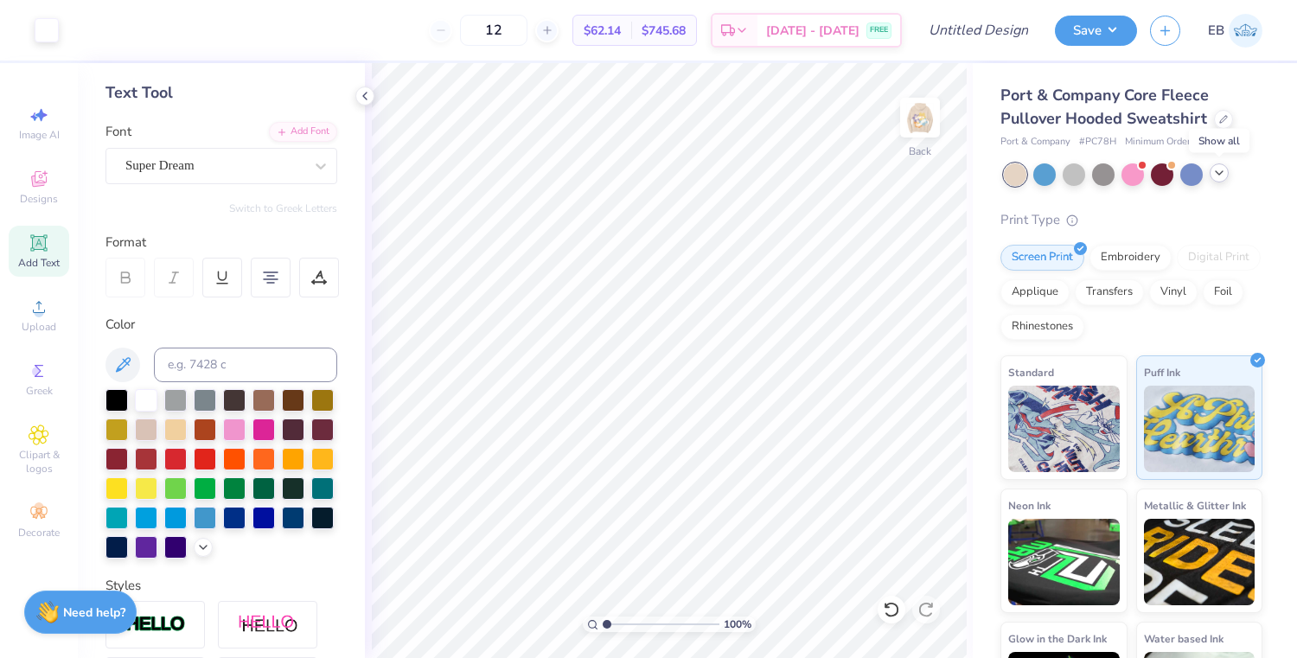
click at [1216, 177] on icon at bounding box center [1219, 173] width 14 height 14
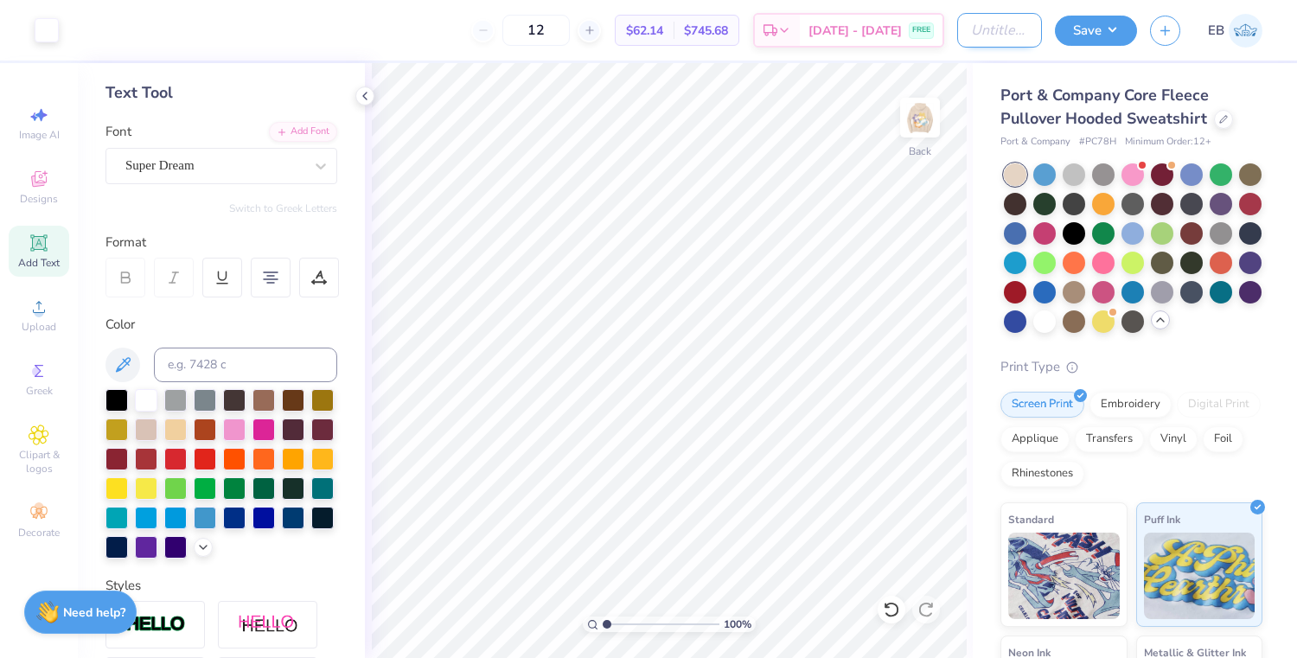
click at [1005, 25] on input "Design Title" at bounding box center [999, 30] width 85 height 35
type input "FLower sweatshirt"
click at [1101, 35] on button "Save" at bounding box center [1096, 28] width 82 height 30
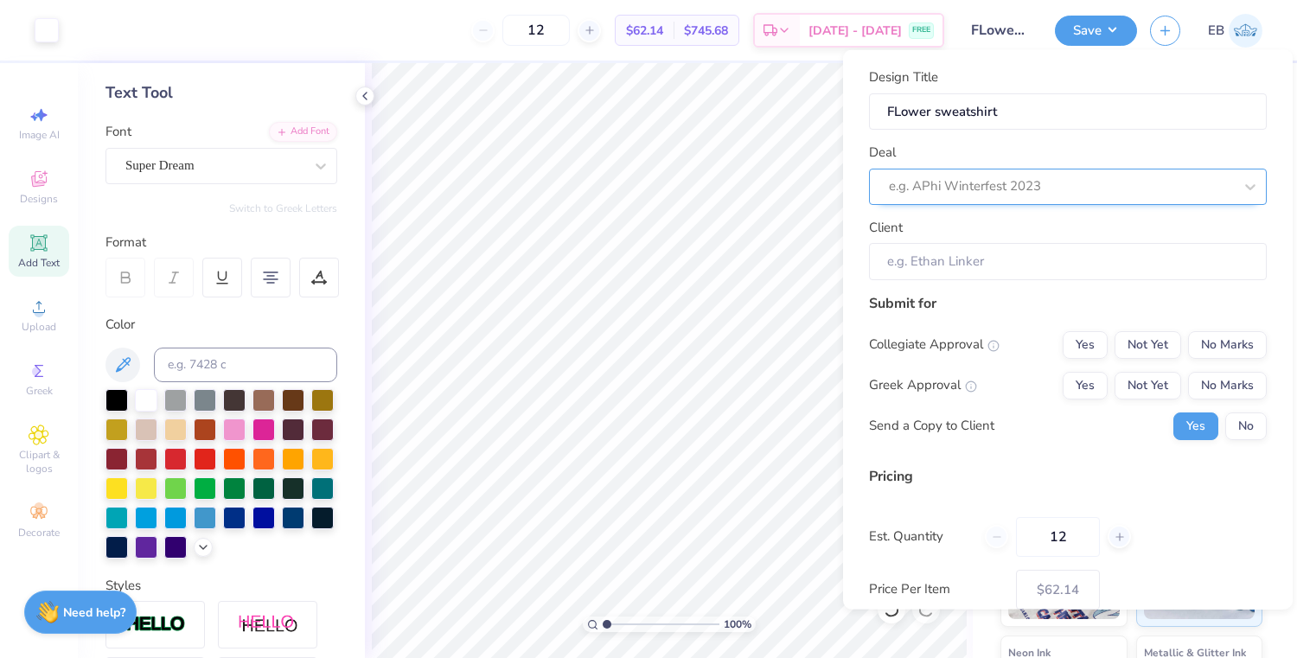
click at [1101, 194] on div at bounding box center [1061, 186] width 344 height 23
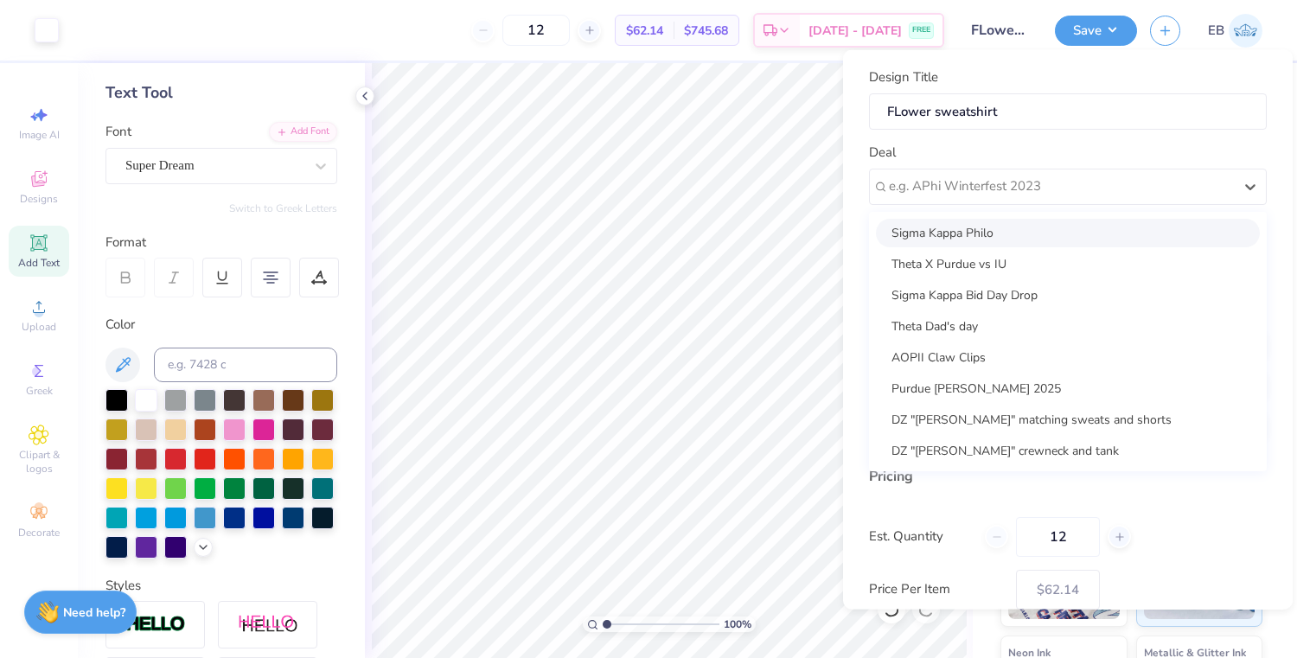
click at [1034, 232] on div "Sigma Kappa Philo" at bounding box center [1068, 232] width 384 height 29
type input "Libby Herne"
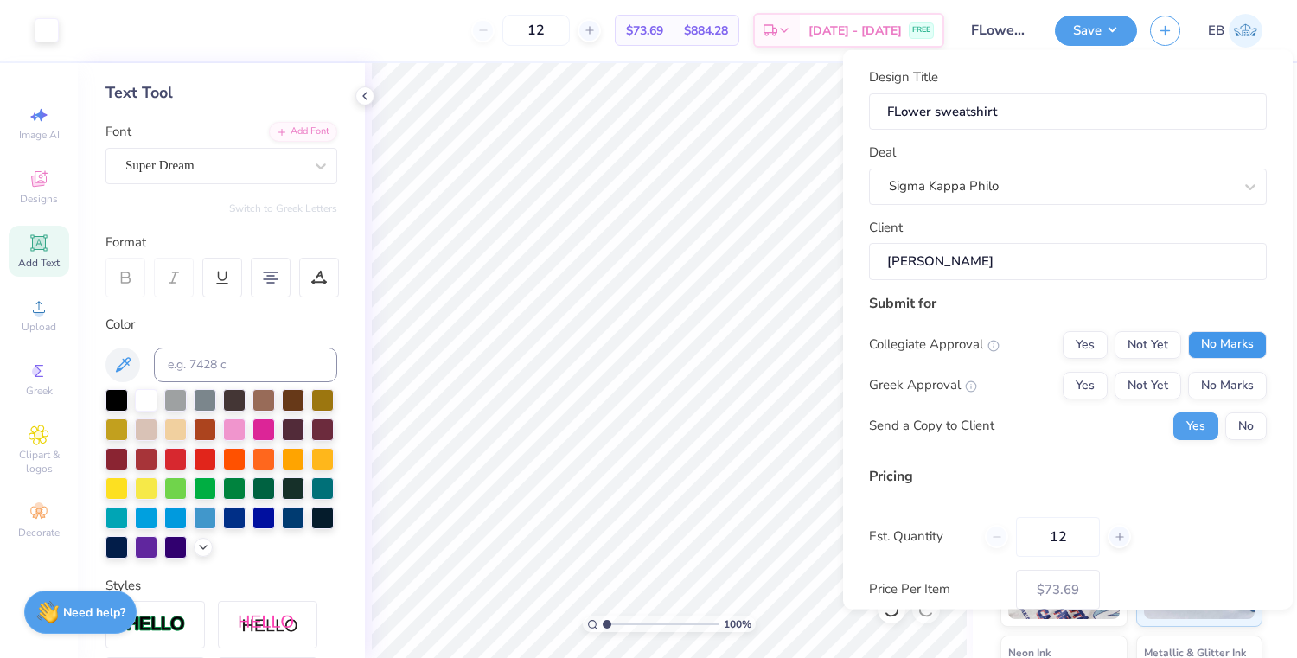
click at [1234, 346] on button "No Marks" at bounding box center [1227, 344] width 79 height 28
click at [1090, 380] on button "Yes" at bounding box center [1084, 385] width 45 height 28
type input "$73.69"
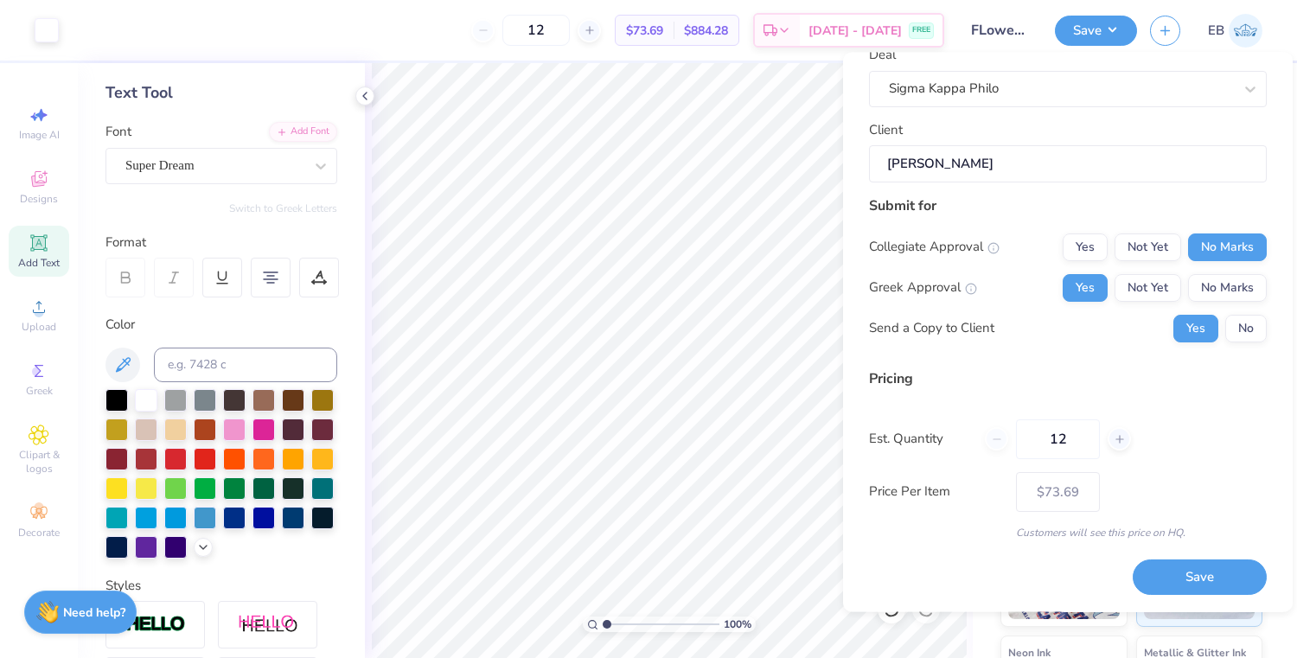
scroll to position [99, 0]
click at [1064, 431] on input "12" at bounding box center [1058, 439] width 84 height 40
type input "1"
type input "0"
type input "030"
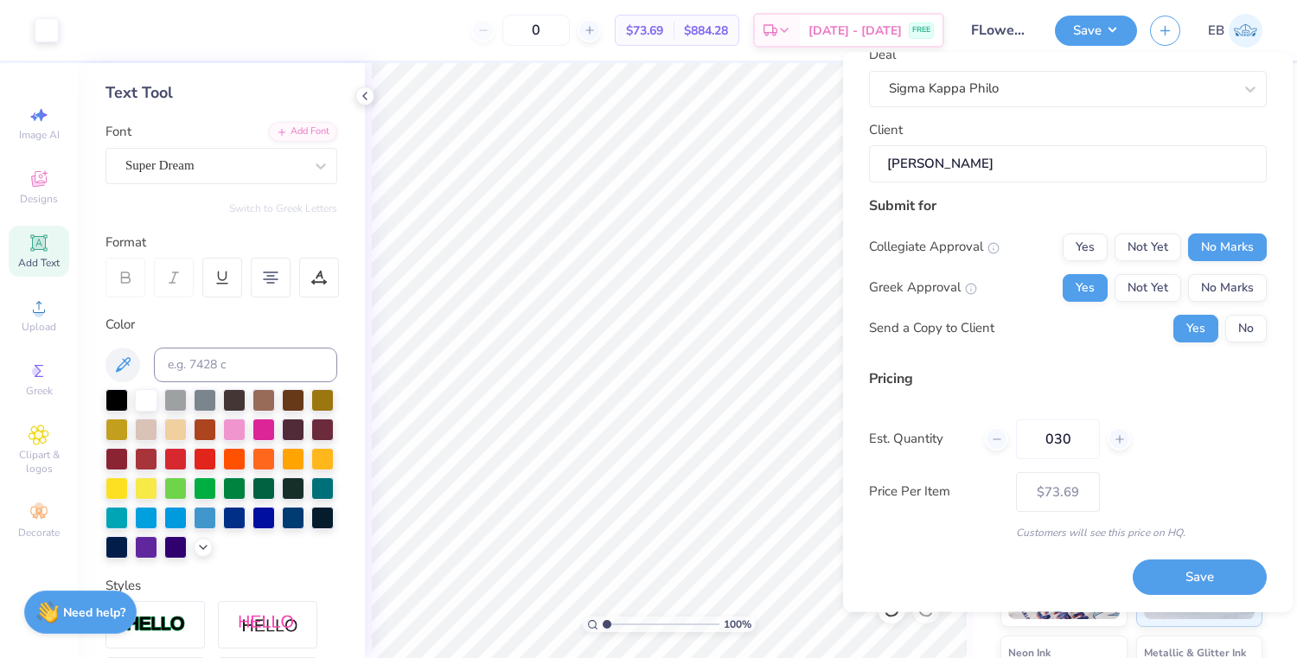
type input "30"
type input "$47.89"
click at [1052, 435] on input "030" at bounding box center [1058, 439] width 84 height 40
type input "30"
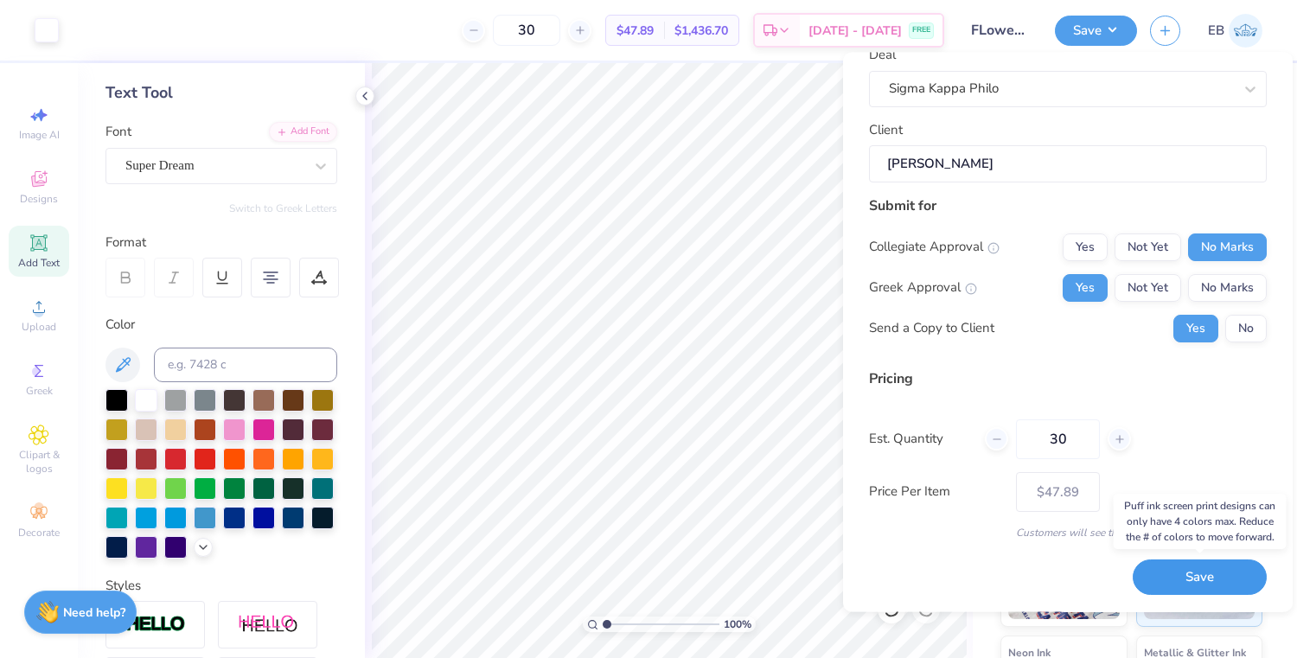
click at [1172, 567] on button "Save" at bounding box center [1199, 577] width 134 height 35
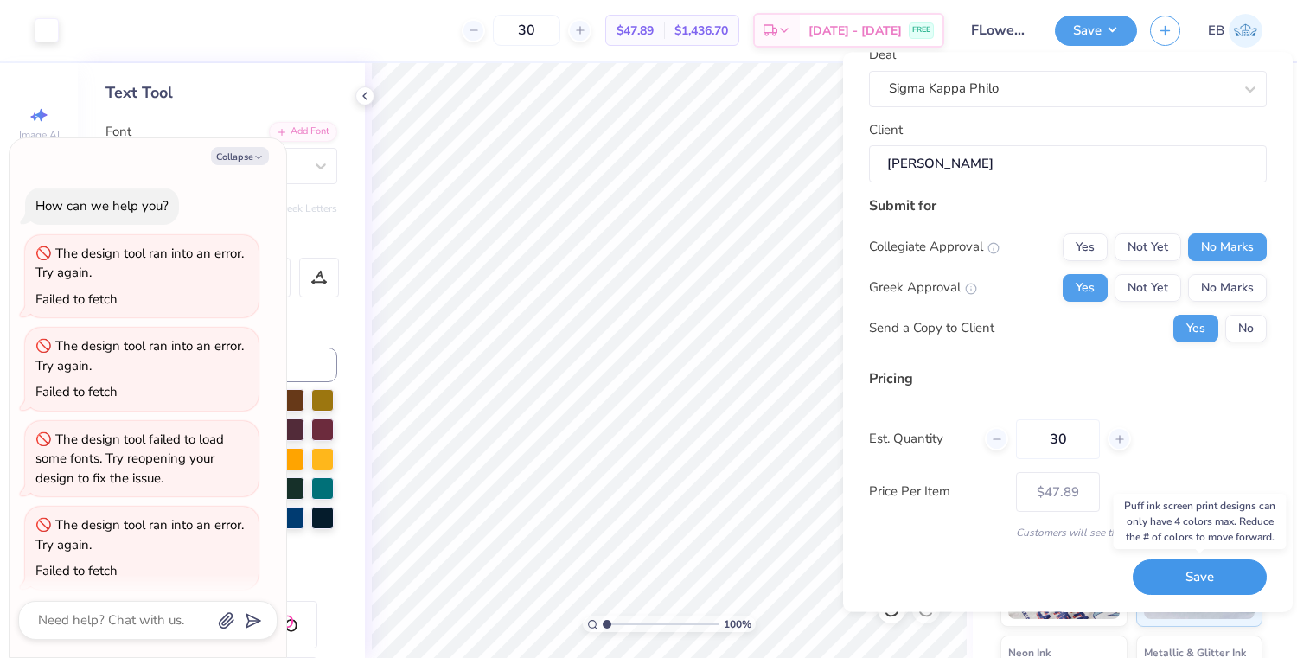
scroll to position [1191, 0]
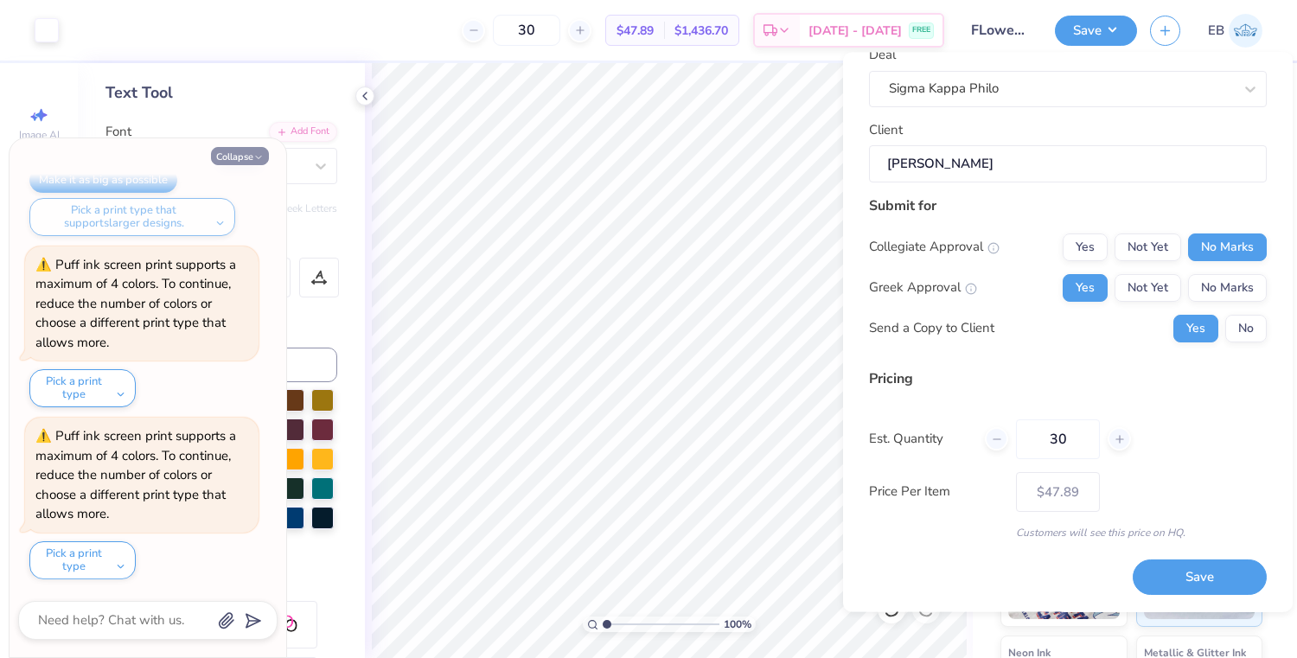
click at [253, 156] on icon "button" at bounding box center [258, 157] width 10 height 10
type textarea "x"
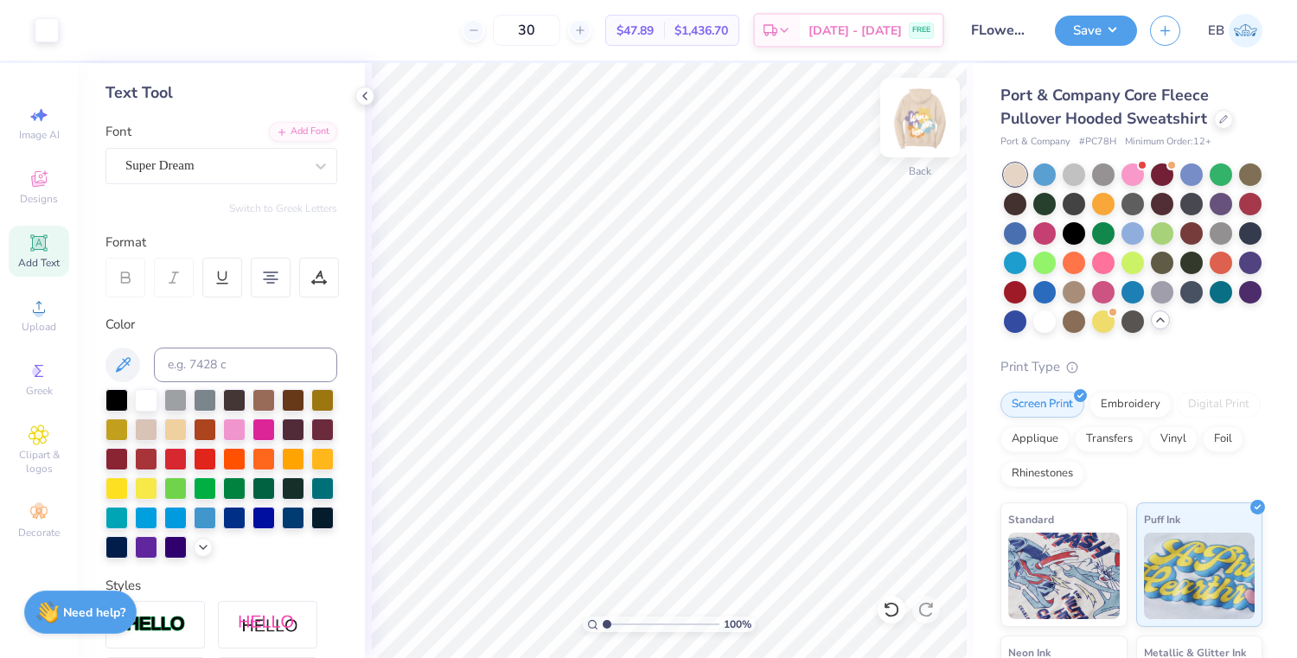
click at [931, 112] on img at bounding box center [919, 117] width 69 height 69
click at [925, 121] on img at bounding box center [919, 117] width 69 height 69
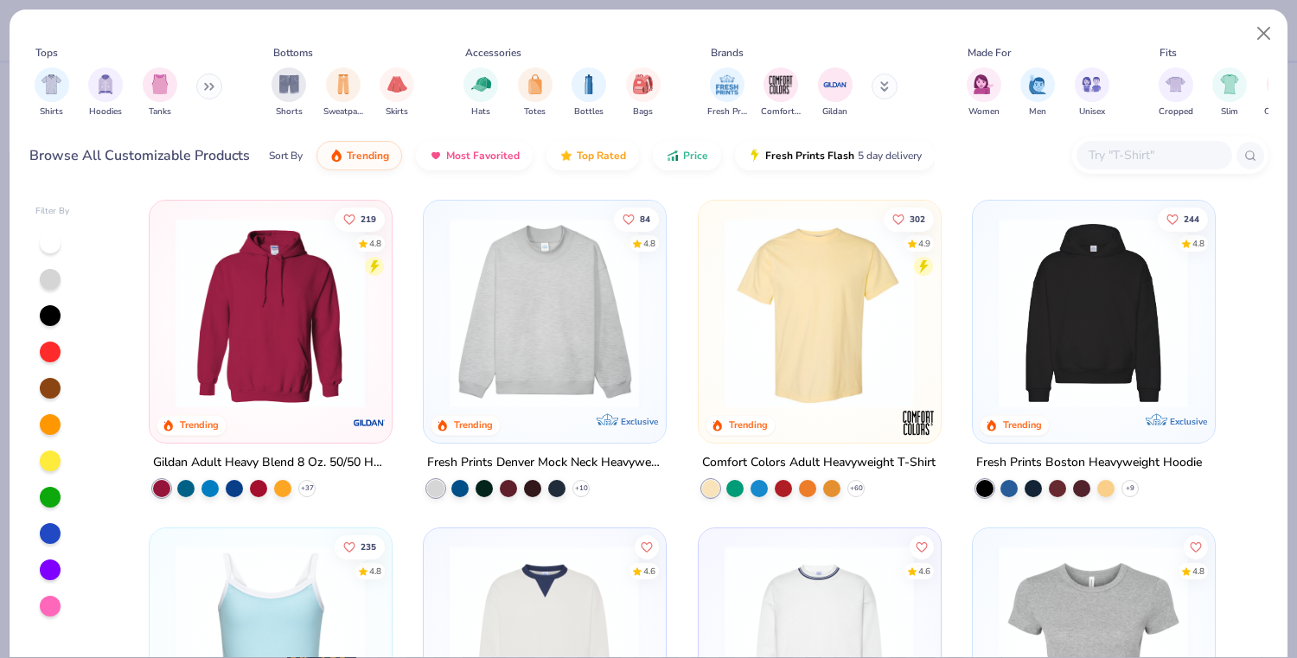
scroll to position [104, 0]
